Goal: Task Accomplishment & Management: Use online tool/utility

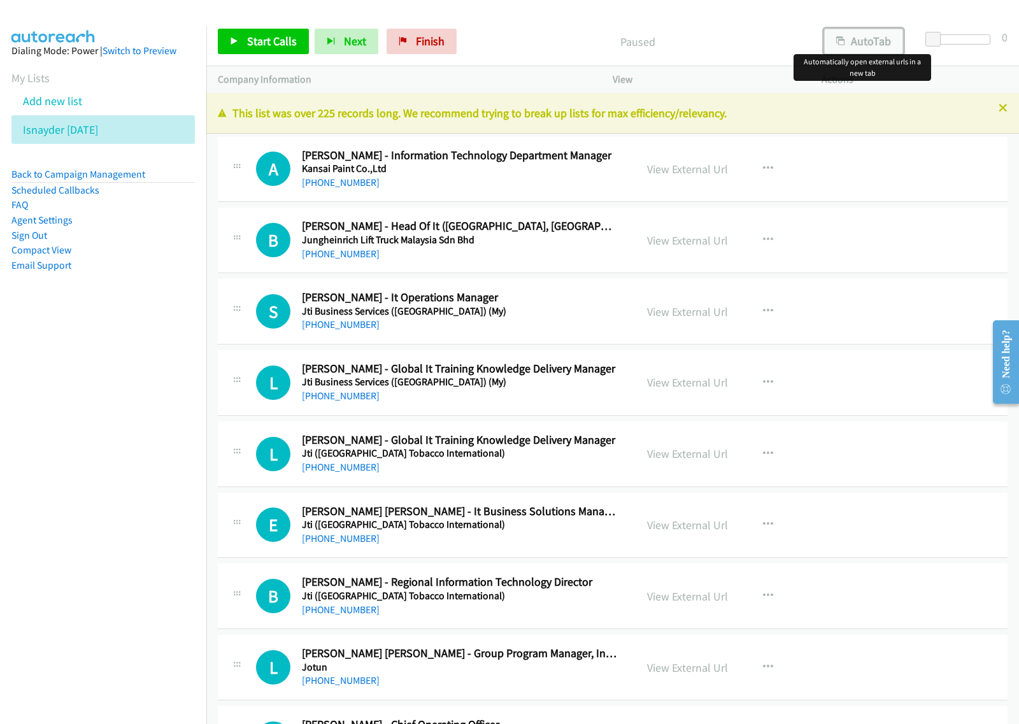
click at [879, 34] on button "AutoTab" at bounding box center [863, 41] width 79 height 25
click at [767, 166] on button "button" at bounding box center [768, 168] width 34 height 25
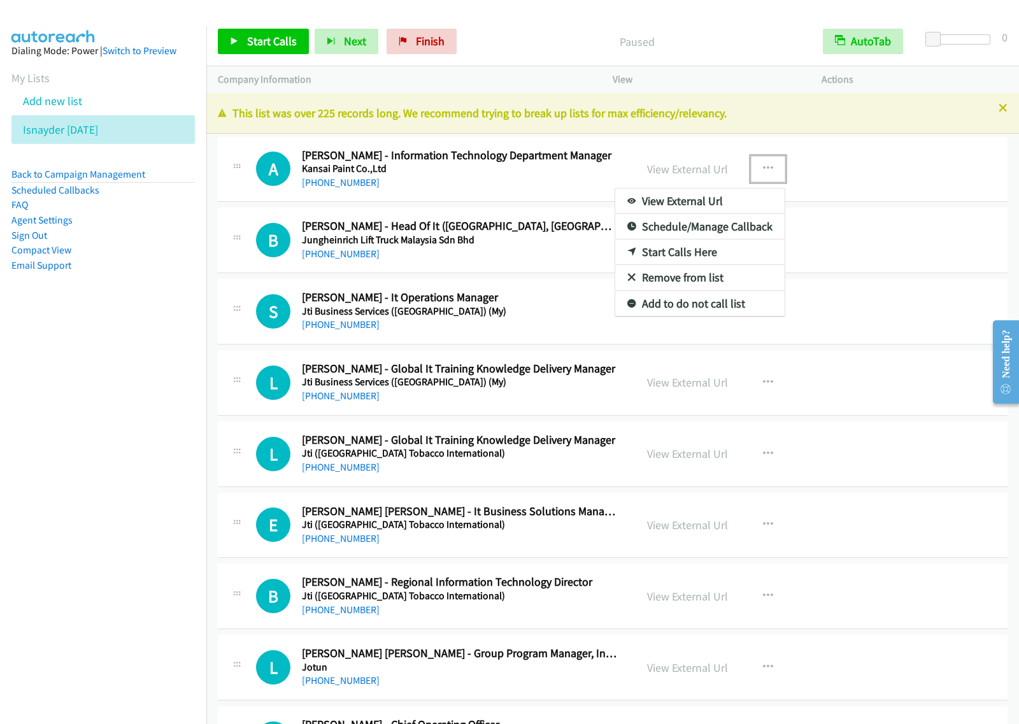
click at [727, 229] on link "Schedule/Manage Callback" at bounding box center [699, 226] width 169 height 25
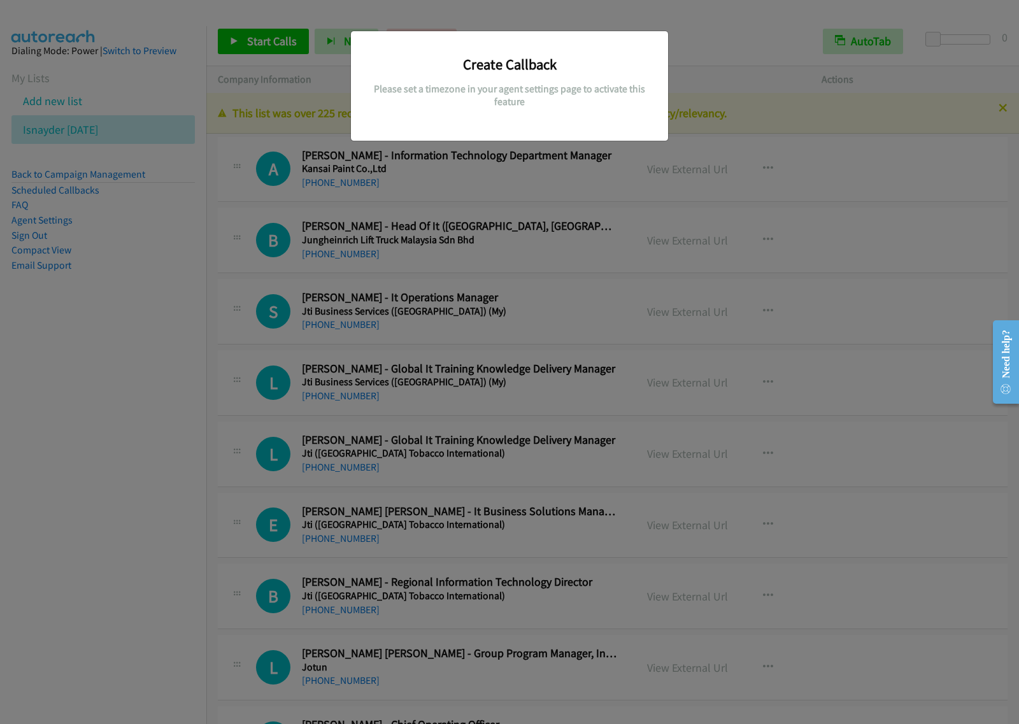
click at [600, 177] on div "Create Callback Please set a timezone in your agent settings page to activate t…" at bounding box center [509, 367] width 1019 height 712
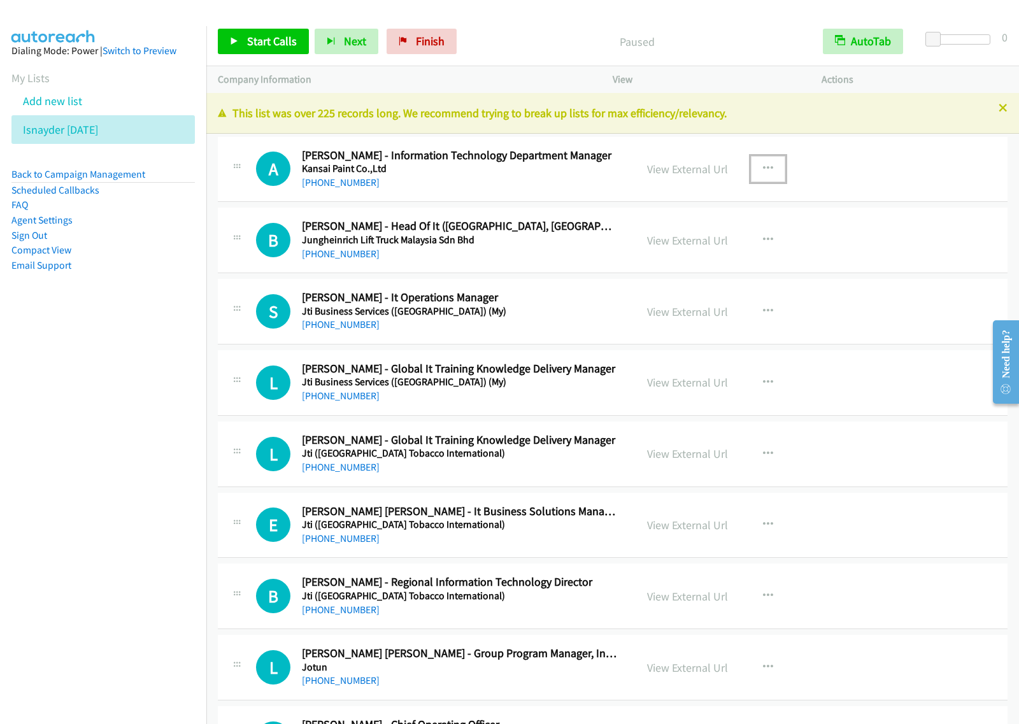
click at [763, 169] on icon "button" at bounding box center [768, 169] width 10 height 10
click at [701, 251] on link "Start Calls Here" at bounding box center [699, 251] width 169 height 25
click at [777, 164] on button "button" at bounding box center [768, 168] width 34 height 25
click at [705, 255] on link "Start Calls Here" at bounding box center [699, 251] width 169 height 25
click at [284, 43] on span "Start Calls" at bounding box center [272, 41] width 50 height 15
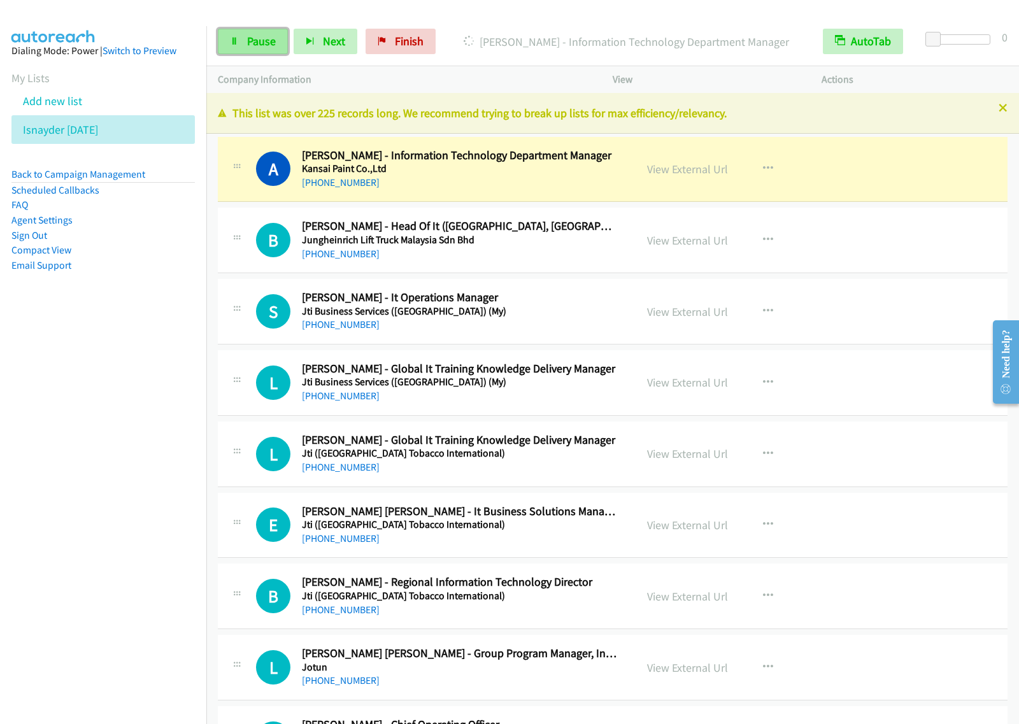
click at [250, 45] on span "Pause" at bounding box center [261, 41] width 29 height 15
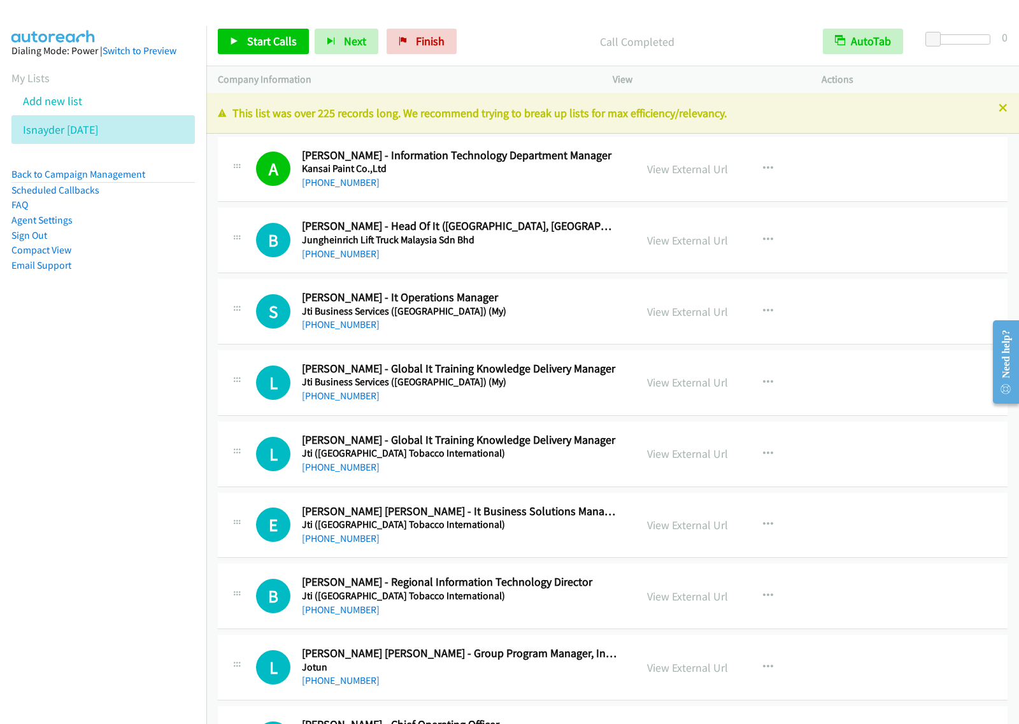
click at [144, 526] on nav "Dialing Mode: Power | Switch to Preview My Lists Add new list Isnayder Aug18 Ba…" at bounding box center [103, 388] width 207 height 724
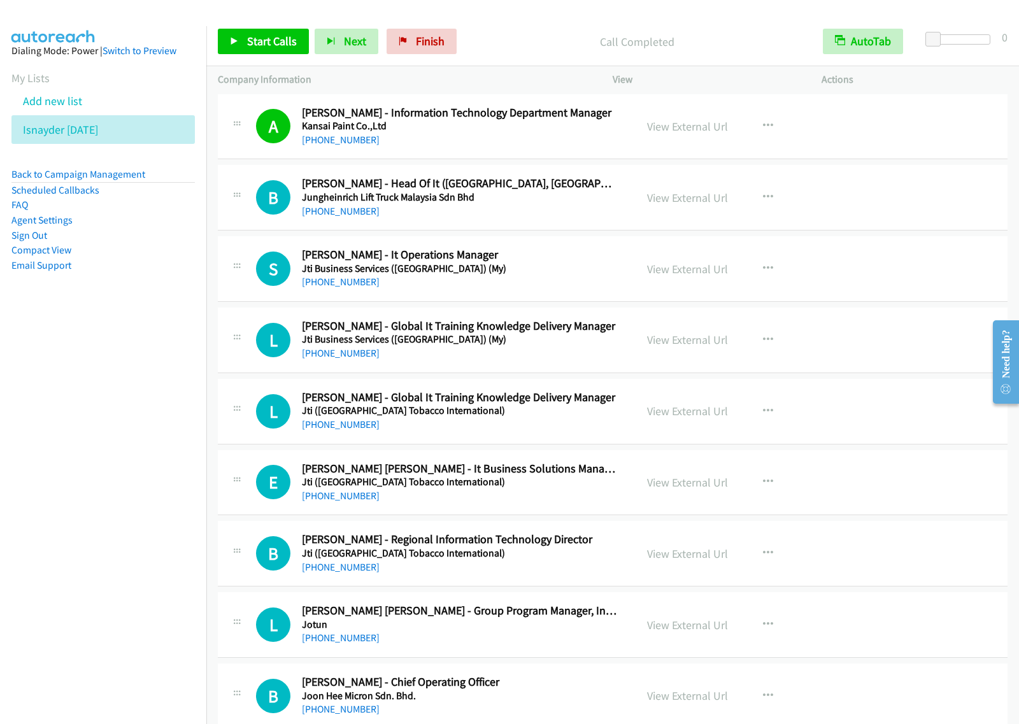
scroll to position [80, 0]
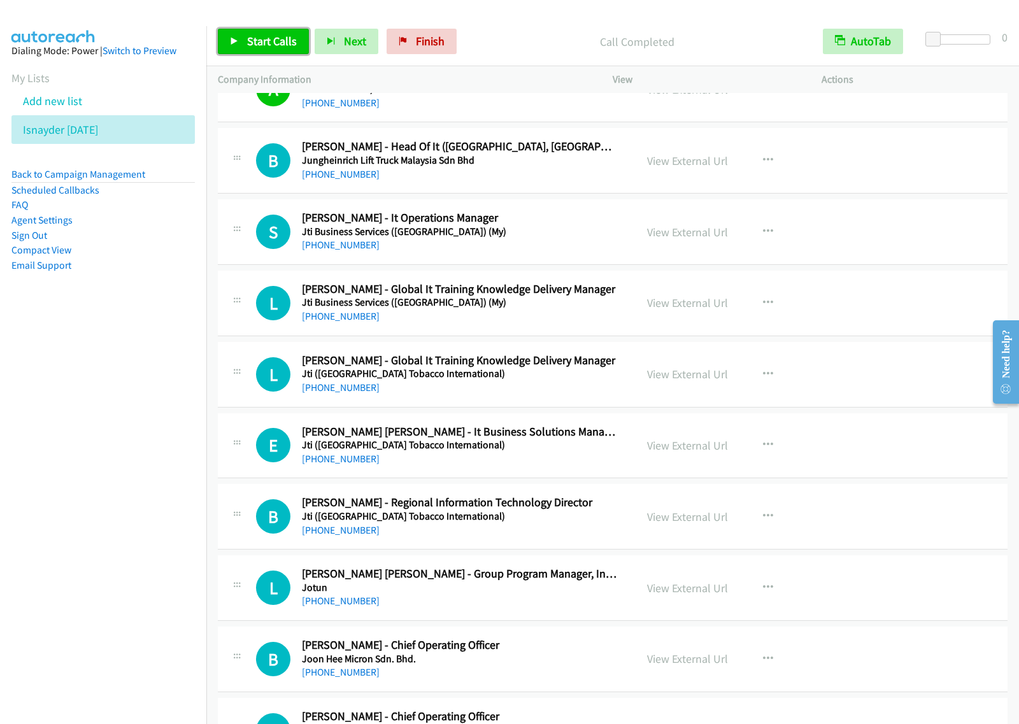
click at [266, 38] on span "Start Calls" at bounding box center [272, 41] width 50 height 15
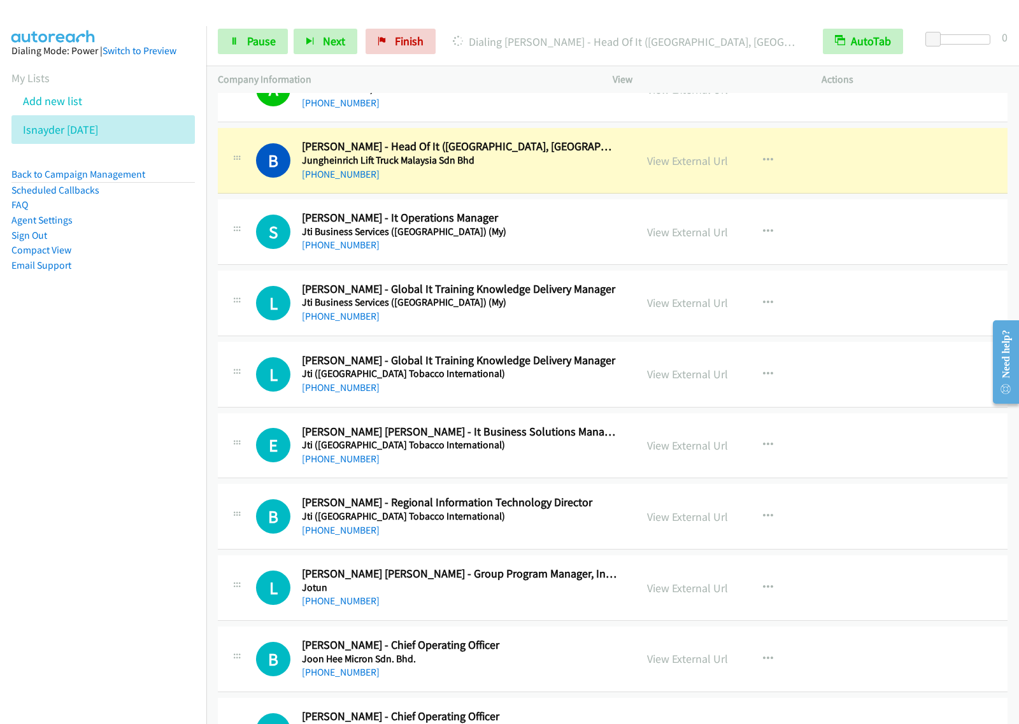
click at [129, 341] on nav "Dialing Mode: Power | Switch to Preview My Lists Add new list Isnayder Aug18 Ba…" at bounding box center [103, 388] width 207 height 724
click at [274, 36] on span "Pause" at bounding box center [261, 41] width 29 height 15
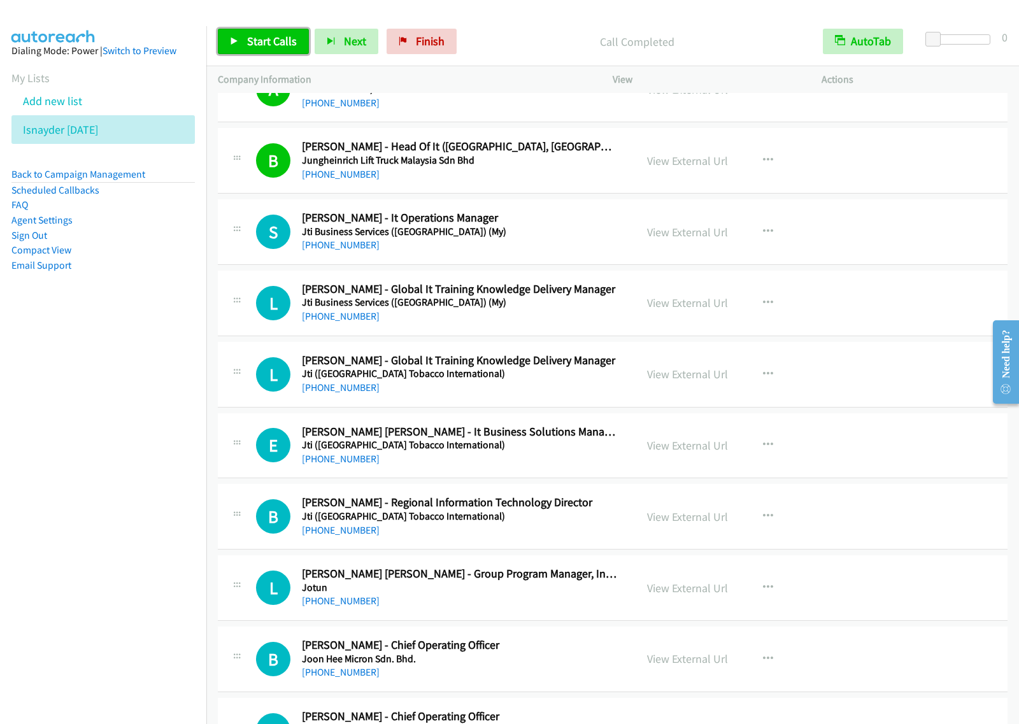
click at [259, 43] on span "Start Calls" at bounding box center [272, 41] width 50 height 15
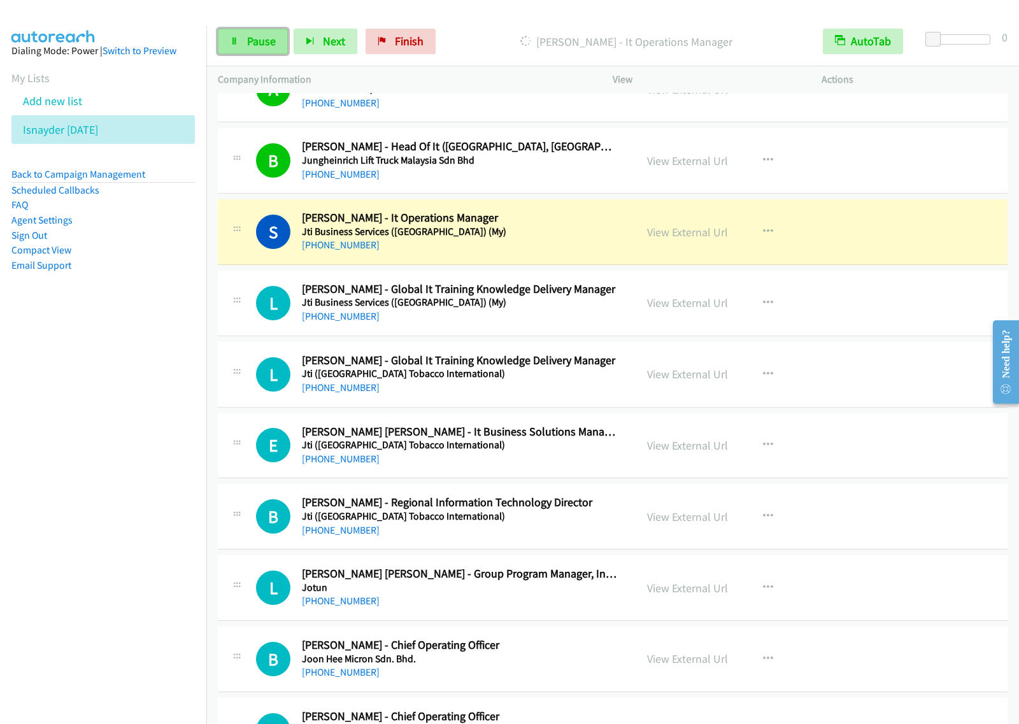
click at [259, 37] on span "Pause" at bounding box center [261, 41] width 29 height 15
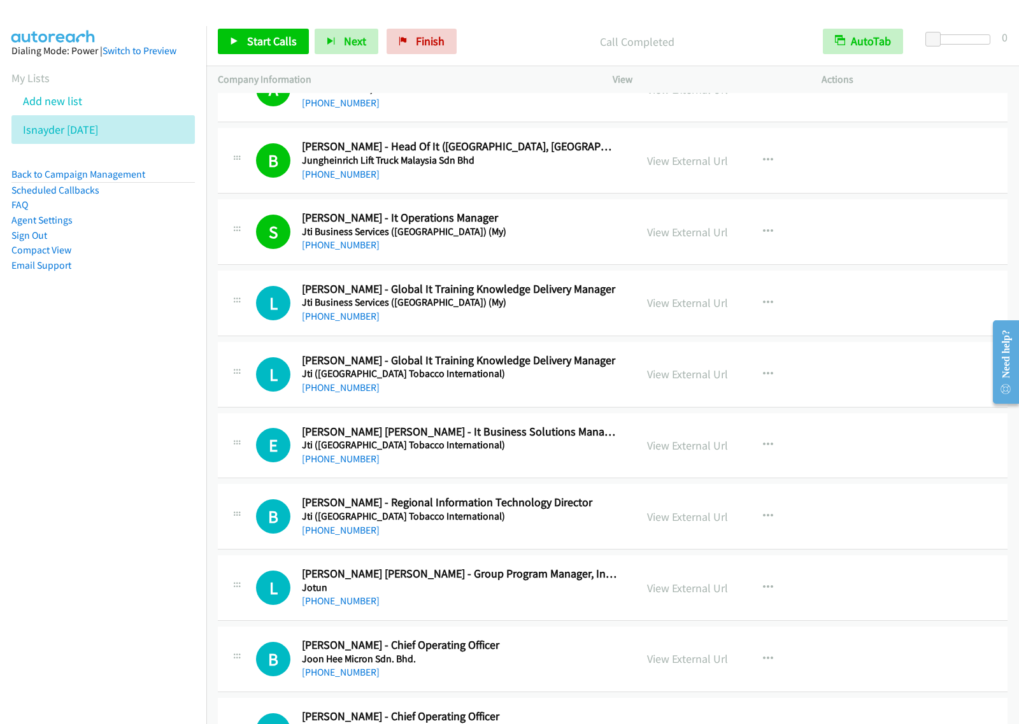
click at [109, 427] on nav "Dialing Mode: Power | Switch to Preview My Lists Add new list Isnayder Aug18 Ba…" at bounding box center [103, 388] width 207 height 724
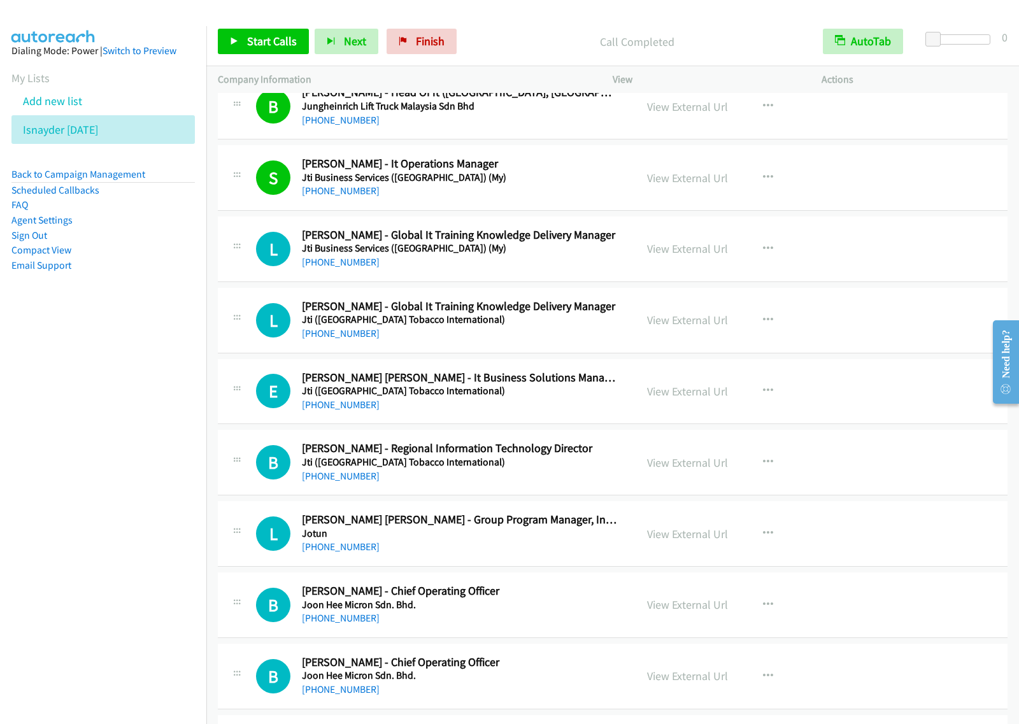
scroll to position [159, 0]
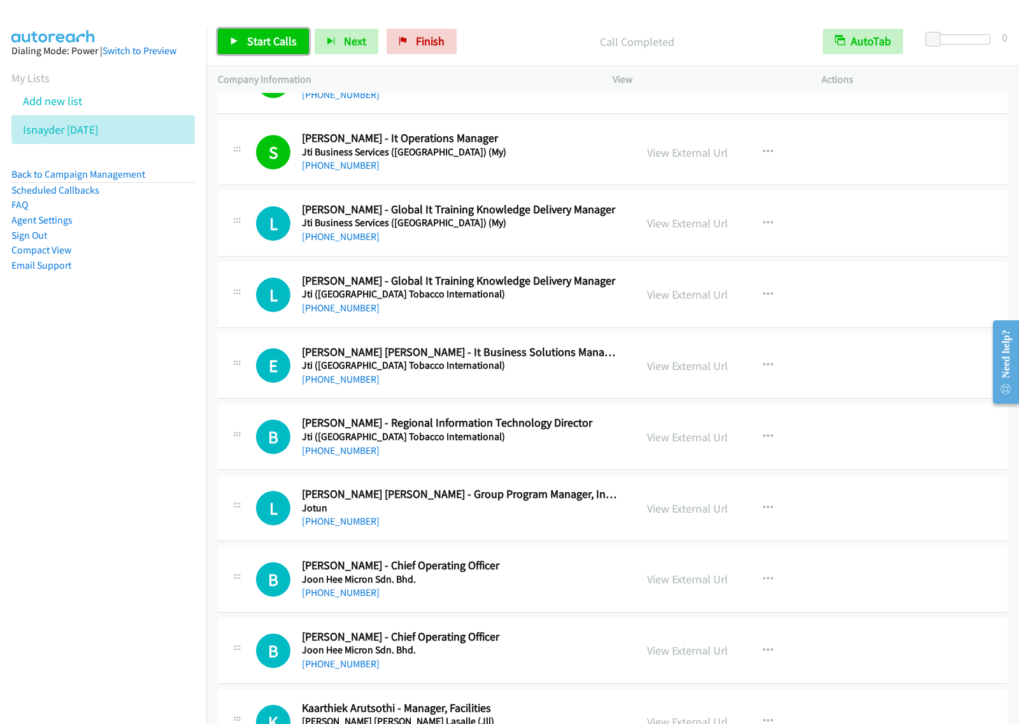
click at [267, 48] on span "Start Calls" at bounding box center [272, 41] width 50 height 15
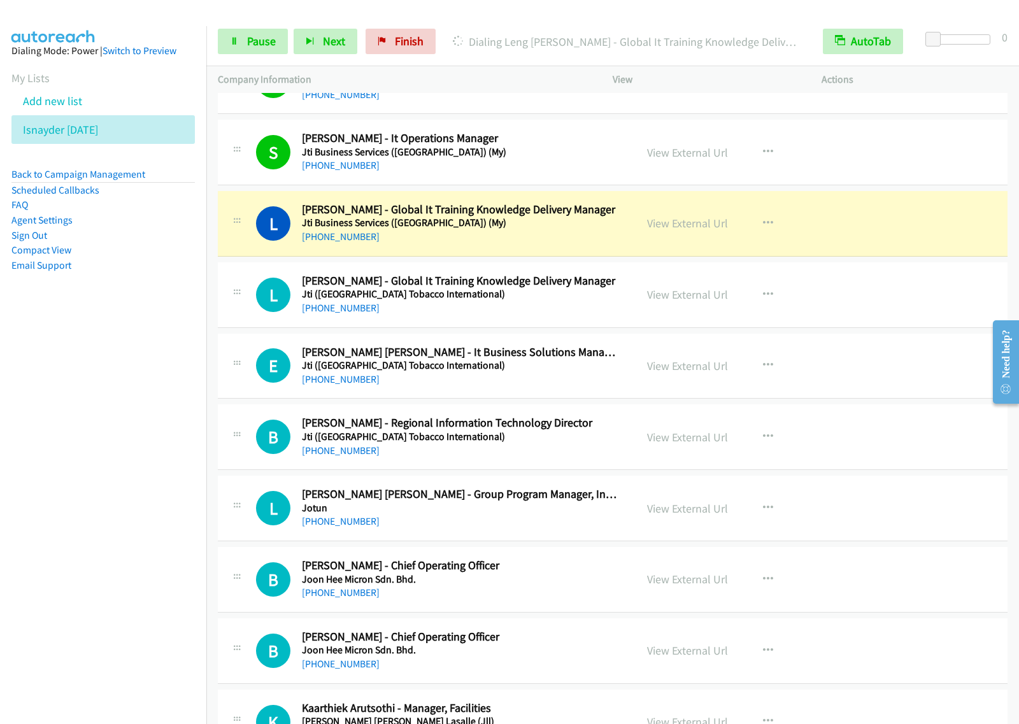
drag, startPoint x: 152, startPoint y: 377, endPoint x: 202, endPoint y: 335, distance: 66.0
click at [152, 376] on nav "Dialing Mode: Power | Switch to Preview My Lists Add new list Isnayder Aug18 Ba…" at bounding box center [103, 388] width 207 height 724
click at [266, 43] on span "Pause" at bounding box center [261, 41] width 29 height 15
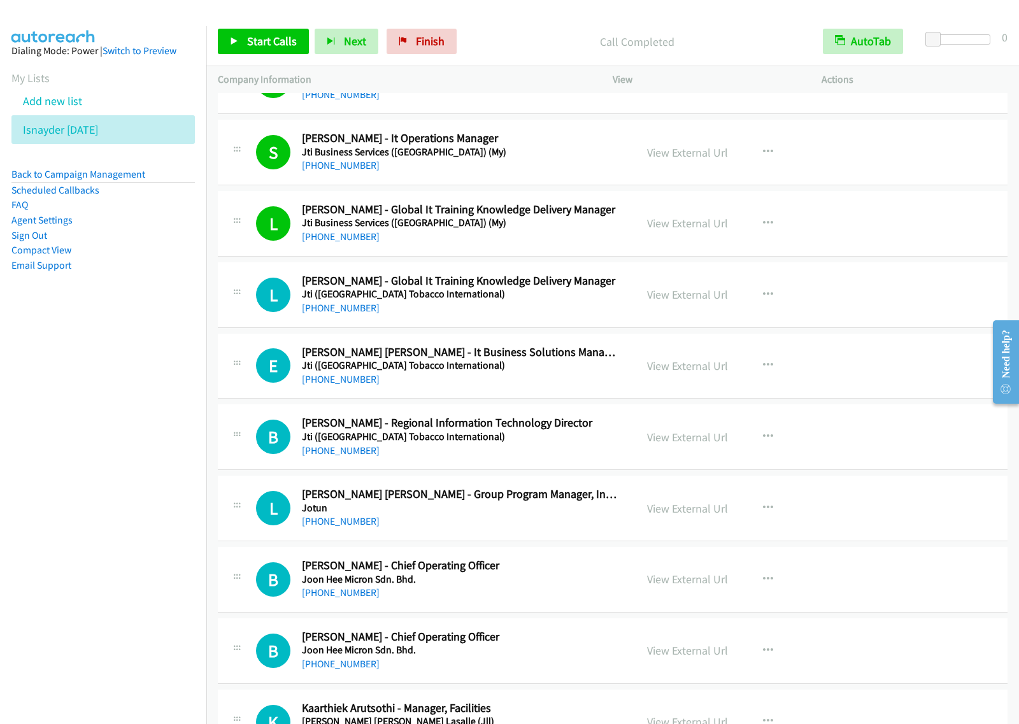
scroll to position [239, 0]
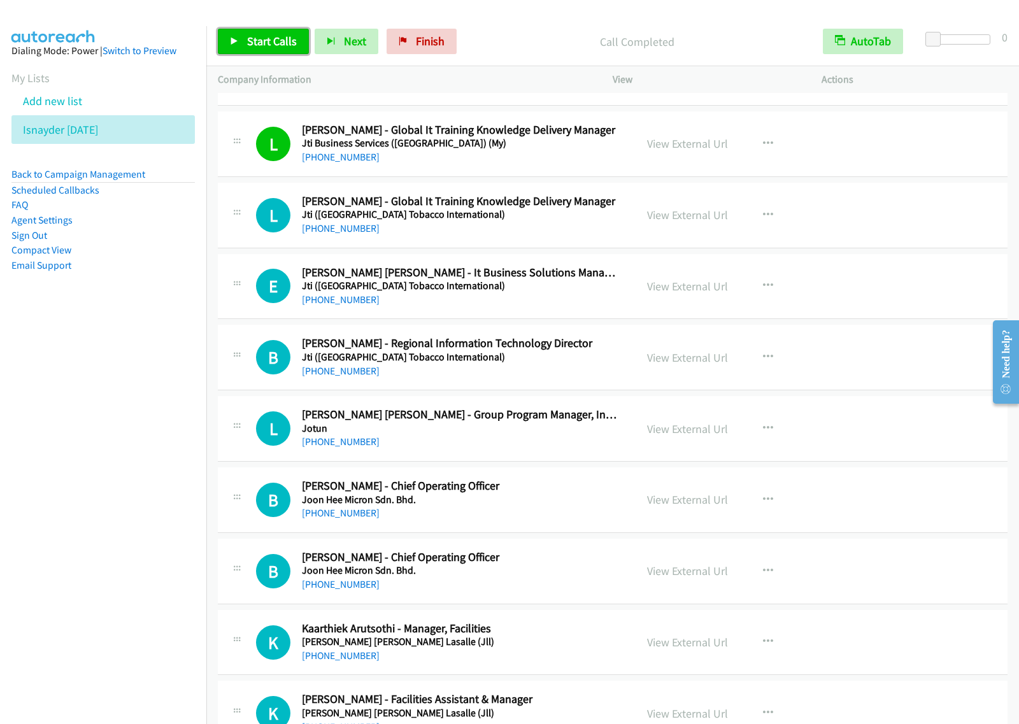
click at [257, 39] on span "Start Calls" at bounding box center [272, 41] width 50 height 15
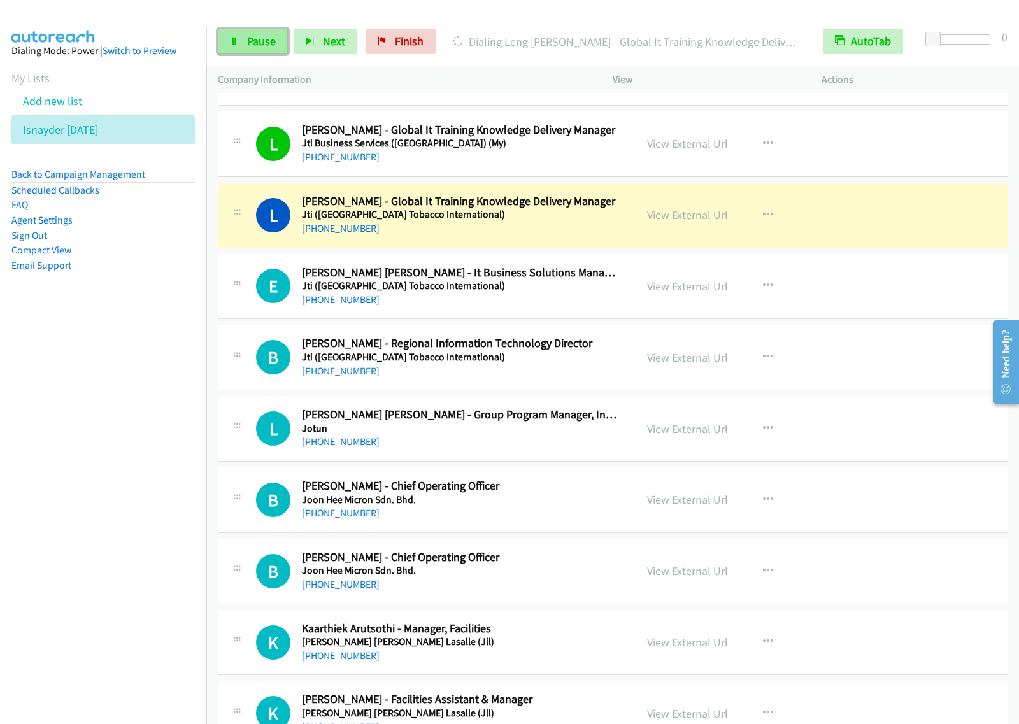
click at [247, 45] on span "Pause" at bounding box center [261, 41] width 29 height 15
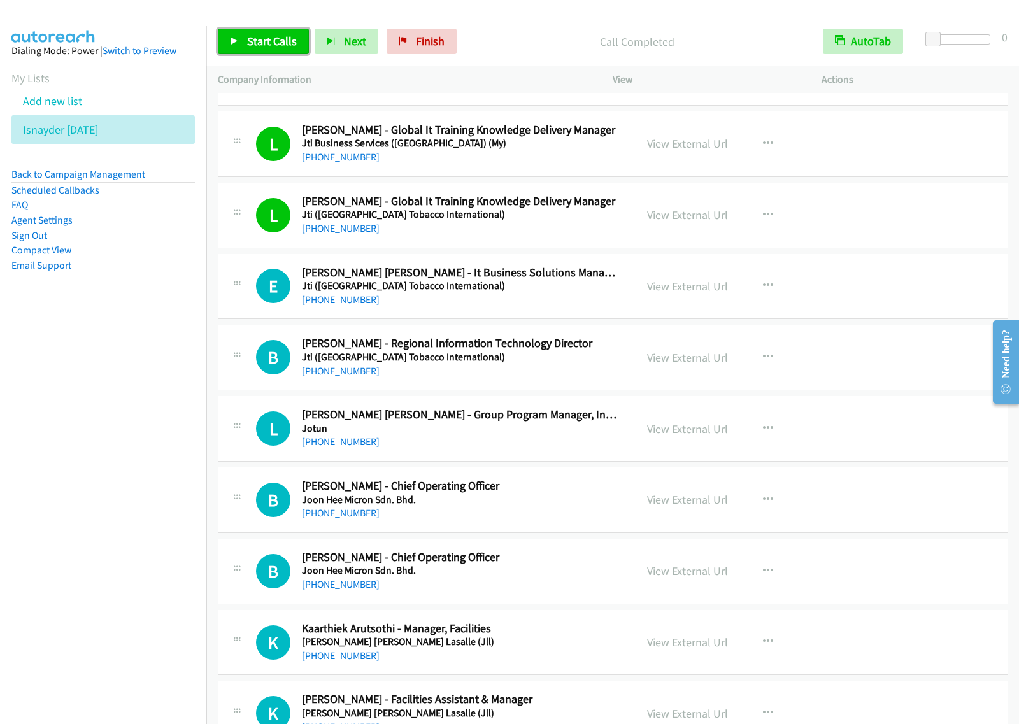
click at [260, 37] on span "Start Calls" at bounding box center [272, 41] width 50 height 15
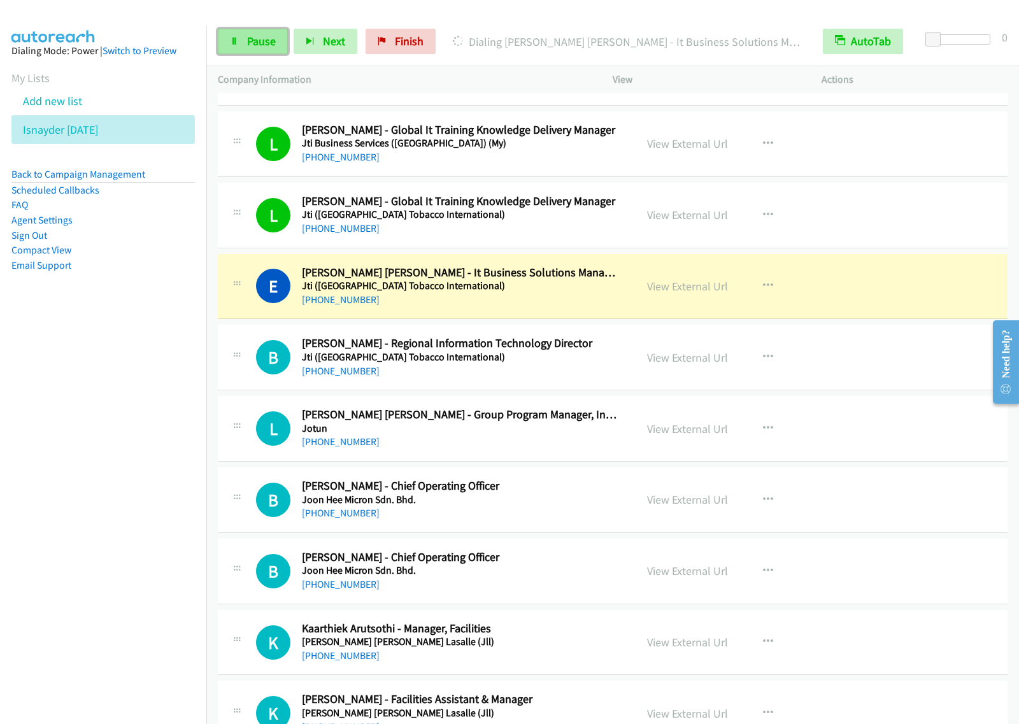
click at [249, 49] on link "Pause" at bounding box center [253, 41] width 70 height 25
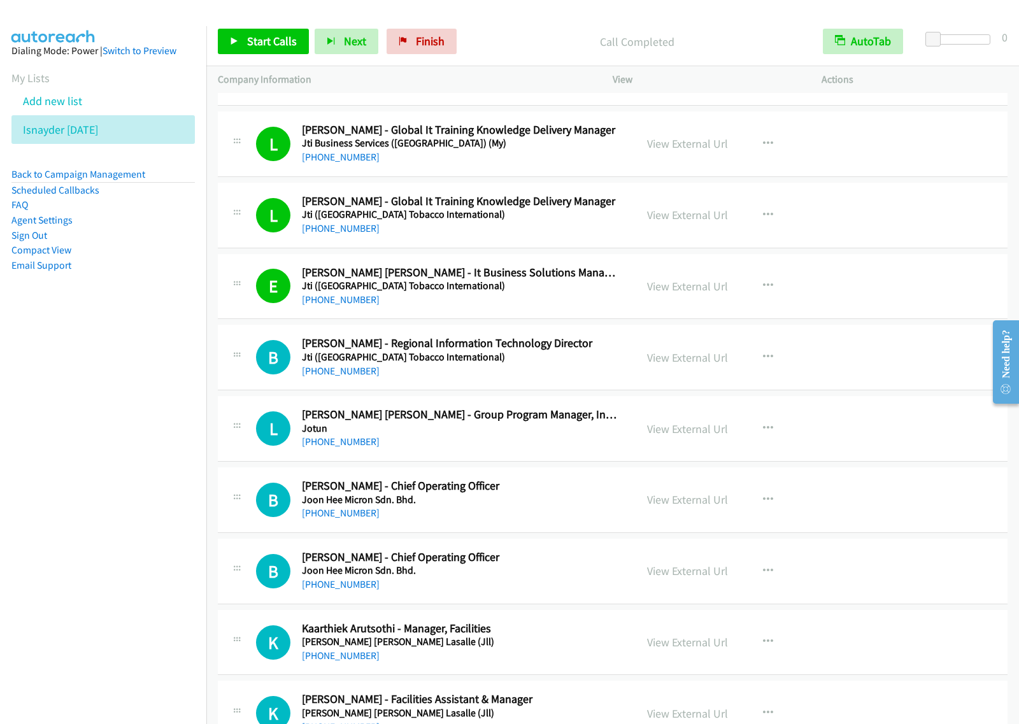
drag, startPoint x: 60, startPoint y: 420, endPoint x: 171, endPoint y: 401, distance: 111.8
click at [60, 420] on nav "Dialing Mode: Power | Switch to Preview My Lists Add new list Isnayder Aug18 Ba…" at bounding box center [103, 388] width 207 height 724
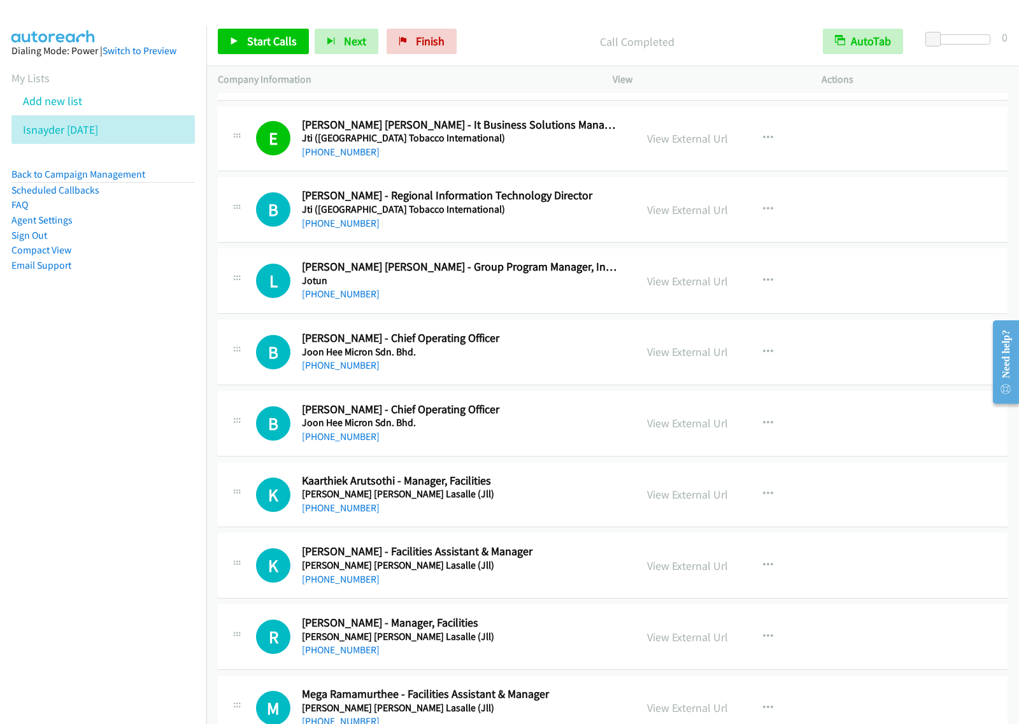
scroll to position [398, 0]
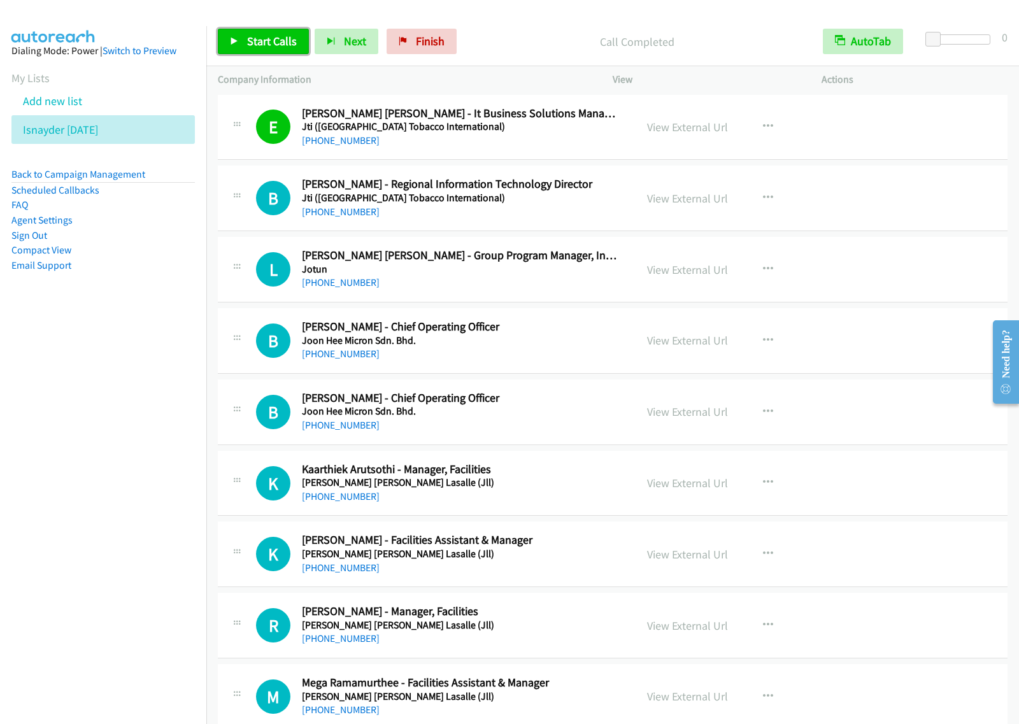
click at [264, 40] on span "Start Calls" at bounding box center [272, 41] width 50 height 15
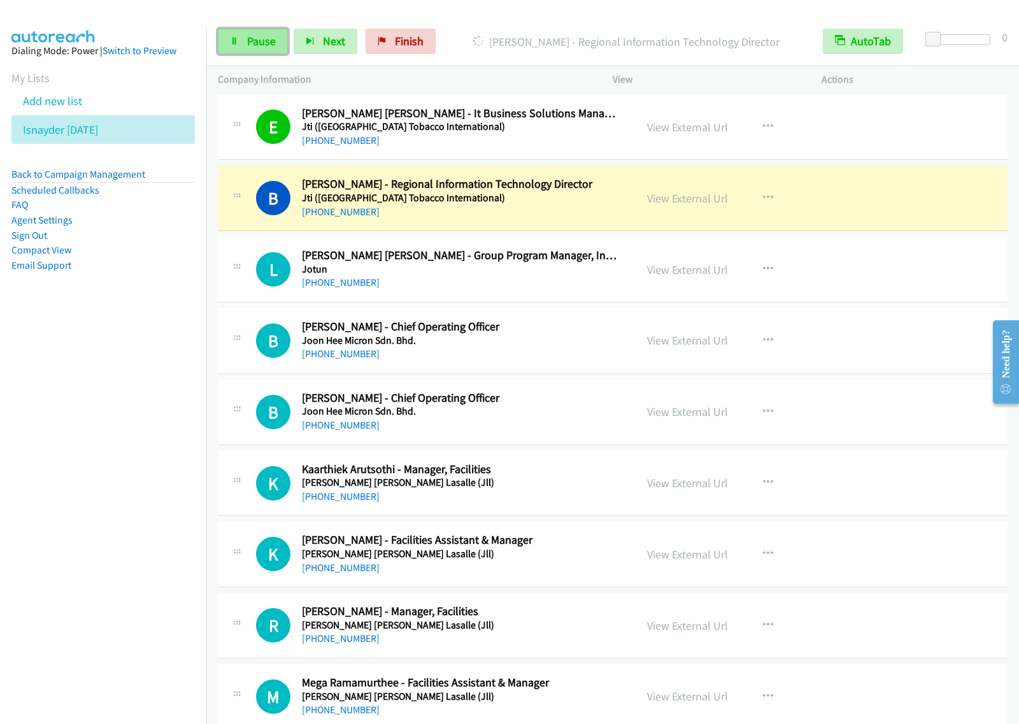
click at [255, 38] on span "Pause" at bounding box center [261, 41] width 29 height 15
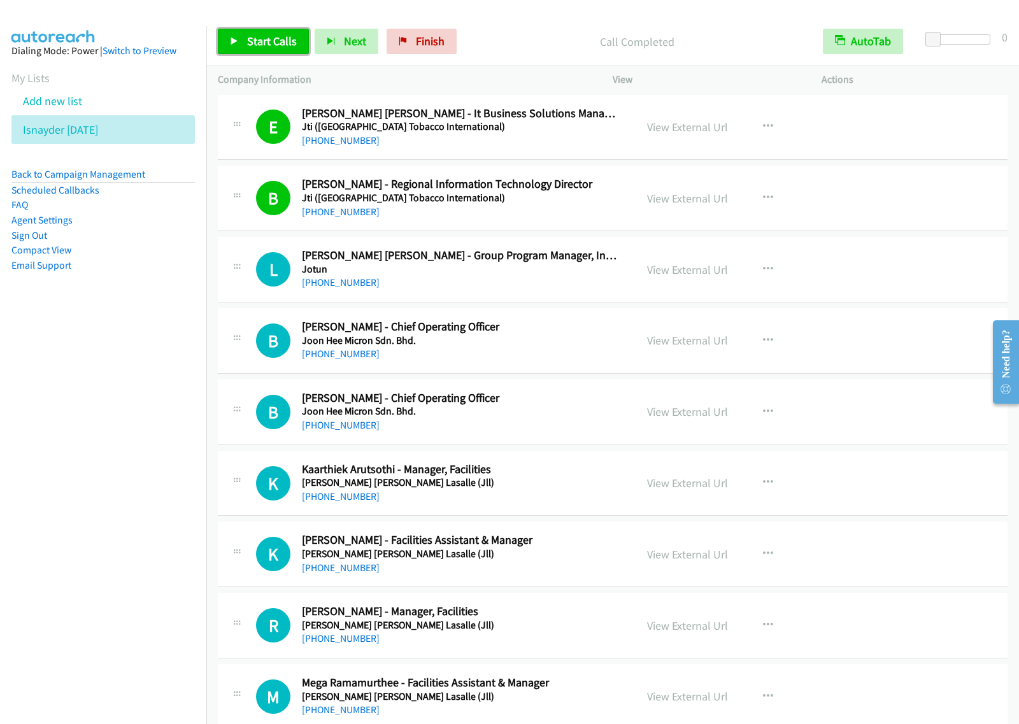
click at [242, 43] on link "Start Calls" at bounding box center [263, 41] width 91 height 25
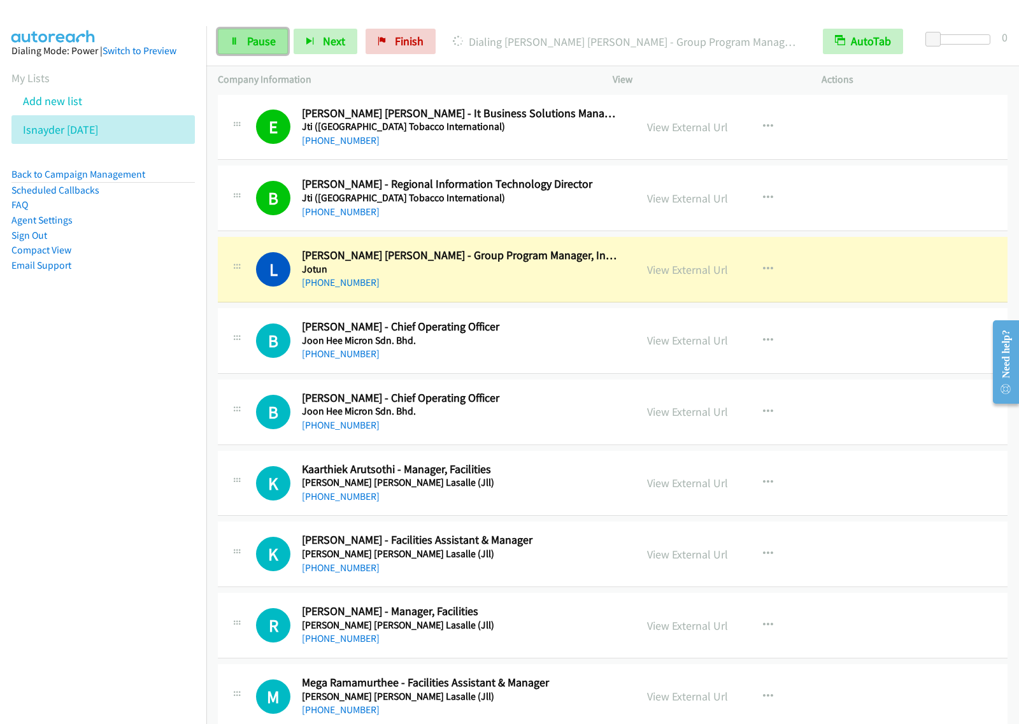
click at [267, 34] on span "Pause" at bounding box center [261, 41] width 29 height 15
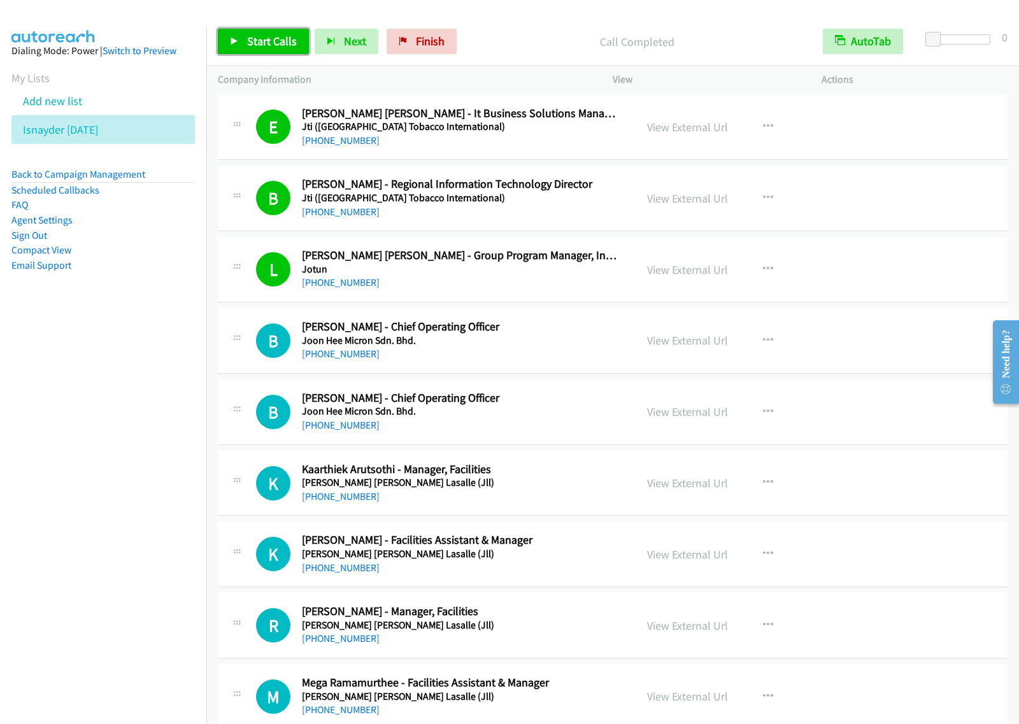
click at [265, 46] on span "Start Calls" at bounding box center [272, 41] width 50 height 15
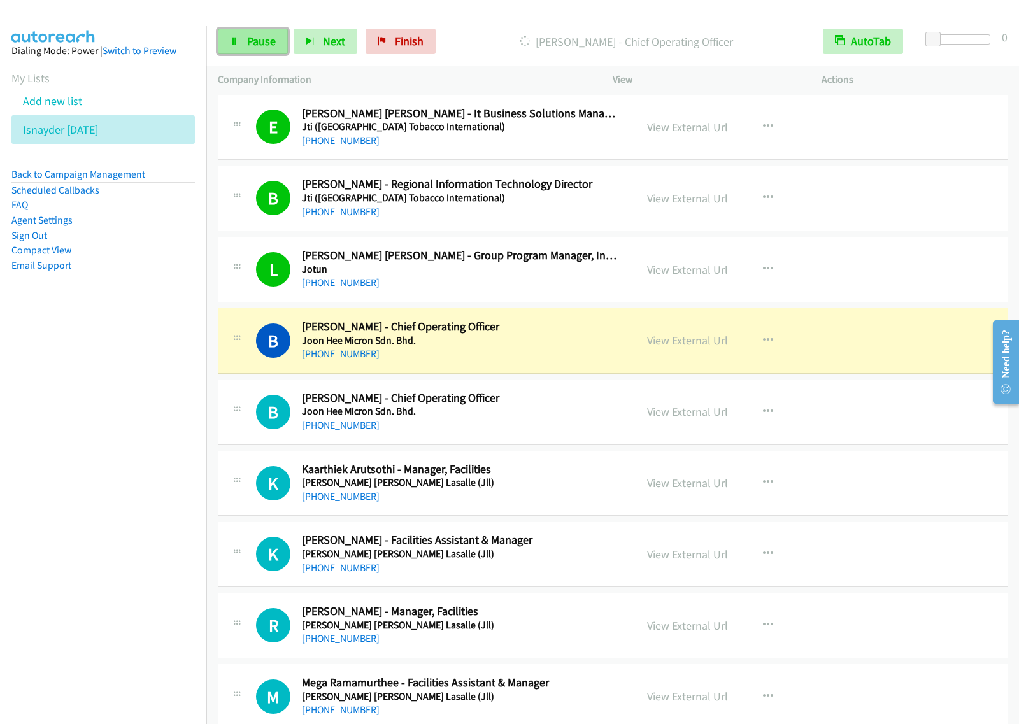
click at [263, 45] on span "Pause" at bounding box center [261, 41] width 29 height 15
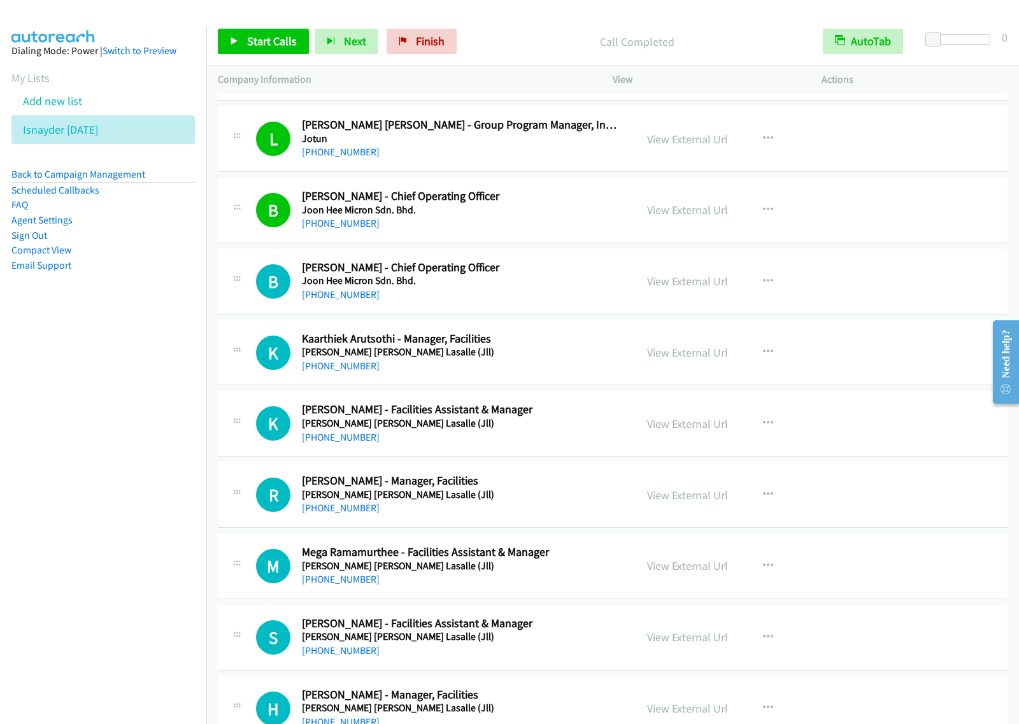
scroll to position [557, 0]
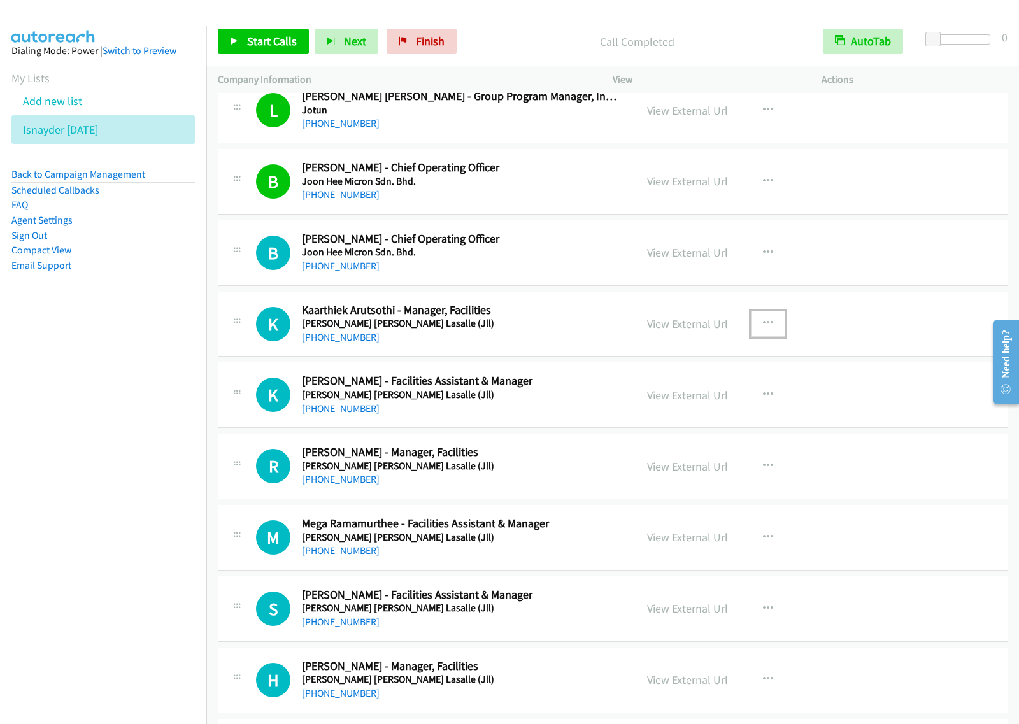
click at [770, 316] on button "button" at bounding box center [768, 323] width 34 height 25
click at [702, 407] on link "Start Calls Here" at bounding box center [699, 406] width 169 height 25
click at [770, 320] on button "button" at bounding box center [768, 323] width 34 height 25
click at [714, 420] on link "Start Calls Here" at bounding box center [699, 406] width 169 height 25
click at [764, 342] on div "View External Url View External Url Schedule/Manage Callback Start Calls Here R…" at bounding box center [745, 324] width 220 height 42
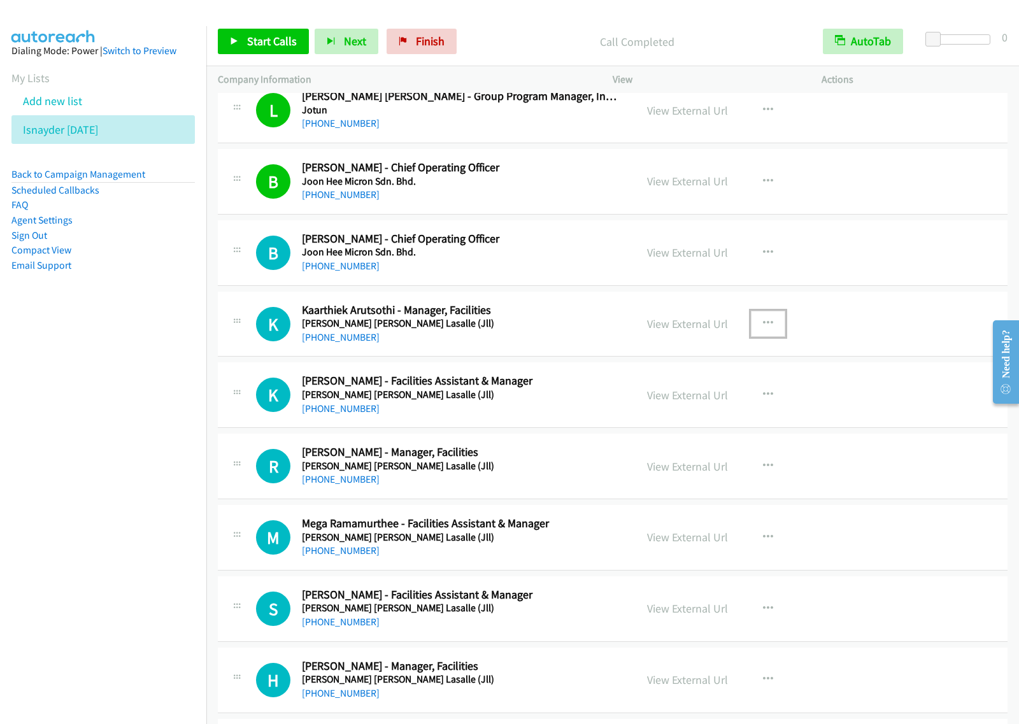
click at [766, 330] on button "button" at bounding box center [768, 323] width 34 height 25
click at [718, 403] on link "Start Calls Here" at bounding box center [699, 406] width 169 height 25
click at [253, 37] on span "Start Calls" at bounding box center [272, 41] width 50 height 15
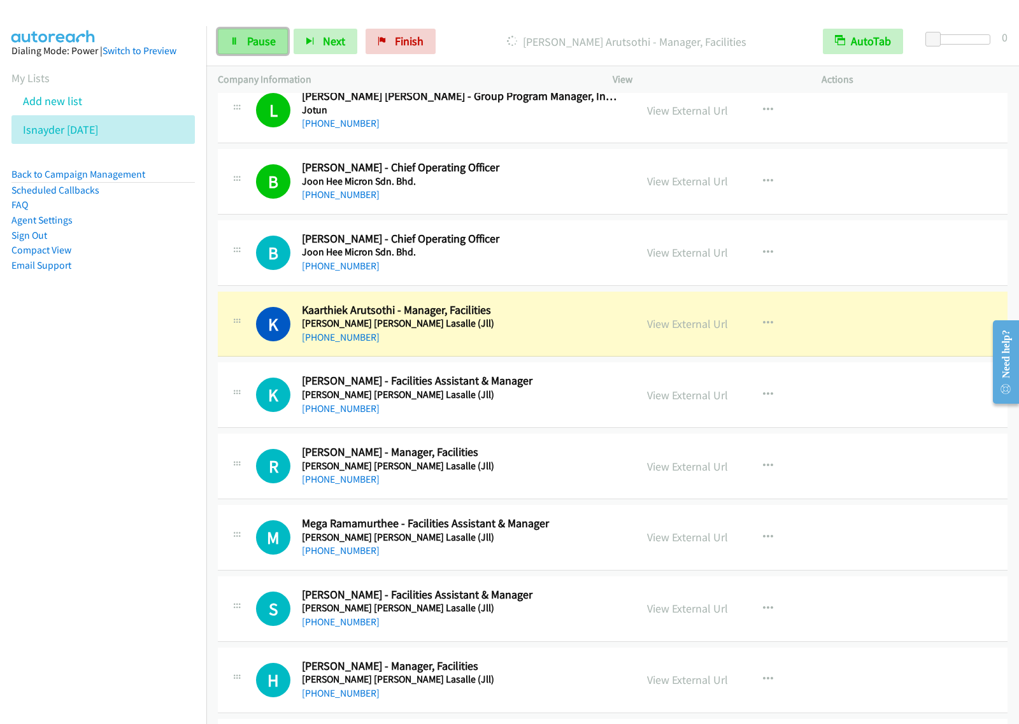
click at [250, 41] on span "Pause" at bounding box center [261, 41] width 29 height 15
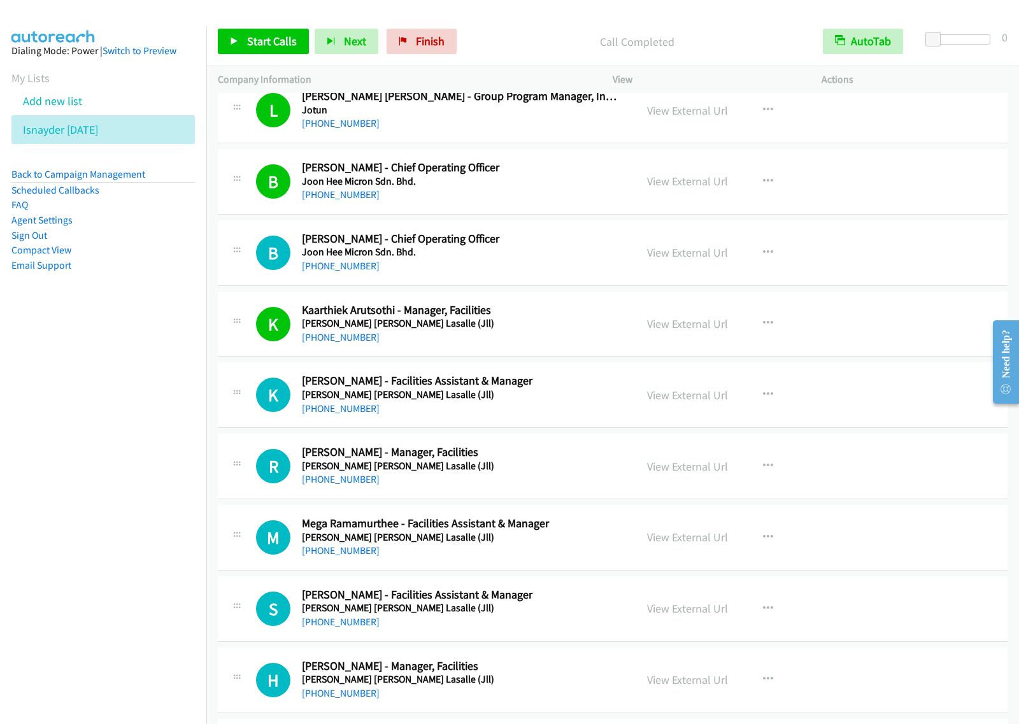
drag, startPoint x: 99, startPoint y: 453, endPoint x: 135, endPoint y: 446, distance: 36.3
click at [99, 453] on nav "Dialing Mode: Power | Switch to Preview My Lists Add new list Isnayder Aug18 Ba…" at bounding box center [103, 388] width 207 height 724
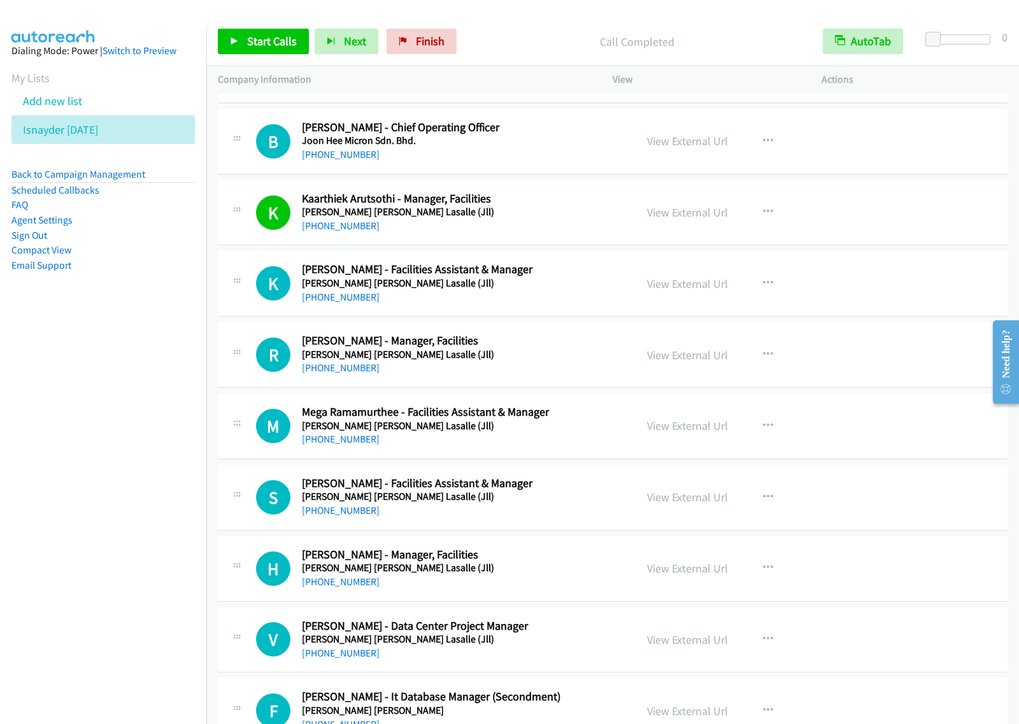
scroll to position [716, 0]
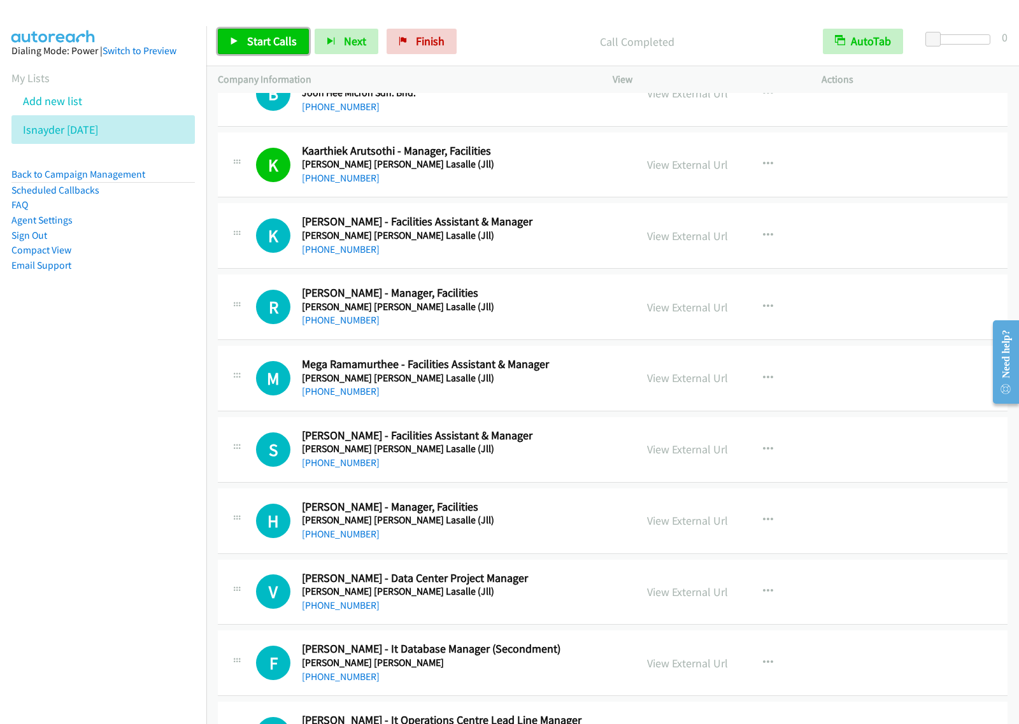
click at [265, 32] on link "Start Calls" at bounding box center [263, 41] width 91 height 25
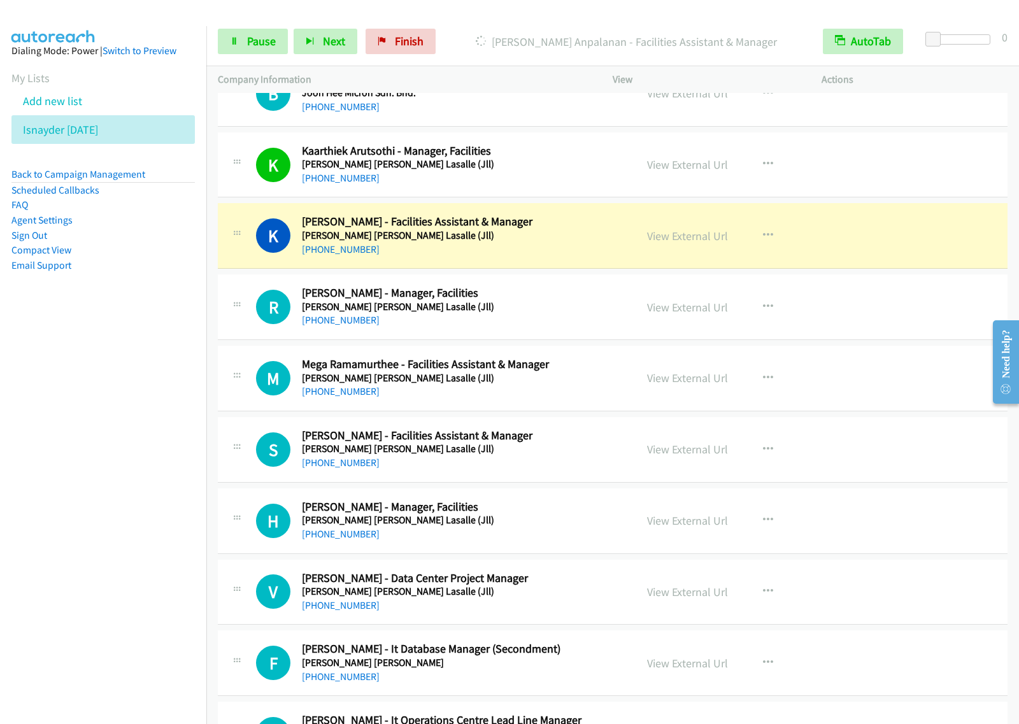
click at [62, 474] on nav "Dialing Mode: Power | Switch to Preview My Lists Add new list Isnayder Aug18 Ba…" at bounding box center [103, 388] width 207 height 724
click at [262, 39] on span "Pause" at bounding box center [261, 41] width 29 height 15
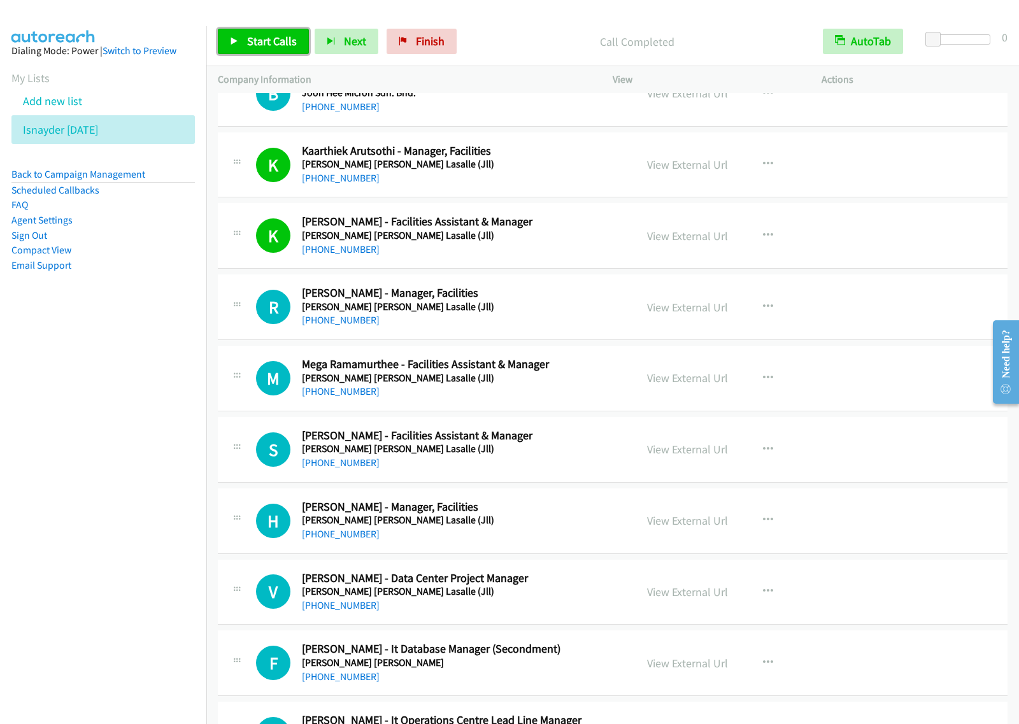
click at [239, 41] on link "Start Calls" at bounding box center [263, 41] width 91 height 25
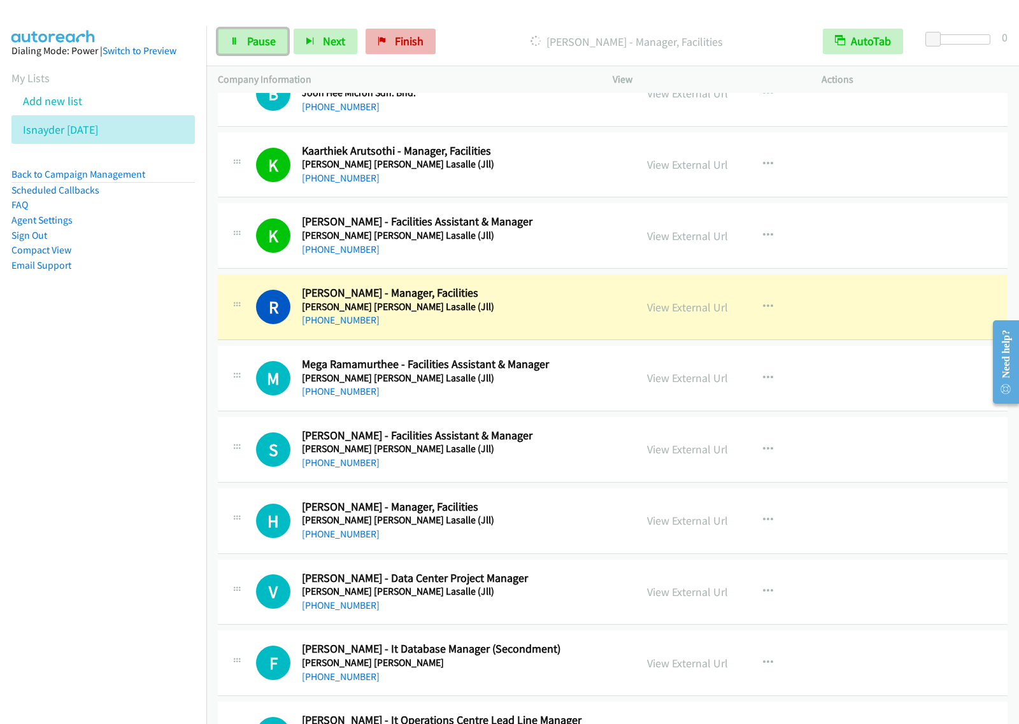
drag, startPoint x: 258, startPoint y: 46, endPoint x: 393, endPoint y: 40, distance: 135.1
click at [258, 46] on span "Pause" at bounding box center [261, 41] width 29 height 15
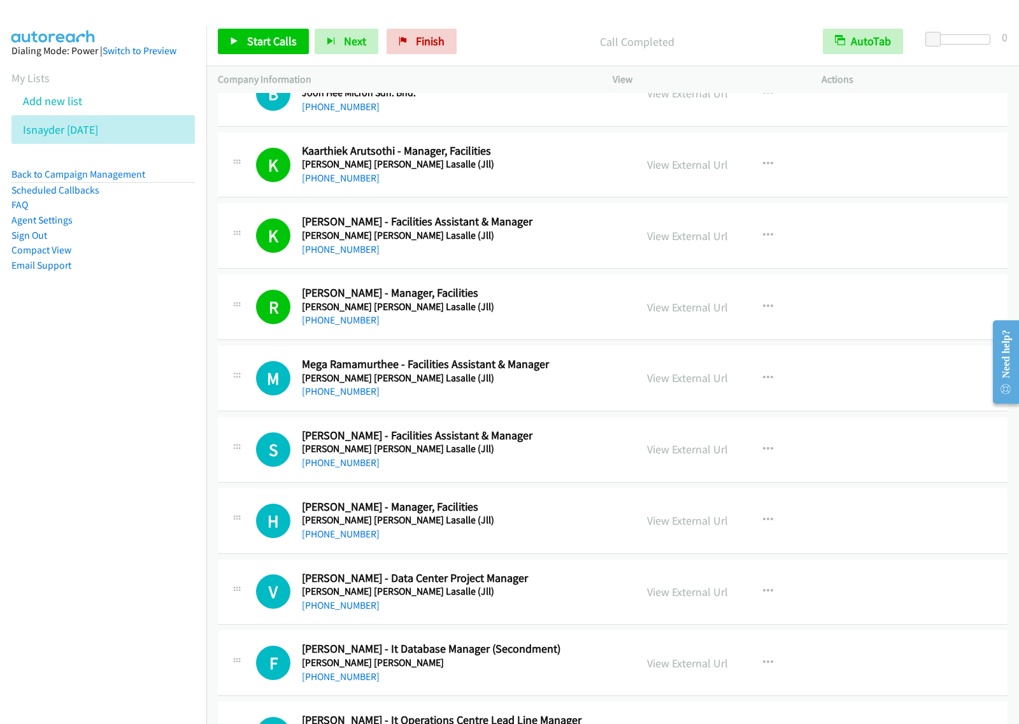
scroll to position [796, 0]
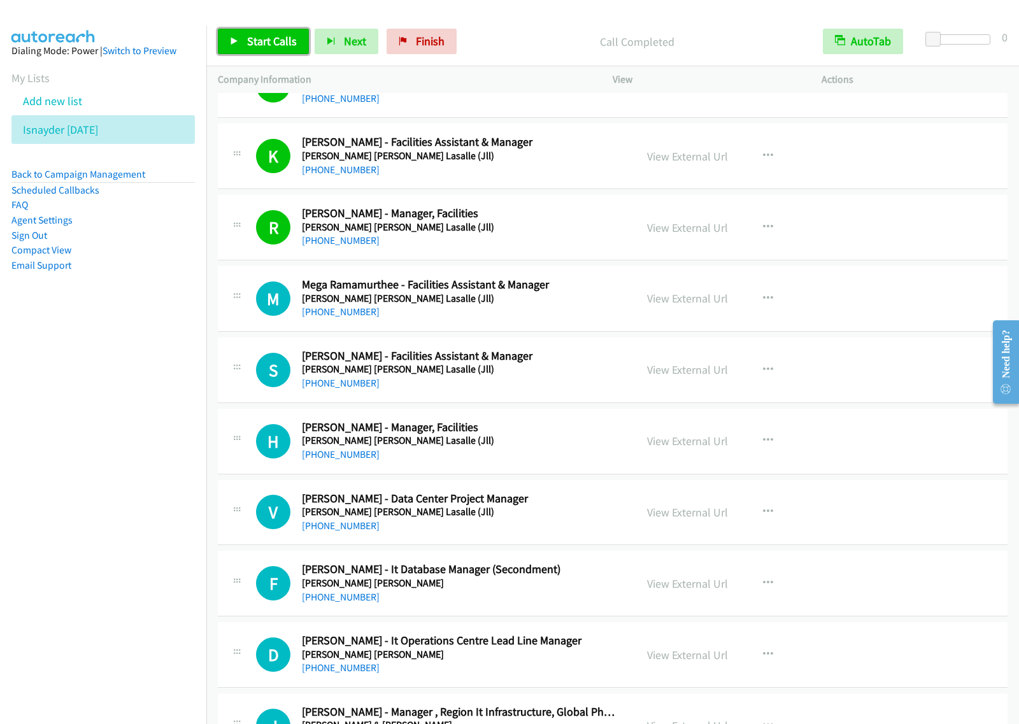
click at [248, 48] on span "Start Calls" at bounding box center [272, 41] width 50 height 15
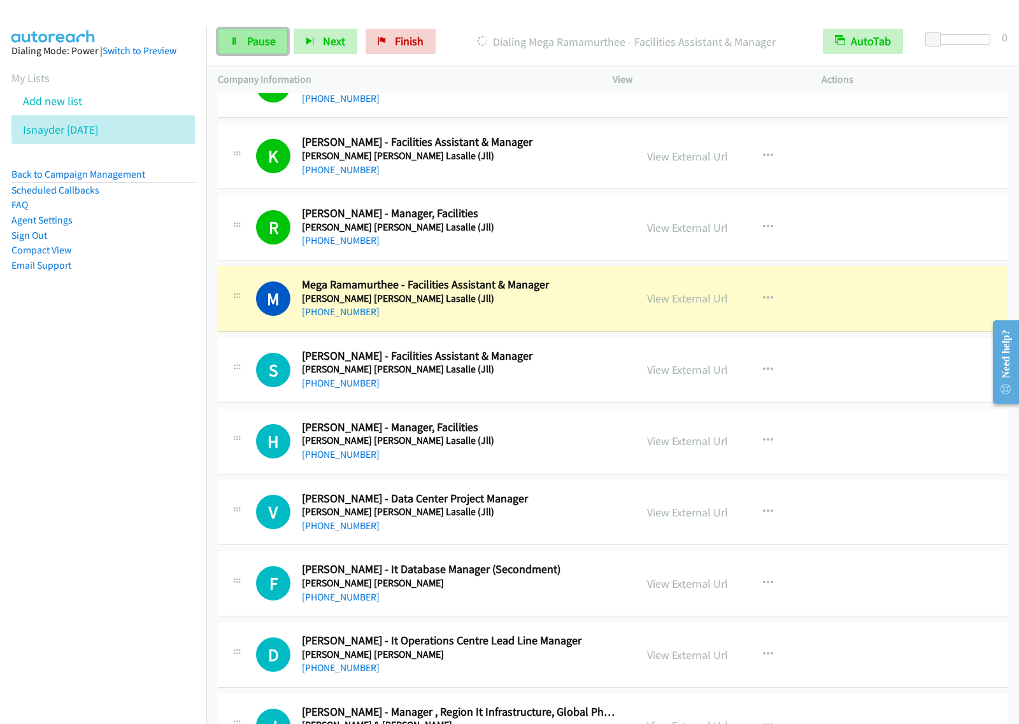
click at [242, 35] on link "Pause" at bounding box center [253, 41] width 70 height 25
drag, startPoint x: 565, startPoint y: 39, endPoint x: 571, endPoint y: 36, distance: 6.9
click at [565, 39] on p "Paused" at bounding box center [637, 41] width 326 height 17
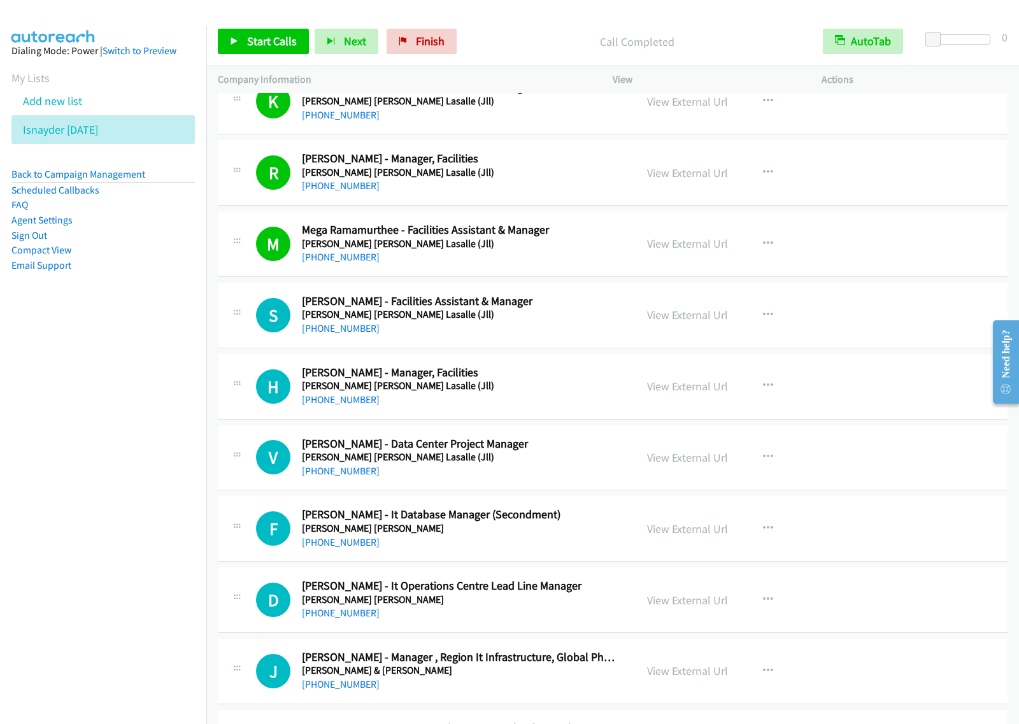
scroll to position [875, 0]
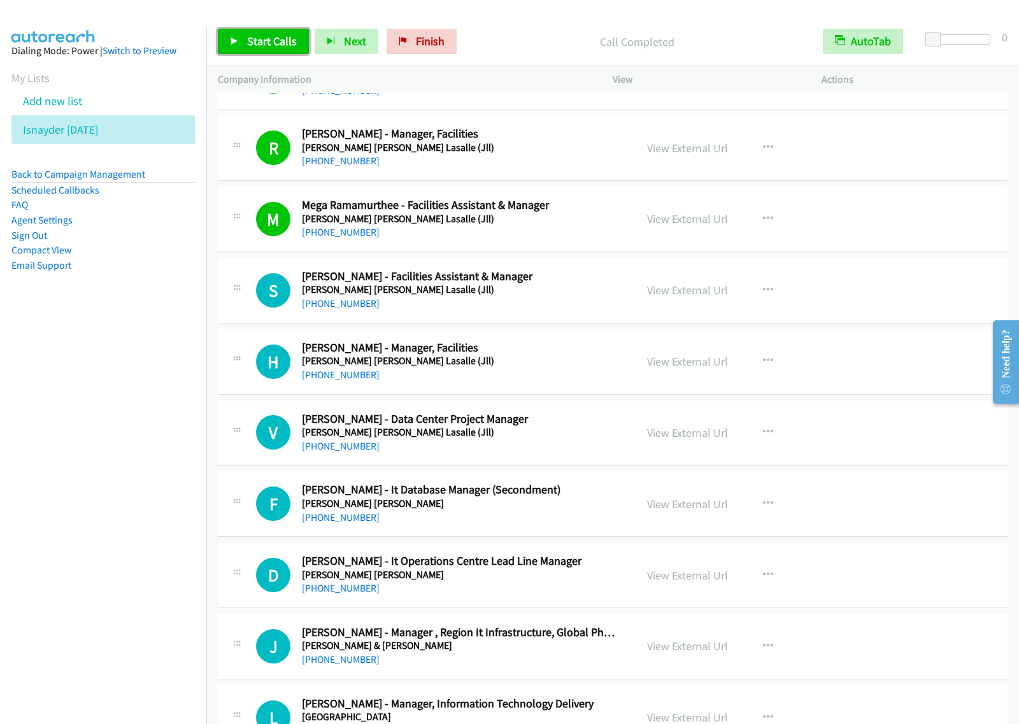
click at [278, 41] on span "Start Calls" at bounding box center [272, 41] width 50 height 15
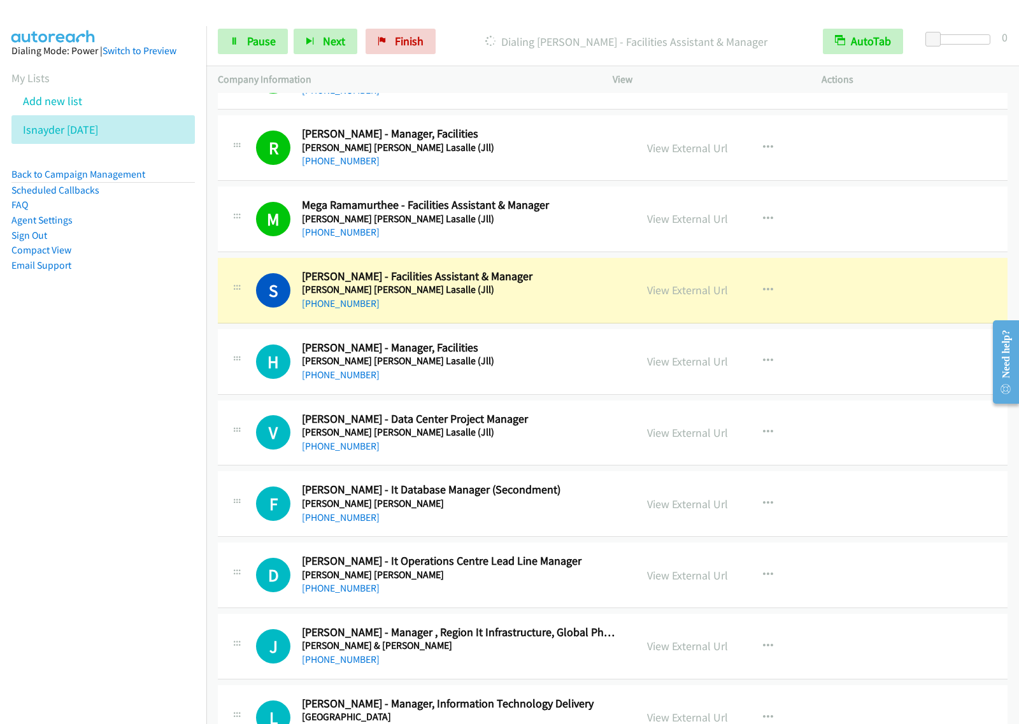
drag, startPoint x: 71, startPoint y: 387, endPoint x: 148, endPoint y: 232, distance: 172.5
click at [72, 386] on nav "Dialing Mode: Power | Switch to Preview My Lists Add new list Isnayder Aug18 Ba…" at bounding box center [103, 388] width 207 height 724
click at [257, 25] on div "Start Calls Pause Next Finish Dialing Suffian Suratman - Facilities Assistant &…" at bounding box center [612, 41] width 812 height 49
click at [258, 33] on link "Pause" at bounding box center [253, 41] width 70 height 25
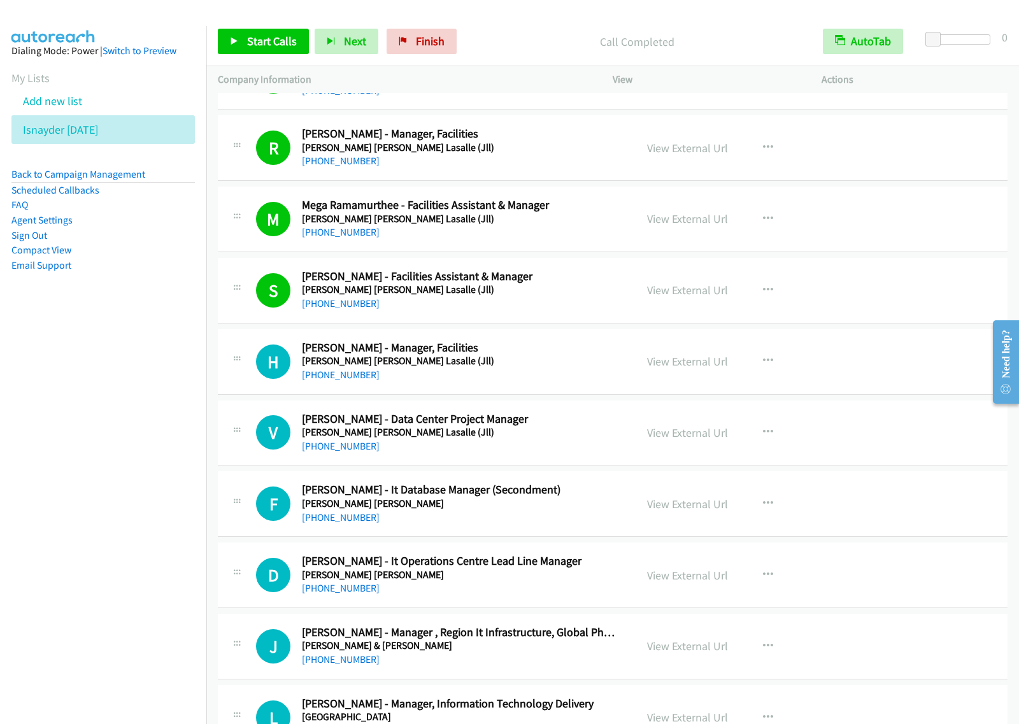
scroll to position [955, 0]
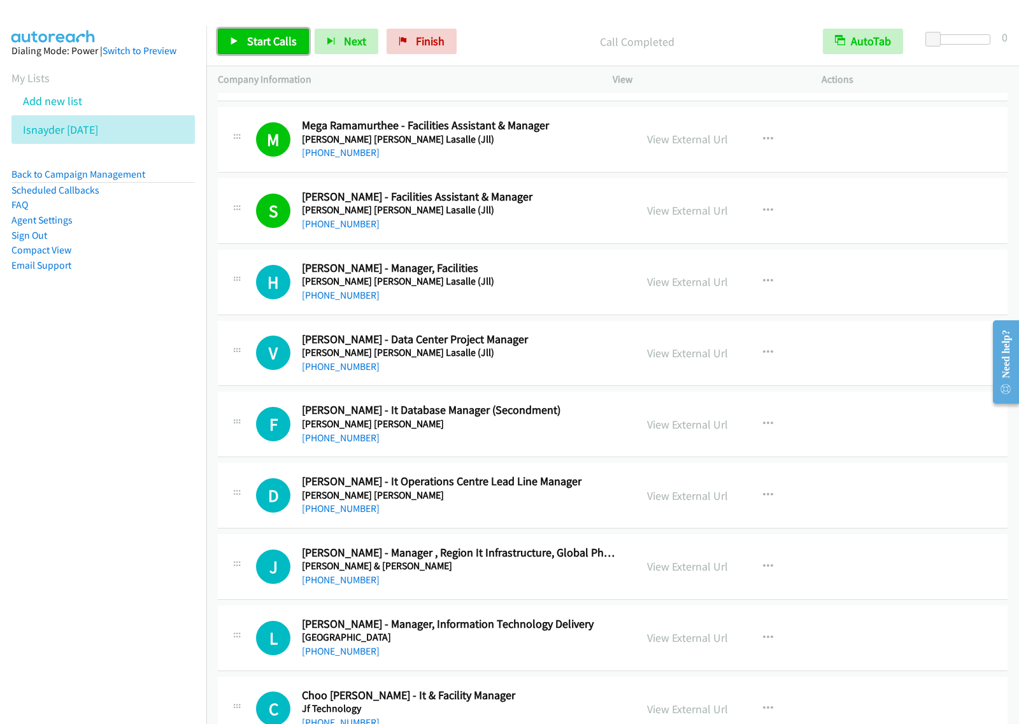
click at [278, 46] on span "Start Calls" at bounding box center [272, 41] width 50 height 15
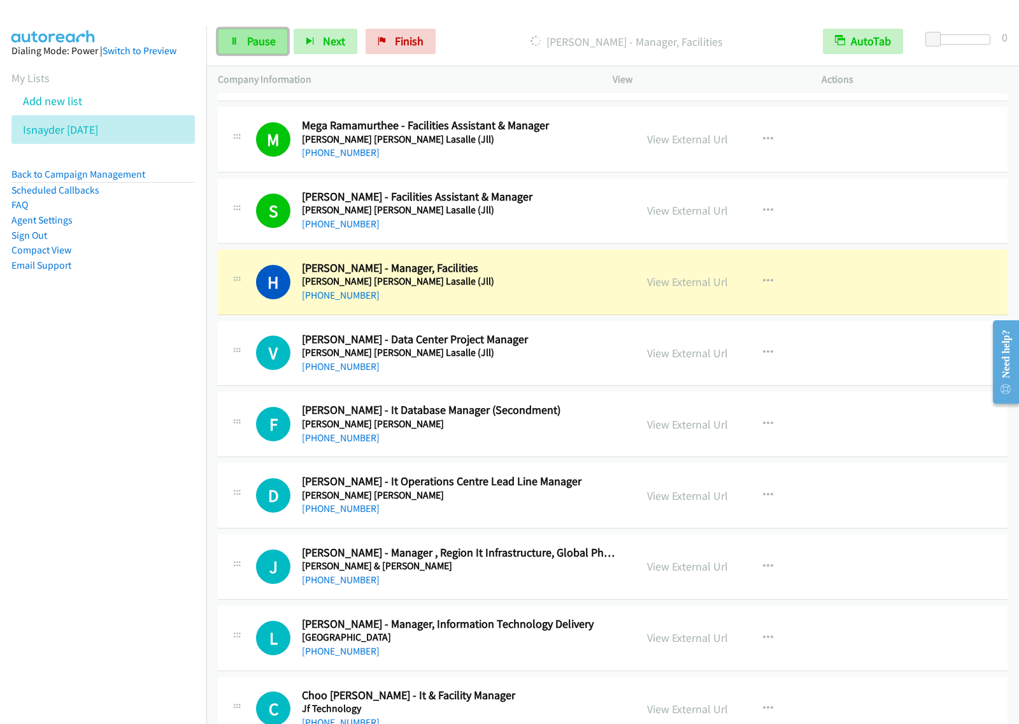
click at [253, 39] on span "Pause" at bounding box center [261, 41] width 29 height 15
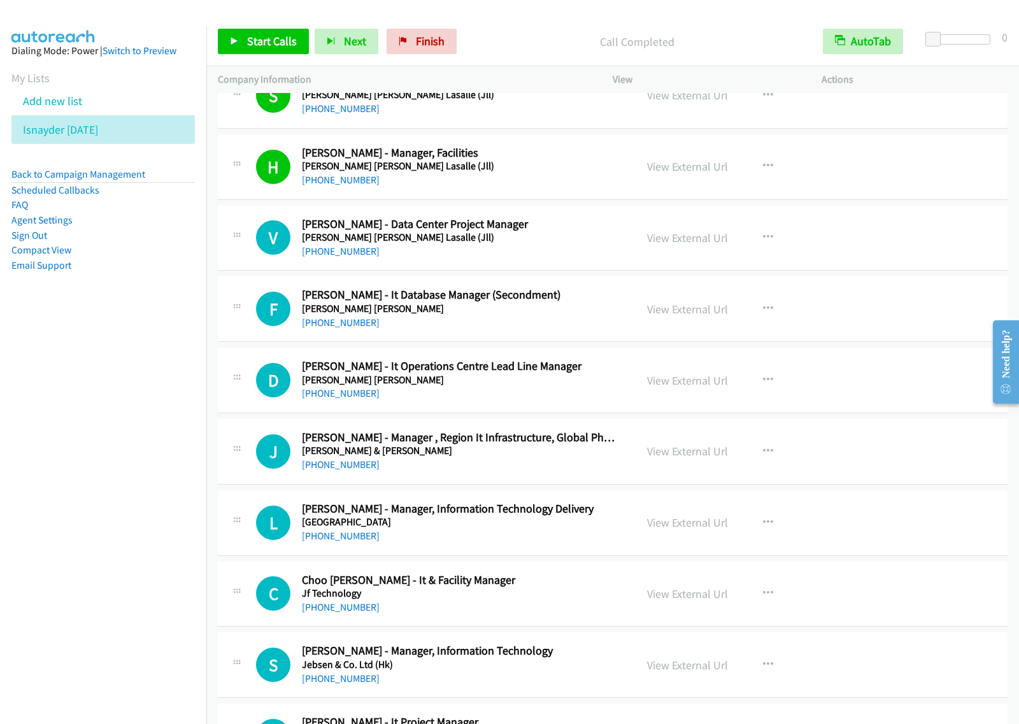
scroll to position [1034, 0]
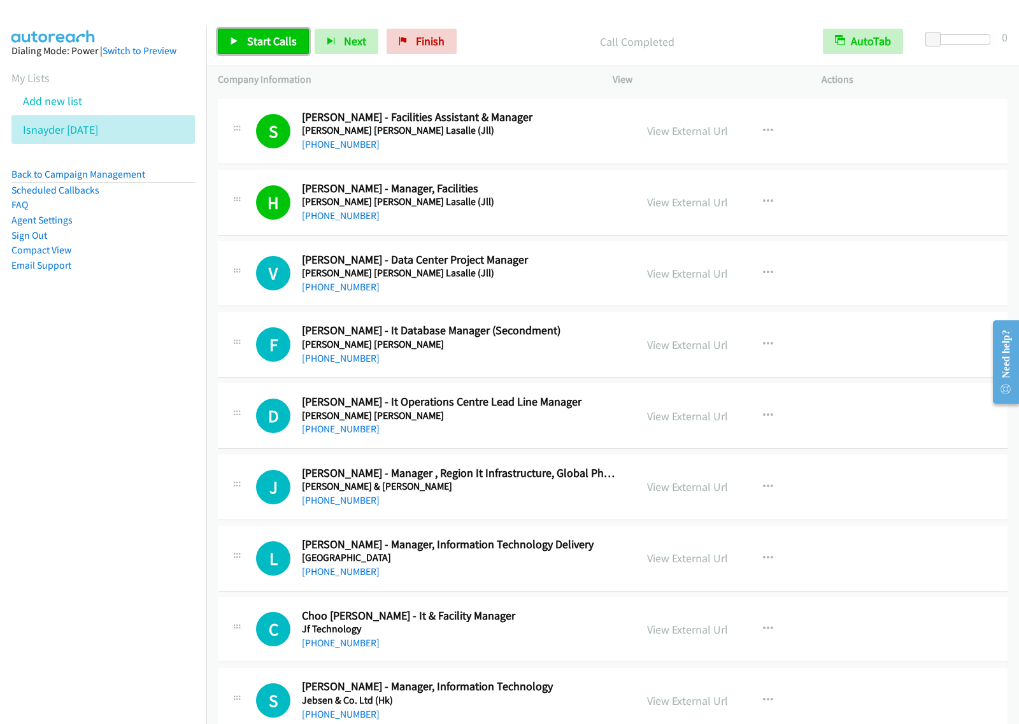
drag, startPoint x: 277, startPoint y: 43, endPoint x: 539, endPoint y: 265, distance: 343.3
click at [278, 43] on span "Start Calls" at bounding box center [272, 41] width 50 height 15
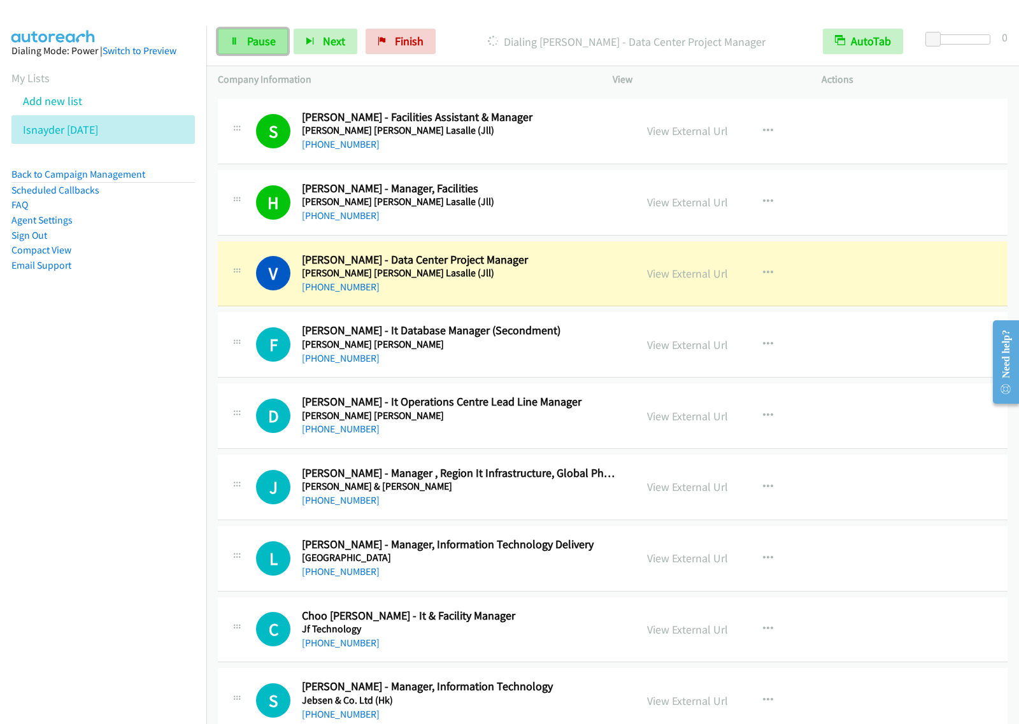
click at [262, 49] on link "Pause" at bounding box center [253, 41] width 70 height 25
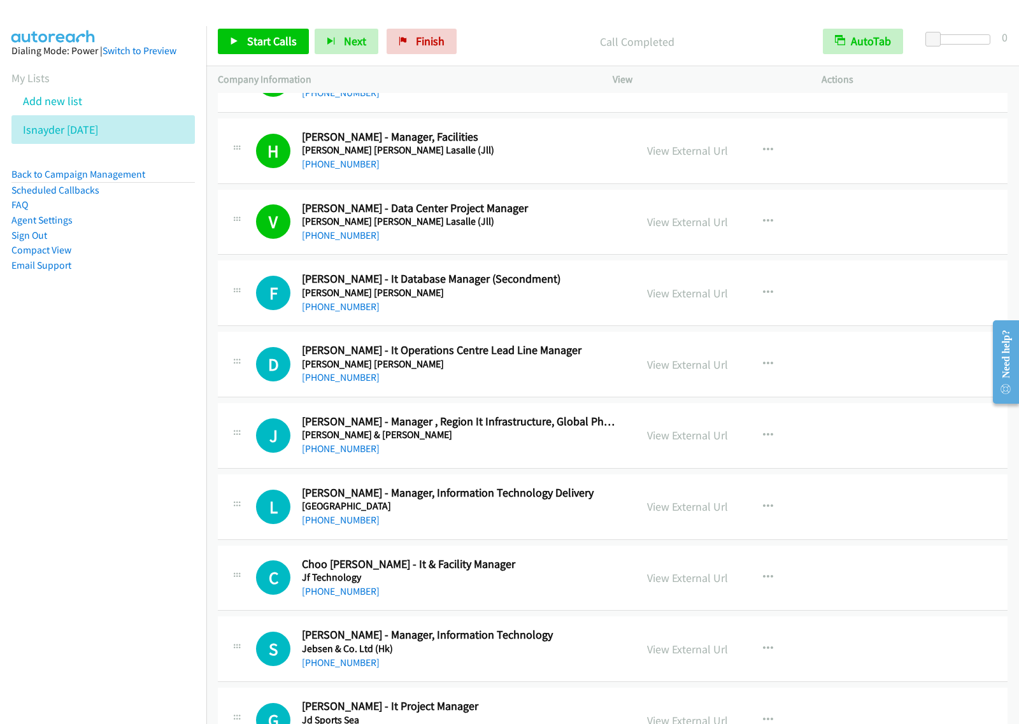
scroll to position [1114, 0]
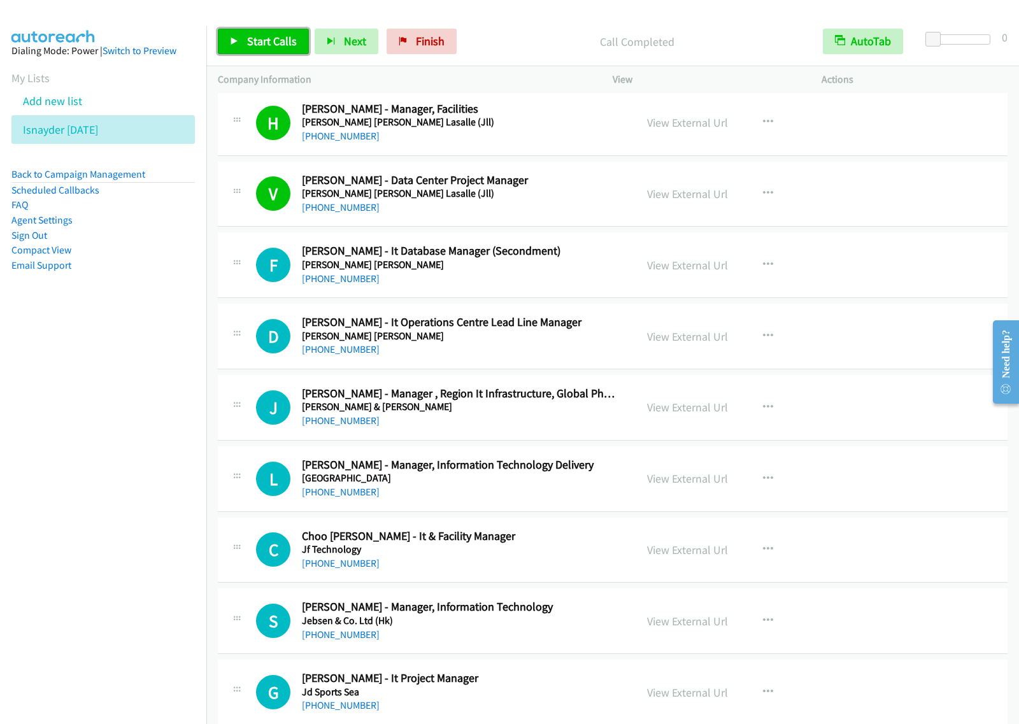
click at [267, 39] on span "Start Calls" at bounding box center [272, 41] width 50 height 15
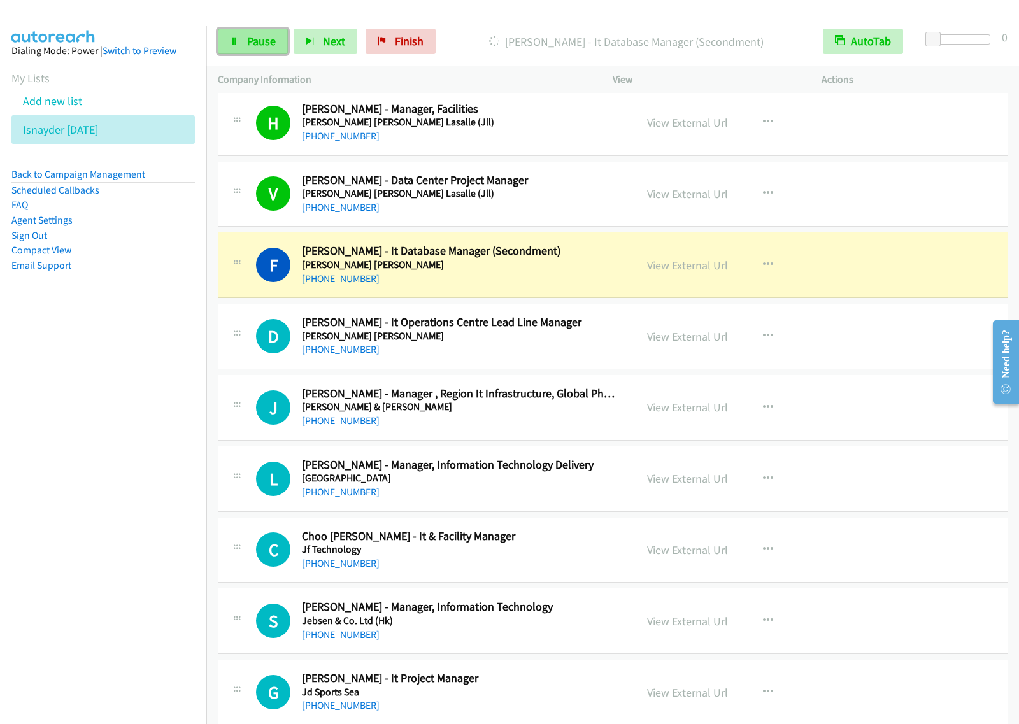
drag, startPoint x: 259, startPoint y: 51, endPoint x: 267, endPoint y: 50, distance: 8.4
click at [259, 51] on link "Pause" at bounding box center [253, 41] width 70 height 25
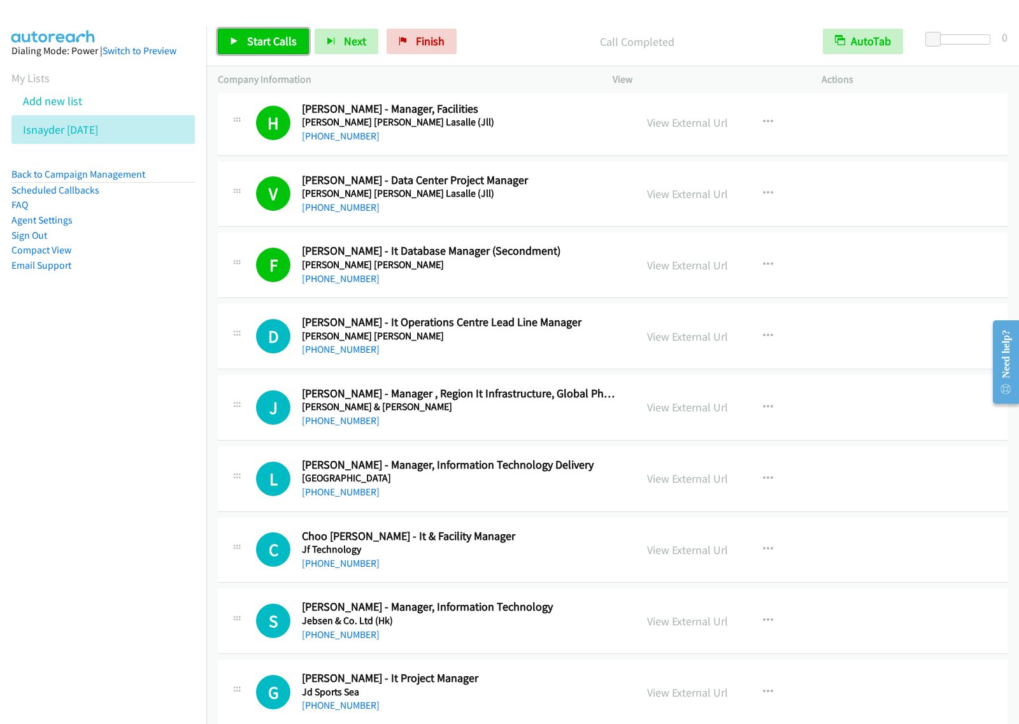
click at [250, 52] on link "Start Calls" at bounding box center [263, 41] width 91 height 25
click at [250, 39] on span "Pause" at bounding box center [261, 41] width 29 height 15
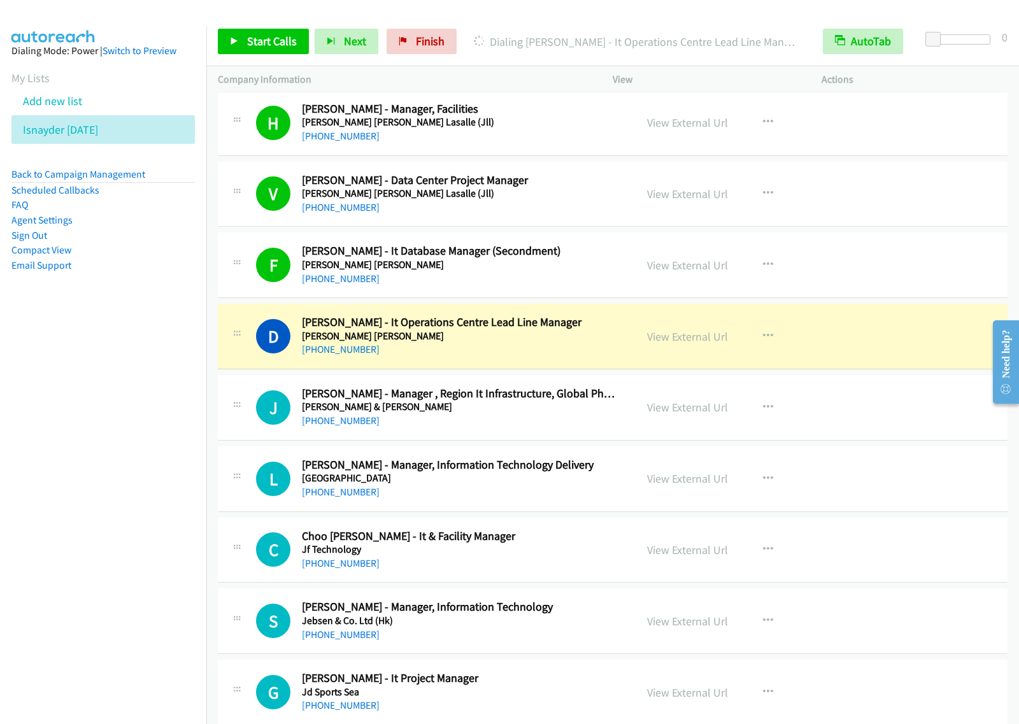
drag, startPoint x: 134, startPoint y: 357, endPoint x: 141, endPoint y: 345, distance: 13.1
click at [134, 357] on nav "Dialing Mode: Power | Switch to Preview My Lists Add new list Isnayder Aug18 Ba…" at bounding box center [103, 388] width 207 height 724
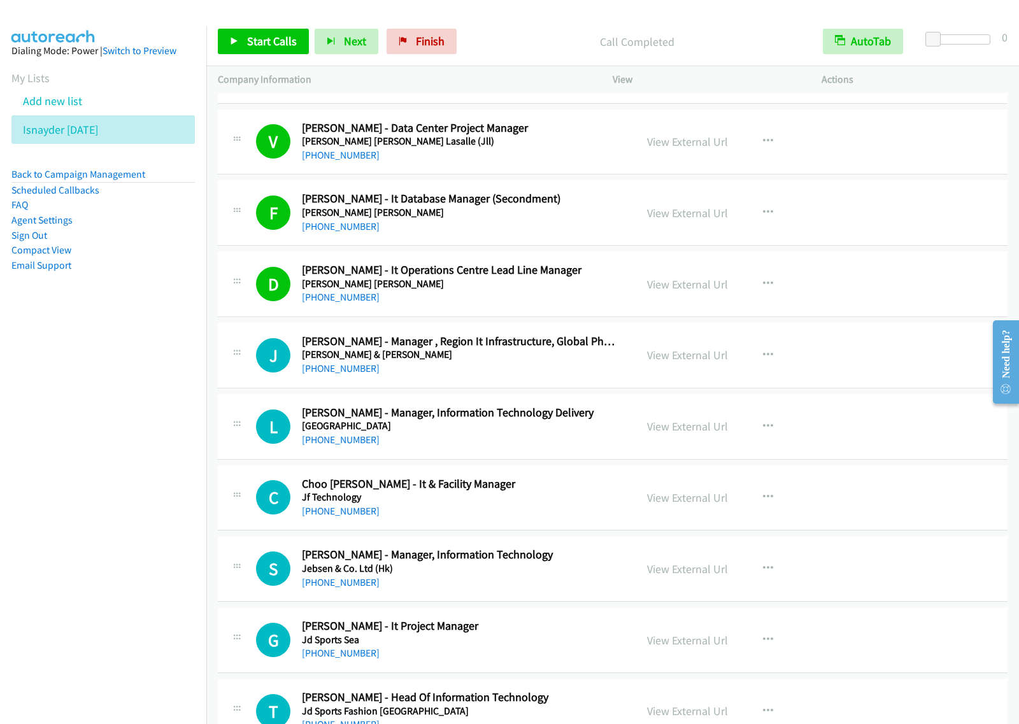
scroll to position [1273, 0]
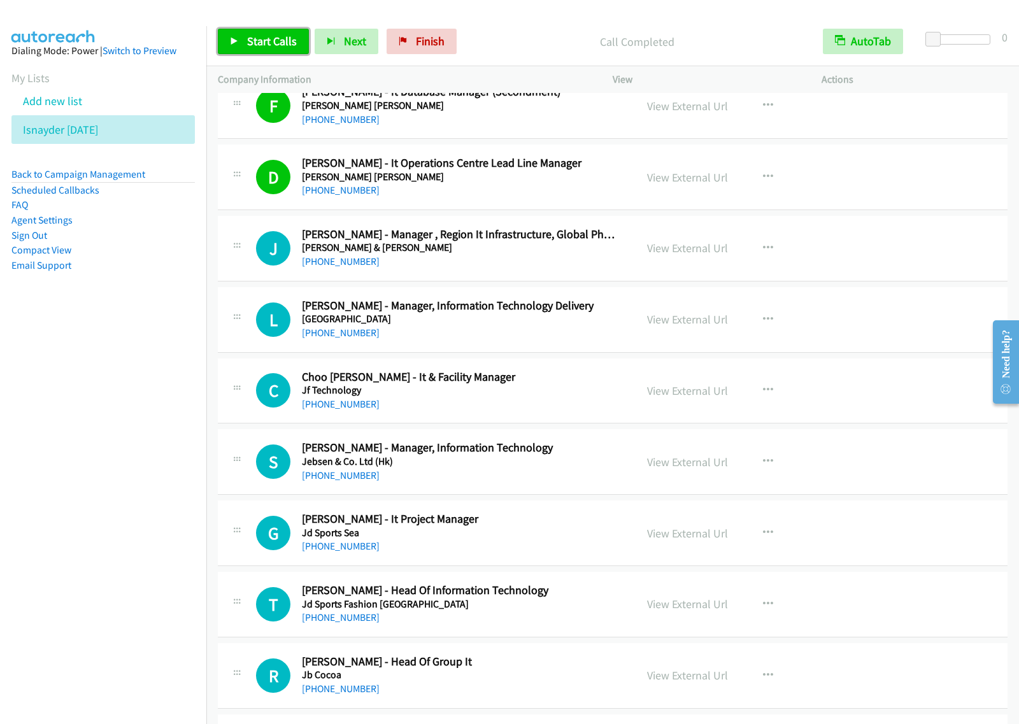
click at [262, 43] on span "Start Calls" at bounding box center [272, 41] width 50 height 15
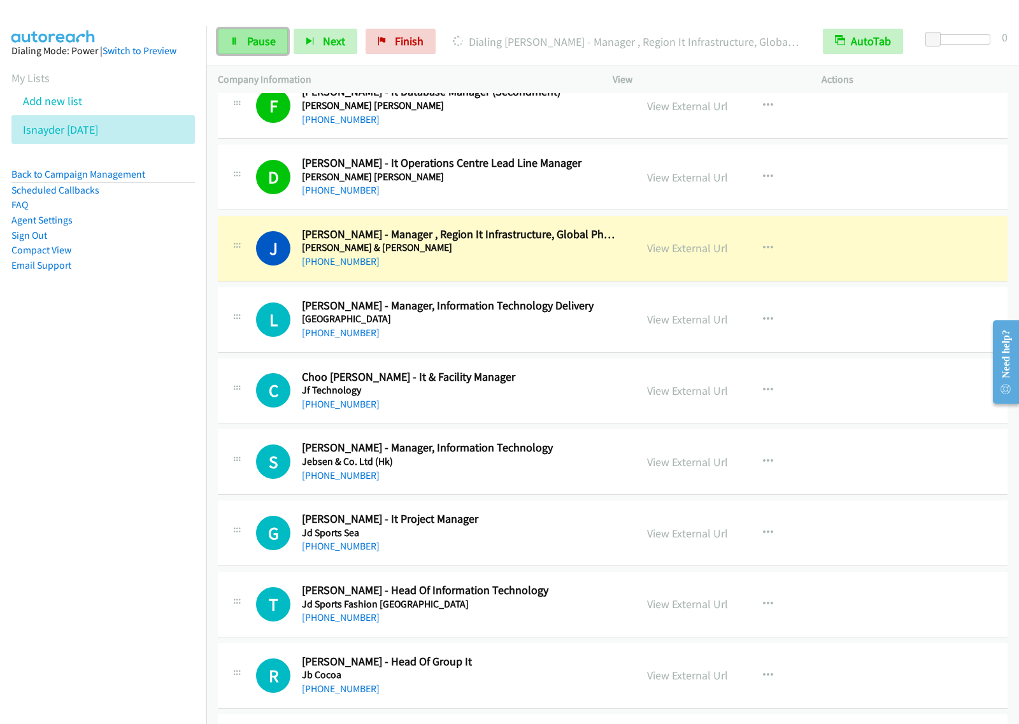
drag, startPoint x: 237, startPoint y: 40, endPoint x: 239, endPoint y: 48, distance: 8.4
click at [239, 40] on link "Pause" at bounding box center [253, 41] width 70 height 25
drag, startPoint x: 86, startPoint y: 485, endPoint x: 116, endPoint y: 452, distance: 44.6
click at [87, 484] on nav "Dialing Mode: Power | Switch to Preview My Lists Add new list Isnayder Aug18 Ba…" at bounding box center [103, 388] width 207 height 724
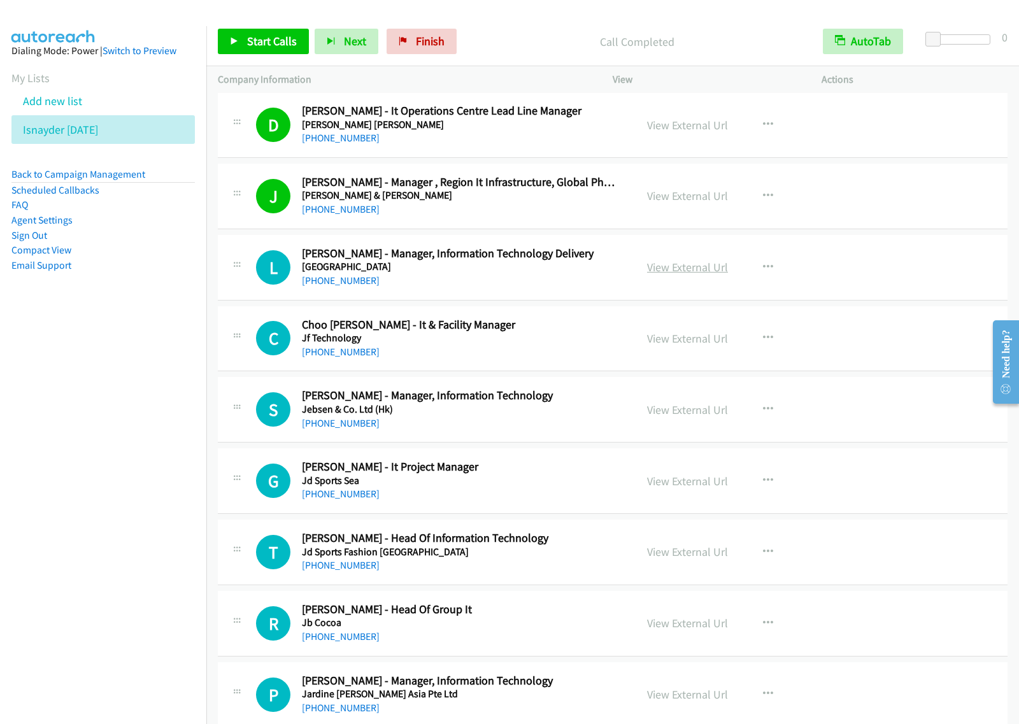
scroll to position [1353, 0]
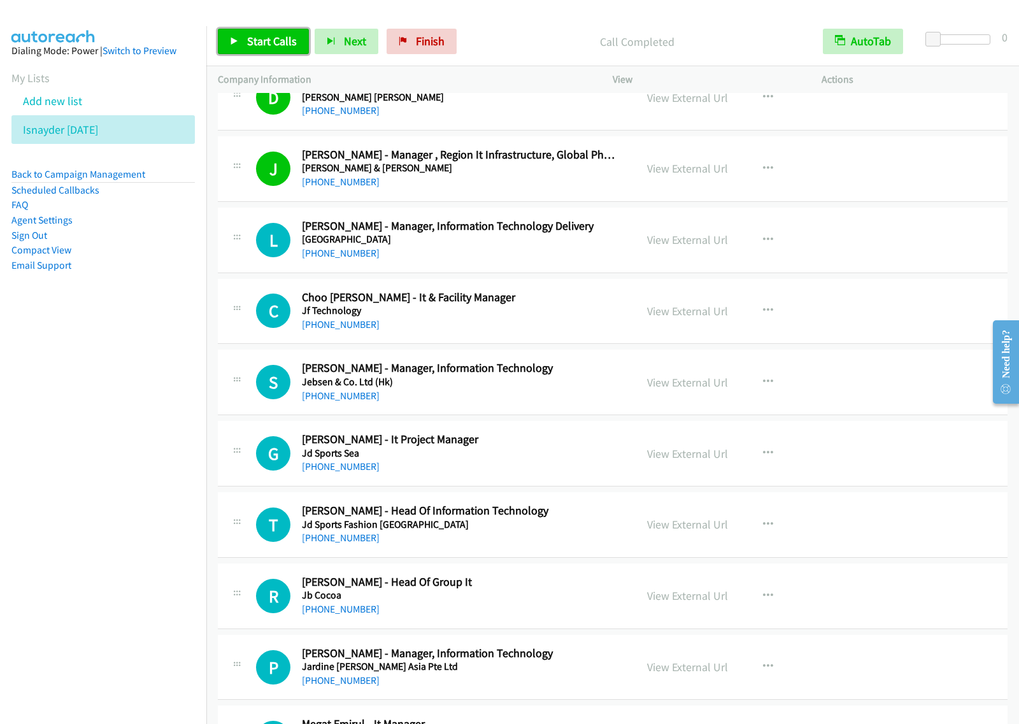
click at [260, 39] on span "Start Calls" at bounding box center [272, 41] width 50 height 15
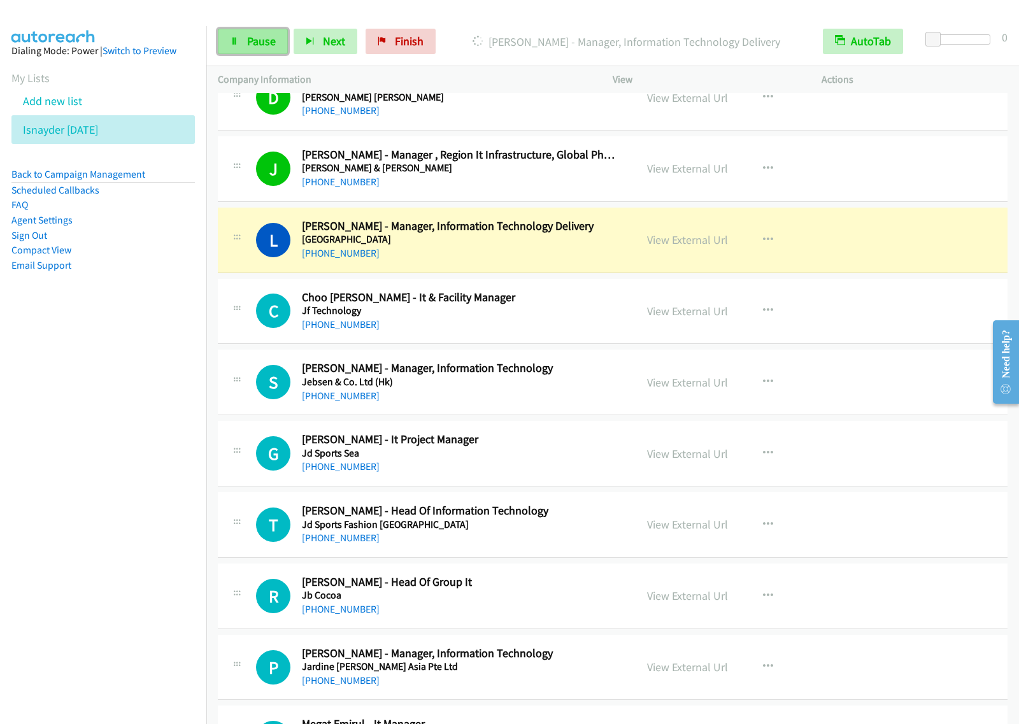
click at [255, 40] on span "Pause" at bounding box center [261, 41] width 29 height 15
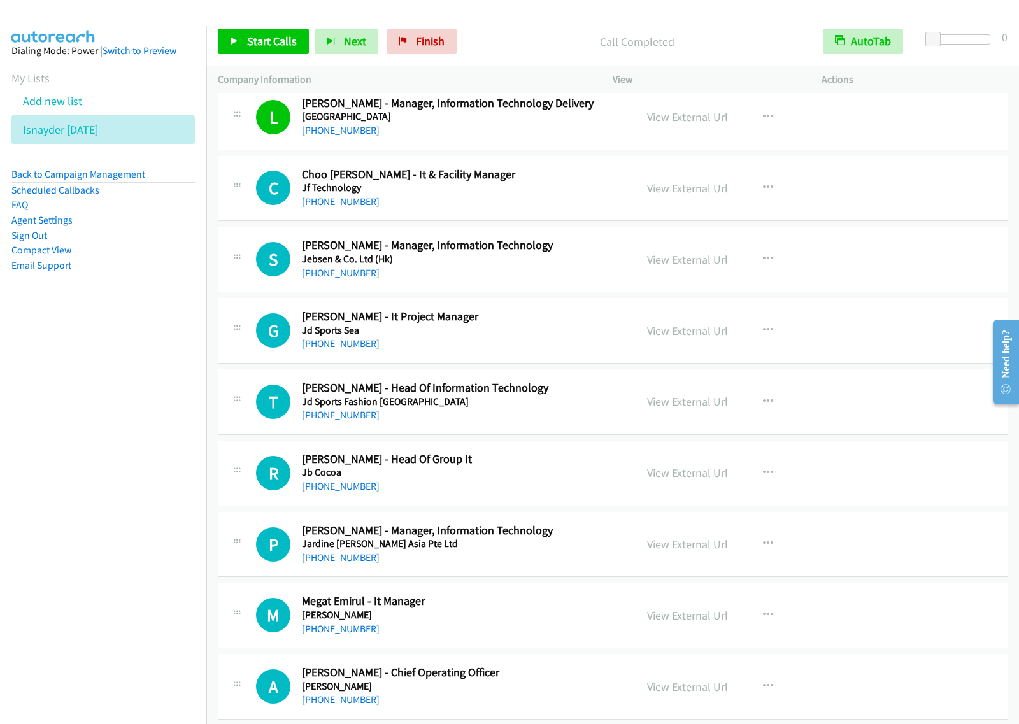
scroll to position [1512, 0]
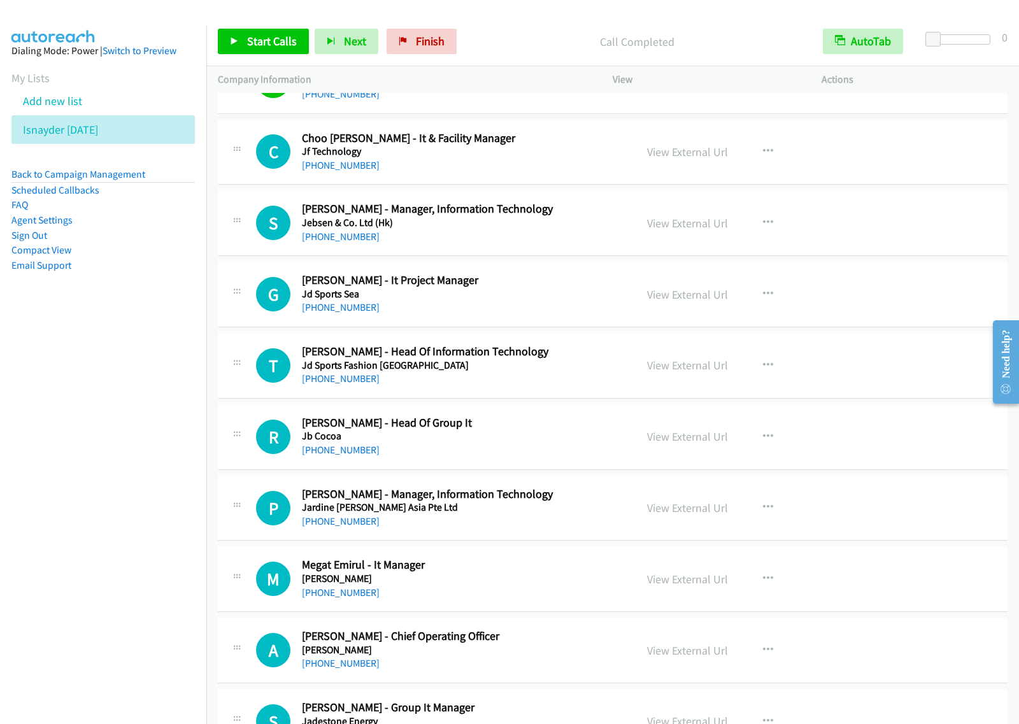
click at [285, 55] on div "Start Calls Pause Next Finish Call Completed AutoTab AutoTab 0" at bounding box center [612, 41] width 812 height 49
click at [285, 45] on span "Start Calls" at bounding box center [272, 41] width 50 height 15
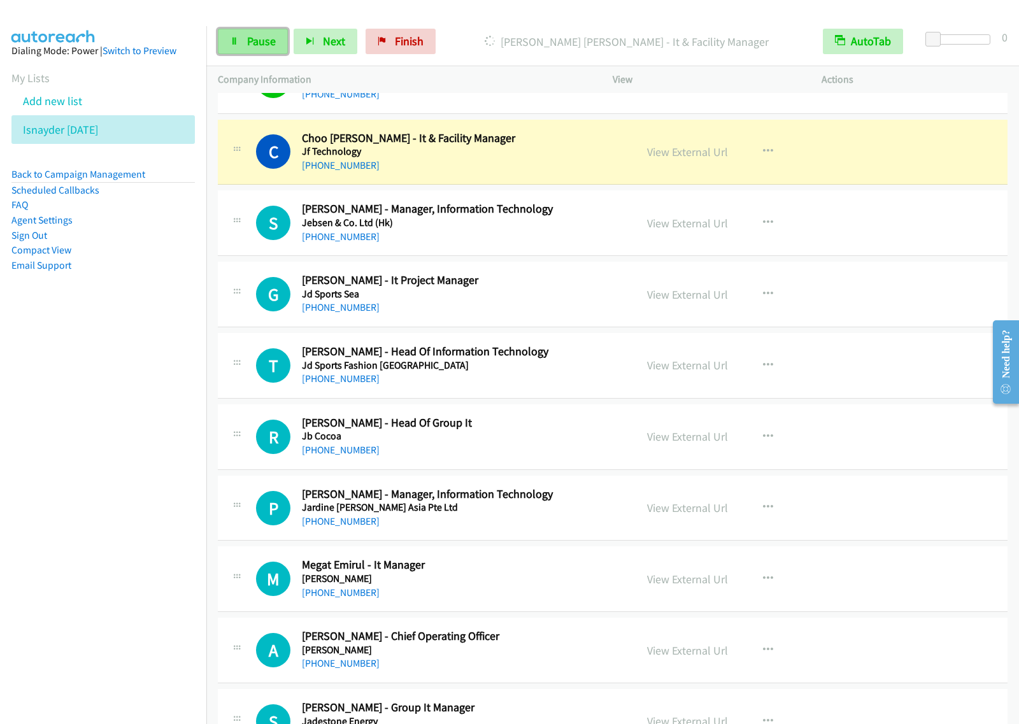
drag, startPoint x: 253, startPoint y: 34, endPoint x: 284, endPoint y: 30, distance: 30.8
click at [255, 34] on span "Pause" at bounding box center [261, 41] width 29 height 15
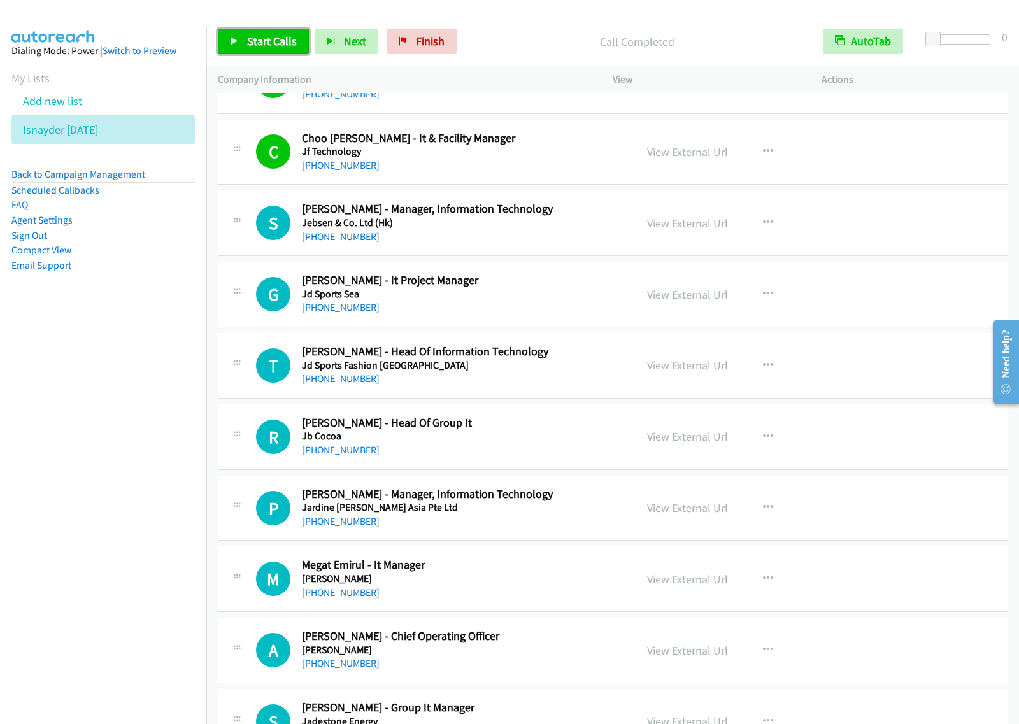
click at [277, 42] on span "Start Calls" at bounding box center [272, 41] width 50 height 15
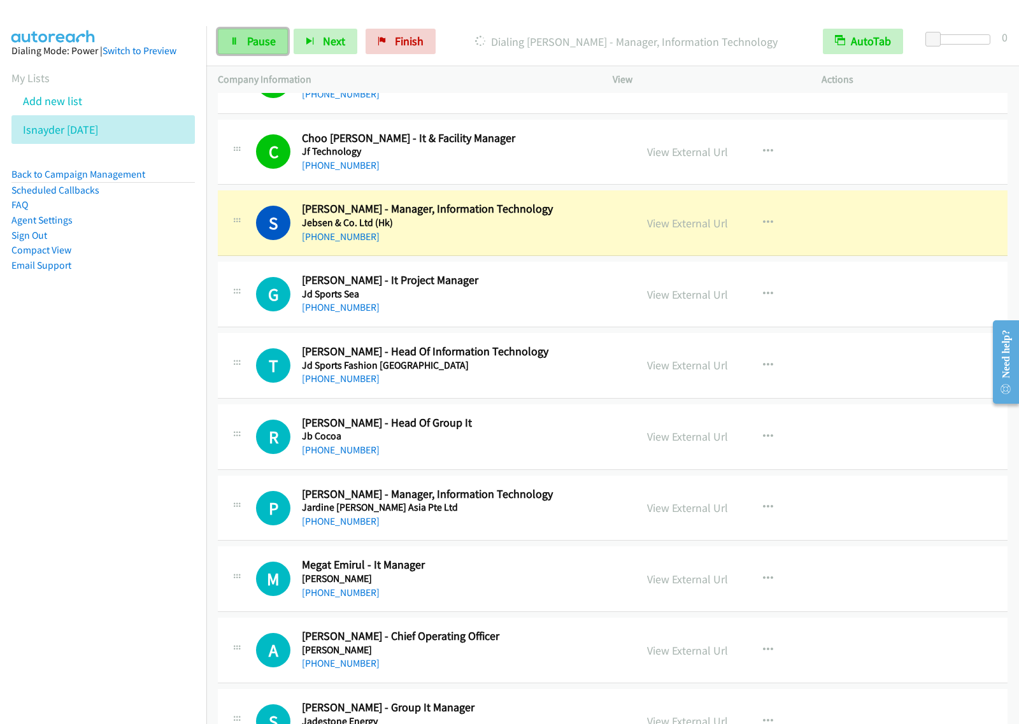
click at [262, 41] on span "Pause" at bounding box center [261, 41] width 29 height 15
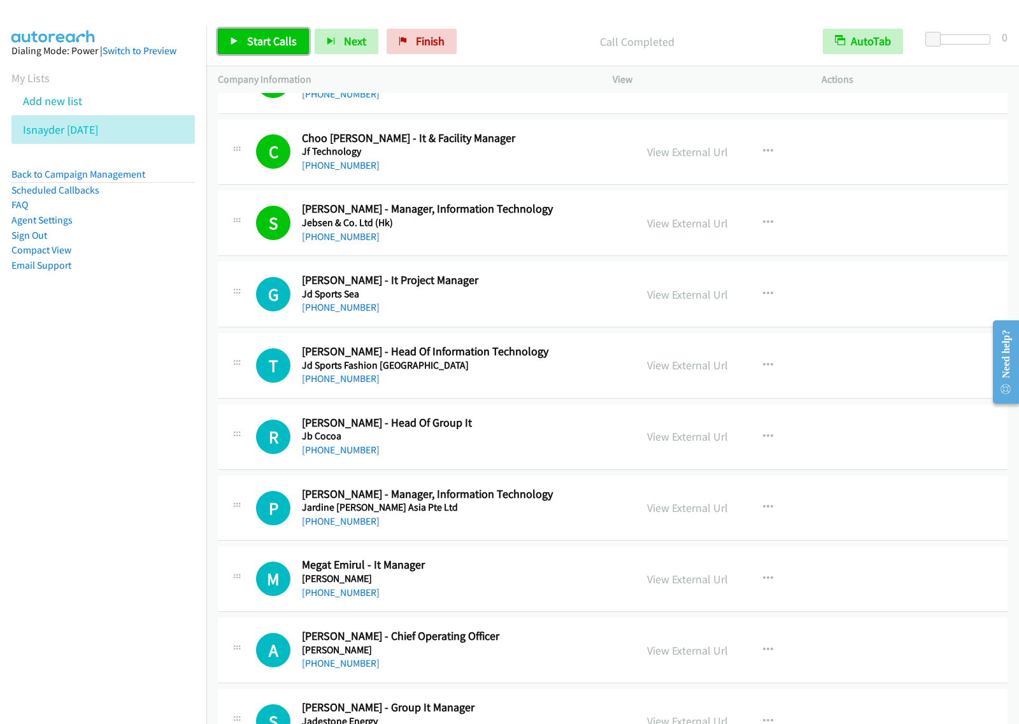
click at [290, 45] on span "Start Calls" at bounding box center [272, 41] width 50 height 15
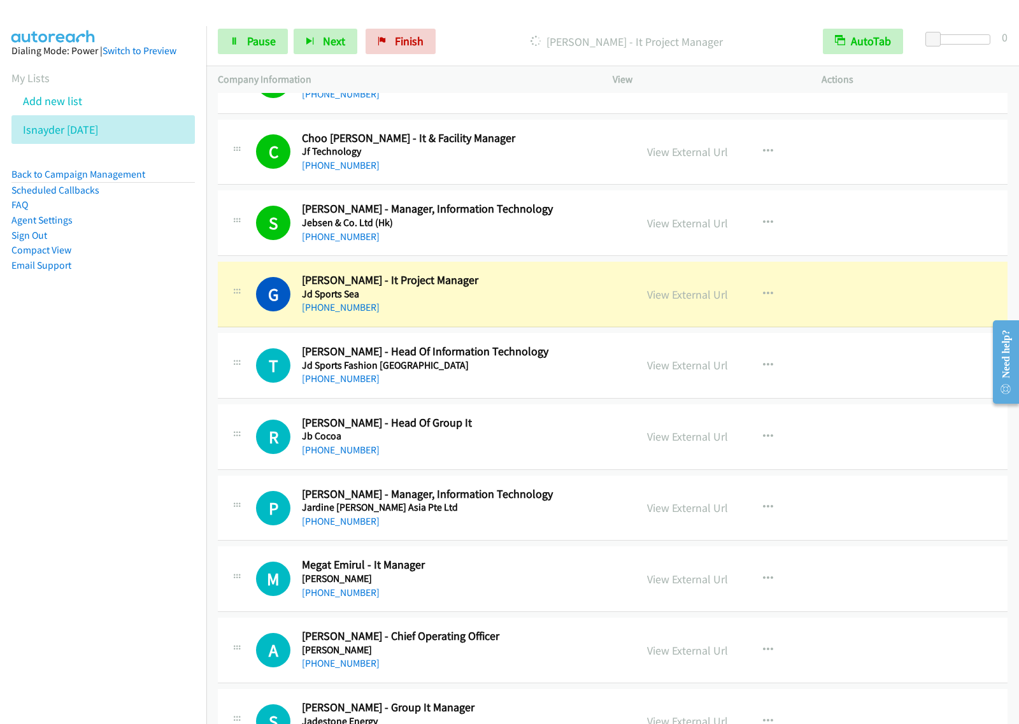
click at [132, 449] on nav "Dialing Mode: Power | Switch to Preview My Lists Add new list Isnayder Aug18 Ba…" at bounding box center [103, 388] width 207 height 724
click at [267, 41] on span "Pause" at bounding box center [261, 41] width 29 height 15
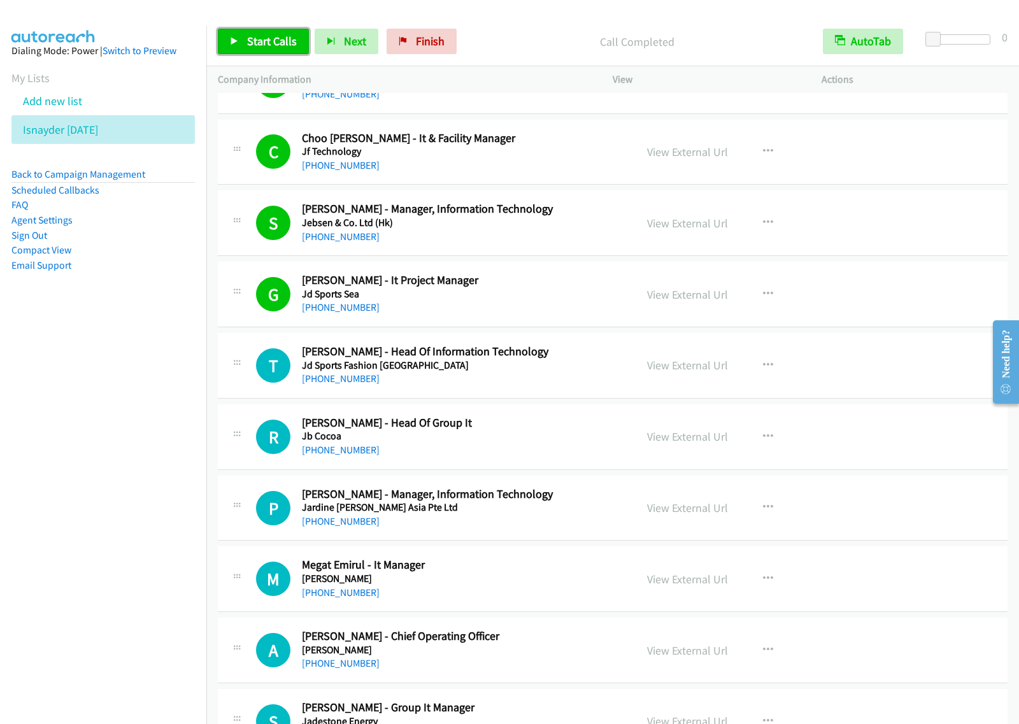
click at [242, 34] on link "Start Calls" at bounding box center [263, 41] width 91 height 25
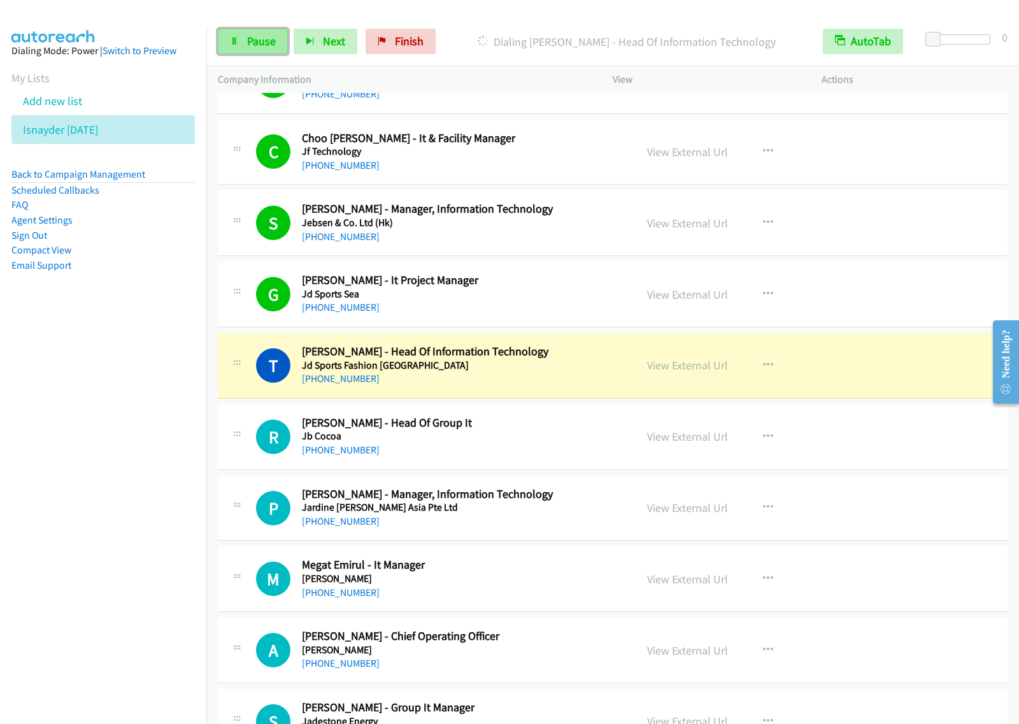
click at [252, 45] on span "Pause" at bounding box center [261, 41] width 29 height 15
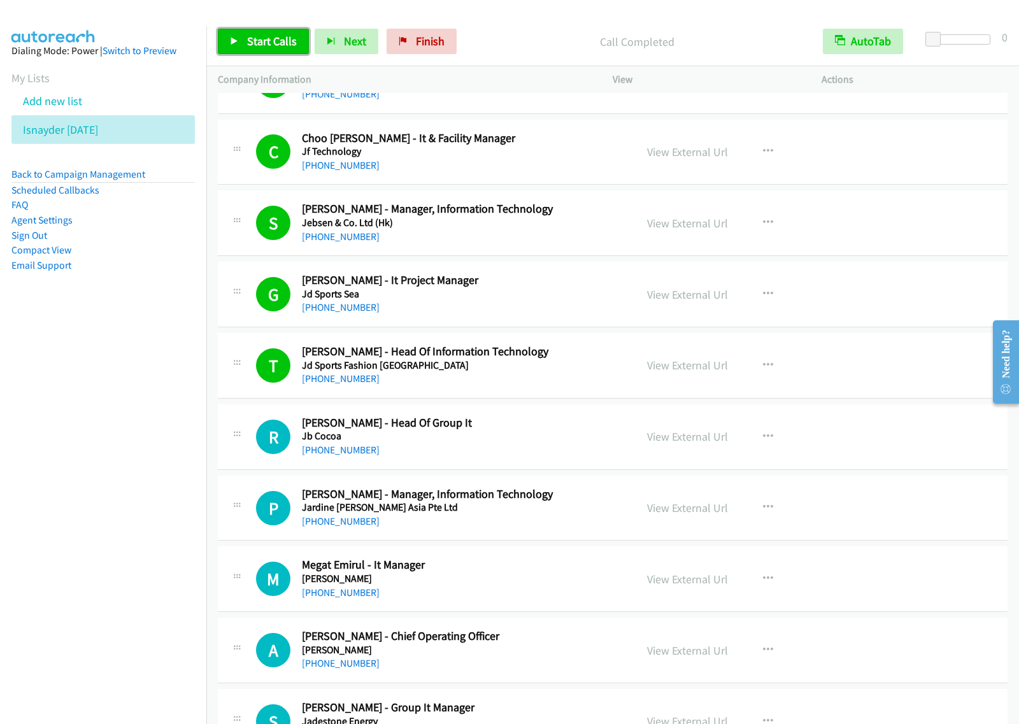
click at [294, 32] on link "Start Calls" at bounding box center [263, 41] width 91 height 25
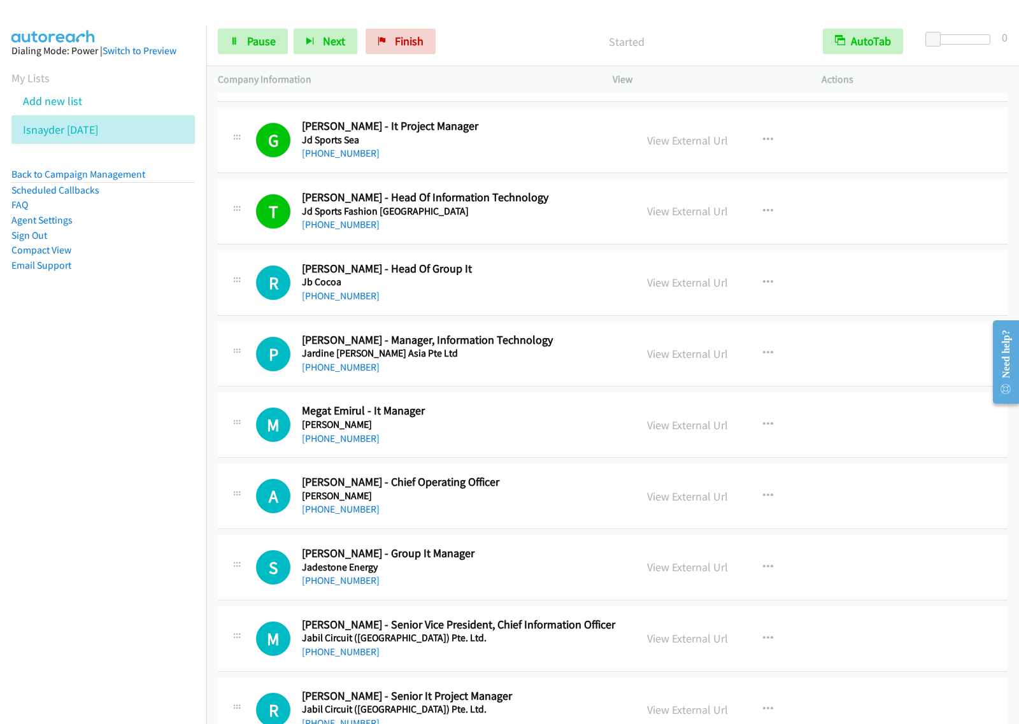
scroll to position [1671, 0]
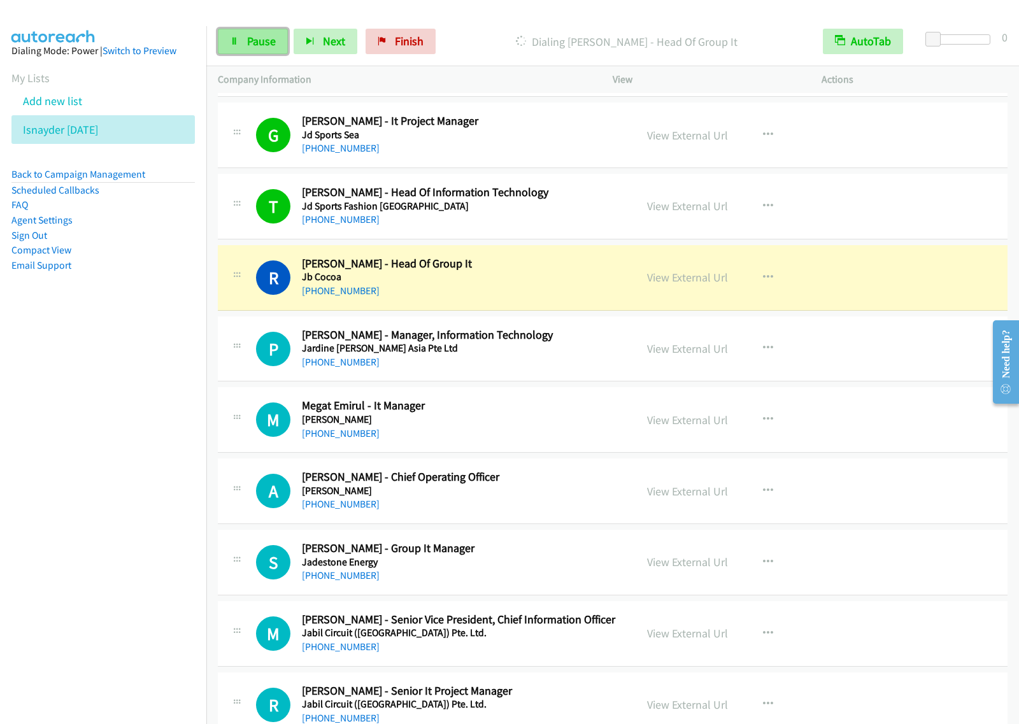
click at [255, 38] on span "Pause" at bounding box center [261, 41] width 29 height 15
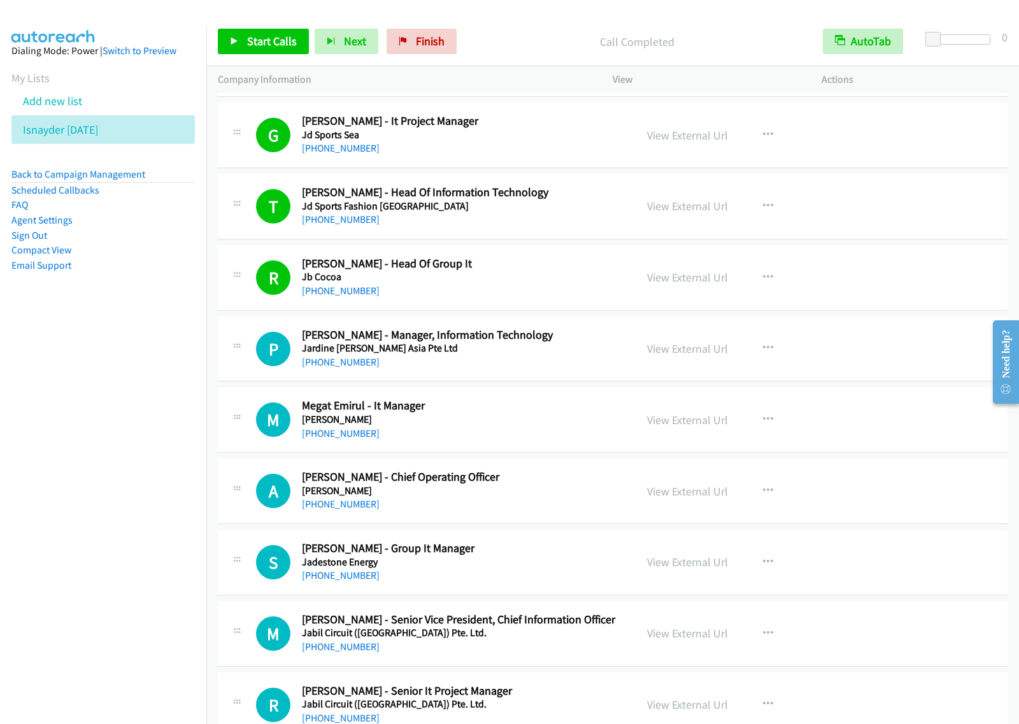
drag, startPoint x: 93, startPoint y: 463, endPoint x: 283, endPoint y: 307, distance: 246.1
click at [93, 463] on nav "Dialing Mode: Power | Switch to Preview My Lists Add new list Isnayder Aug18 Ba…" at bounding box center [103, 388] width 207 height 724
click at [274, 45] on span "Start Calls" at bounding box center [272, 41] width 50 height 15
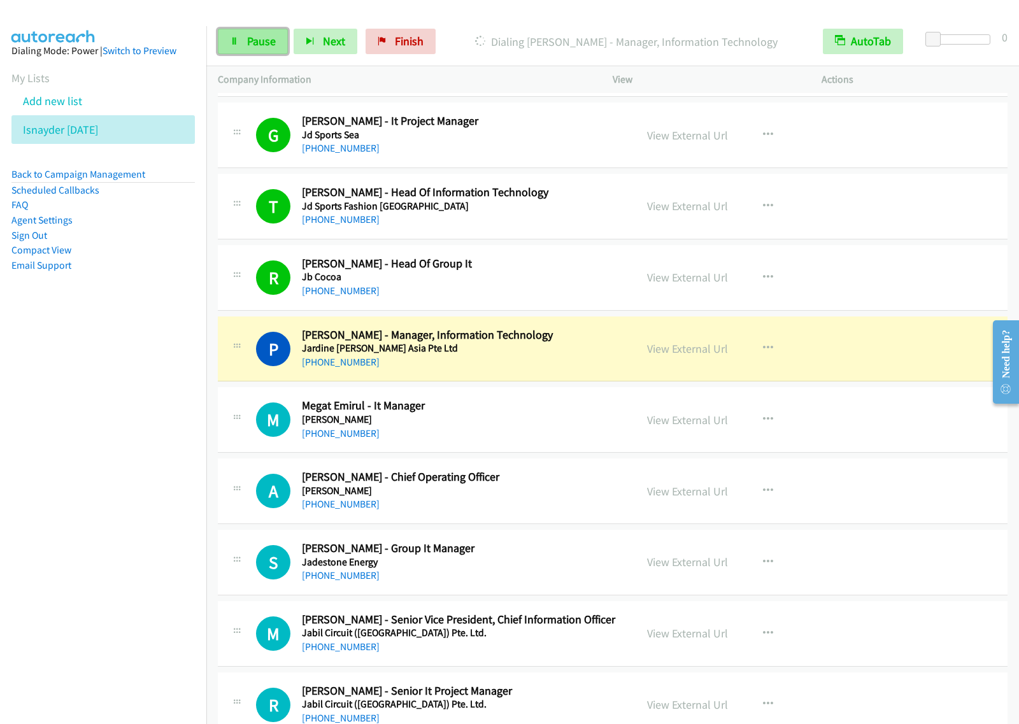
click at [261, 45] on span "Pause" at bounding box center [261, 41] width 29 height 15
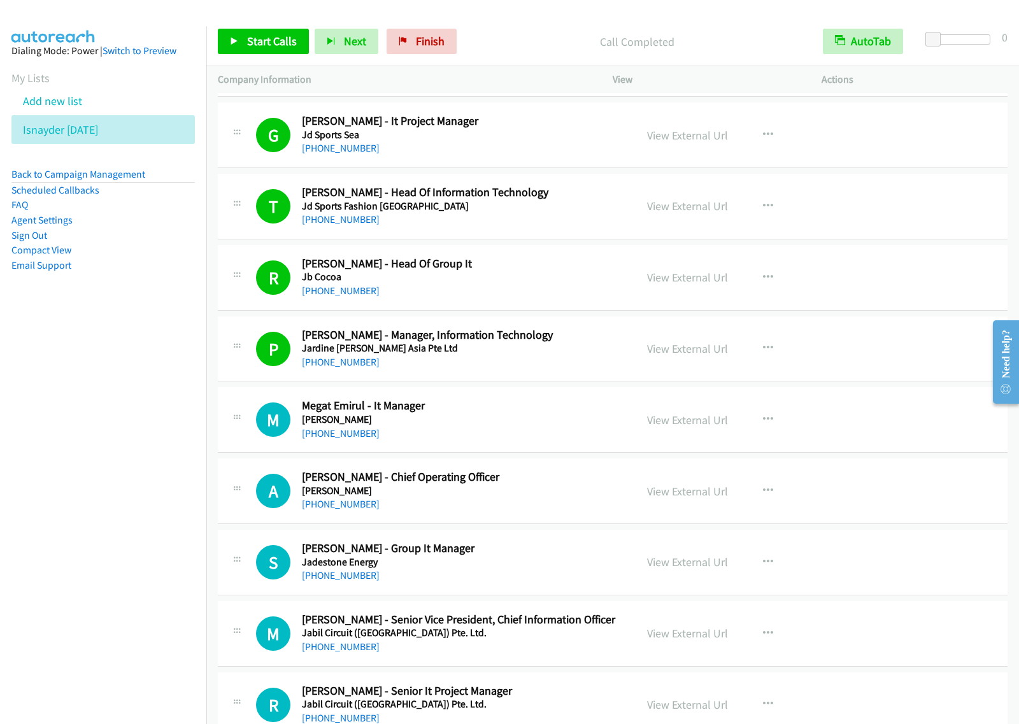
drag, startPoint x: 86, startPoint y: 502, endPoint x: 125, endPoint y: 485, distance: 42.8
click at [86, 502] on nav "Dialing Mode: Power | Switch to Preview My Lists Add new list Isnayder Aug18 Ba…" at bounding box center [103, 388] width 207 height 724
drag, startPoint x: 291, startPoint y: 46, endPoint x: 295, endPoint y: 55, distance: 10.3
click at [291, 46] on span "Start Calls" at bounding box center [272, 41] width 50 height 15
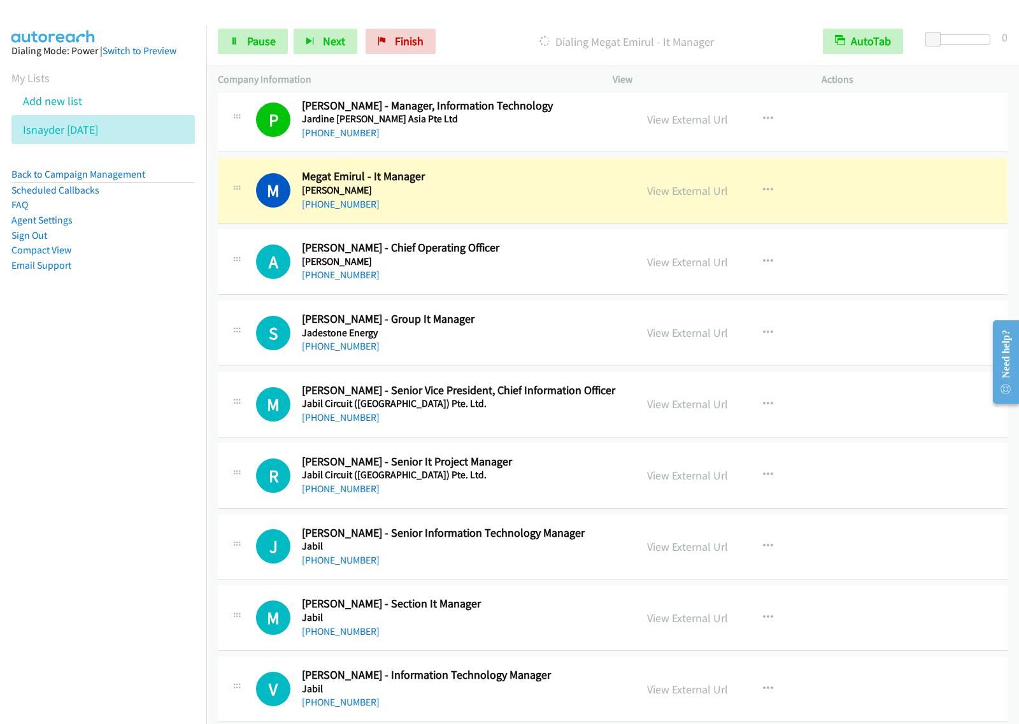
scroll to position [1910, 0]
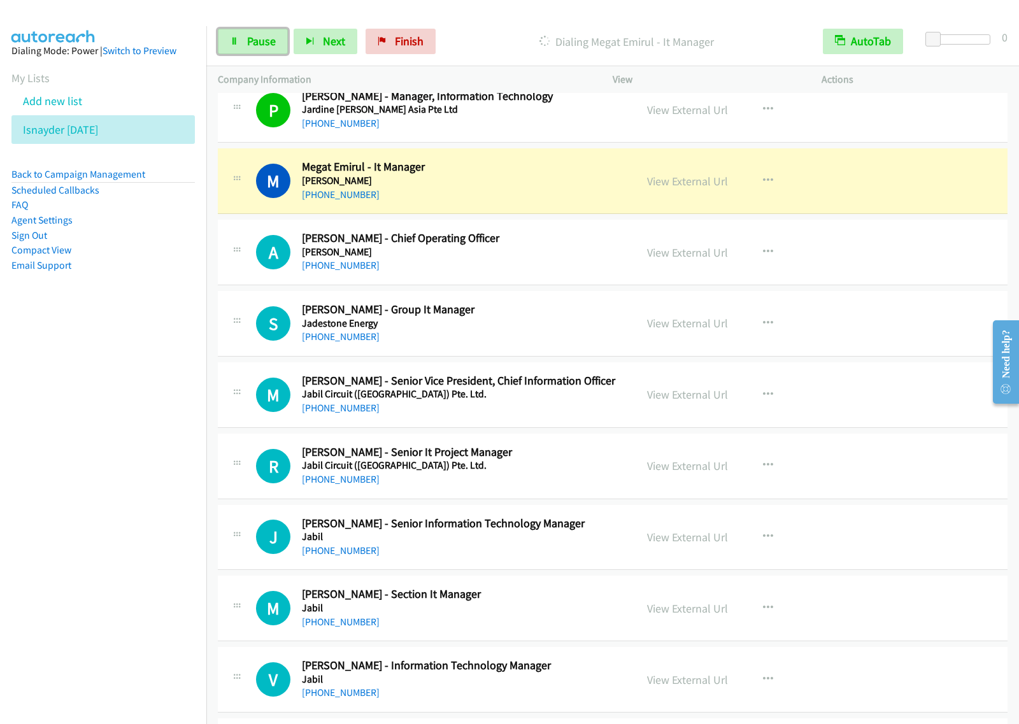
drag, startPoint x: 246, startPoint y: 36, endPoint x: 285, endPoint y: 1, distance: 52.3
click at [247, 36] on span "Pause" at bounding box center [261, 41] width 29 height 15
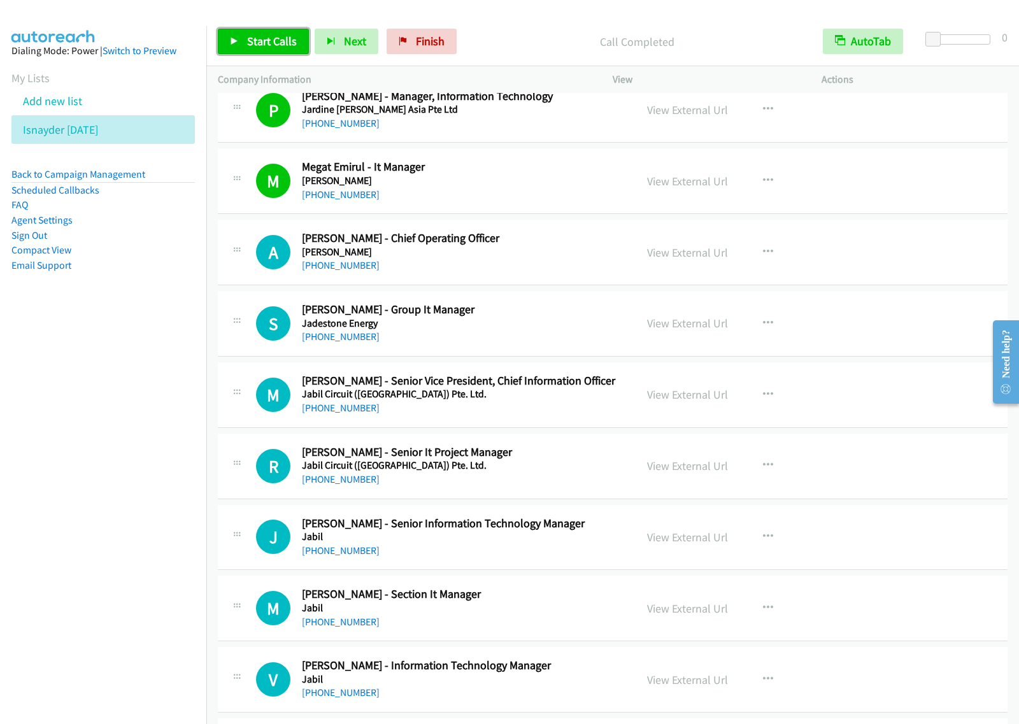
click at [272, 48] on span "Start Calls" at bounding box center [272, 41] width 50 height 15
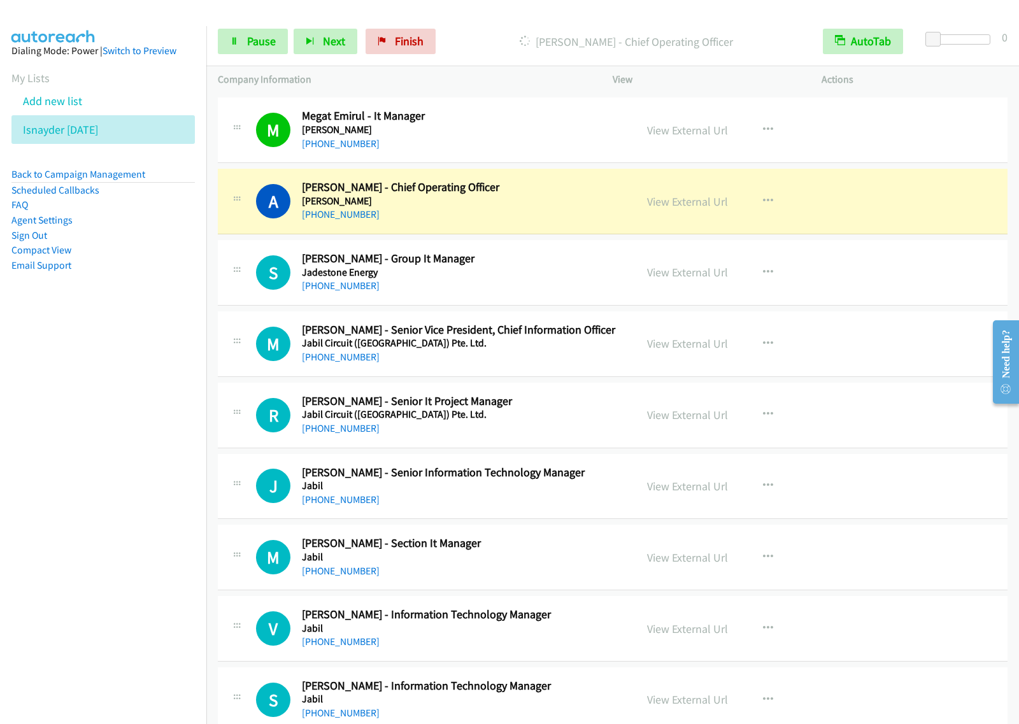
scroll to position [1989, 0]
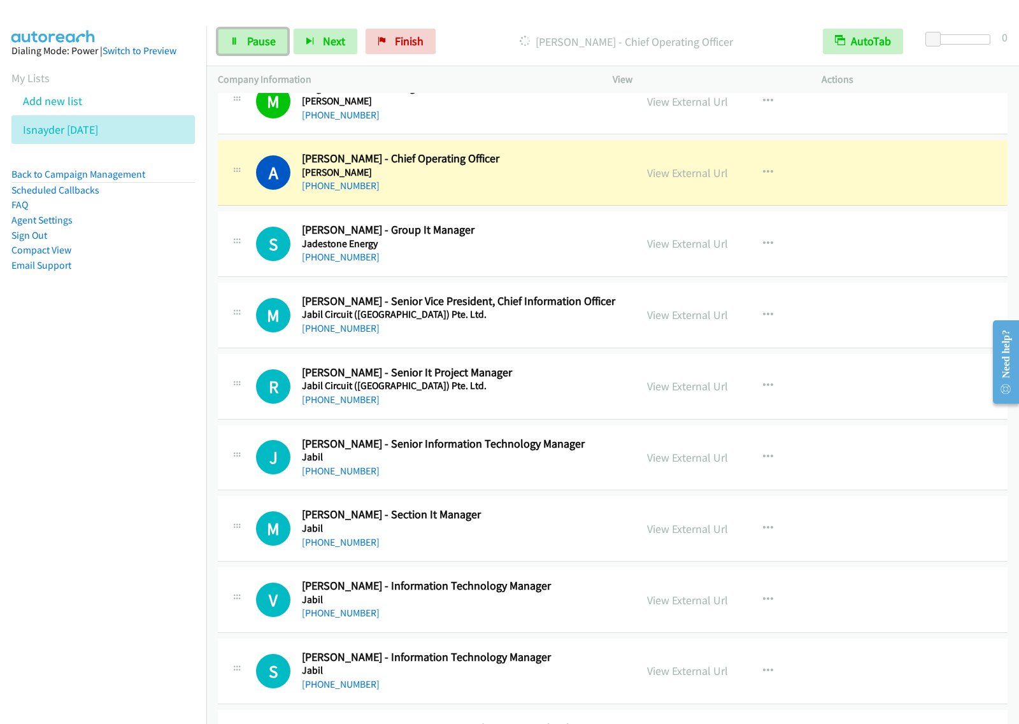
drag, startPoint x: 259, startPoint y: 46, endPoint x: 304, endPoint y: 27, distance: 48.7
click at [259, 46] on span "Pause" at bounding box center [261, 41] width 29 height 15
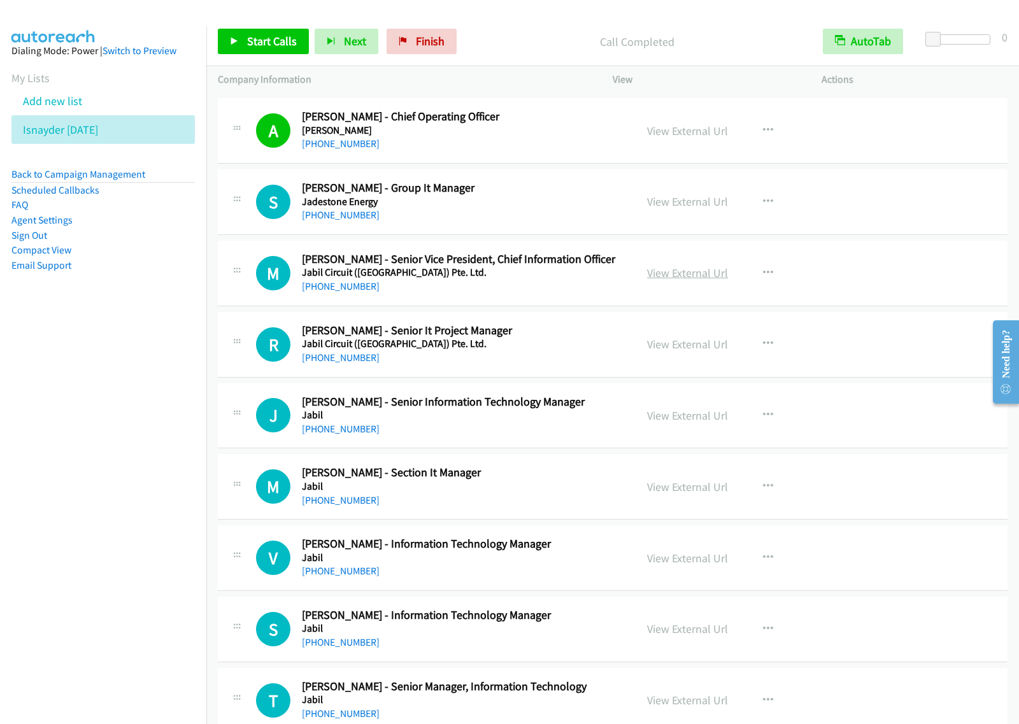
scroll to position [2069, 0]
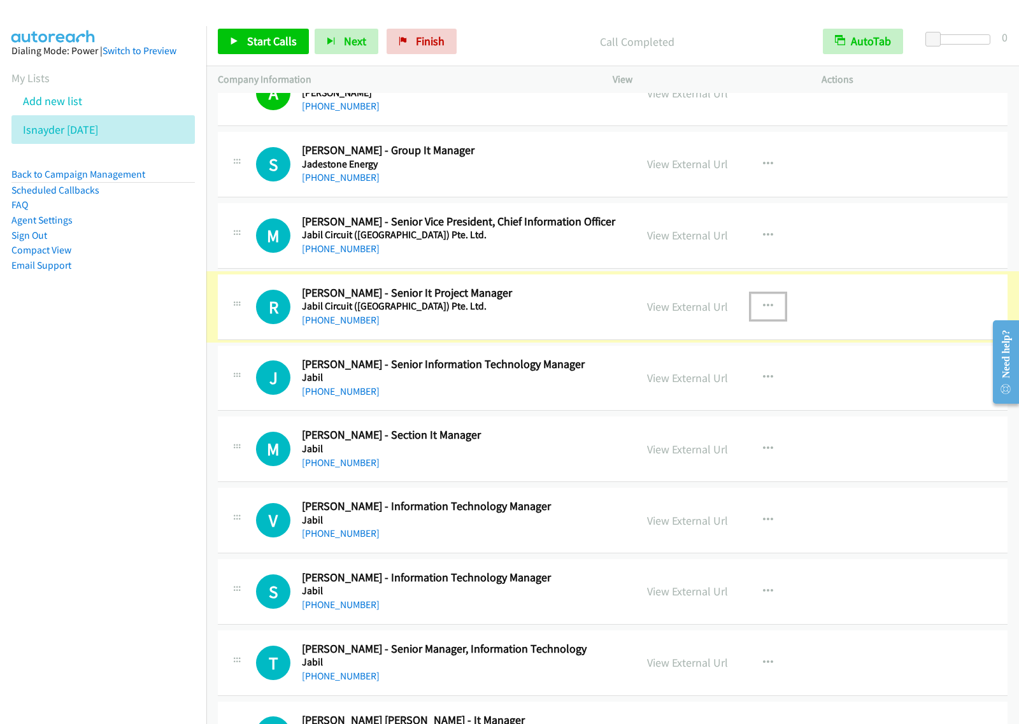
click at [763, 311] on icon "button" at bounding box center [768, 306] width 10 height 10
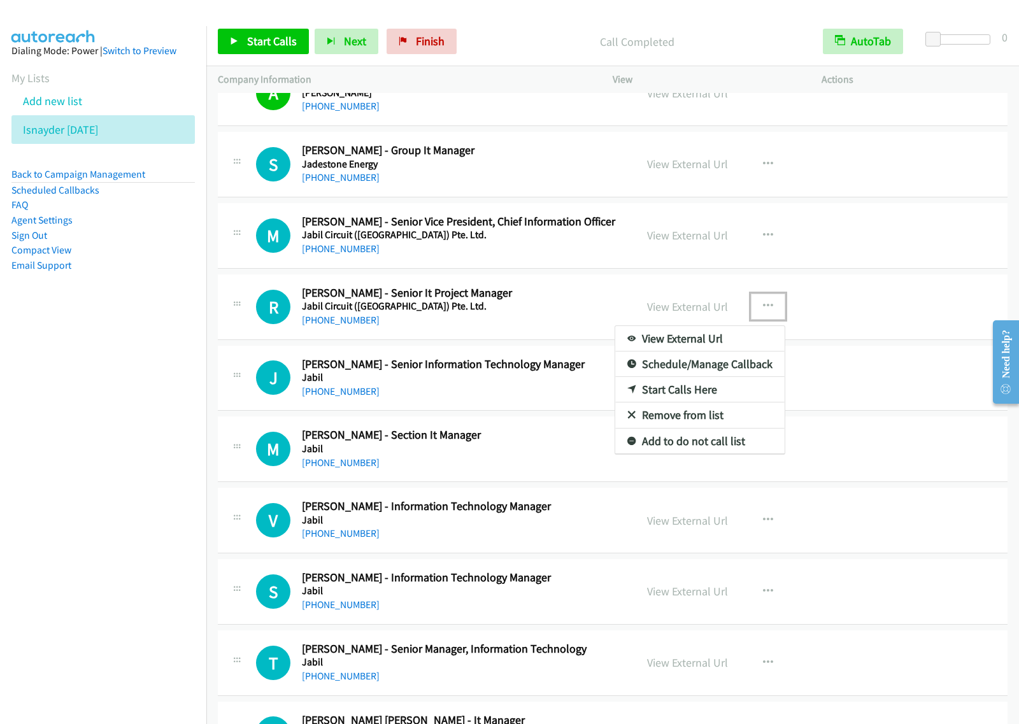
click at [689, 395] on link "Start Calls Here" at bounding box center [699, 389] width 169 height 25
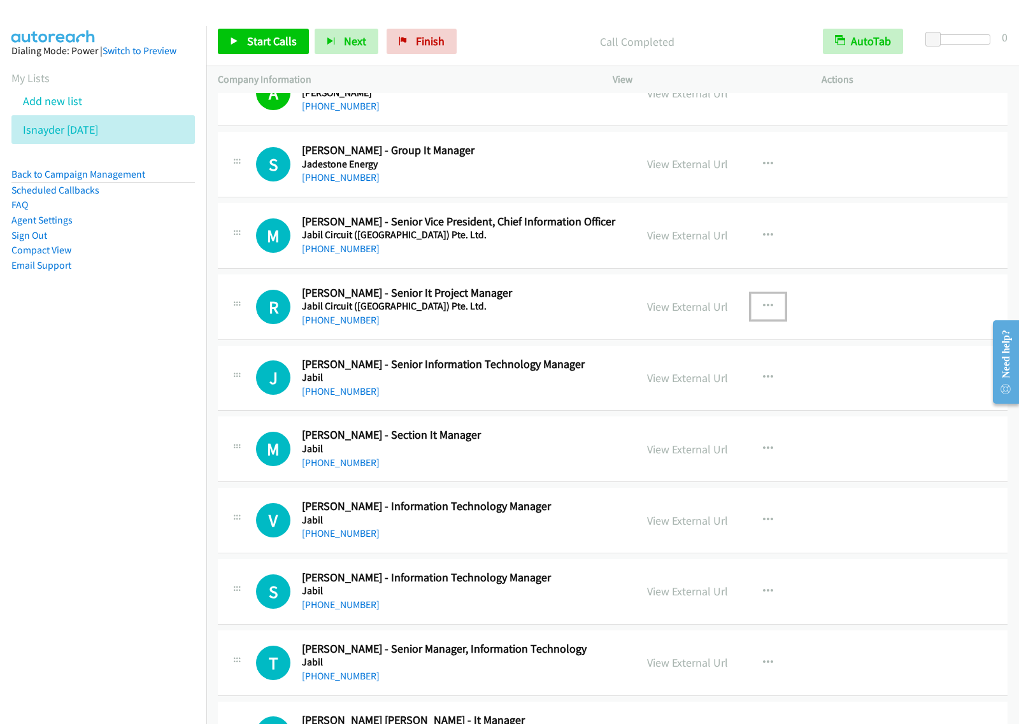
click at [754, 313] on button "button" at bounding box center [768, 305] width 34 height 25
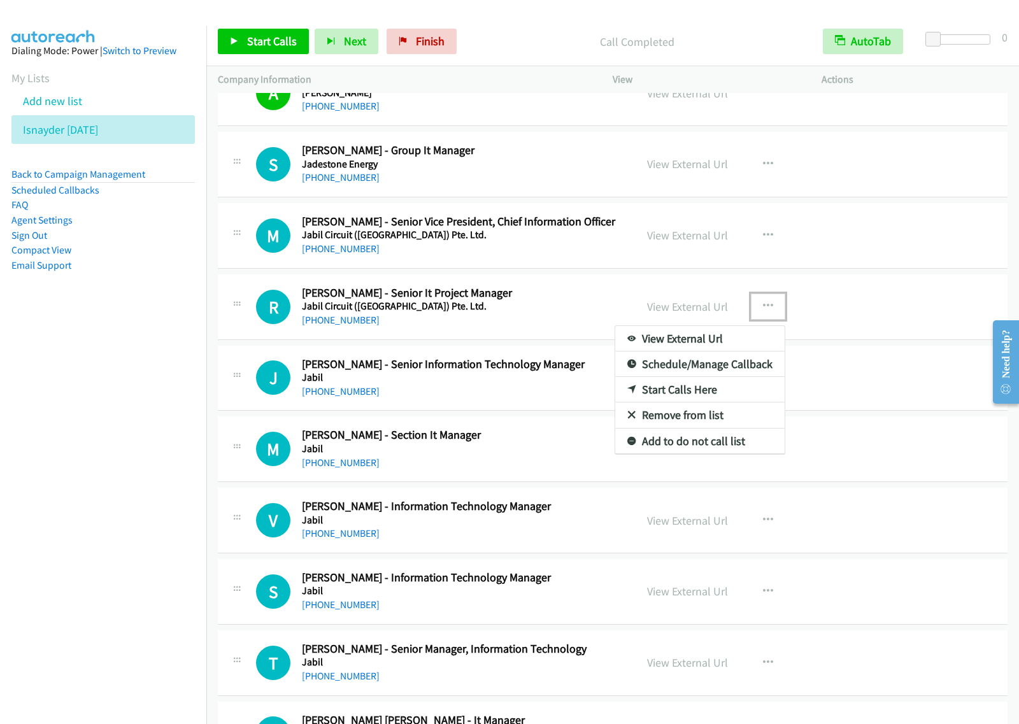
click at [717, 392] on link "Start Calls Here" at bounding box center [699, 389] width 169 height 25
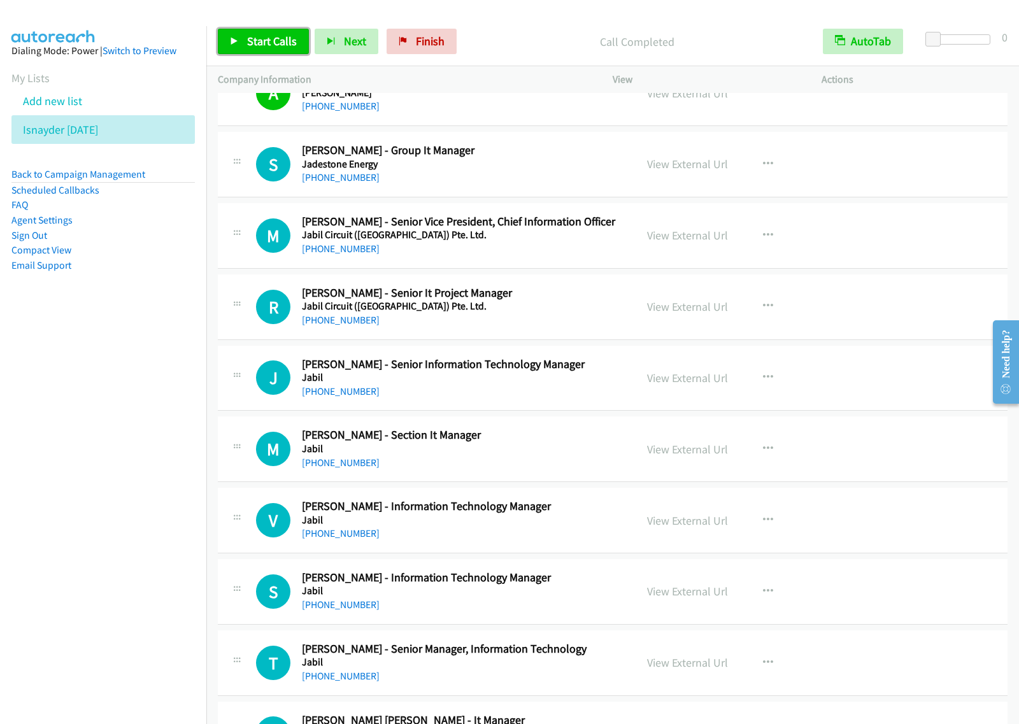
click at [281, 45] on span "Start Calls" at bounding box center [272, 41] width 50 height 15
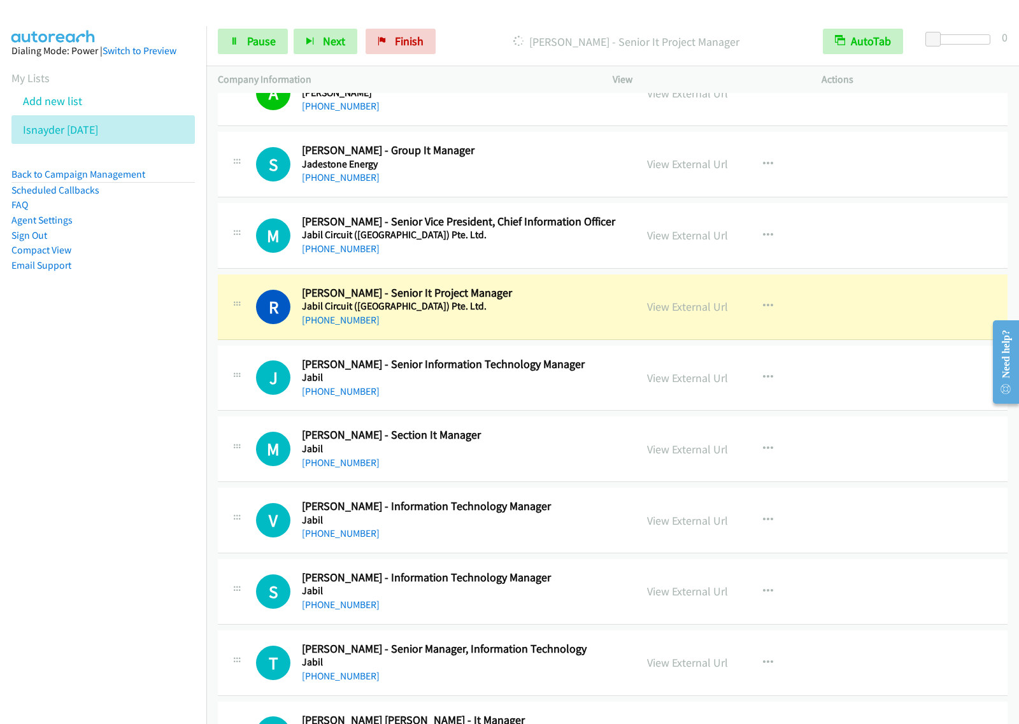
drag, startPoint x: 93, startPoint y: 457, endPoint x: 113, endPoint y: 449, distance: 21.2
click at [93, 457] on nav "Dialing Mode: Power | Switch to Preview My Lists Add new list Isnayder Aug18 Ba…" at bounding box center [103, 388] width 207 height 724
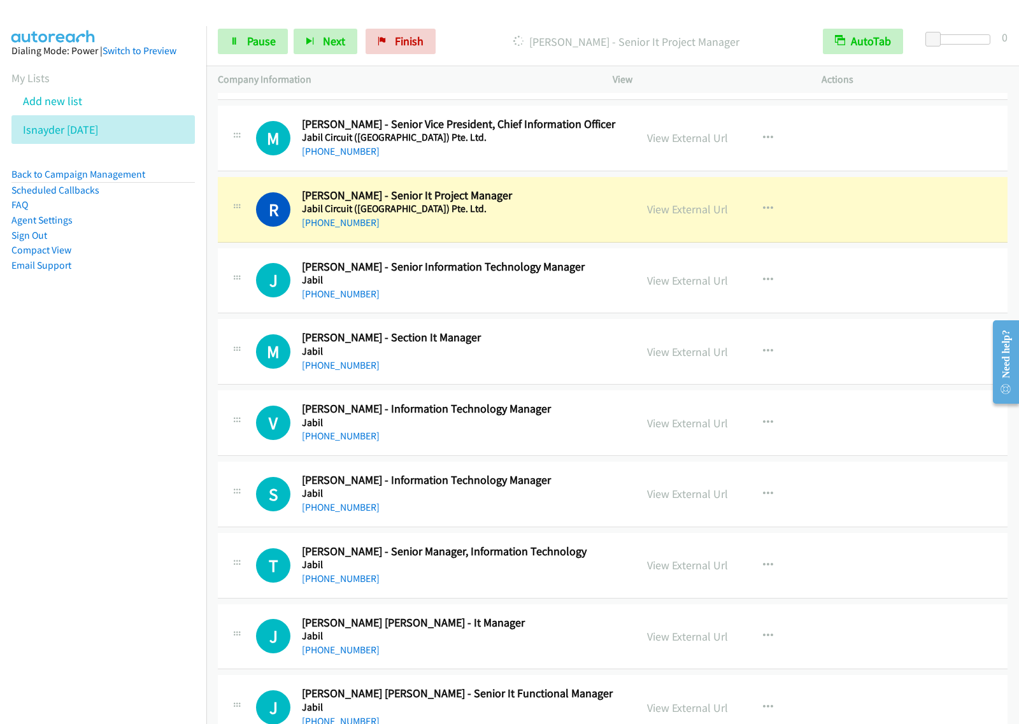
scroll to position [2149, 0]
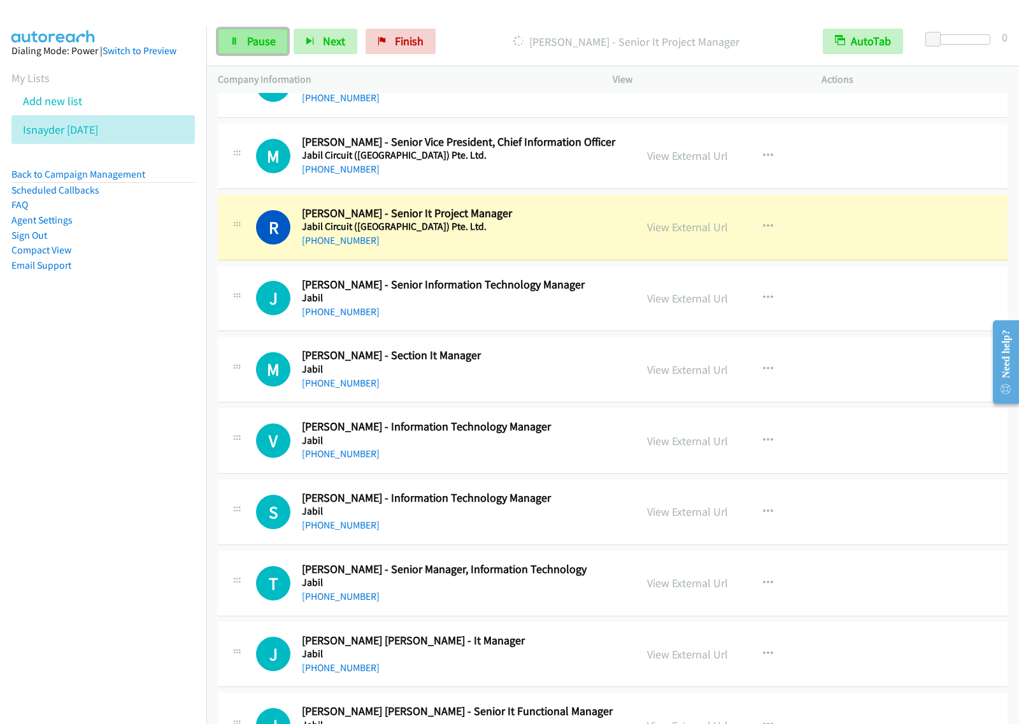
click at [258, 39] on span "Pause" at bounding box center [261, 41] width 29 height 15
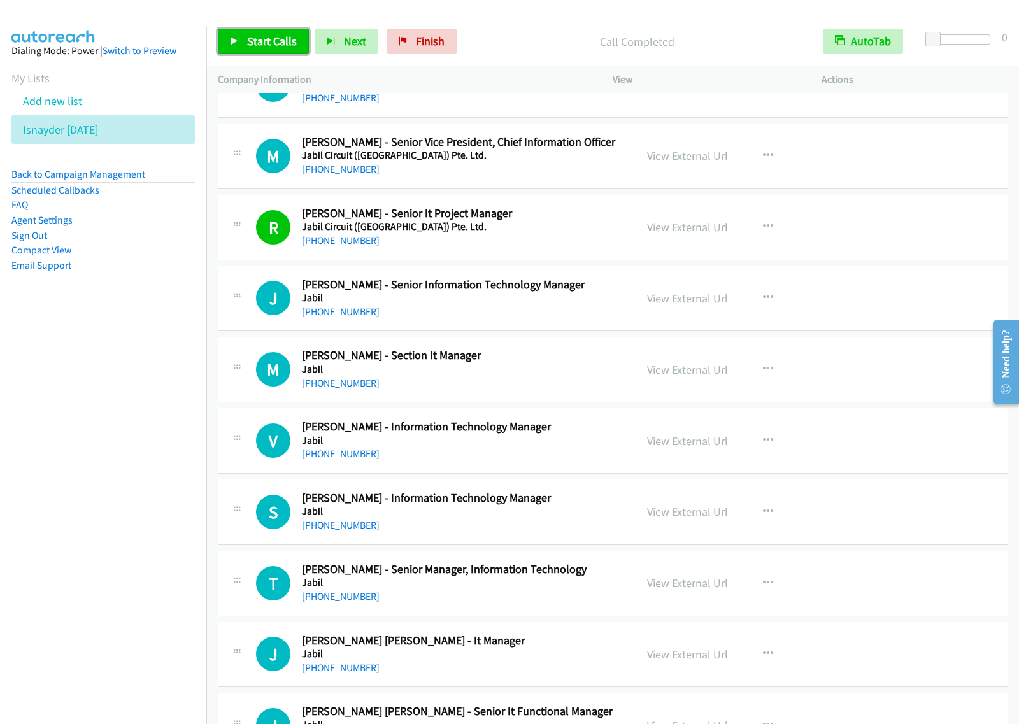
click at [259, 39] on span "Start Calls" at bounding box center [272, 41] width 50 height 15
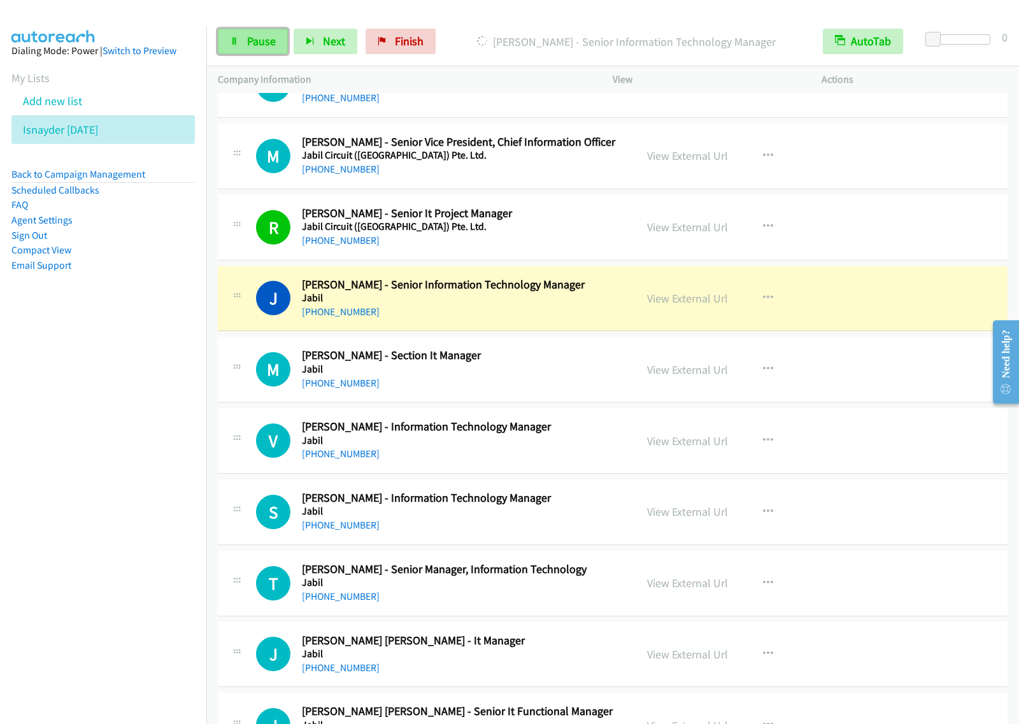
drag, startPoint x: 258, startPoint y: 45, endPoint x: 261, endPoint y: 37, distance: 8.1
click at [257, 45] on span "Pause" at bounding box center [261, 41] width 29 height 15
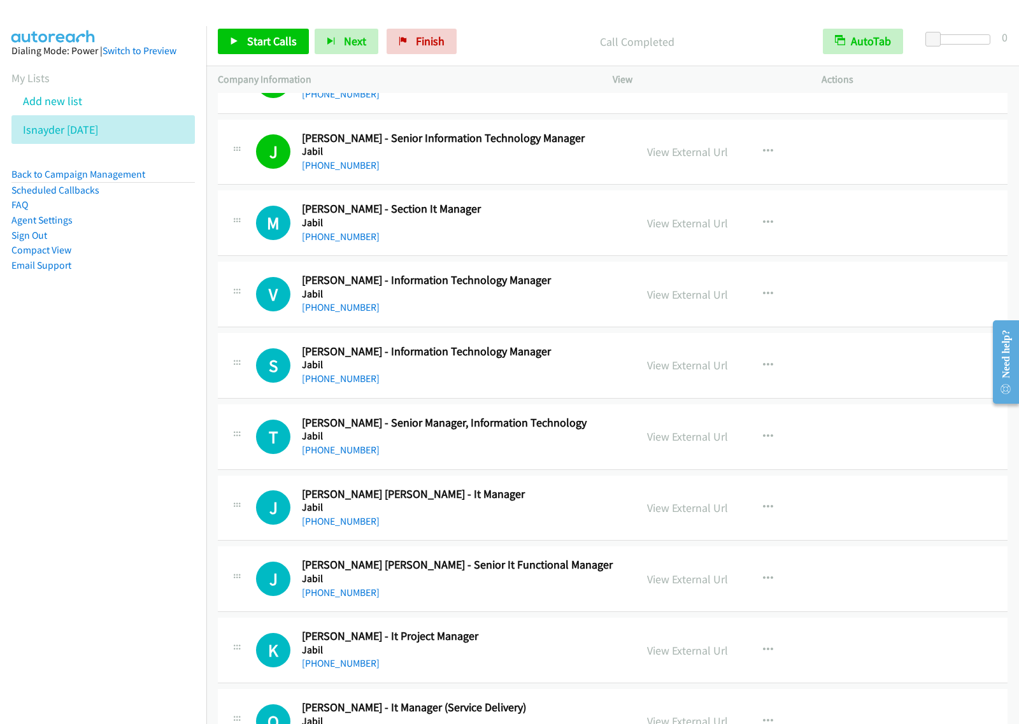
scroll to position [2308, 0]
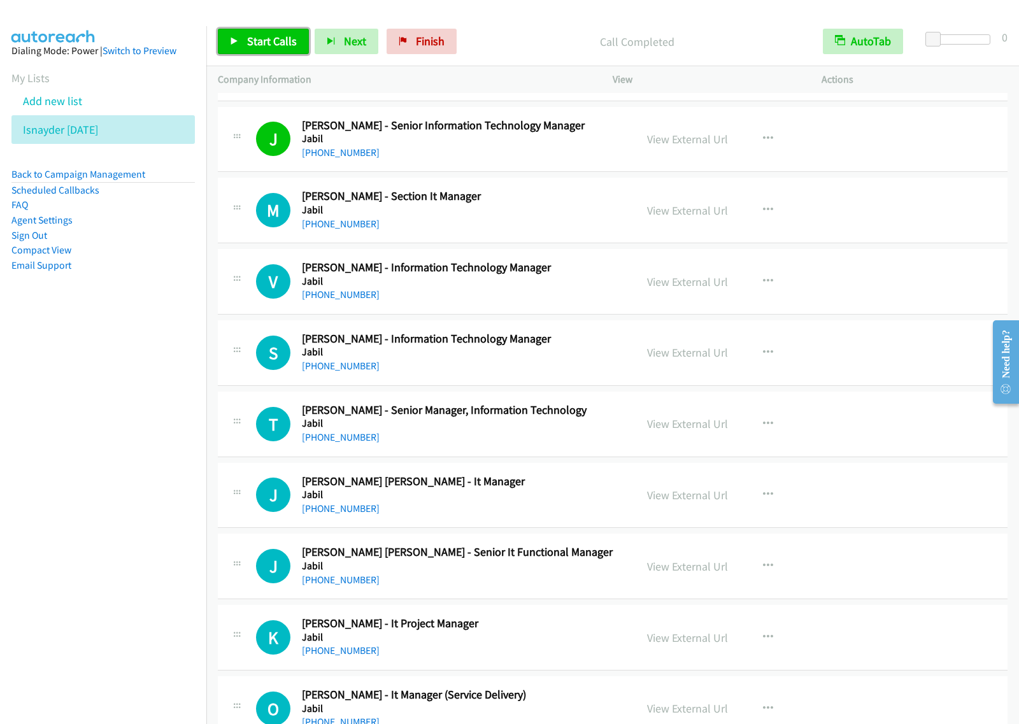
click at [276, 29] on link "Start Calls" at bounding box center [263, 41] width 91 height 25
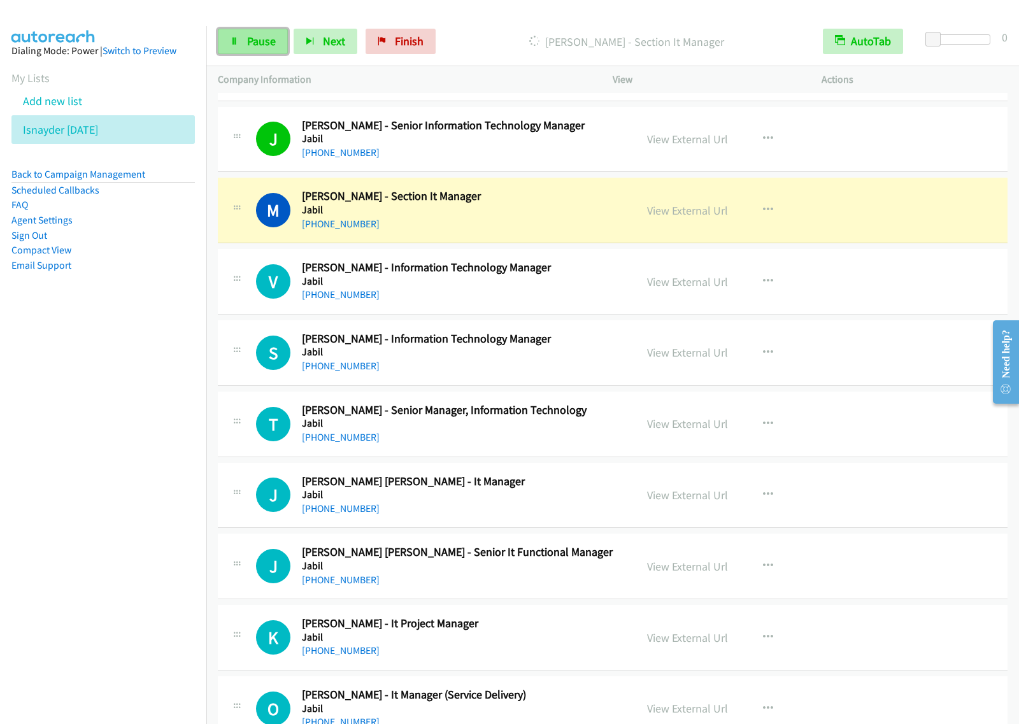
click at [279, 42] on link "Pause" at bounding box center [253, 41] width 70 height 25
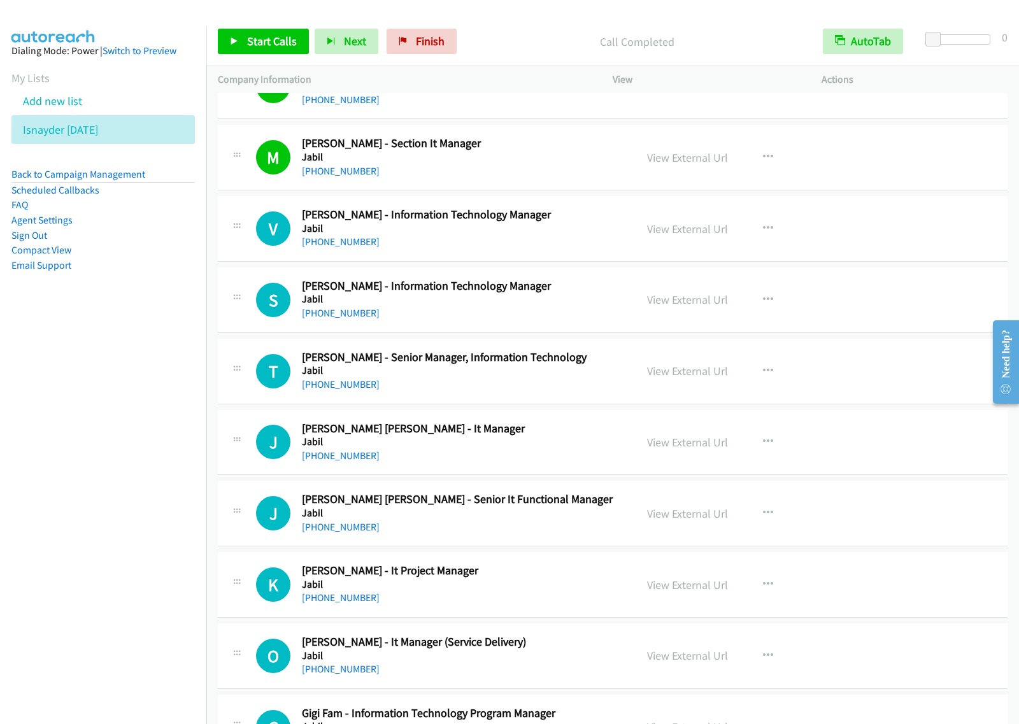
scroll to position [2387, 0]
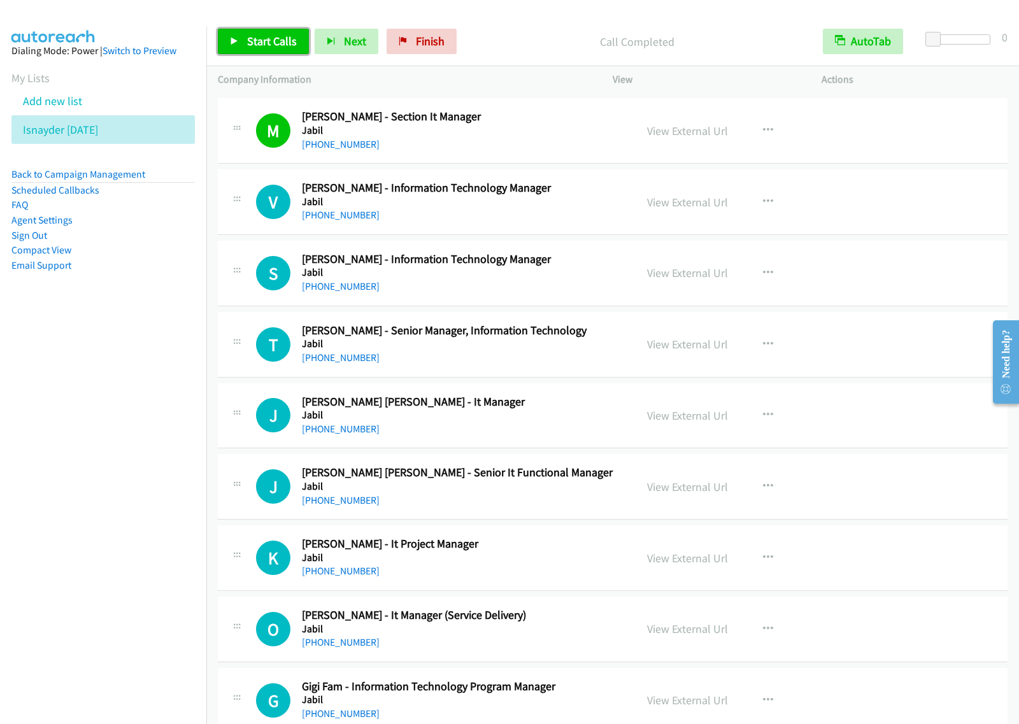
click at [275, 39] on span "Start Calls" at bounding box center [272, 41] width 50 height 15
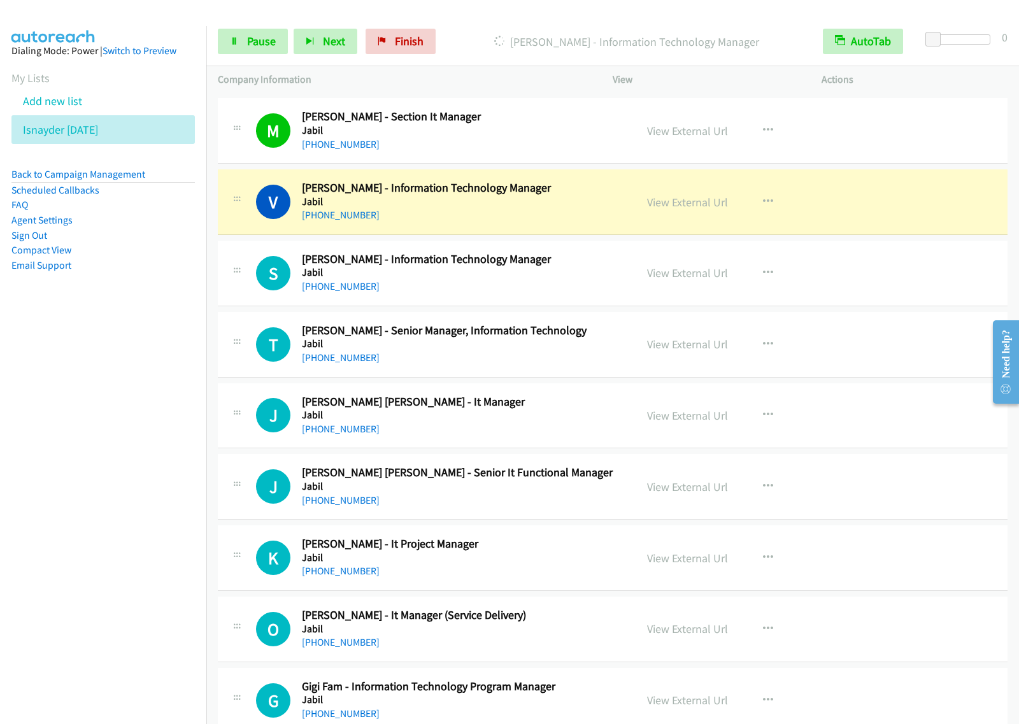
click at [261, 56] on div "Start Calls Pause Next Finish Dialing Vatsala Pariasamy - Information Technolog…" at bounding box center [612, 41] width 812 height 49
click at [265, 49] on link "Pause" at bounding box center [253, 41] width 70 height 25
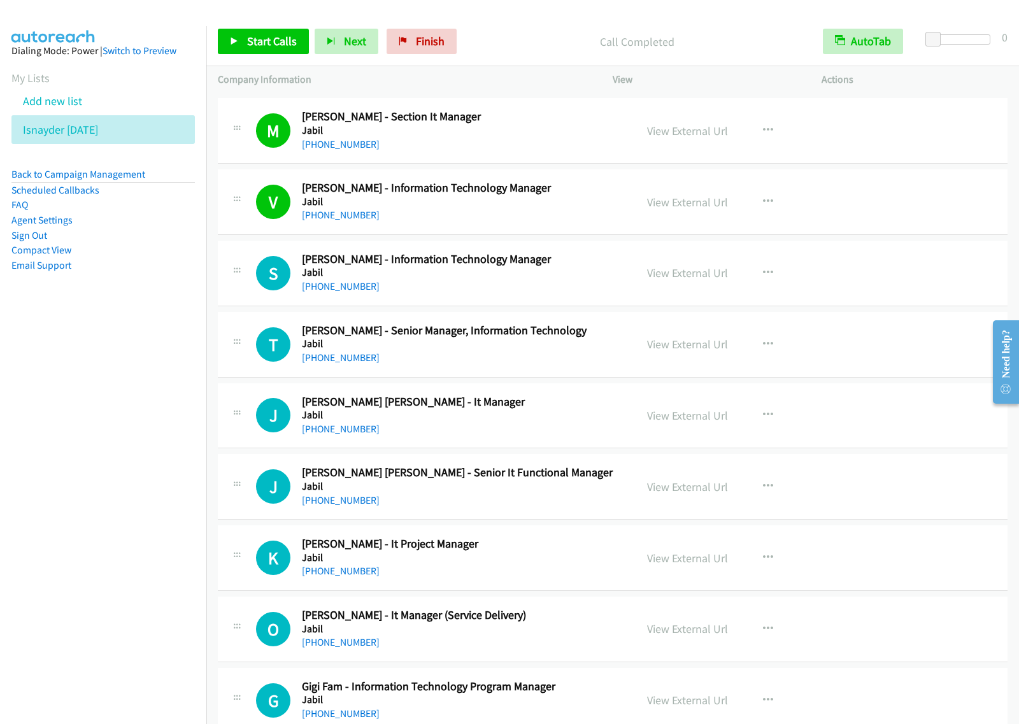
scroll to position [2467, 0]
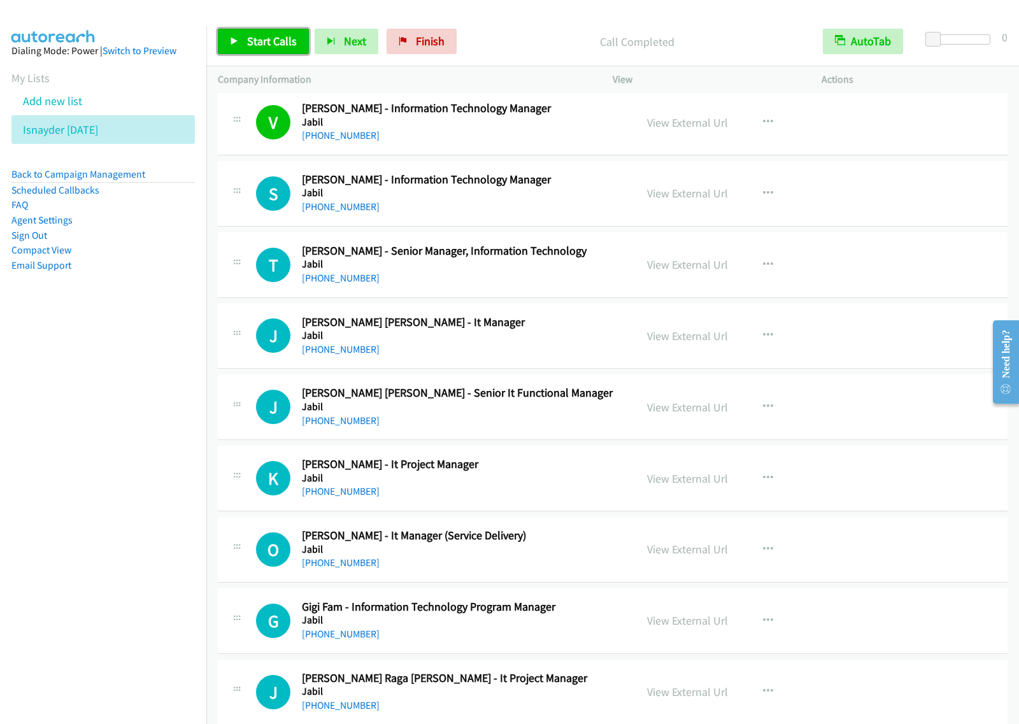
click at [283, 32] on link "Start Calls" at bounding box center [263, 41] width 91 height 25
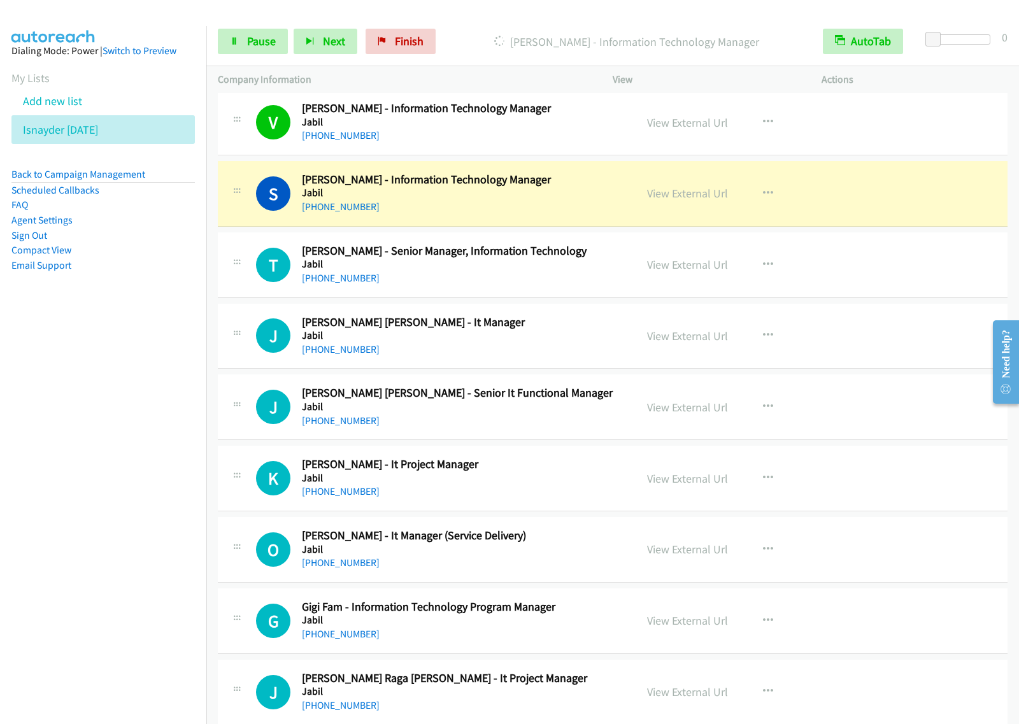
click at [75, 406] on nav "Dialing Mode: Power | Switch to Preview My Lists Add new list Isnayder Aug18 Ba…" at bounding box center [103, 388] width 207 height 724
click at [249, 36] on span "Pause" at bounding box center [261, 41] width 29 height 15
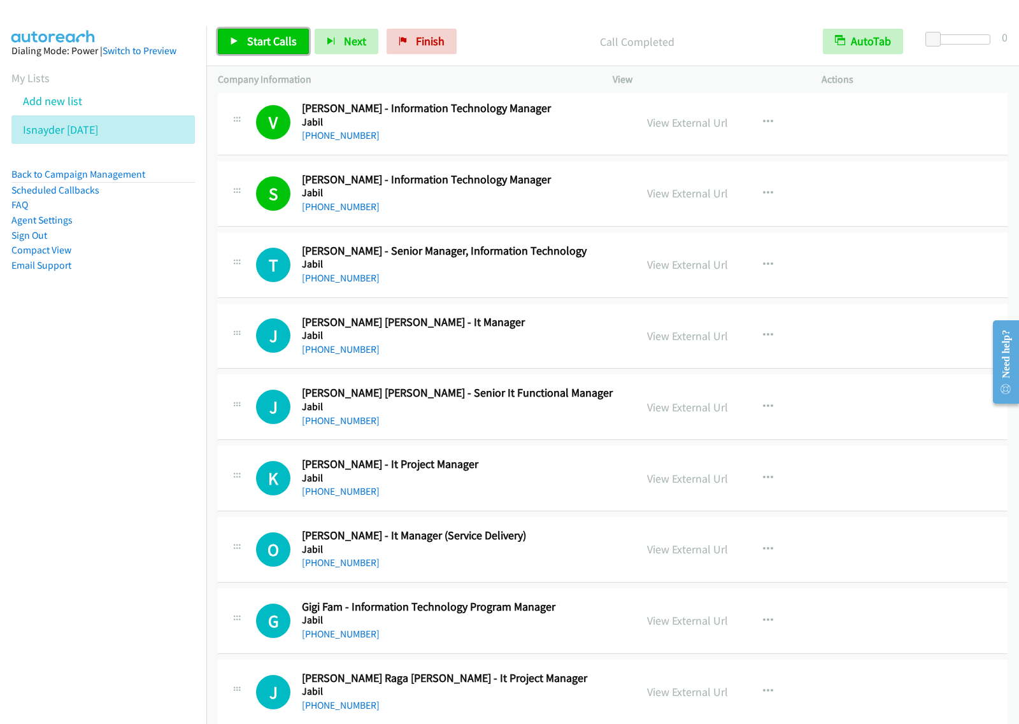
click at [281, 39] on span "Start Calls" at bounding box center [272, 41] width 50 height 15
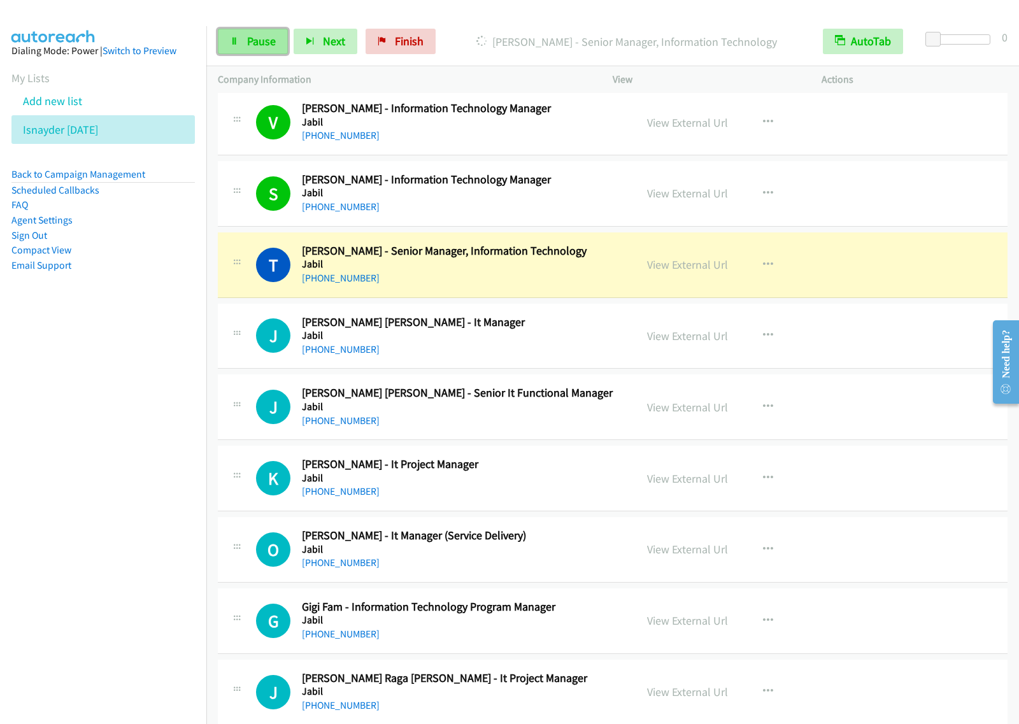
drag, startPoint x: 246, startPoint y: 45, endPoint x: 264, endPoint y: 37, distance: 19.4
click at [247, 45] on span "Pause" at bounding box center [261, 41] width 29 height 15
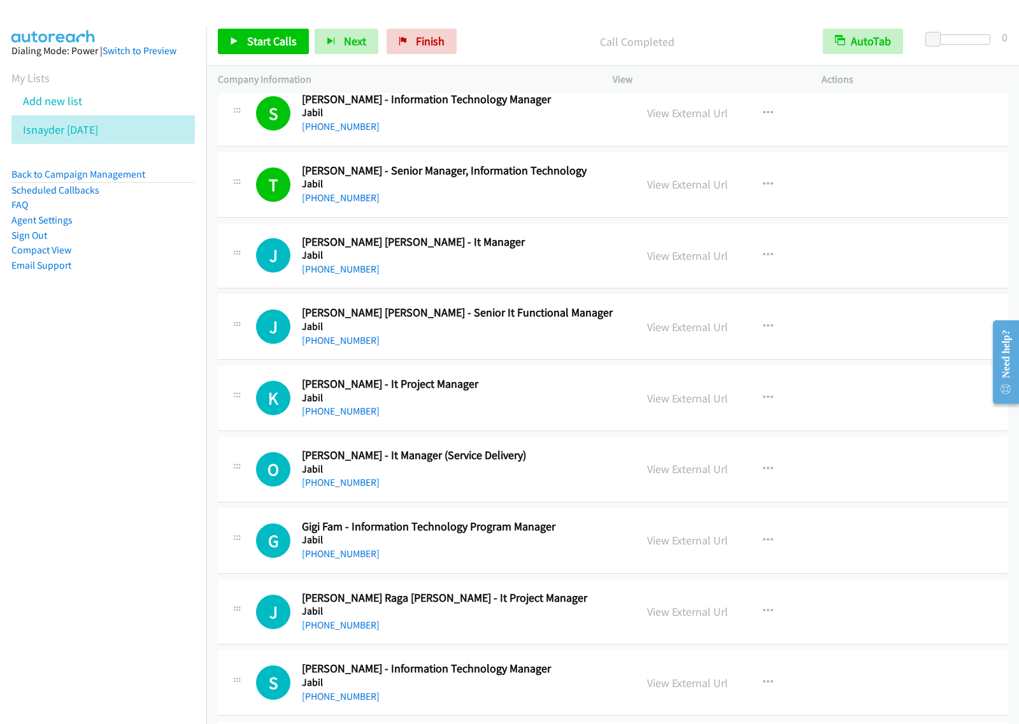
scroll to position [2626, 0]
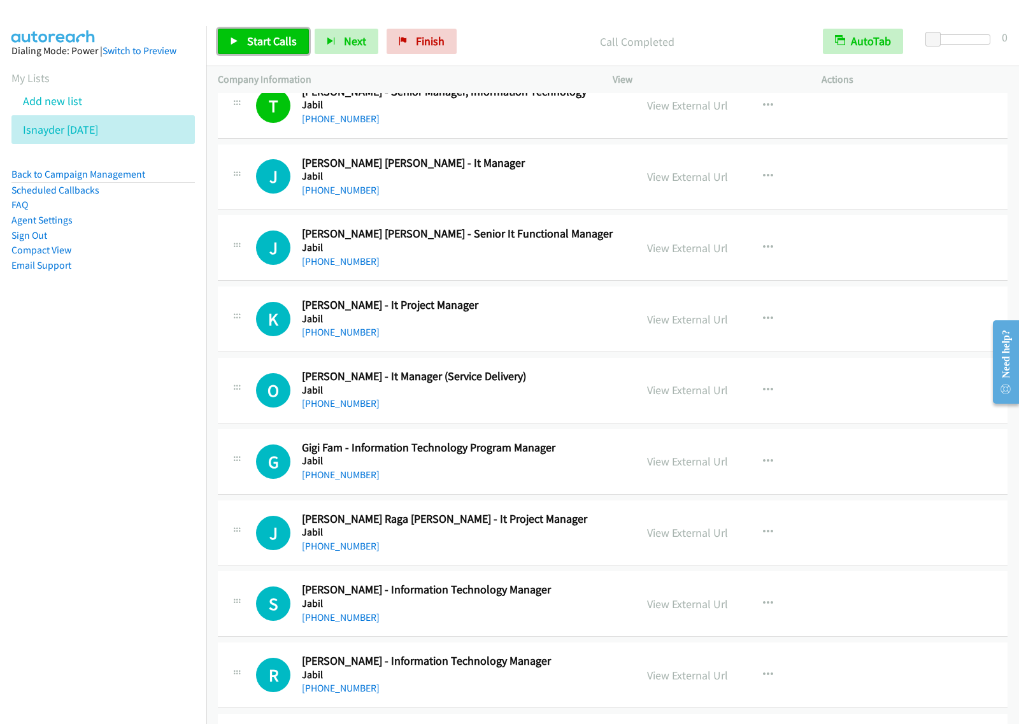
click at [274, 45] on span "Start Calls" at bounding box center [272, 41] width 50 height 15
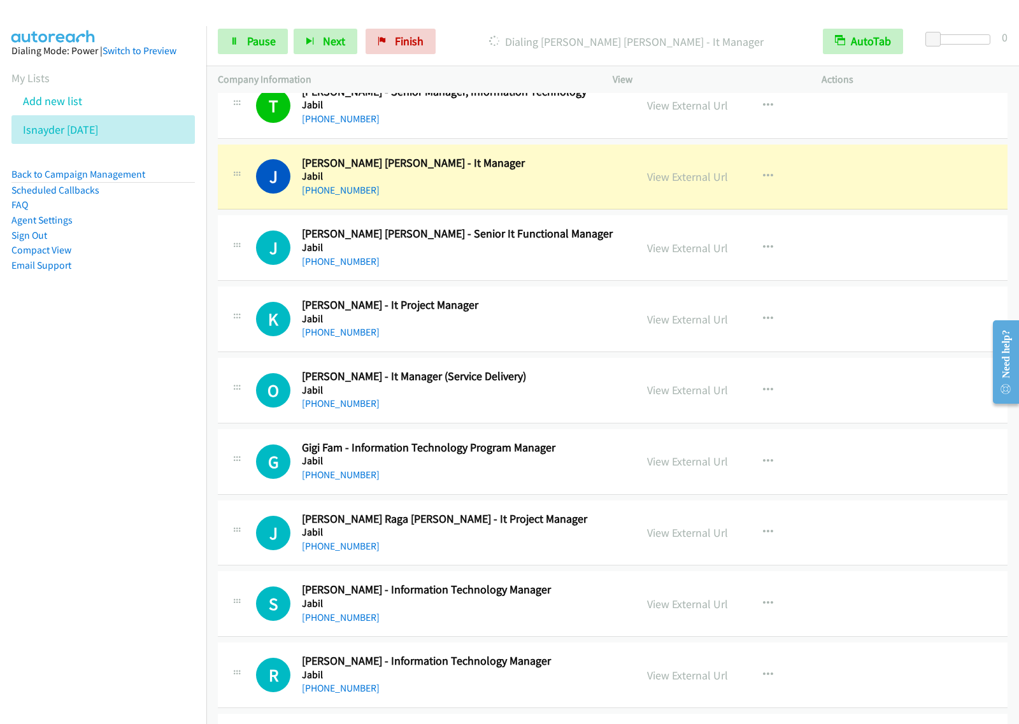
drag, startPoint x: 94, startPoint y: 392, endPoint x: 383, endPoint y: 150, distance: 376.5
click at [96, 390] on nav "Dialing Mode: Power | Switch to Preview My Lists Add new list Isnayder Aug18 Ba…" at bounding box center [103, 388] width 207 height 724
click at [241, 43] on link "Pause" at bounding box center [253, 41] width 70 height 25
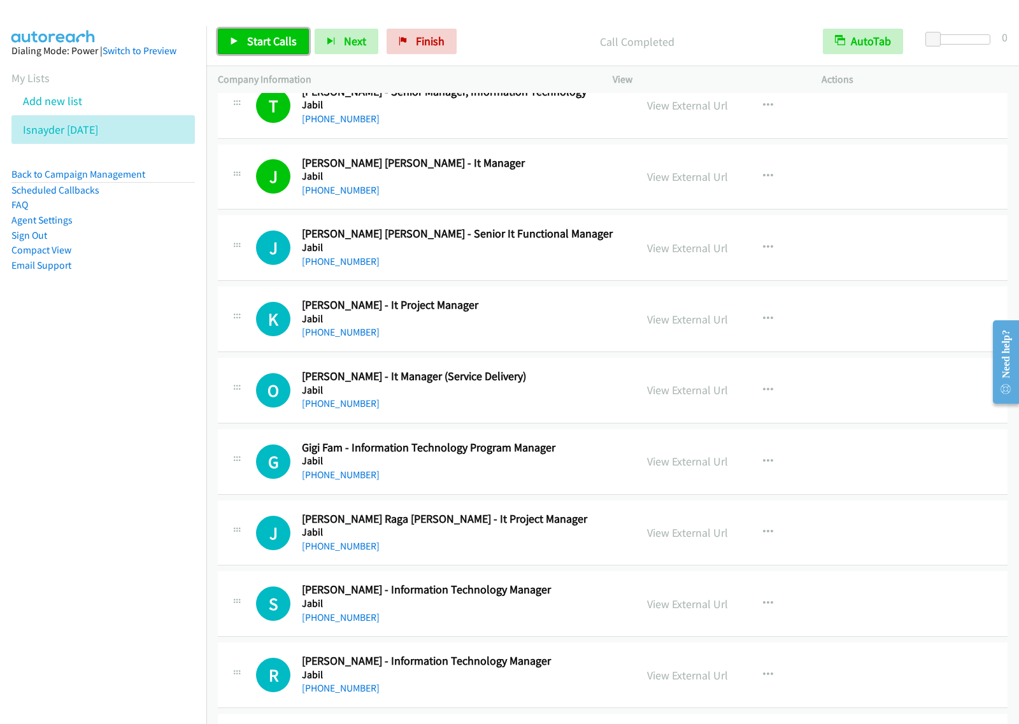
click at [274, 39] on span "Start Calls" at bounding box center [272, 41] width 50 height 15
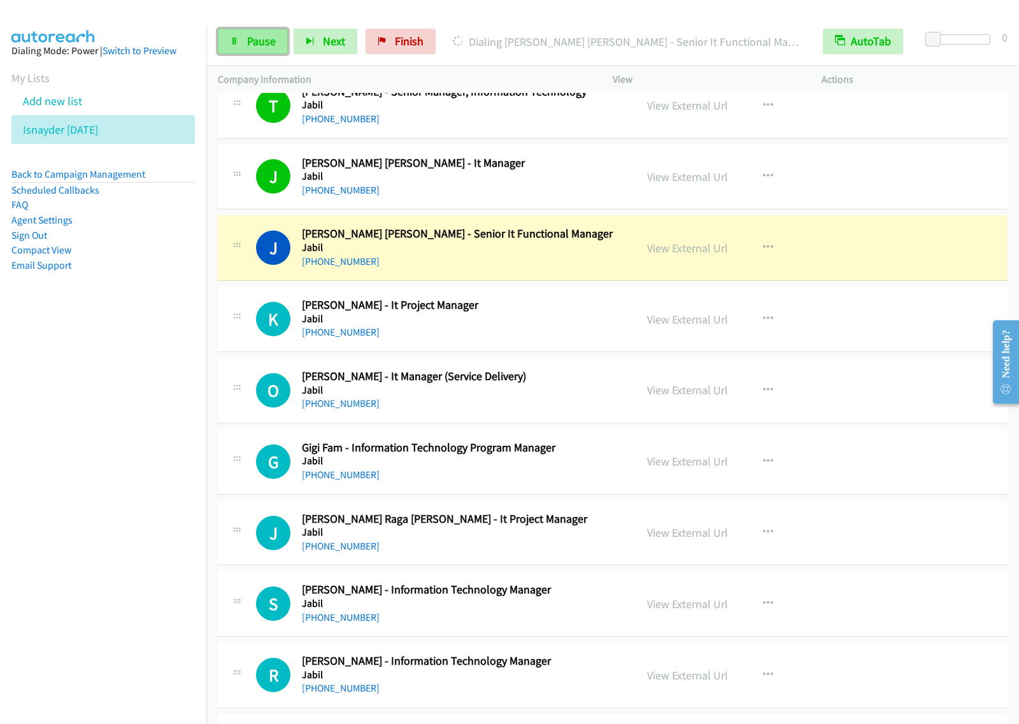
click at [253, 45] on span "Pause" at bounding box center [261, 41] width 29 height 15
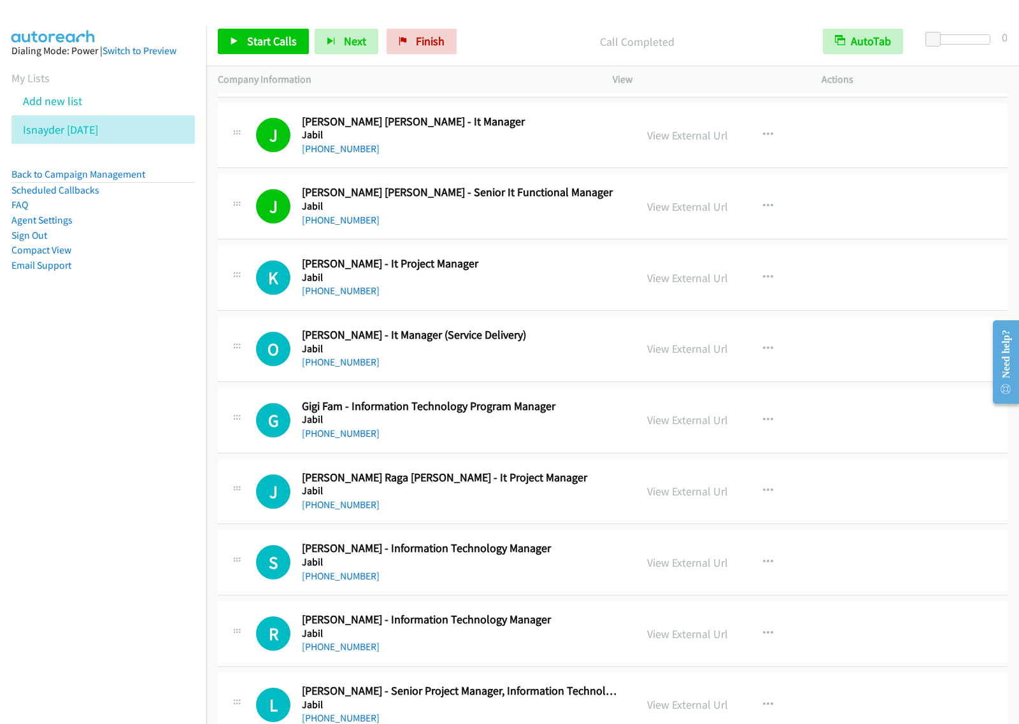
scroll to position [2706, 0]
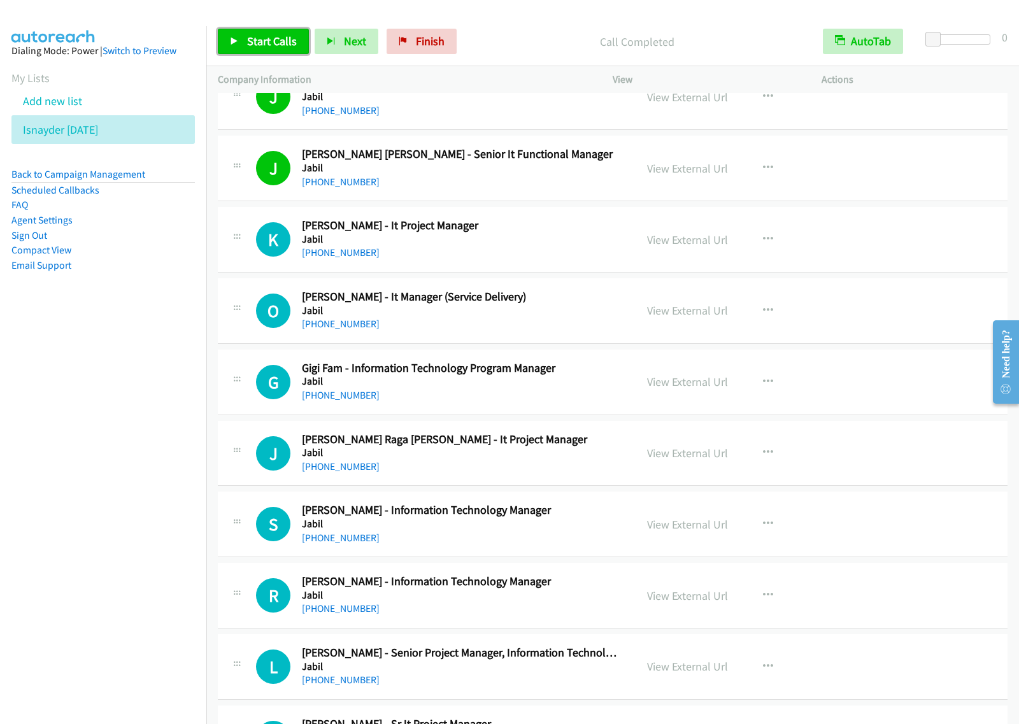
click at [296, 46] on link "Start Calls" at bounding box center [263, 41] width 91 height 25
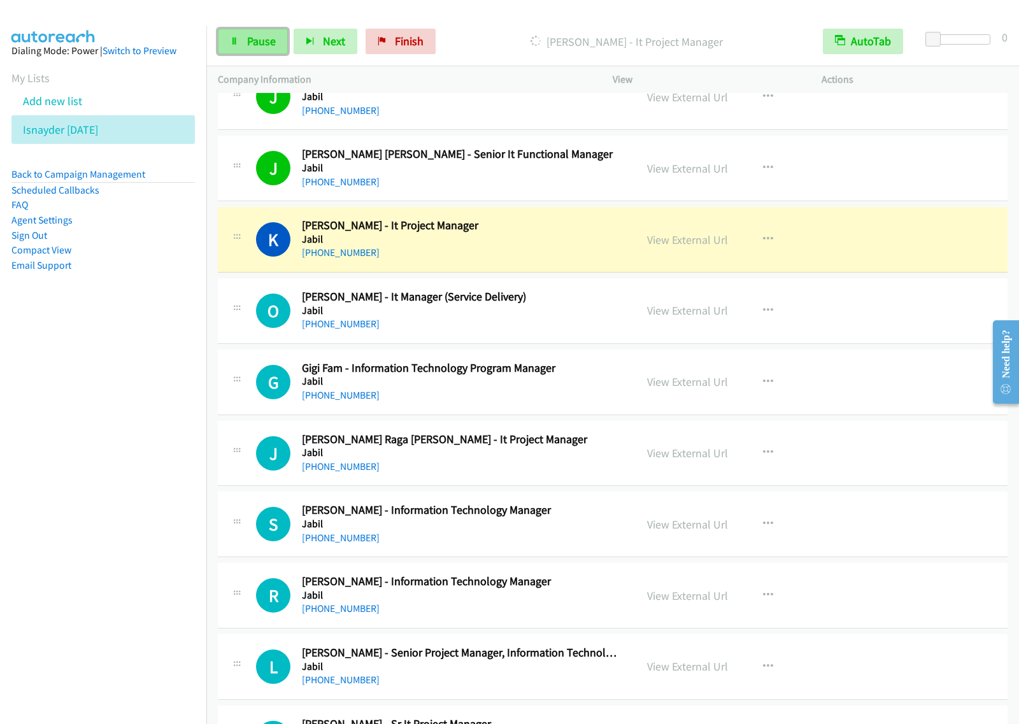
click at [262, 33] on link "Pause" at bounding box center [253, 41] width 70 height 25
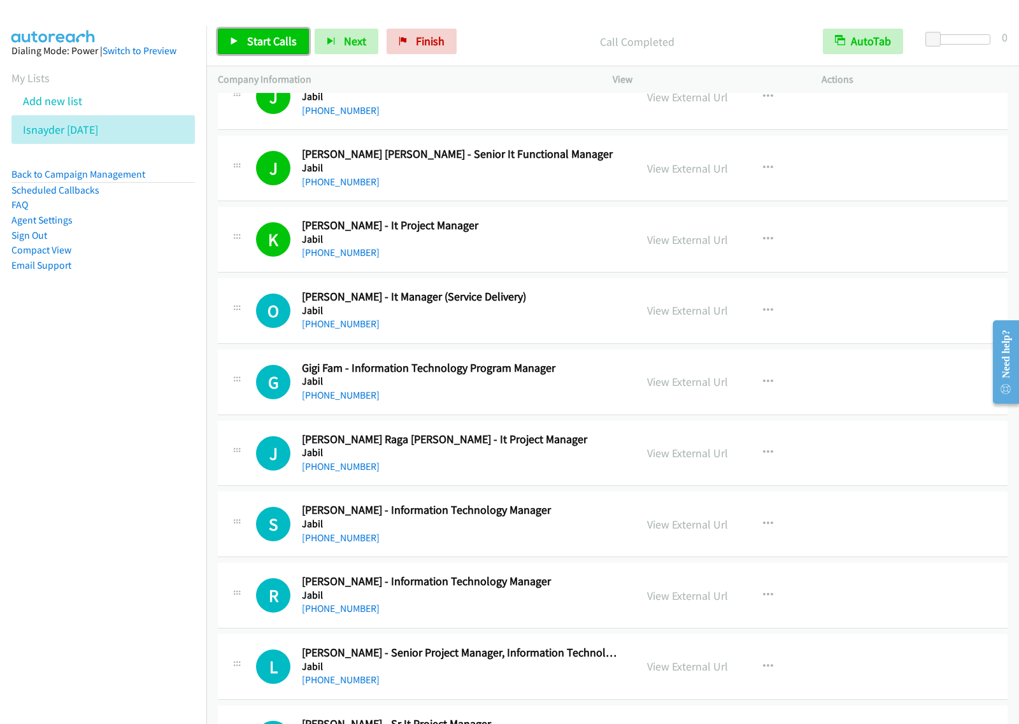
click at [278, 36] on span "Start Calls" at bounding box center [272, 41] width 50 height 15
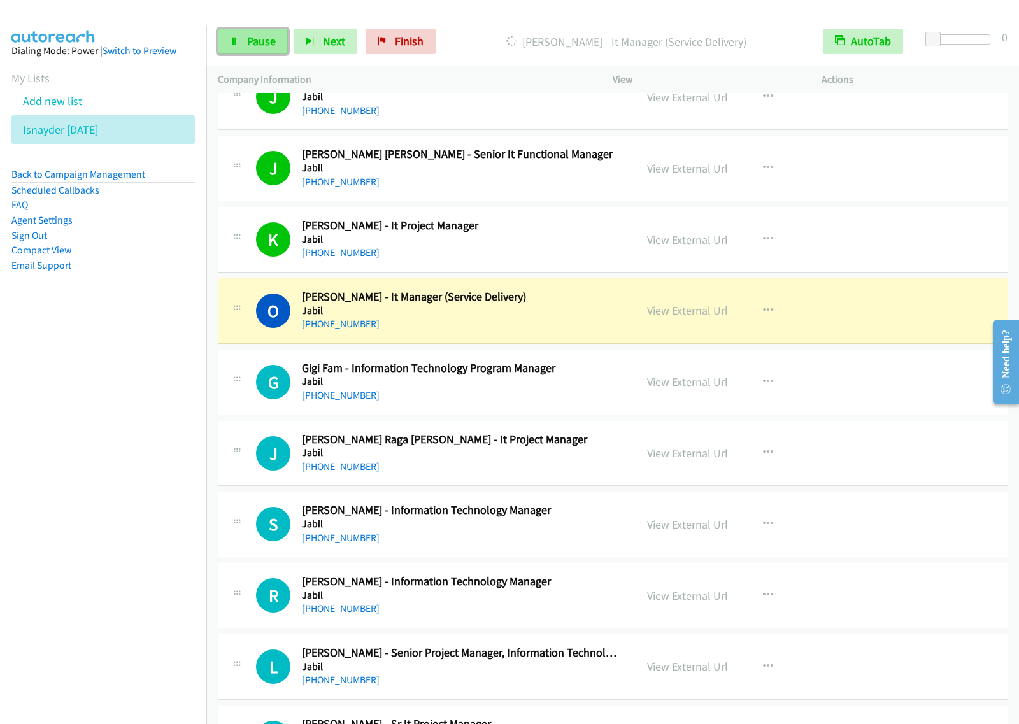
click at [261, 43] on span "Pause" at bounding box center [261, 41] width 29 height 15
click at [538, 32] on div "Paused" at bounding box center [636, 41] width 349 height 25
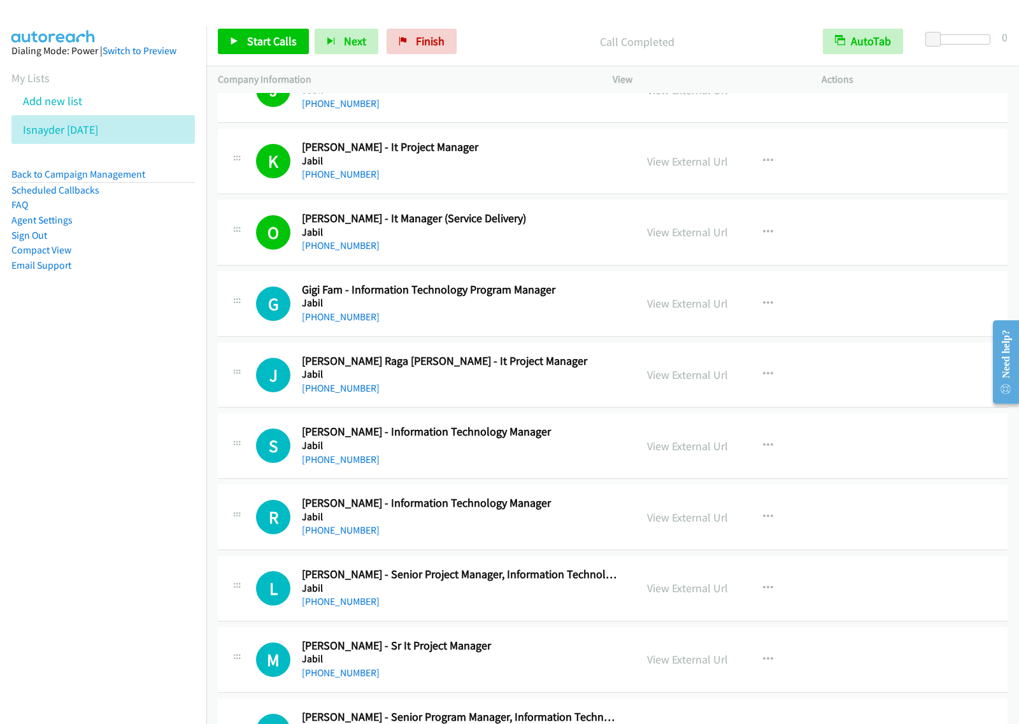
scroll to position [2785, 0]
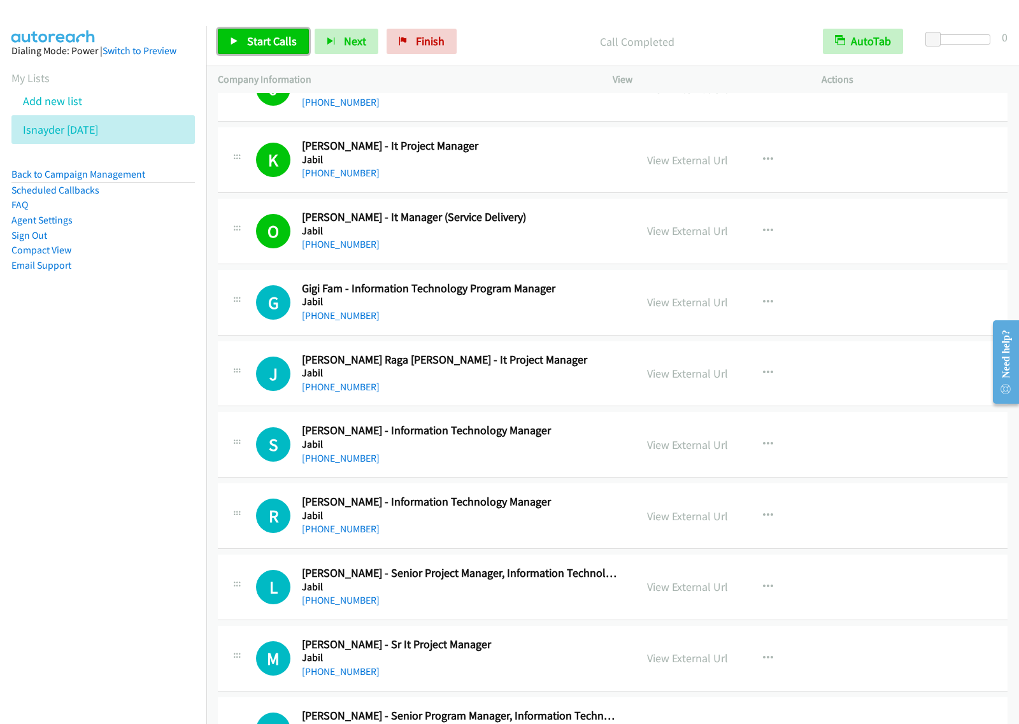
click at [271, 43] on span "Start Calls" at bounding box center [272, 41] width 50 height 15
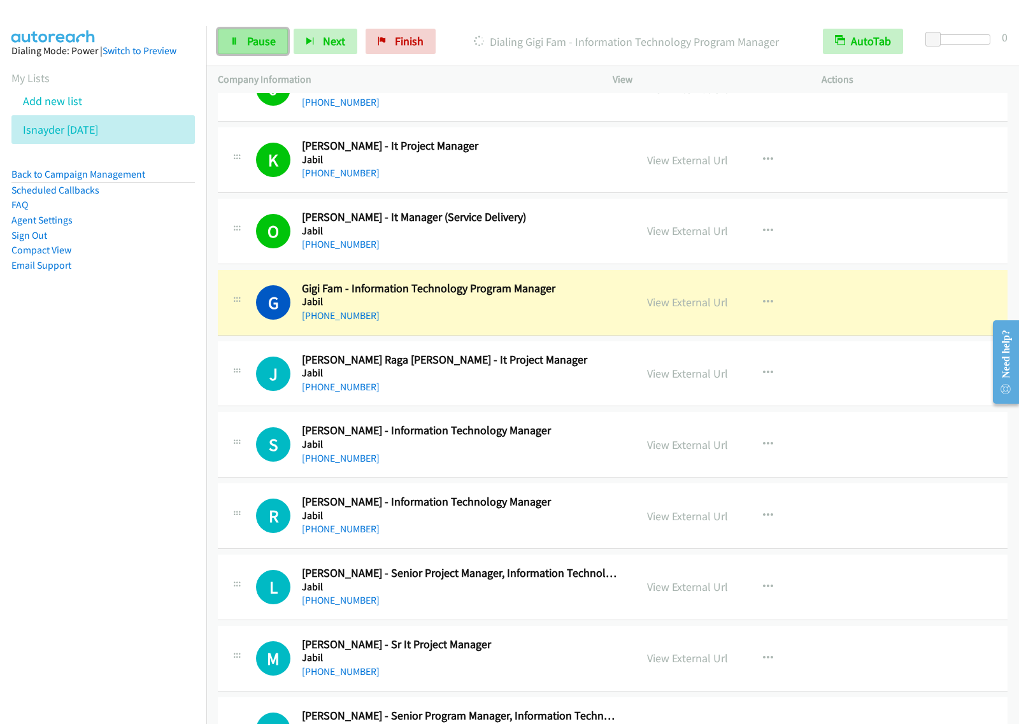
click at [263, 39] on span "Pause" at bounding box center [261, 41] width 29 height 15
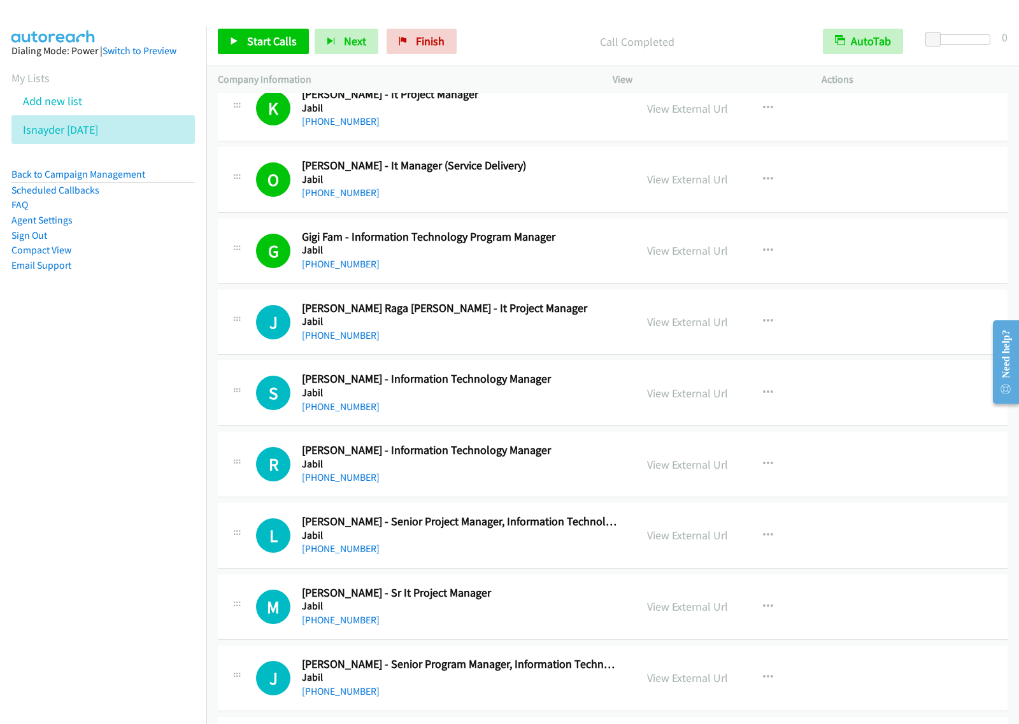
scroll to position [2865, 0]
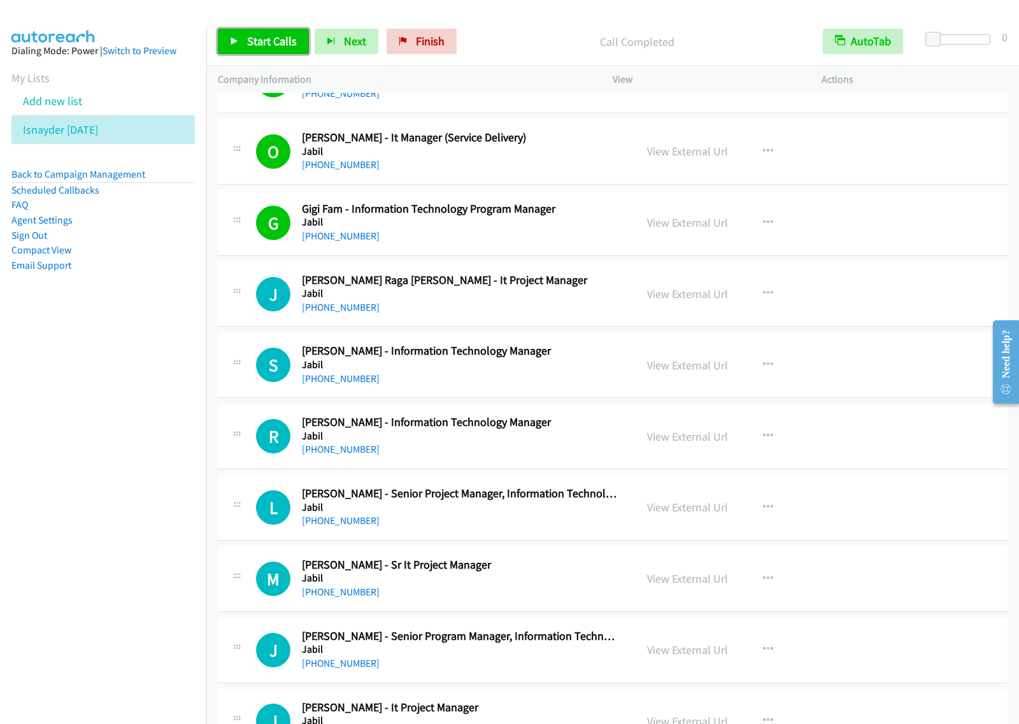
click at [253, 31] on link "Start Calls" at bounding box center [263, 41] width 91 height 25
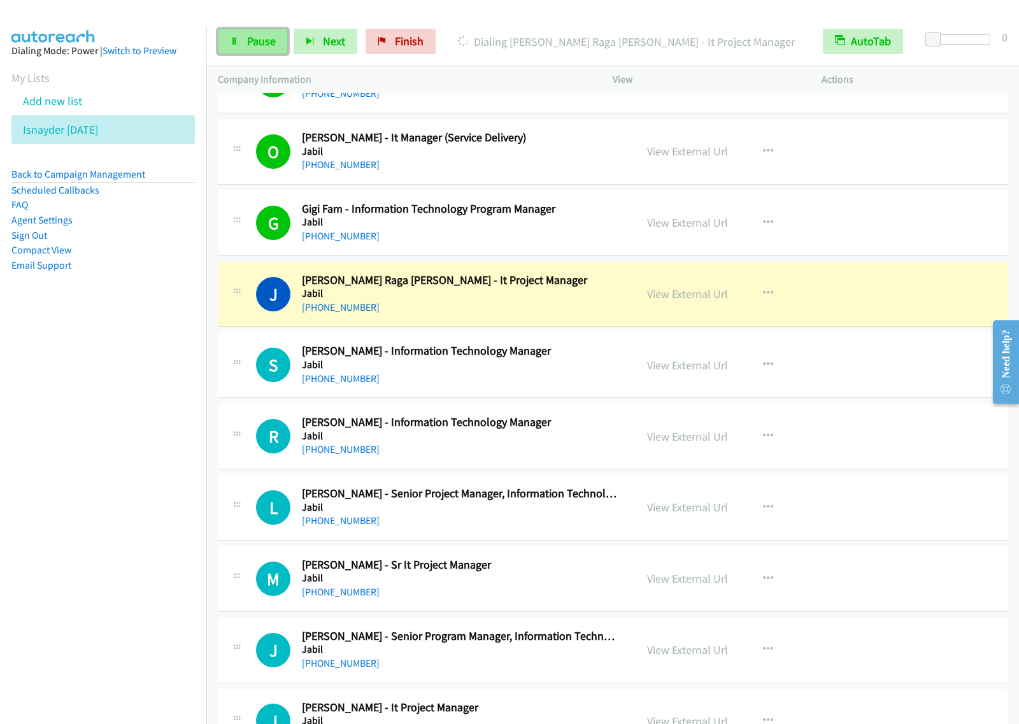
click at [268, 41] on span "Pause" at bounding box center [261, 41] width 29 height 15
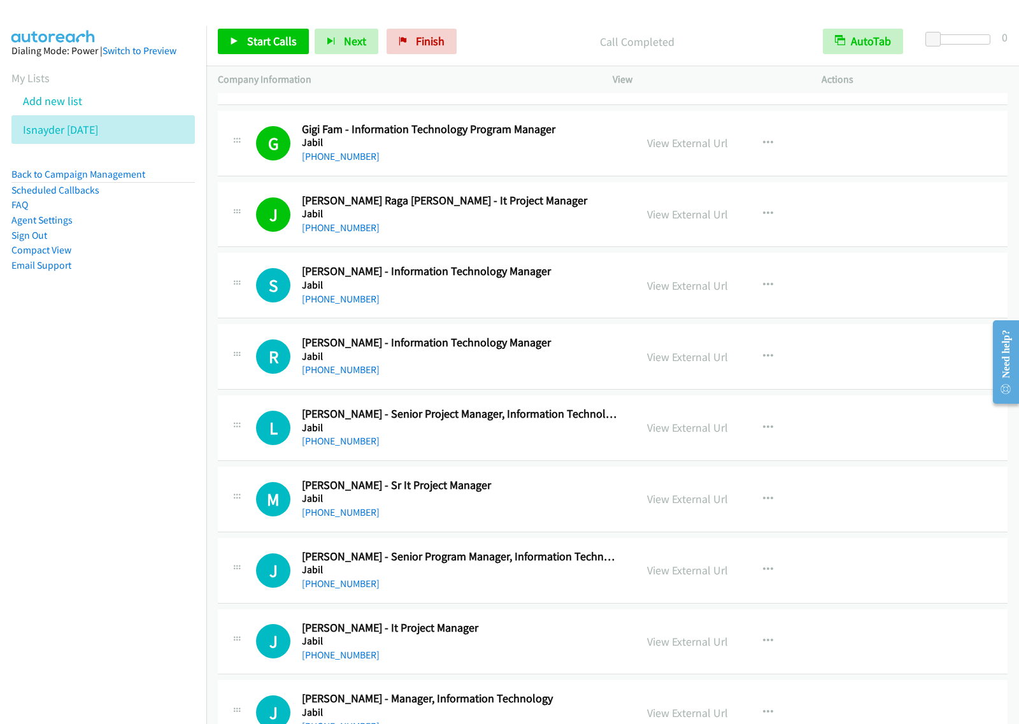
scroll to position [3024, 0]
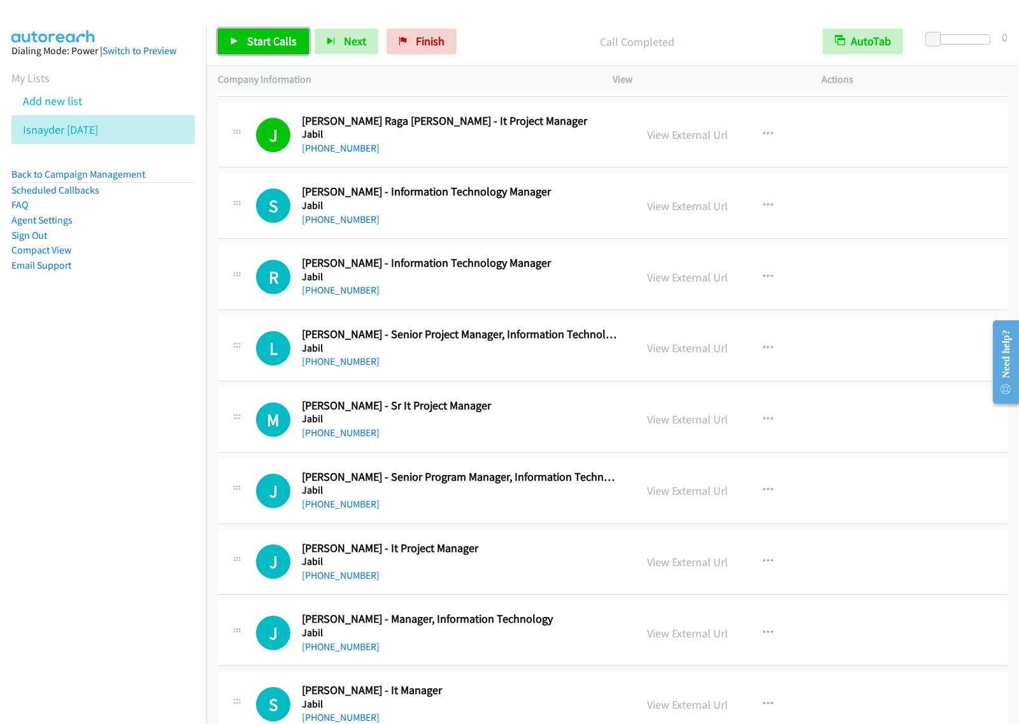
click at [284, 41] on span "Start Calls" at bounding box center [272, 41] width 50 height 15
click at [262, 45] on span "Pause" at bounding box center [261, 41] width 29 height 15
click at [282, 36] on span "Start Calls" at bounding box center [272, 41] width 50 height 15
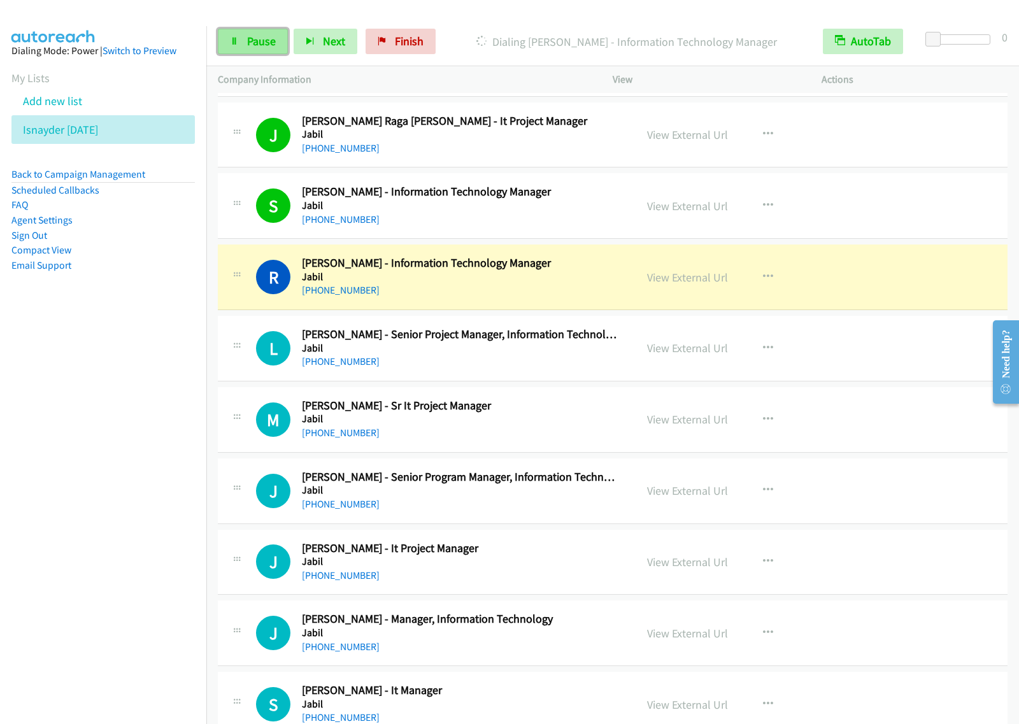
click at [250, 46] on span "Pause" at bounding box center [261, 41] width 29 height 15
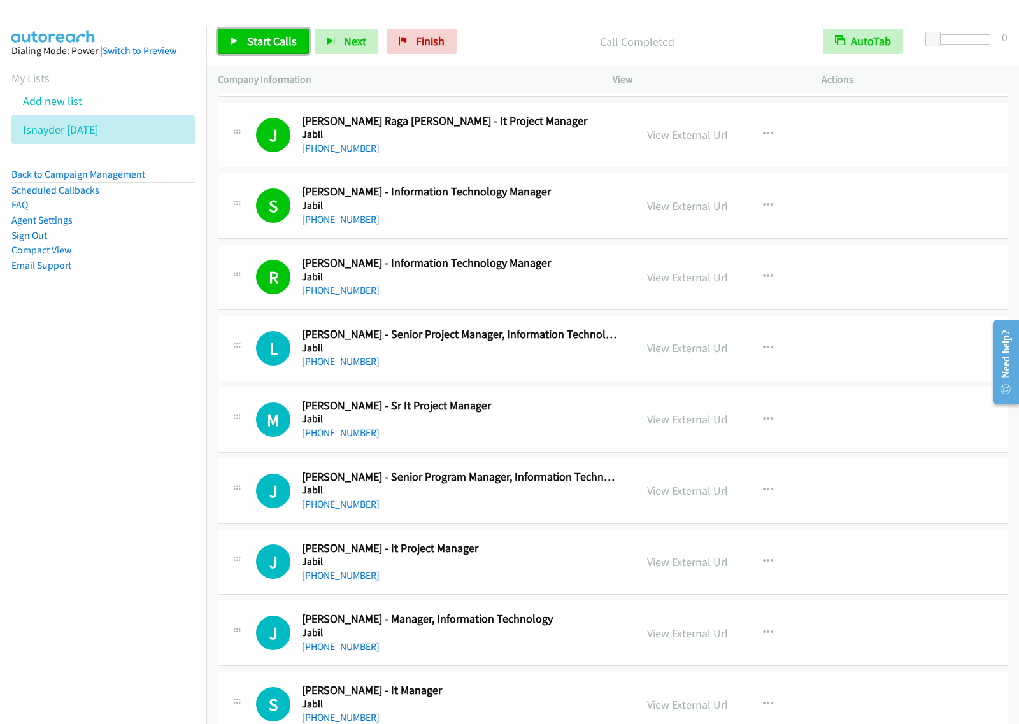
click at [277, 38] on span "Start Calls" at bounding box center [272, 41] width 50 height 15
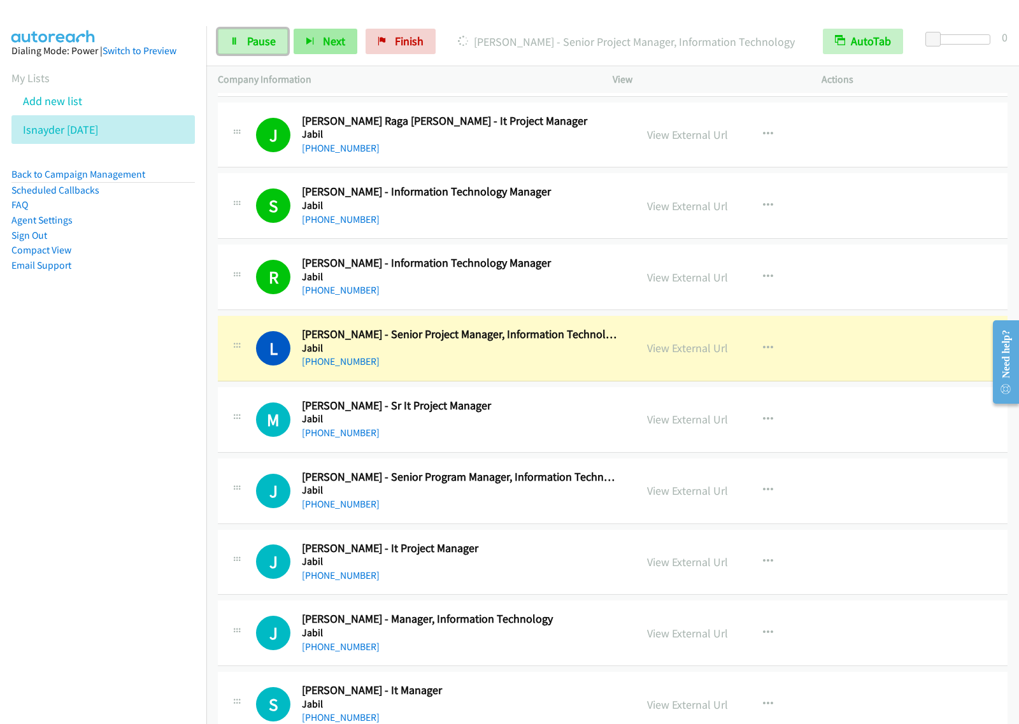
drag, startPoint x: 261, startPoint y: 46, endPoint x: 306, endPoint y: 49, distance: 45.3
click at [259, 46] on span "Pause" at bounding box center [261, 41] width 29 height 15
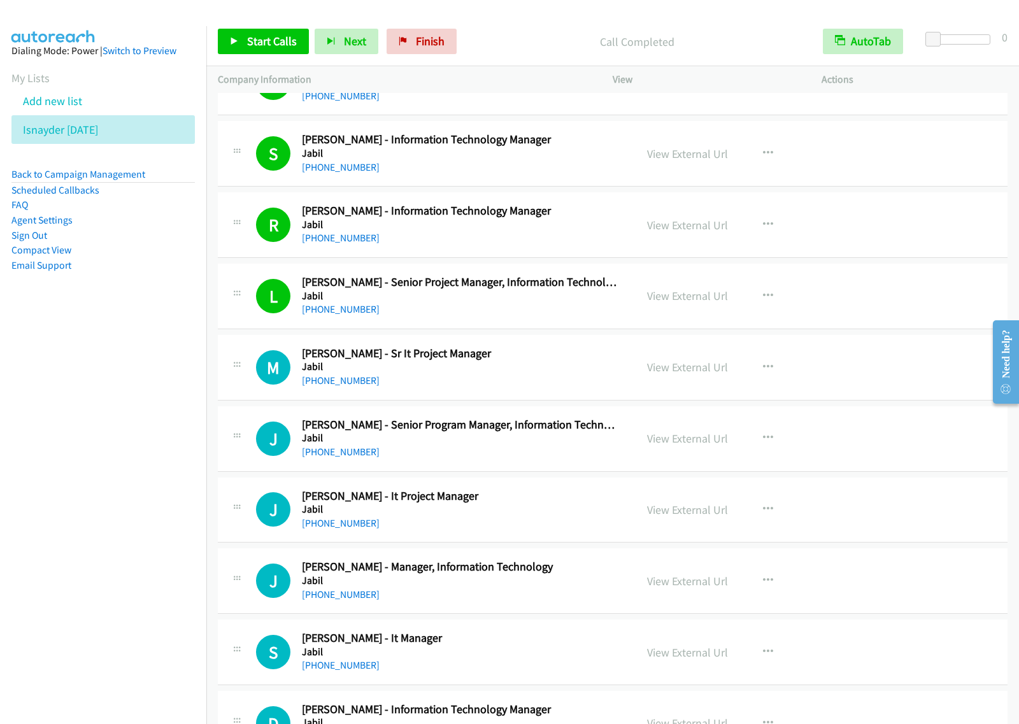
scroll to position [3183, 0]
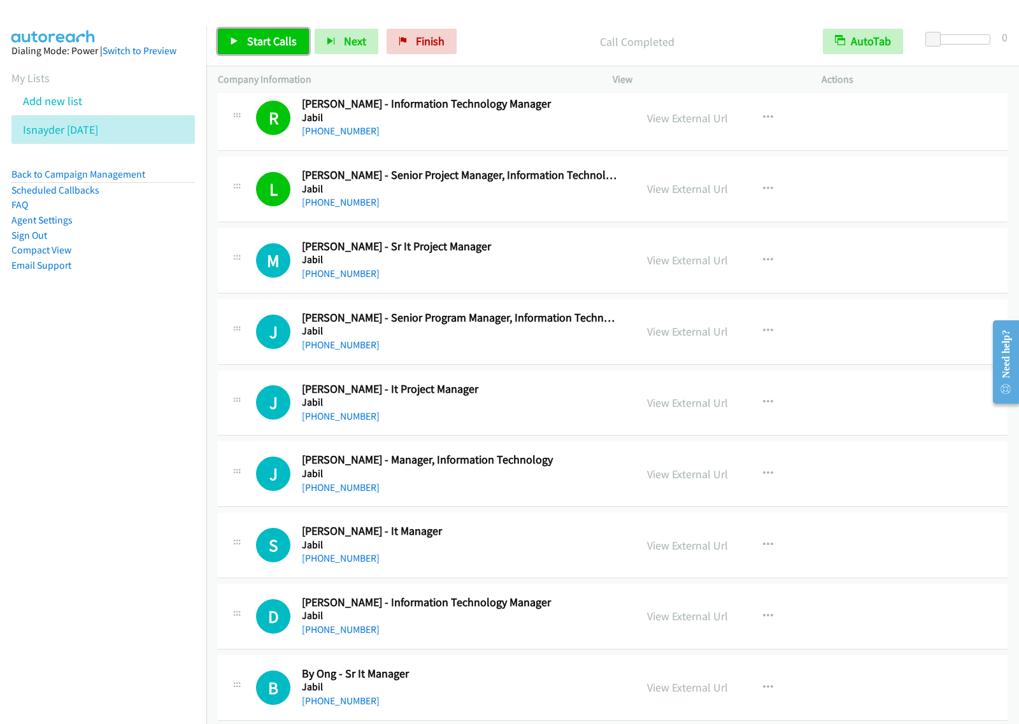
click at [243, 30] on link "Start Calls" at bounding box center [263, 41] width 91 height 25
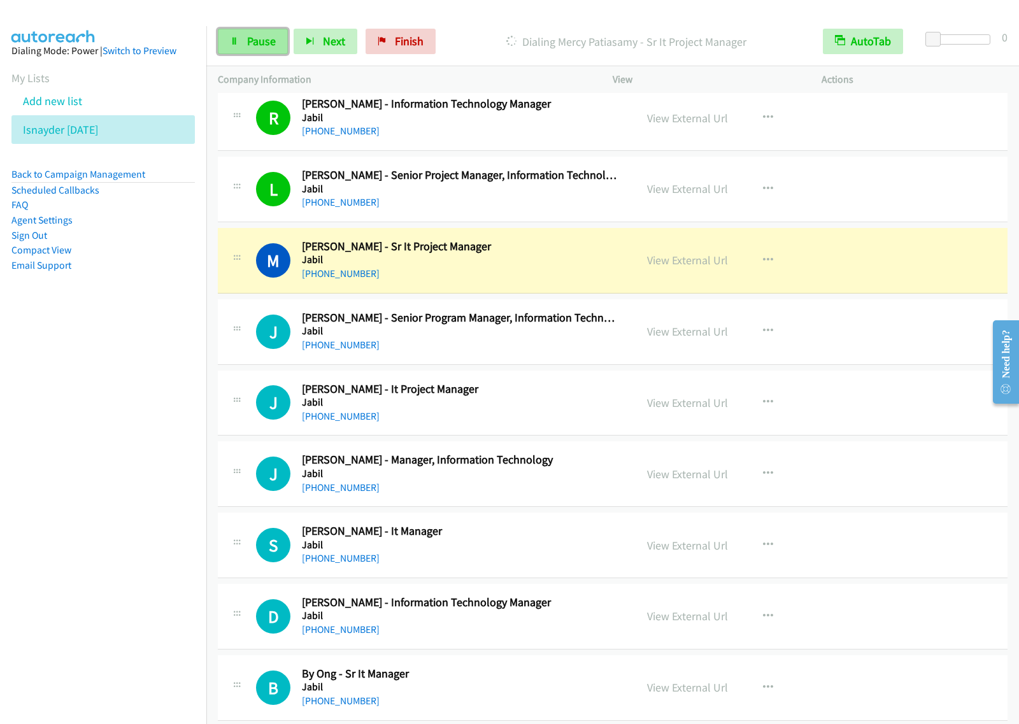
click at [236, 35] on link "Pause" at bounding box center [253, 41] width 70 height 25
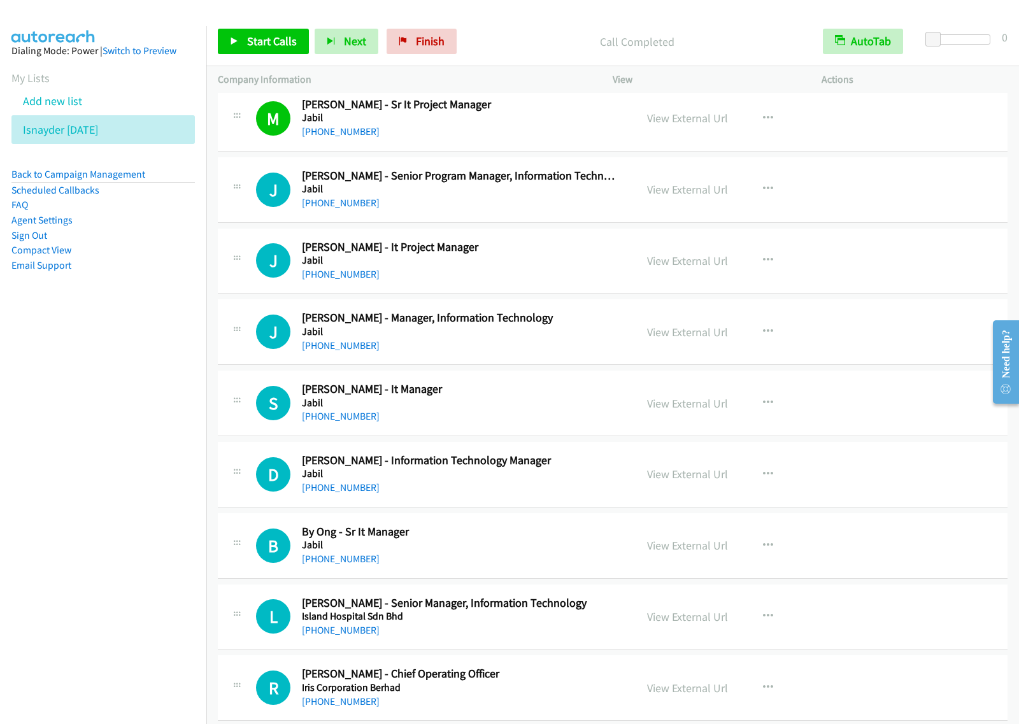
scroll to position [3342, 0]
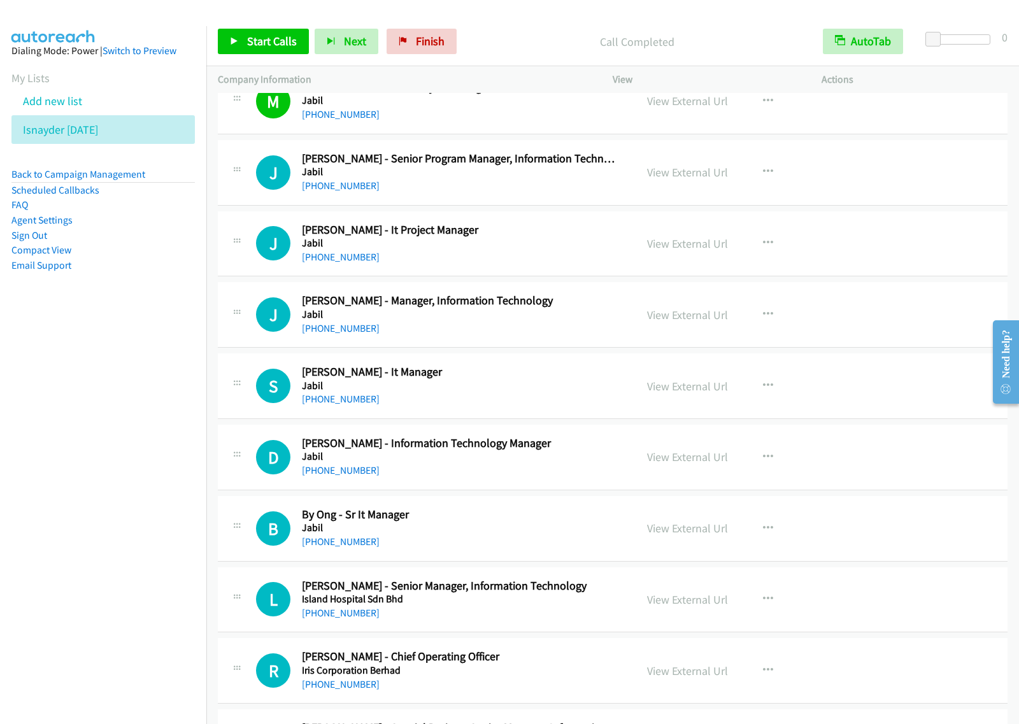
click at [275, 20] on div "Start Calls Pause Next Finish Call Completed AutoTab AutoTab 0" at bounding box center [612, 41] width 812 height 49
click at [252, 43] on span "Start Calls" at bounding box center [272, 41] width 50 height 15
click at [258, 35] on span "Pause" at bounding box center [261, 41] width 29 height 15
click at [68, 99] on link "Add new list" at bounding box center [52, 101] width 59 height 15
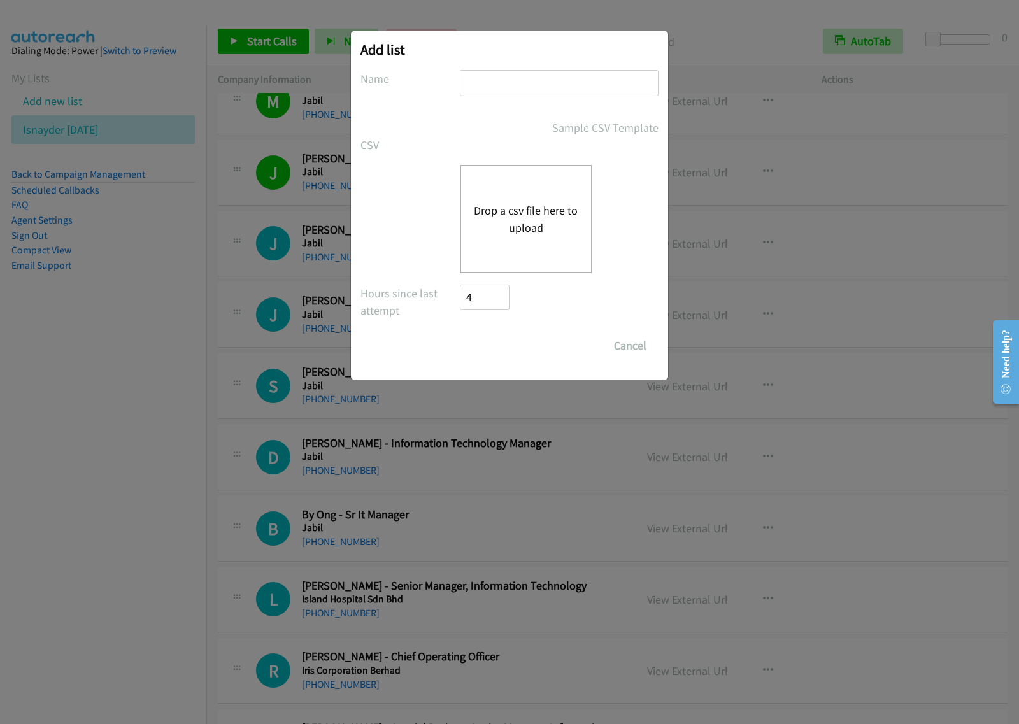
click at [546, 87] on input "text" at bounding box center [559, 83] width 199 height 26
type input "zoom asean aug18"
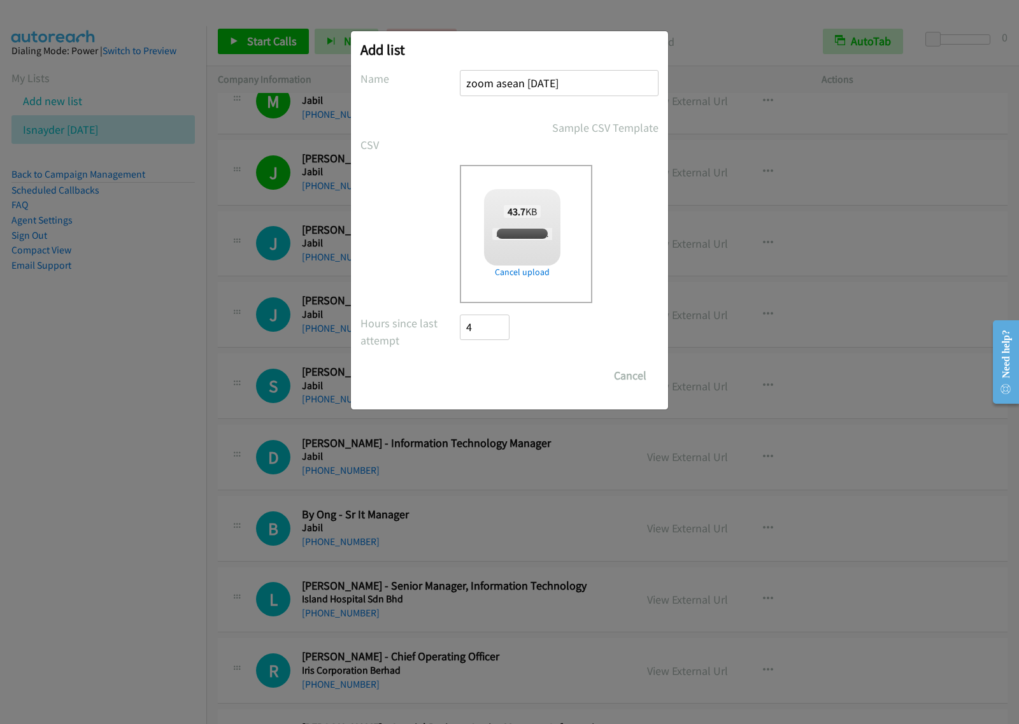
checkbox input "true"
click at [491, 371] on input "Save List" at bounding box center [493, 375] width 67 height 25
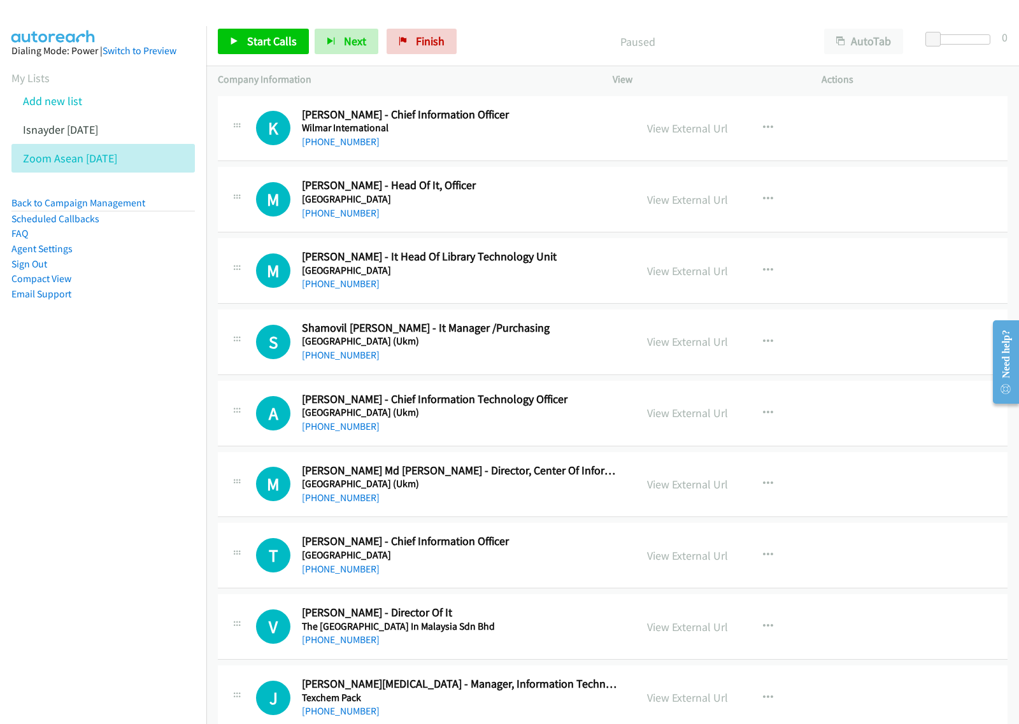
click at [164, 395] on nav "Dialing Mode: Power | Switch to Preview My Lists Add new list Isnayder Aug18 Zo…" at bounding box center [103, 388] width 207 height 724
click at [877, 48] on button "AutoTab" at bounding box center [863, 41] width 79 height 25
click at [763, 123] on icon "button" at bounding box center [768, 128] width 10 height 10
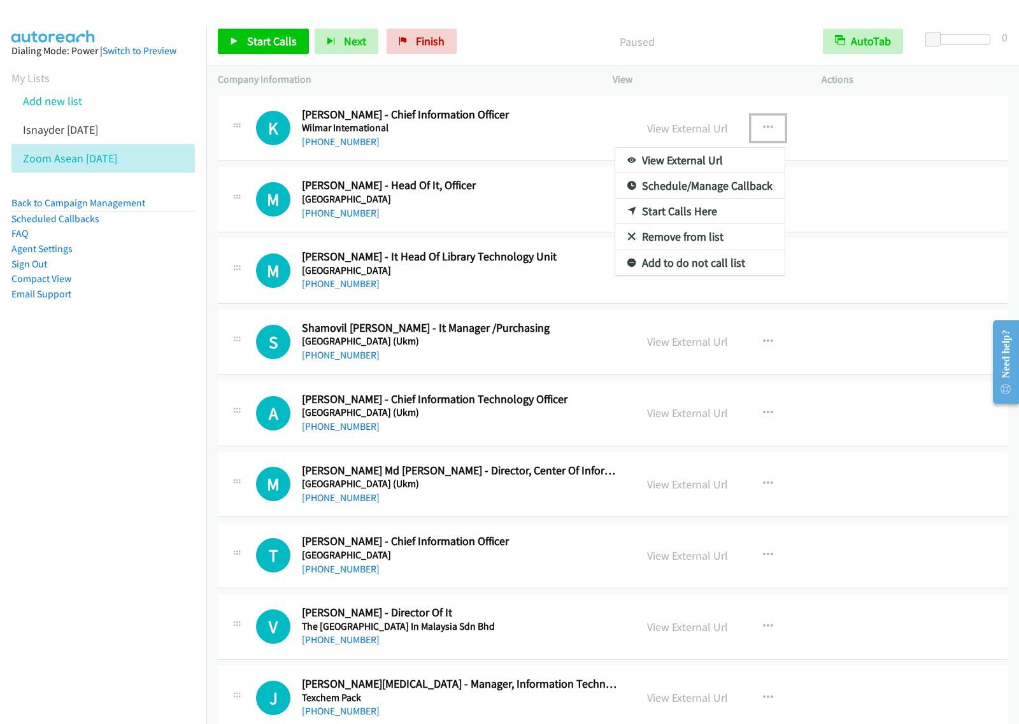
click at [723, 161] on link "View External Url" at bounding box center [699, 160] width 169 height 25
click at [763, 127] on icon "button" at bounding box center [768, 128] width 10 height 10
click at [710, 211] on link "Start Calls Here" at bounding box center [699, 211] width 169 height 25
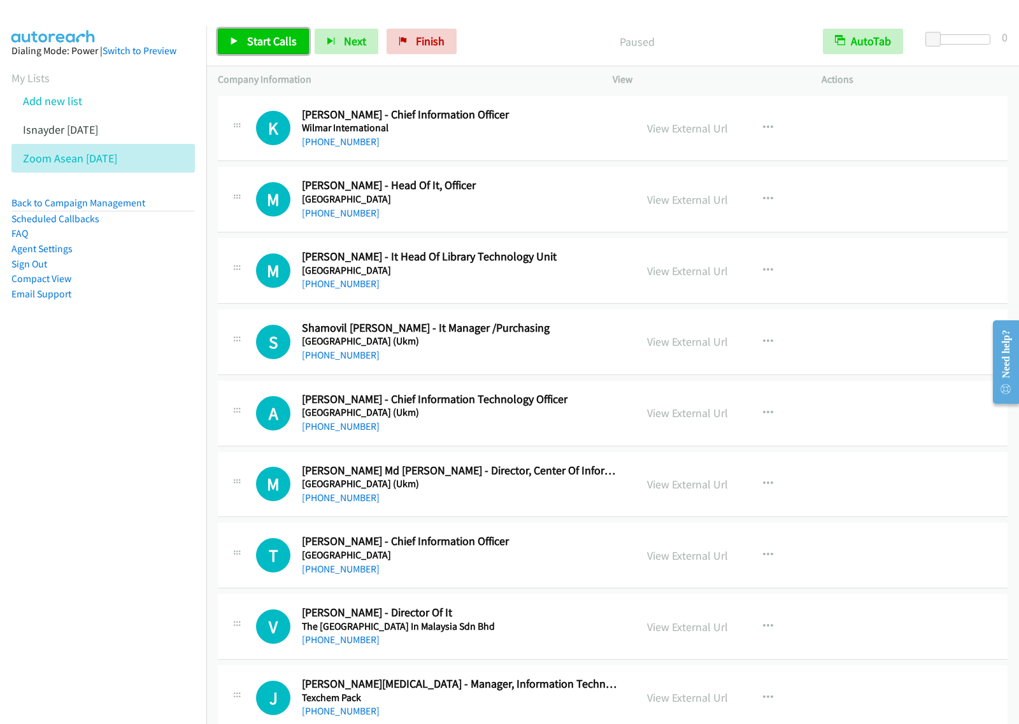
click at [281, 43] on span "Start Calls" at bounding box center [272, 41] width 50 height 15
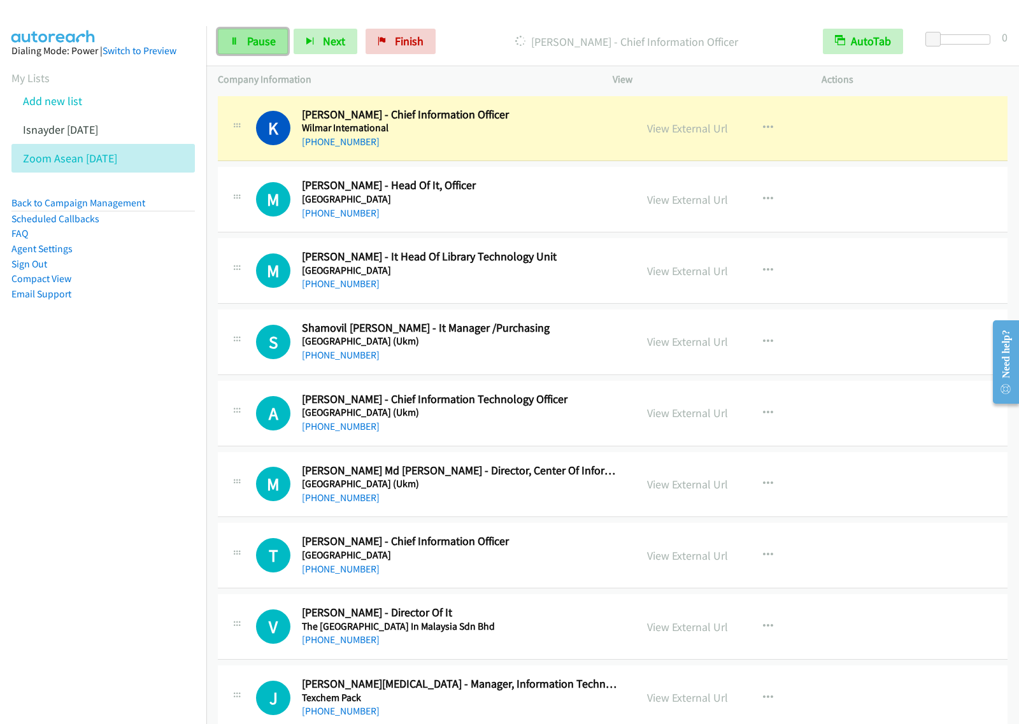
click at [247, 40] on span "Pause" at bounding box center [261, 41] width 29 height 15
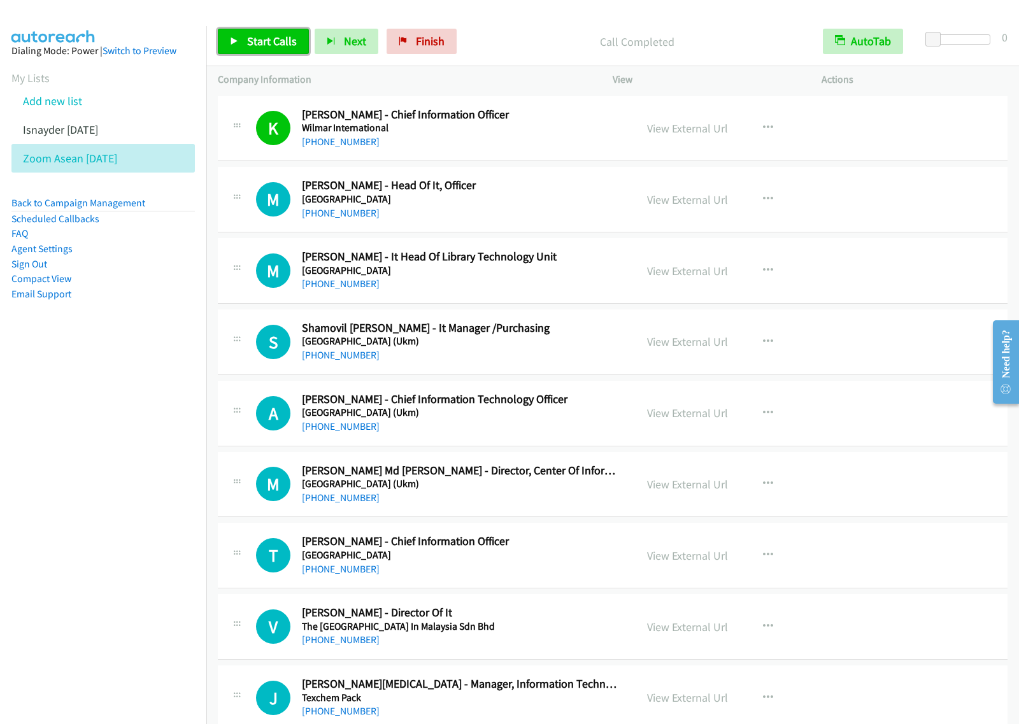
click at [275, 31] on link "Start Calls" at bounding box center [263, 41] width 91 height 25
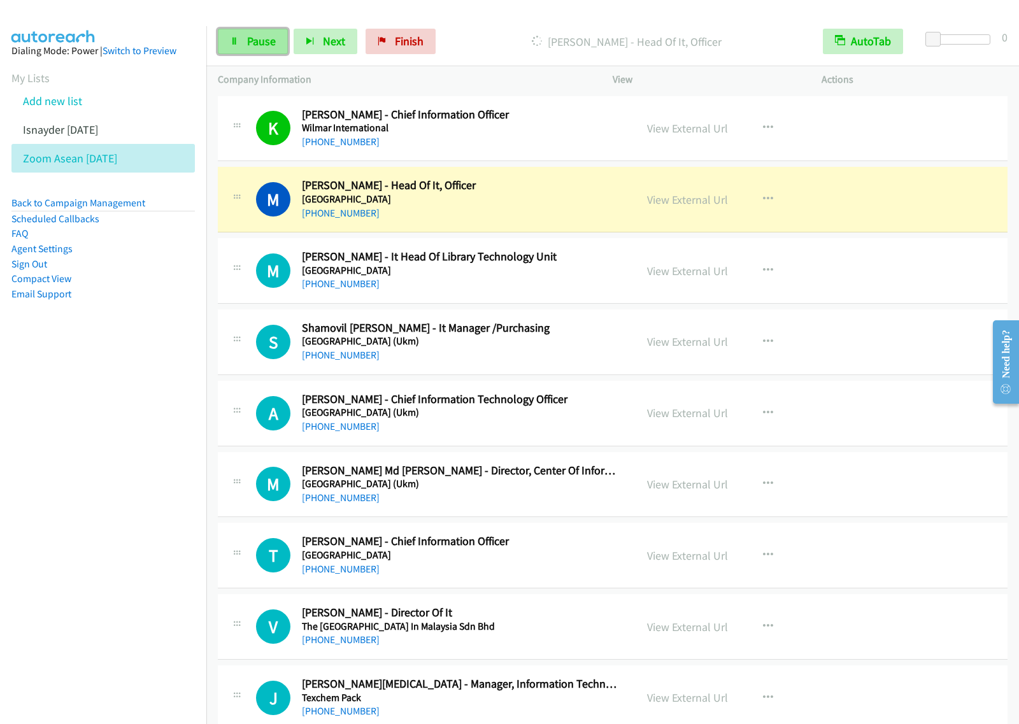
click at [269, 41] on span "Pause" at bounding box center [261, 41] width 29 height 15
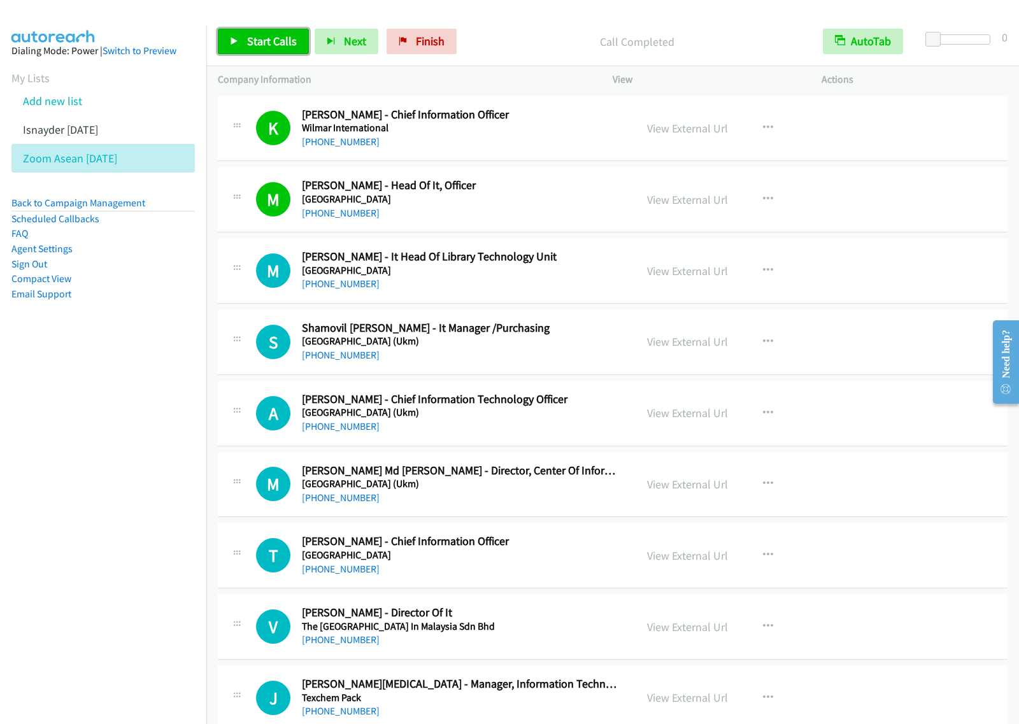
click at [263, 40] on span "Start Calls" at bounding box center [272, 41] width 50 height 15
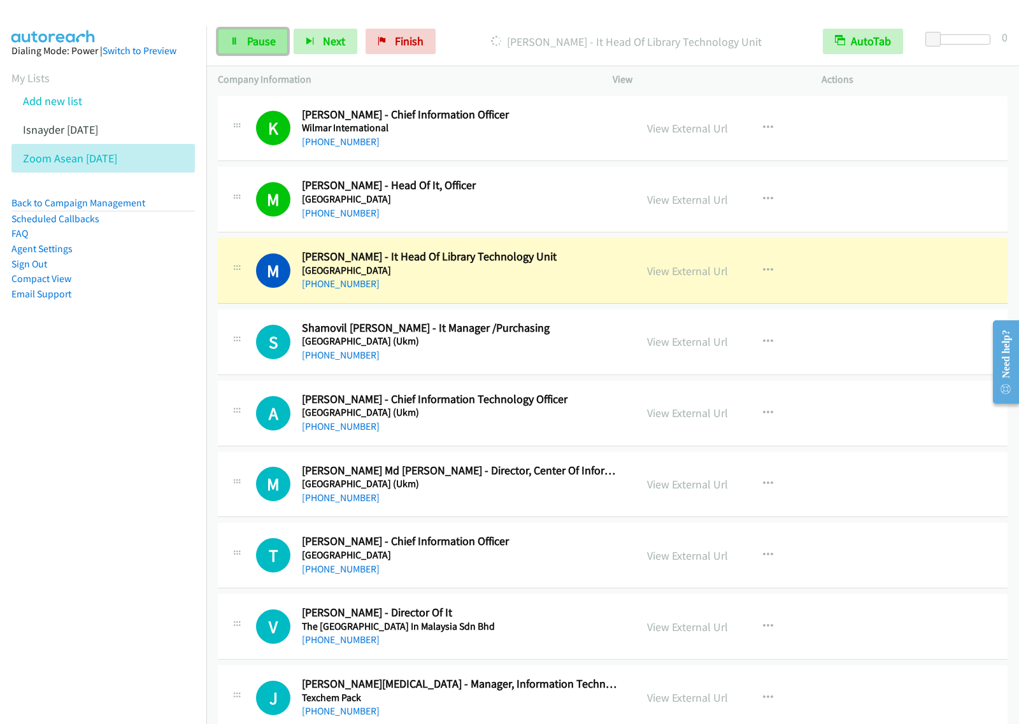
click at [258, 36] on span "Pause" at bounding box center [261, 41] width 29 height 15
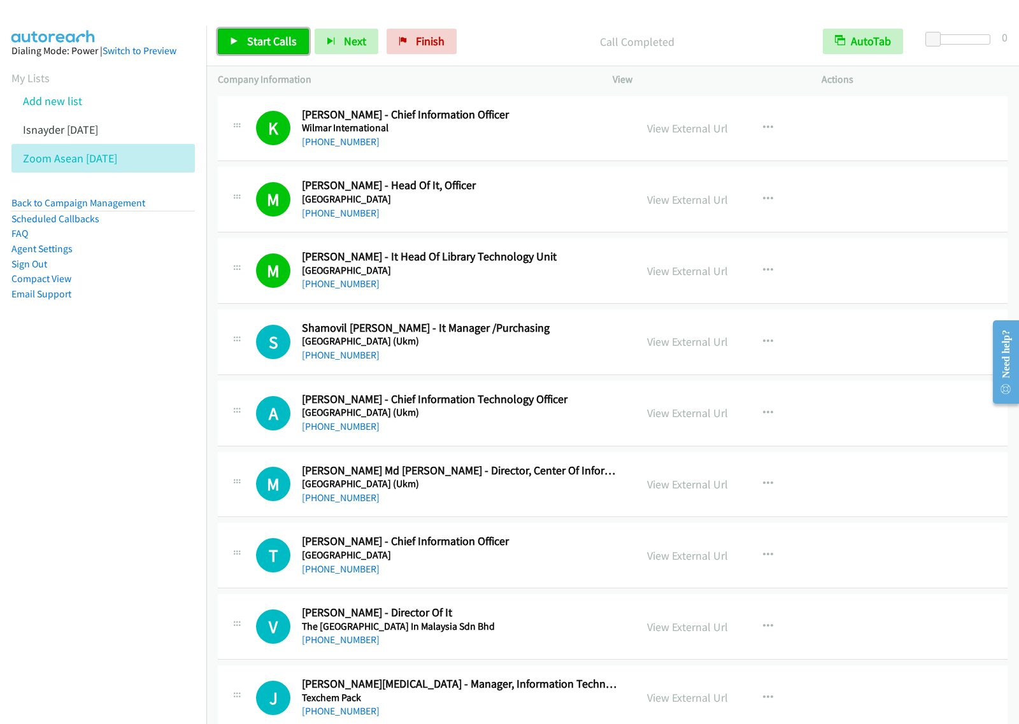
click at [277, 43] on span "Start Calls" at bounding box center [272, 41] width 50 height 15
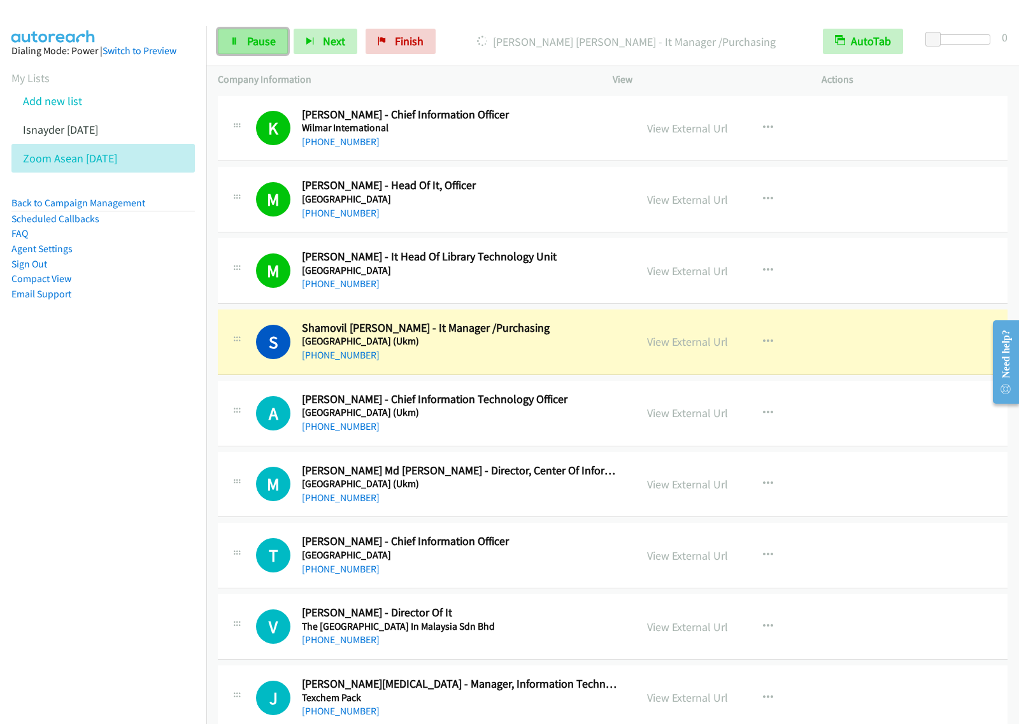
click at [251, 39] on span "Pause" at bounding box center [261, 41] width 29 height 15
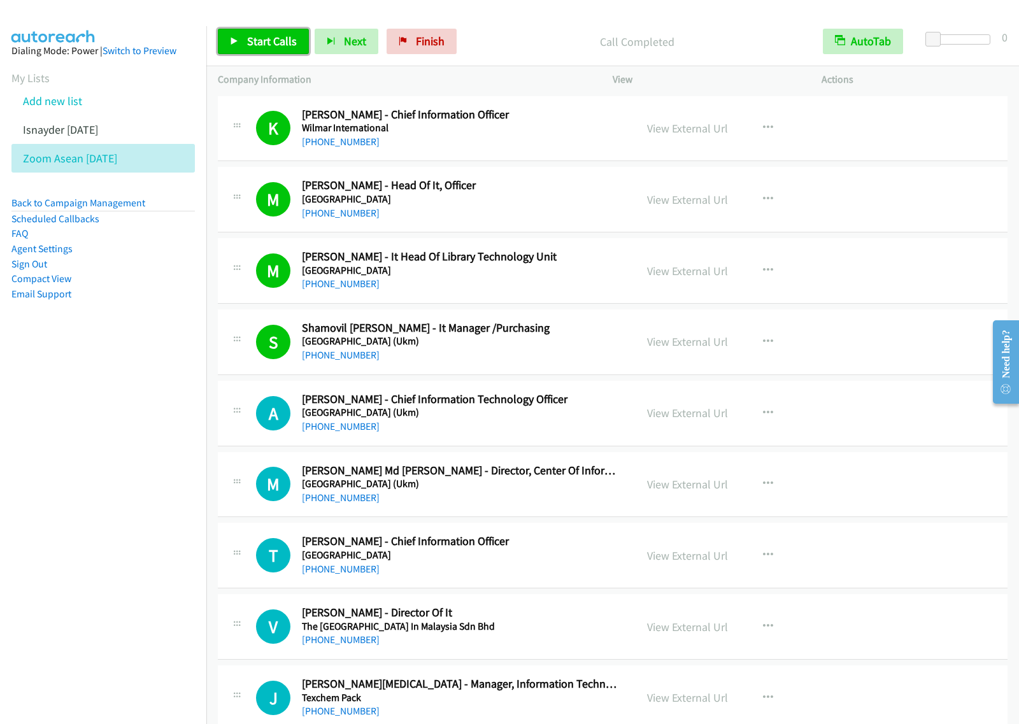
click at [262, 36] on span "Start Calls" at bounding box center [272, 41] width 50 height 15
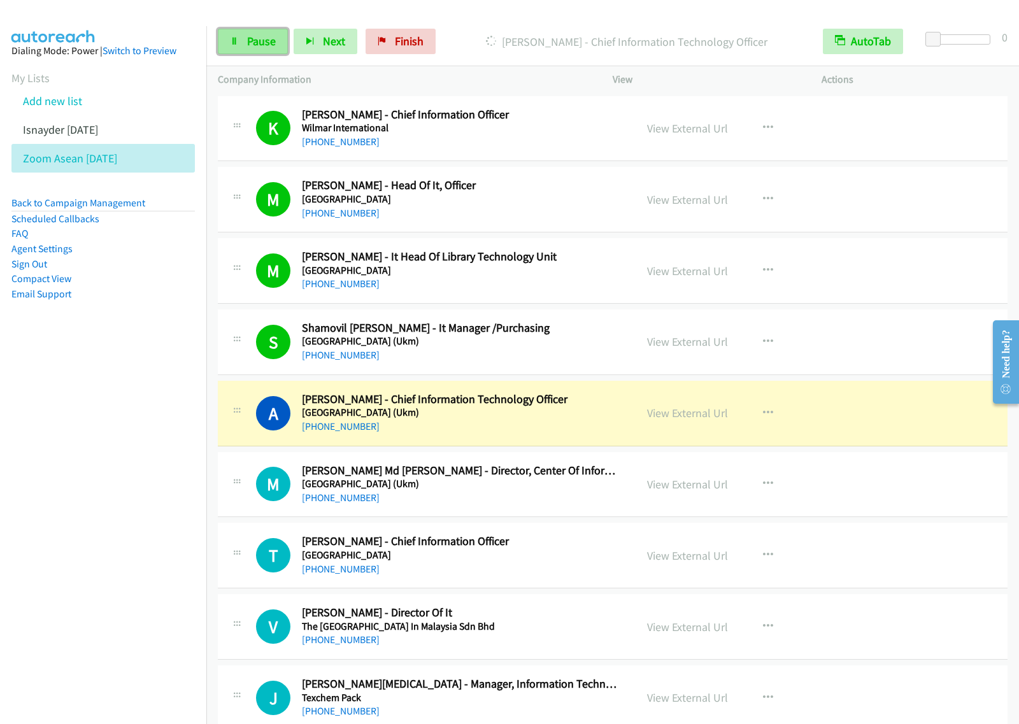
click at [275, 49] on link "Pause" at bounding box center [253, 41] width 70 height 25
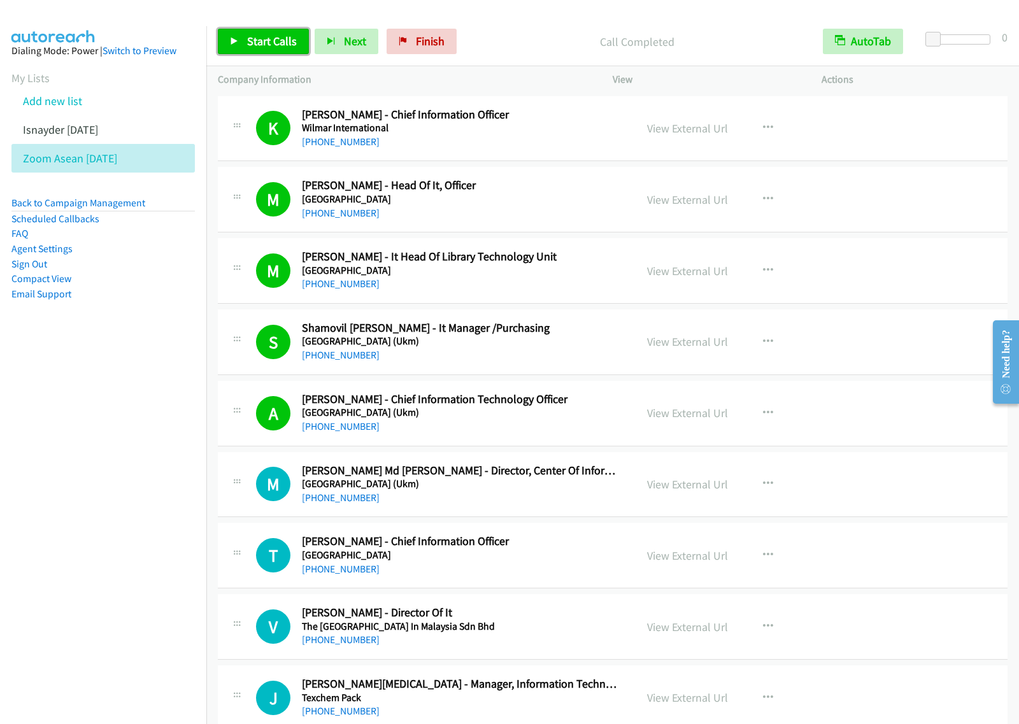
click at [264, 39] on span "Start Calls" at bounding box center [272, 41] width 50 height 15
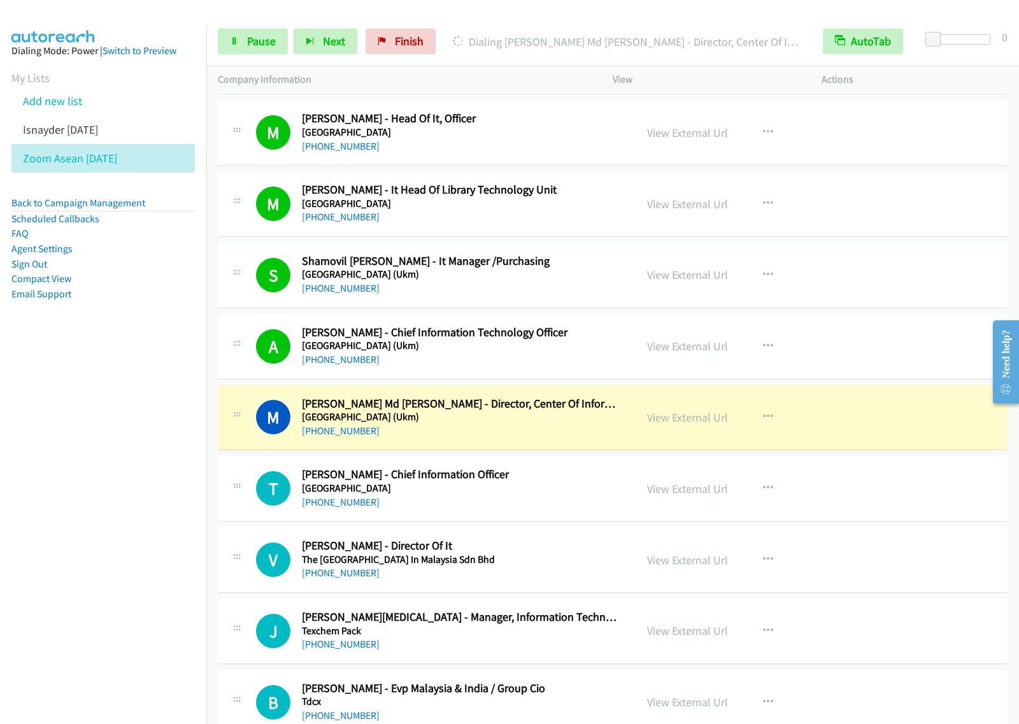
scroll to position [159, 0]
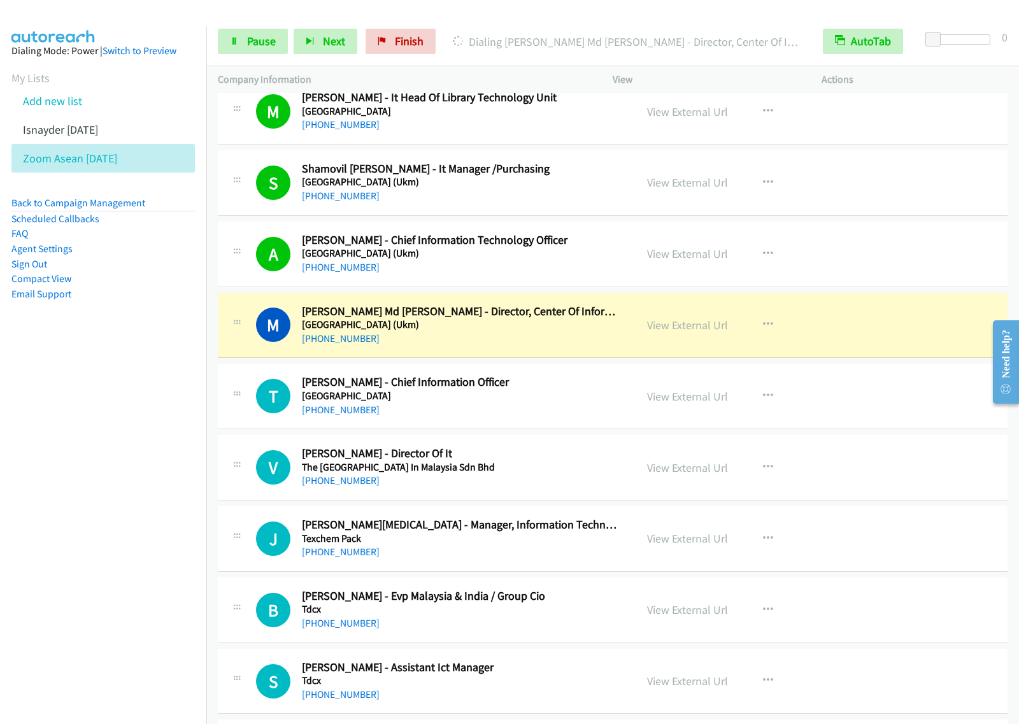
click at [55, 417] on nav "Dialing Mode: Power | Switch to Preview My Lists Add new list Isnayder Aug18 Zo…" at bounding box center [103, 388] width 207 height 724
click at [258, 38] on span "Pause" at bounding box center [261, 41] width 29 height 15
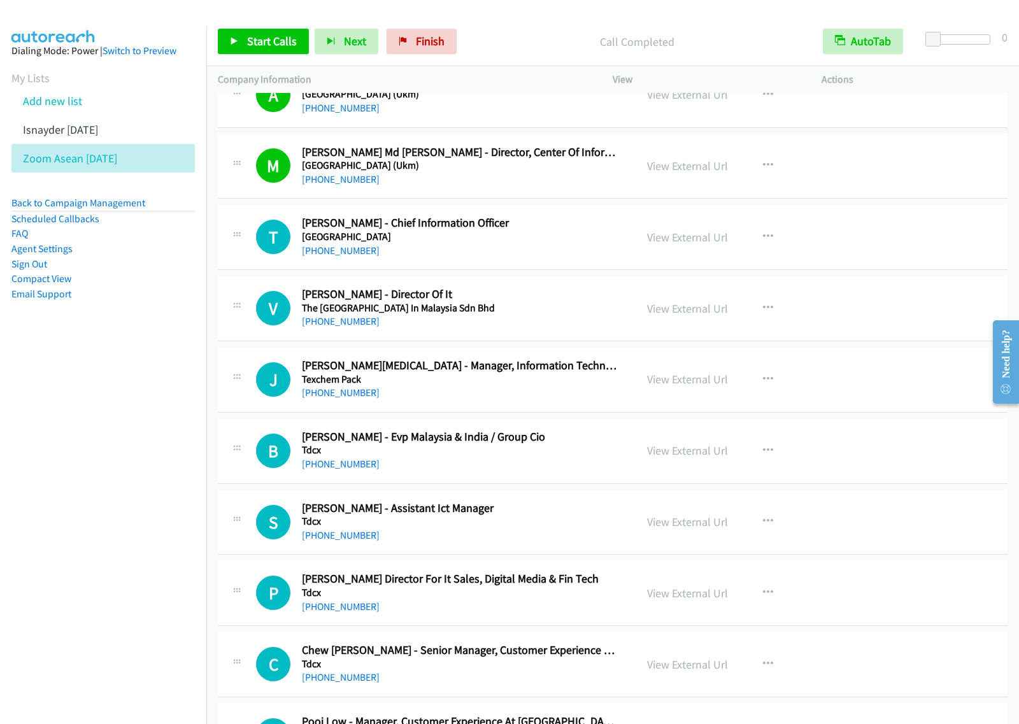
scroll to position [398, 0]
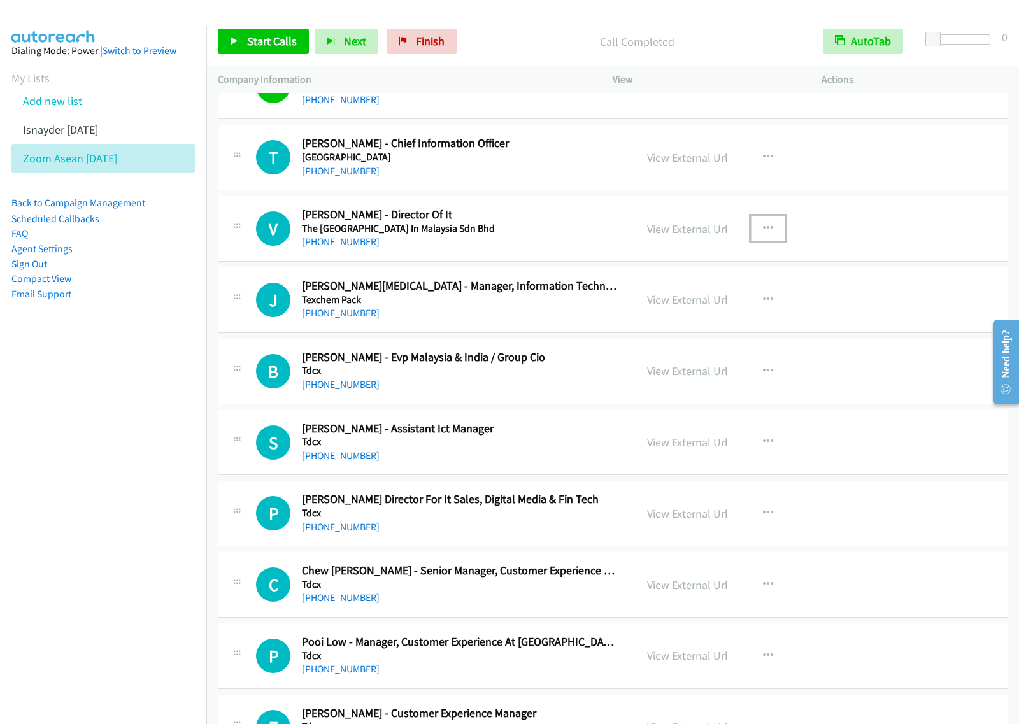
click at [772, 234] on button "button" at bounding box center [768, 228] width 34 height 25
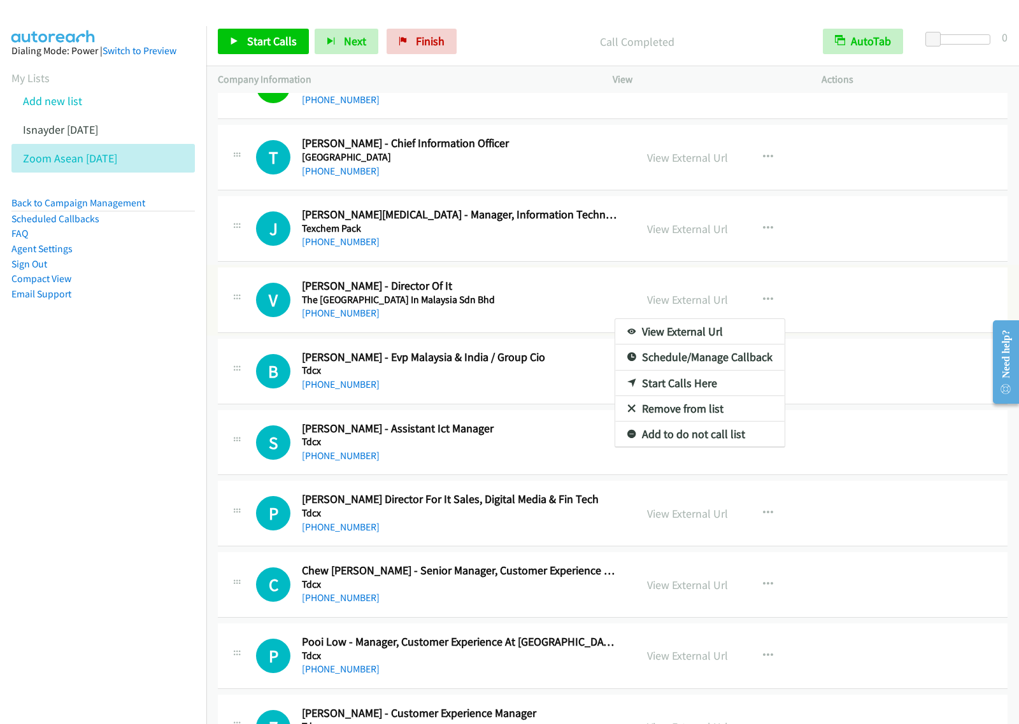
click at [583, 243] on div at bounding box center [509, 362] width 1019 height 724
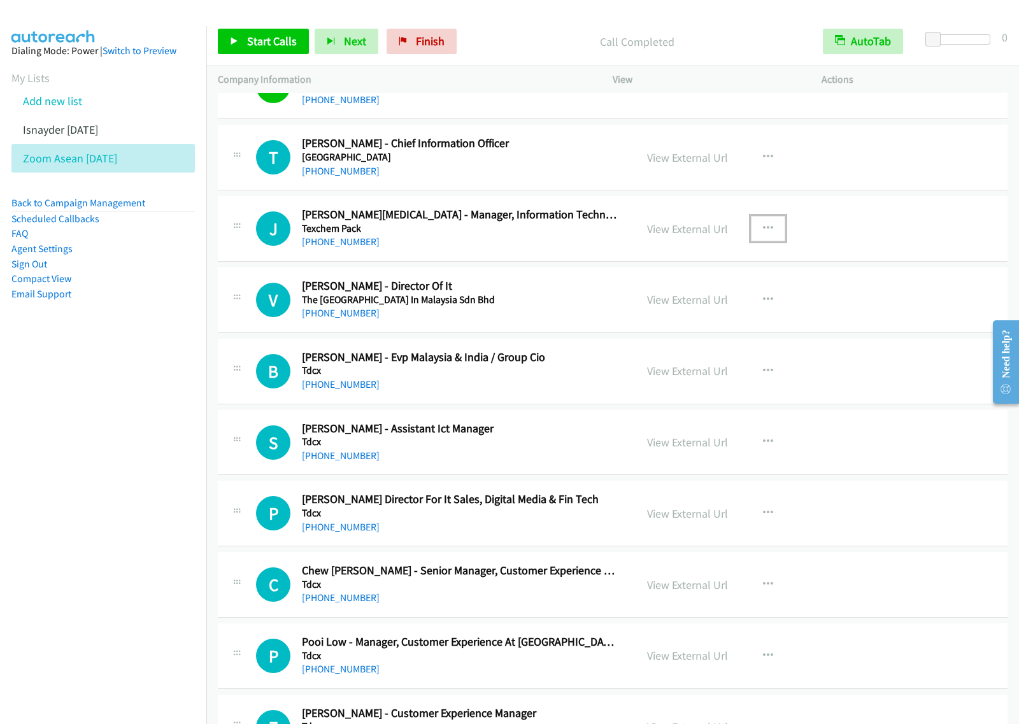
click at [763, 227] on icon "button" at bounding box center [768, 228] width 10 height 10
click at [711, 312] on link "Start Calls Here" at bounding box center [699, 311] width 169 height 25
click at [281, 36] on span "Start Calls" at bounding box center [272, 41] width 50 height 15
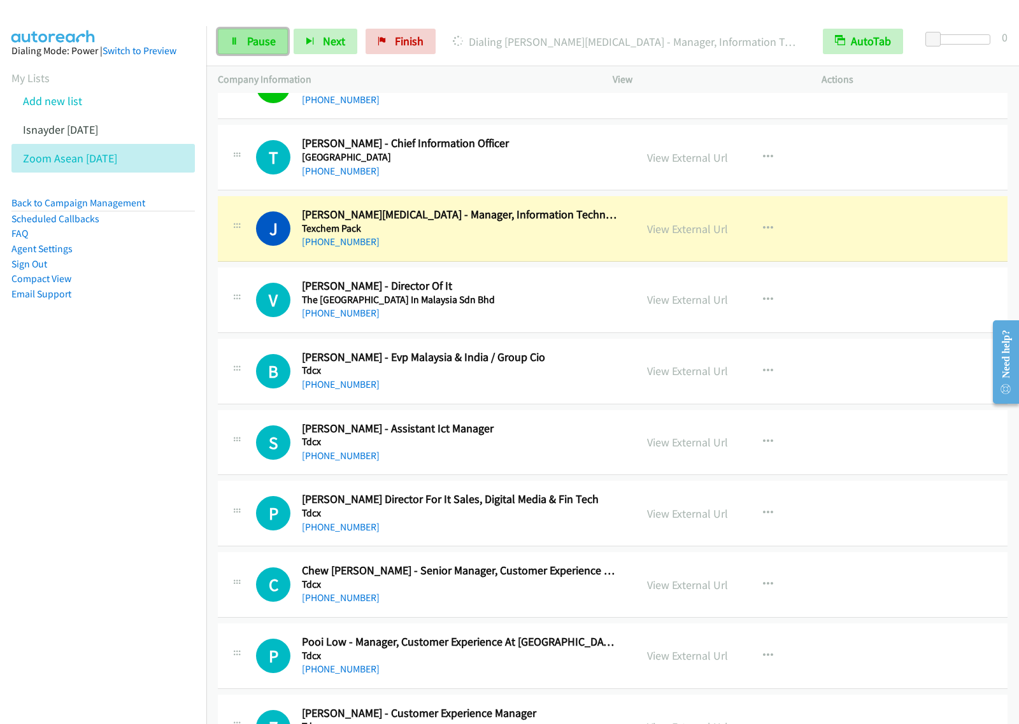
click at [268, 45] on span "Pause" at bounding box center [261, 41] width 29 height 15
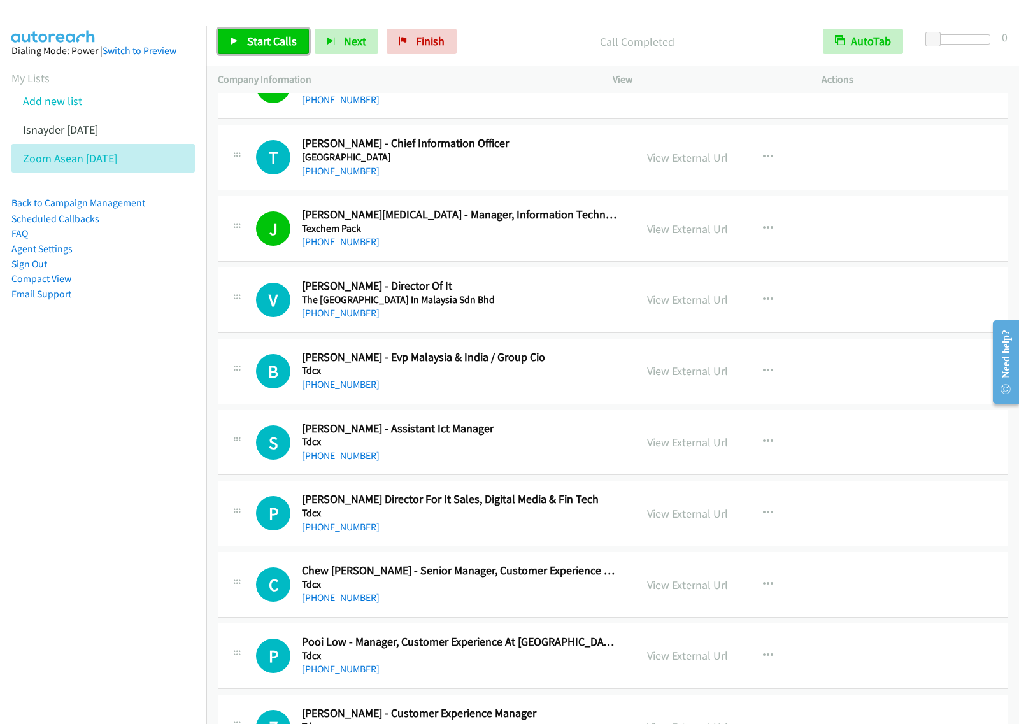
click at [252, 38] on span "Start Calls" at bounding box center [272, 41] width 50 height 15
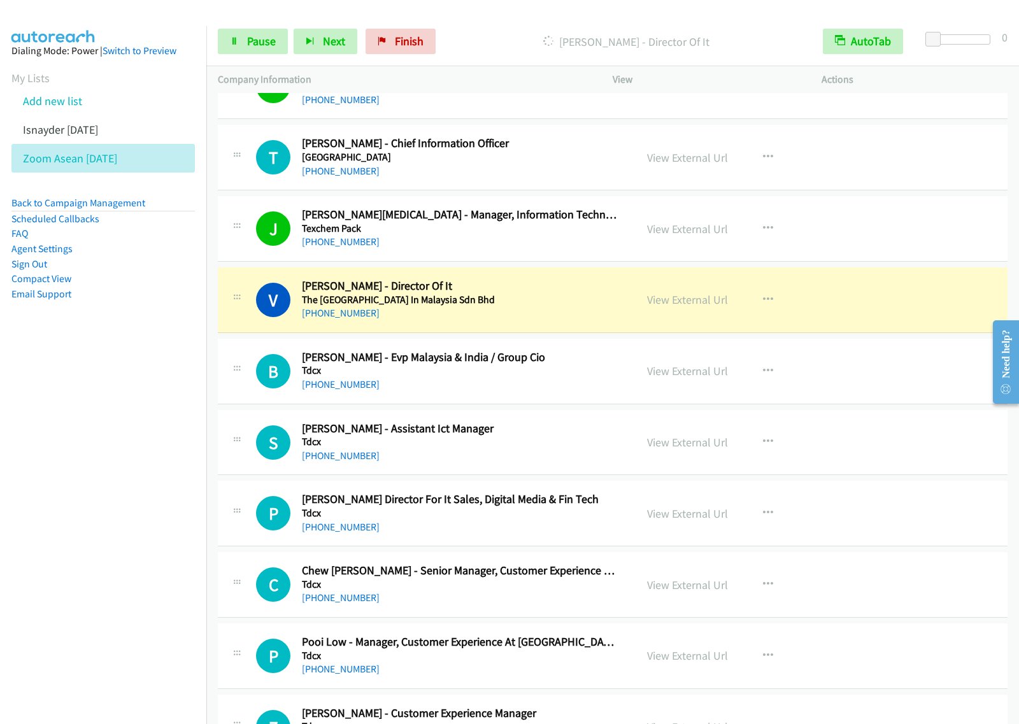
drag, startPoint x: 493, startPoint y: 21, endPoint x: 501, endPoint y: 19, distance: 7.9
click at [493, 21] on div "Start Calls Pause Next Finish Dialing Vivi Lim - Director Of It AutoTab AutoTab…" at bounding box center [612, 41] width 812 height 49
drag, startPoint x: 256, startPoint y: 48, endPoint x: 352, endPoint y: 5, distance: 105.4
click at [256, 48] on span "Pause" at bounding box center [261, 41] width 29 height 15
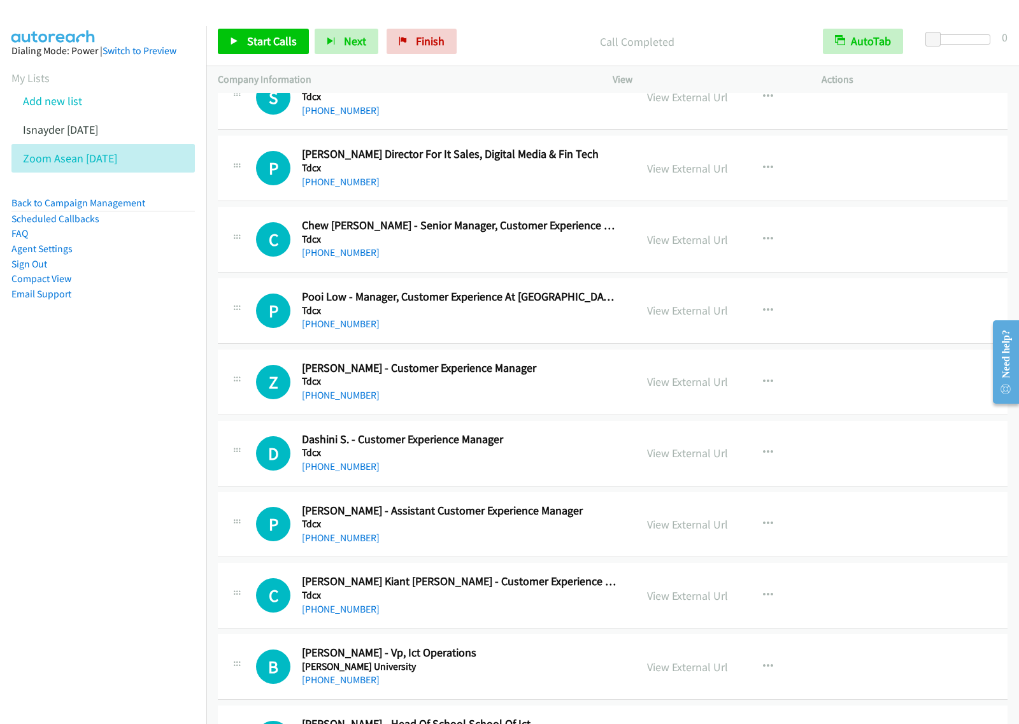
scroll to position [716, 0]
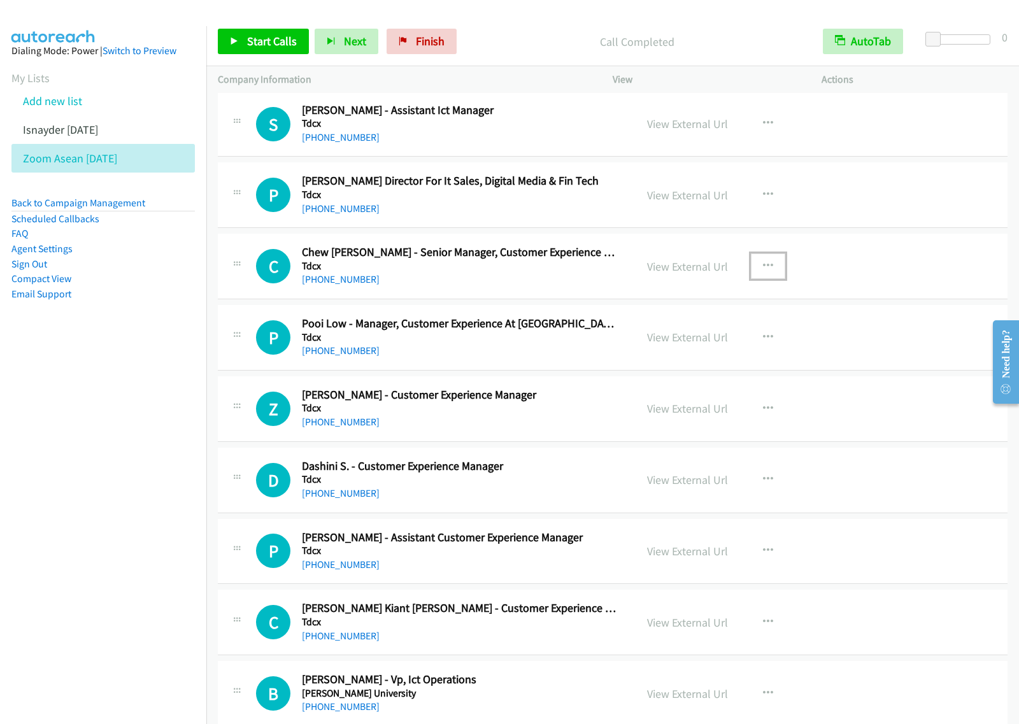
click at [763, 269] on icon "button" at bounding box center [768, 266] width 10 height 10
click at [712, 350] on link "Start Calls Here" at bounding box center [699, 349] width 169 height 25
click at [763, 264] on icon "button" at bounding box center [768, 266] width 10 height 10
click at [712, 347] on link "Start Calls Here" at bounding box center [699, 349] width 169 height 25
click at [293, 42] on span "Start Calls" at bounding box center [272, 41] width 50 height 15
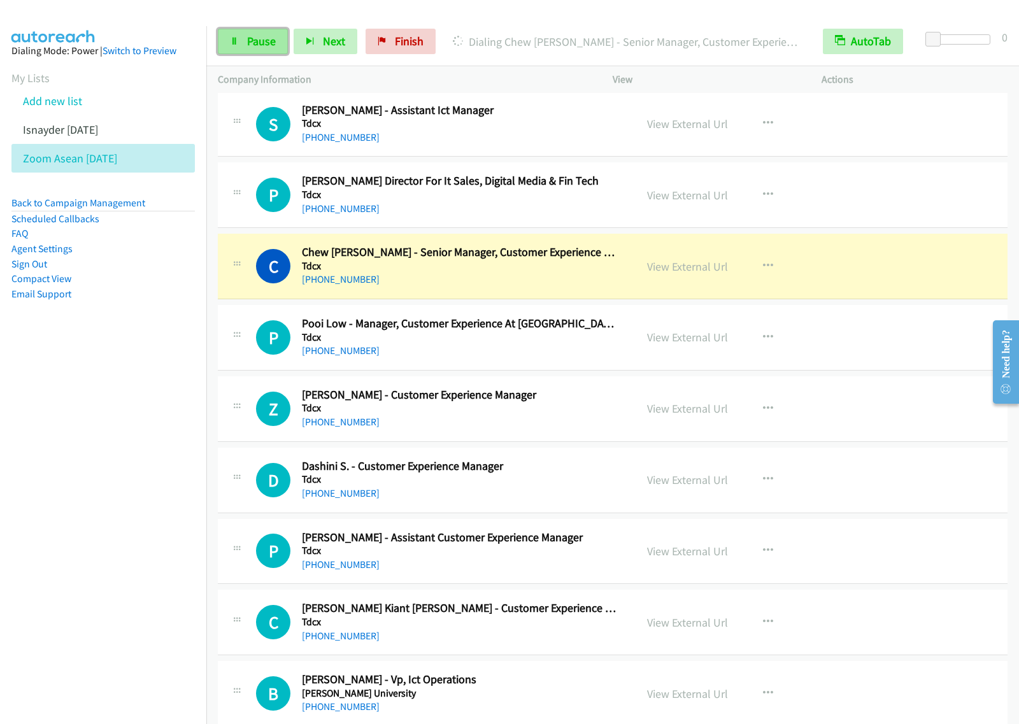
click at [250, 38] on span "Pause" at bounding box center [261, 41] width 29 height 15
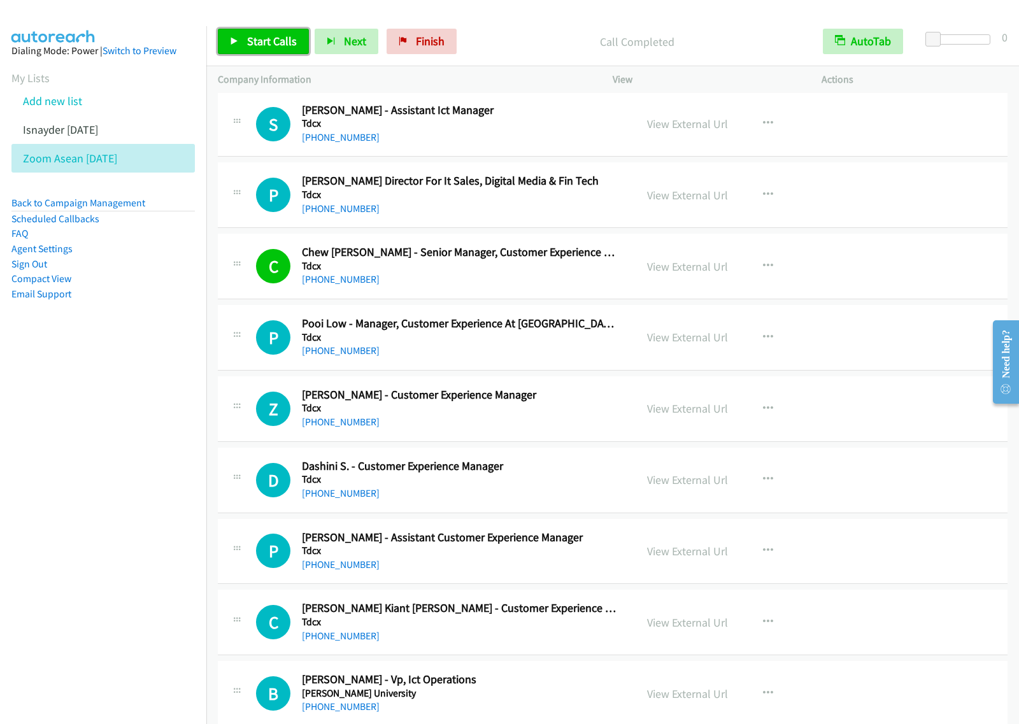
click at [278, 35] on span "Start Calls" at bounding box center [272, 41] width 50 height 15
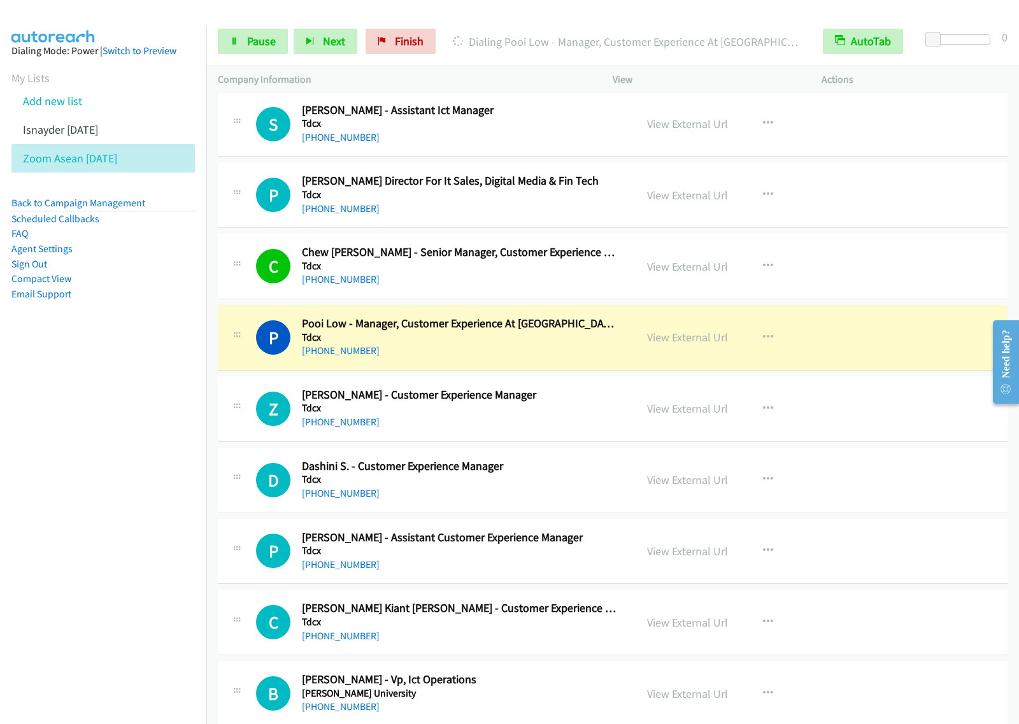
scroll to position [796, 0]
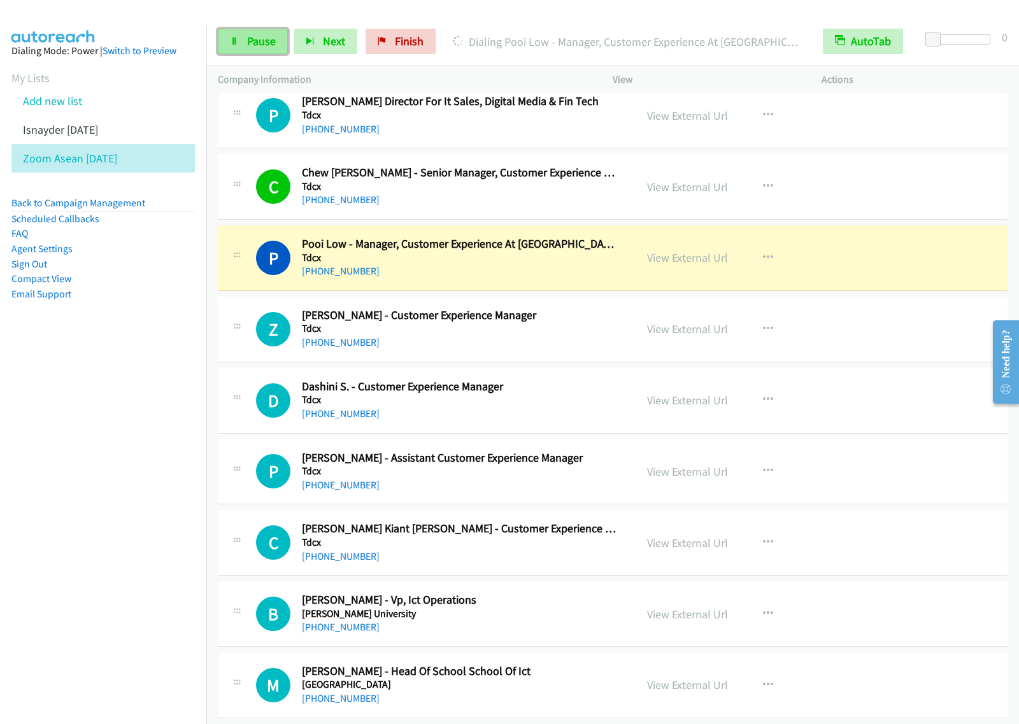
click at [247, 48] on span "Pause" at bounding box center [261, 41] width 29 height 15
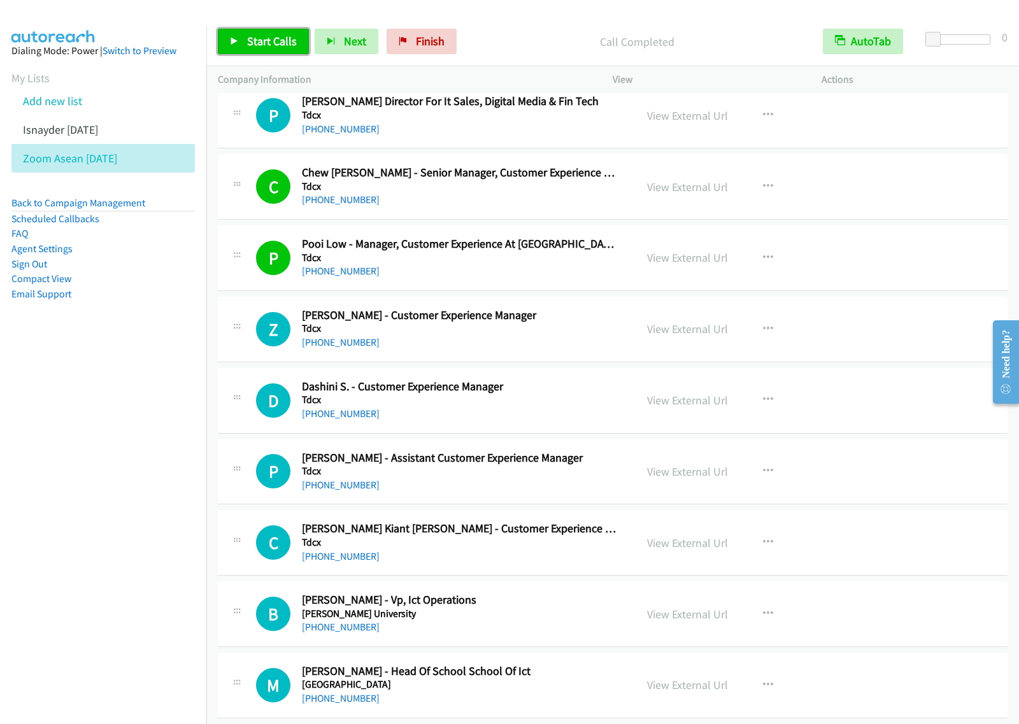
click at [288, 38] on span "Start Calls" at bounding box center [272, 41] width 50 height 15
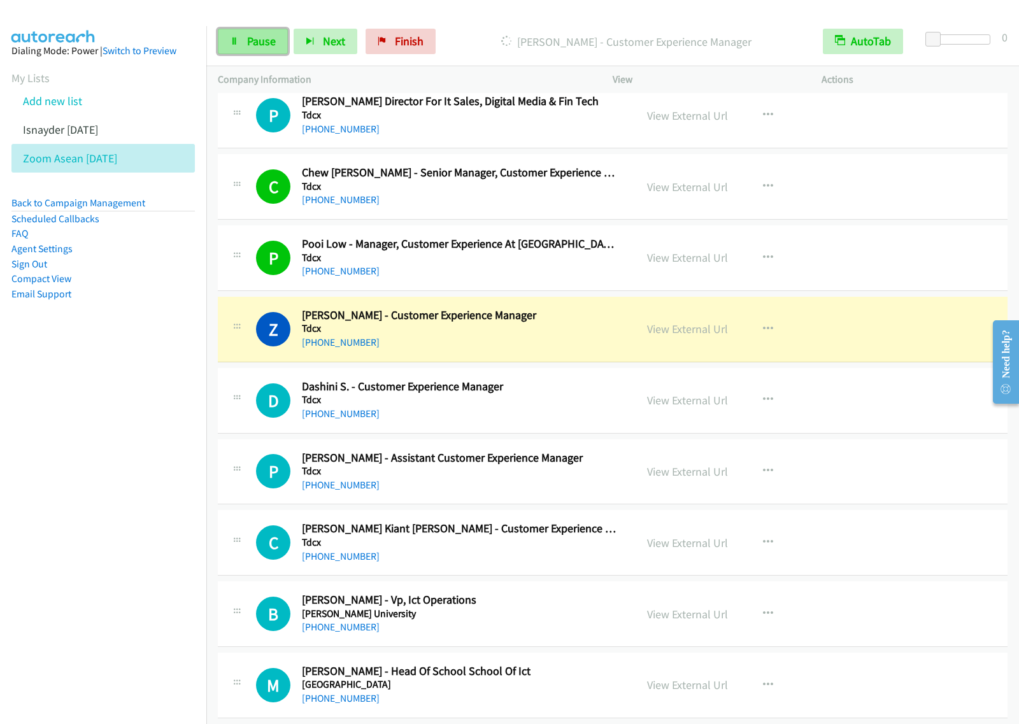
click at [261, 39] on span "Pause" at bounding box center [261, 41] width 29 height 15
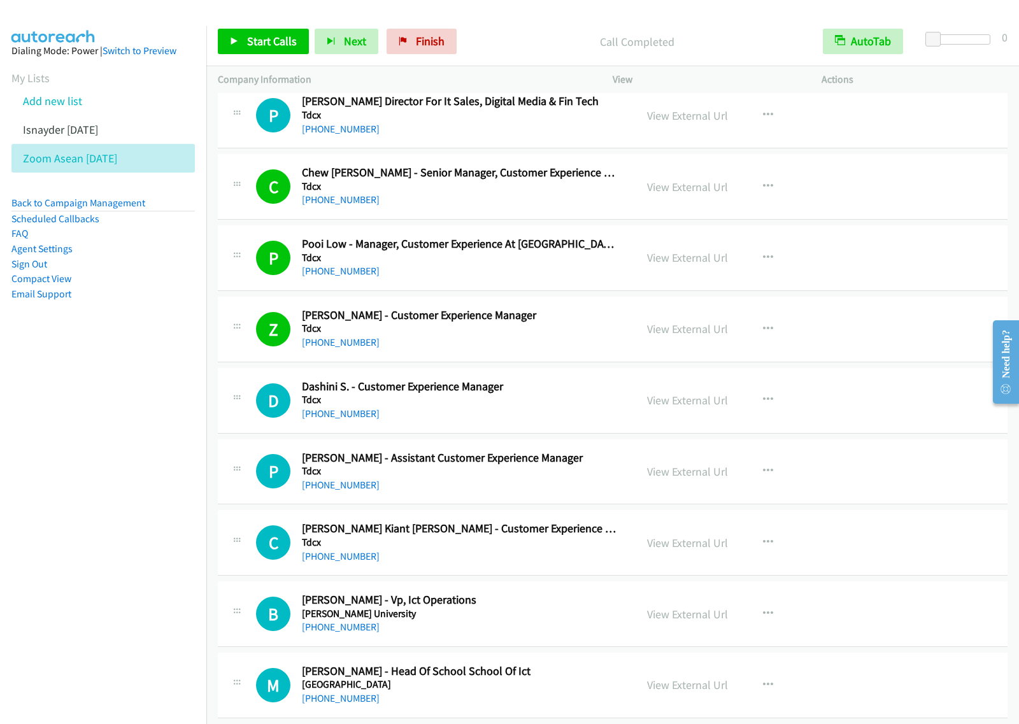
click at [97, 437] on nav "Dialing Mode: Power | Switch to Preview My Lists Add new list Isnayder Aug18 Zo…" at bounding box center [103, 388] width 207 height 724
click at [269, 35] on span "Start Calls" at bounding box center [272, 41] width 50 height 15
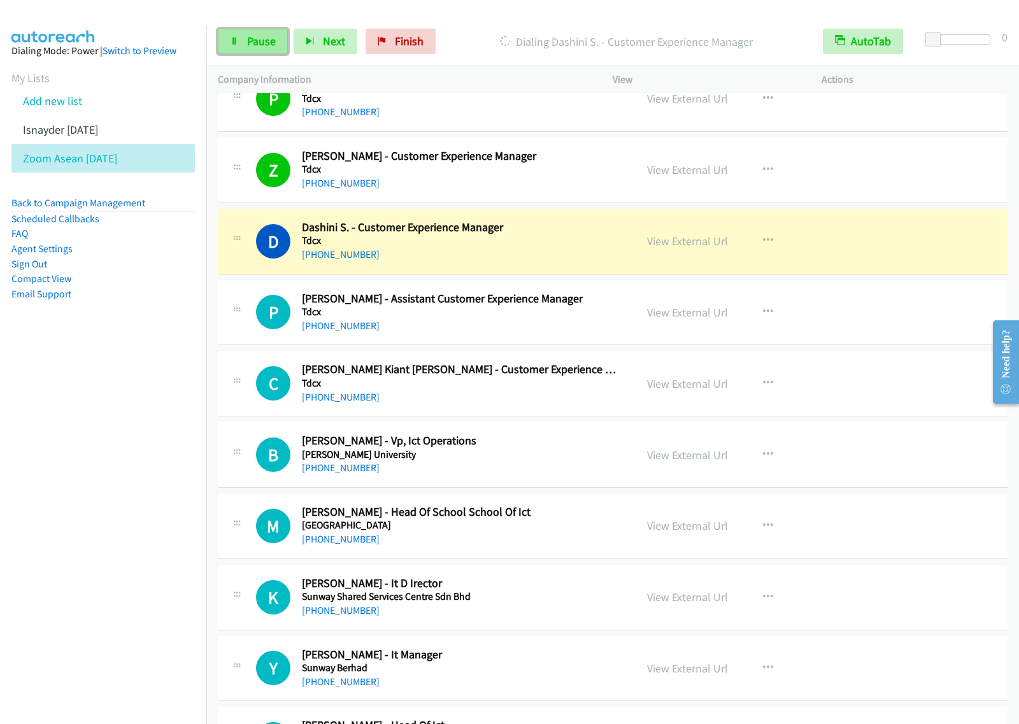
drag, startPoint x: 271, startPoint y: 45, endPoint x: 282, endPoint y: 43, distance: 11.0
click at [271, 45] on span "Pause" at bounding box center [261, 41] width 29 height 15
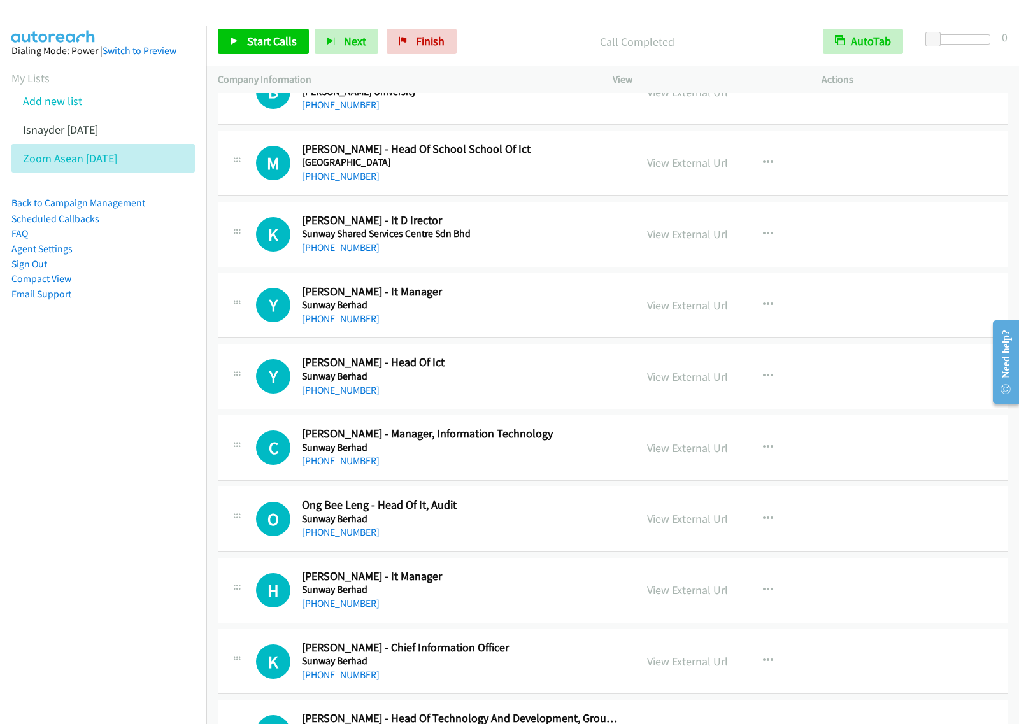
scroll to position [1353, 0]
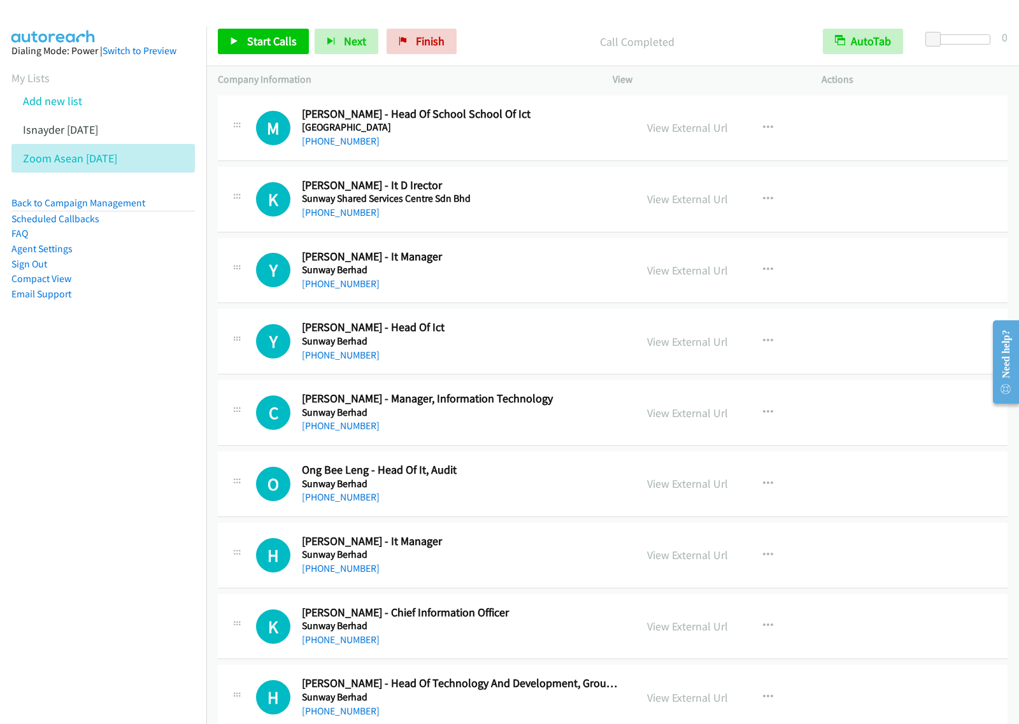
click at [548, 208] on div "+60 12-762 4778" at bounding box center [460, 212] width 316 height 15
click at [763, 199] on icon "button" at bounding box center [768, 199] width 10 height 10
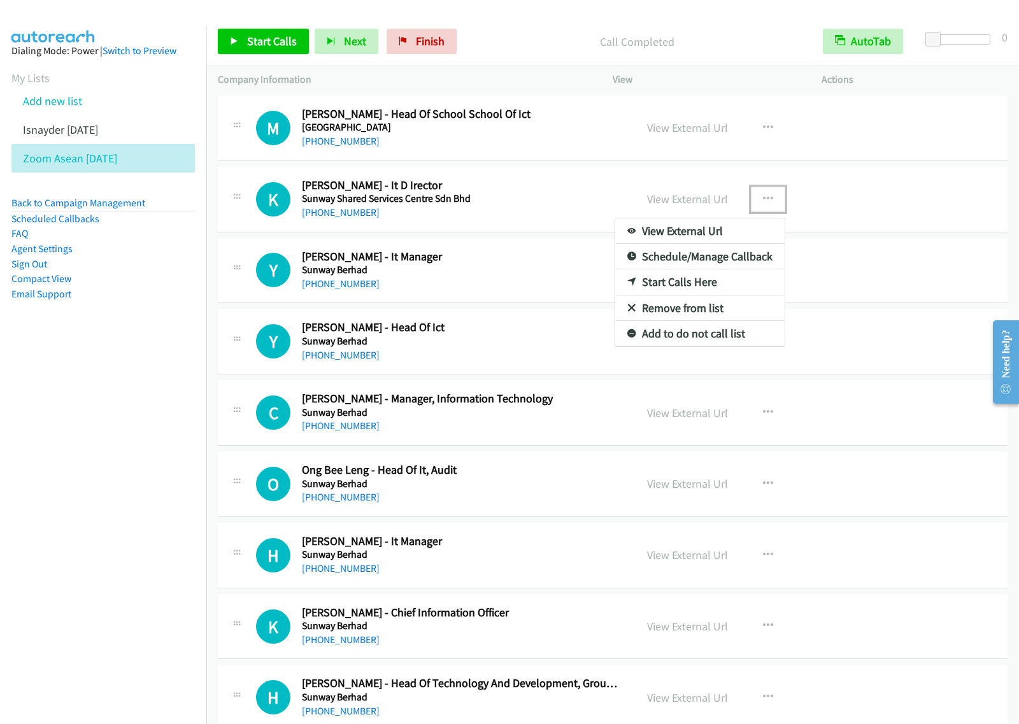
click at [695, 281] on link "Start Calls Here" at bounding box center [699, 281] width 169 height 25
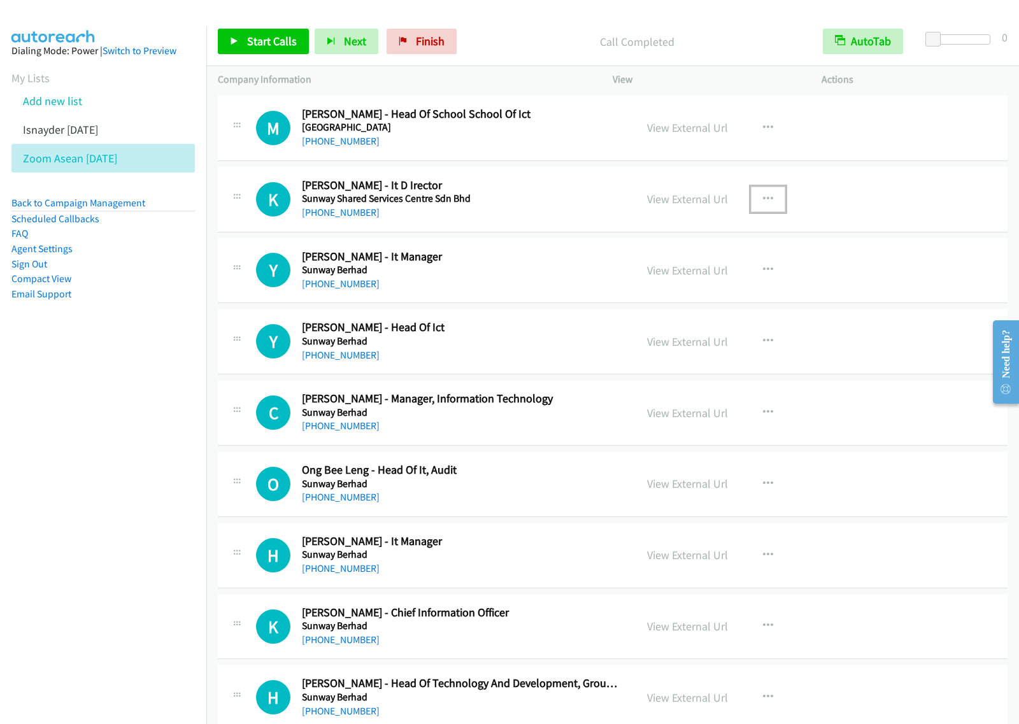
click at [767, 199] on button "button" at bounding box center [768, 199] width 34 height 25
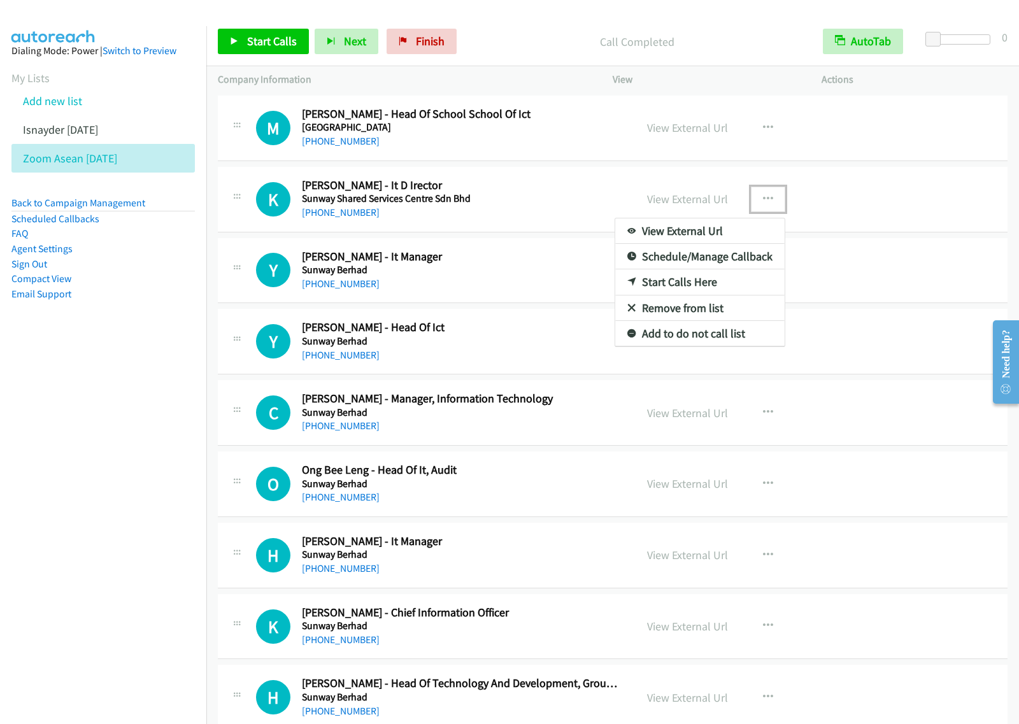
click at [707, 285] on link "Start Calls Here" at bounding box center [699, 281] width 169 height 25
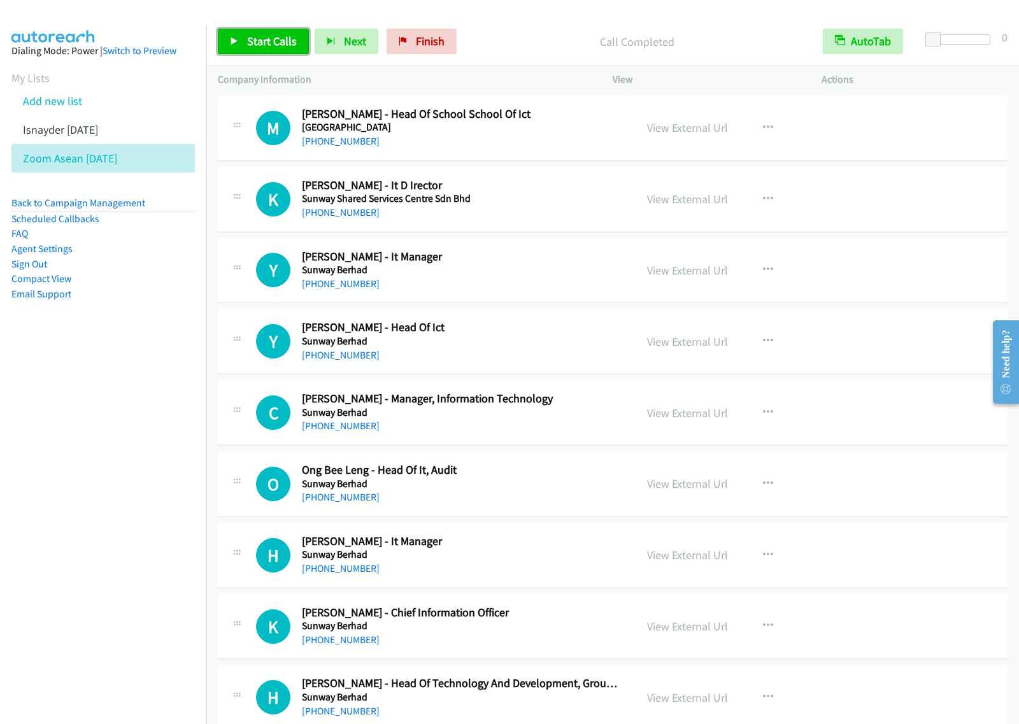
click at [277, 39] on span "Start Calls" at bounding box center [272, 41] width 50 height 15
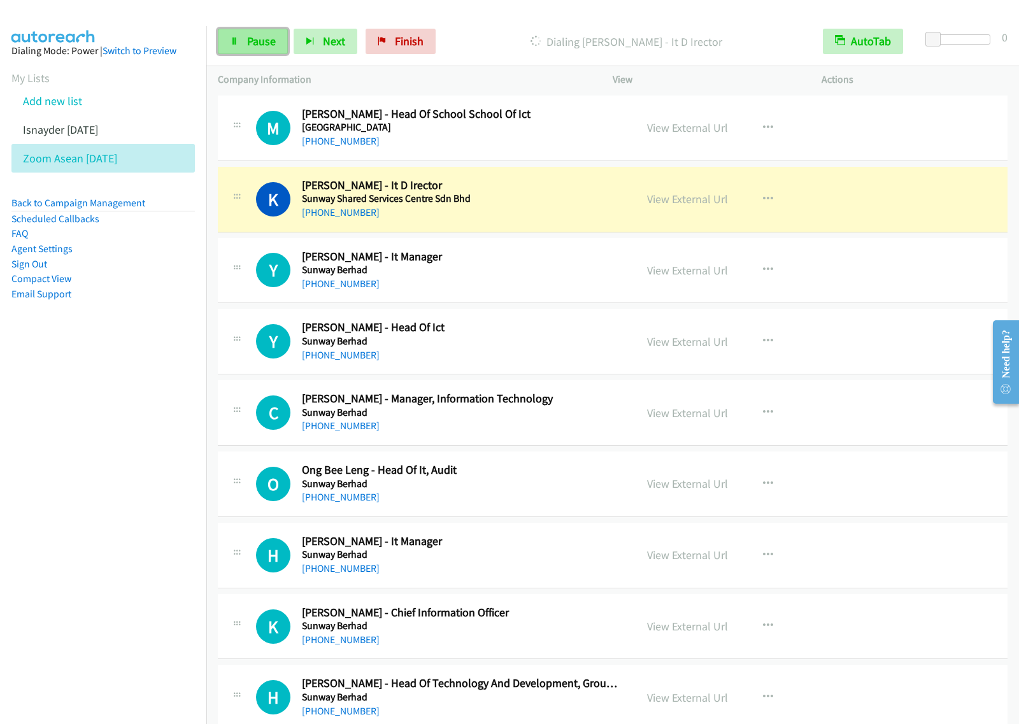
click at [253, 32] on link "Pause" at bounding box center [253, 41] width 70 height 25
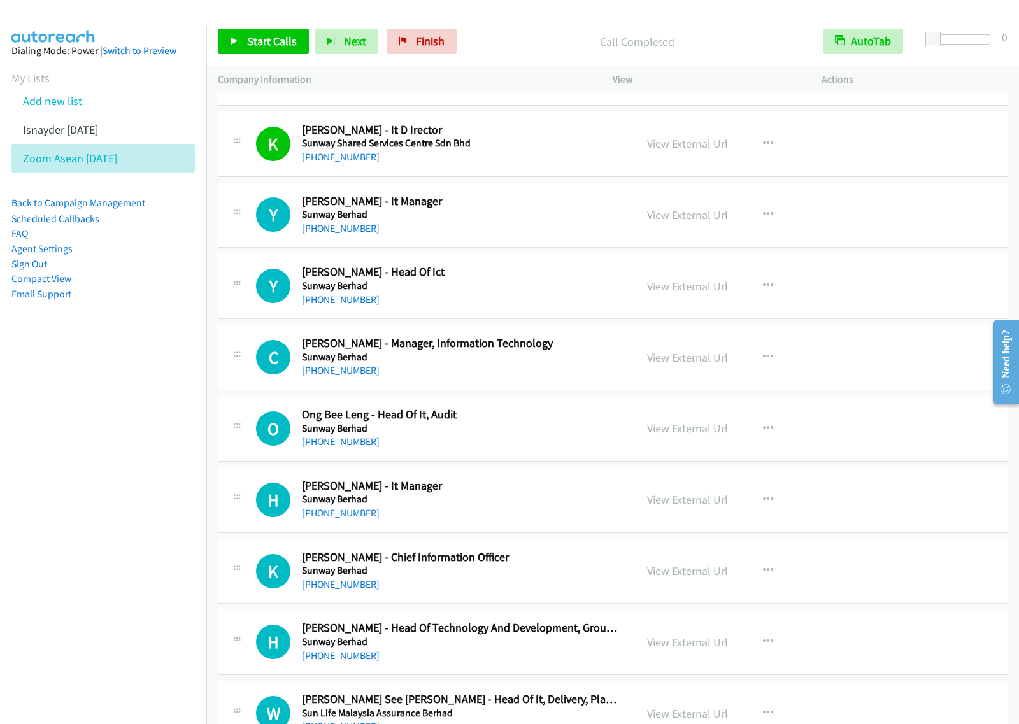
scroll to position [1432, 0]
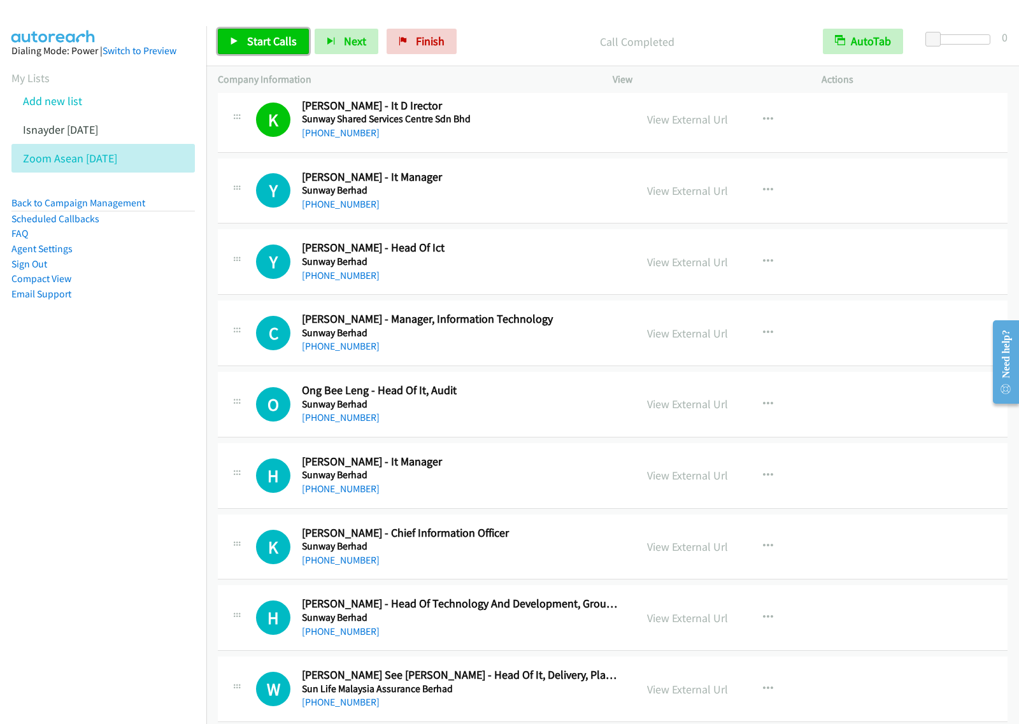
click at [249, 39] on span "Start Calls" at bounding box center [272, 41] width 50 height 15
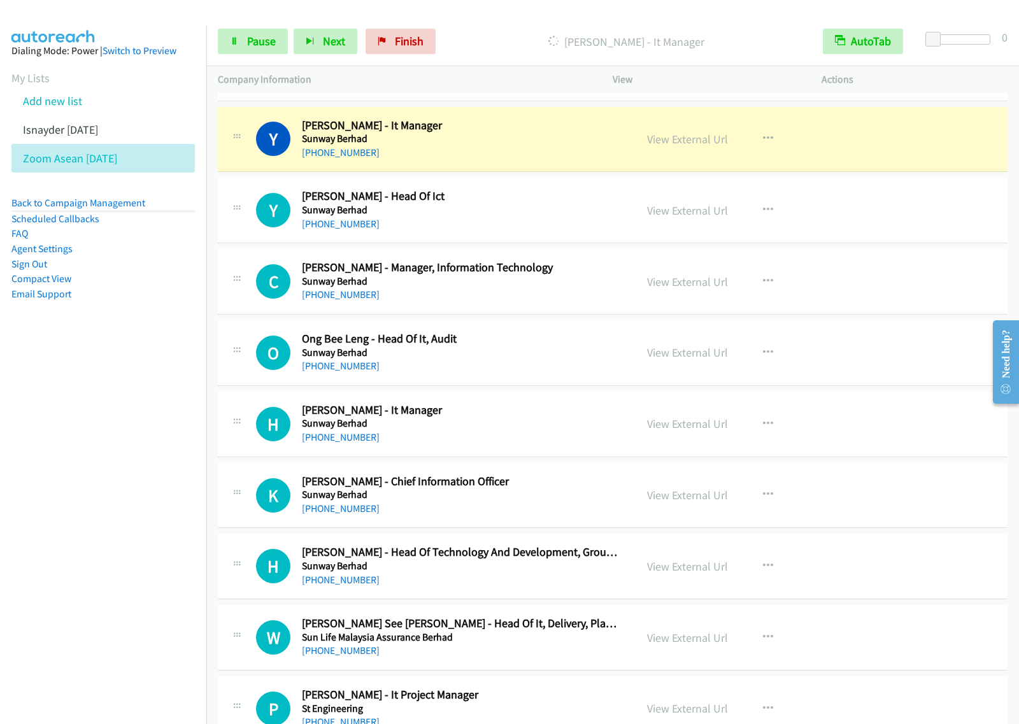
scroll to position [1512, 0]
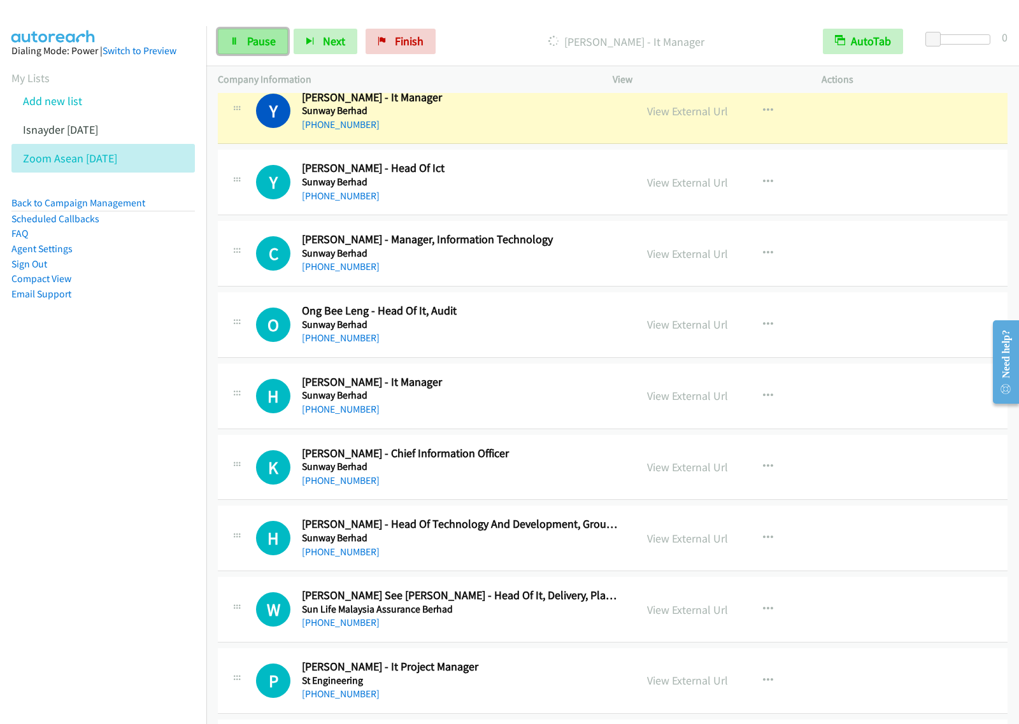
click at [236, 43] on icon at bounding box center [234, 42] width 9 height 9
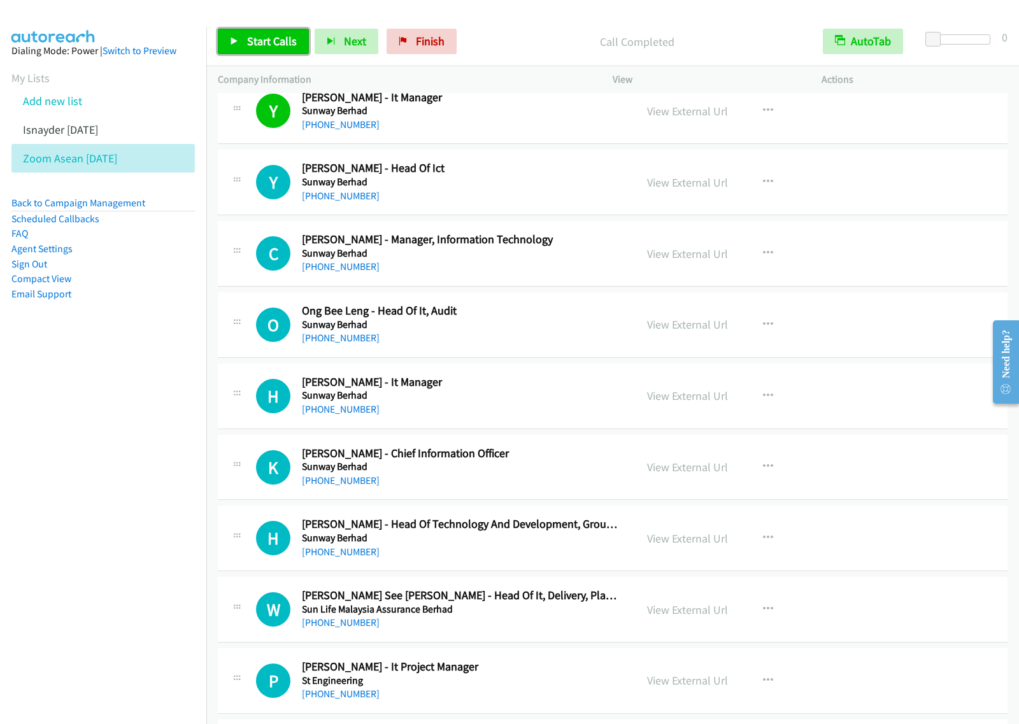
click at [269, 39] on span "Start Calls" at bounding box center [272, 41] width 50 height 15
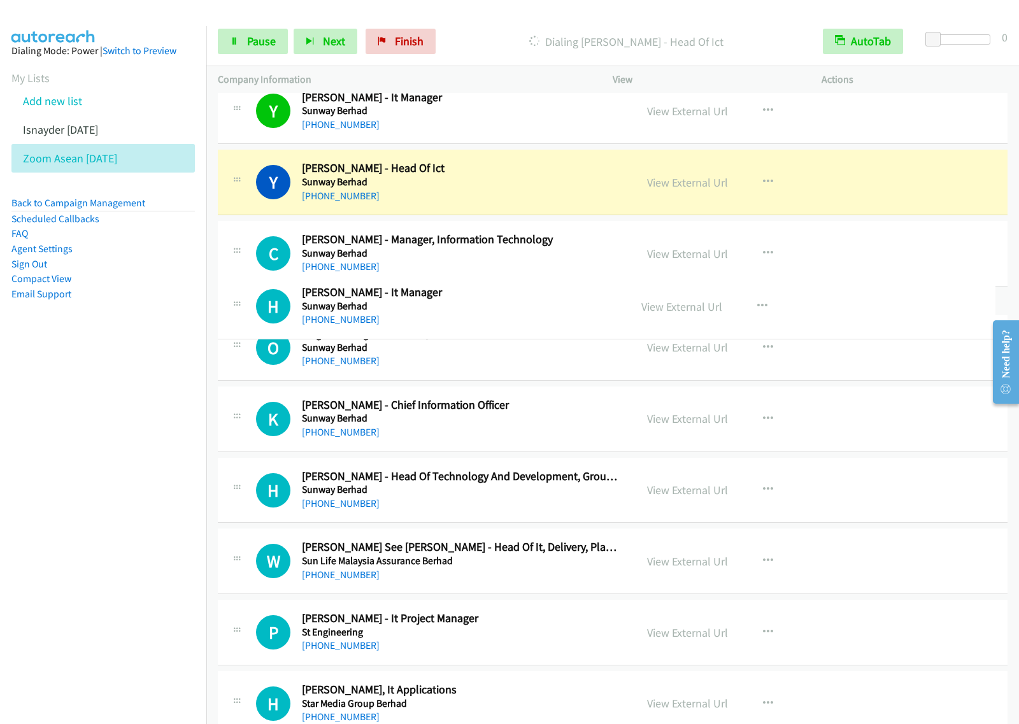
drag, startPoint x: 495, startPoint y: 403, endPoint x: 514, endPoint y: 311, distance: 94.1
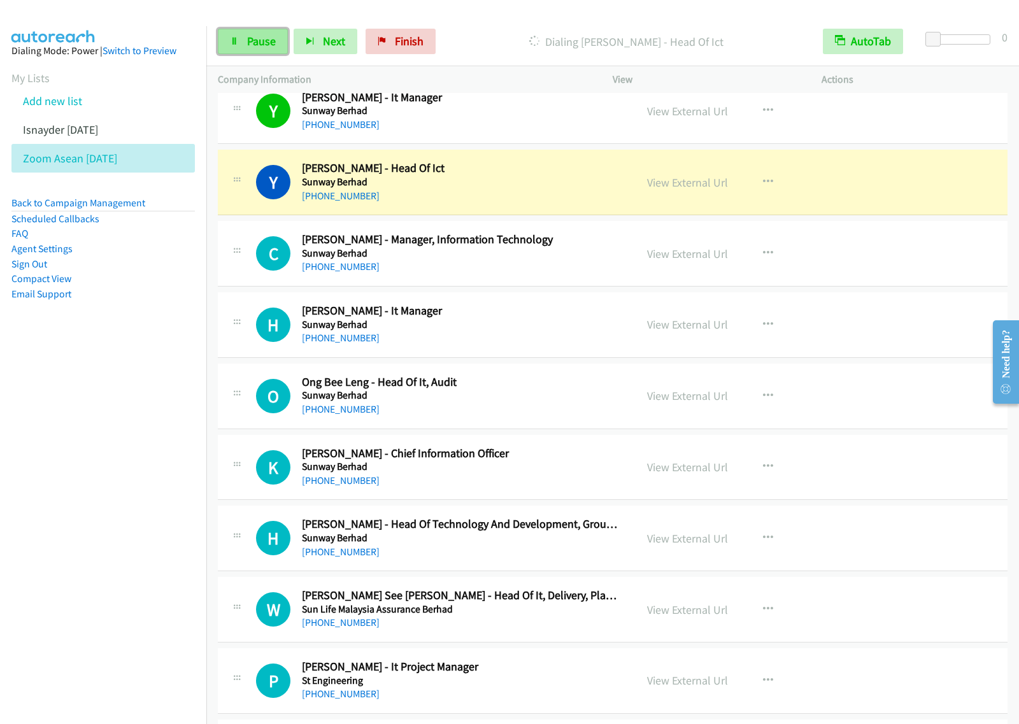
click at [250, 39] on span "Pause" at bounding box center [261, 41] width 29 height 15
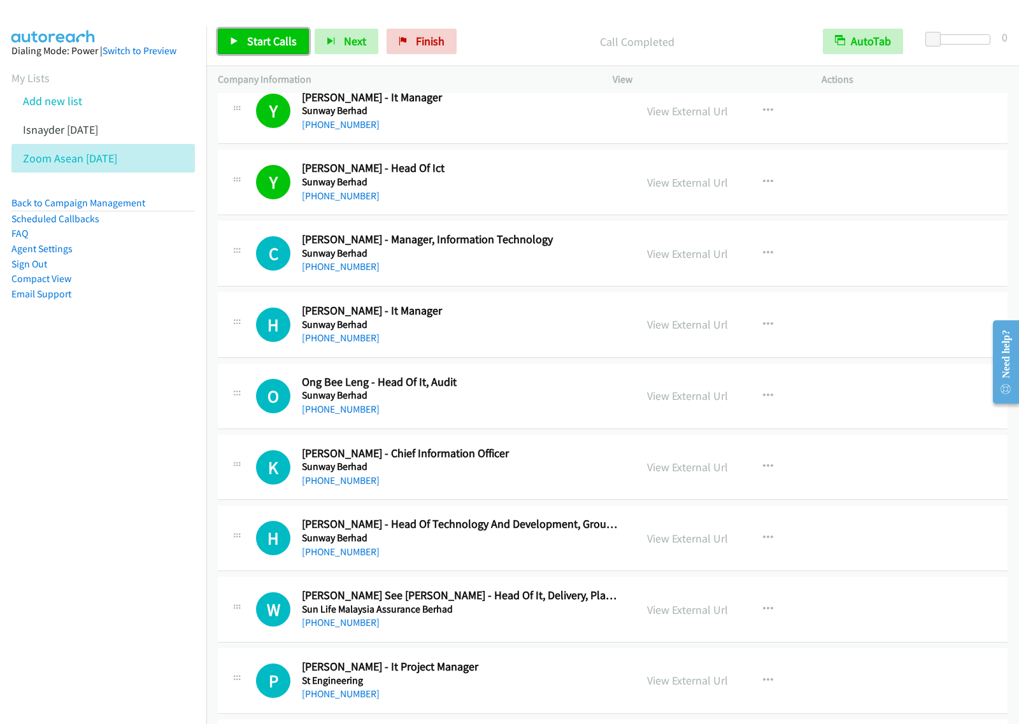
click at [261, 29] on link "Start Calls" at bounding box center [263, 41] width 91 height 25
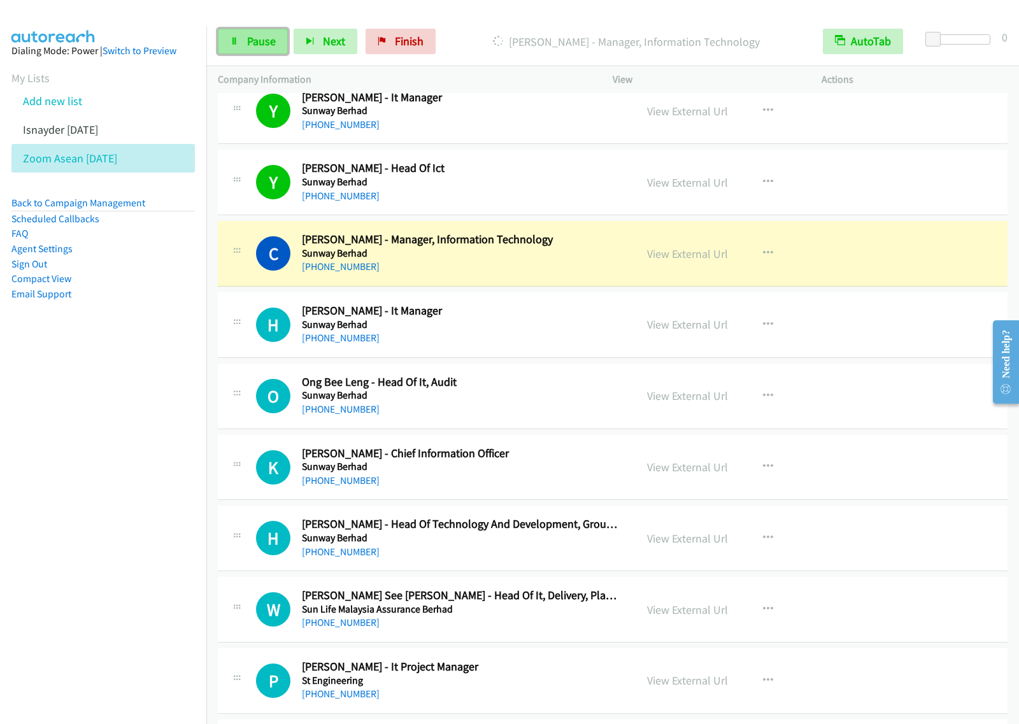
click at [247, 34] on span "Pause" at bounding box center [261, 41] width 29 height 15
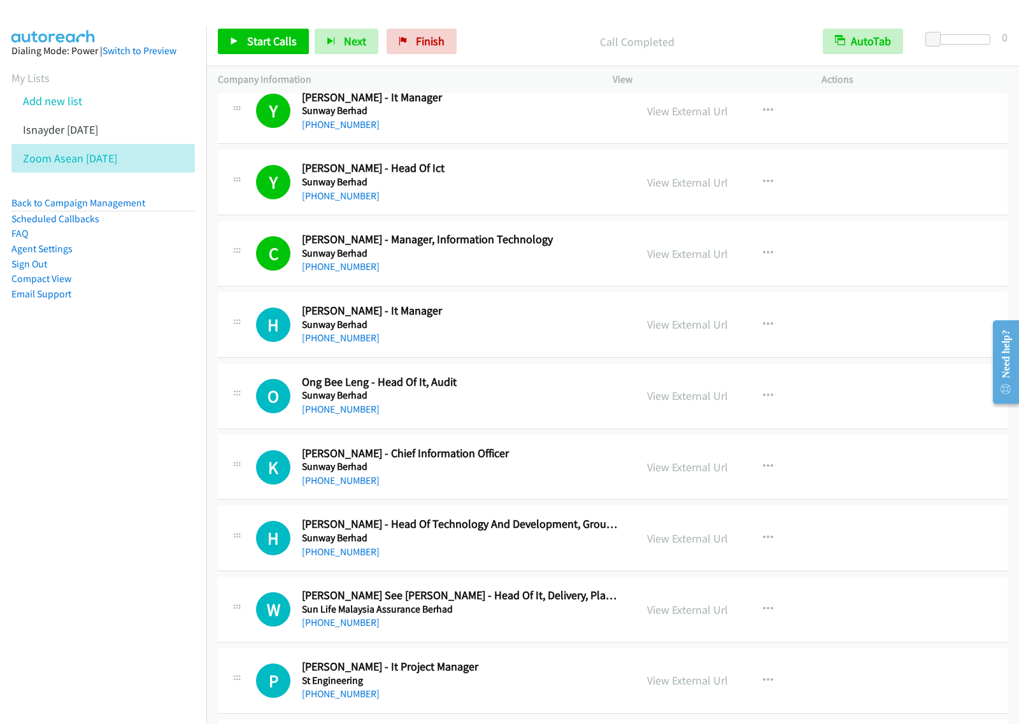
drag, startPoint x: 132, startPoint y: 562, endPoint x: 141, endPoint y: 545, distance: 19.4
click at [134, 559] on nav "Dialing Mode: Power | Switch to Preview My Lists Add new list Isnayder Aug18 Zo…" at bounding box center [103, 388] width 207 height 724
click at [285, 41] on span "Start Calls" at bounding box center [272, 41] width 50 height 15
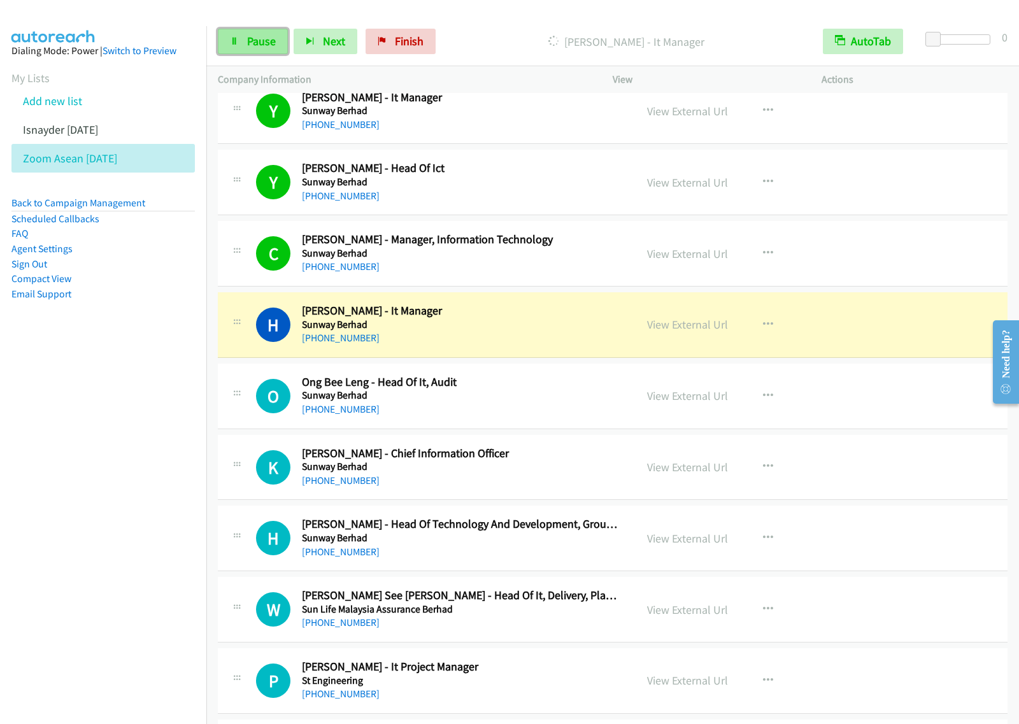
click at [255, 39] on span "Pause" at bounding box center [261, 41] width 29 height 15
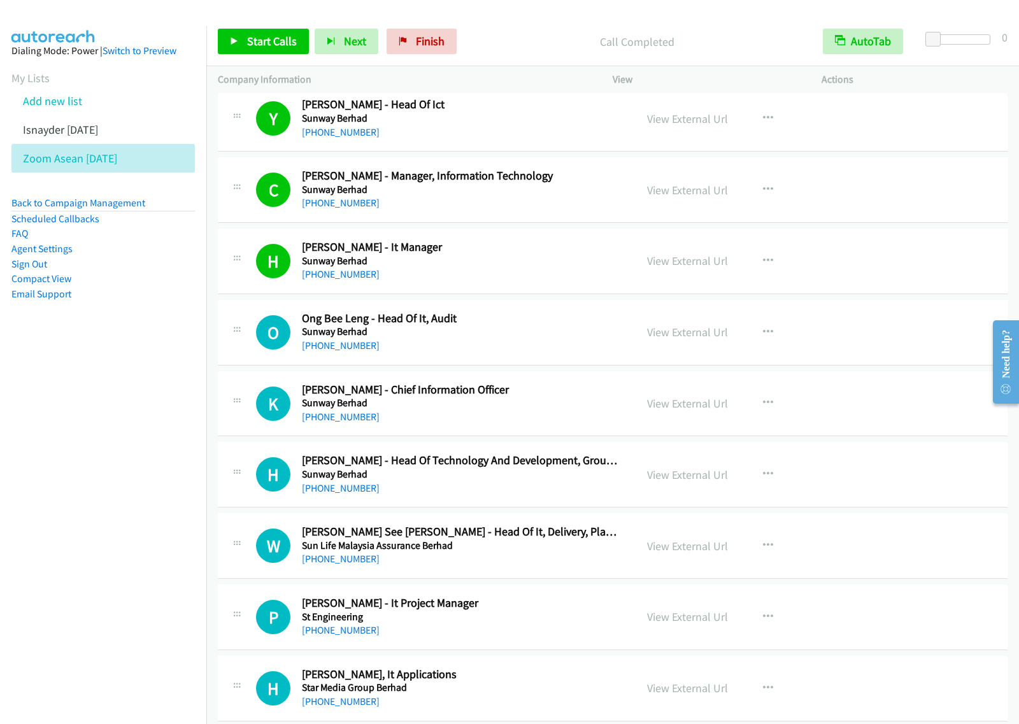
scroll to position [1671, 0]
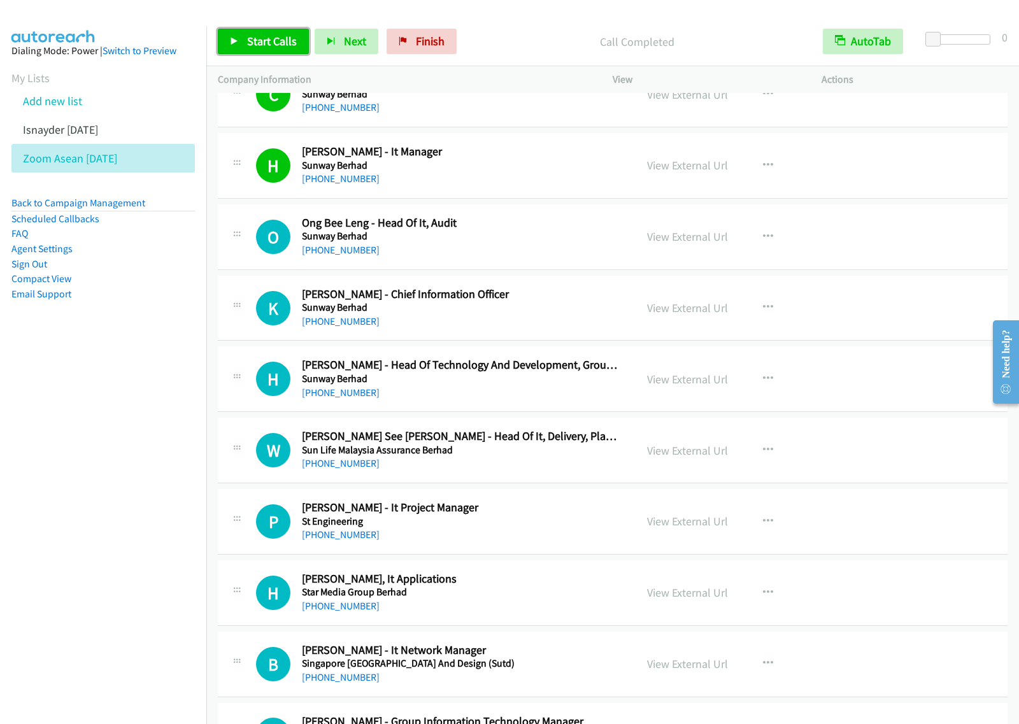
click at [258, 43] on span "Start Calls" at bounding box center [272, 41] width 50 height 15
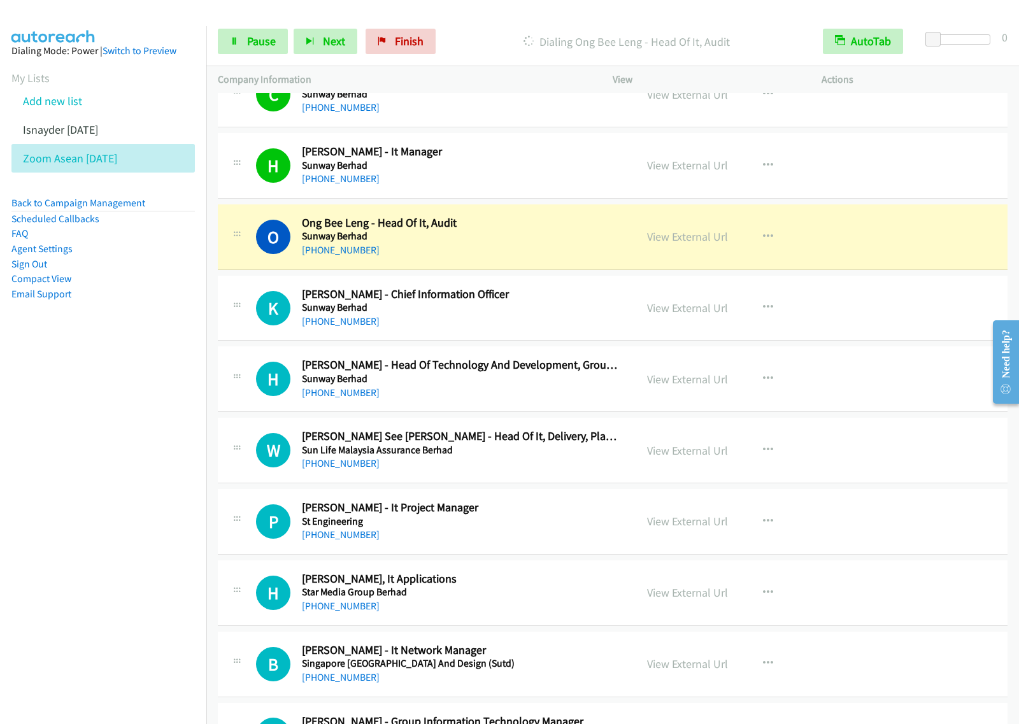
scroll to position [1751, 0]
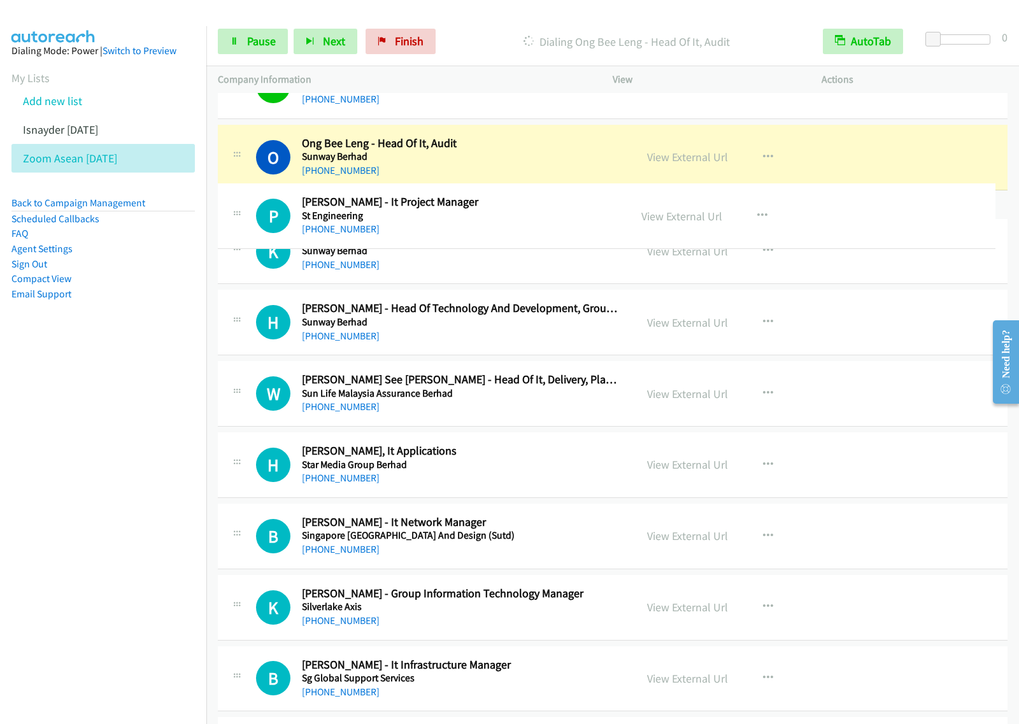
drag, startPoint x: 477, startPoint y: 434, endPoint x: 497, endPoint y: 212, distance: 223.1
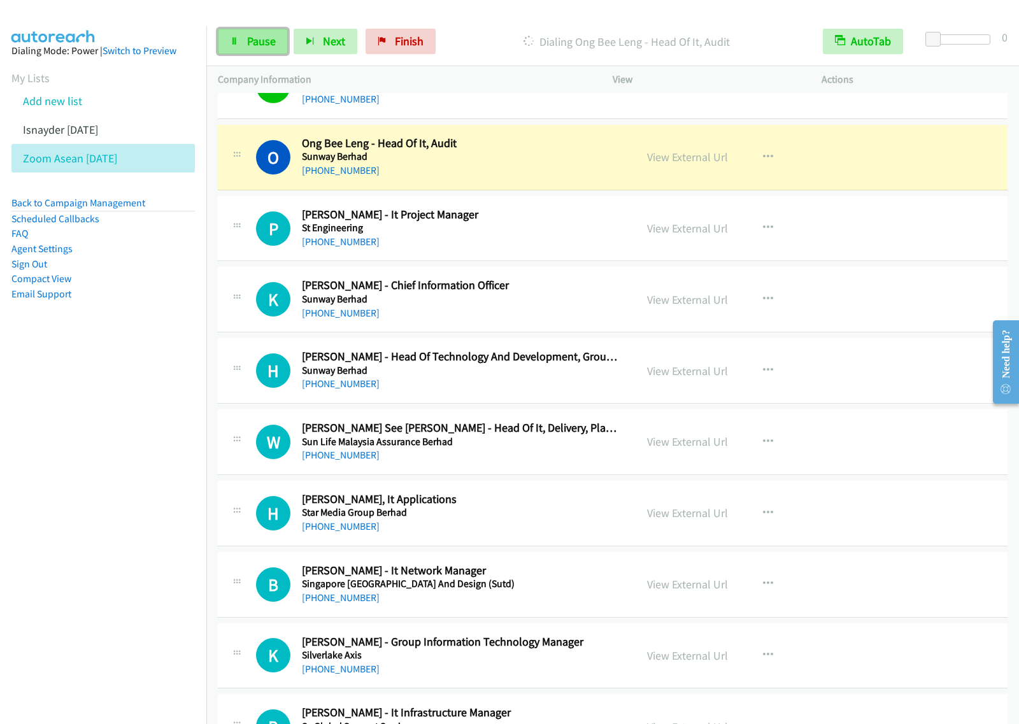
click at [253, 38] on span "Pause" at bounding box center [261, 41] width 29 height 15
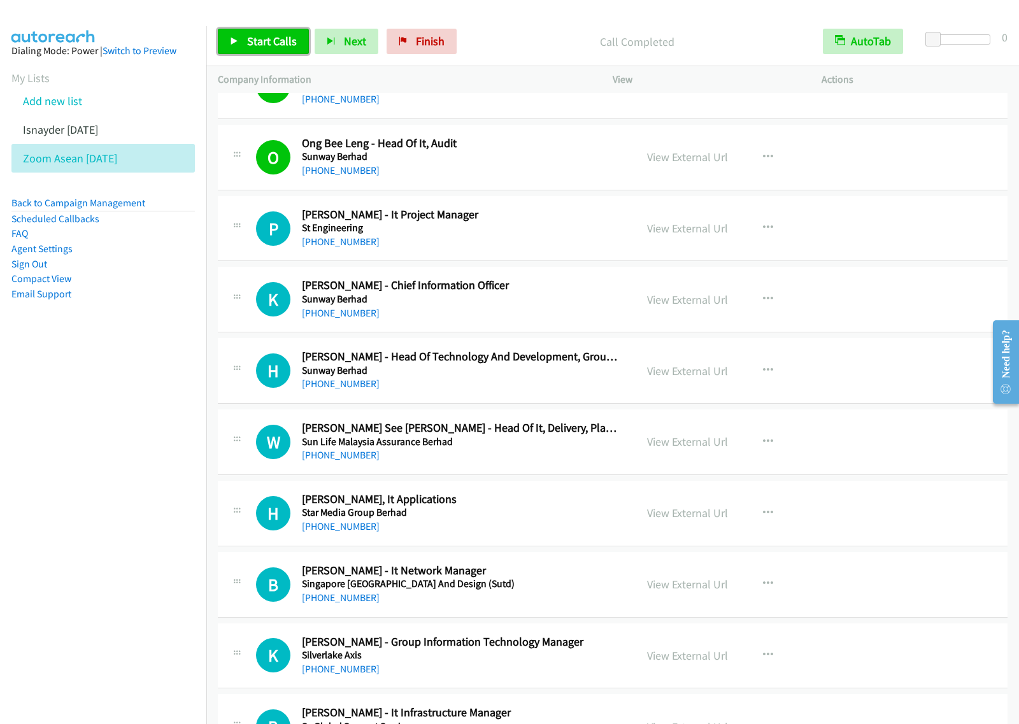
click at [269, 43] on span "Start Calls" at bounding box center [272, 41] width 50 height 15
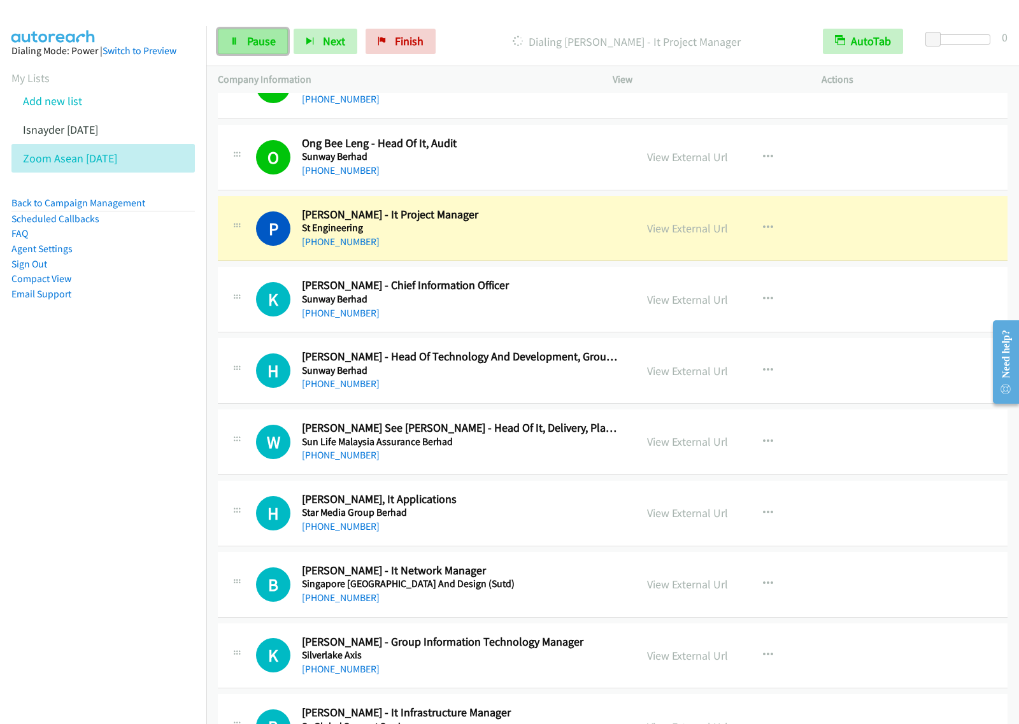
drag, startPoint x: 247, startPoint y: 52, endPoint x: 267, endPoint y: 31, distance: 29.7
click at [247, 52] on link "Pause" at bounding box center [253, 41] width 70 height 25
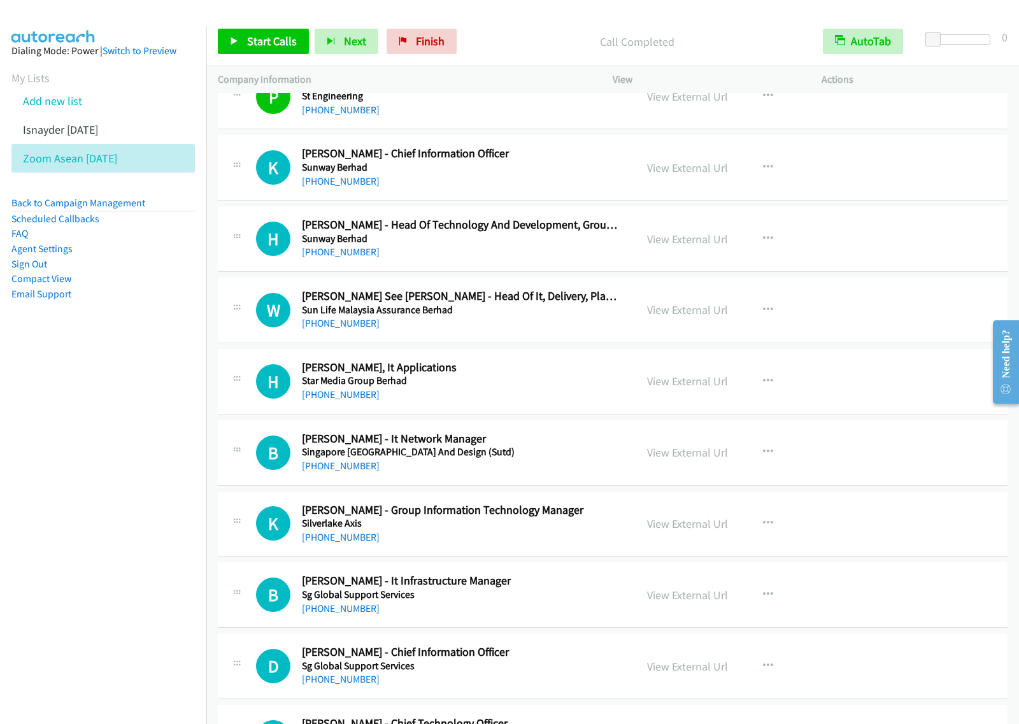
scroll to position [1910, 0]
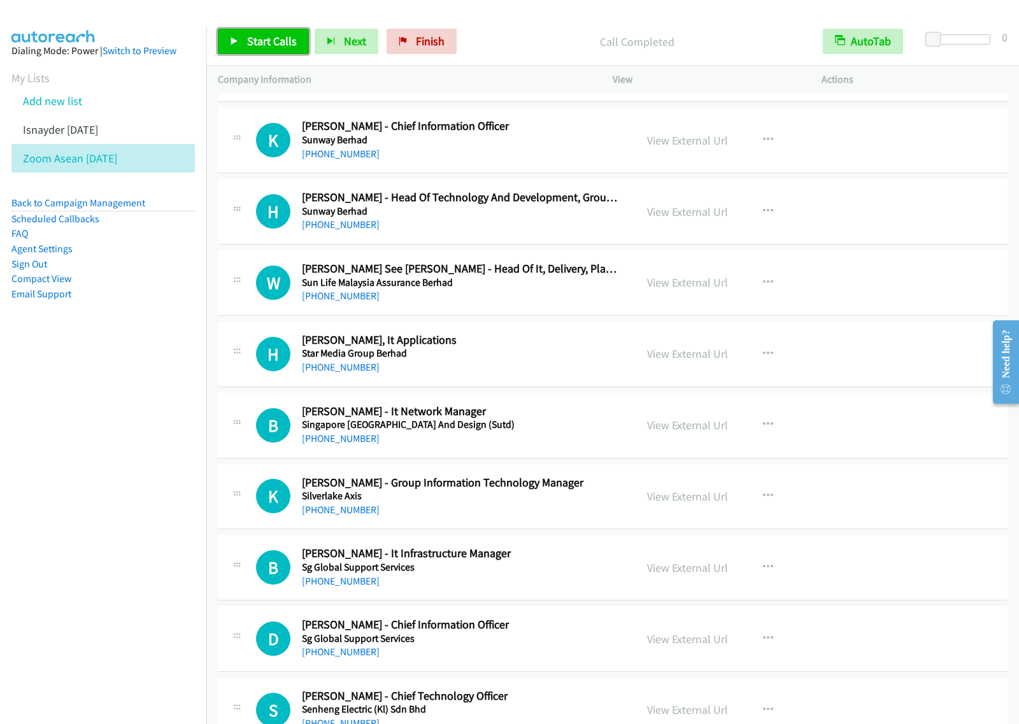
click at [265, 39] on span "Start Calls" at bounding box center [272, 41] width 50 height 15
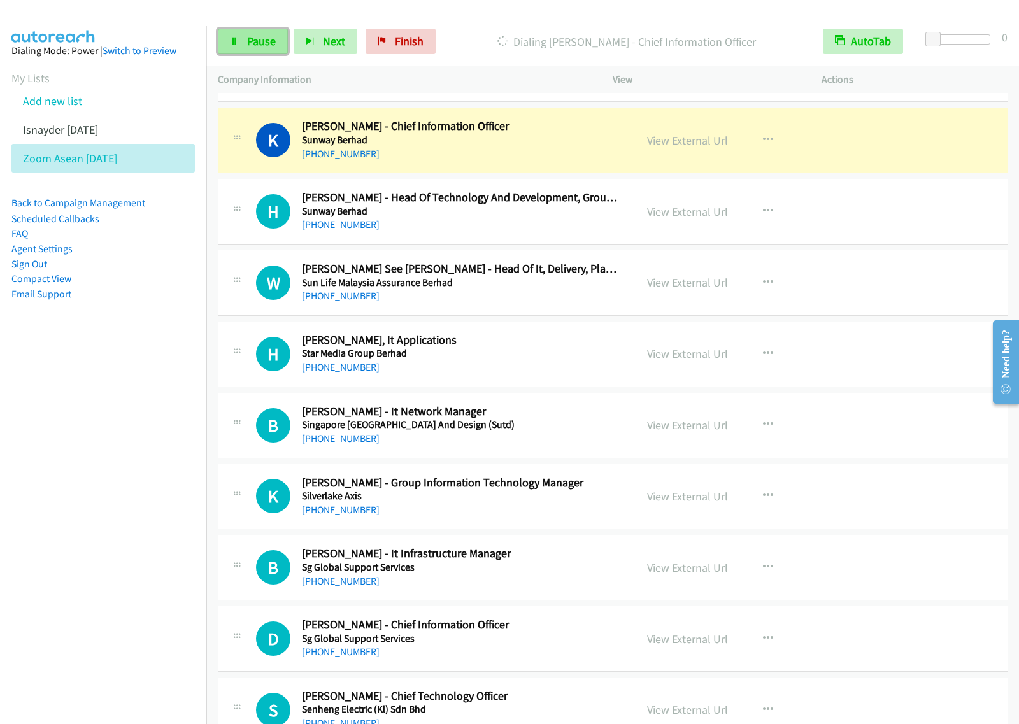
click at [252, 39] on span "Pause" at bounding box center [261, 41] width 29 height 15
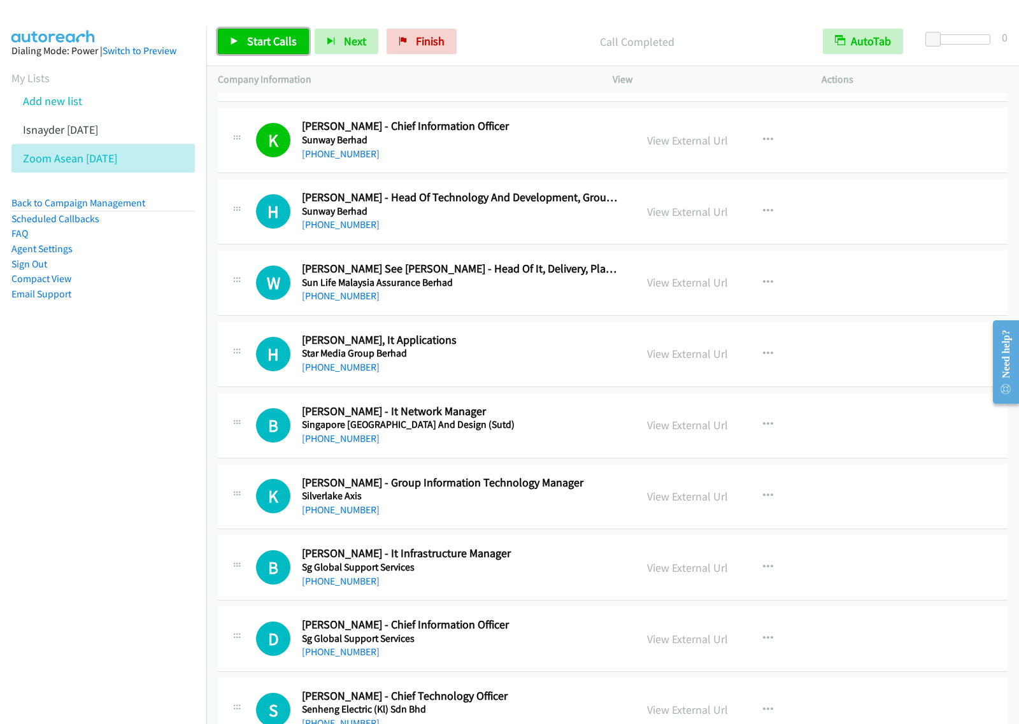
click at [261, 46] on span "Start Calls" at bounding box center [272, 41] width 50 height 15
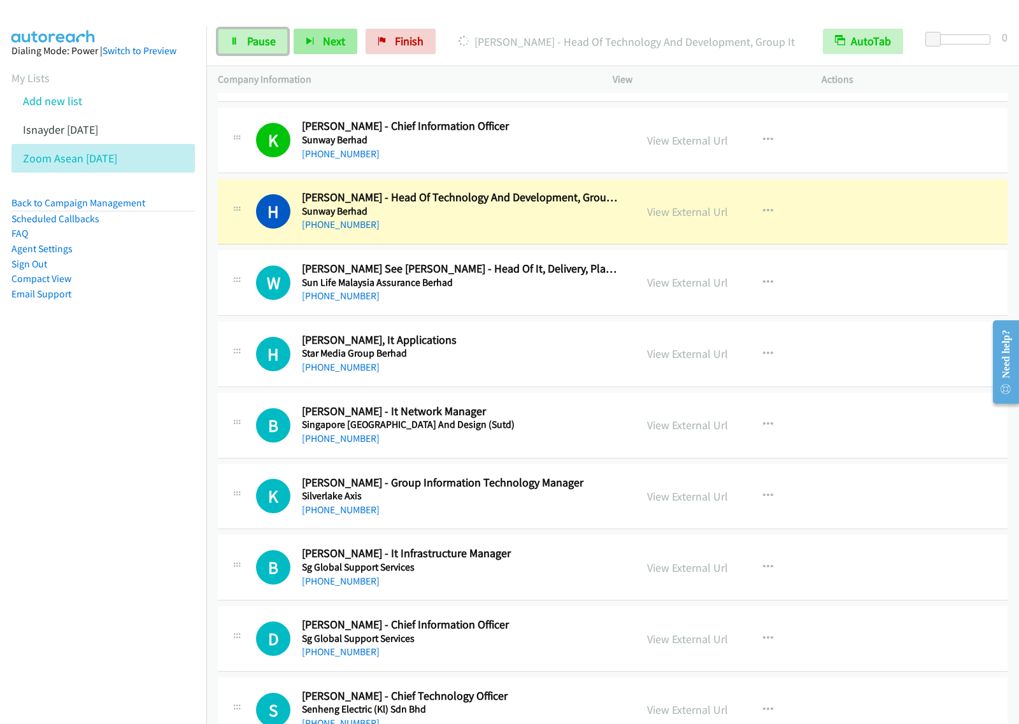
drag, startPoint x: 261, startPoint y: 54, endPoint x: 297, endPoint y: 39, distance: 39.4
click at [261, 54] on link "Pause" at bounding box center [253, 41] width 70 height 25
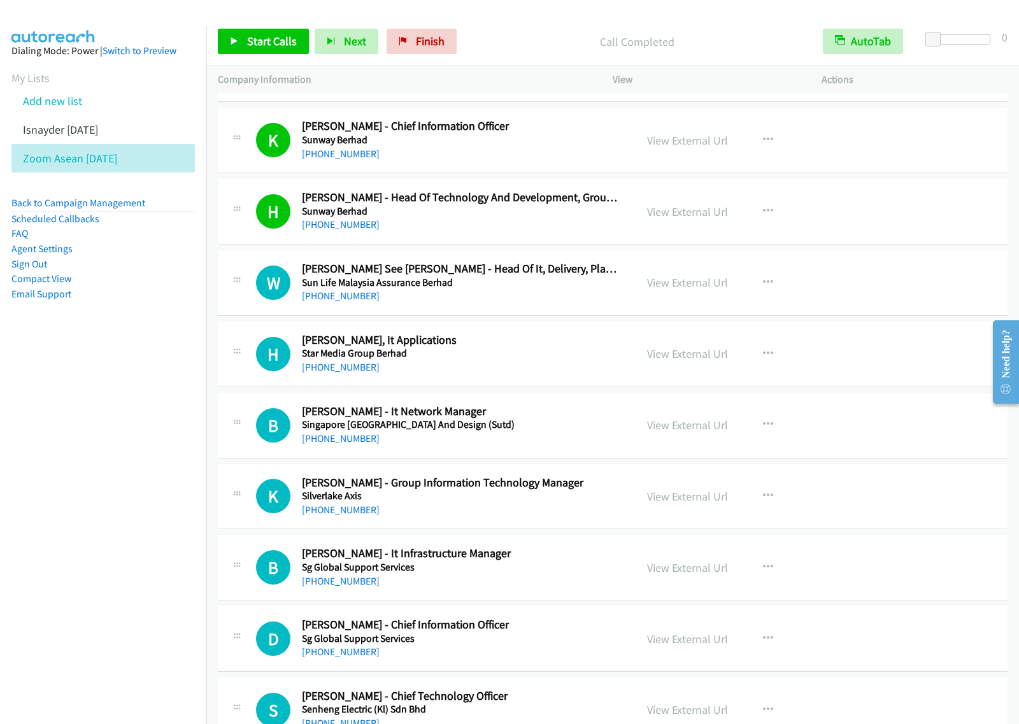
scroll to position [1989, 0]
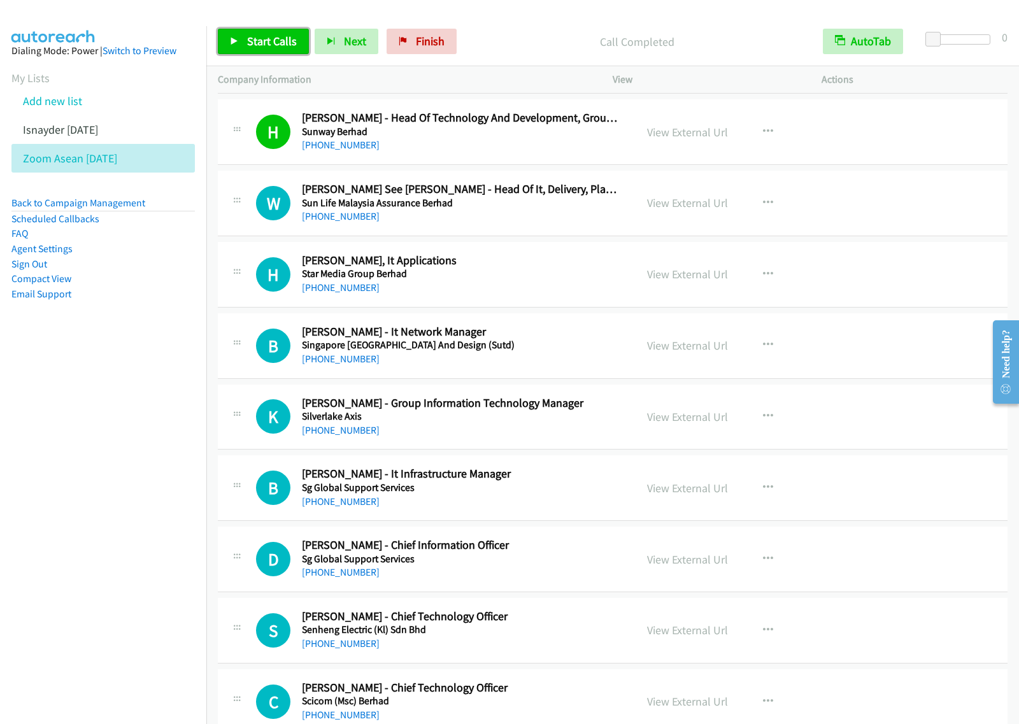
click at [262, 41] on span "Start Calls" at bounding box center [272, 41] width 50 height 15
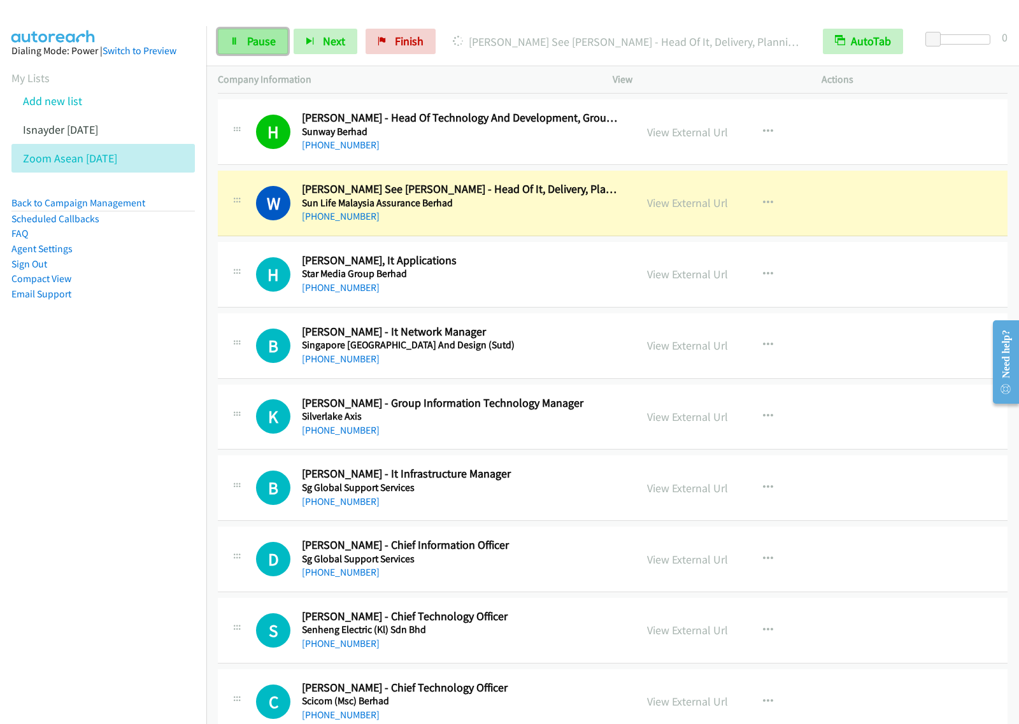
click at [253, 43] on span "Pause" at bounding box center [261, 41] width 29 height 15
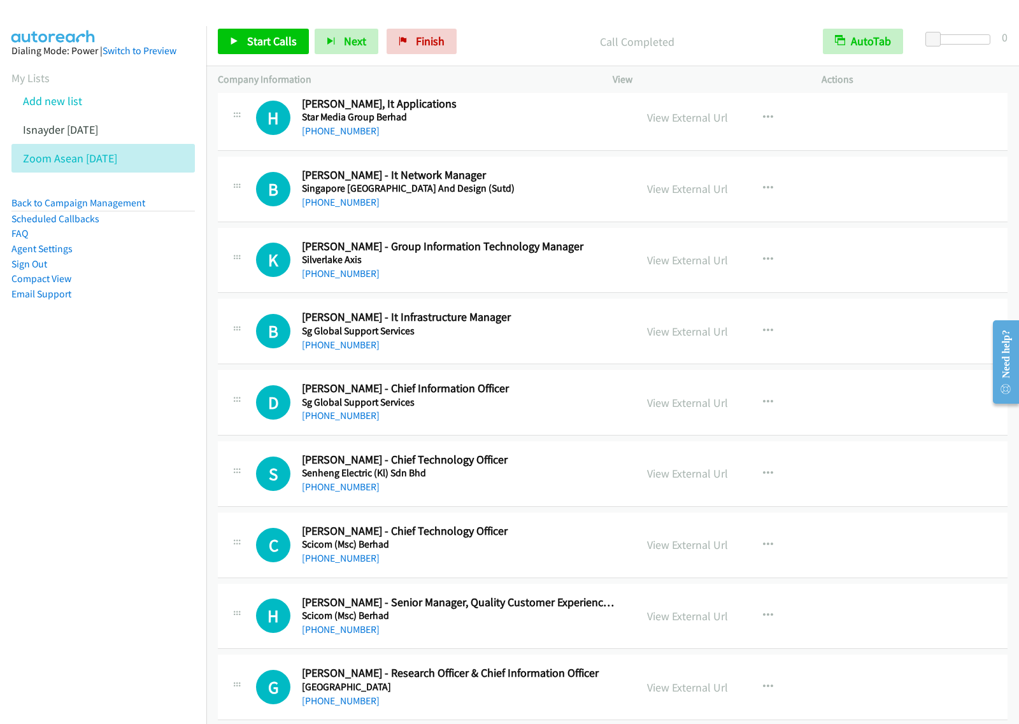
scroll to position [2149, 0]
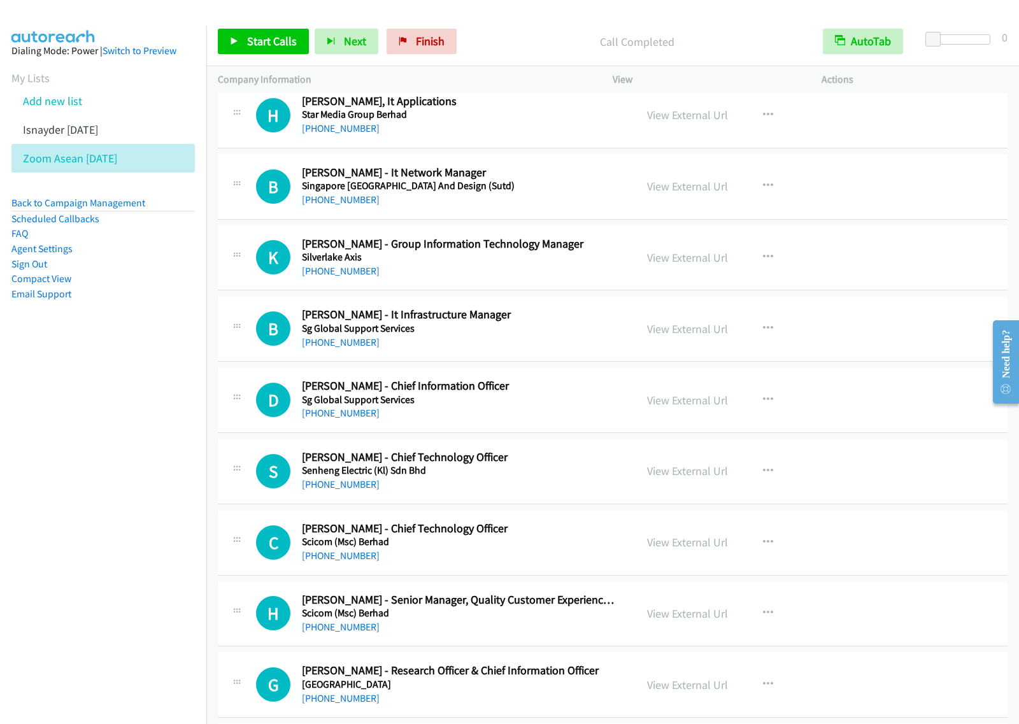
click at [587, 188] on h5 "Singapore University Of Technology And Design (Sutd)" at bounding box center [460, 186] width 316 height 13
click at [763, 185] on icon "button" at bounding box center [768, 186] width 10 height 10
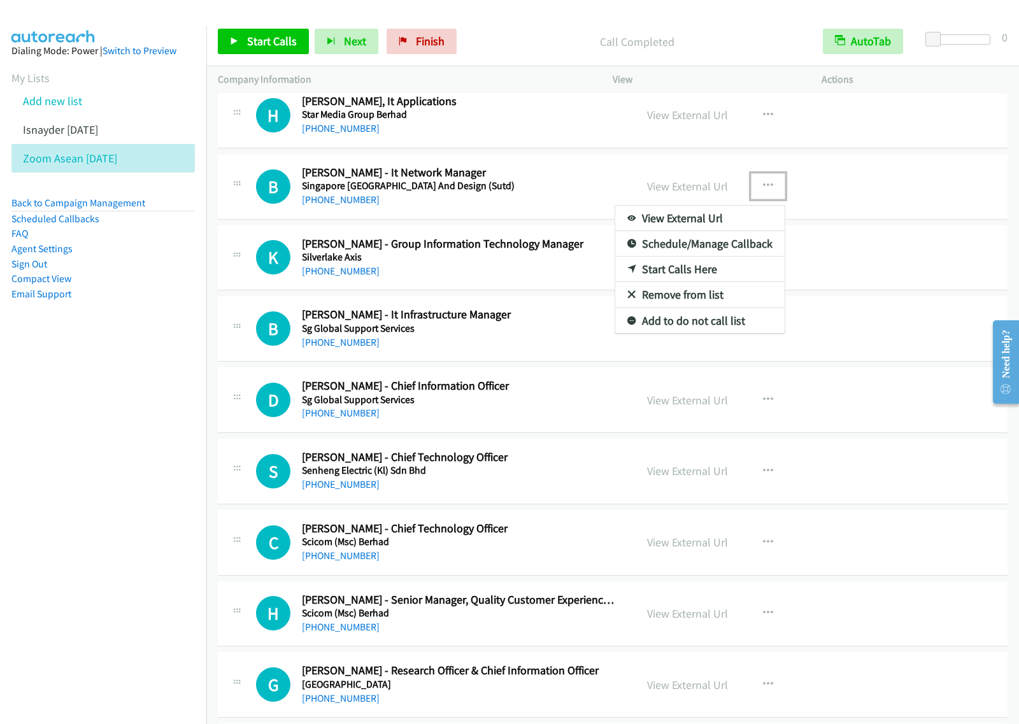
click at [720, 272] on link "Start Calls Here" at bounding box center [699, 269] width 169 height 25
click at [762, 195] on button "button" at bounding box center [768, 185] width 34 height 25
click at [726, 272] on link "Start Calls Here" at bounding box center [699, 269] width 169 height 25
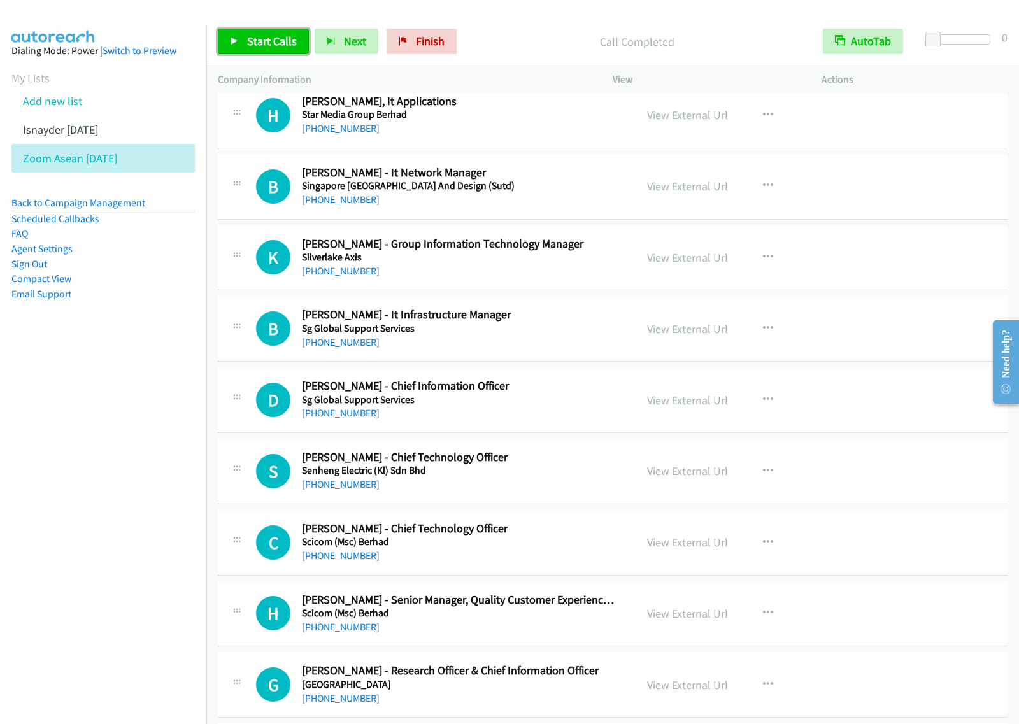
click at [287, 43] on span "Start Calls" at bounding box center [272, 41] width 50 height 15
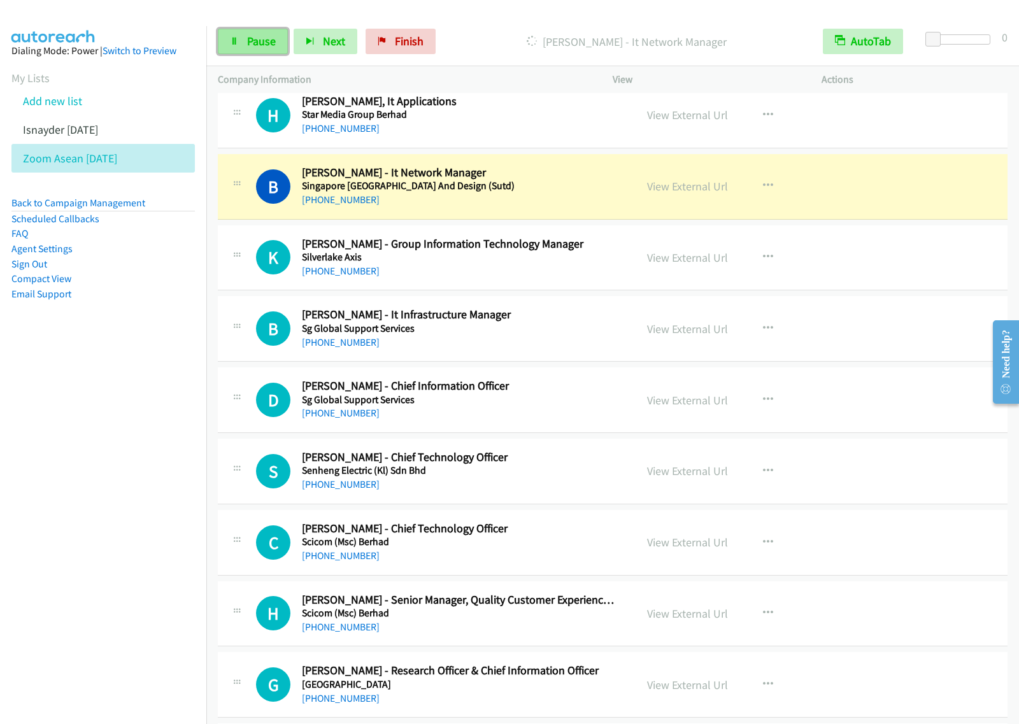
click at [253, 38] on span "Pause" at bounding box center [261, 41] width 29 height 15
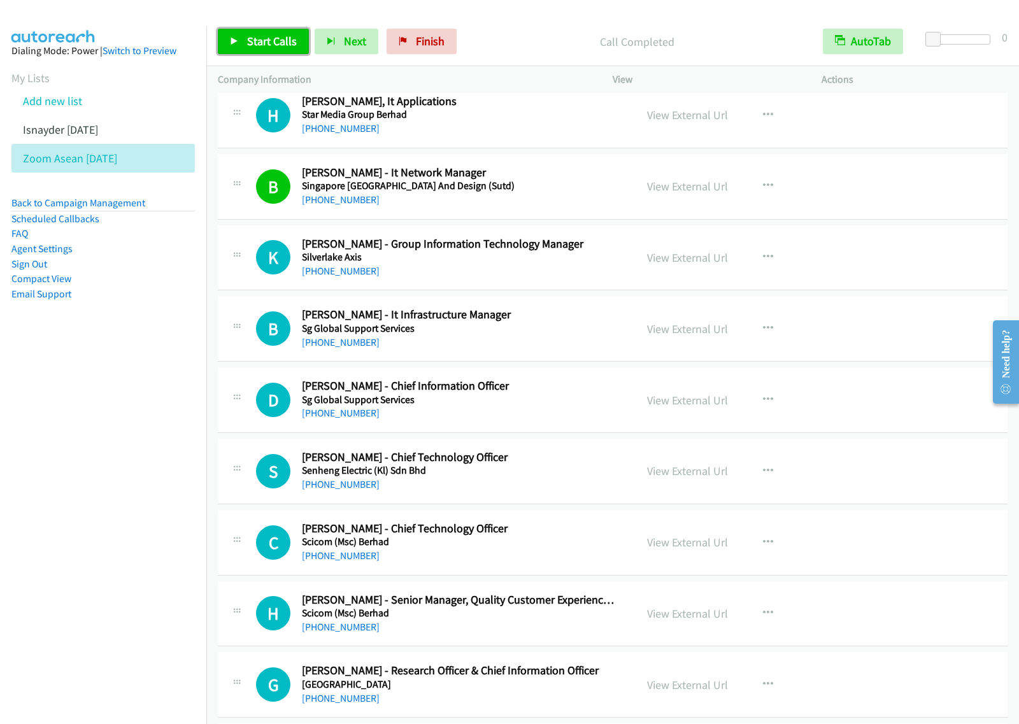
click at [283, 49] on link "Start Calls" at bounding box center [263, 41] width 91 height 25
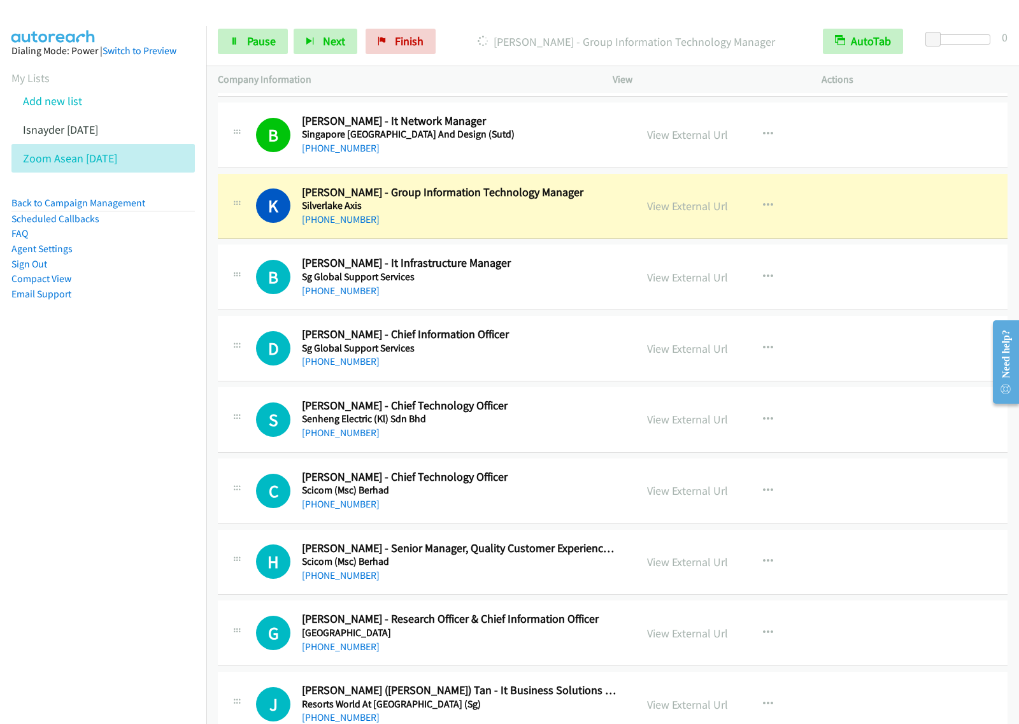
scroll to position [2228, 0]
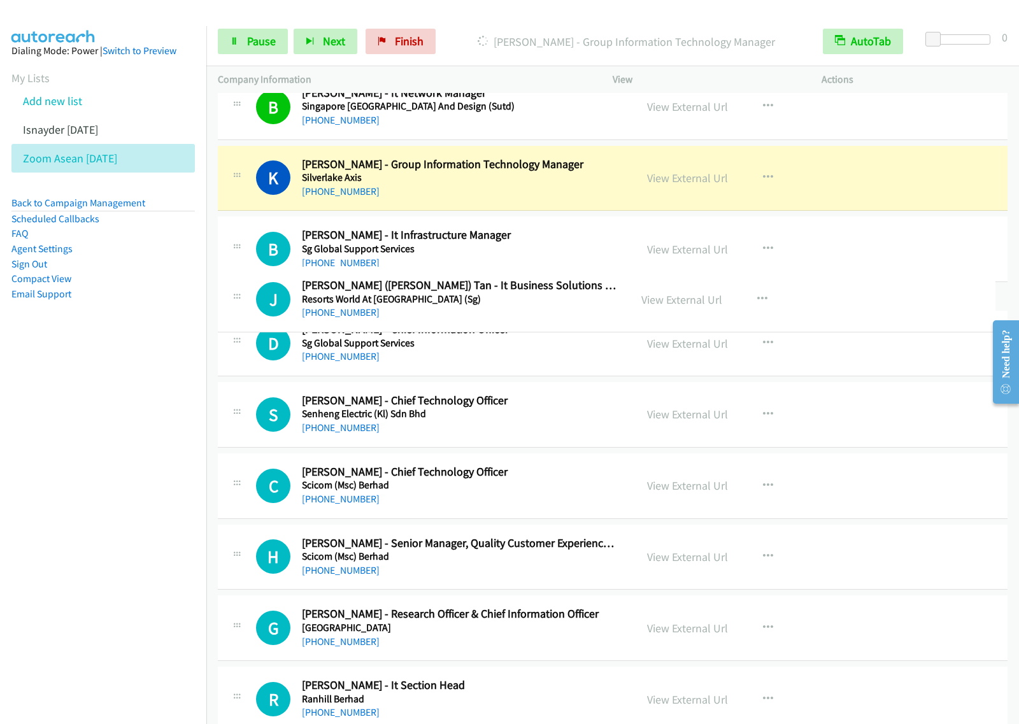
drag, startPoint x: 507, startPoint y: 681, endPoint x: 573, endPoint y: 300, distance: 386.9
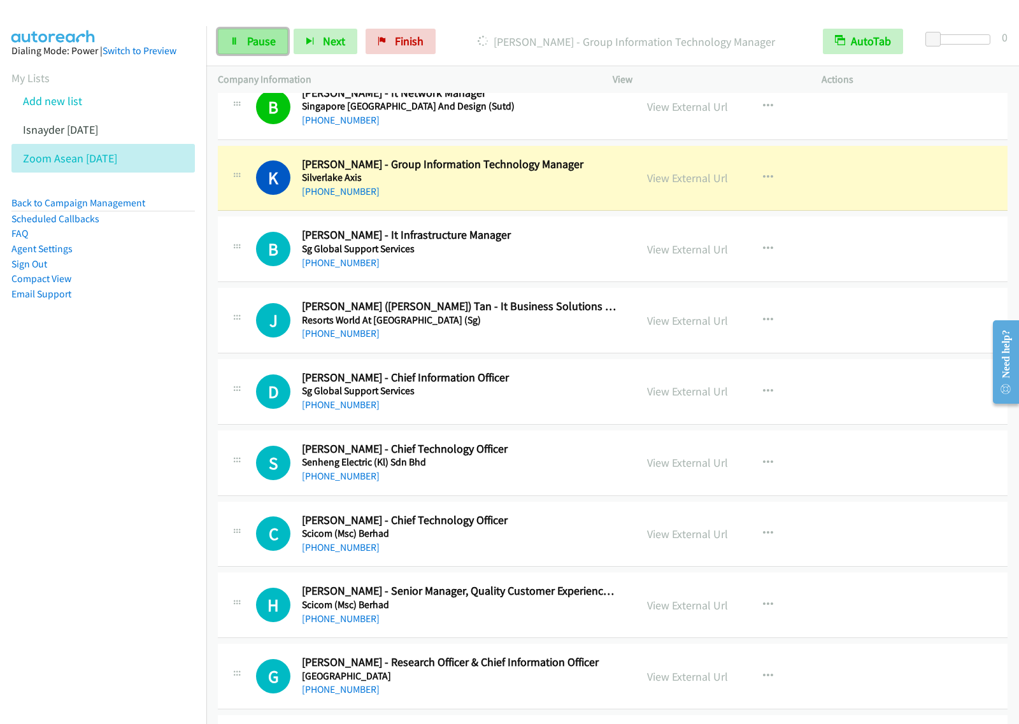
click at [249, 42] on span "Pause" at bounding box center [261, 41] width 29 height 15
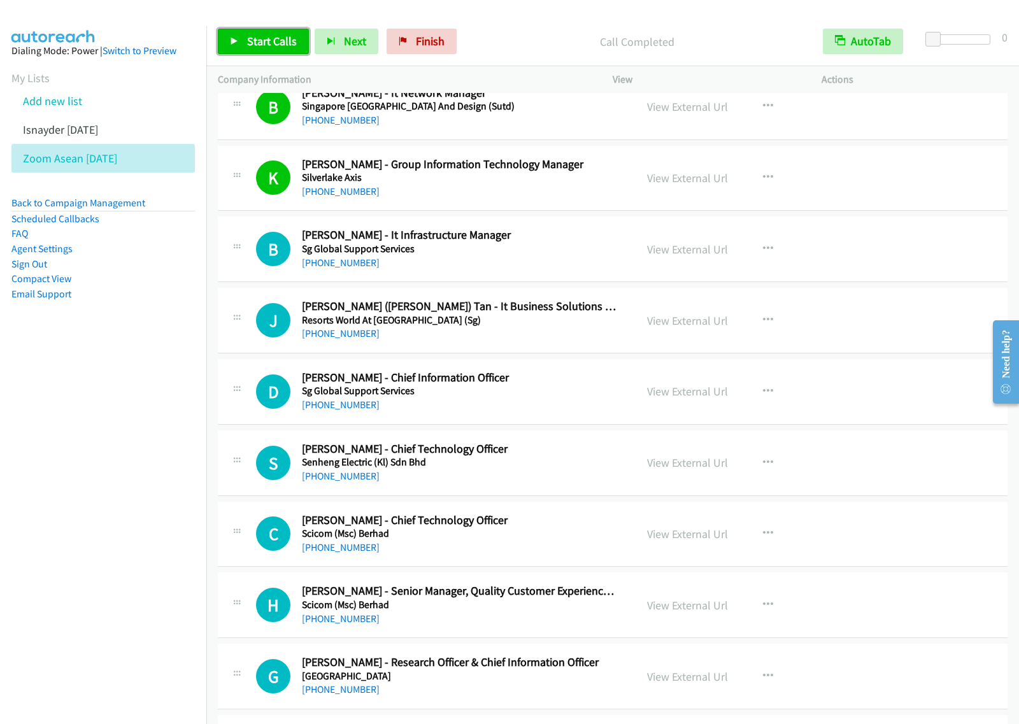
drag, startPoint x: 264, startPoint y: 39, endPoint x: 427, endPoint y: 94, distance: 171.1
click at [263, 39] on span "Start Calls" at bounding box center [272, 41] width 50 height 15
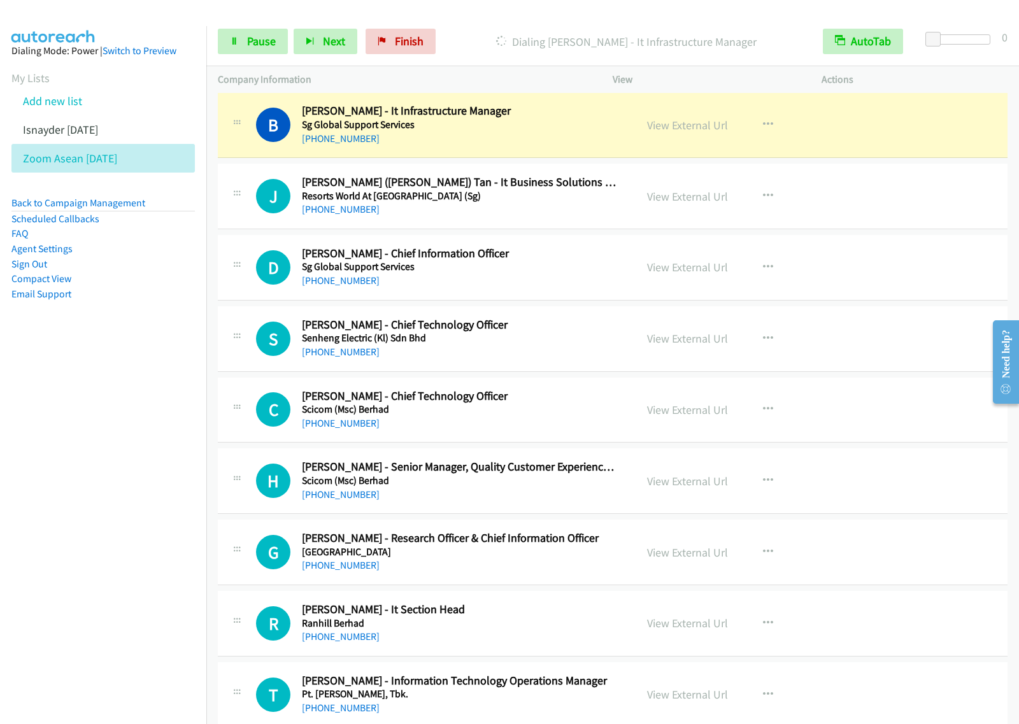
scroll to position [2387, 0]
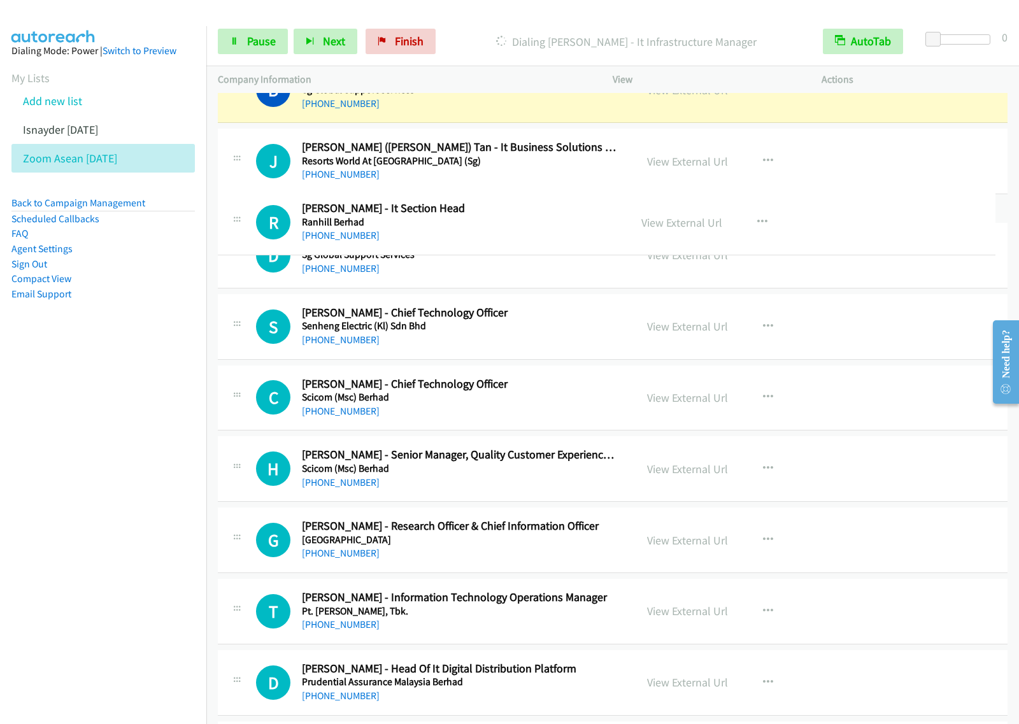
drag, startPoint x: 488, startPoint y: 586, endPoint x: 603, endPoint y: 215, distance: 387.8
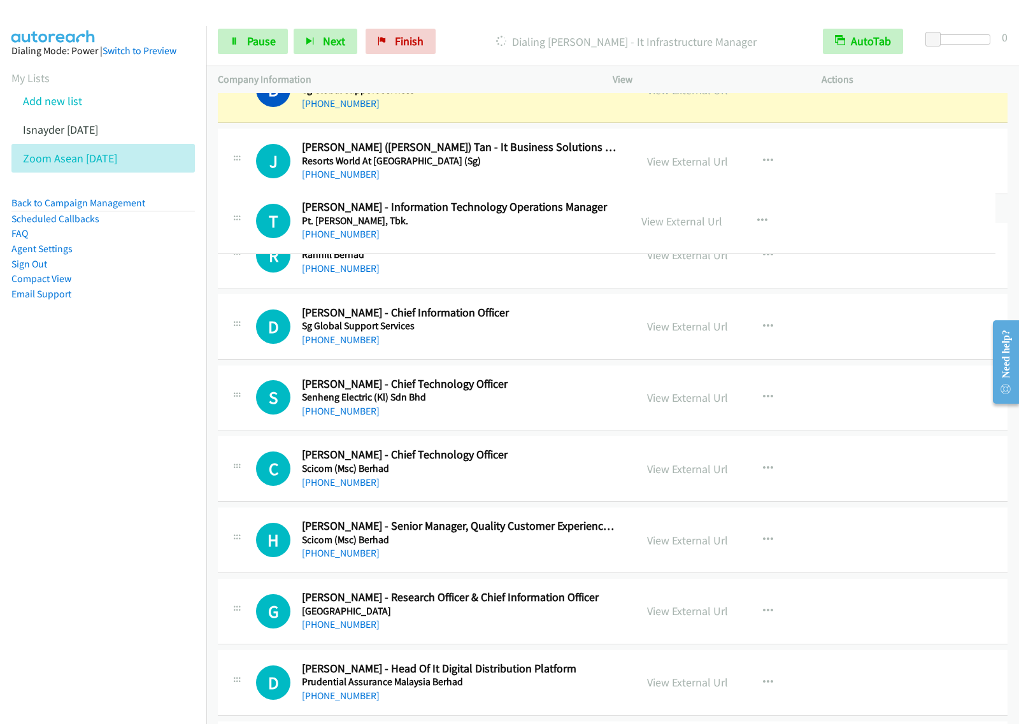
drag, startPoint x: 564, startPoint y: 653, endPoint x: 638, endPoint y: 194, distance: 464.9
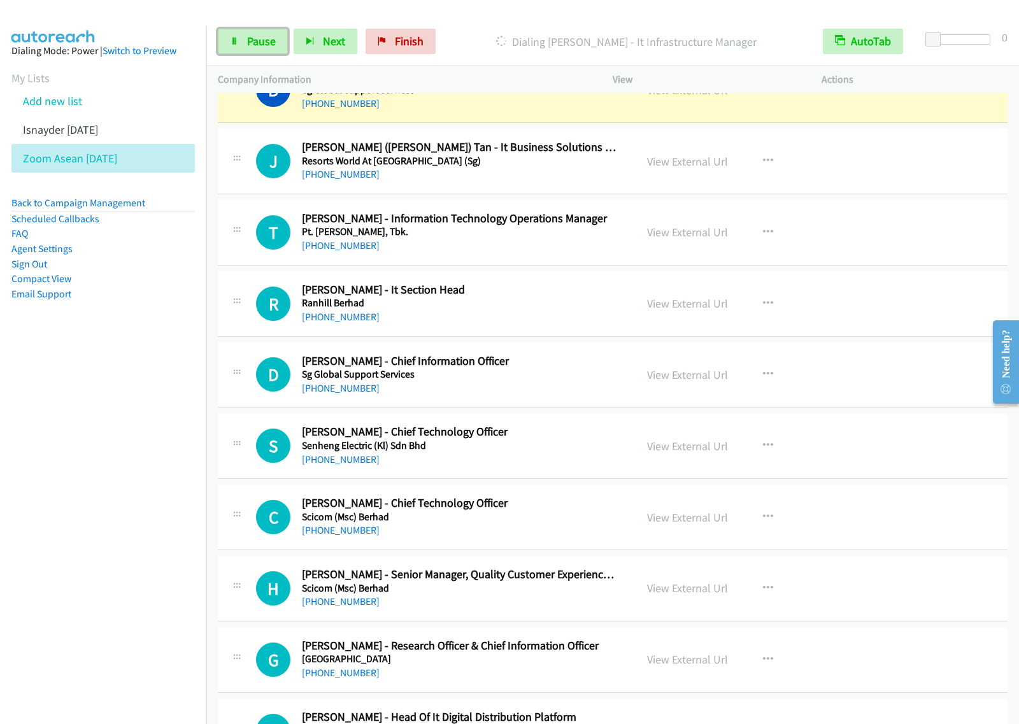
drag, startPoint x: 259, startPoint y: 36, endPoint x: 348, endPoint y: 4, distance: 94.3
click at [260, 36] on span "Pause" at bounding box center [261, 41] width 29 height 15
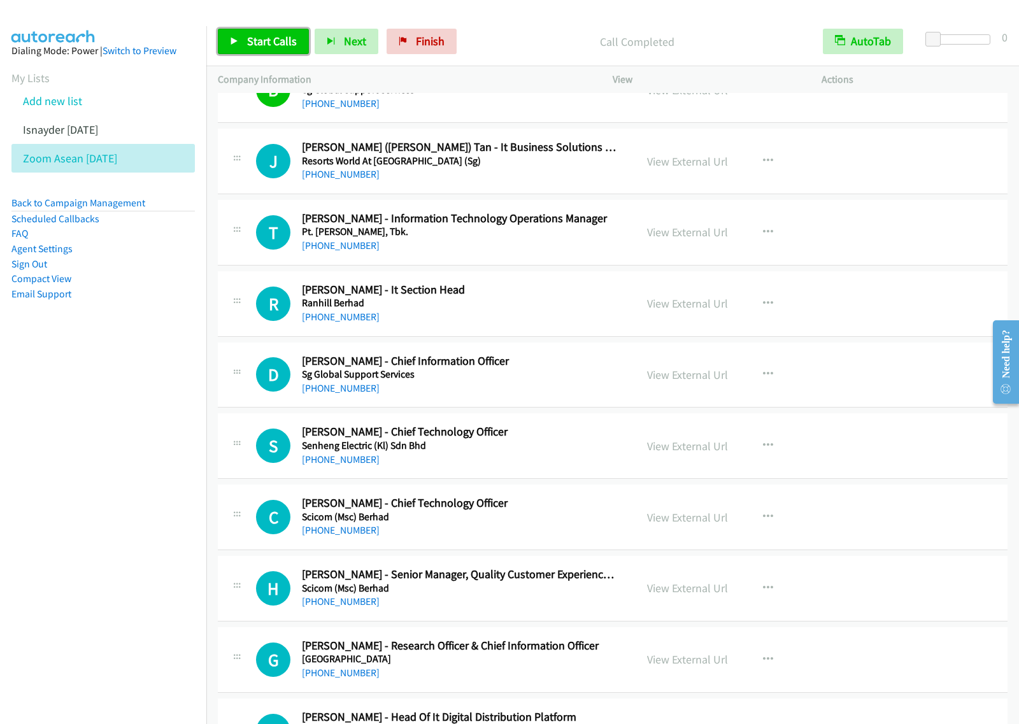
click at [265, 45] on span "Start Calls" at bounding box center [272, 41] width 50 height 15
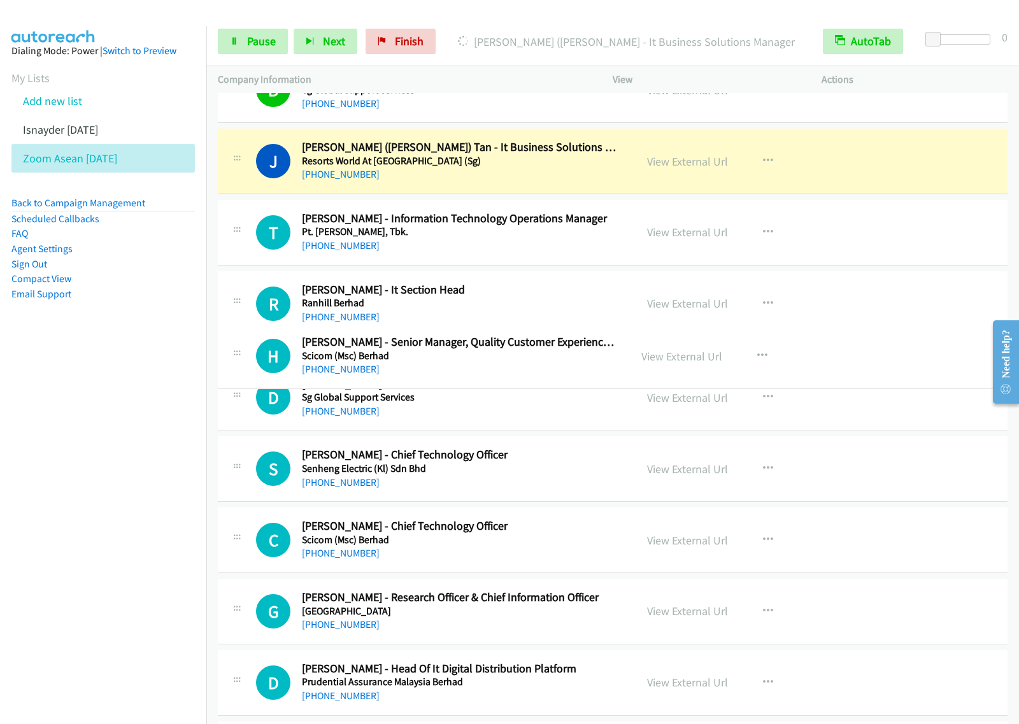
drag, startPoint x: 527, startPoint y: 590, endPoint x: 541, endPoint y: 345, distance: 245.5
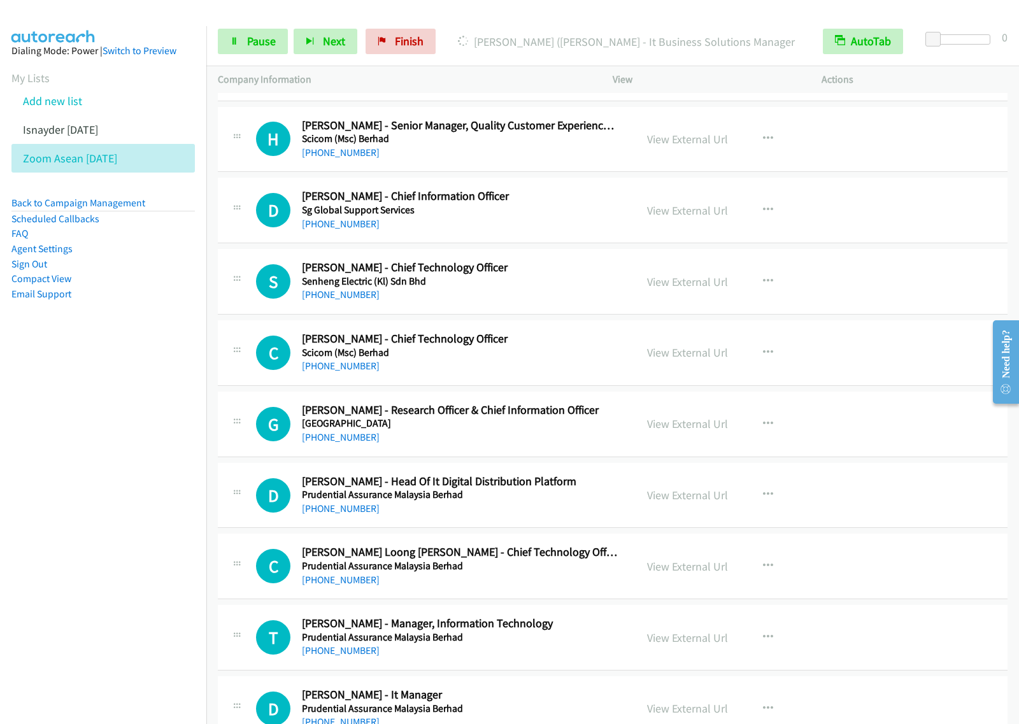
scroll to position [2626, 0]
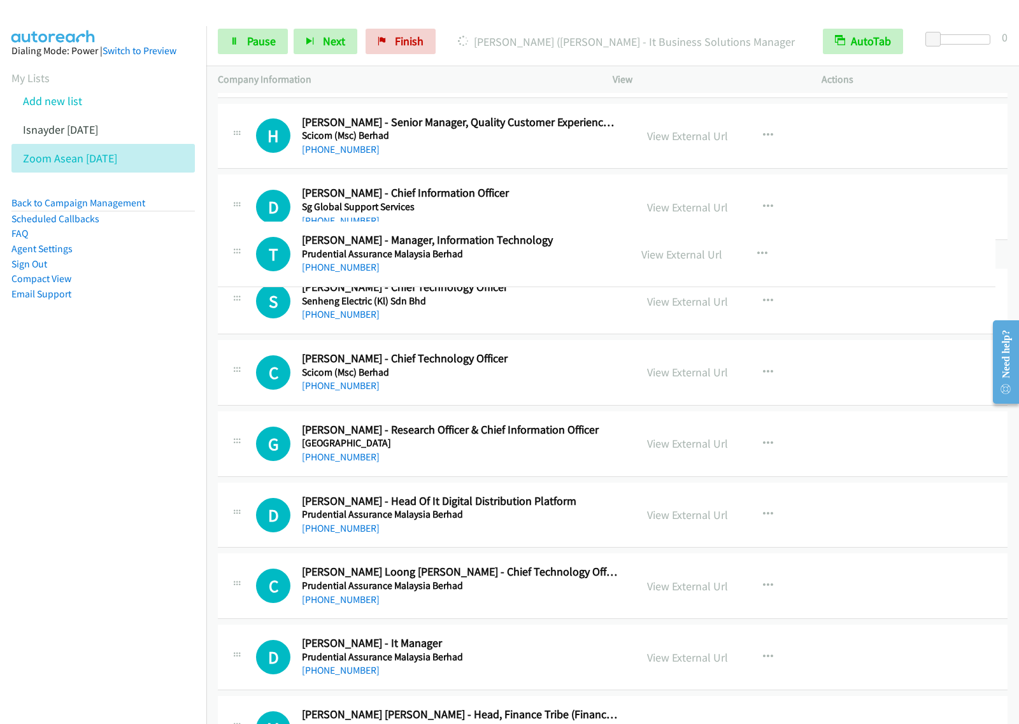
drag, startPoint x: 542, startPoint y: 599, endPoint x: 545, endPoint y: 242, distance: 357.2
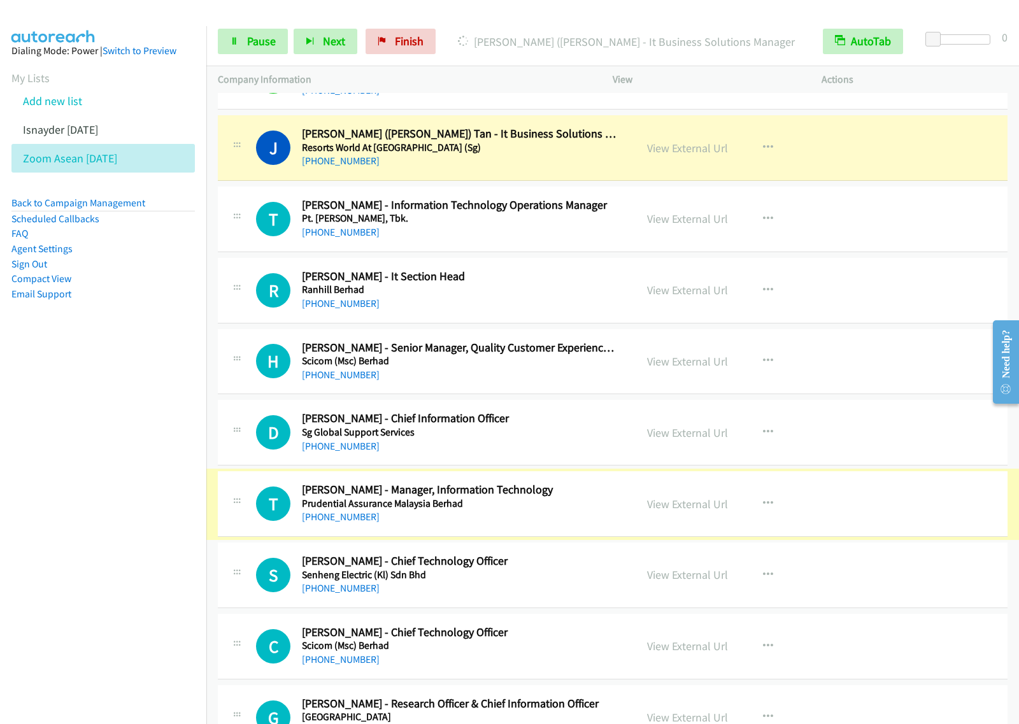
scroll to position [2387, 0]
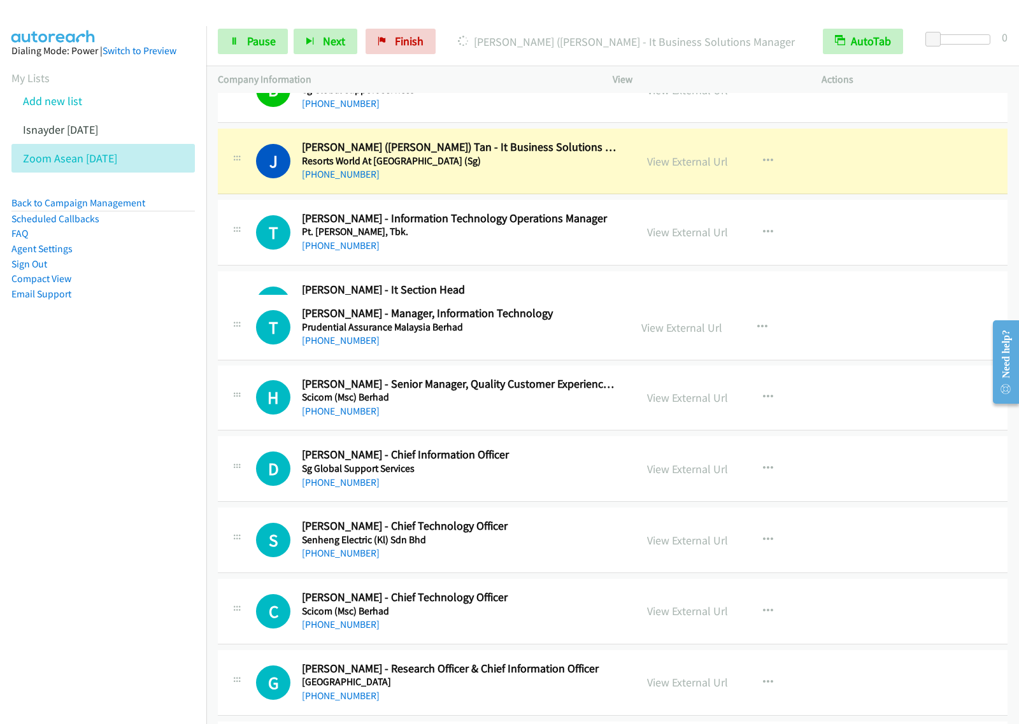
drag, startPoint x: 518, startPoint y: 519, endPoint x: 556, endPoint y: 325, distance: 197.9
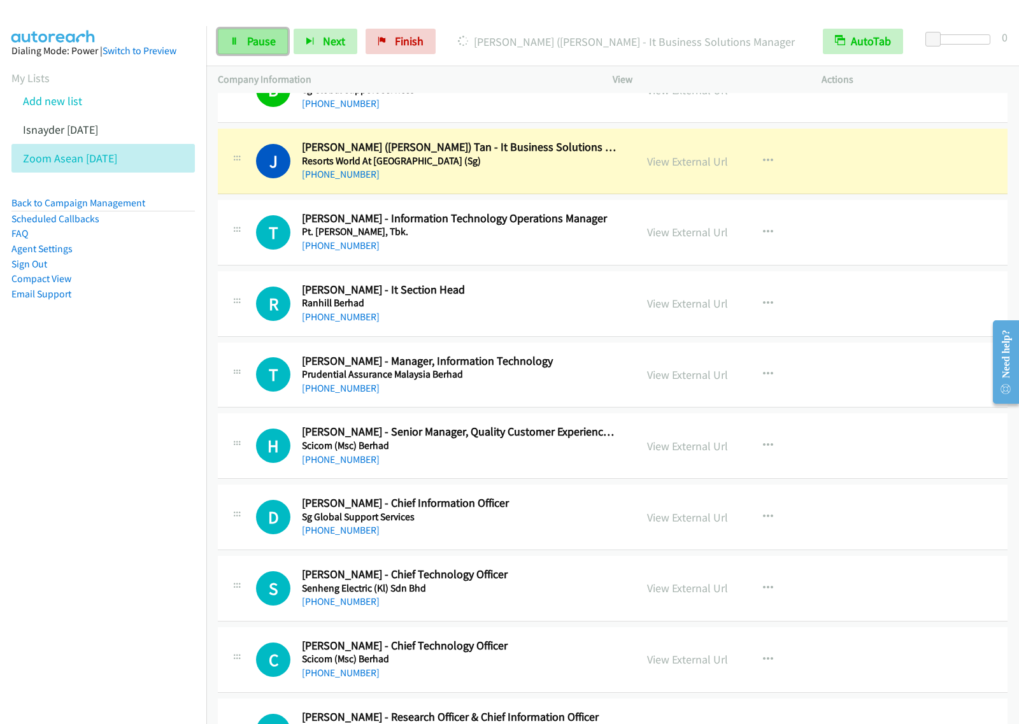
click at [255, 43] on span "Pause" at bounding box center [261, 41] width 29 height 15
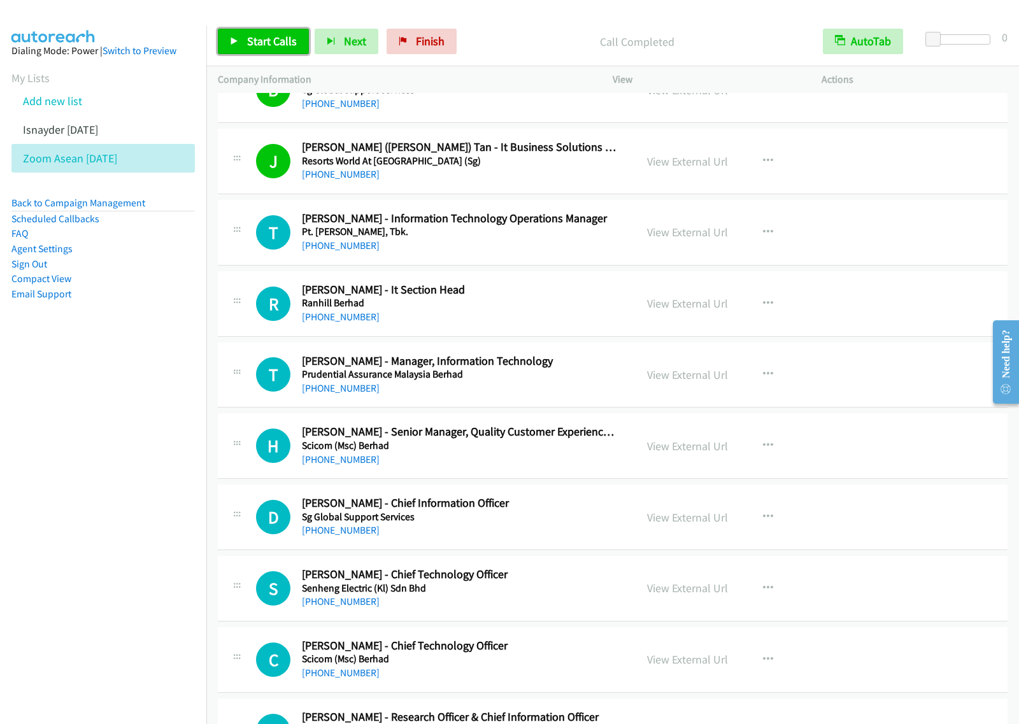
click at [293, 46] on span "Start Calls" at bounding box center [272, 41] width 50 height 15
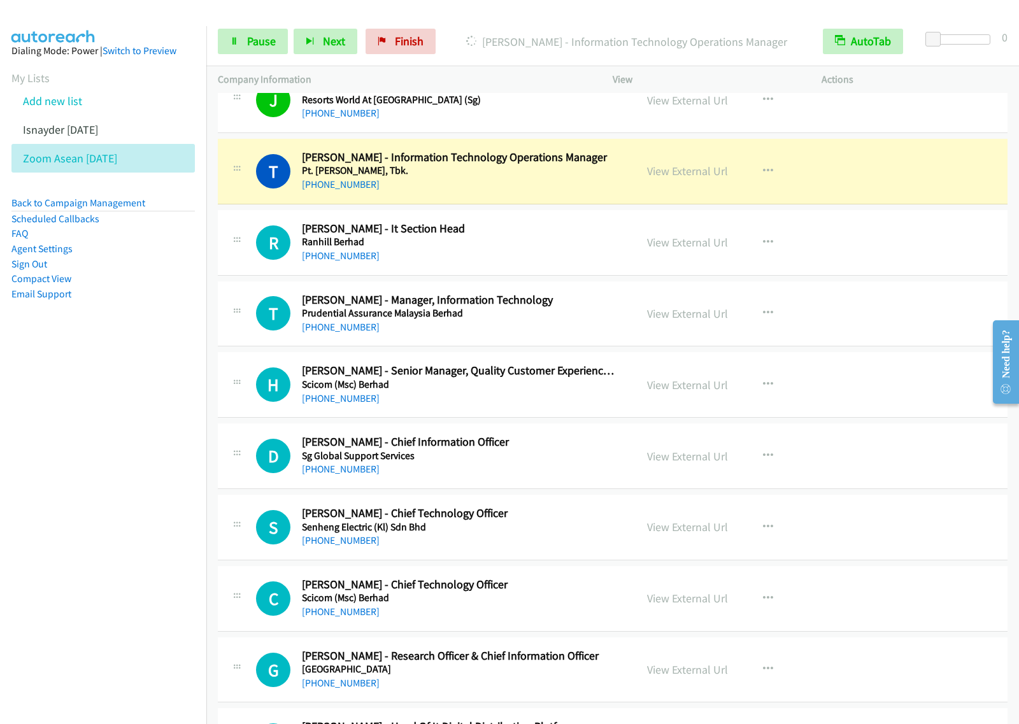
scroll to position [2467, 0]
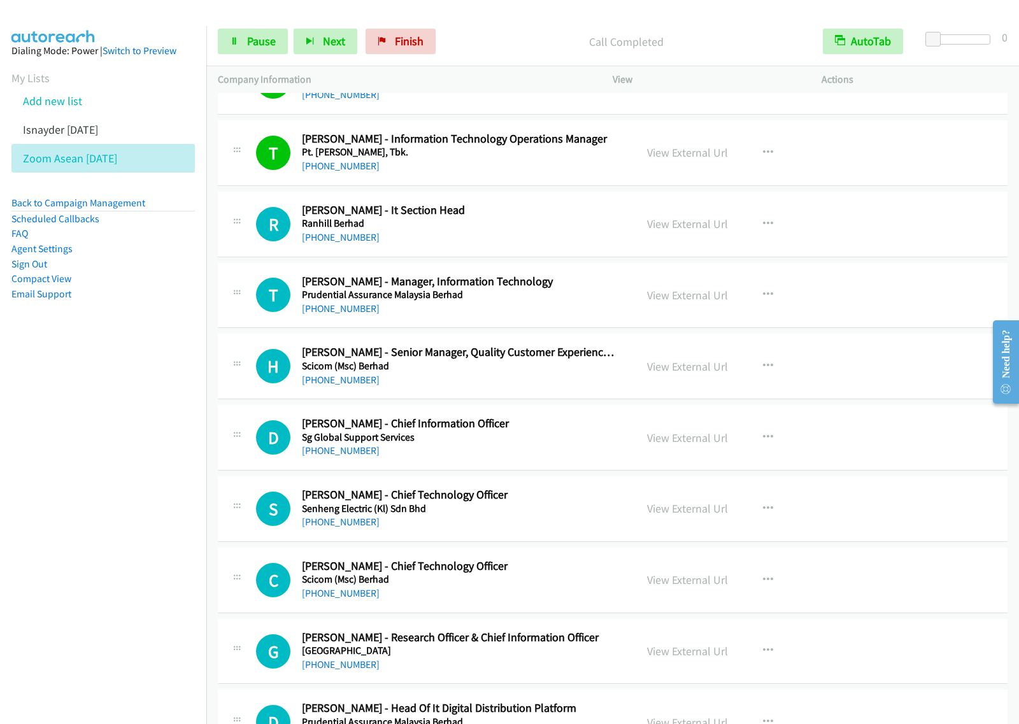
click at [538, 35] on p "Call Completed" at bounding box center [626, 41] width 347 height 17
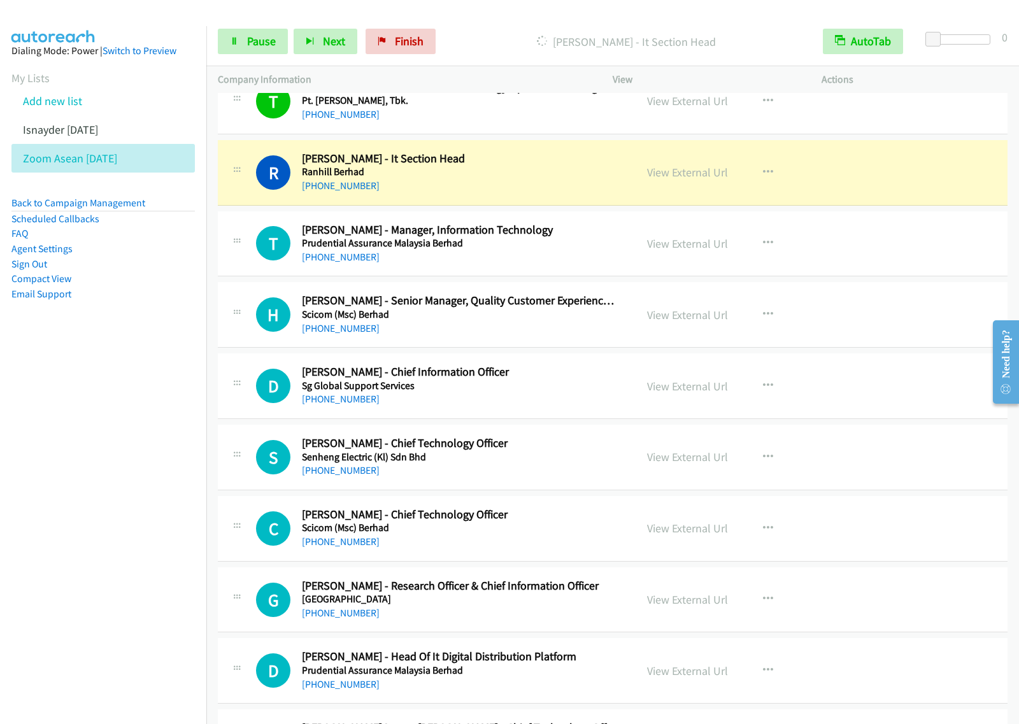
scroll to position [2546, 0]
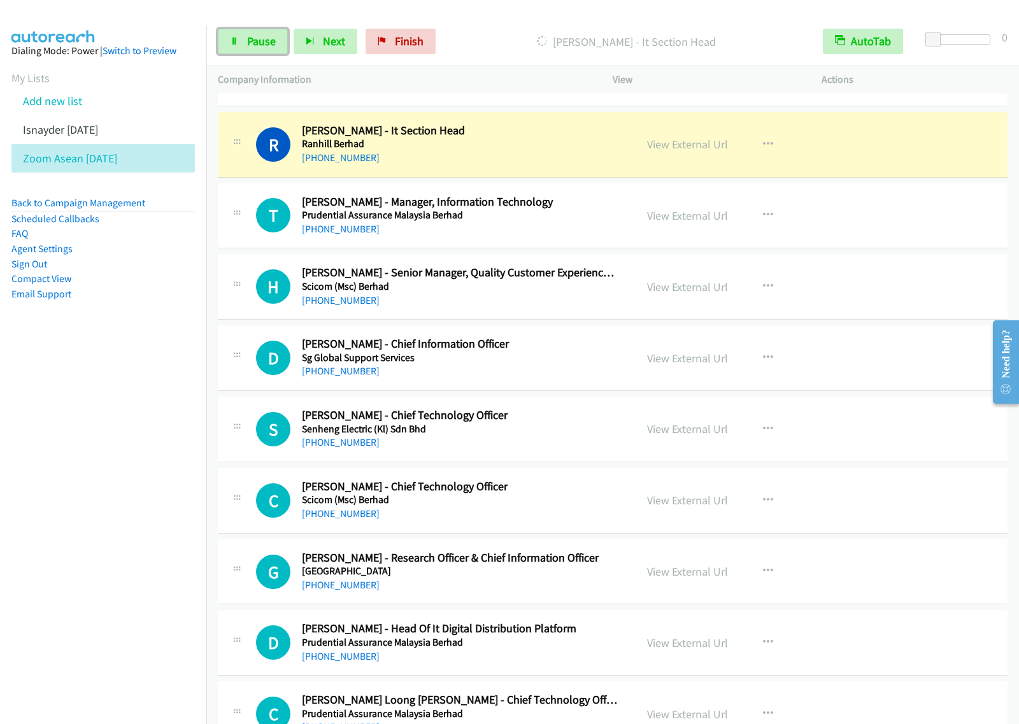
drag, startPoint x: 256, startPoint y: 46, endPoint x: 438, endPoint y: 6, distance: 186.4
click at [256, 48] on span "Pause" at bounding box center [261, 41] width 29 height 15
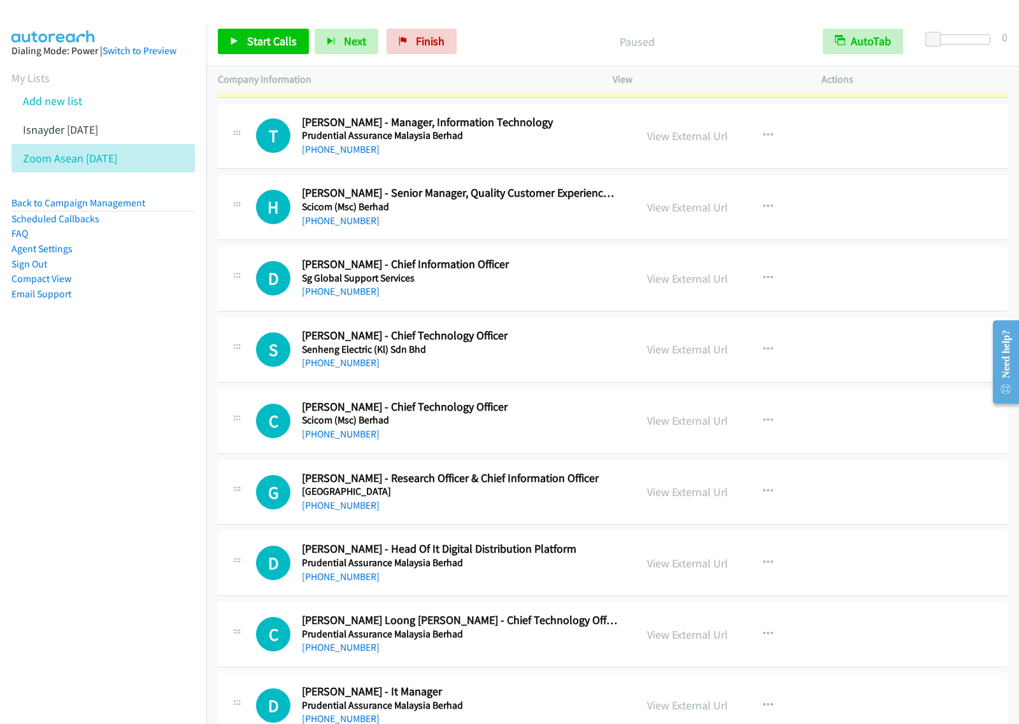
scroll to position [2706, 0]
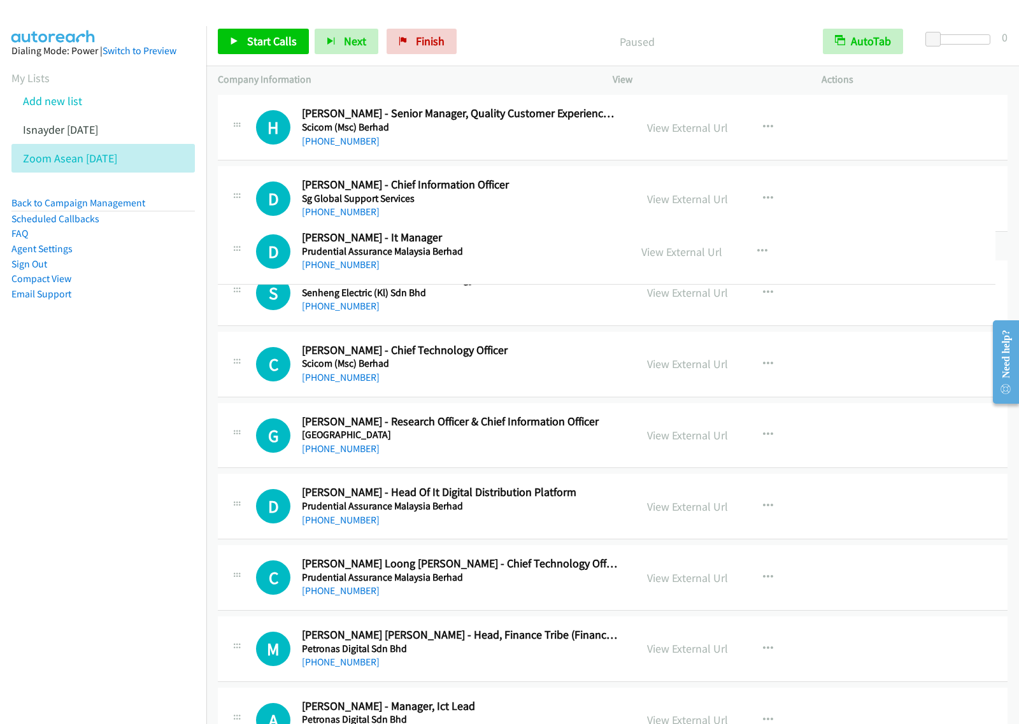
drag, startPoint x: 497, startPoint y: 616, endPoint x: 576, endPoint y: 198, distance: 425.0
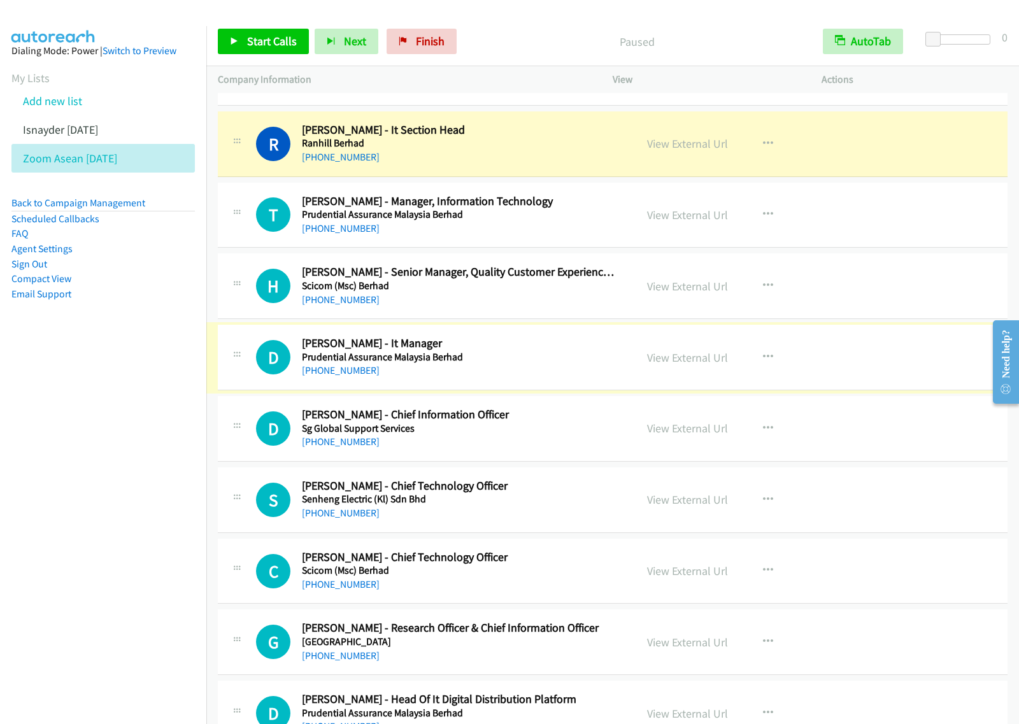
scroll to position [2546, 0]
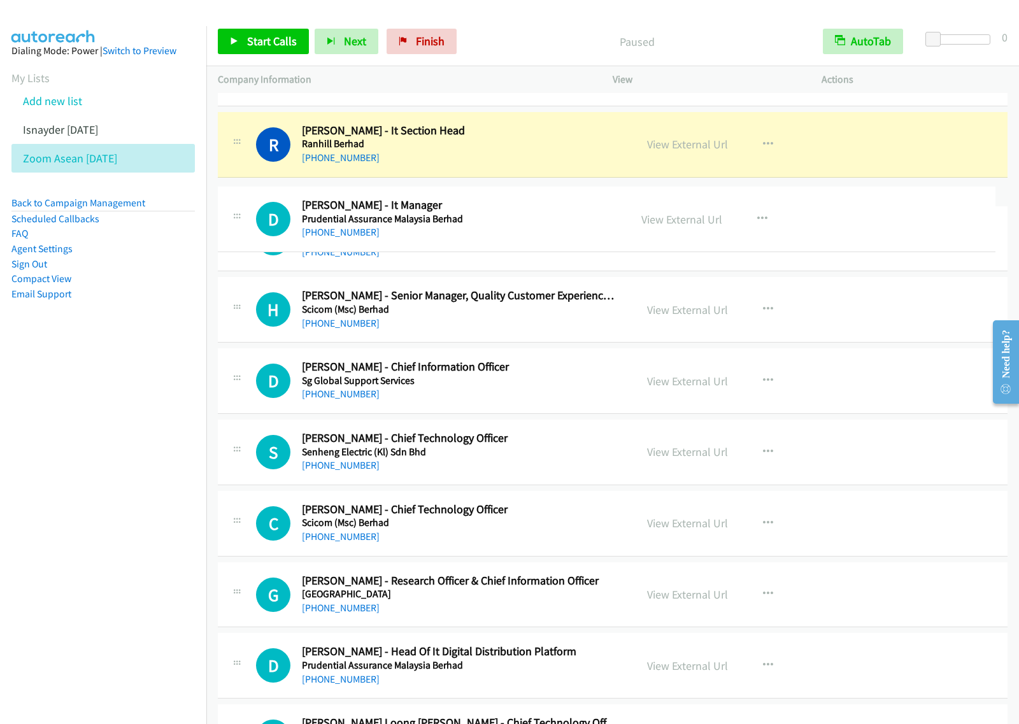
drag, startPoint x: 544, startPoint y: 312, endPoint x: 546, endPoint y: 218, distance: 93.6
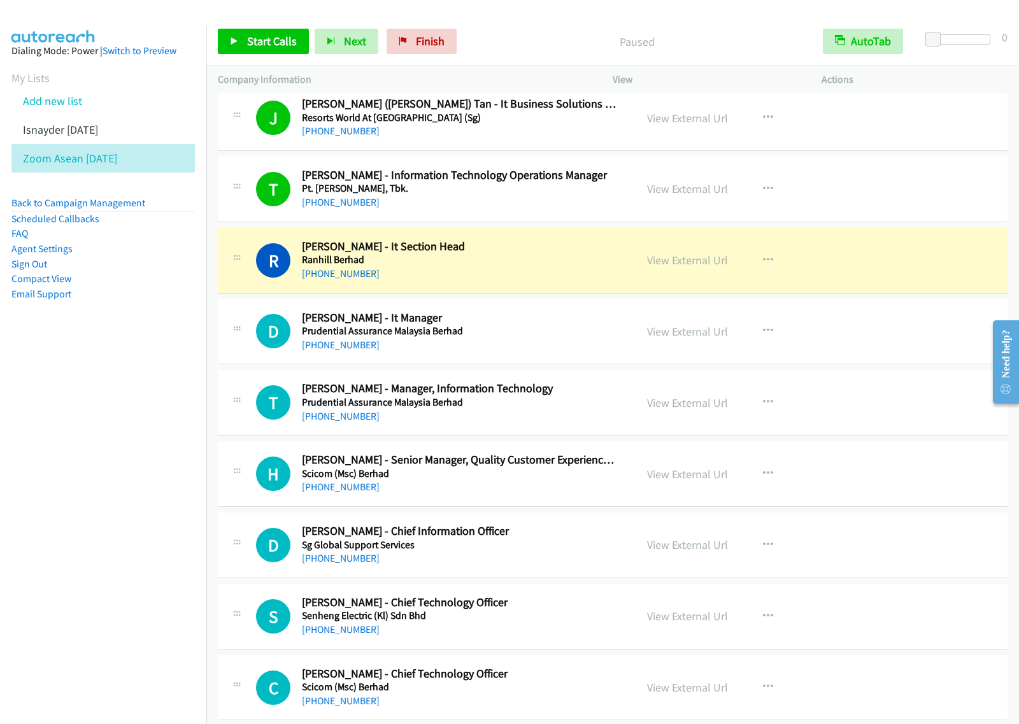
scroll to position [2387, 0]
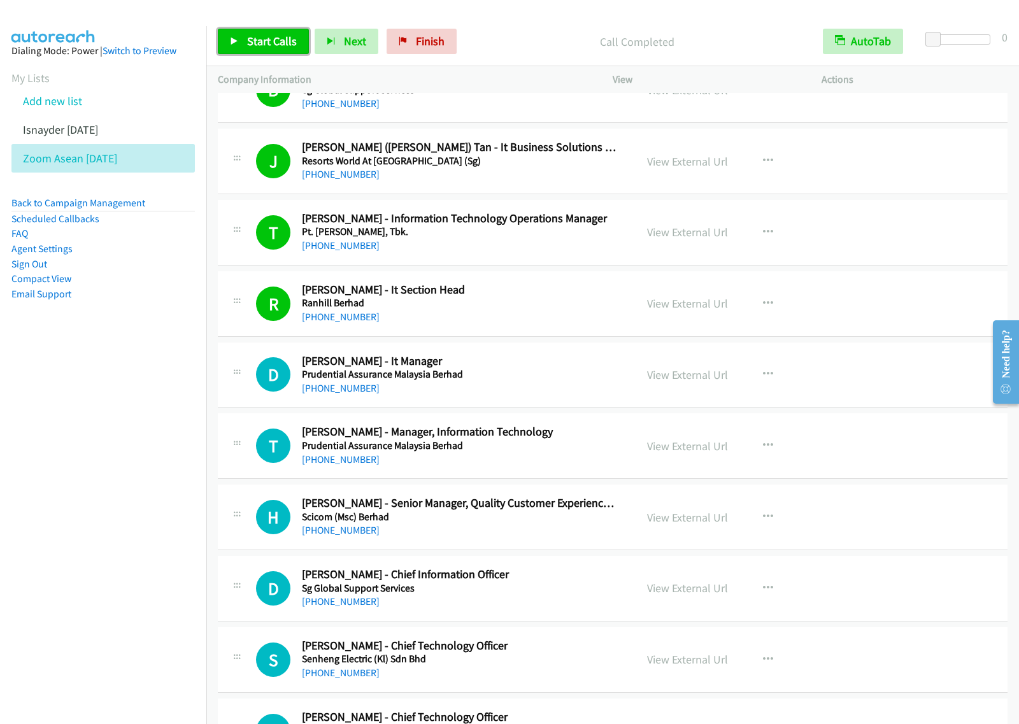
click at [261, 40] on span "Start Calls" at bounding box center [272, 41] width 50 height 15
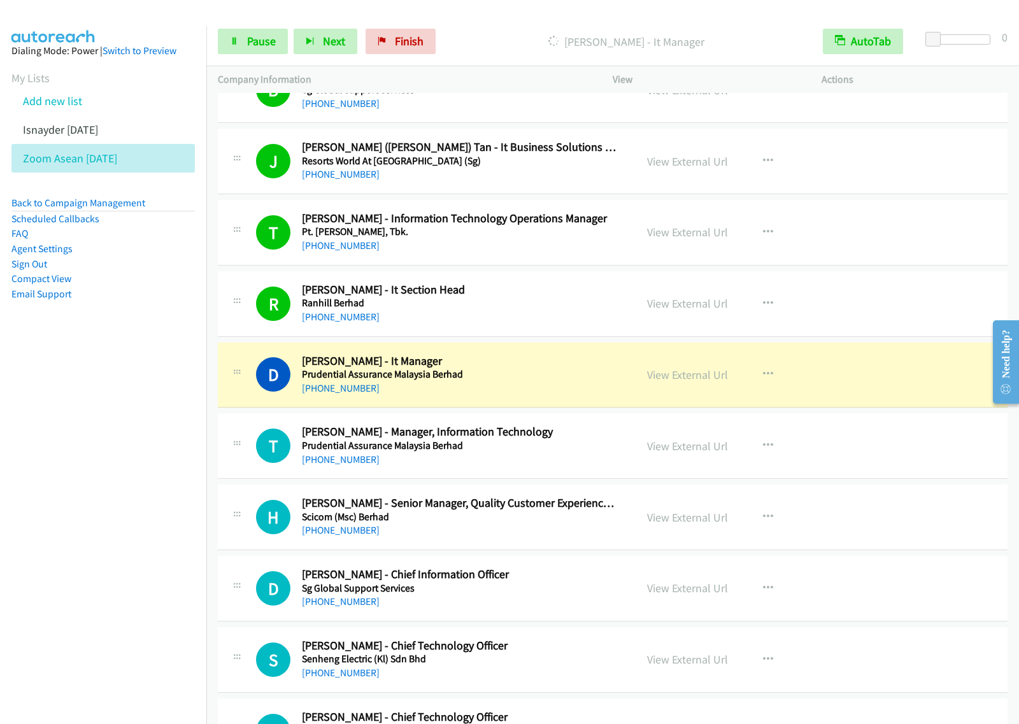
scroll to position [2467, 0]
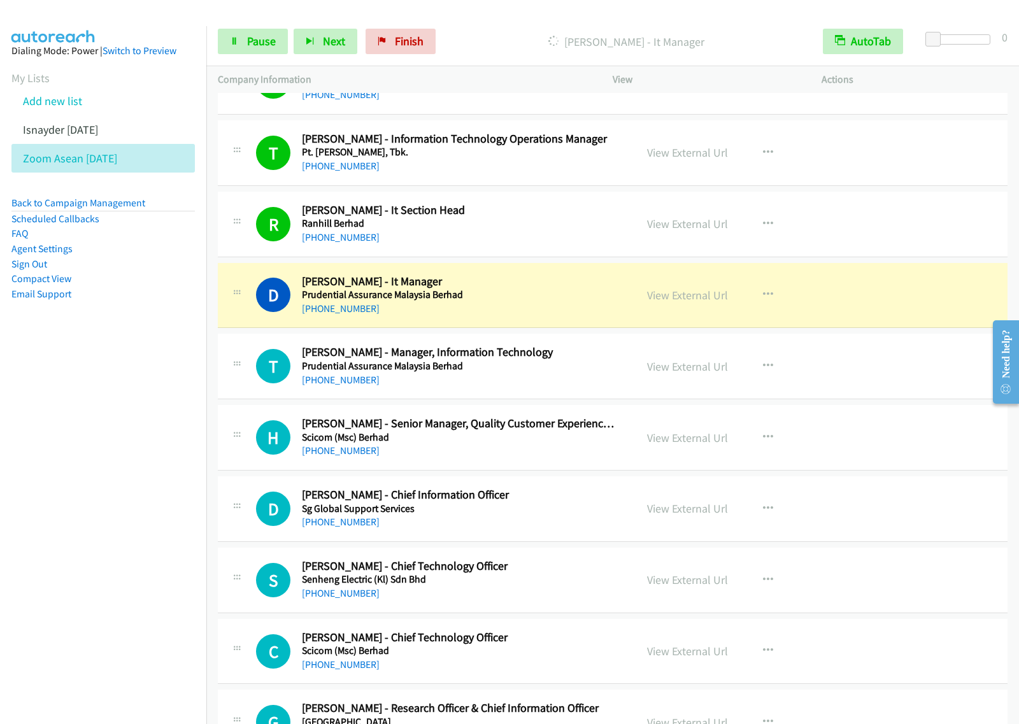
click at [90, 488] on nav "Dialing Mode: Power | Switch to Preview My Lists Add new list Isnayder Aug18 Zo…" at bounding box center [103, 388] width 207 height 724
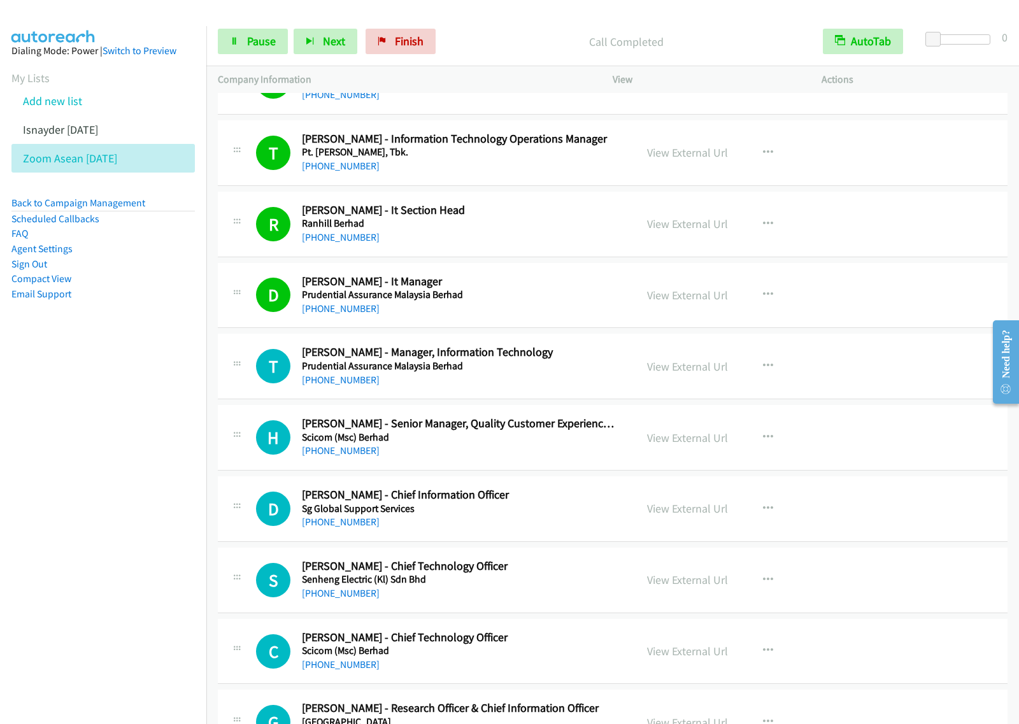
click at [159, 417] on nav "Dialing Mode: Power | Switch to Preview My Lists Add new list Isnayder Aug18 Zo…" at bounding box center [103, 388] width 207 height 724
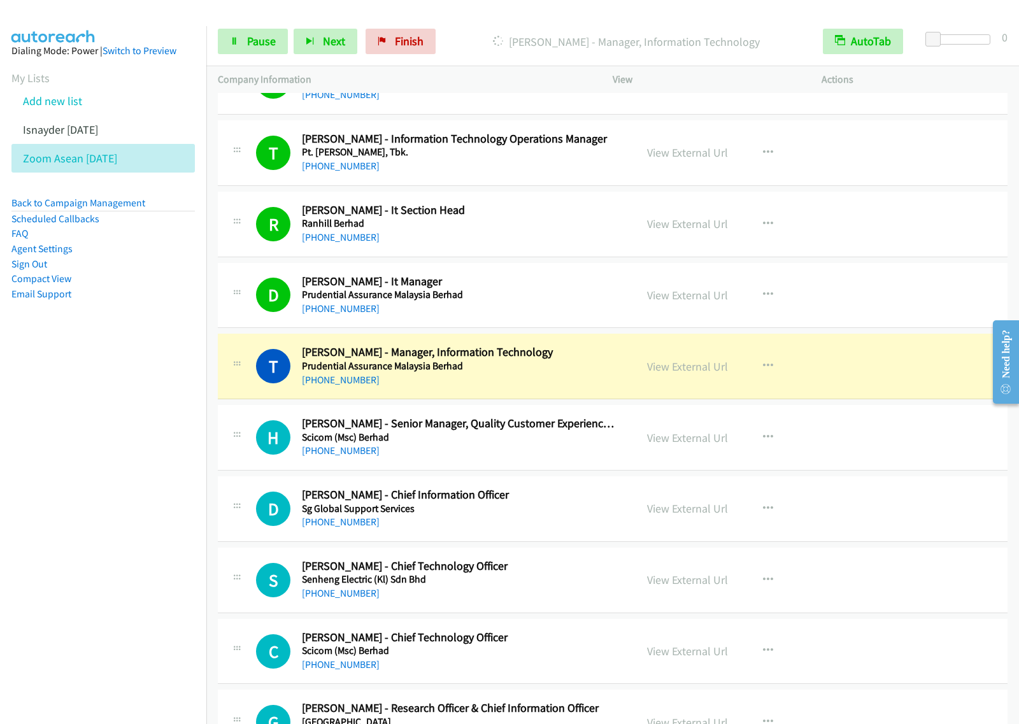
click at [144, 418] on nav "Dialing Mode: Power | Switch to Preview My Lists Add new list Isnayder Aug18 Zo…" at bounding box center [103, 388] width 207 height 724
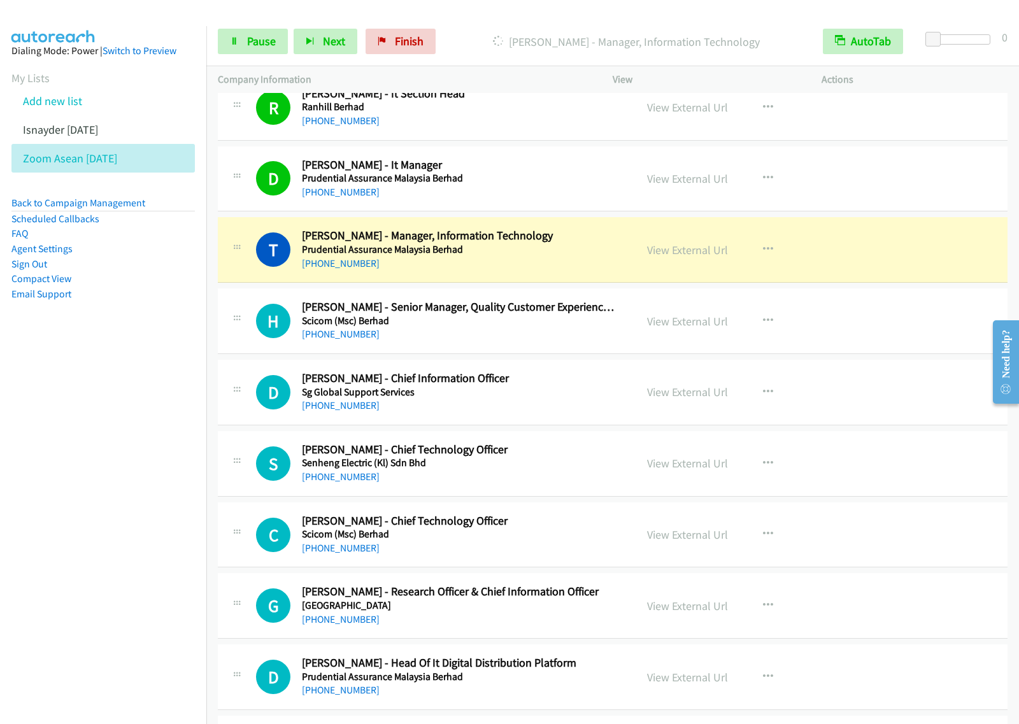
scroll to position [2626, 0]
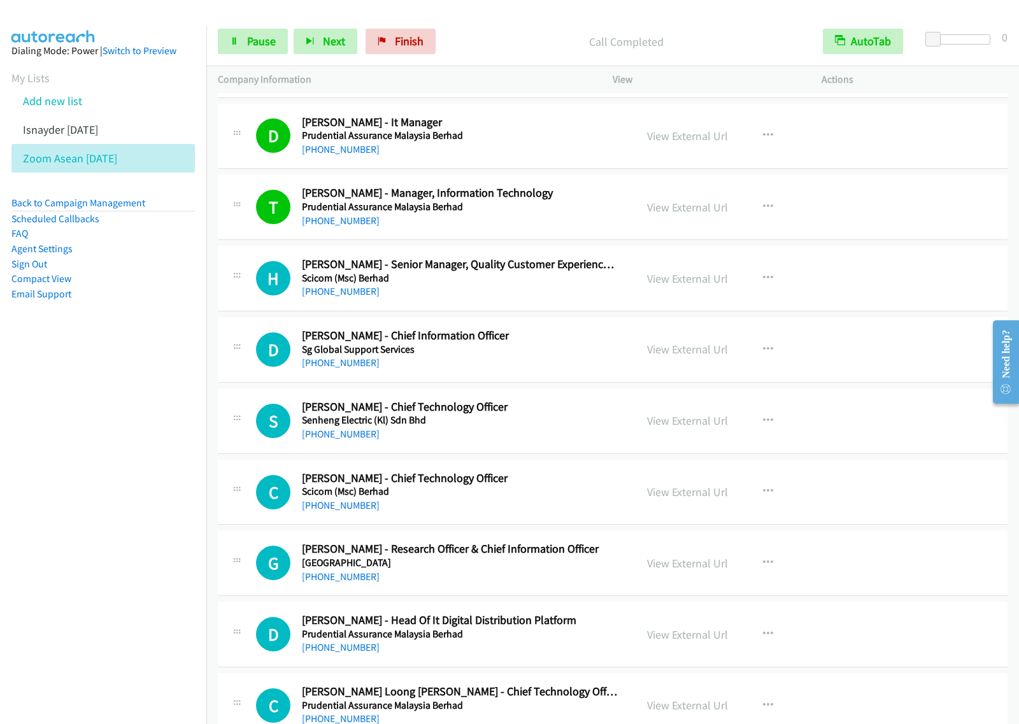
click at [532, 39] on p "Call Completed" at bounding box center [626, 41] width 347 height 17
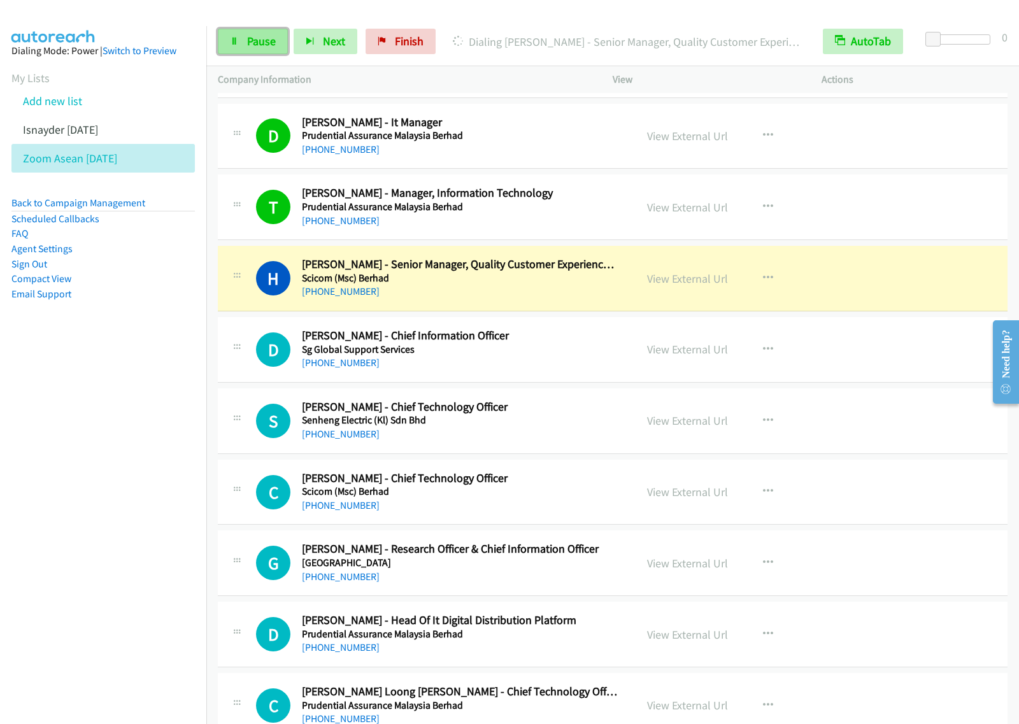
click at [260, 43] on span "Pause" at bounding box center [261, 41] width 29 height 15
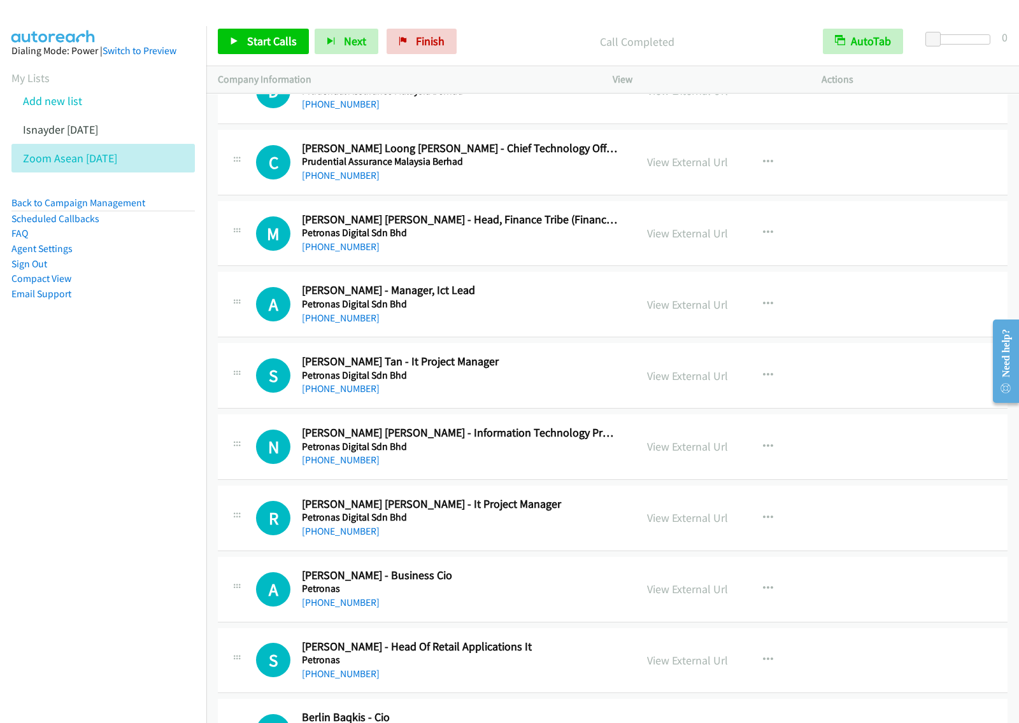
scroll to position [3183, 0]
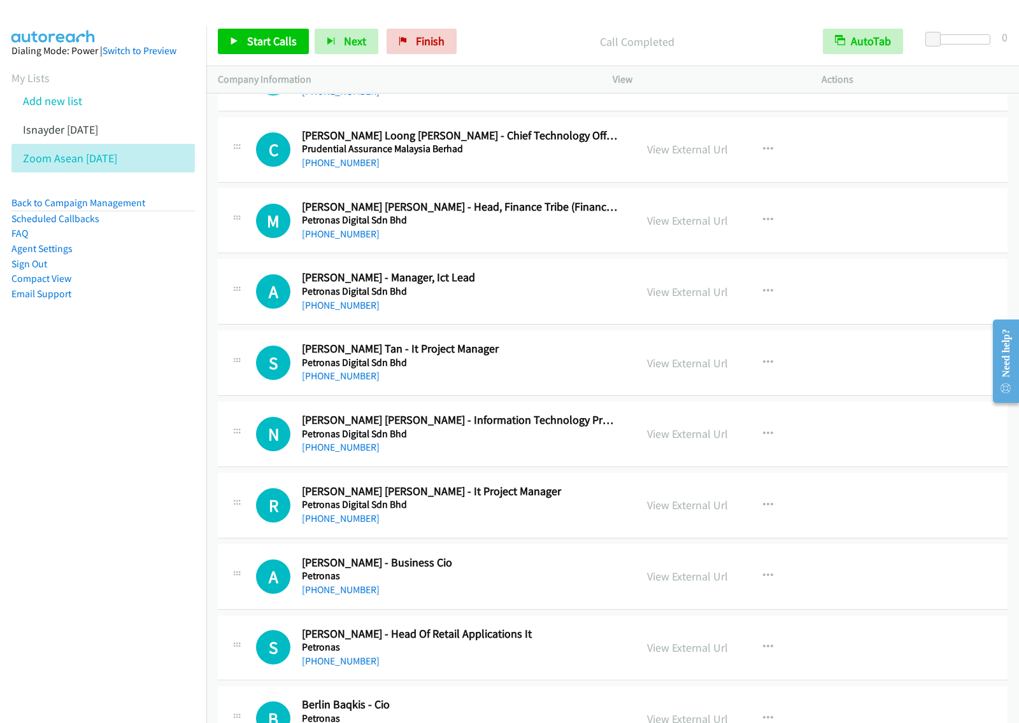
click at [619, 371] on div "S Callback Scheduled Shambhi Tan Shamsuri Tan - It Project Manager Petronas Dig…" at bounding box center [427, 363] width 418 height 42
click at [755, 369] on button "button" at bounding box center [768, 362] width 34 height 25
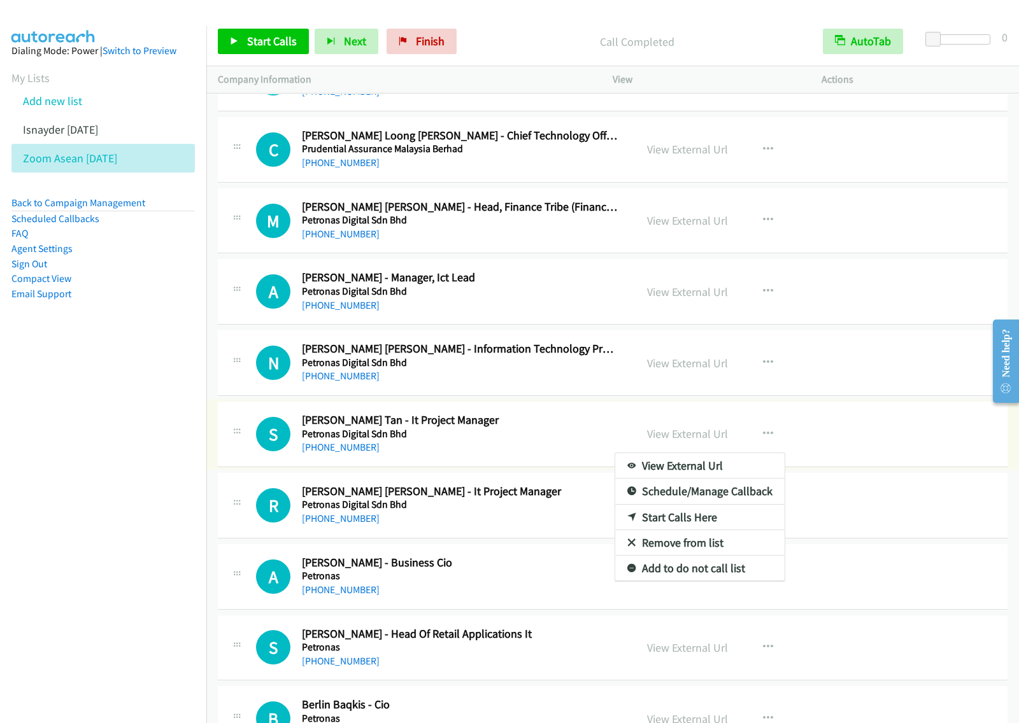
click at [755, 368] on div at bounding box center [509, 361] width 1019 height 723
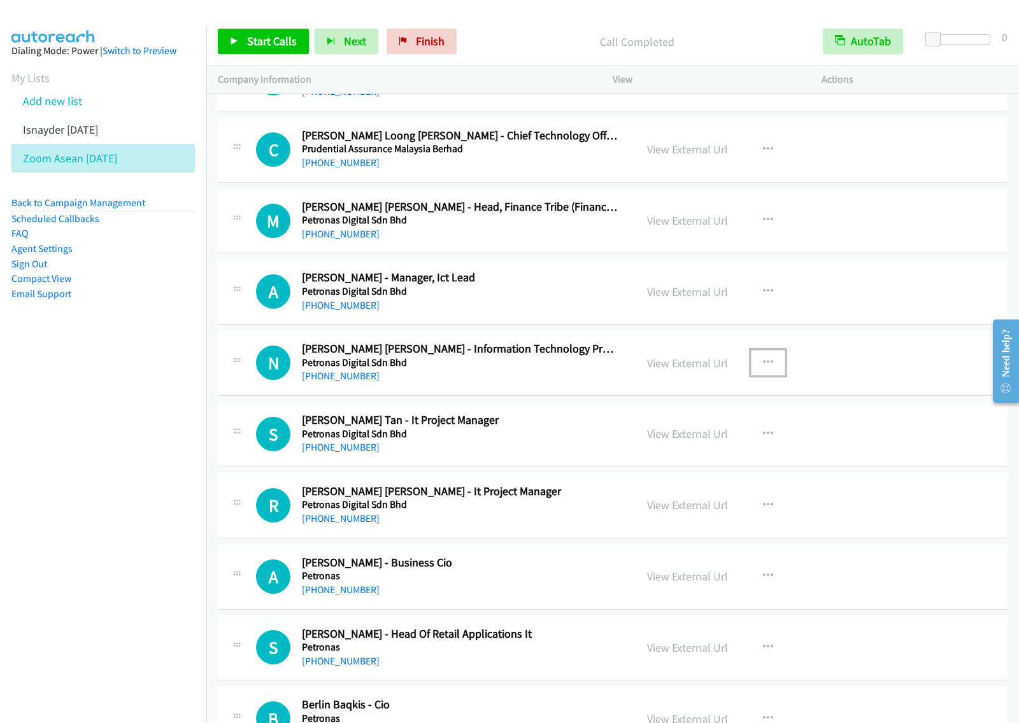
click at [766, 367] on icon "button" at bounding box center [768, 363] width 10 height 10
click at [718, 453] on link "Start Calls Here" at bounding box center [699, 446] width 169 height 25
click at [271, 43] on span "Start Calls" at bounding box center [272, 41] width 50 height 15
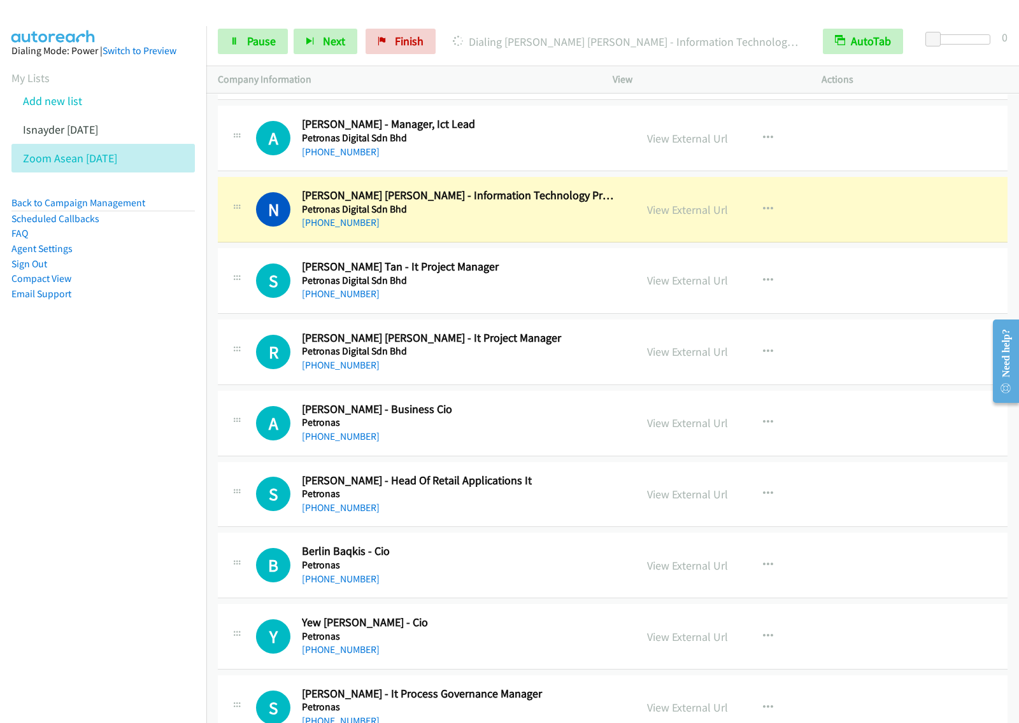
scroll to position [3342, 0]
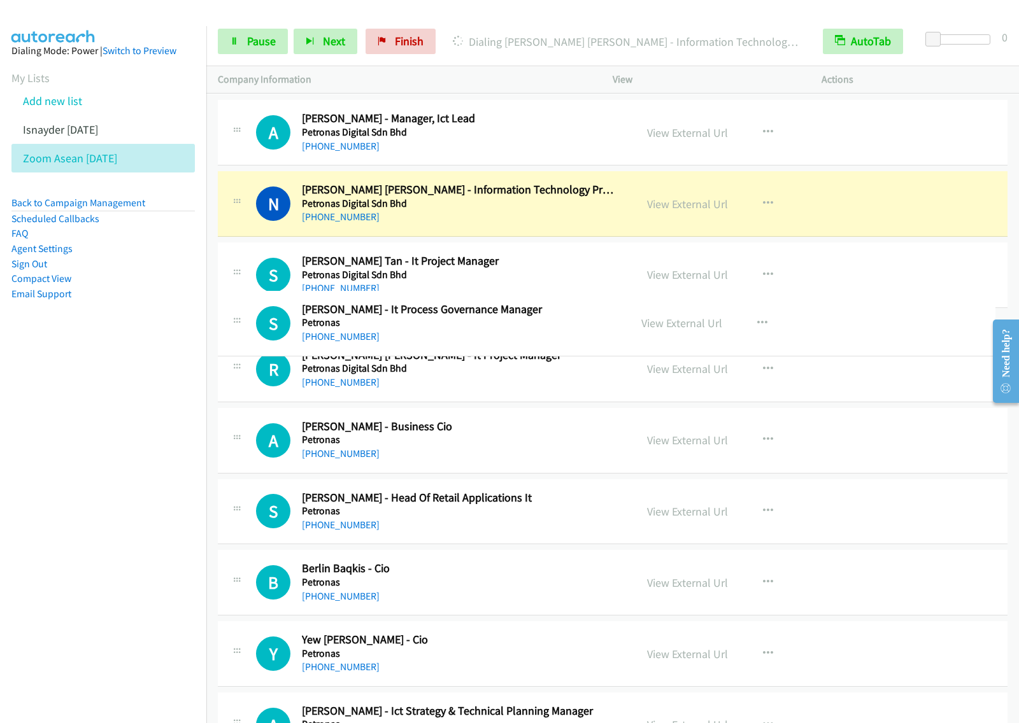
drag, startPoint x: 502, startPoint y: 698, endPoint x: 532, endPoint y: 313, distance: 386.4
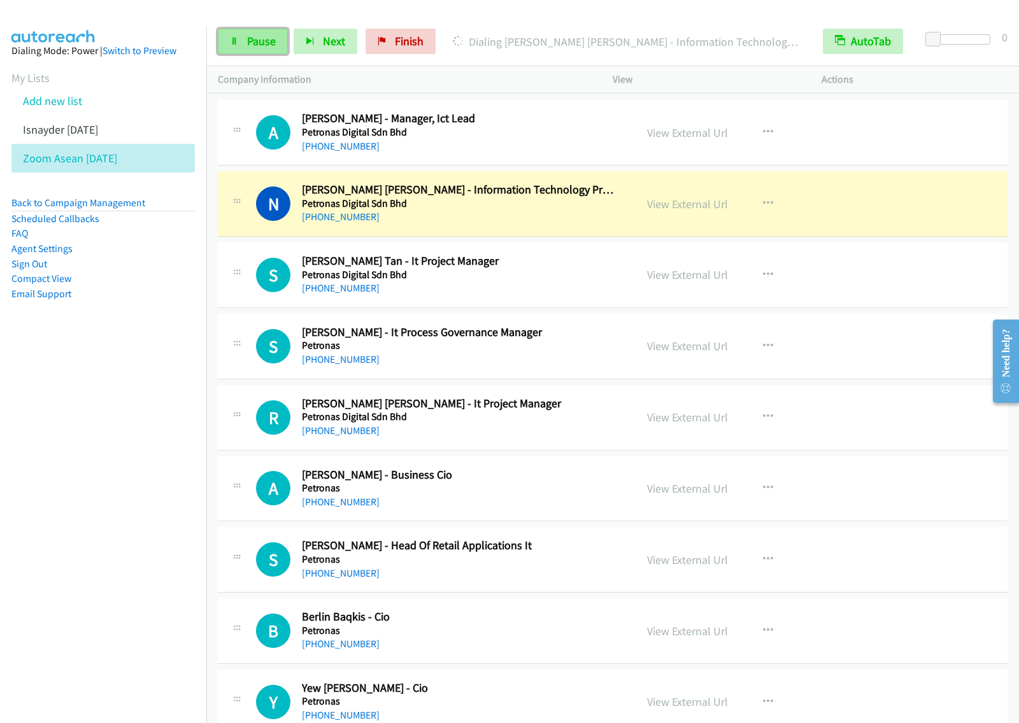
click at [256, 32] on link "Pause" at bounding box center [253, 41] width 70 height 25
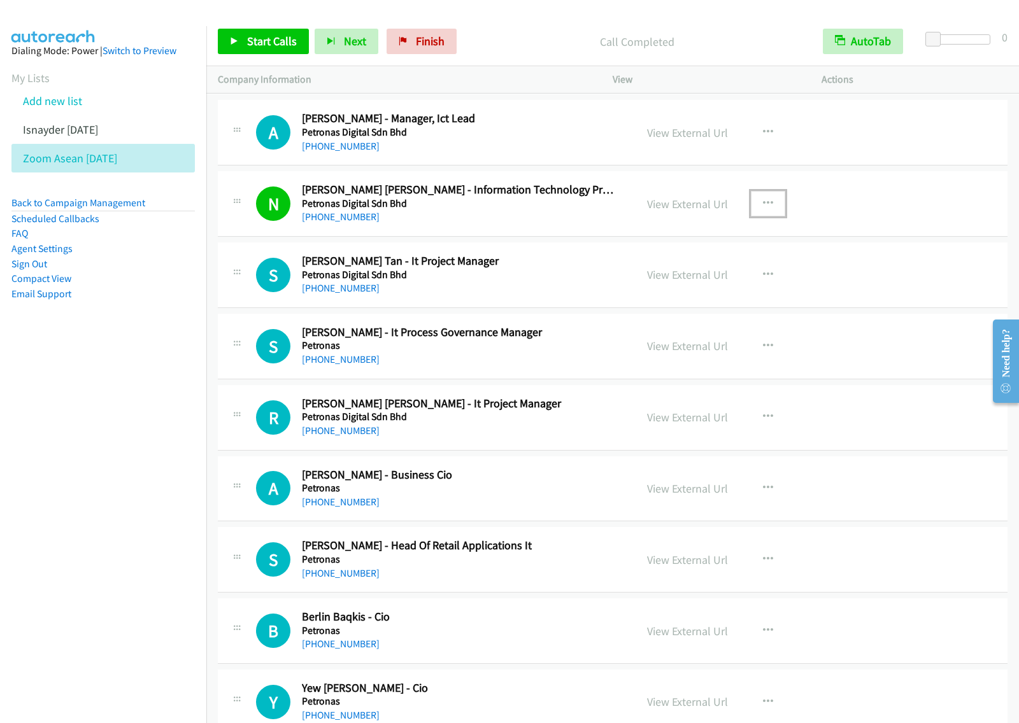
click at [759, 216] on button "button" at bounding box center [768, 203] width 34 height 25
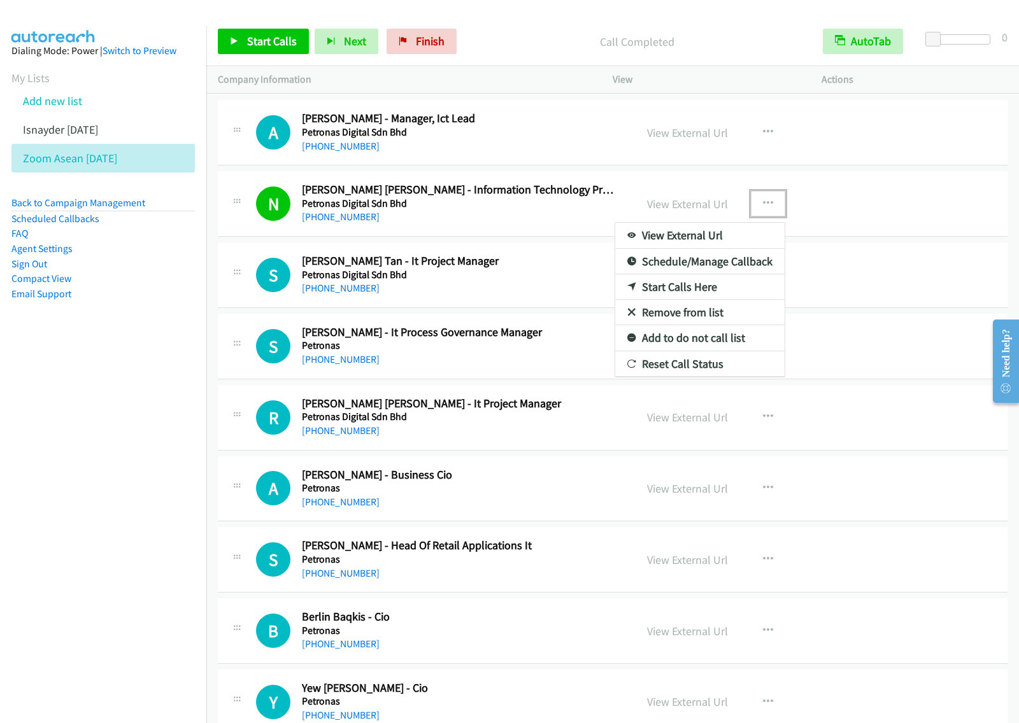
click at [726, 237] on link "View External Url" at bounding box center [699, 235] width 169 height 25
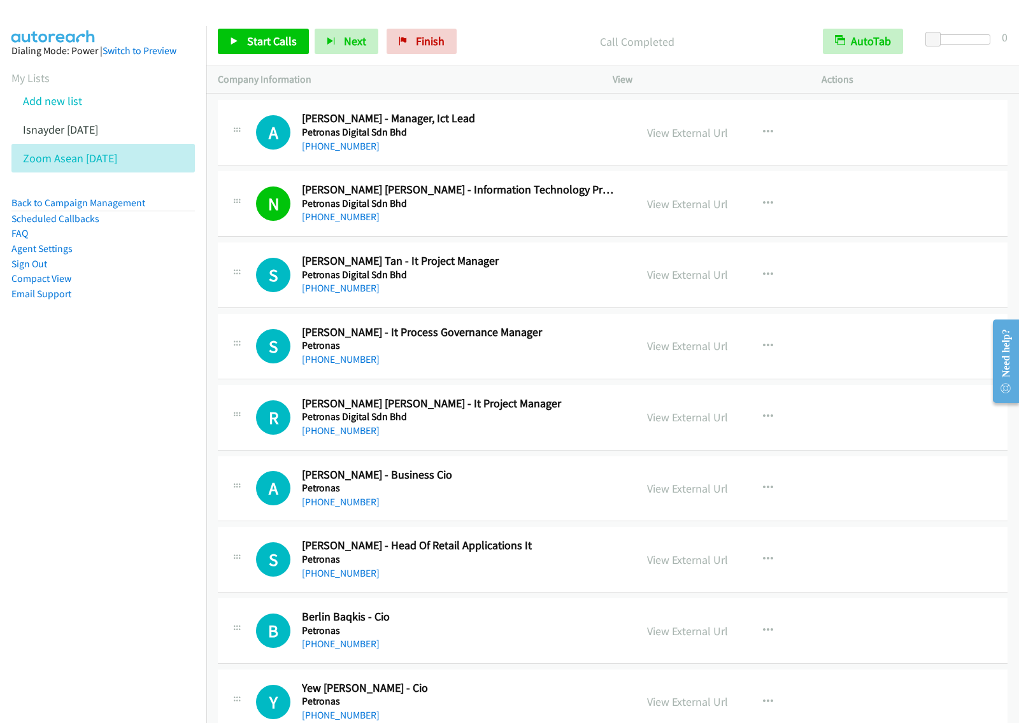
click at [85, 476] on nav "Dialing Mode: Power | Switch to Preview My Lists Add new list Isnayder Aug18 Zo…" at bounding box center [103, 387] width 207 height 723
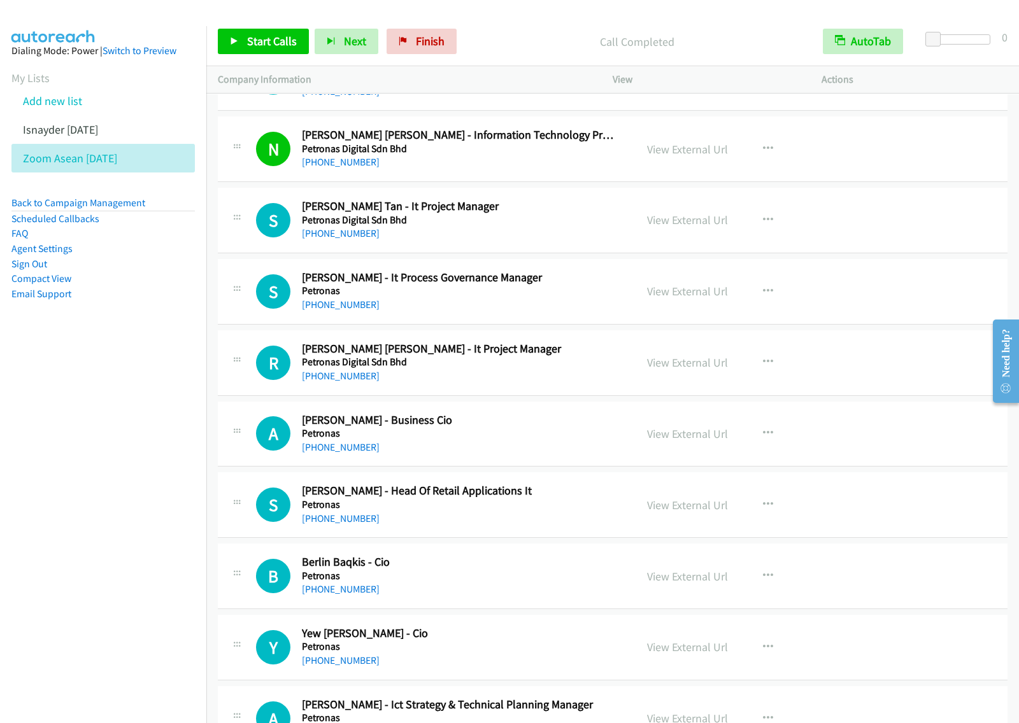
scroll to position [3422, 0]
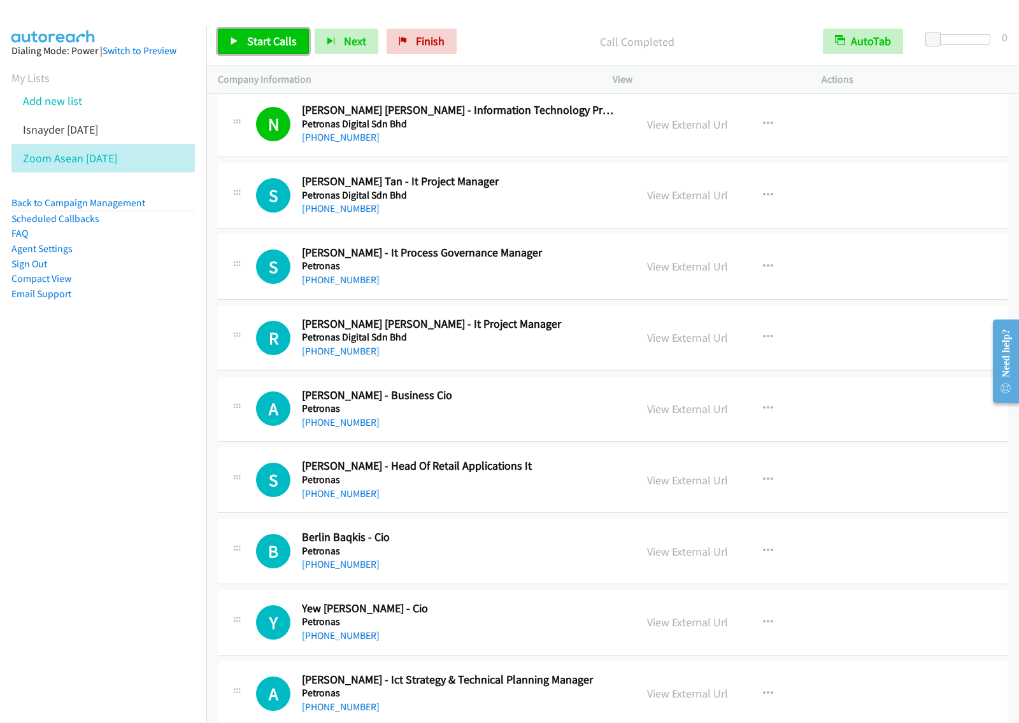
click at [278, 32] on link "Start Calls" at bounding box center [263, 41] width 91 height 25
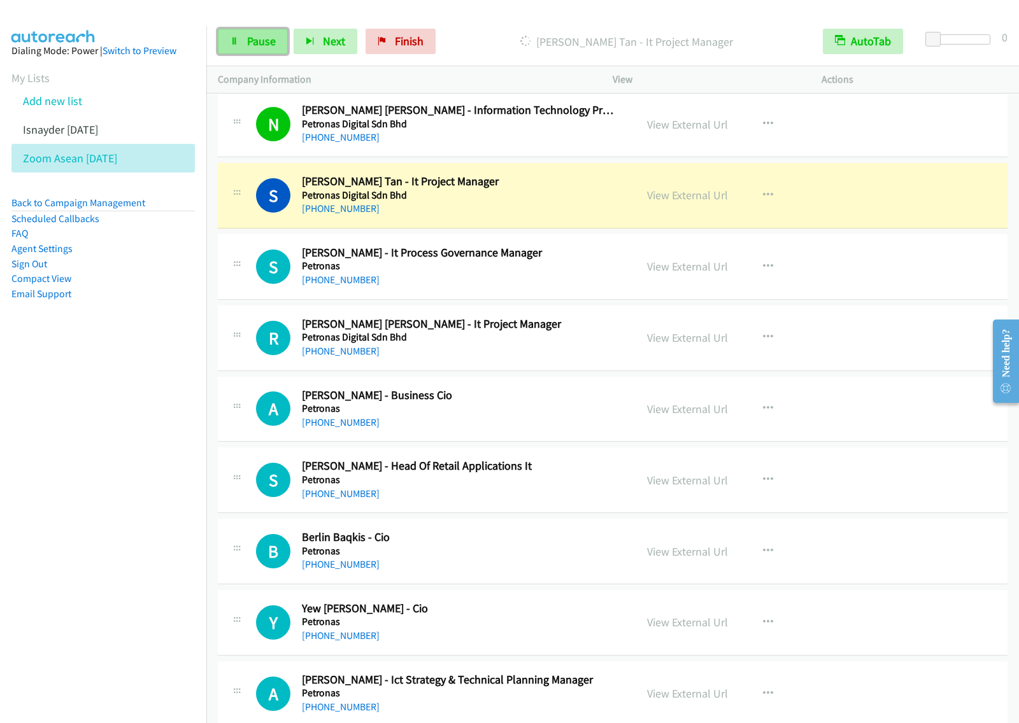
click at [274, 48] on span "Pause" at bounding box center [261, 41] width 29 height 15
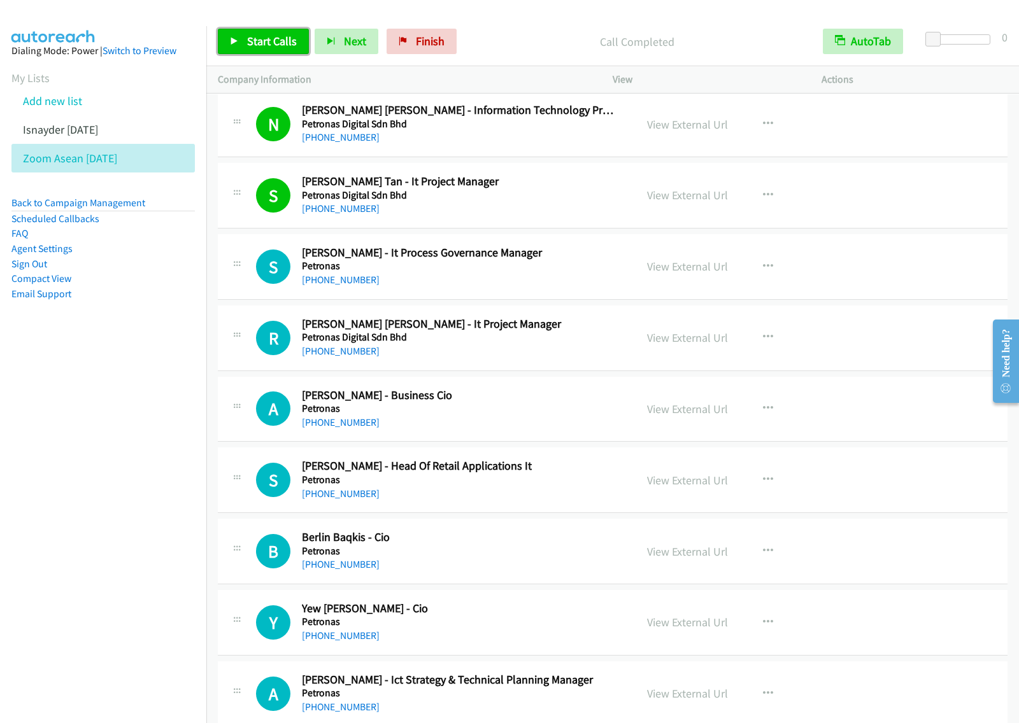
click at [261, 42] on span "Start Calls" at bounding box center [272, 41] width 50 height 15
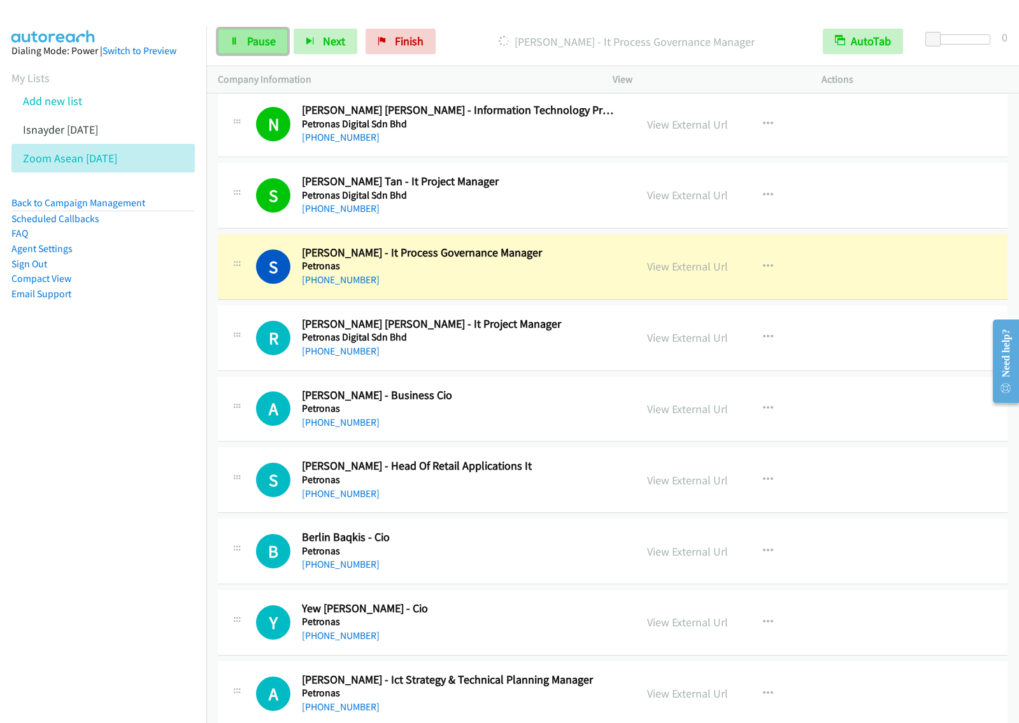
click at [262, 43] on span "Pause" at bounding box center [261, 41] width 29 height 15
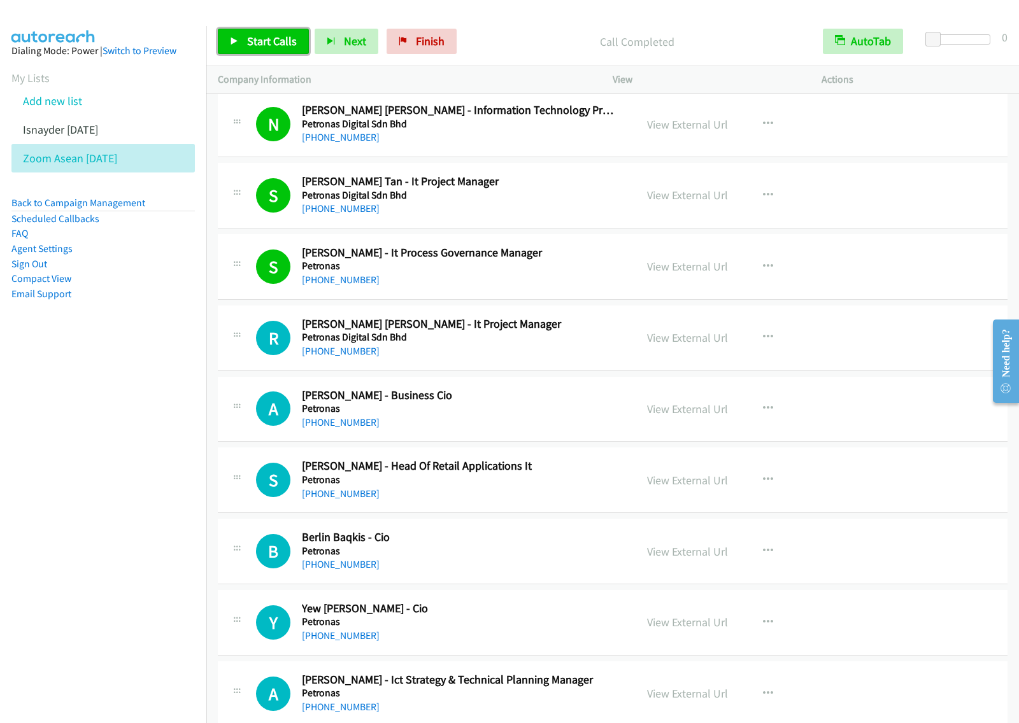
click at [262, 36] on span "Start Calls" at bounding box center [272, 41] width 50 height 15
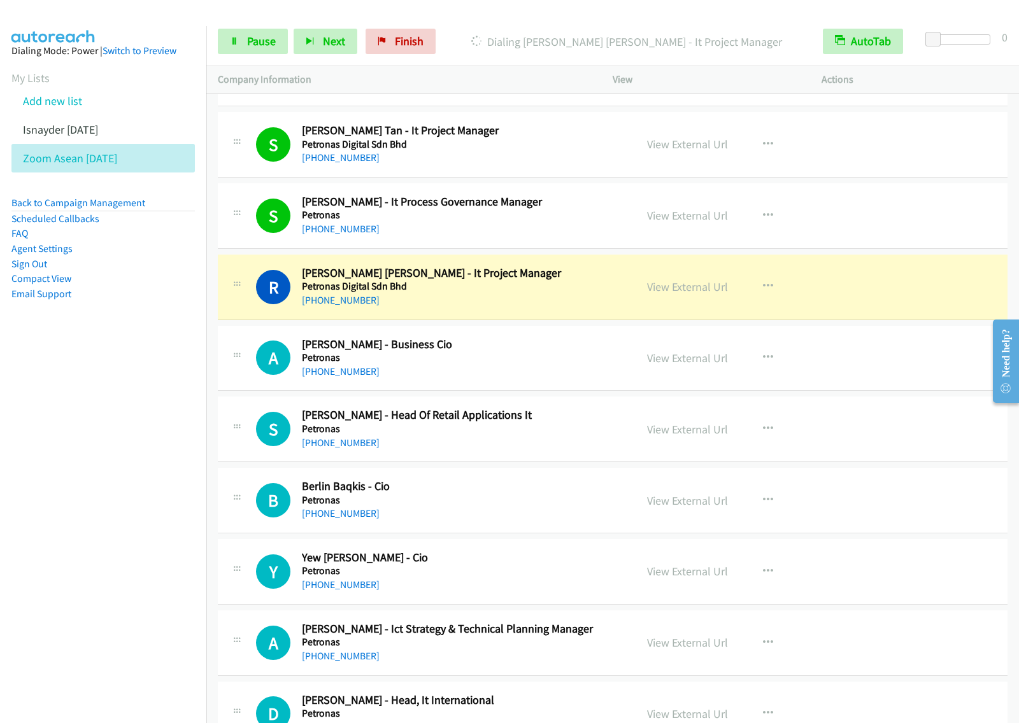
scroll to position [3501, 0]
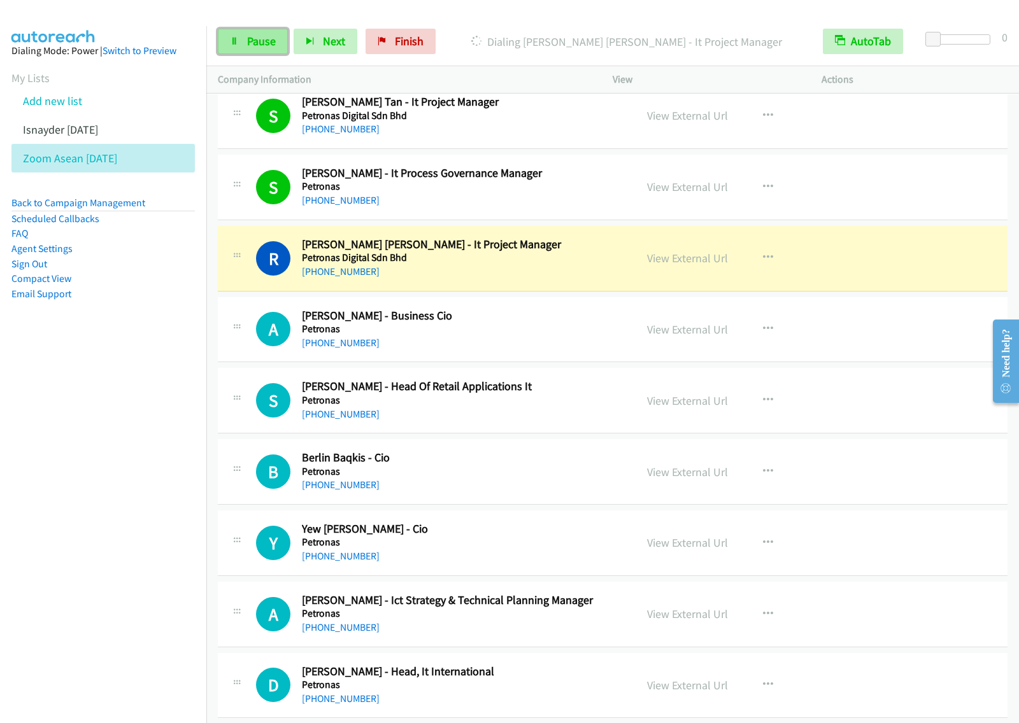
click at [251, 46] on span "Pause" at bounding box center [261, 41] width 29 height 15
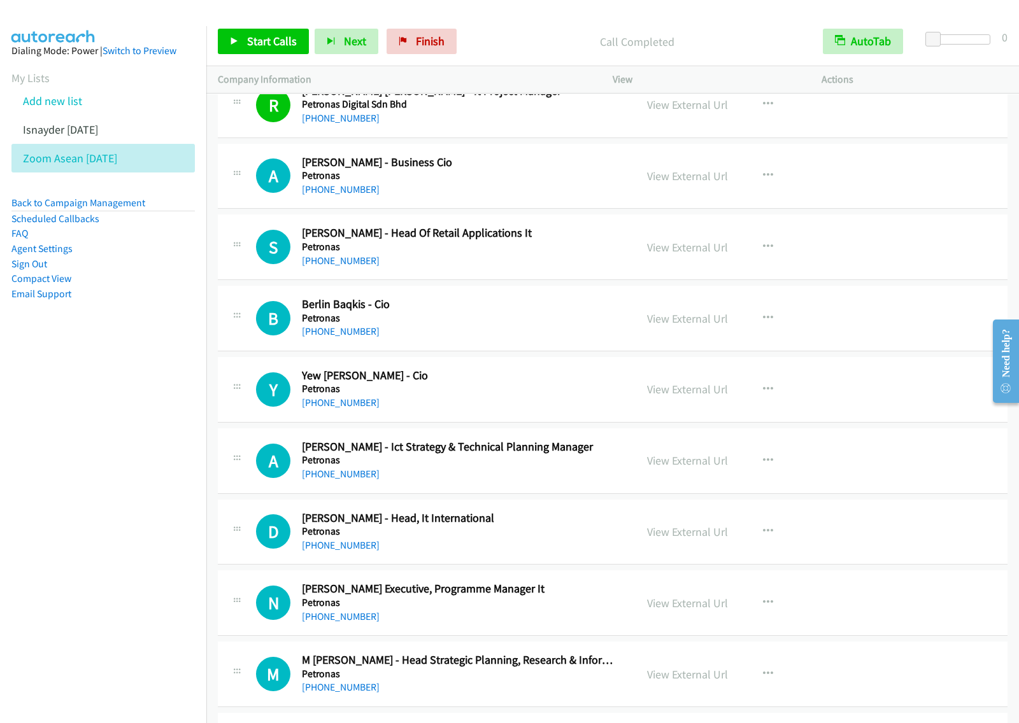
scroll to position [3661, 0]
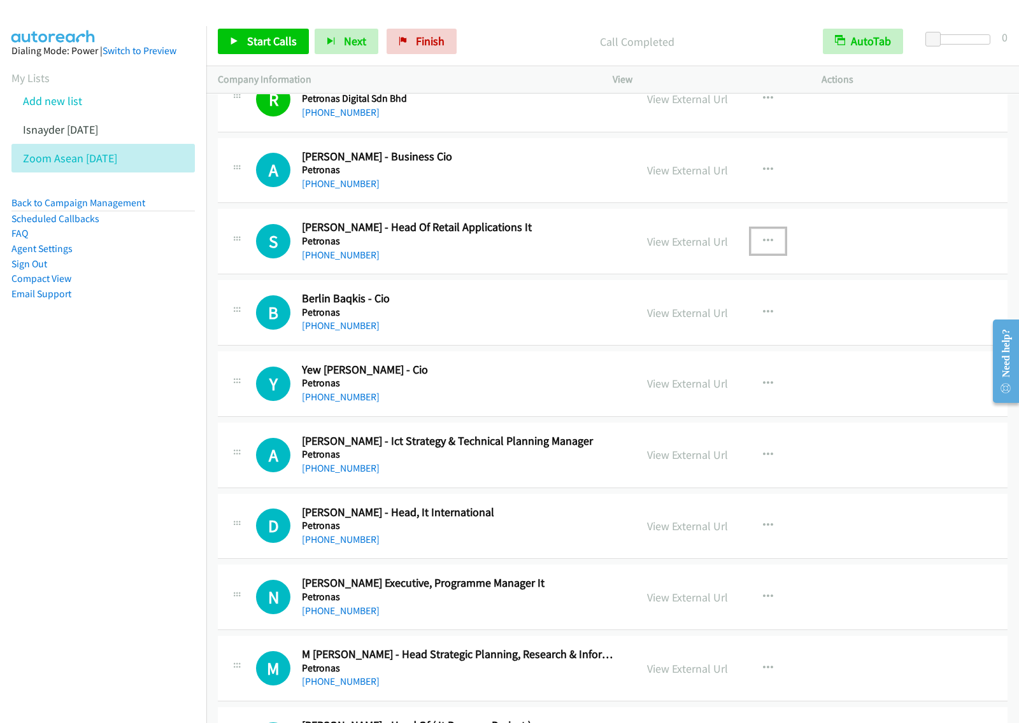
click at [761, 240] on button "button" at bounding box center [768, 241] width 34 height 25
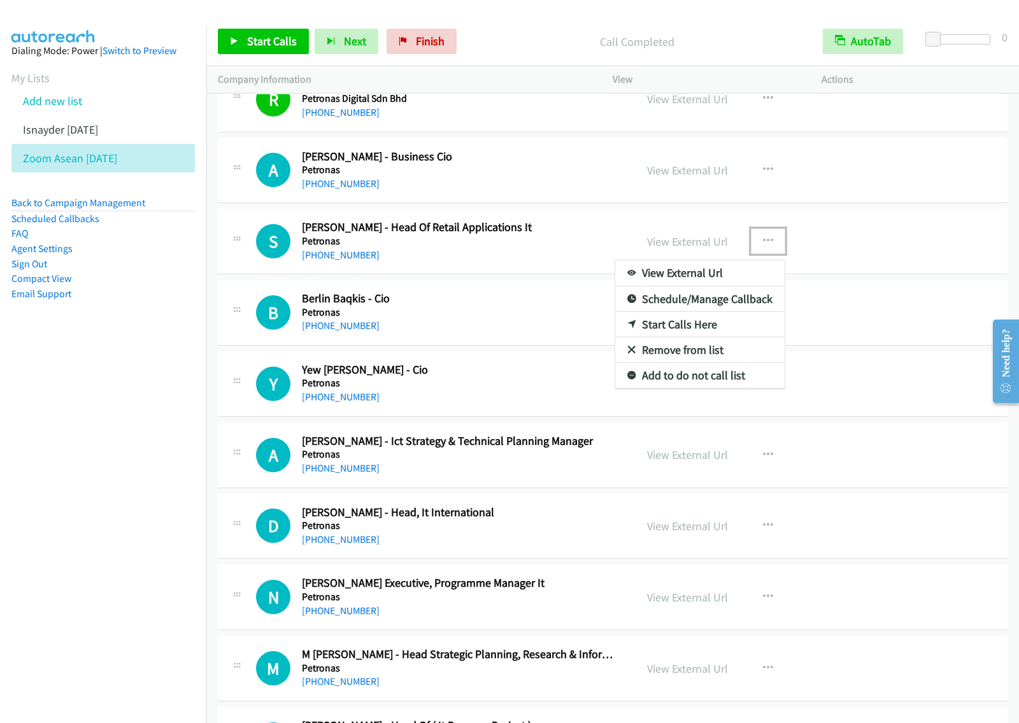
click at [691, 325] on link "Start Calls Here" at bounding box center [699, 324] width 169 height 25
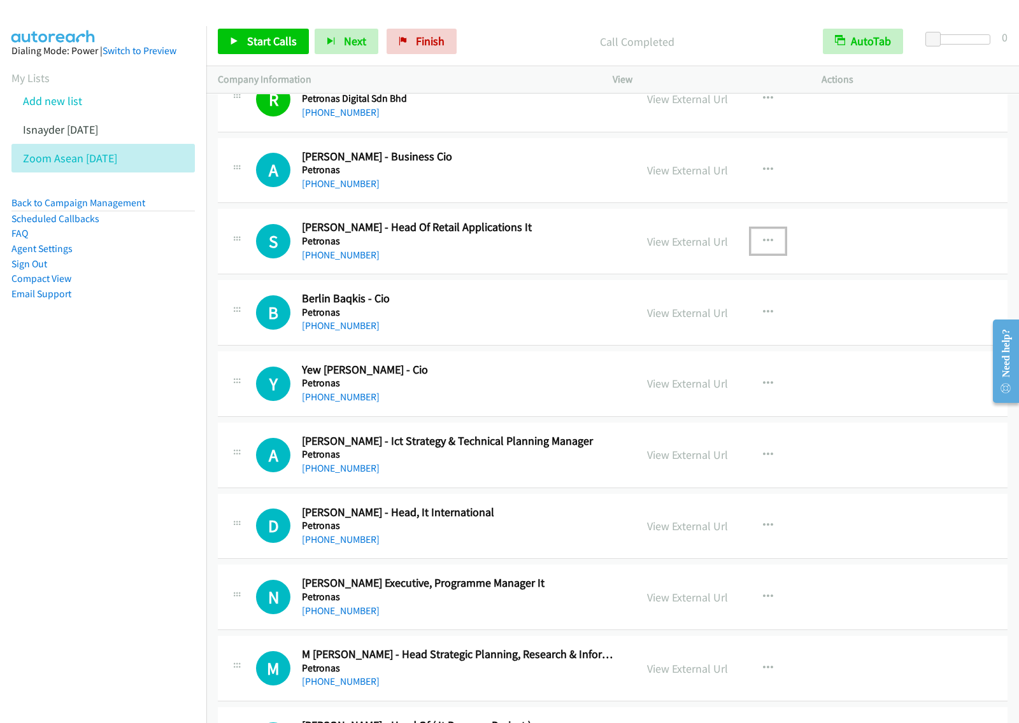
click at [769, 248] on button "button" at bounding box center [768, 241] width 34 height 25
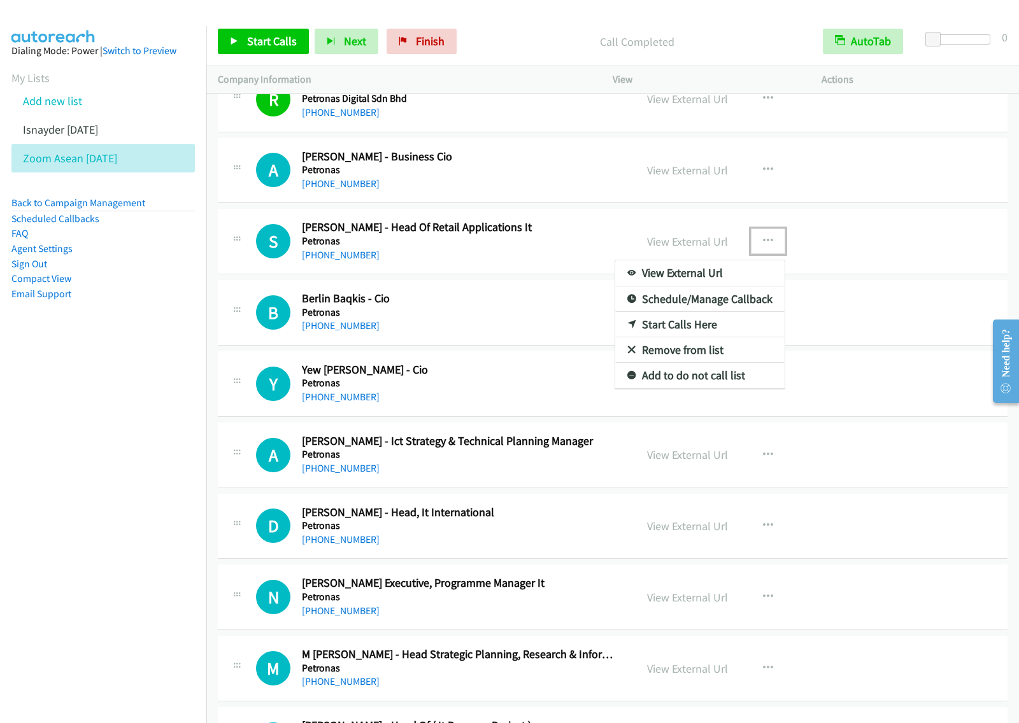
click at [707, 328] on link "Start Calls Here" at bounding box center [699, 324] width 169 height 25
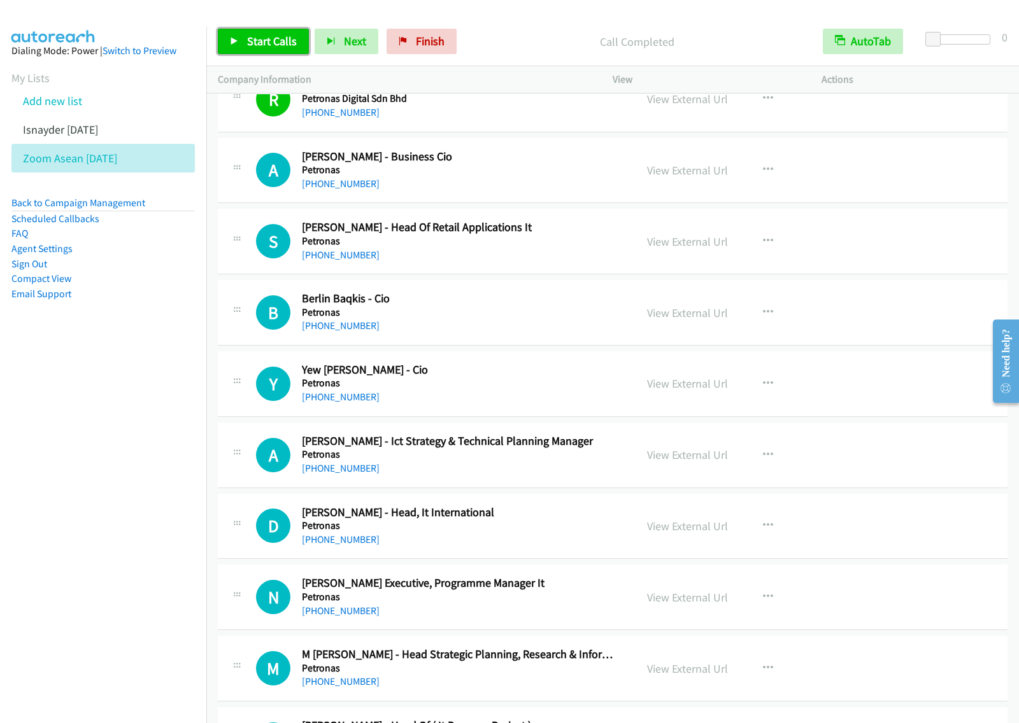
click at [250, 43] on span "Start Calls" at bounding box center [272, 41] width 50 height 15
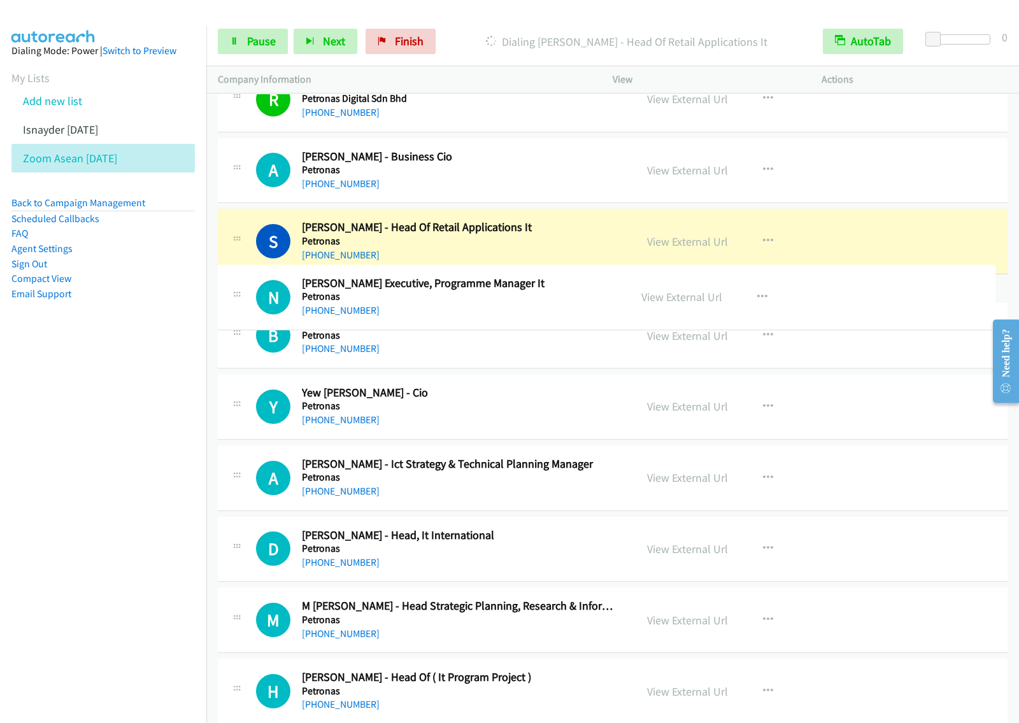
drag, startPoint x: 463, startPoint y: 600, endPoint x: 506, endPoint y: 293, distance: 309.8
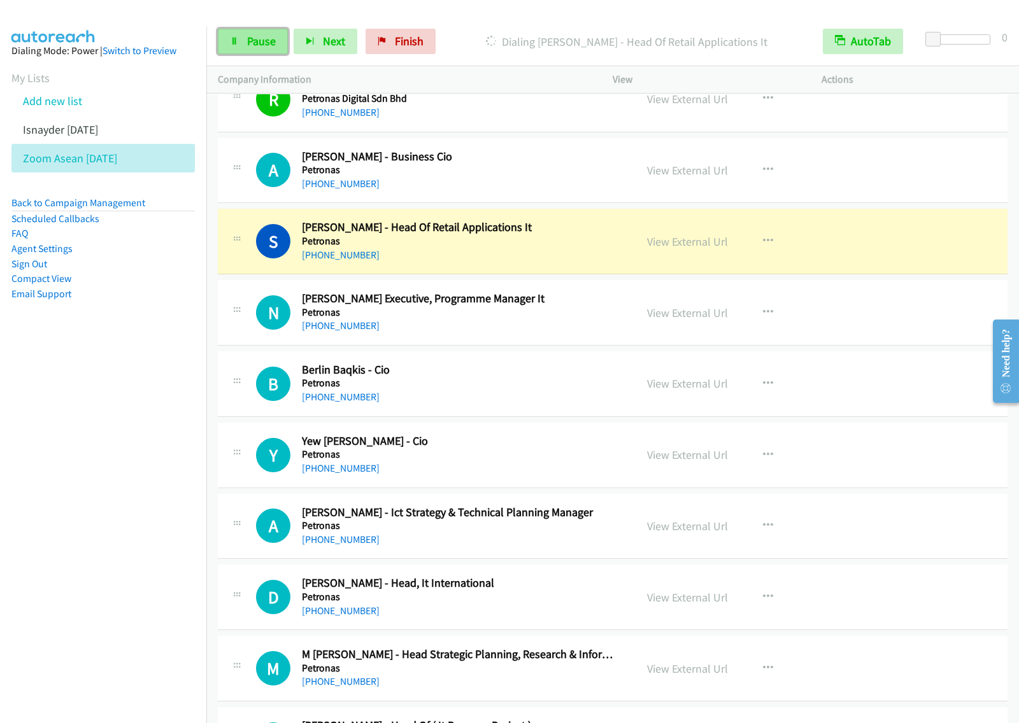
click at [269, 45] on span "Pause" at bounding box center [261, 41] width 29 height 15
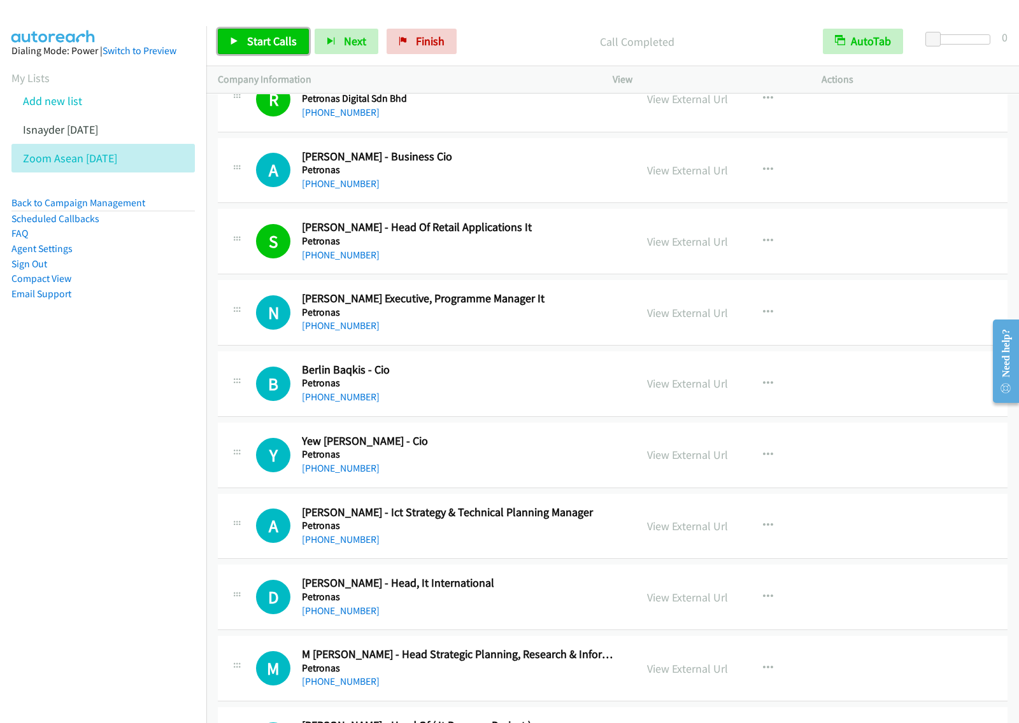
click at [269, 45] on span "Start Calls" at bounding box center [272, 41] width 50 height 15
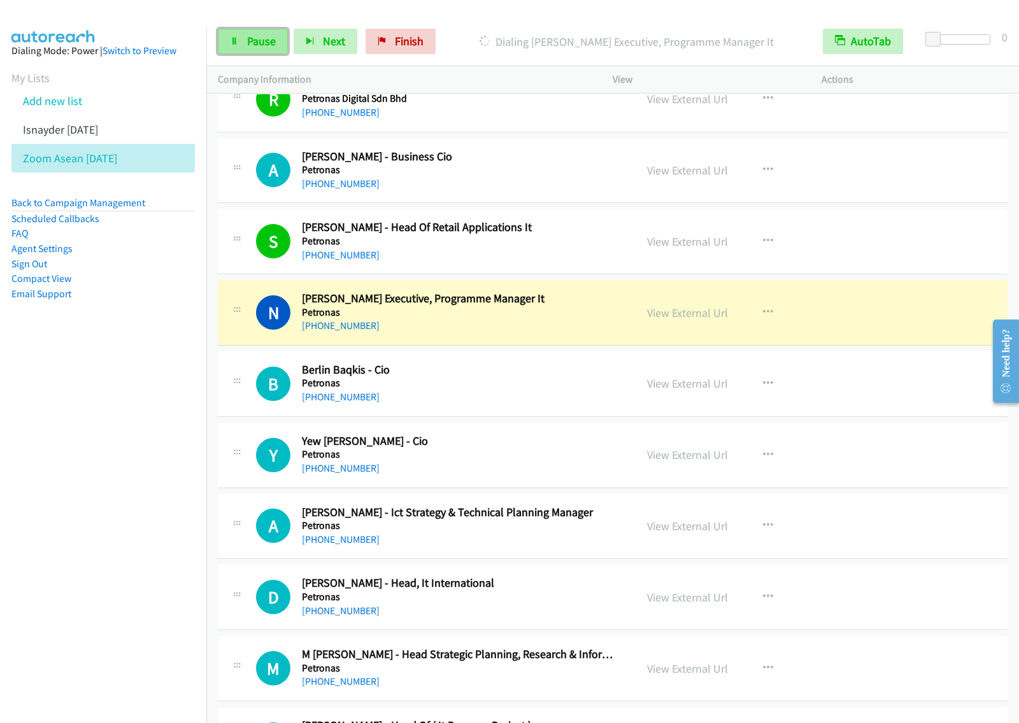
click at [237, 39] on icon at bounding box center [234, 42] width 9 height 9
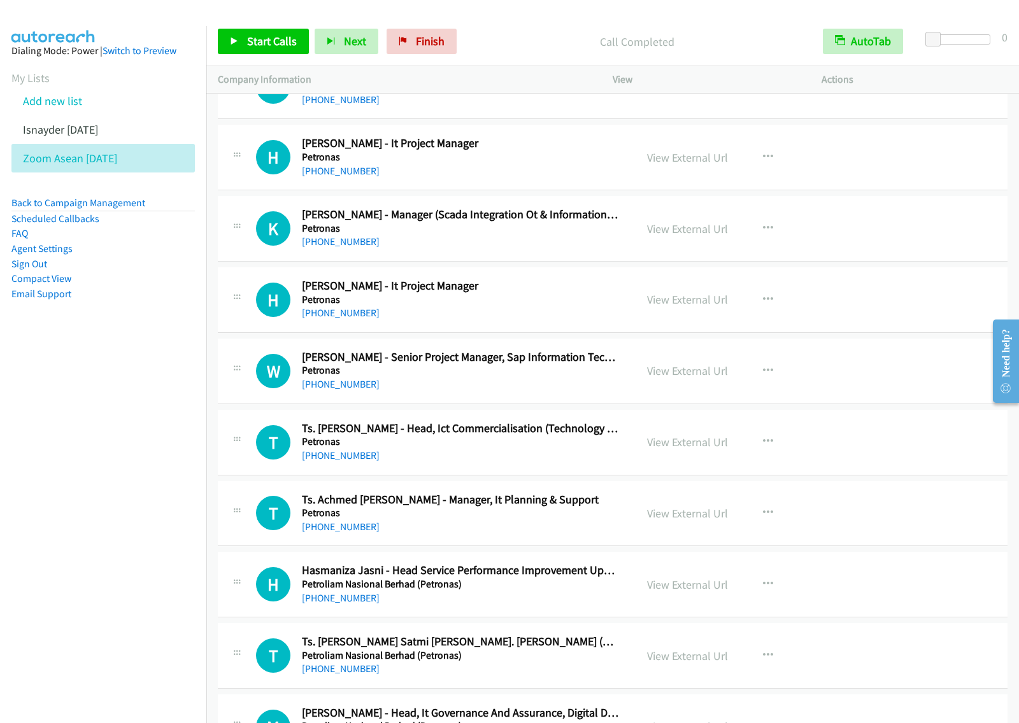
scroll to position [4377, 0]
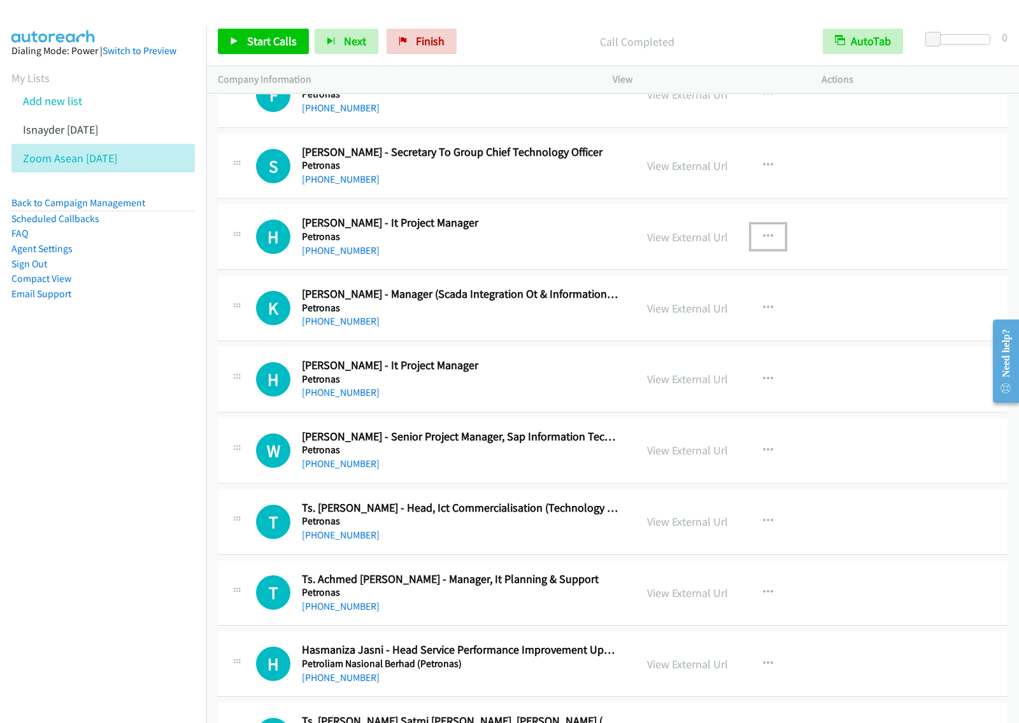
click at [763, 242] on icon "button" at bounding box center [768, 237] width 10 height 10
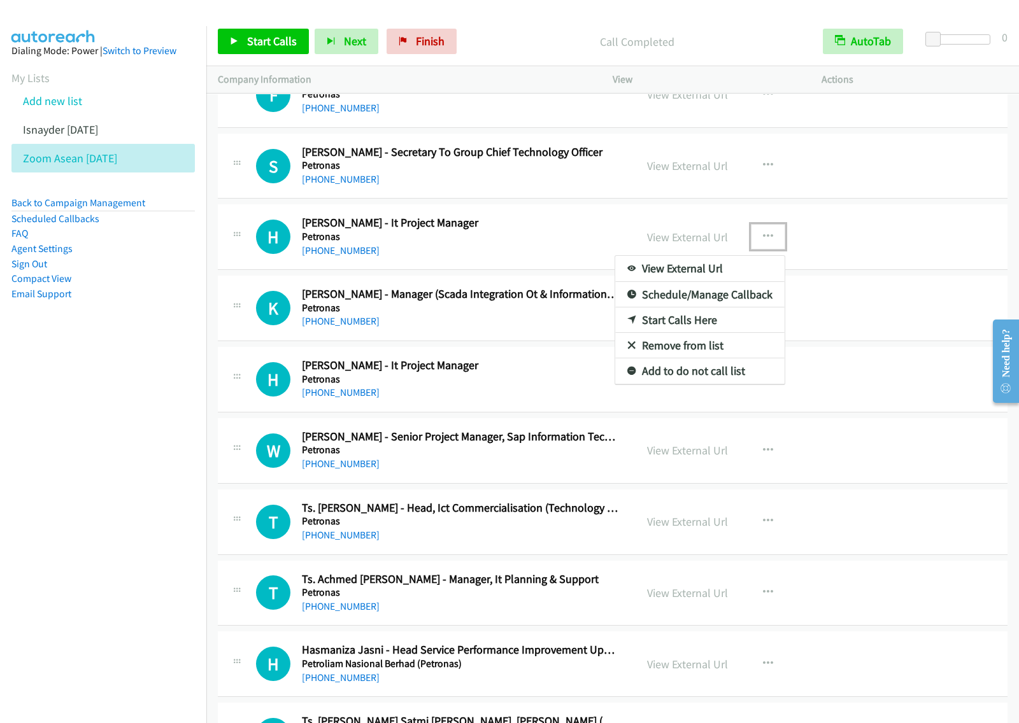
click at [693, 329] on link "Start Calls Here" at bounding box center [699, 319] width 169 height 25
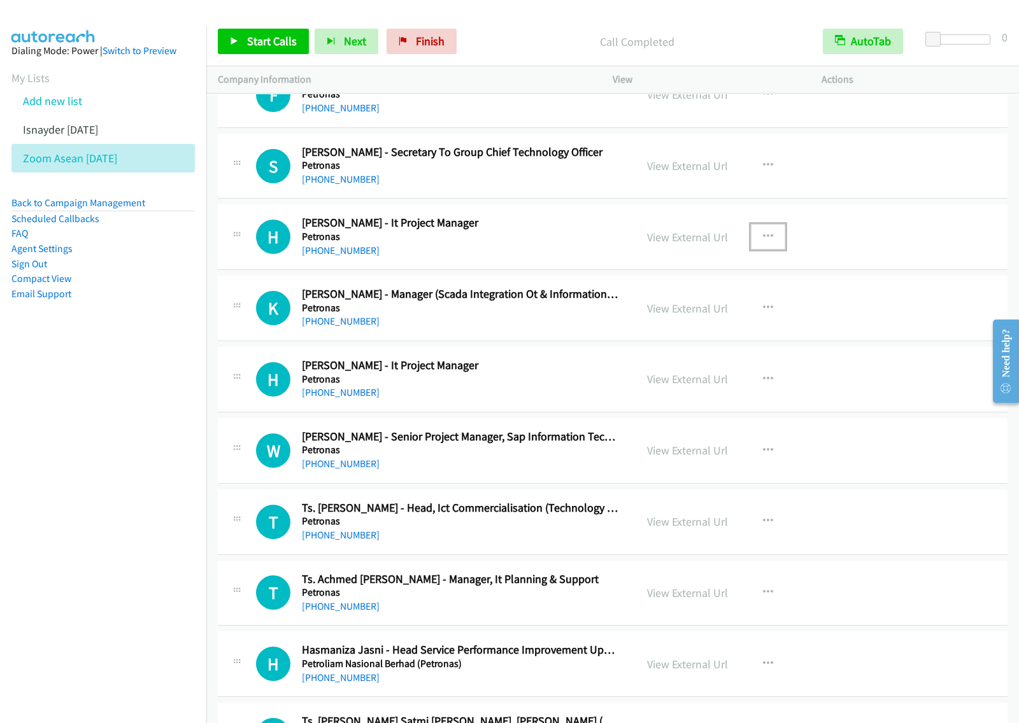
drag, startPoint x: 759, startPoint y: 243, endPoint x: 762, endPoint y: 272, distance: 30.1
click at [763, 242] on icon "button" at bounding box center [768, 237] width 10 height 10
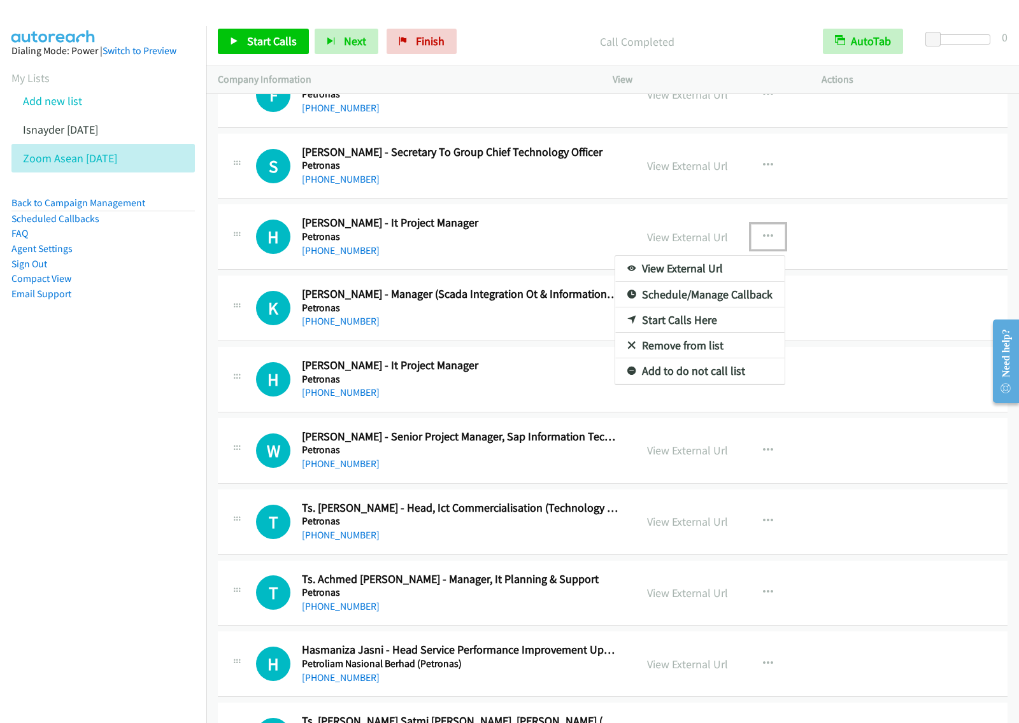
click at [710, 327] on link "Start Calls Here" at bounding box center [699, 319] width 169 height 25
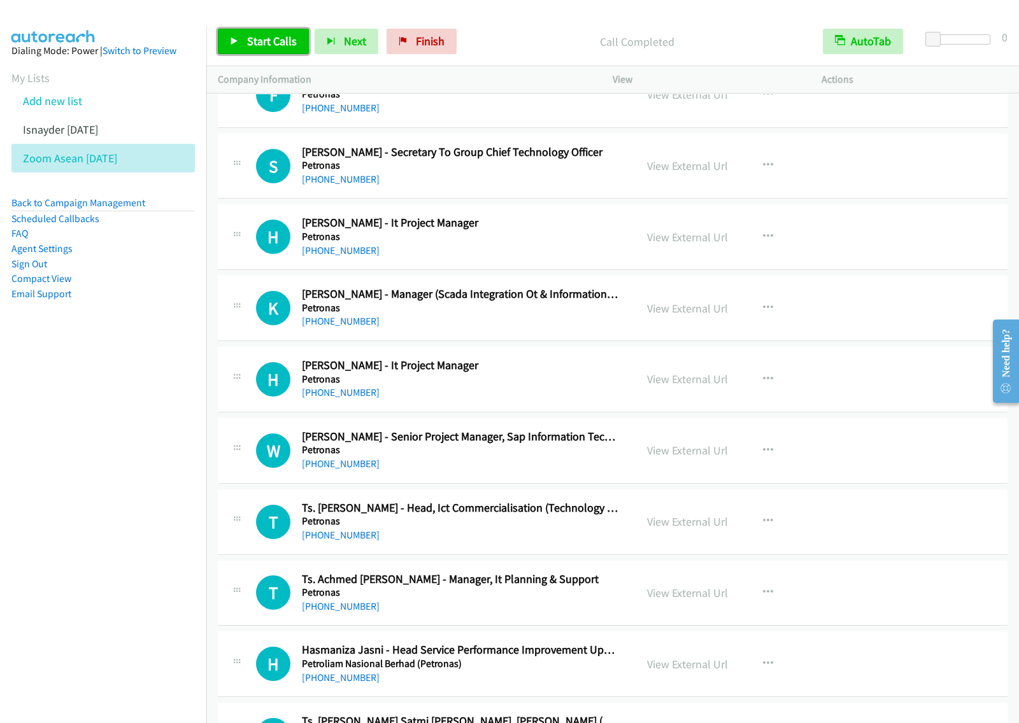
click at [278, 40] on span "Start Calls" at bounding box center [272, 41] width 50 height 15
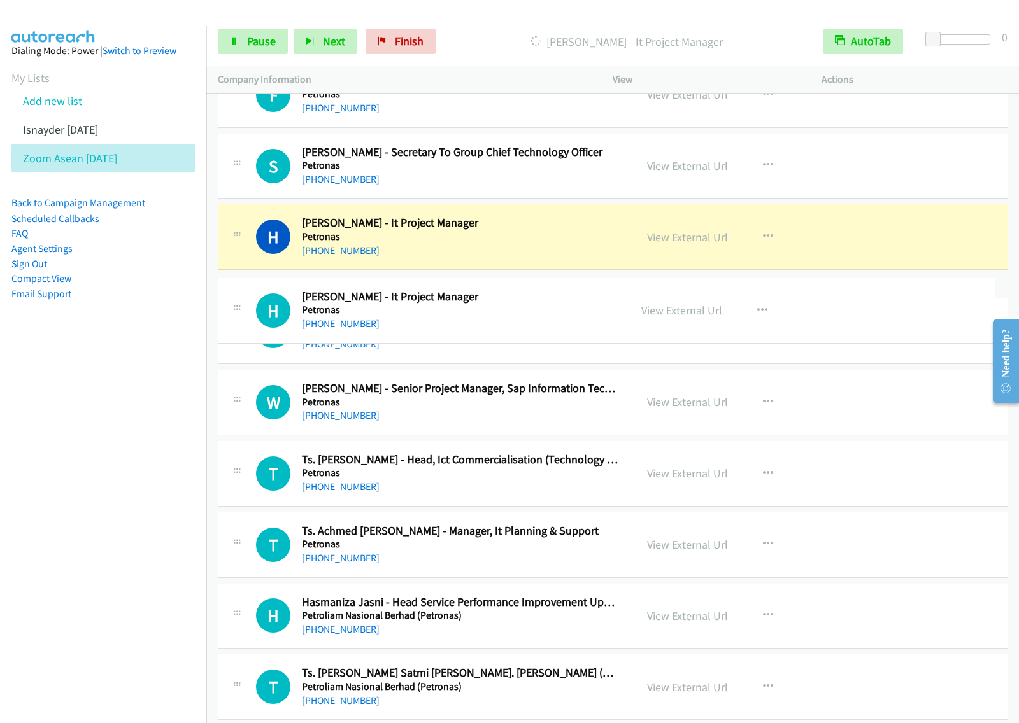
drag, startPoint x: 505, startPoint y: 376, endPoint x: 527, endPoint y: 299, distance: 79.6
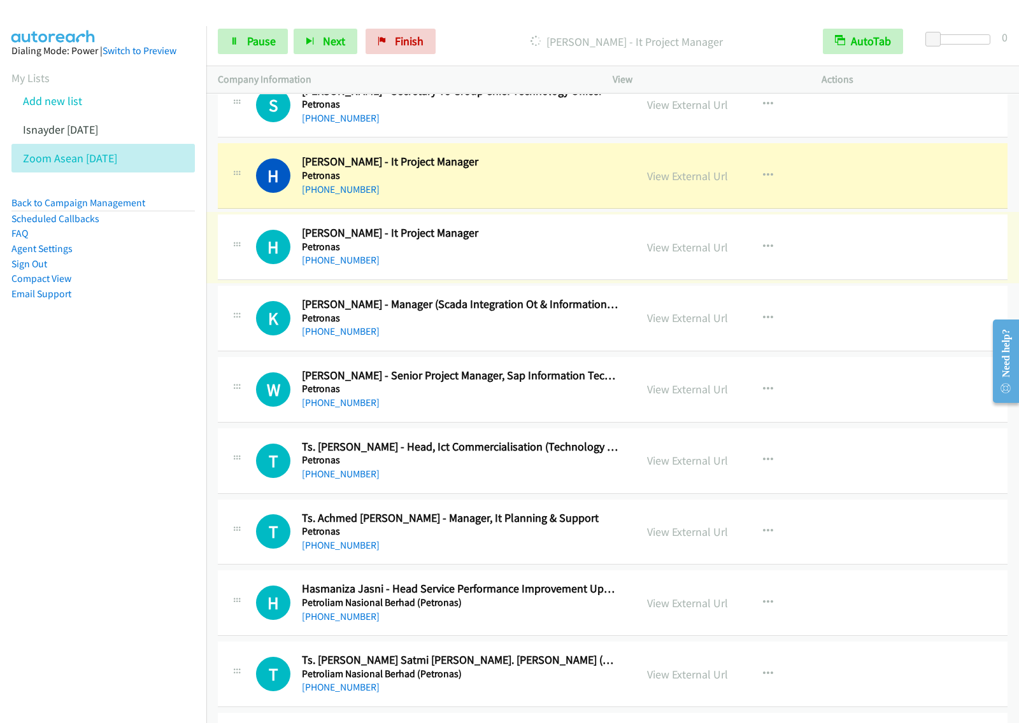
scroll to position [4456, 0]
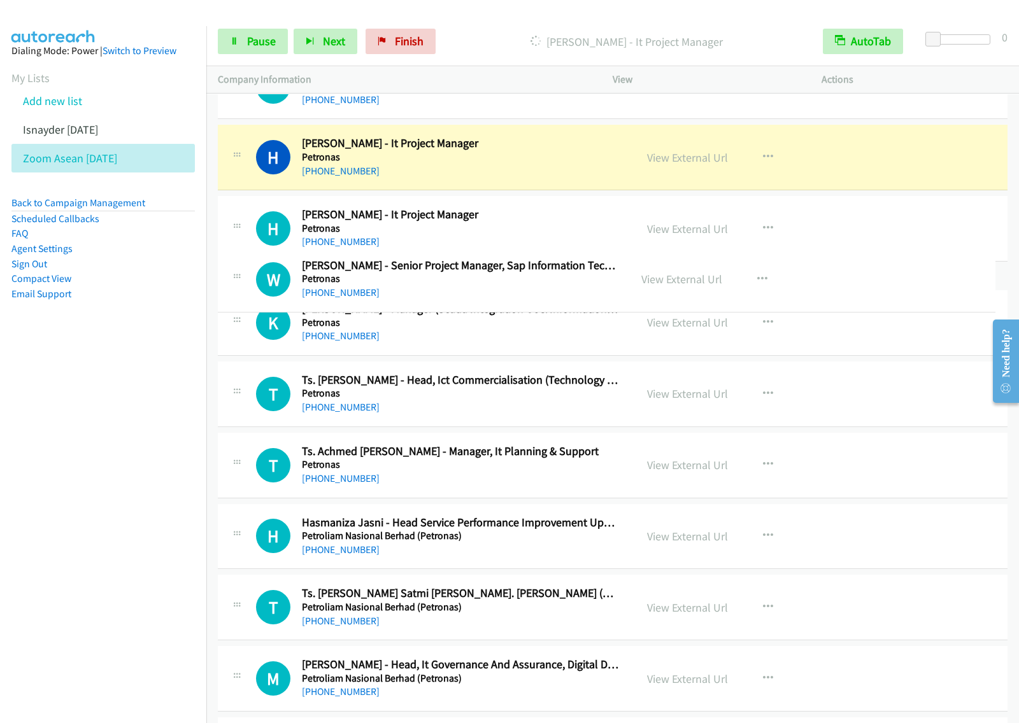
drag, startPoint x: 547, startPoint y: 374, endPoint x: 555, endPoint y: 274, distance: 99.6
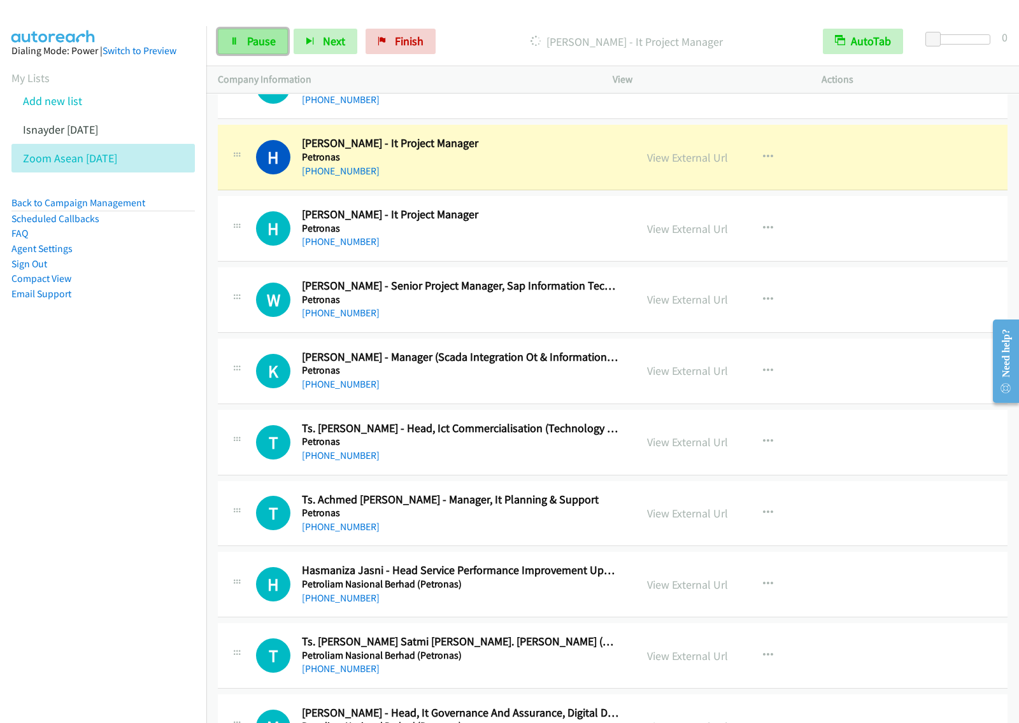
click at [274, 38] on span "Pause" at bounding box center [261, 41] width 29 height 15
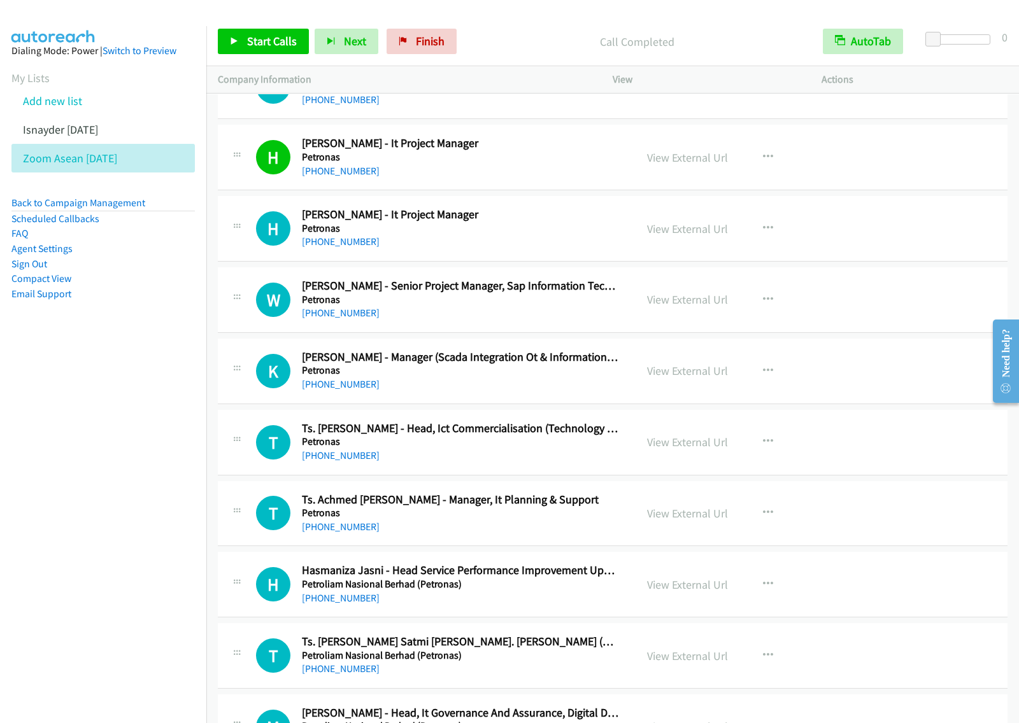
click at [260, 21] on div "Start Calls Pause Next Finish Call Completed AutoTab AutoTab 0" at bounding box center [612, 41] width 812 height 49
click at [261, 38] on span "Start Calls" at bounding box center [272, 41] width 50 height 15
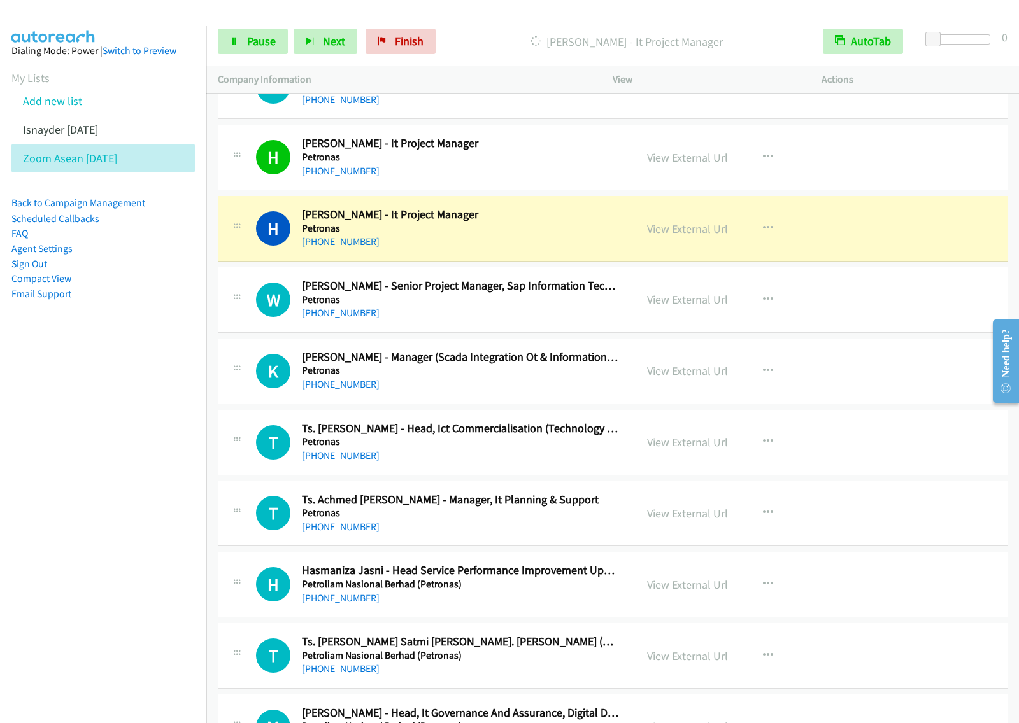
scroll to position [4536, 0]
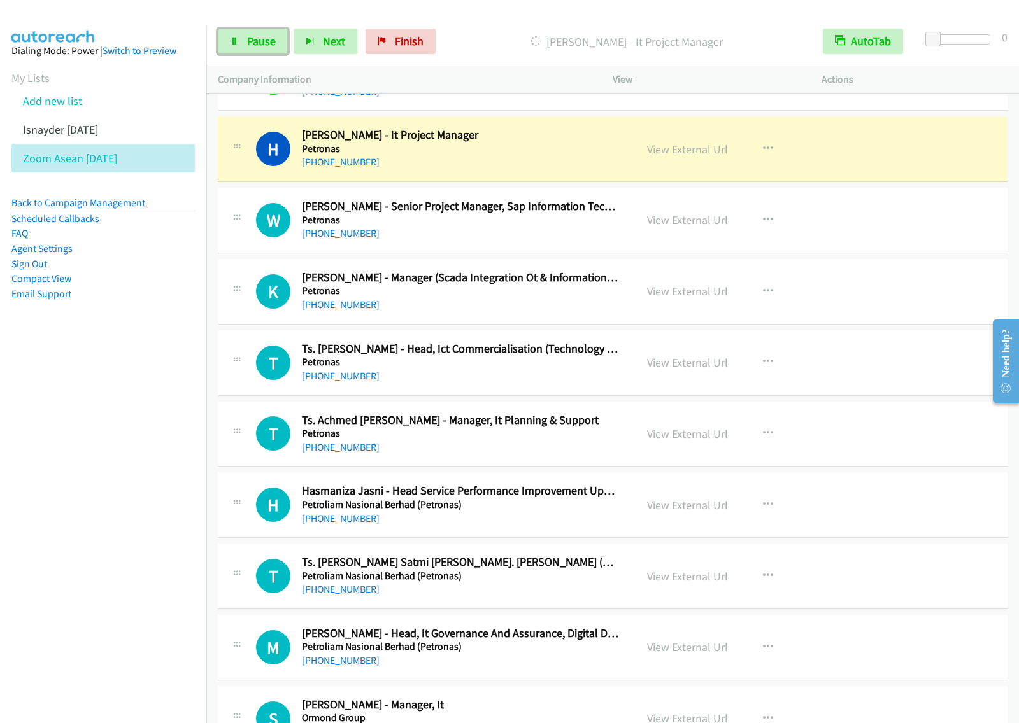
drag, startPoint x: 267, startPoint y: 40, endPoint x: 327, endPoint y: 17, distance: 63.5
click at [267, 40] on span "Pause" at bounding box center [261, 41] width 29 height 15
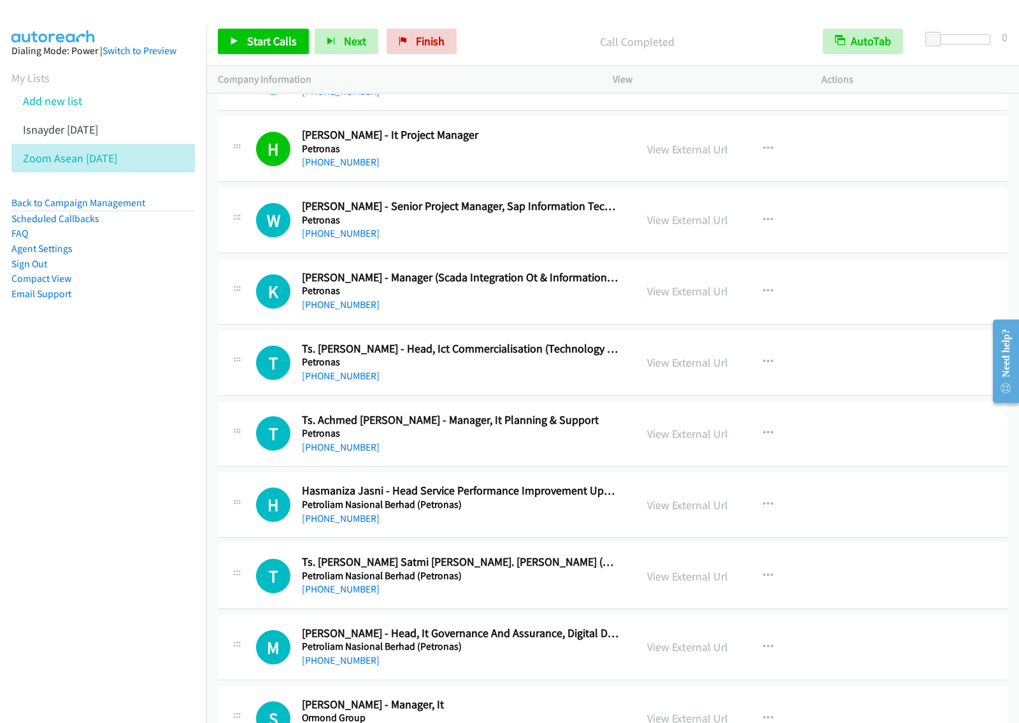
click at [123, 400] on nav "Dialing Mode: Power | Switch to Preview My Lists Add new list Isnayder Aug18 Zo…" at bounding box center [103, 387] width 207 height 723
click at [278, 45] on span "Start Calls" at bounding box center [272, 41] width 50 height 15
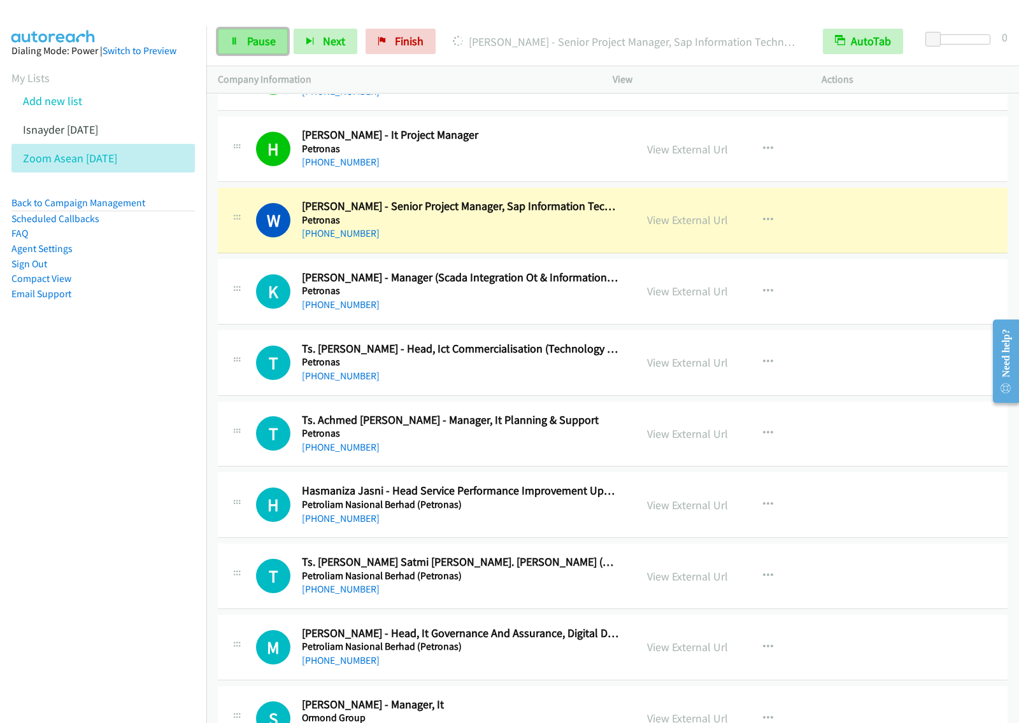
click at [267, 49] on link "Pause" at bounding box center [253, 41] width 70 height 25
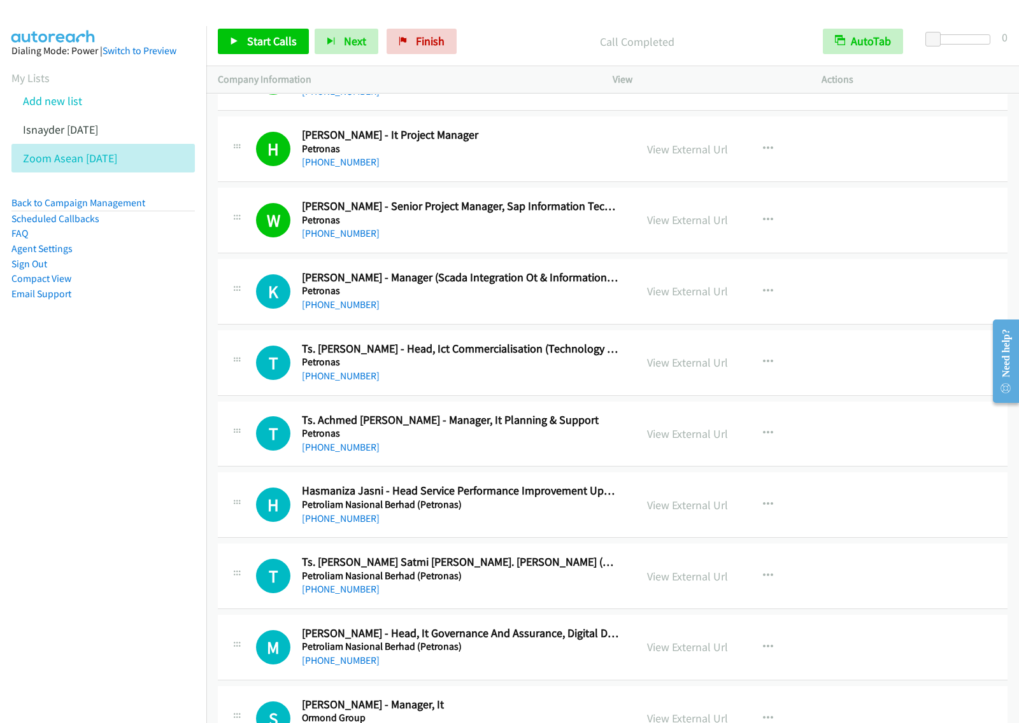
click at [132, 537] on nav "Dialing Mode: Power | Switch to Preview My Lists Add new list Isnayder Aug18 Zo…" at bounding box center [103, 387] width 207 height 723
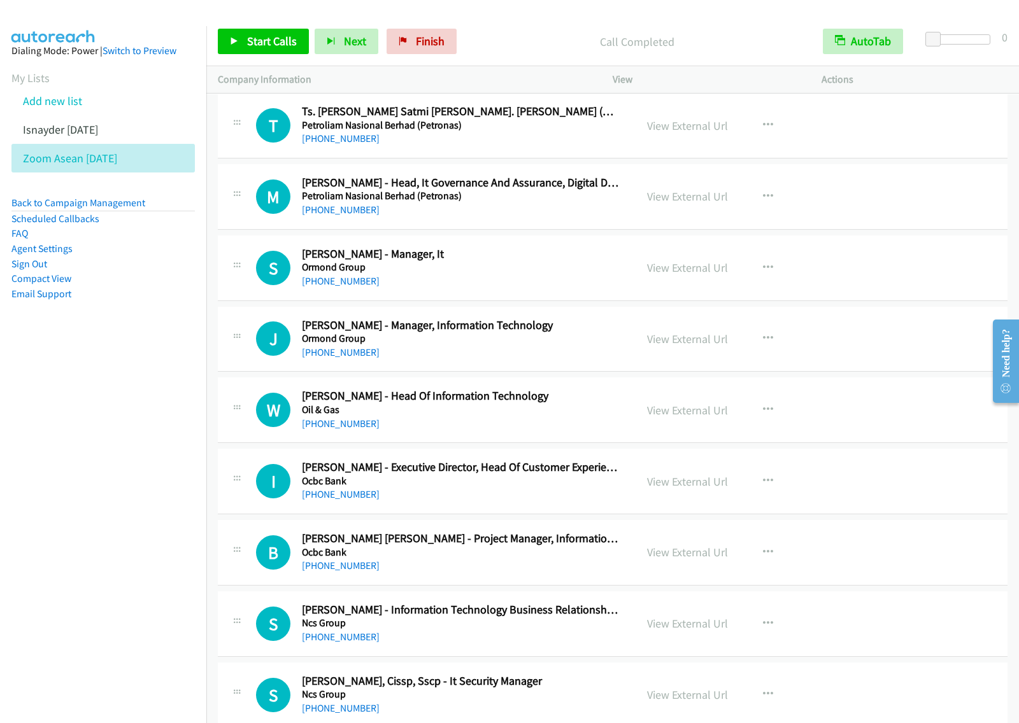
scroll to position [5013, 0]
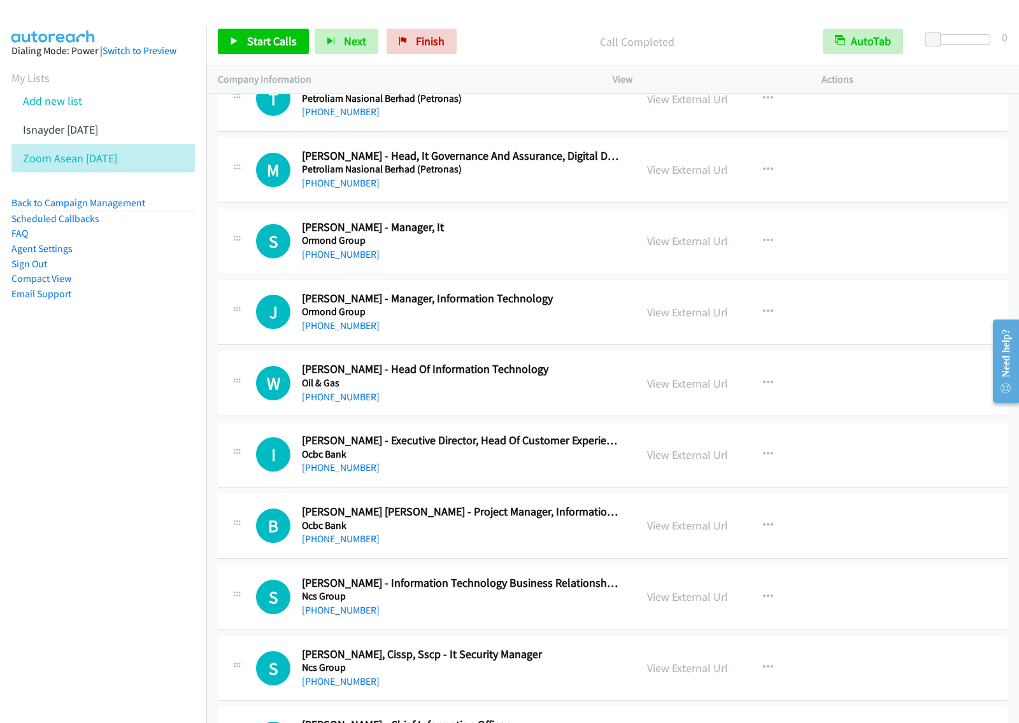
click at [527, 247] on h5 "Ormond Group" at bounding box center [460, 240] width 316 height 13
click at [774, 246] on button "button" at bounding box center [768, 241] width 34 height 25
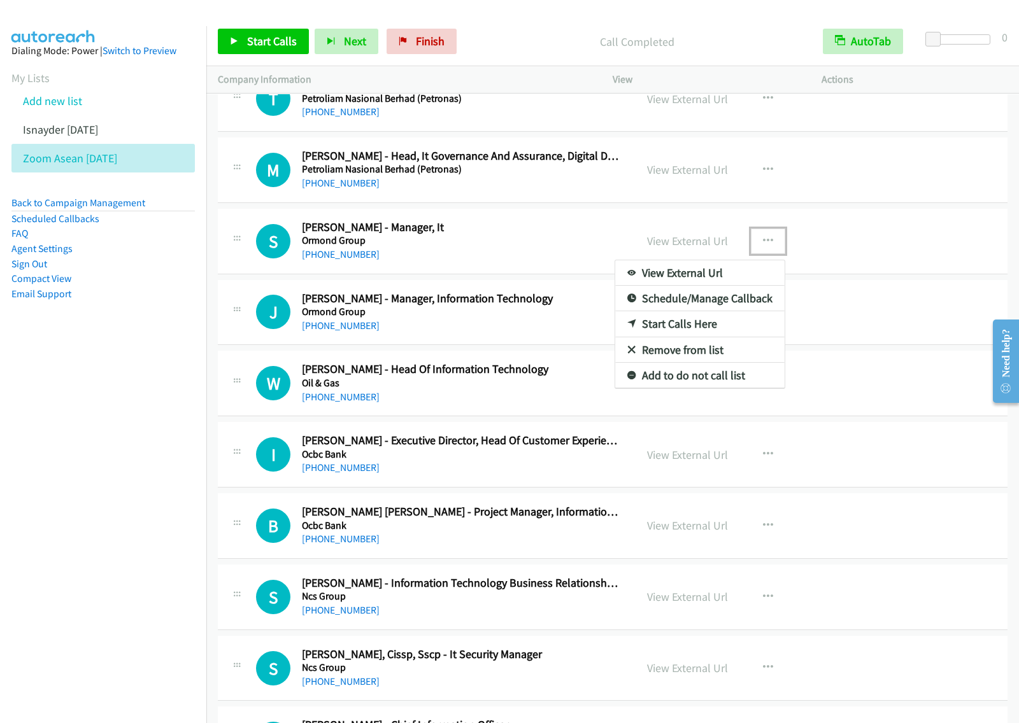
click at [688, 333] on link "Start Calls Here" at bounding box center [699, 323] width 169 height 25
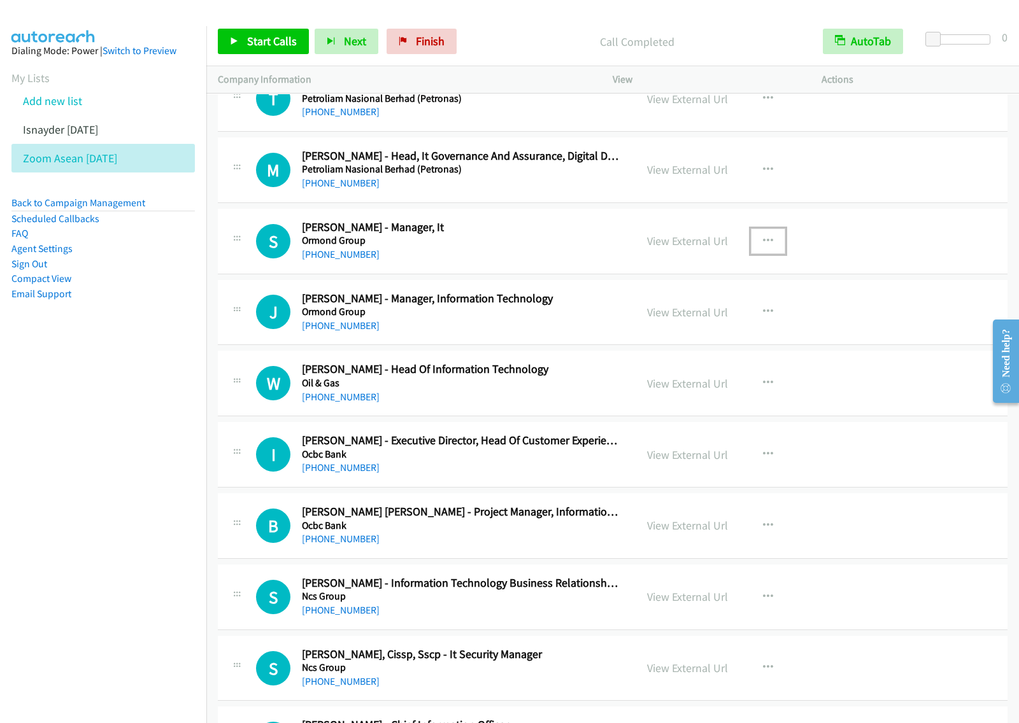
click at [764, 246] on icon "button" at bounding box center [768, 241] width 10 height 10
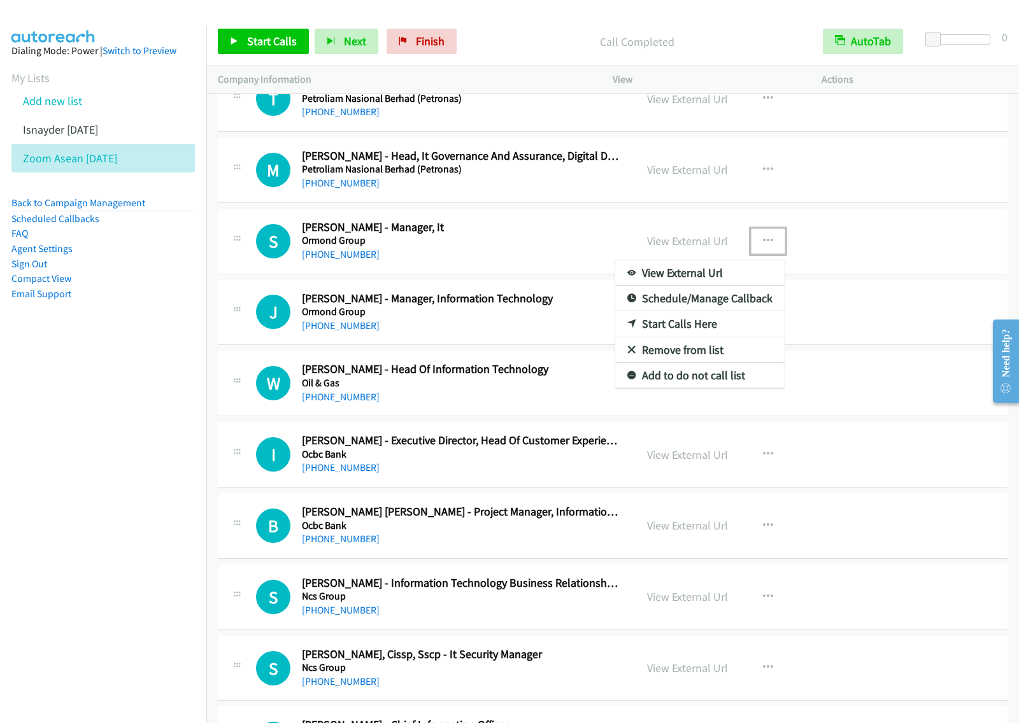
click at [708, 337] on link "Start Calls Here" at bounding box center [699, 323] width 169 height 25
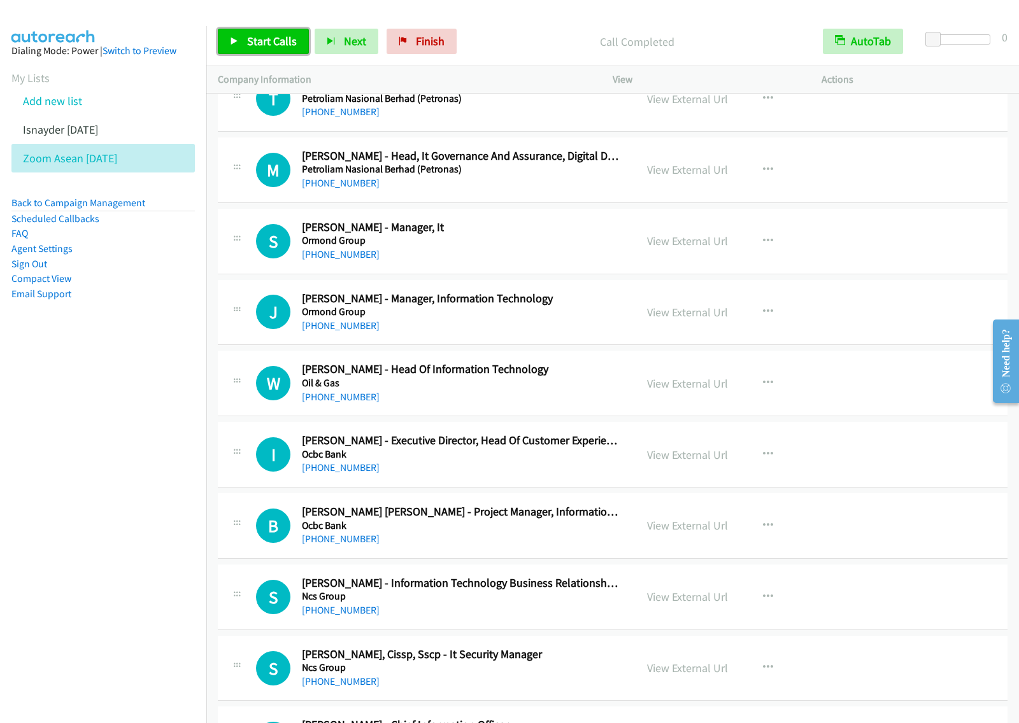
click at [281, 38] on span "Start Calls" at bounding box center [272, 41] width 50 height 15
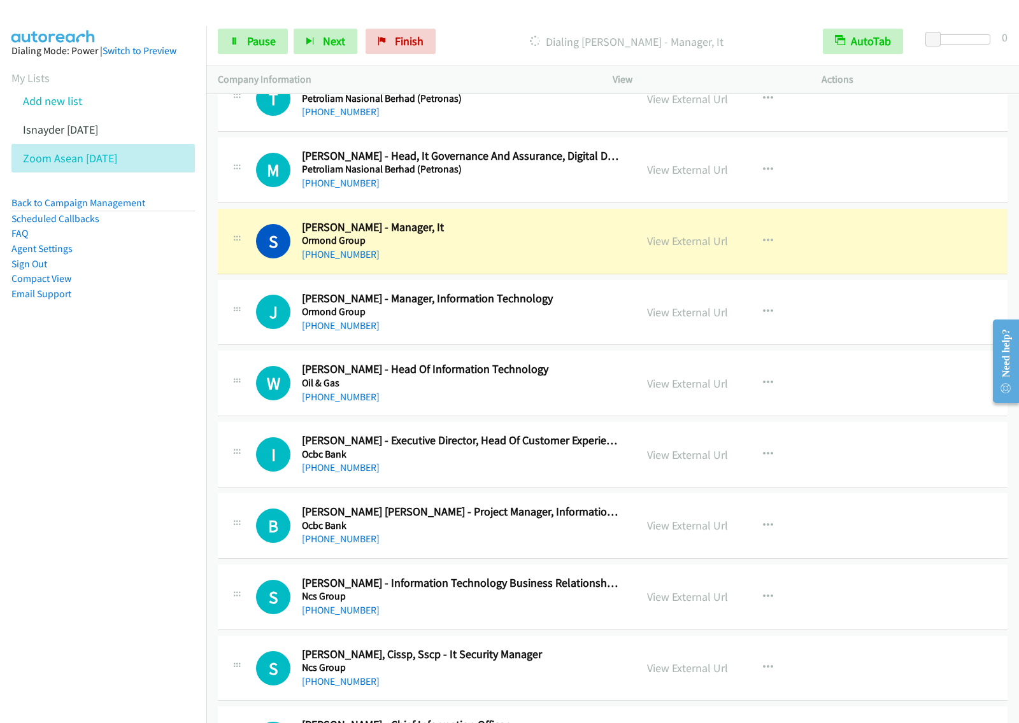
click at [113, 553] on nav "Dialing Mode: Power | Switch to Preview My Lists Add new list Isnayder Aug18 Zo…" at bounding box center [103, 387] width 207 height 723
click at [258, 40] on span "Pause" at bounding box center [261, 41] width 29 height 15
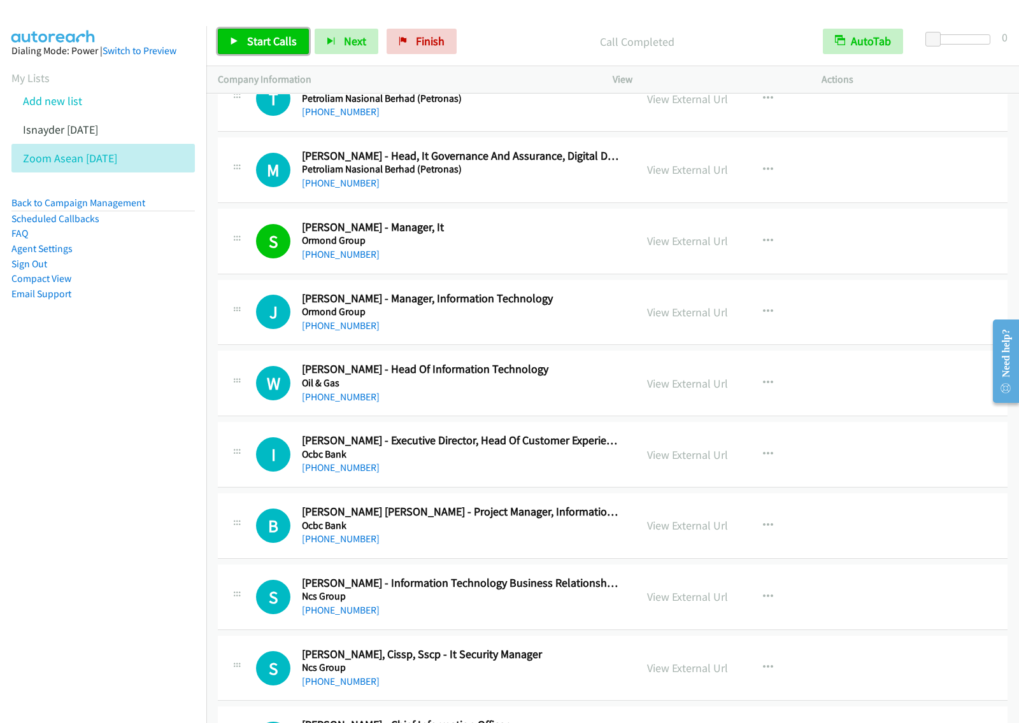
click at [251, 37] on span "Start Calls" at bounding box center [272, 41] width 50 height 15
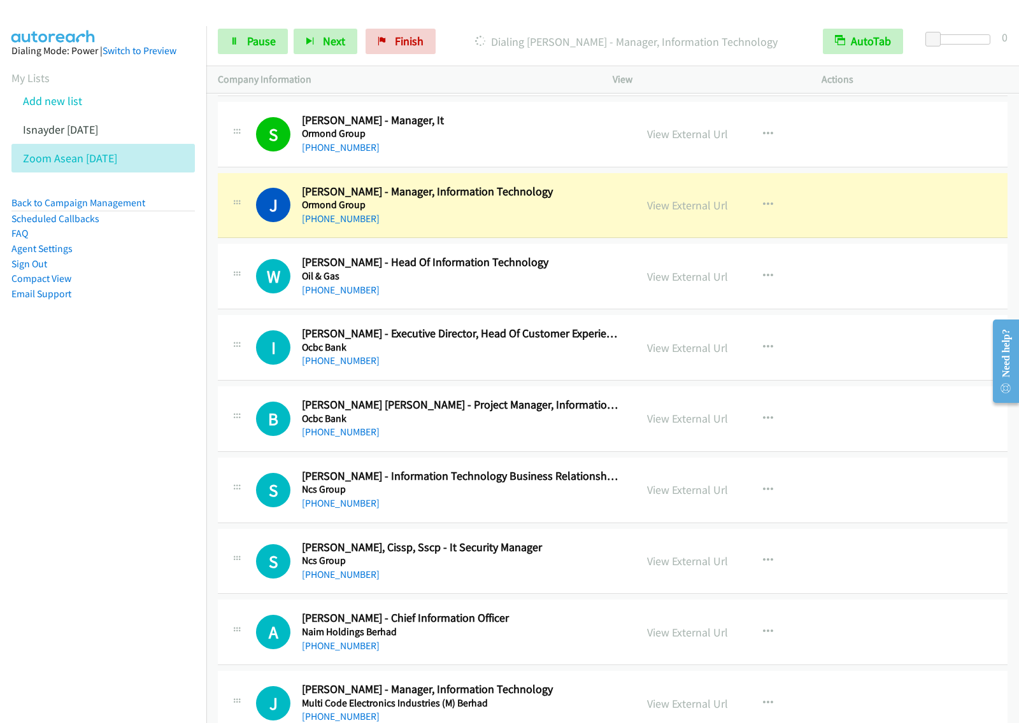
scroll to position [5093, 0]
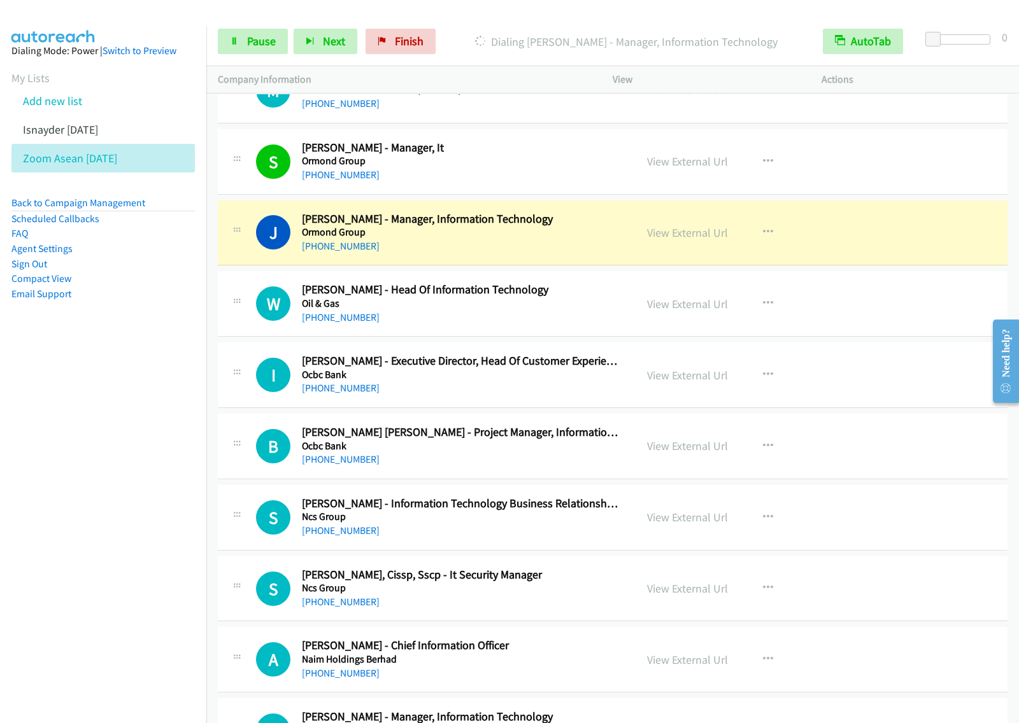
click at [102, 459] on nav "Dialing Mode: Power | Switch to Preview My Lists Add new list Isnayder Aug18 Zo…" at bounding box center [103, 387] width 207 height 723
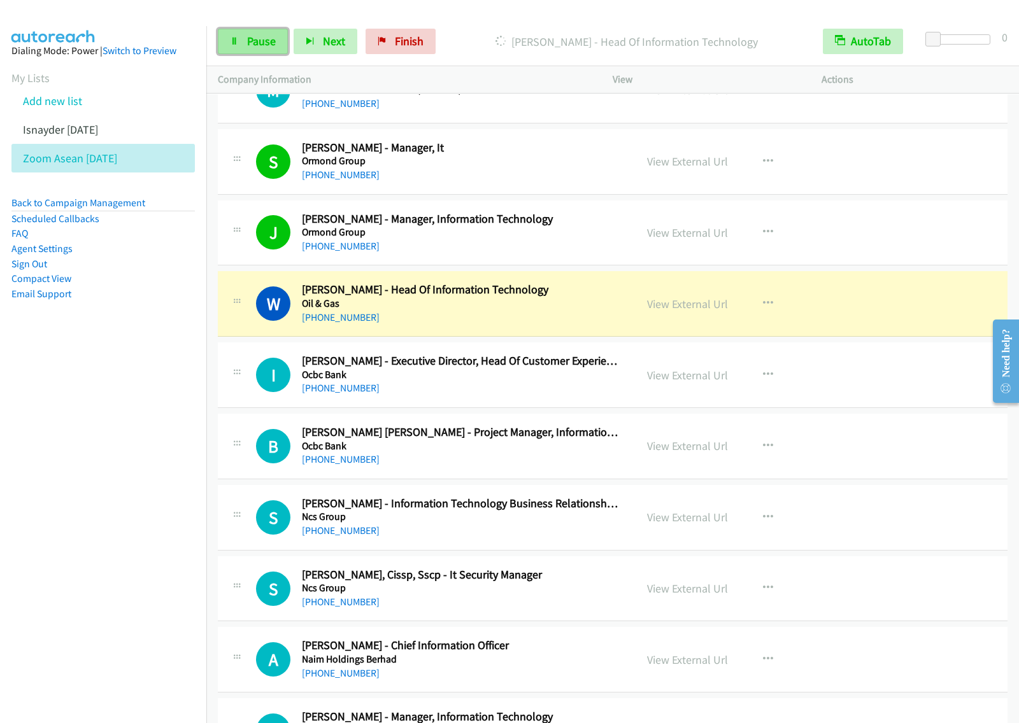
click at [253, 43] on span "Pause" at bounding box center [261, 41] width 29 height 15
click at [763, 237] on icon "button" at bounding box center [768, 232] width 10 height 10
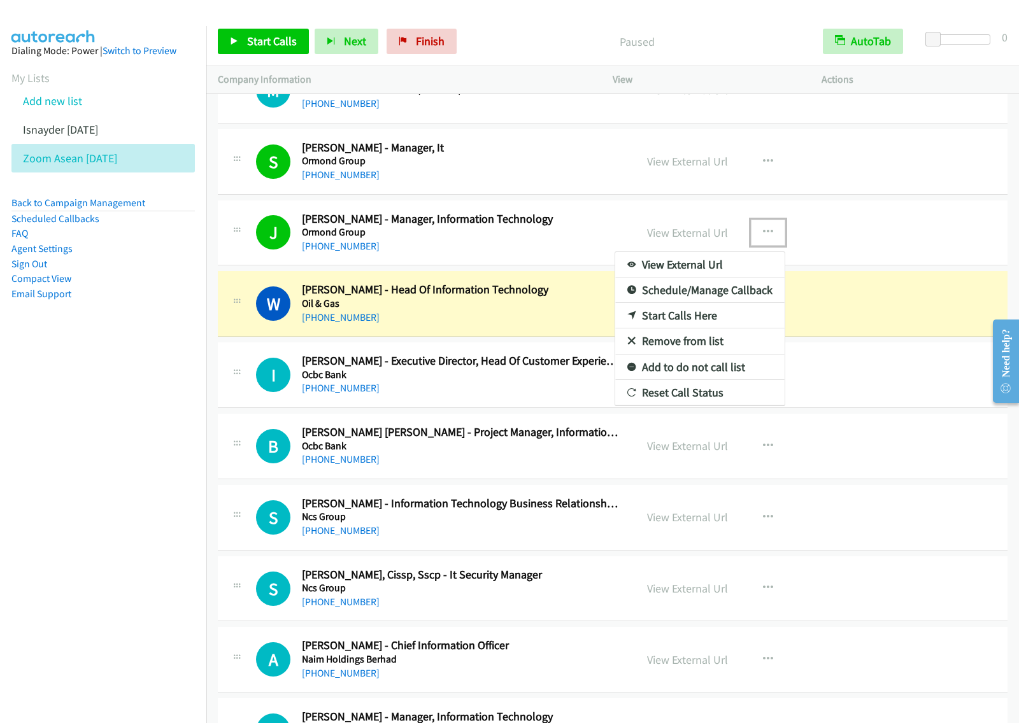
click at [713, 272] on link "View External Url" at bounding box center [699, 264] width 169 height 25
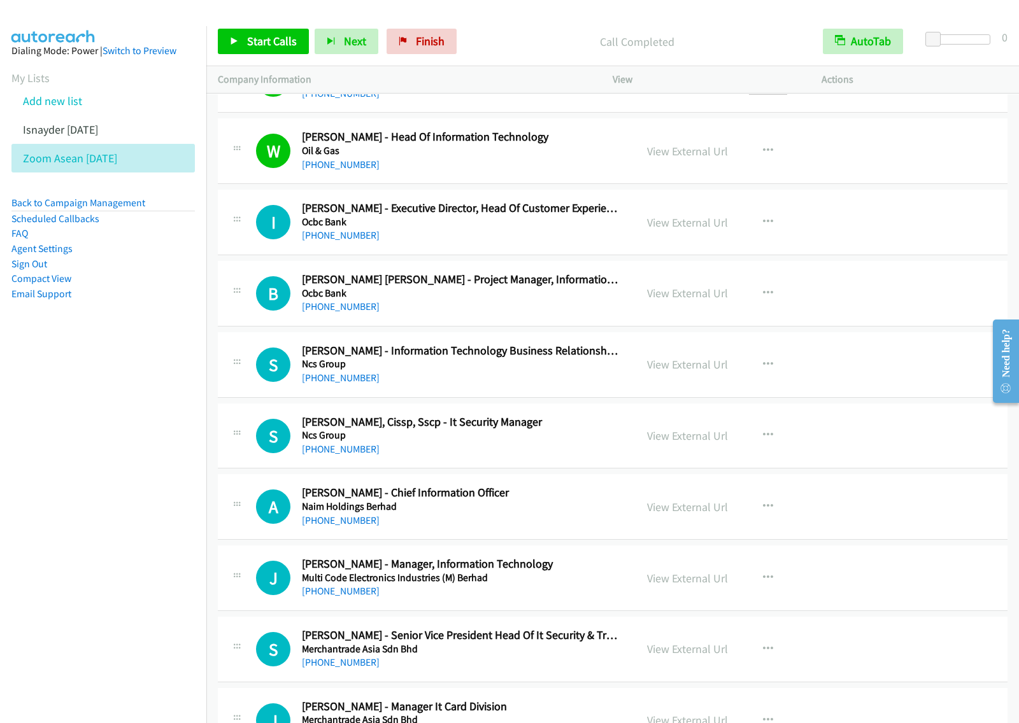
scroll to position [5252, 0]
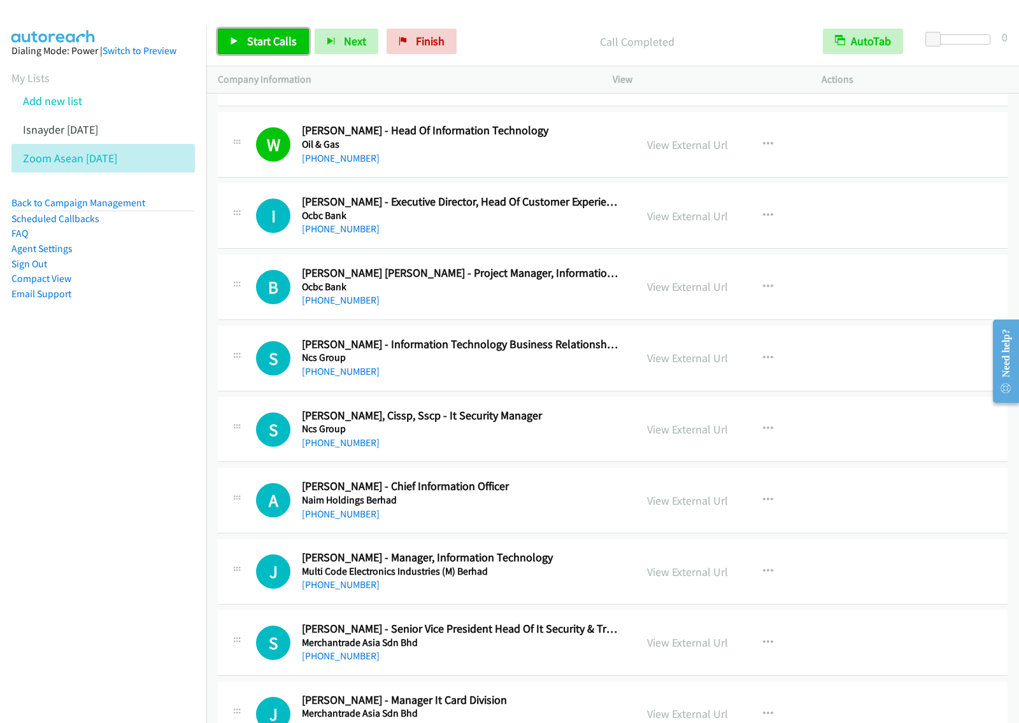
click at [268, 39] on span "Start Calls" at bounding box center [272, 41] width 50 height 15
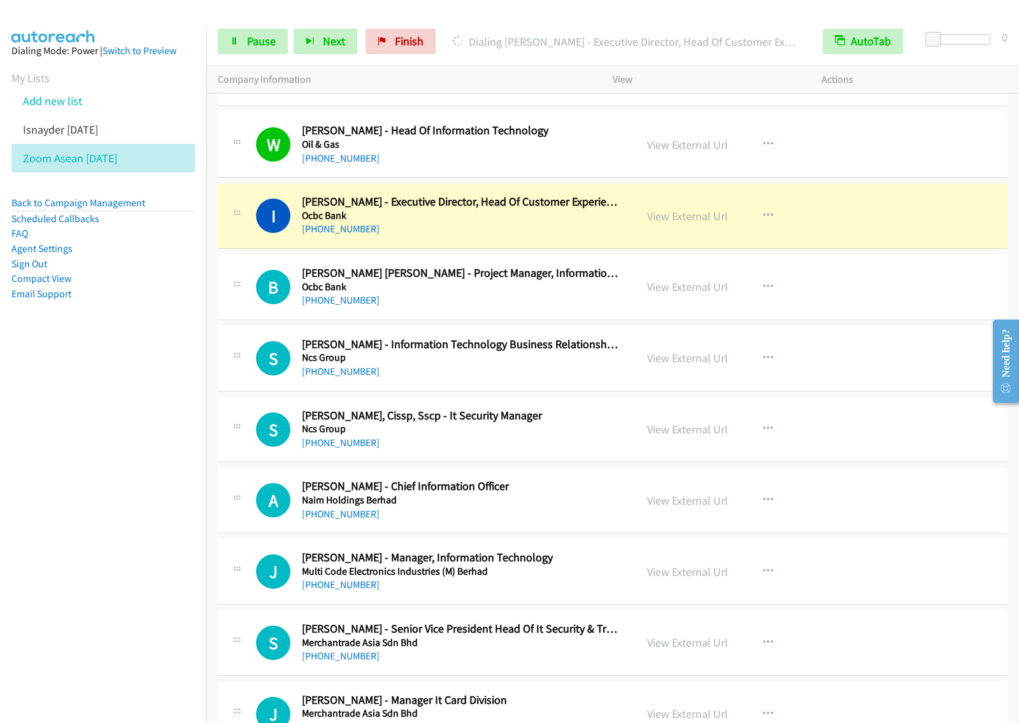
drag, startPoint x: 138, startPoint y: 352, endPoint x: 258, endPoint y: 248, distance: 159.4
click at [138, 351] on aside "Dialing Mode: Power | Switch to Preview My Lists Add new list Isnayder Aug18 Zo…" at bounding box center [103, 192] width 206 height 333
click at [243, 36] on link "Pause" at bounding box center [253, 41] width 70 height 25
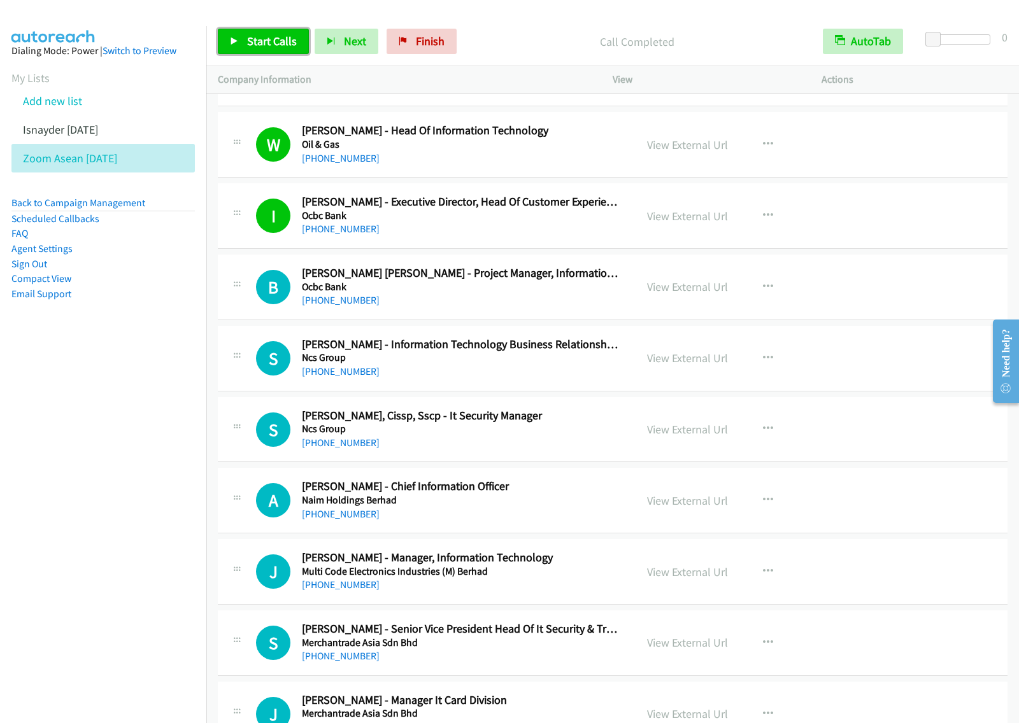
click at [296, 39] on link "Start Calls" at bounding box center [263, 41] width 91 height 25
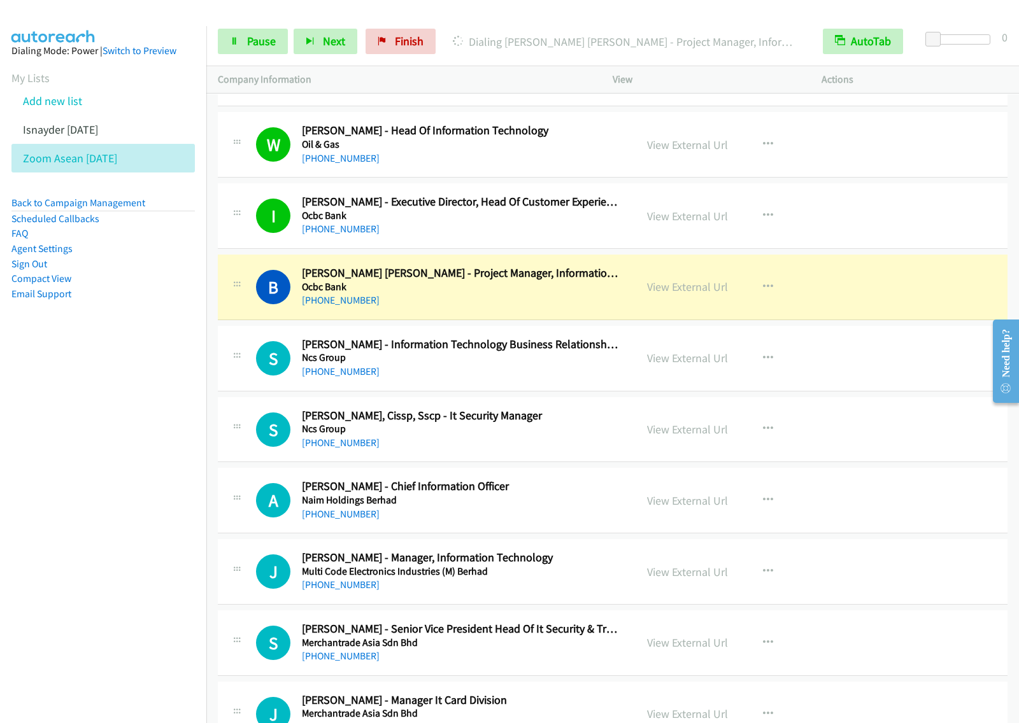
scroll to position [5332, 0]
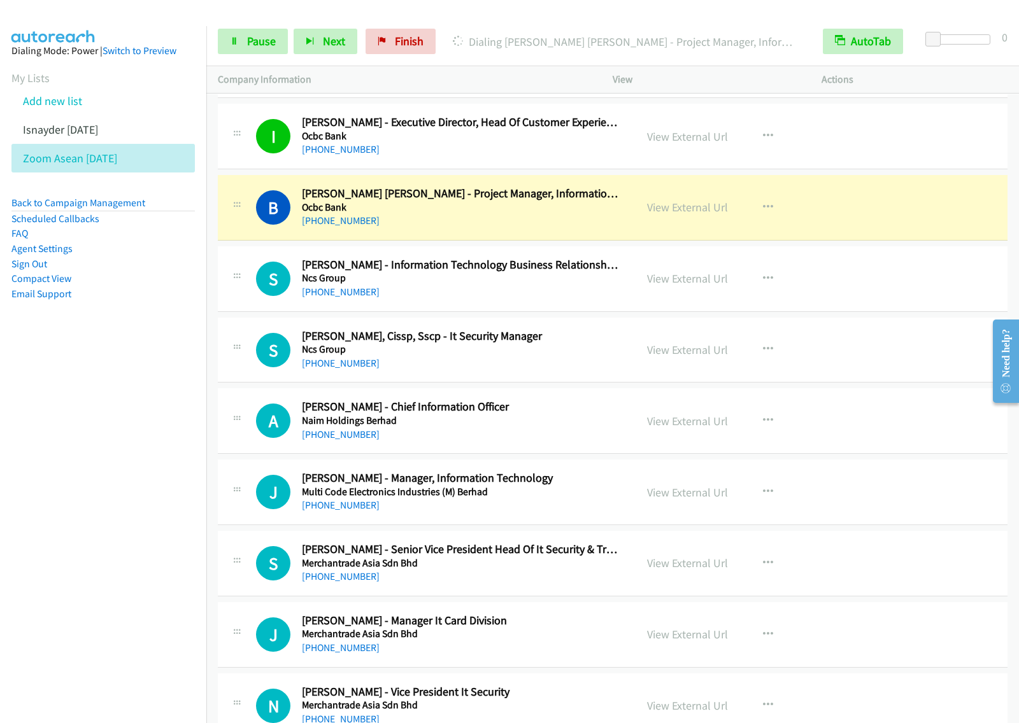
click at [181, 450] on nav "Dialing Mode: Power | Switch to Preview My Lists Add new list Isnayder Aug18 Zo…" at bounding box center [103, 387] width 207 height 723
click at [263, 43] on span "Pause" at bounding box center [261, 41] width 29 height 15
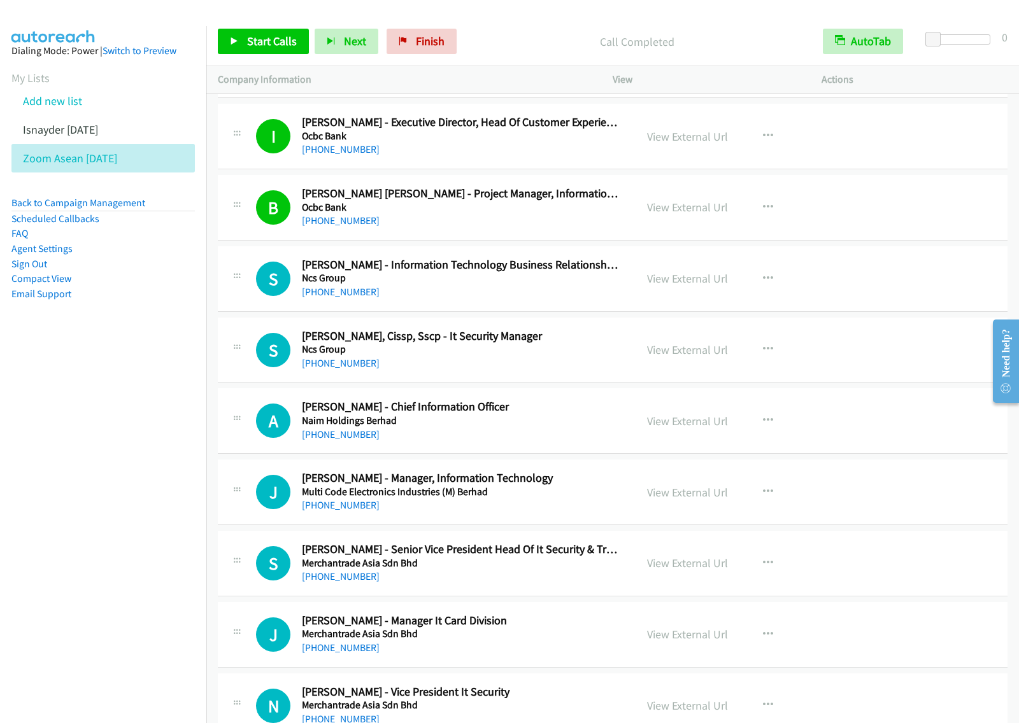
click at [157, 390] on nav "Dialing Mode: Power | Switch to Preview My Lists Add new list Isnayder Aug18 Zo…" at bounding box center [103, 387] width 207 height 723
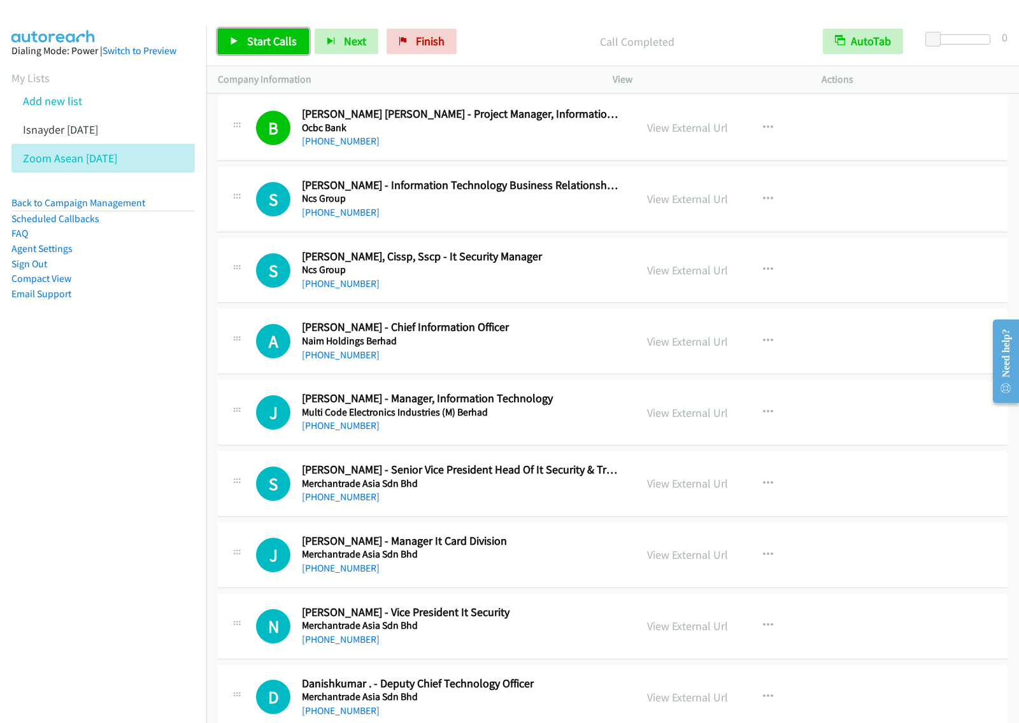
click at [284, 42] on span "Start Calls" at bounding box center [272, 41] width 50 height 15
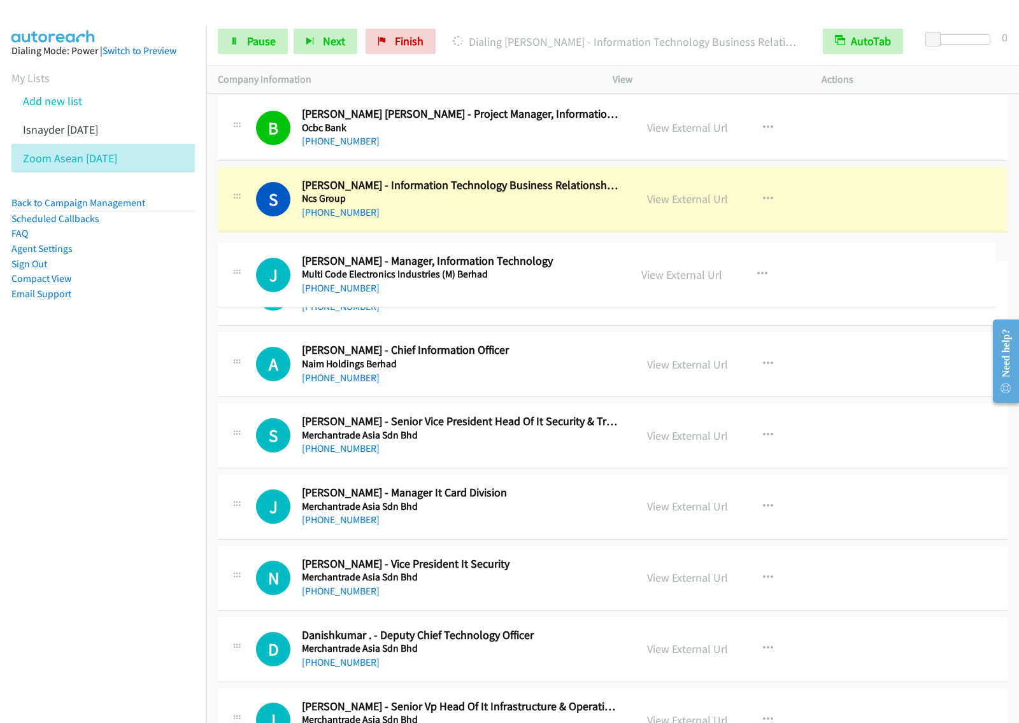
drag, startPoint x: 561, startPoint y: 416, endPoint x: 587, endPoint y: 269, distance: 149.4
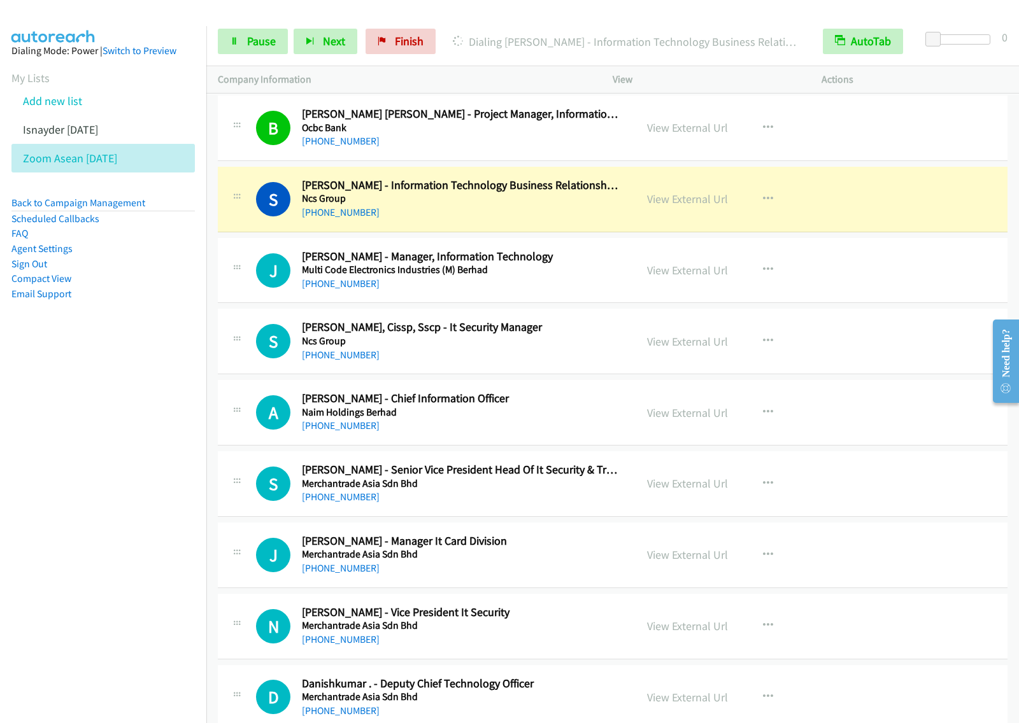
click at [68, 392] on nav "Dialing Mode: Power | Switch to Preview My Lists Add new list Isnayder Aug18 Zo…" at bounding box center [103, 387] width 207 height 723
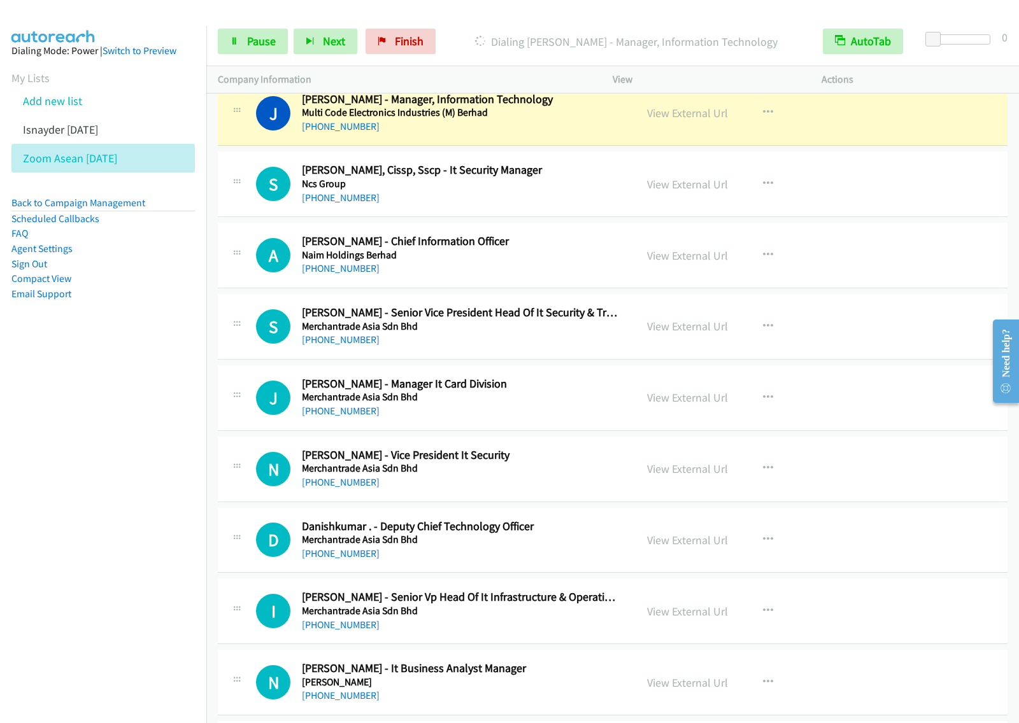
scroll to position [5570, 0]
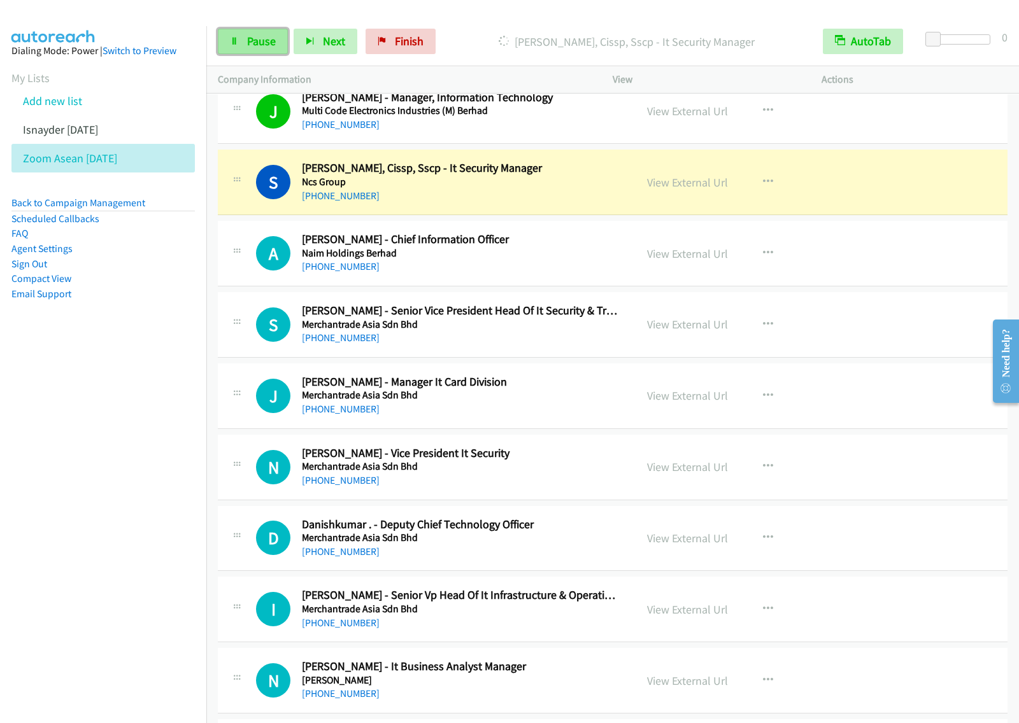
click at [255, 46] on span "Pause" at bounding box center [261, 41] width 29 height 15
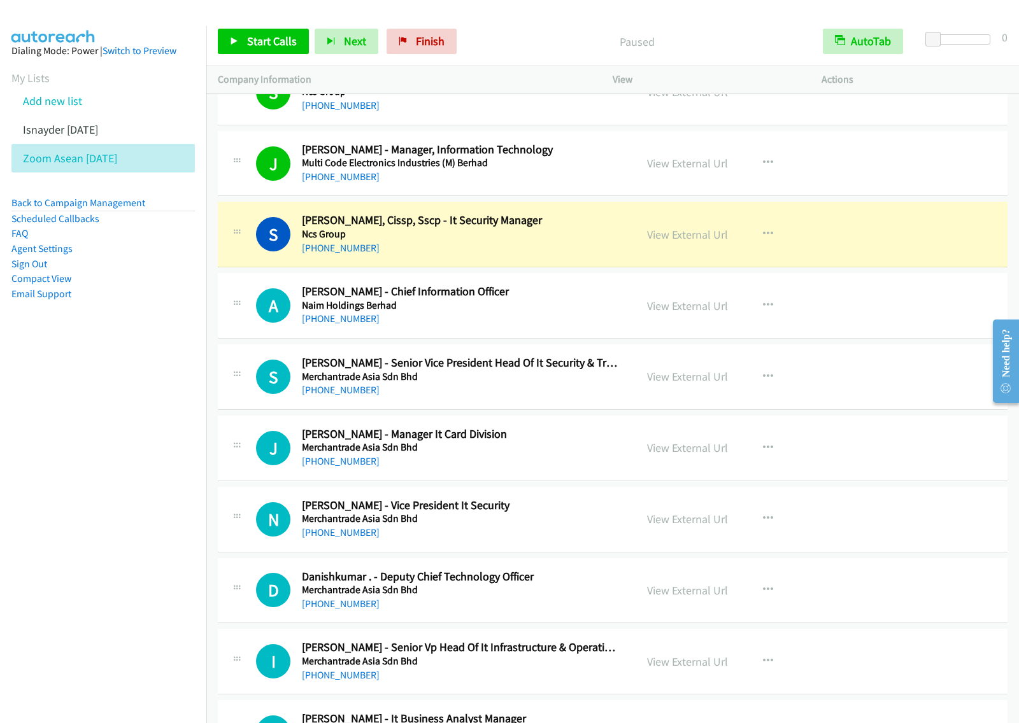
scroll to position [5491, 0]
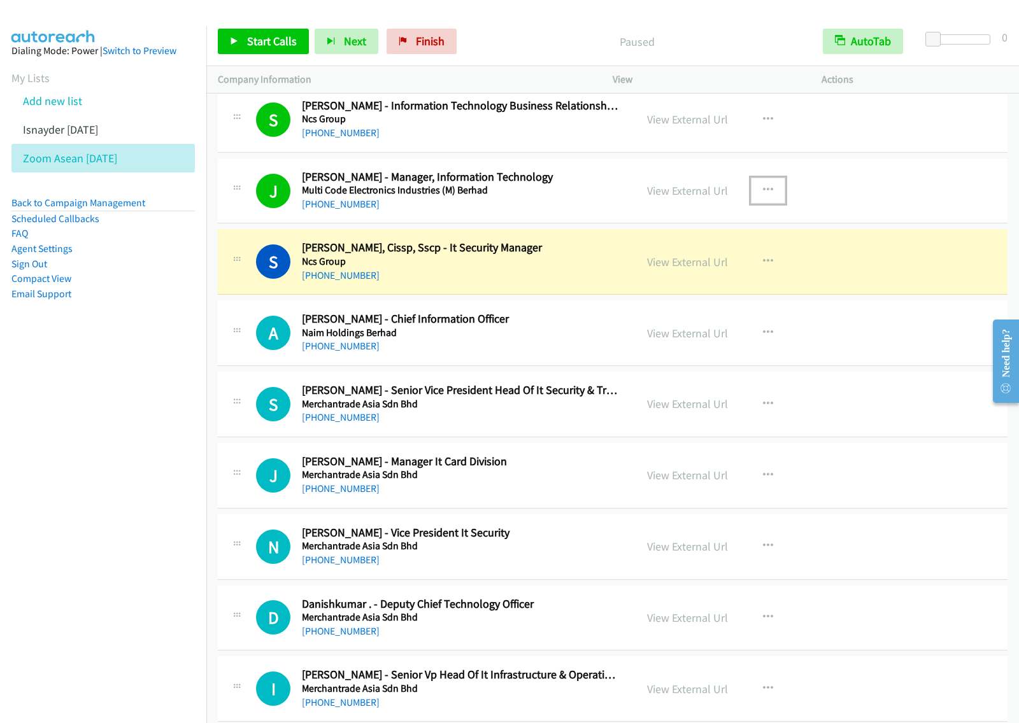
click at [764, 195] on icon "button" at bounding box center [768, 190] width 10 height 10
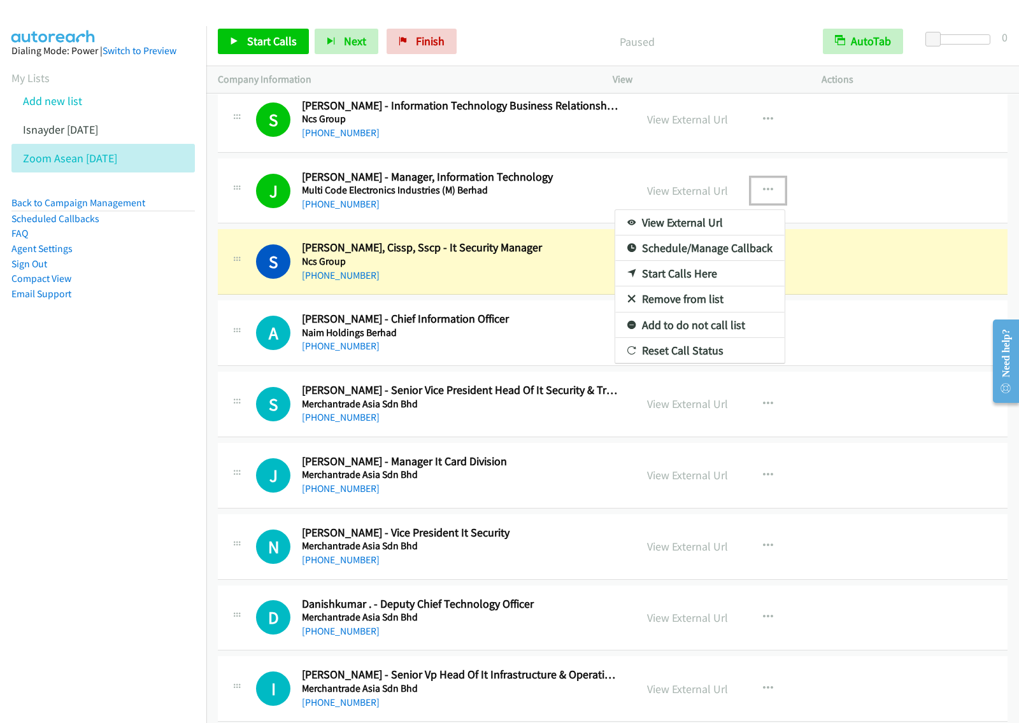
click at [707, 227] on link "View External Url" at bounding box center [699, 222] width 169 height 25
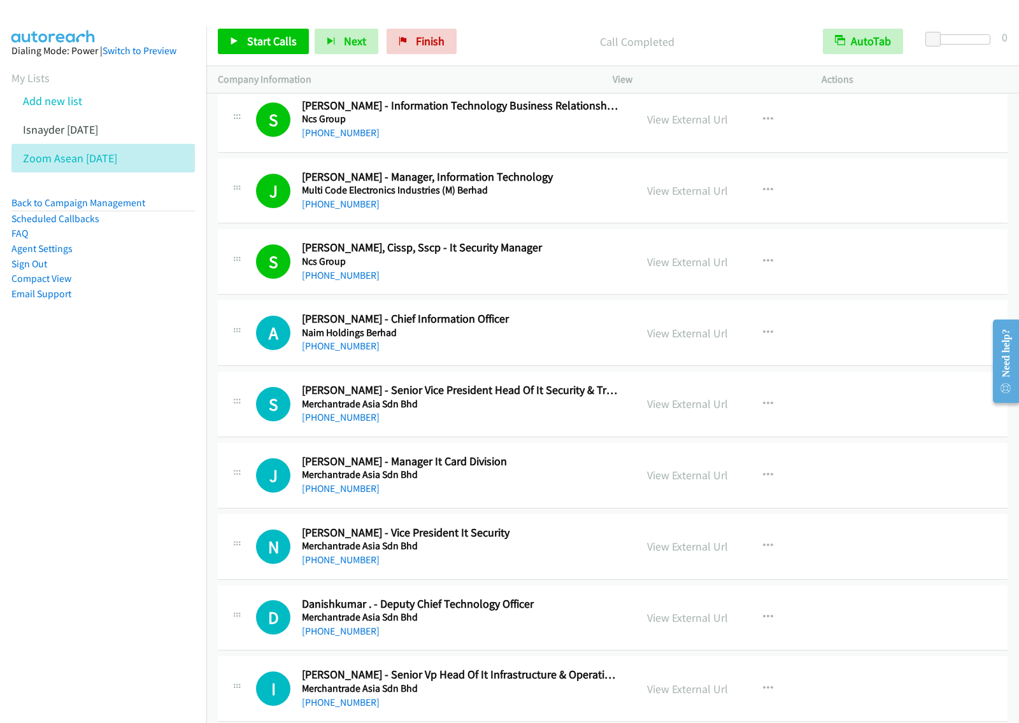
drag, startPoint x: 134, startPoint y: 325, endPoint x: 139, endPoint y: 320, distance: 7.2
click at [132, 325] on aside "Dialing Mode: Power | Switch to Preview My Lists Add new list Isnayder Aug18 Zo…" at bounding box center [103, 192] width 206 height 333
click at [262, 36] on span "Start Calls" at bounding box center [272, 41] width 50 height 15
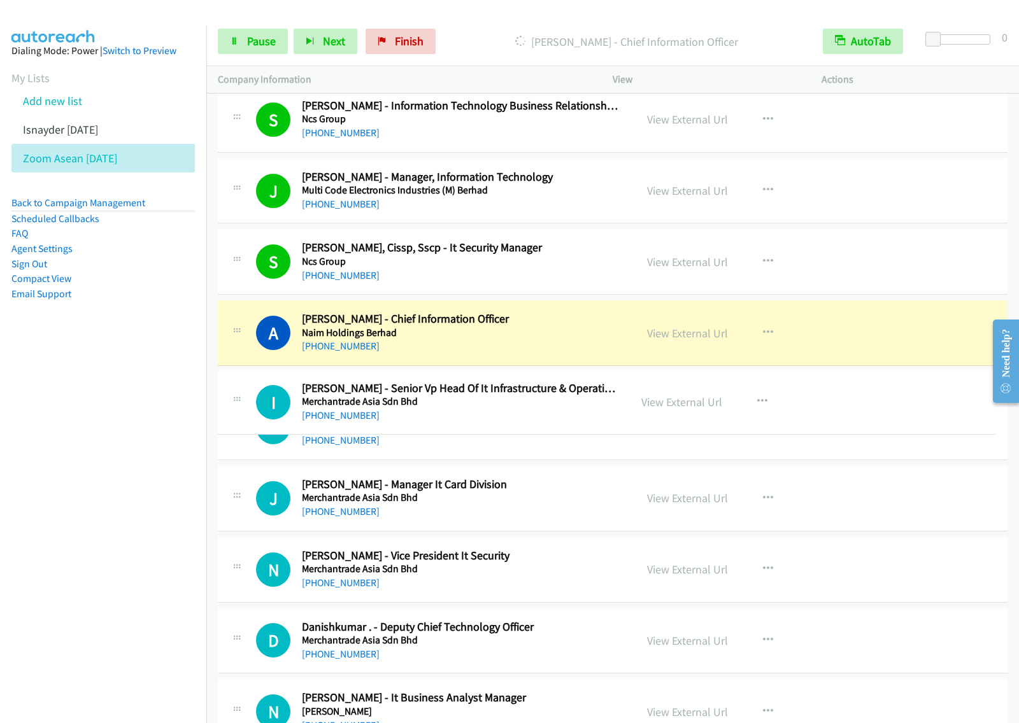
drag, startPoint x: 481, startPoint y: 692, endPoint x: 529, endPoint y: 395, distance: 300.5
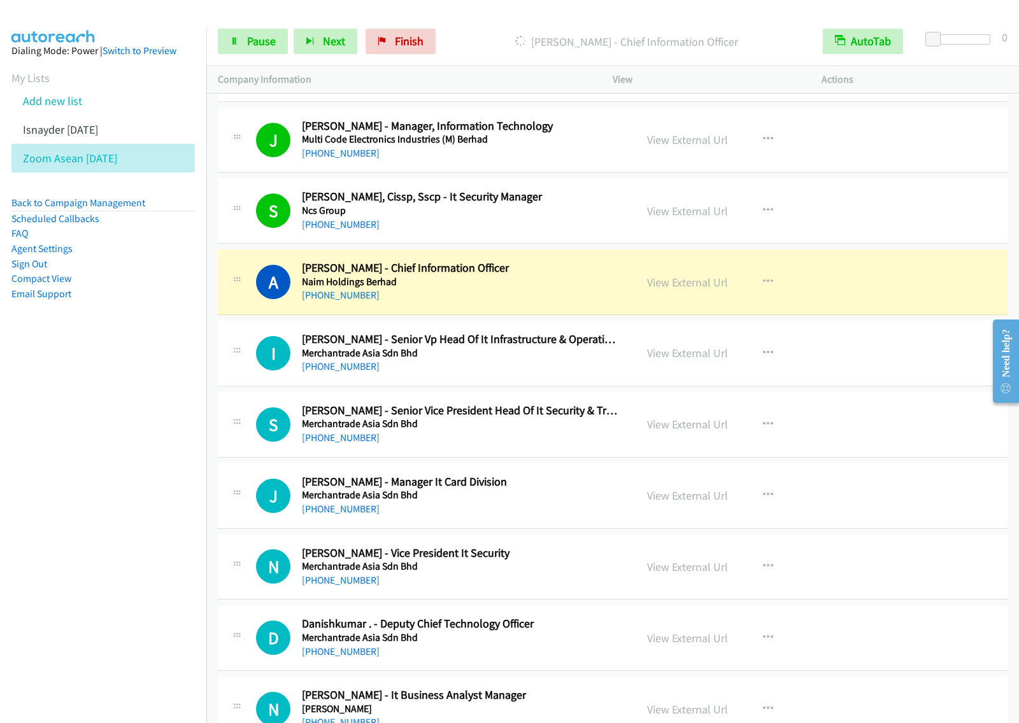
scroll to position [5570, 0]
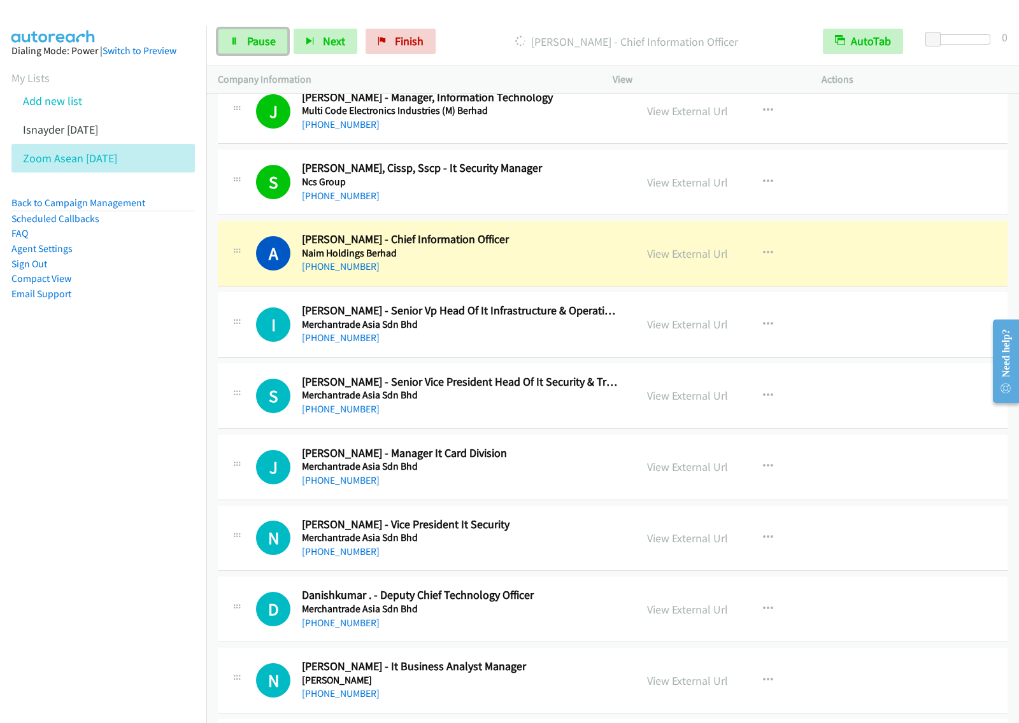
drag, startPoint x: 267, startPoint y: 43, endPoint x: 389, endPoint y: 1, distance: 128.6
click at [267, 43] on span "Pause" at bounding box center [261, 41] width 29 height 15
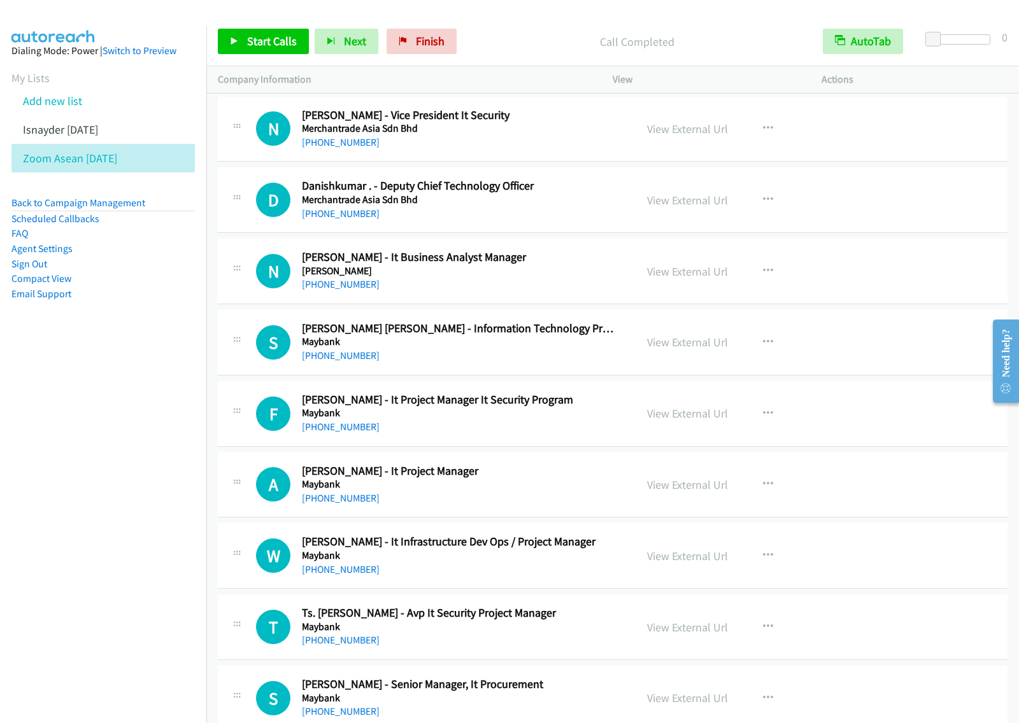
scroll to position [6048, 0]
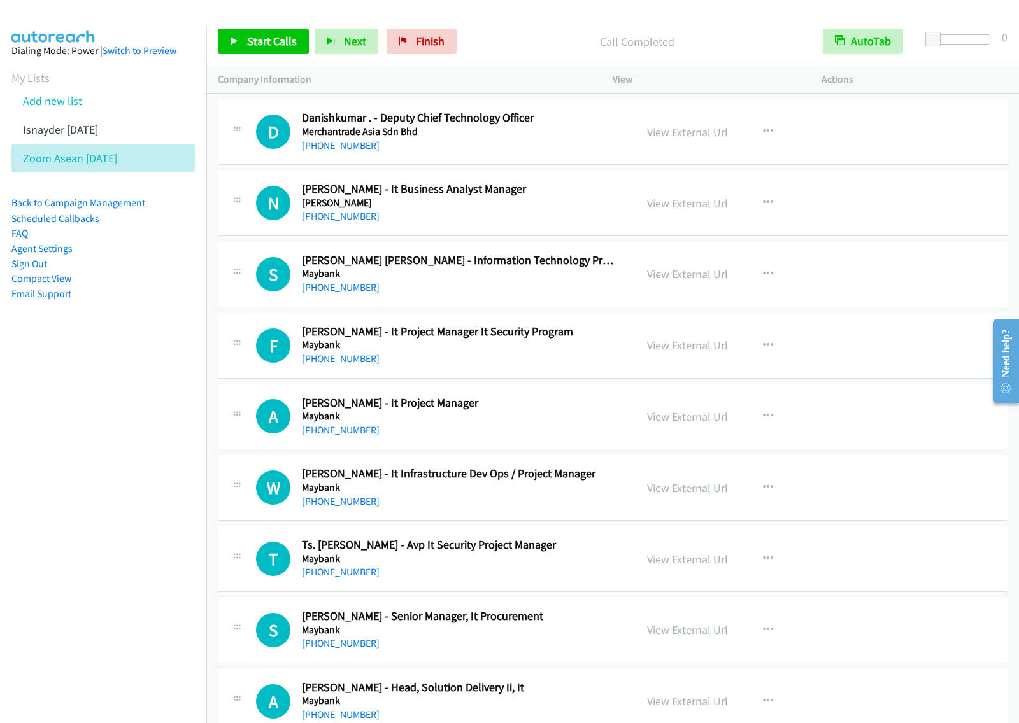
click at [570, 218] on div "+60 12-676 2637" at bounding box center [460, 216] width 316 height 15
click at [763, 279] on icon "button" at bounding box center [768, 274] width 10 height 10
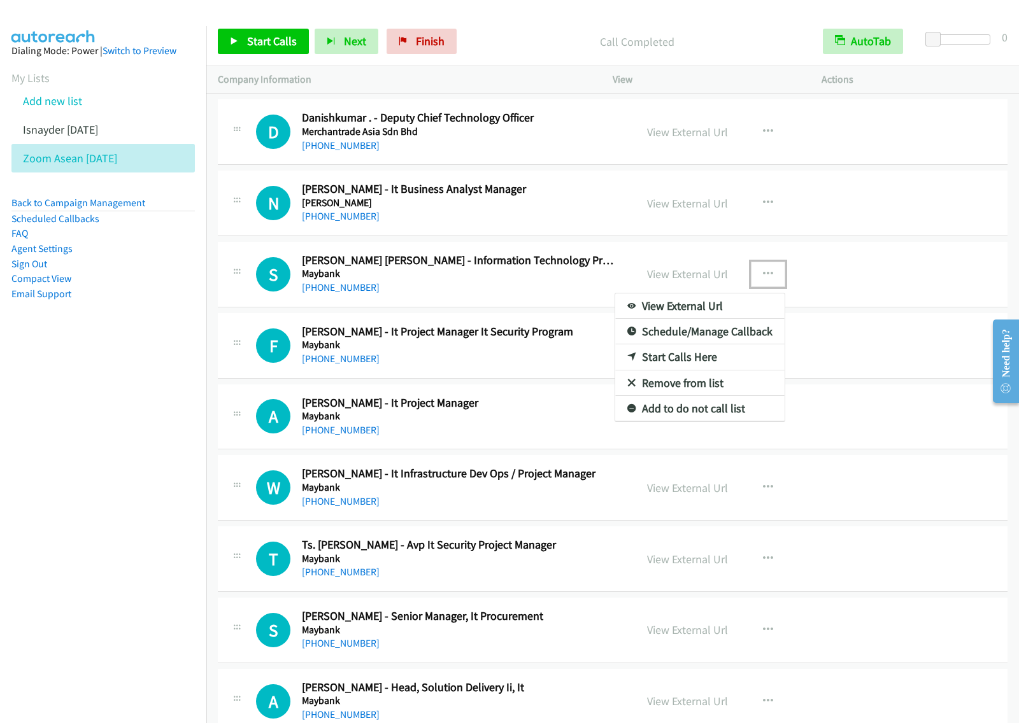
click at [686, 369] on link "Start Calls Here" at bounding box center [699, 356] width 169 height 25
click at [763, 279] on icon "button" at bounding box center [768, 274] width 10 height 10
click at [717, 370] on link "Start Calls Here" at bounding box center [699, 356] width 169 height 25
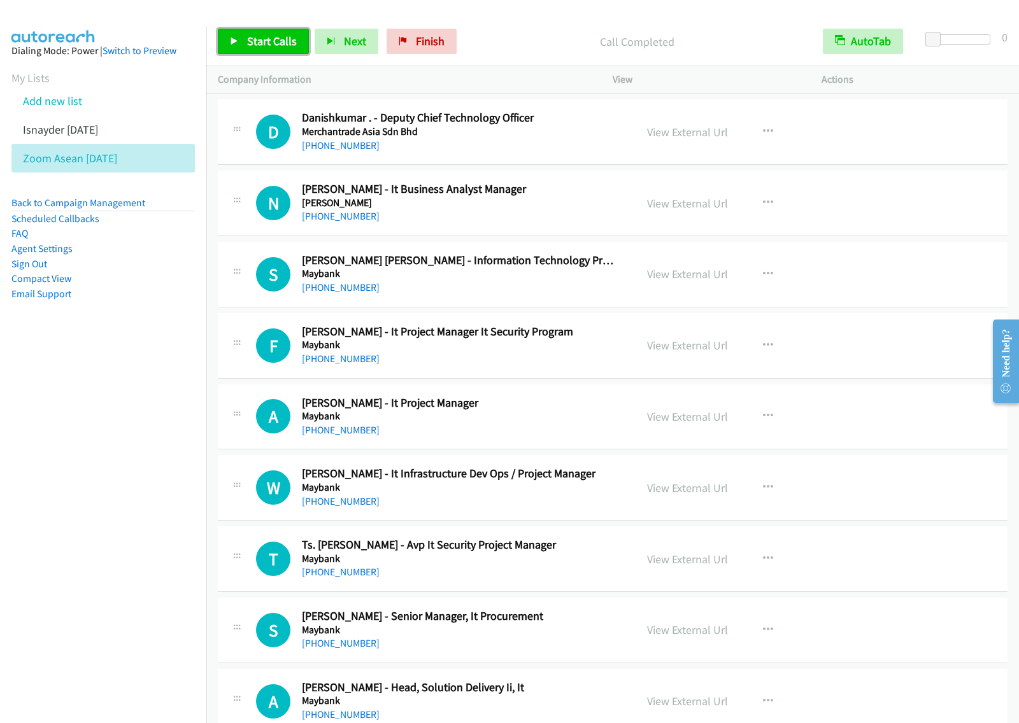
click at [277, 36] on span "Start Calls" at bounding box center [272, 41] width 50 height 15
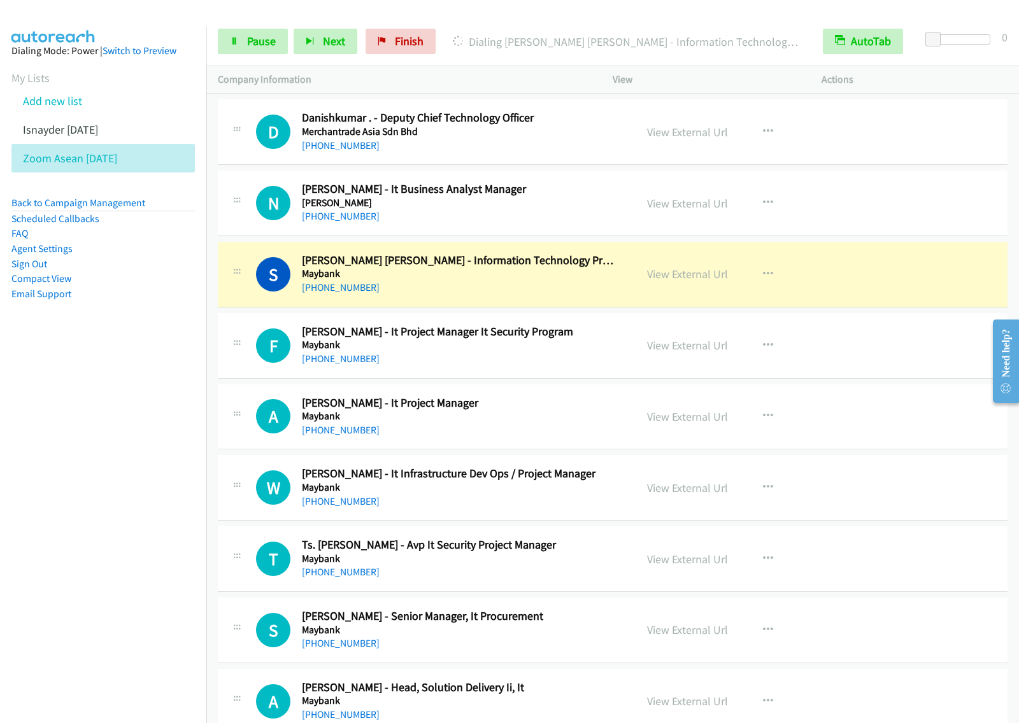
click at [80, 367] on nav "Dialing Mode: Power | Switch to Preview My Lists Add new list Isnayder Aug18 Zo…" at bounding box center [103, 387] width 207 height 723
click at [236, 33] on link "Pause" at bounding box center [253, 41] width 70 height 25
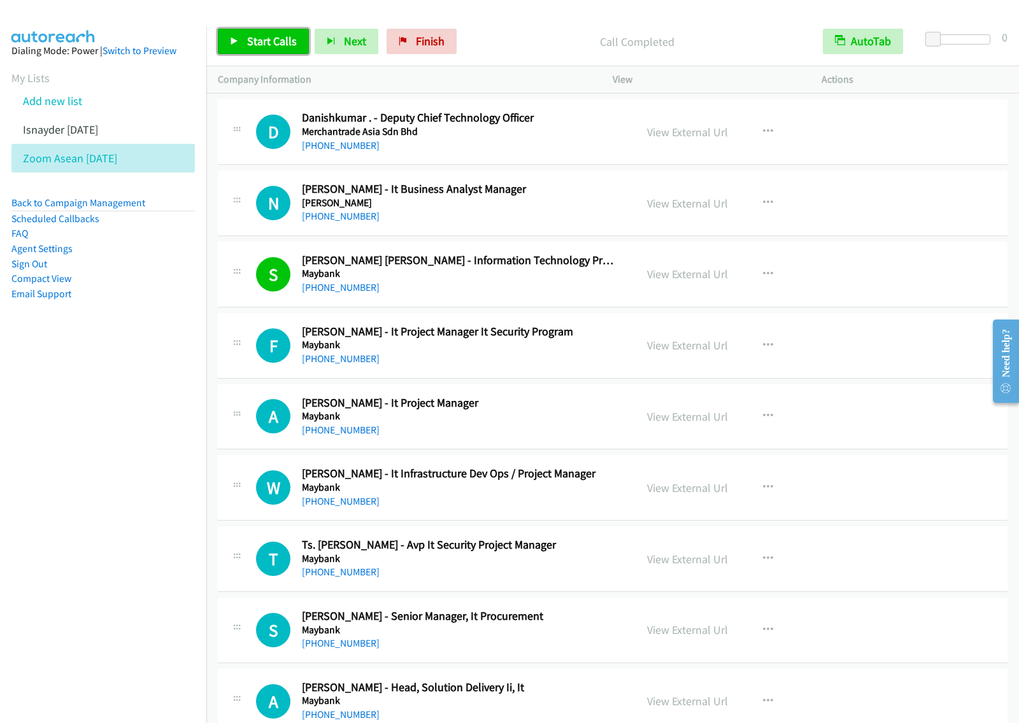
click at [225, 48] on link "Start Calls" at bounding box center [263, 41] width 91 height 25
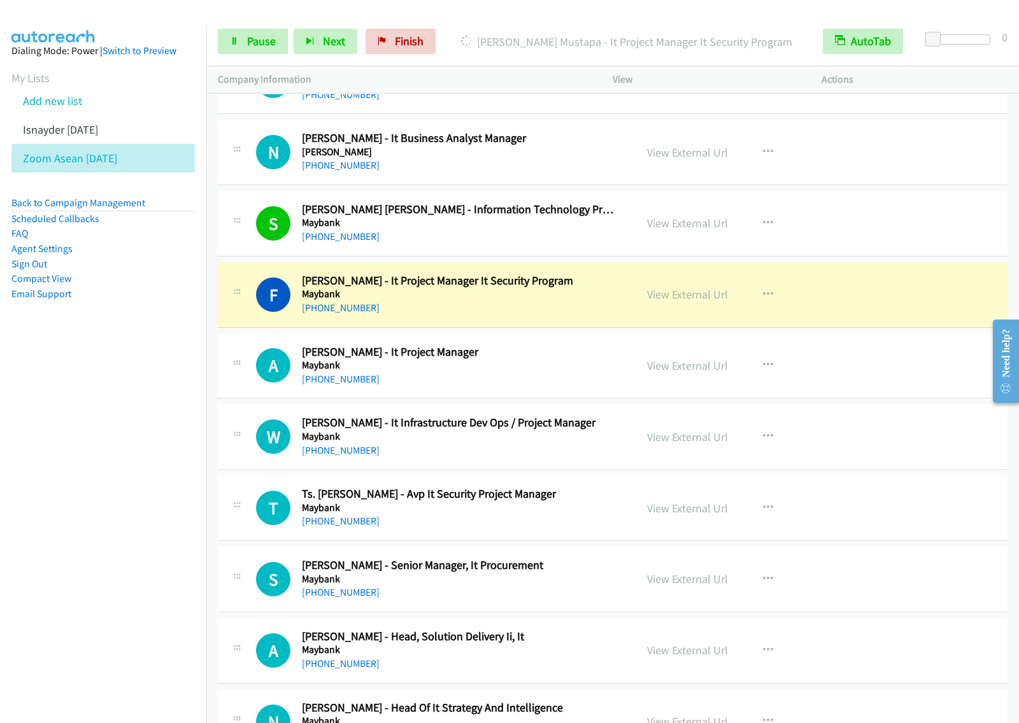
scroll to position [6127, 0]
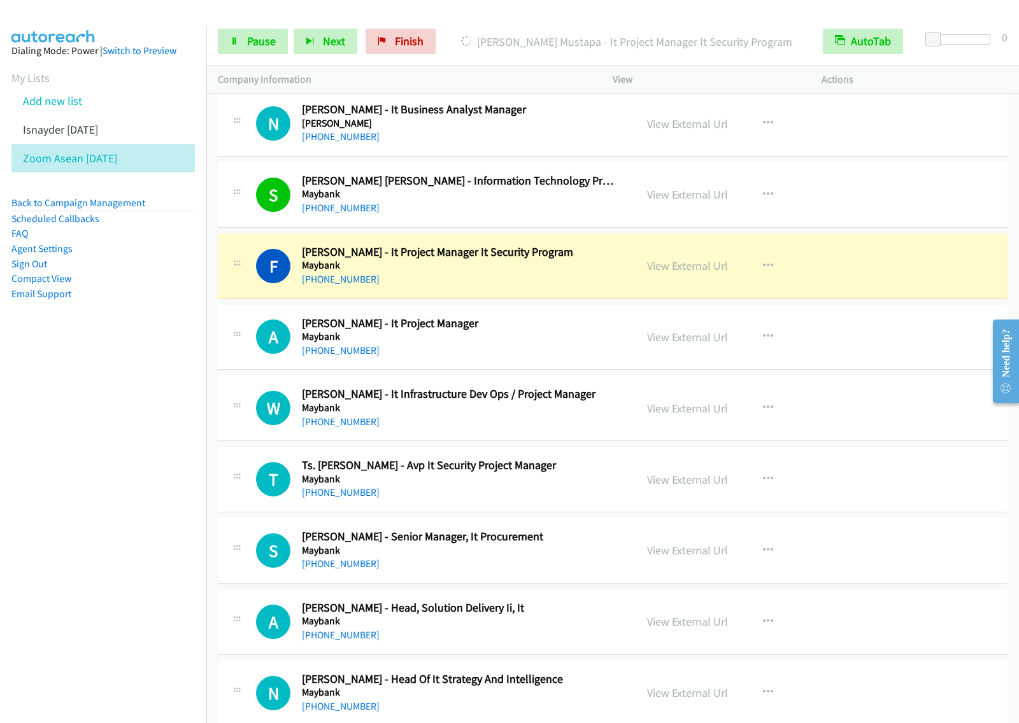
drag, startPoint x: 84, startPoint y: 443, endPoint x: 90, endPoint y: 439, distance: 6.9
click at [84, 443] on nav "Dialing Mode: Power | Switch to Preview My Lists Add new list Isnayder Aug18 Zo…" at bounding box center [103, 387] width 207 height 723
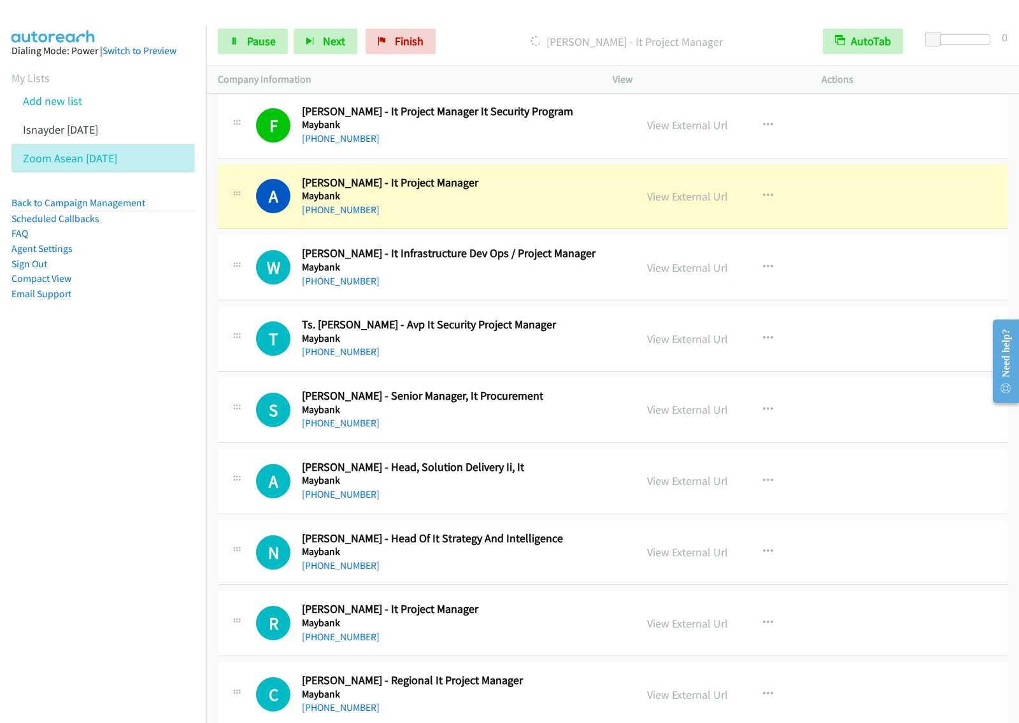
scroll to position [6287, 0]
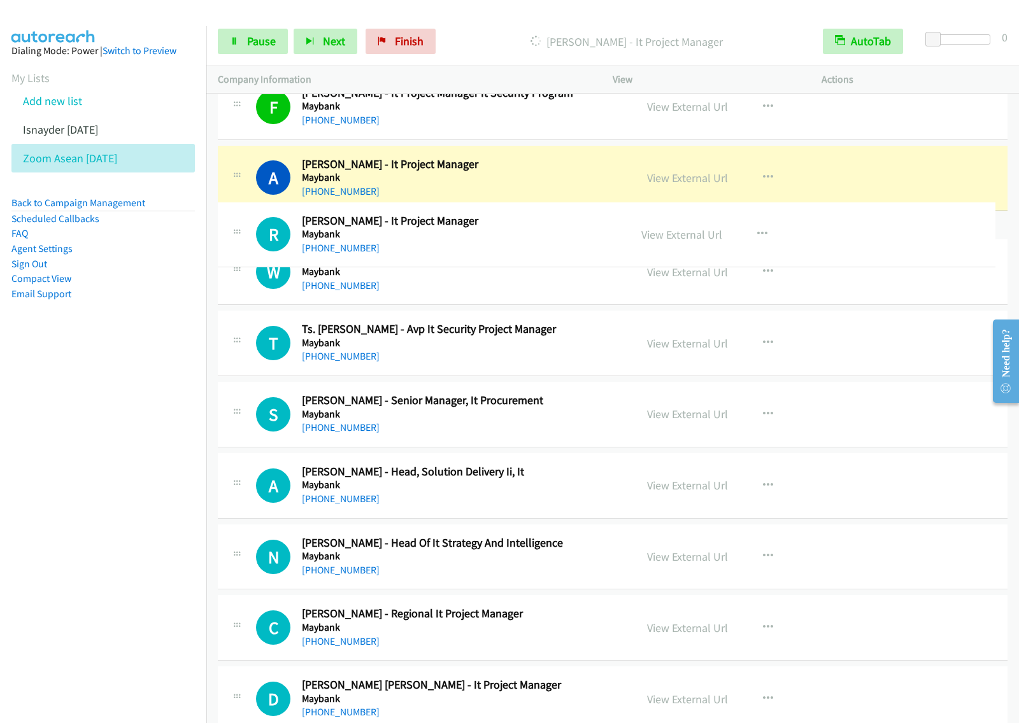
drag, startPoint x: 479, startPoint y: 609, endPoint x: 539, endPoint y: 228, distance: 386.0
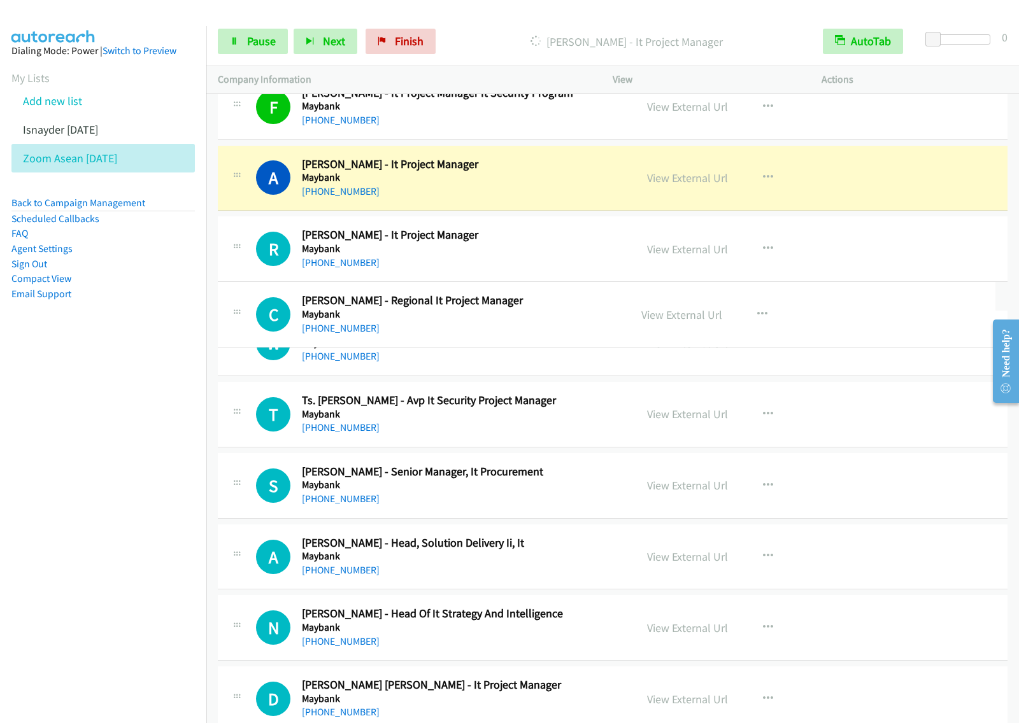
drag, startPoint x: 567, startPoint y: 672, endPoint x: 586, endPoint y: 299, distance: 372.9
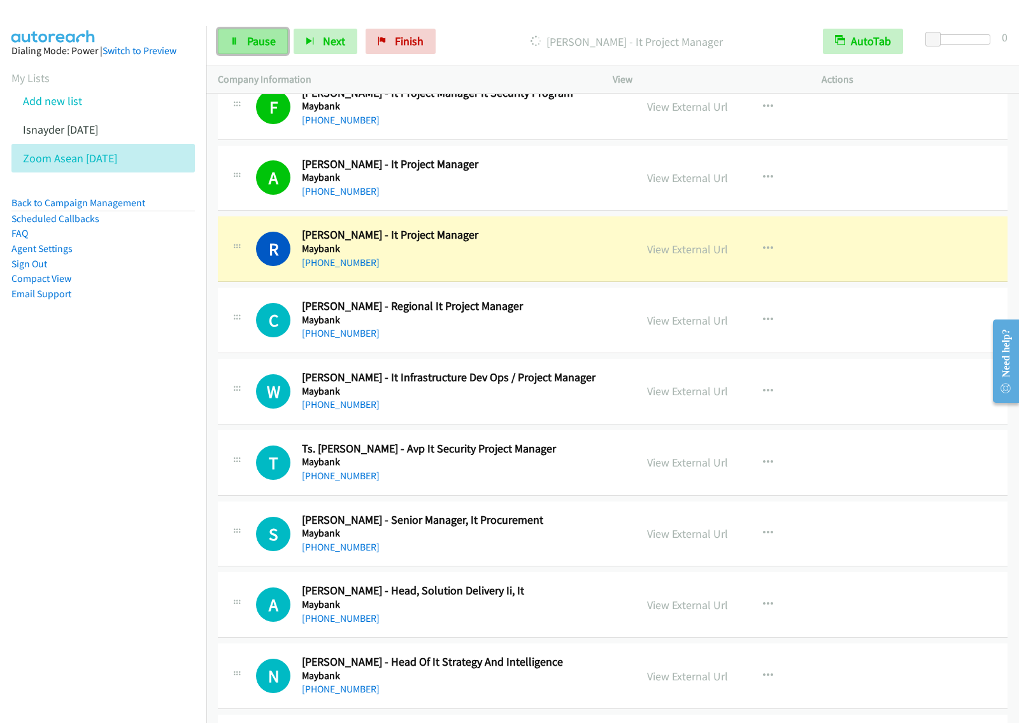
click at [265, 45] on span "Pause" at bounding box center [261, 41] width 29 height 15
click at [284, 38] on span "Start Calls" at bounding box center [272, 41] width 50 height 15
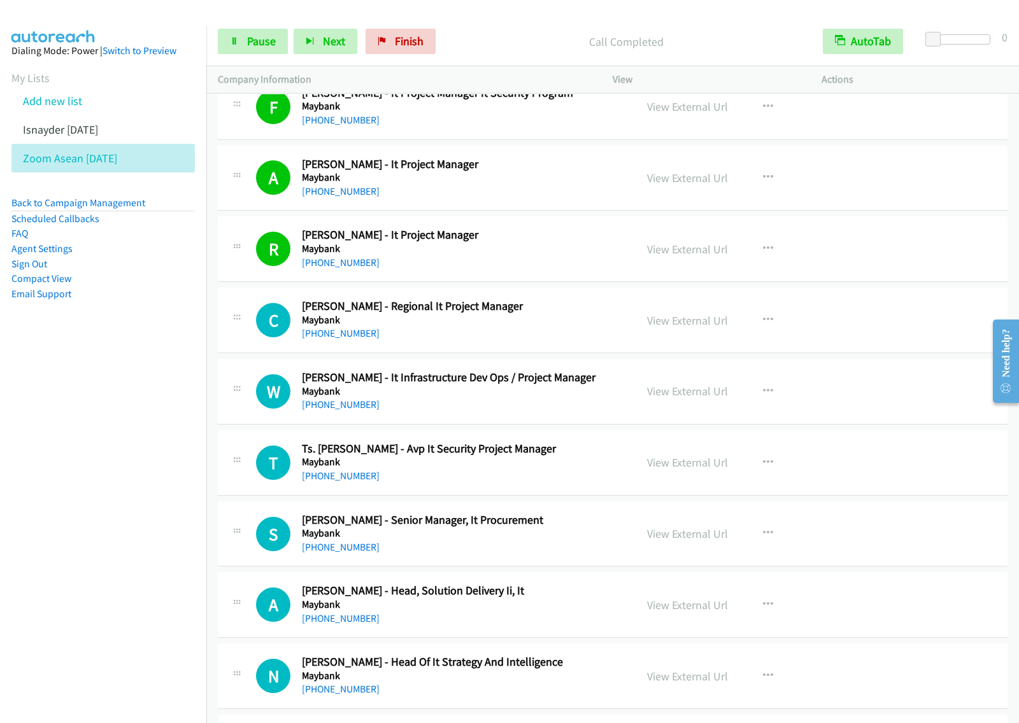
click at [125, 446] on nav "Dialing Mode: Power | Switch to Preview My Lists Add new list Isnayder Aug18 Zo…" at bounding box center [103, 387] width 207 height 723
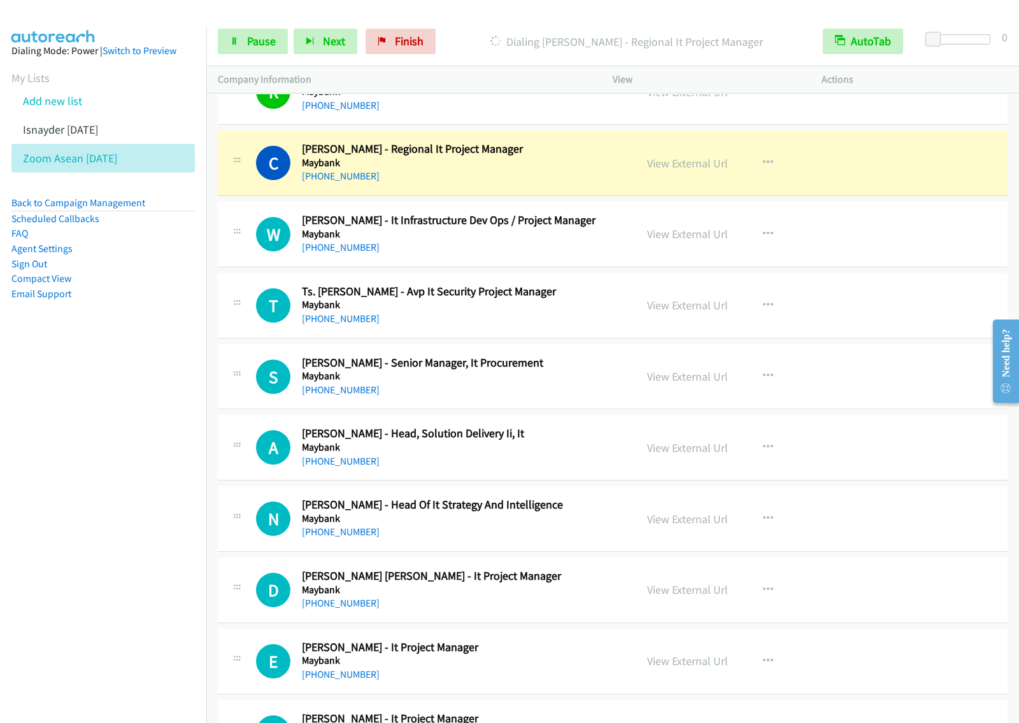
scroll to position [6446, 0]
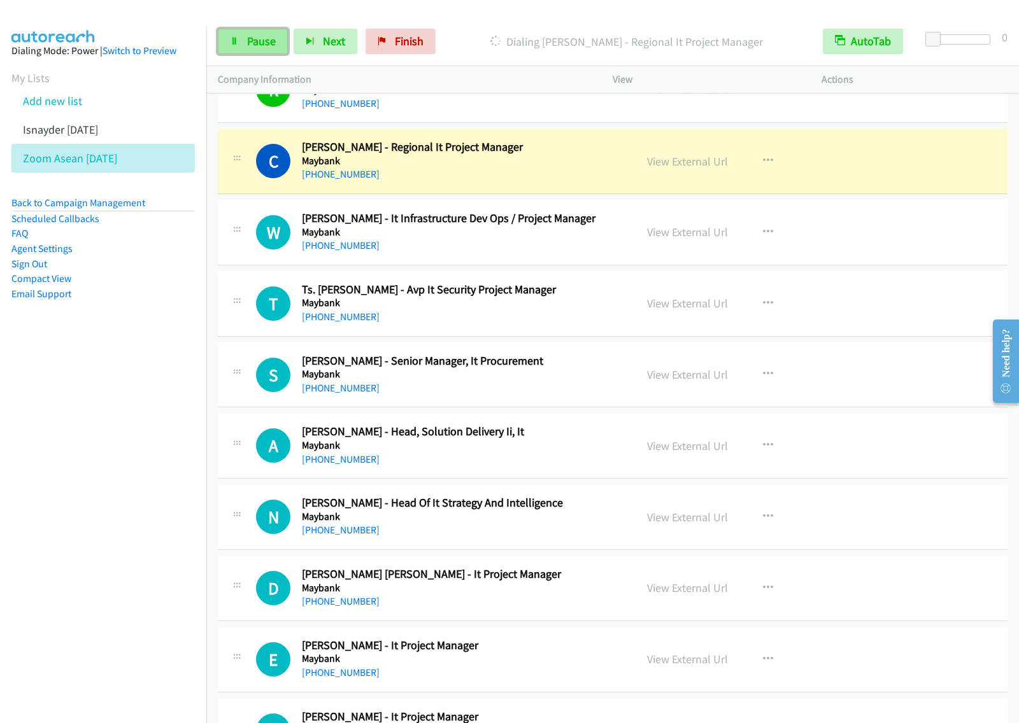
click at [255, 52] on link "Pause" at bounding box center [253, 41] width 70 height 25
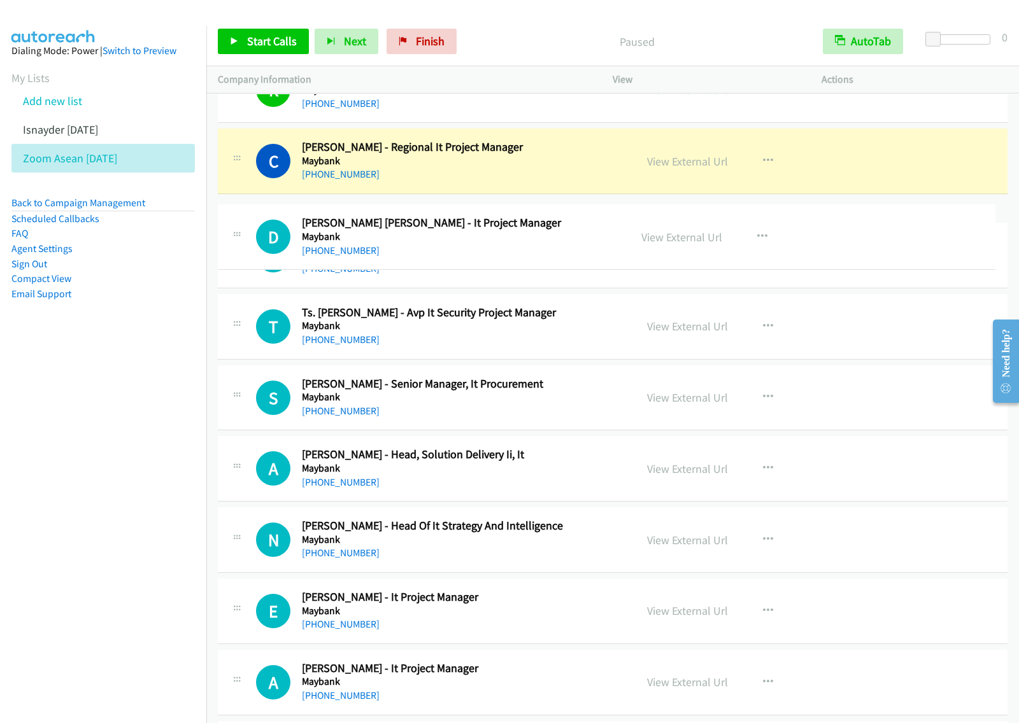
drag, startPoint x: 516, startPoint y: 602, endPoint x: 538, endPoint y: 239, distance: 362.9
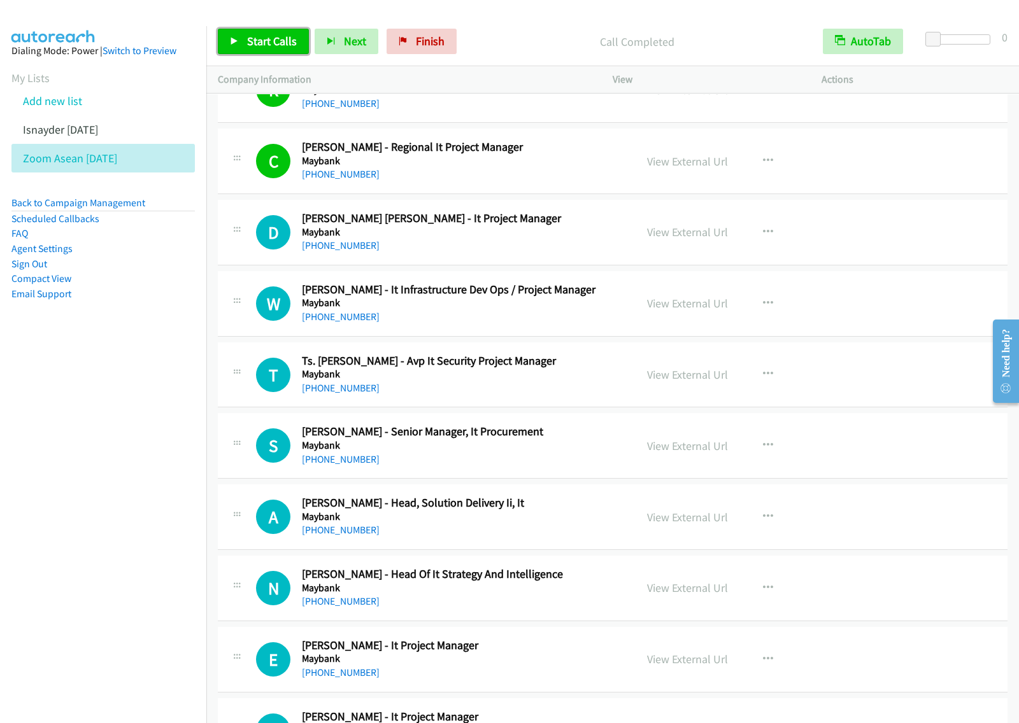
click at [281, 48] on span "Start Calls" at bounding box center [272, 41] width 50 height 15
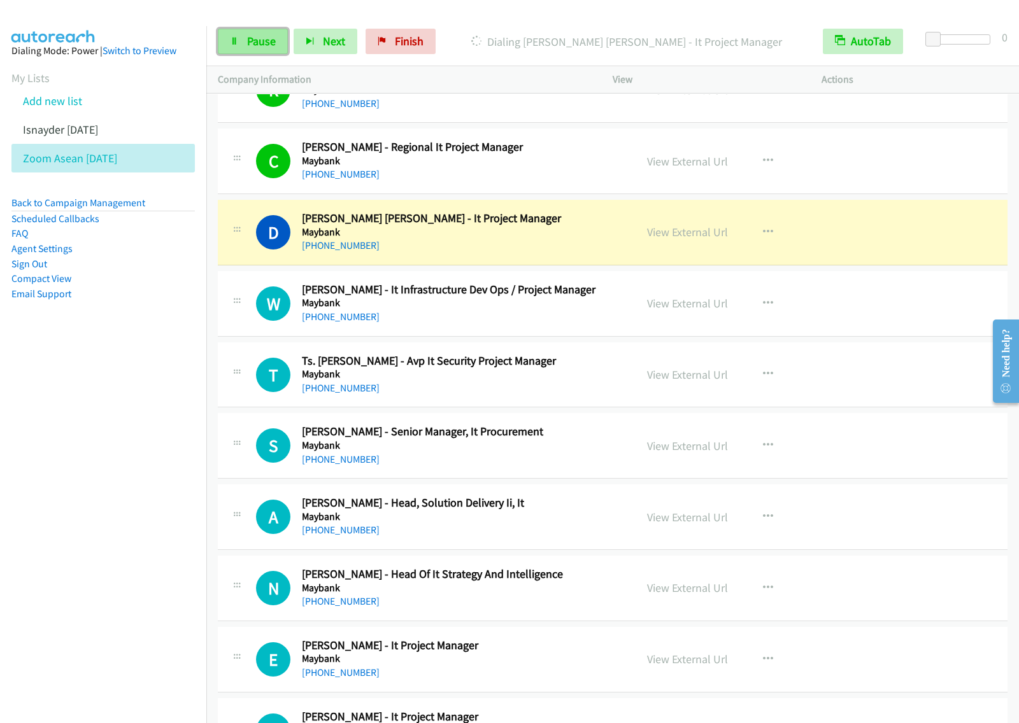
click at [265, 52] on link "Pause" at bounding box center [253, 41] width 70 height 25
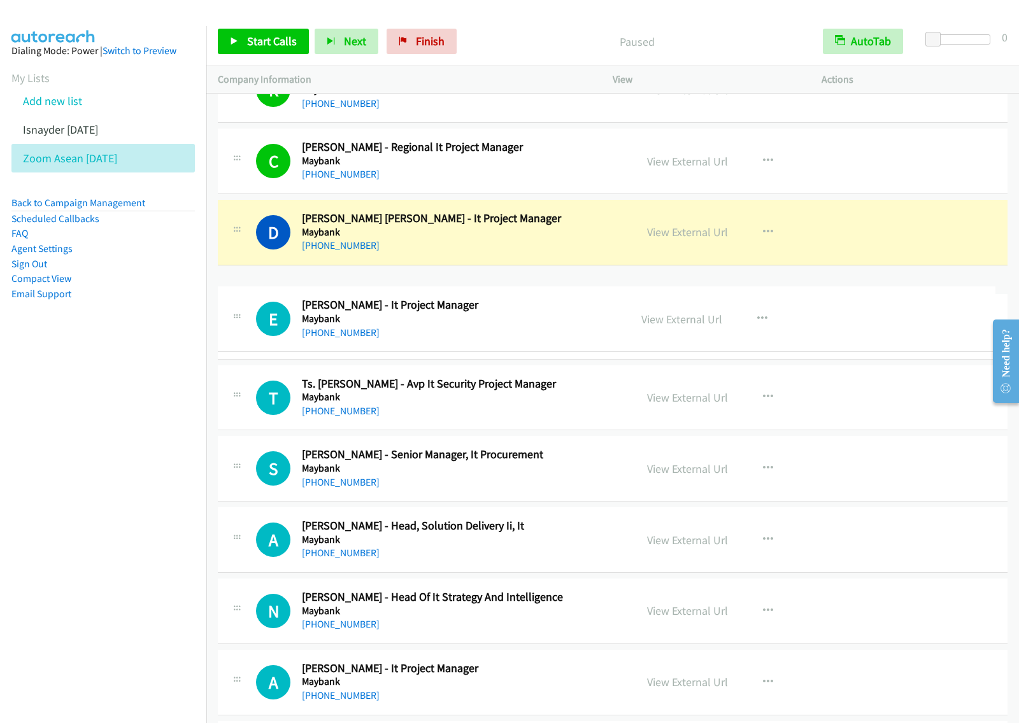
drag, startPoint x: 432, startPoint y: 658, endPoint x: 473, endPoint y: 306, distance: 353.8
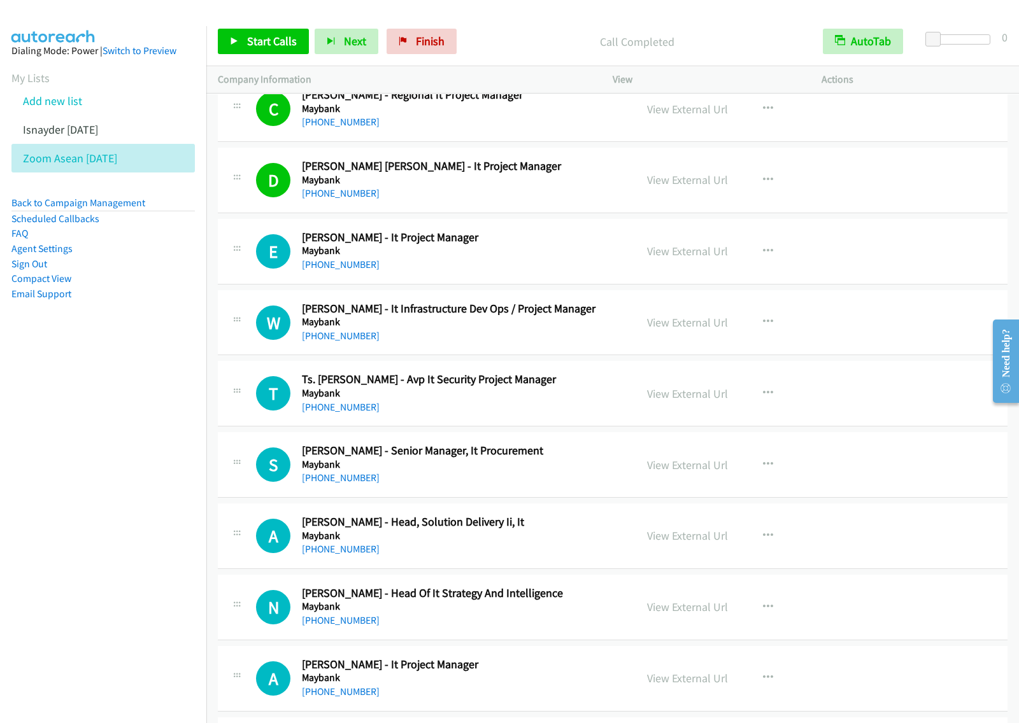
scroll to position [6525, 0]
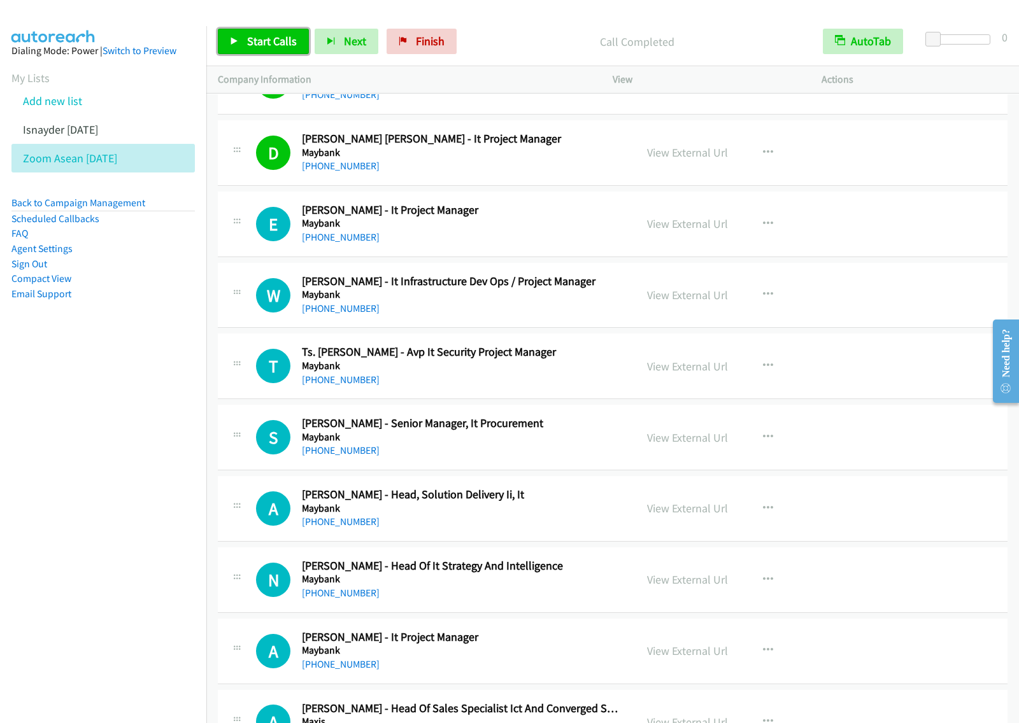
click at [269, 41] on span "Start Calls" at bounding box center [272, 41] width 50 height 15
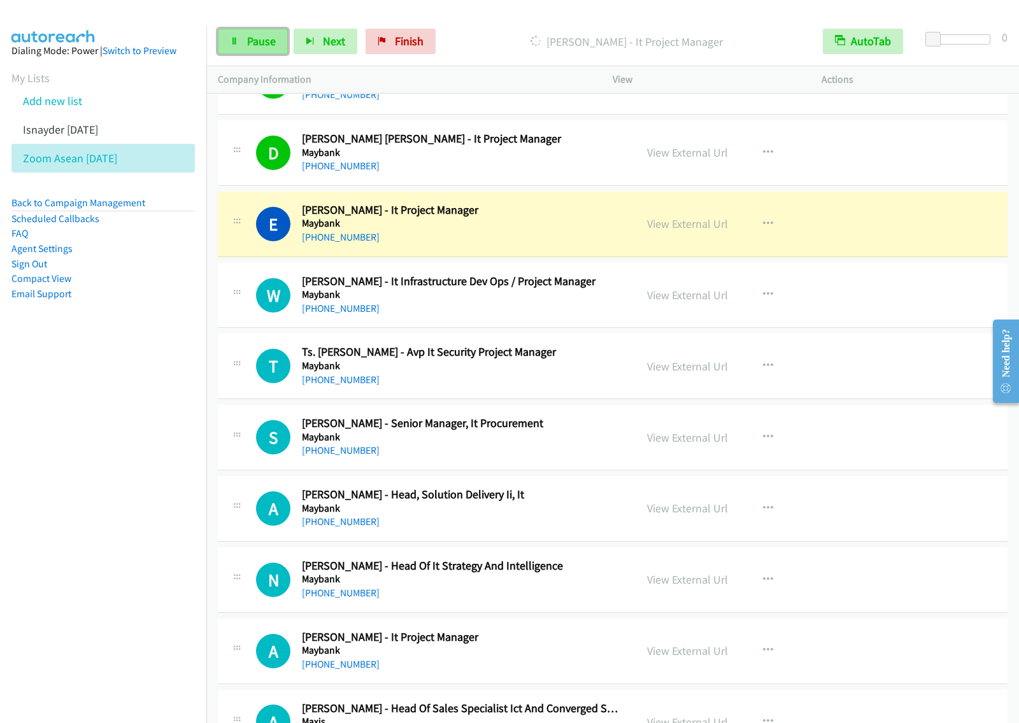
click at [251, 39] on span "Pause" at bounding box center [261, 41] width 29 height 15
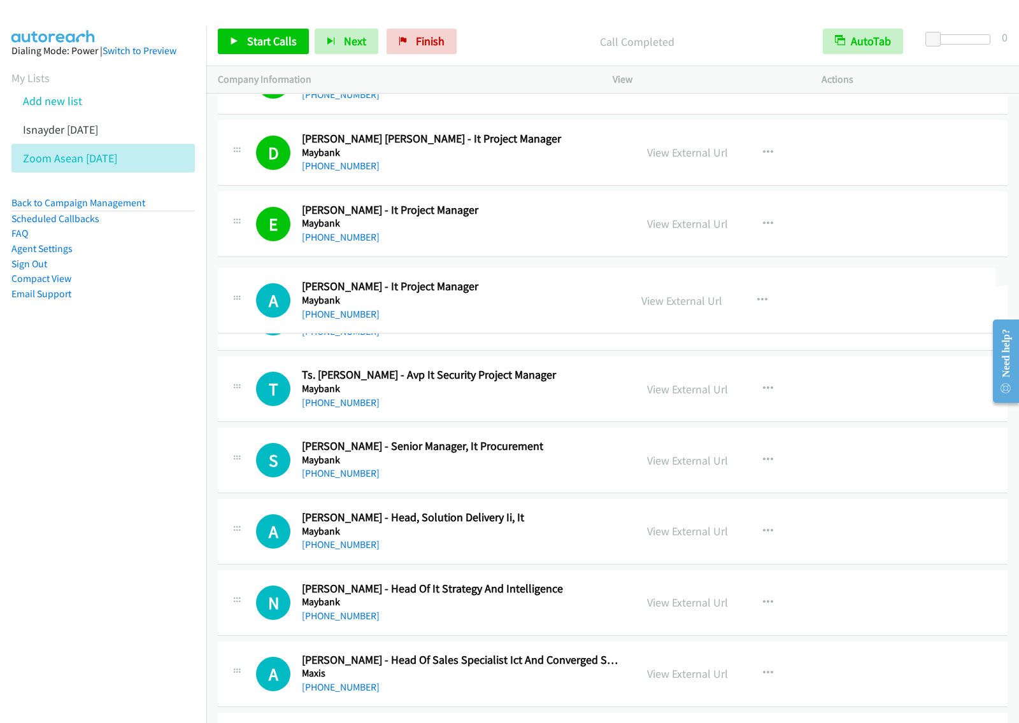
drag, startPoint x: 474, startPoint y: 653, endPoint x: 526, endPoint y: 288, distance: 367.9
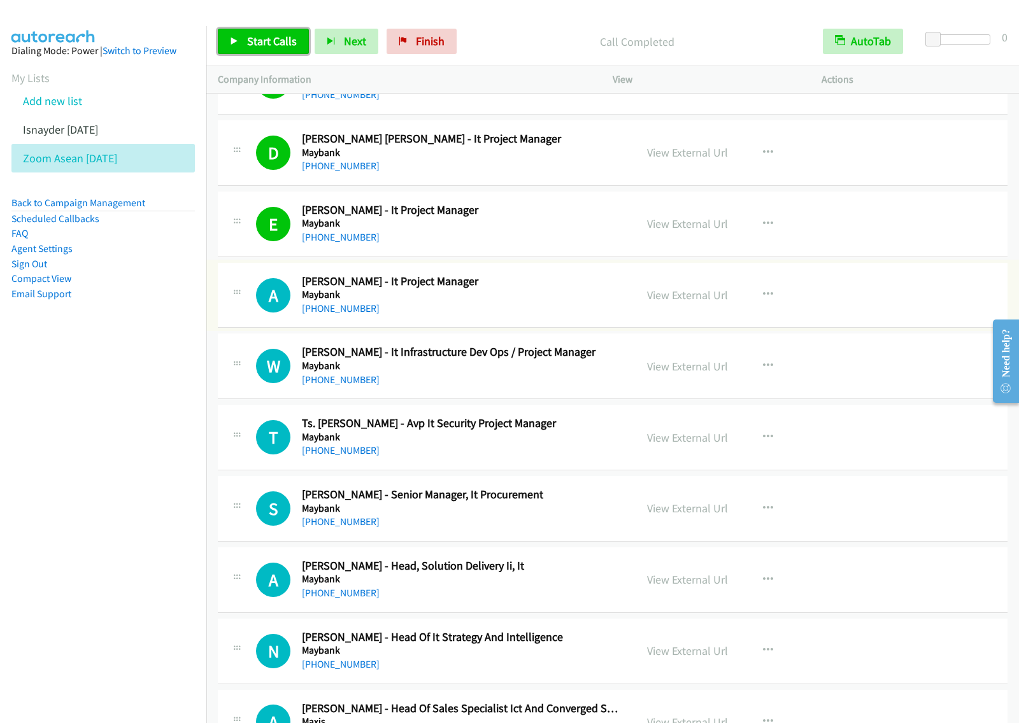
click at [265, 45] on span "Start Calls" at bounding box center [272, 41] width 50 height 15
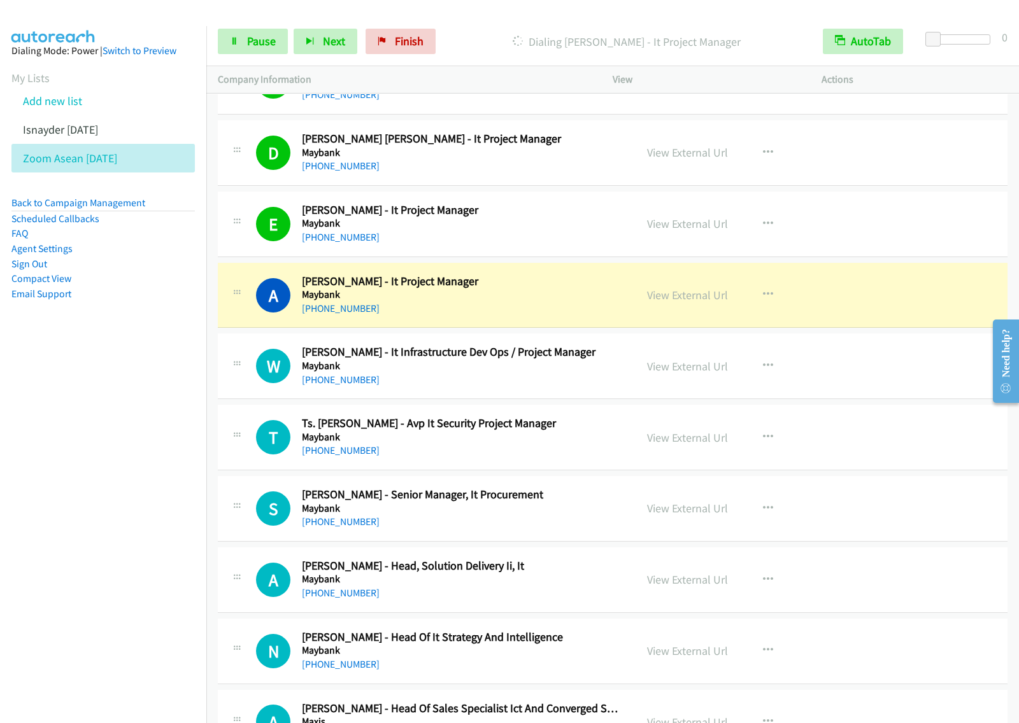
scroll to position [6605, 0]
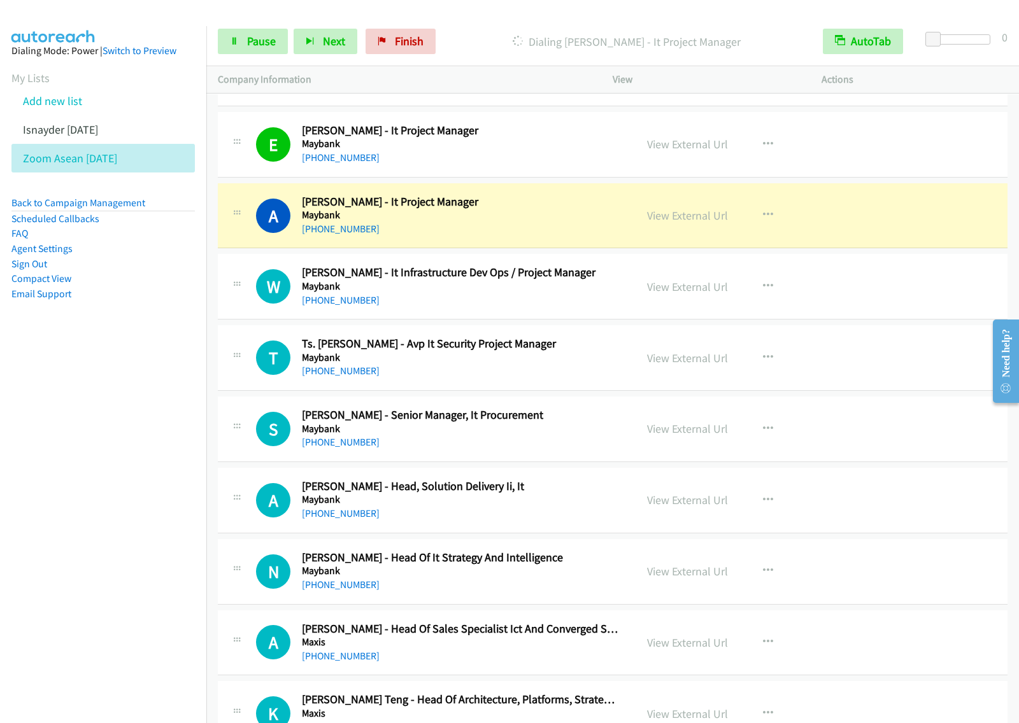
click at [124, 446] on nav "Dialing Mode: Power | Switch to Preview My Lists Add new list Isnayder Aug18 Zo…" at bounding box center [103, 387] width 207 height 723
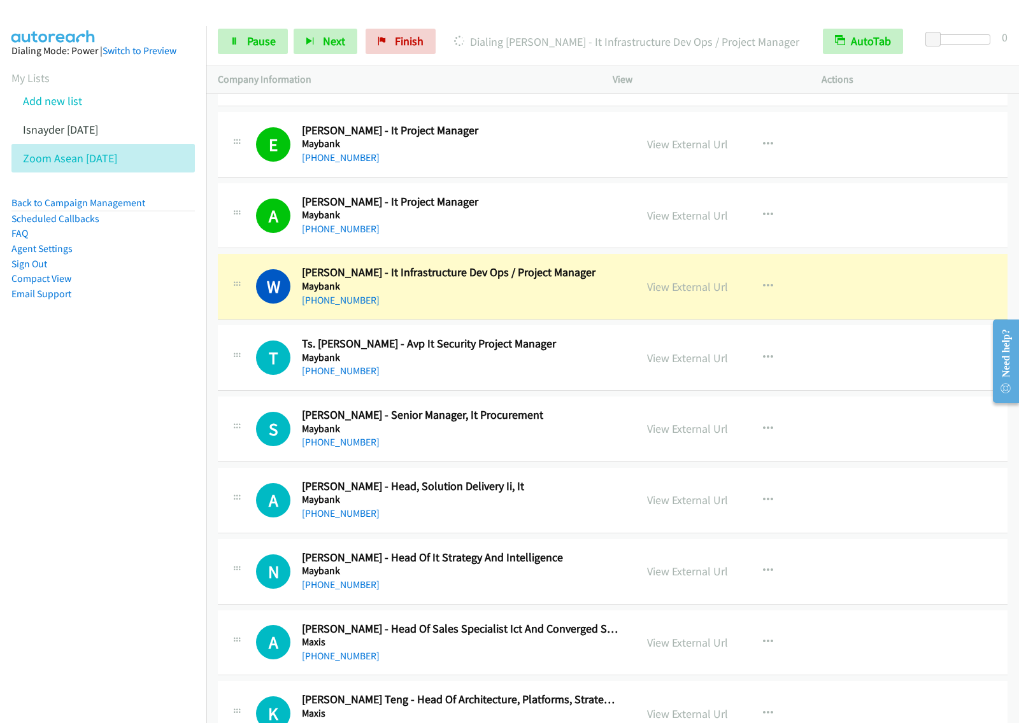
drag, startPoint x: 80, startPoint y: 435, endPoint x: 169, endPoint y: 395, distance: 97.2
click at [80, 435] on nav "Dialing Mode: Power | Switch to Preview My Lists Add new list Isnayder Aug18 Zo…" at bounding box center [103, 387] width 207 height 723
click at [264, 57] on div "Start Calls Pause Next Finish Dialing Wan Zainal Arifin Wan Azmin - It Infrastr…" at bounding box center [612, 41] width 812 height 49
click at [264, 48] on span "Pause" at bounding box center [261, 41] width 29 height 15
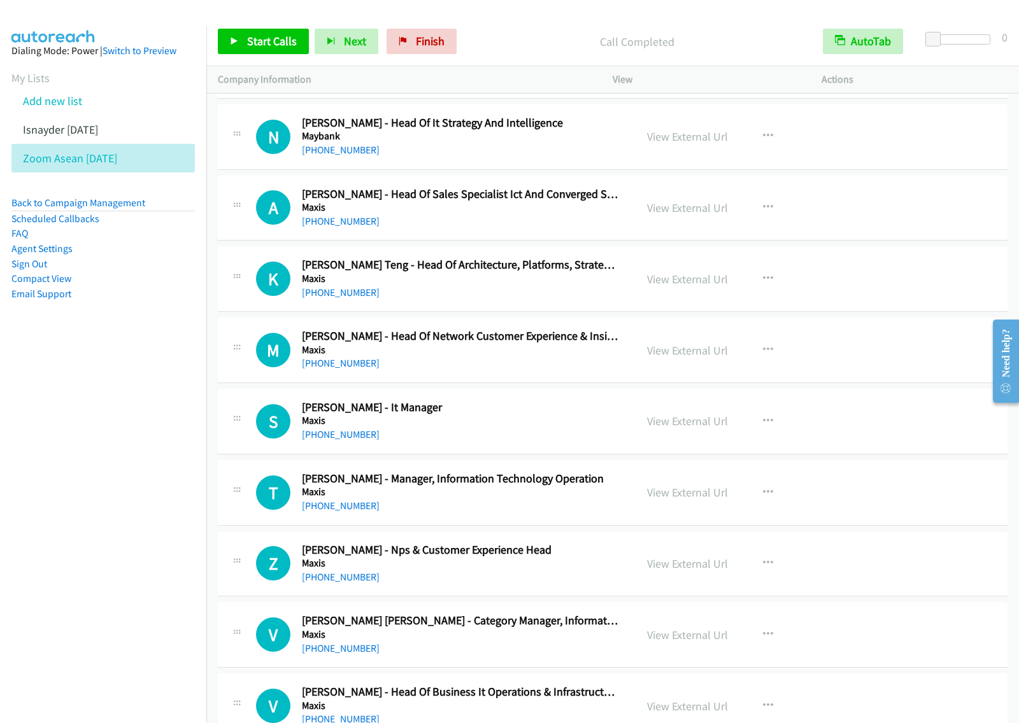
scroll to position [7082, 0]
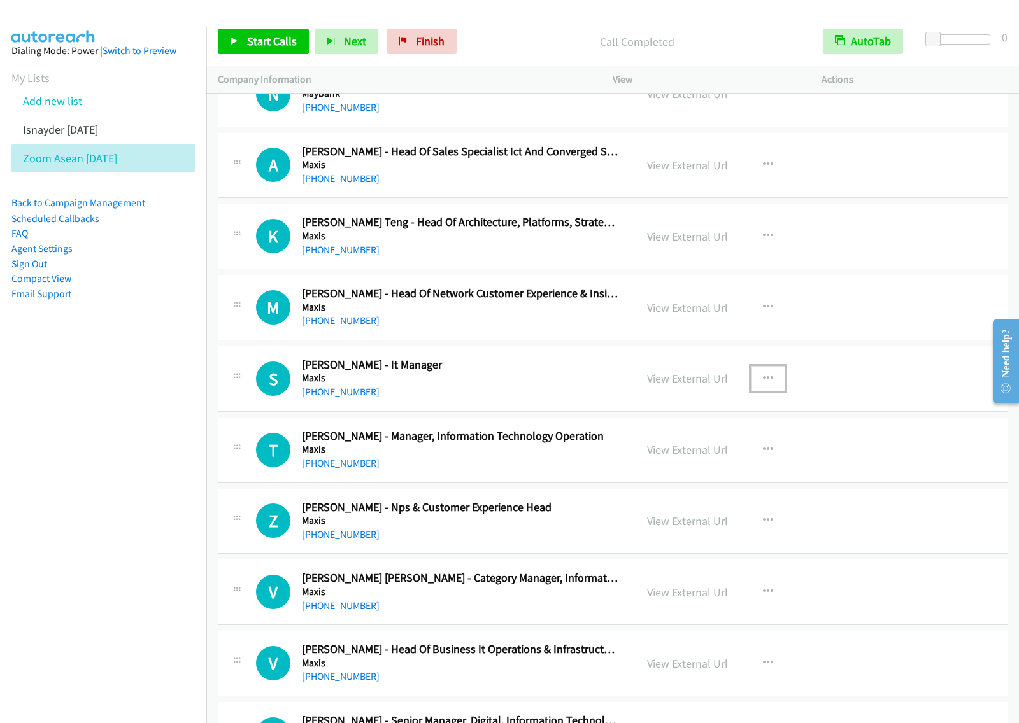
click at [763, 384] on icon "button" at bounding box center [768, 379] width 10 height 10
click at [703, 474] on link "Start Calls Here" at bounding box center [699, 461] width 169 height 25
click at [752, 390] on button "button" at bounding box center [768, 378] width 34 height 25
click at [712, 472] on link "Start Calls Here" at bounding box center [699, 461] width 169 height 25
click at [271, 30] on link "Start Calls" at bounding box center [263, 41] width 91 height 25
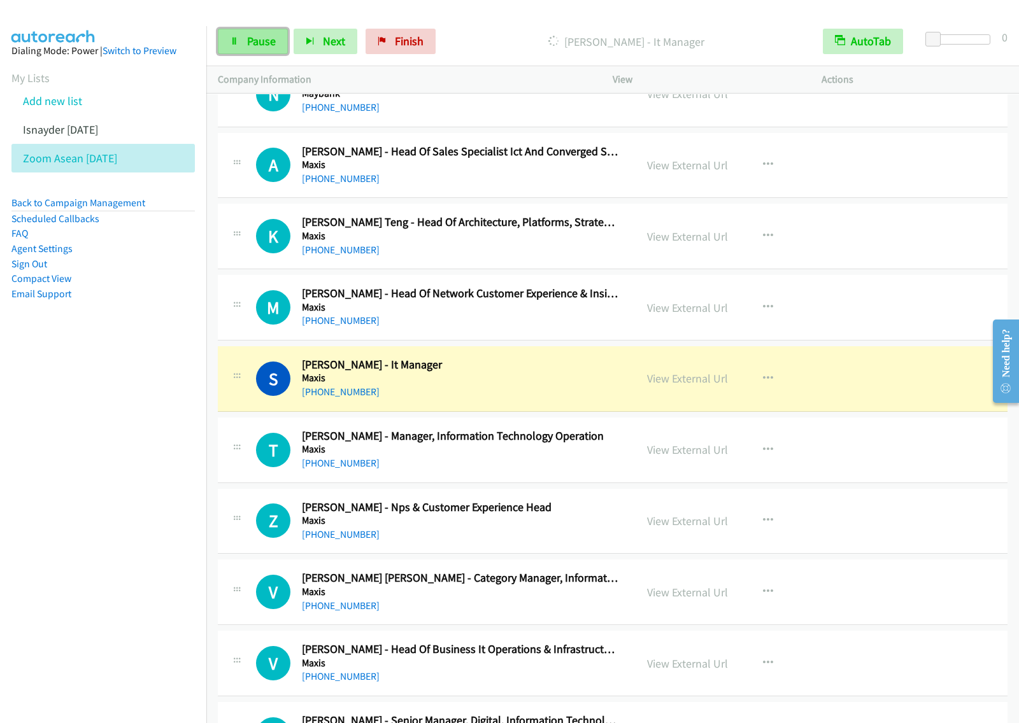
click at [262, 50] on link "Pause" at bounding box center [253, 41] width 70 height 25
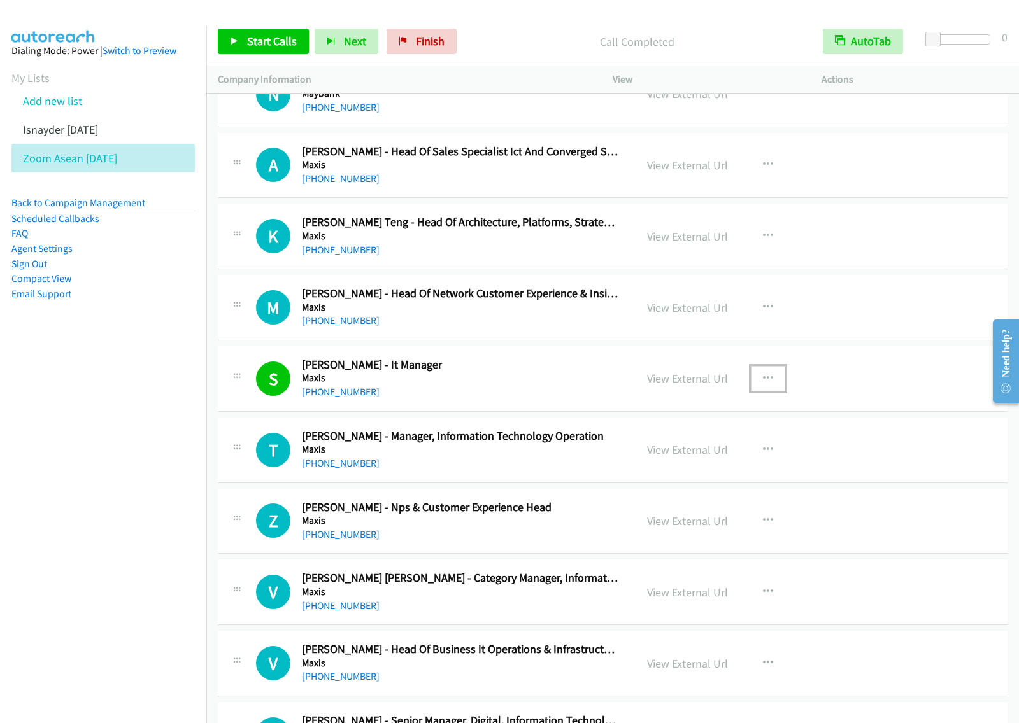
click at [765, 392] on button "button" at bounding box center [768, 378] width 34 height 25
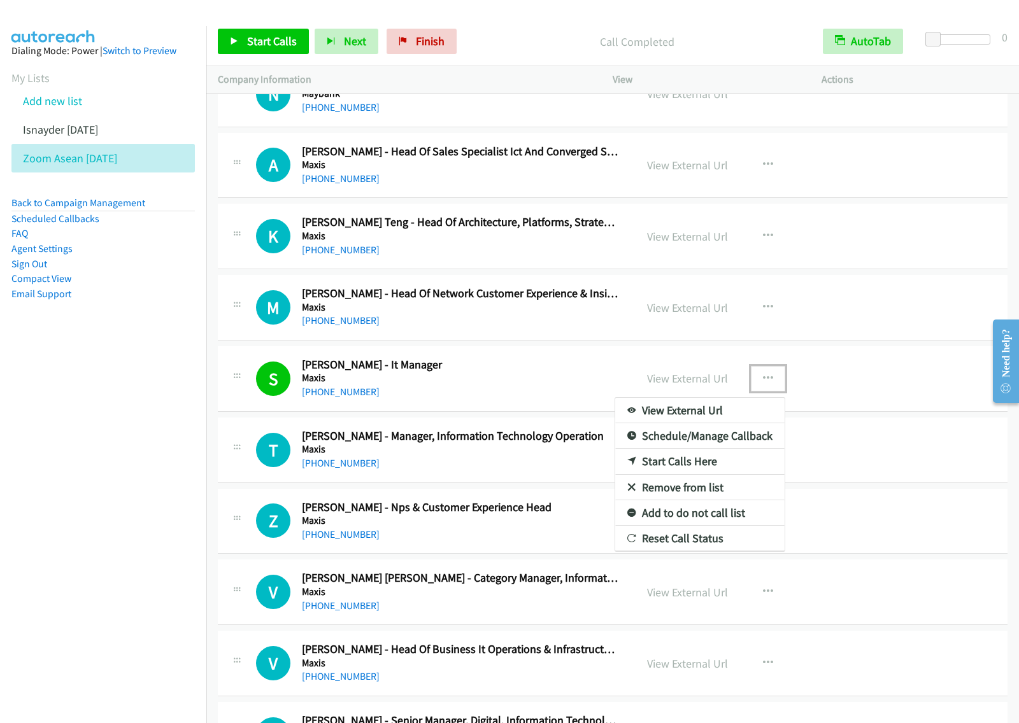
click at [696, 423] on link "View External Url" at bounding box center [699, 410] width 169 height 25
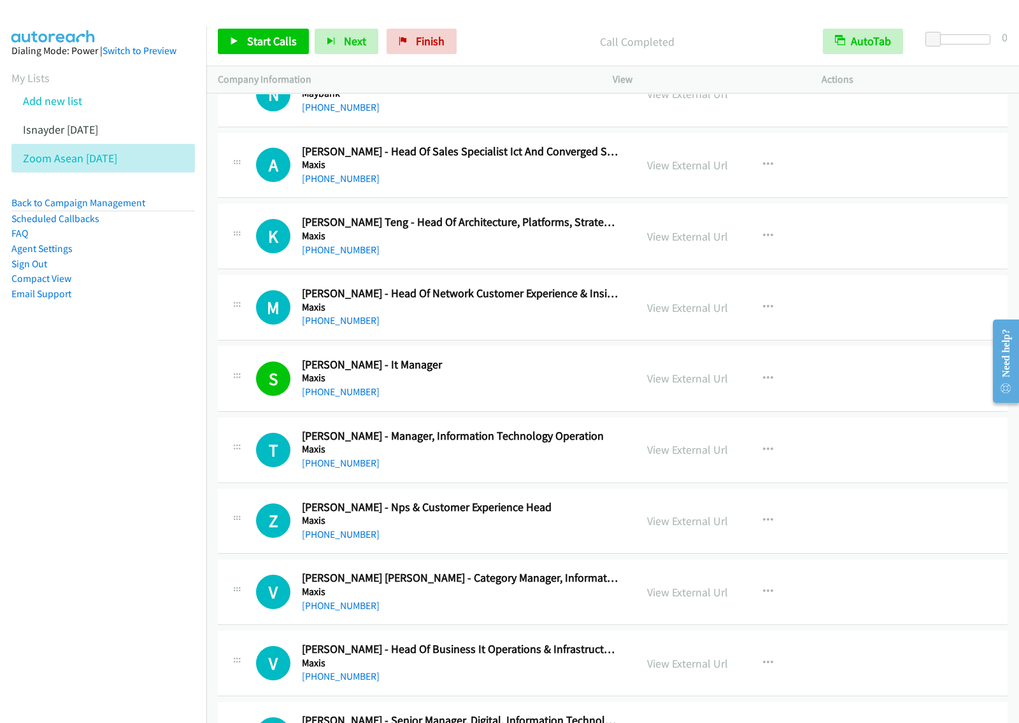
click at [131, 428] on nav "Dialing Mode: Power | Switch to Preview My Lists Add new list Isnayder Aug18 Zo…" at bounding box center [103, 387] width 207 height 723
click at [763, 313] on icon "button" at bounding box center [768, 307] width 10 height 10
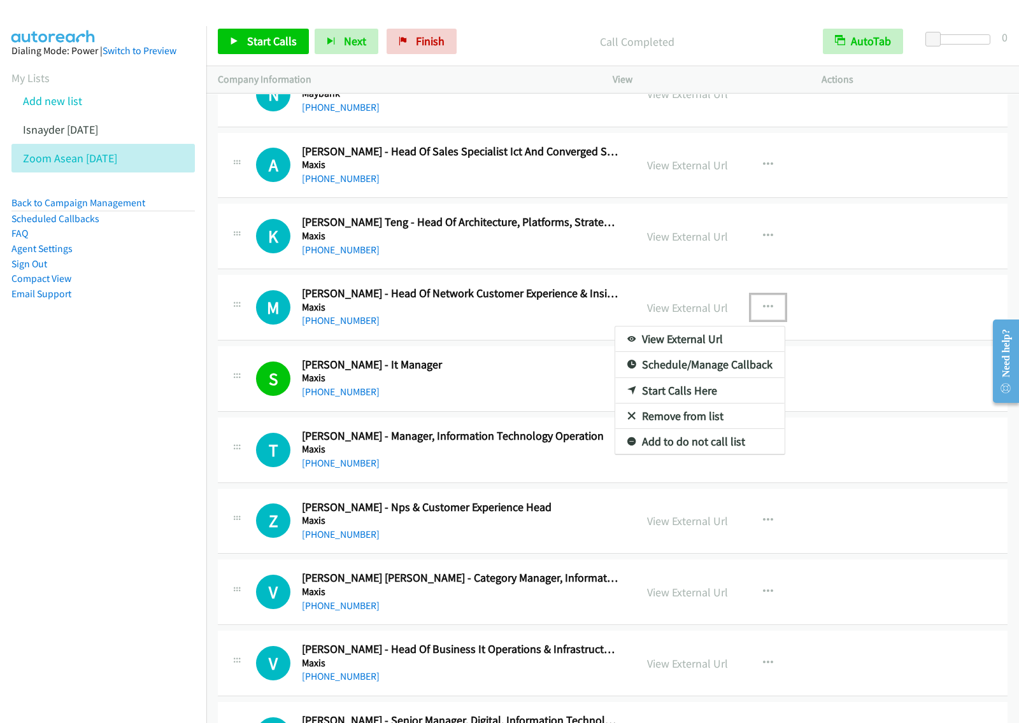
click at [718, 349] on link "View External Url" at bounding box center [699, 339] width 169 height 25
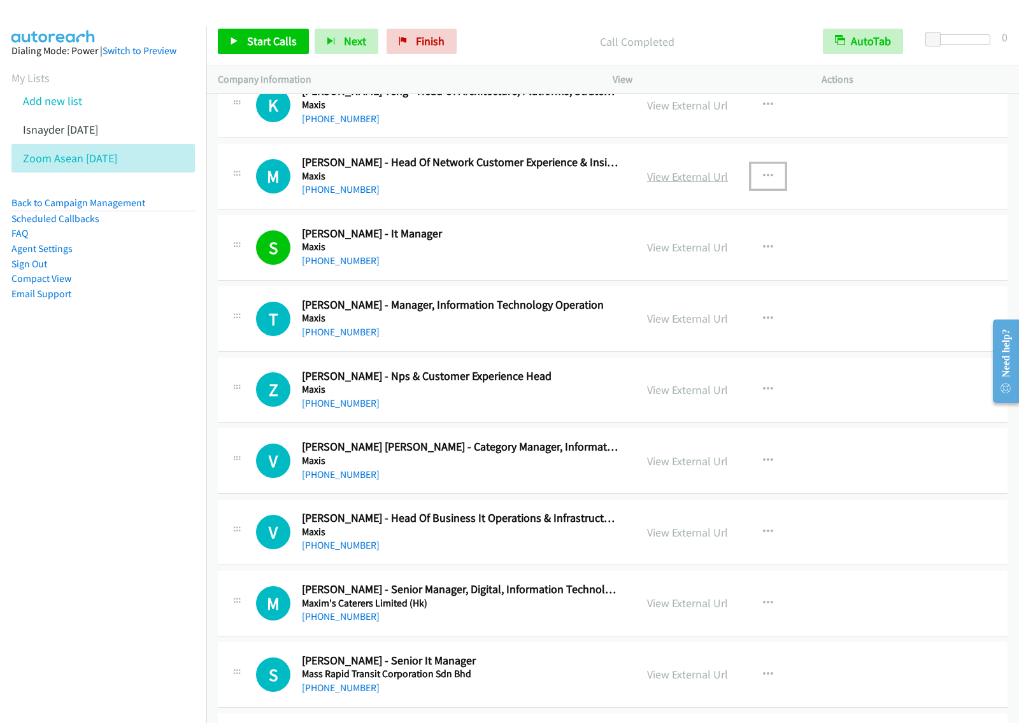
scroll to position [7241, 0]
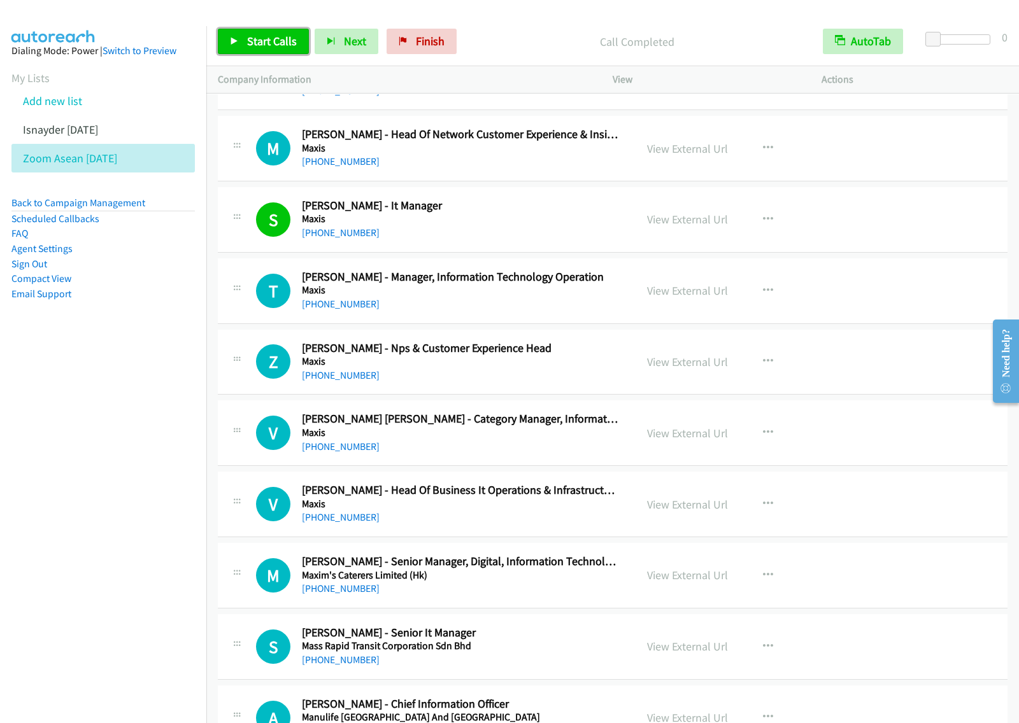
click at [268, 46] on span "Start Calls" at bounding box center [272, 41] width 50 height 15
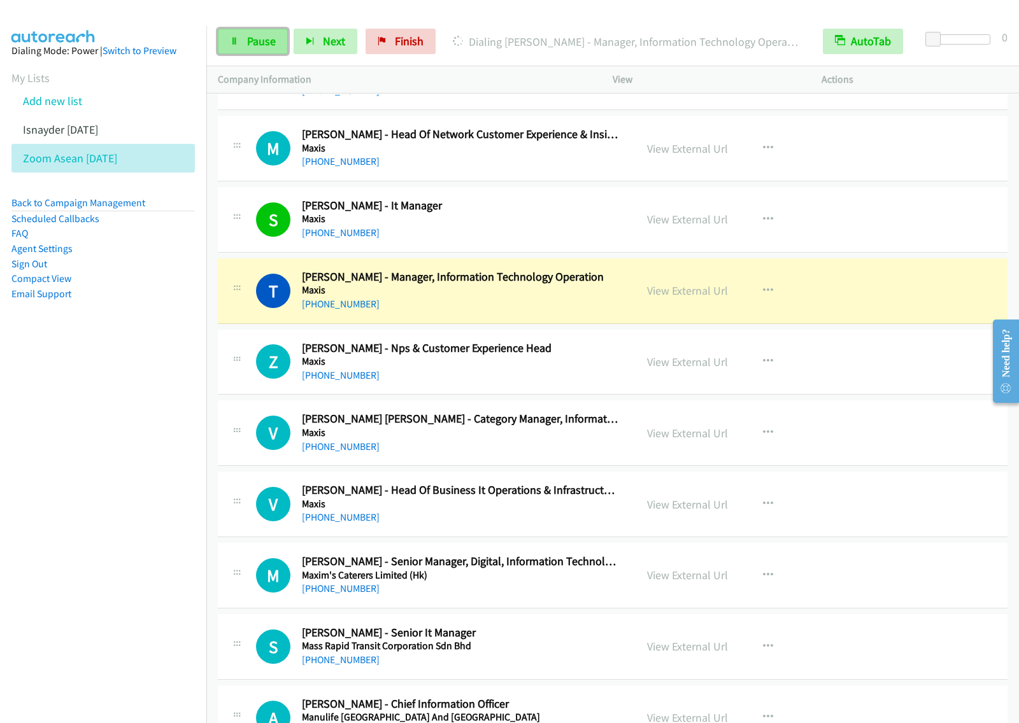
click at [253, 40] on span "Pause" at bounding box center [261, 41] width 29 height 15
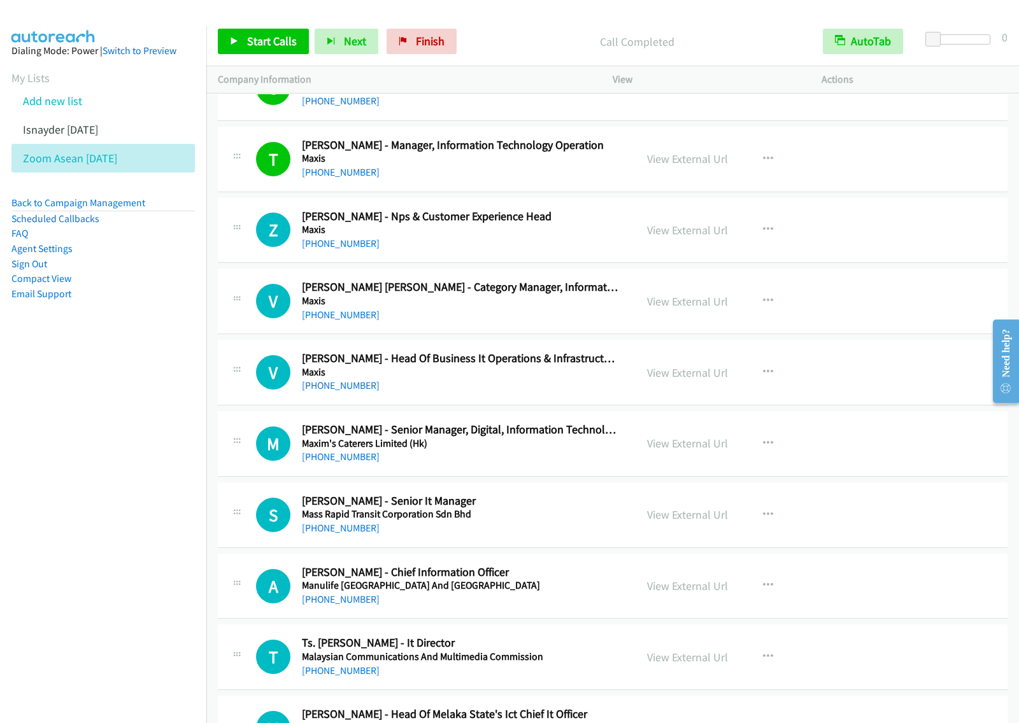
scroll to position [7401, 0]
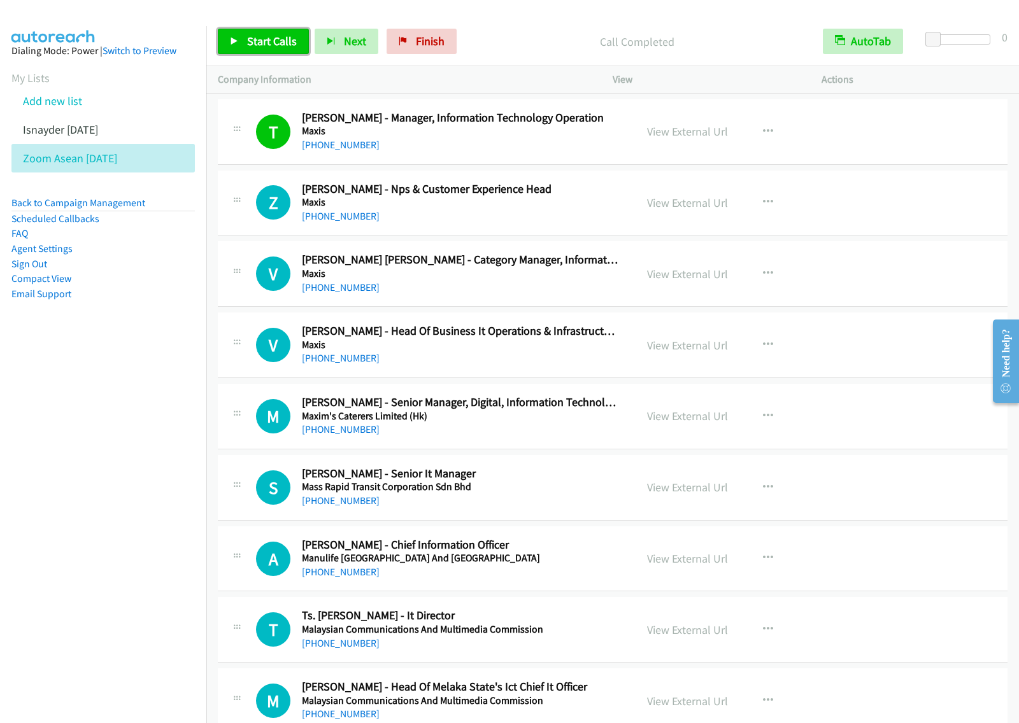
click at [271, 49] on link "Start Calls" at bounding box center [263, 41] width 91 height 25
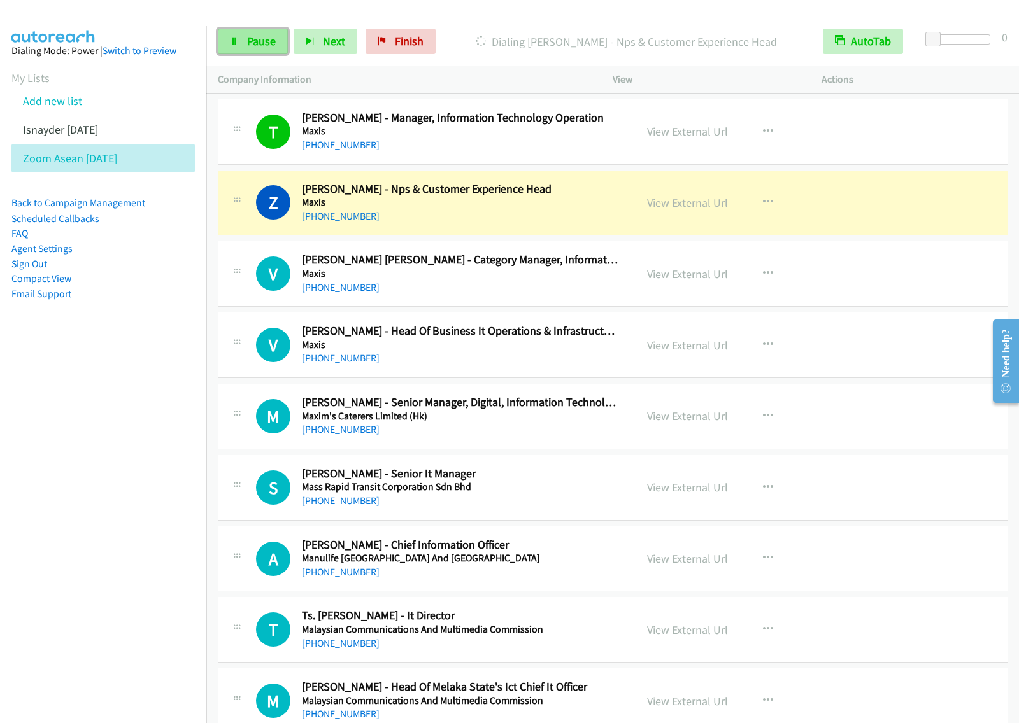
drag, startPoint x: 243, startPoint y: 45, endPoint x: 278, endPoint y: 48, distance: 35.1
click at [243, 45] on link "Pause" at bounding box center [253, 41] width 70 height 25
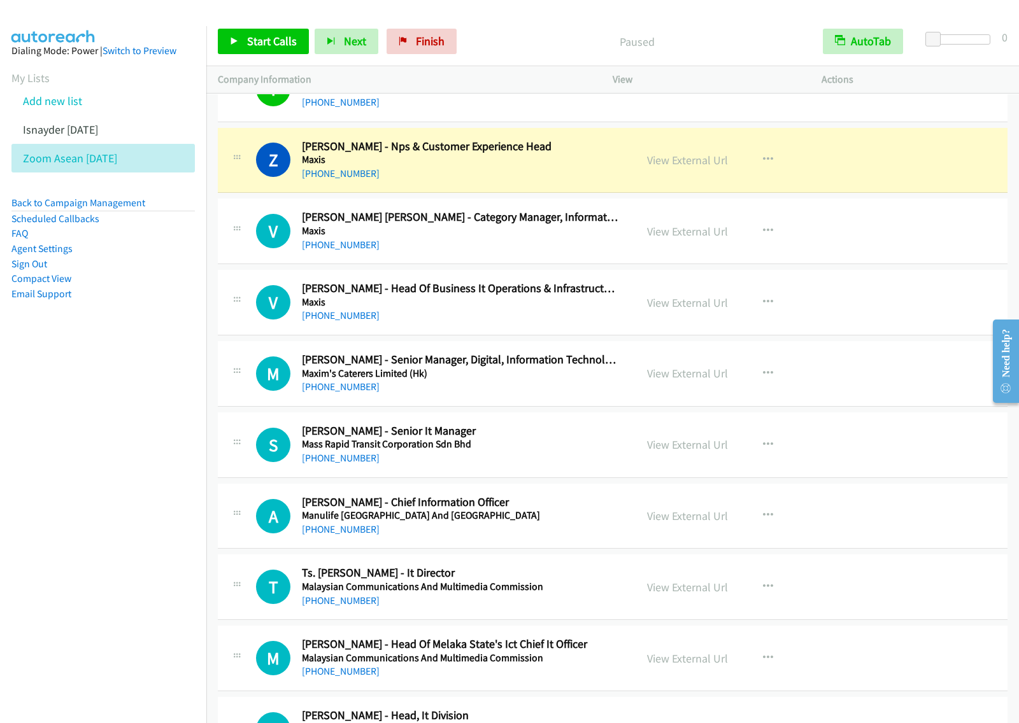
scroll to position [7480, 0]
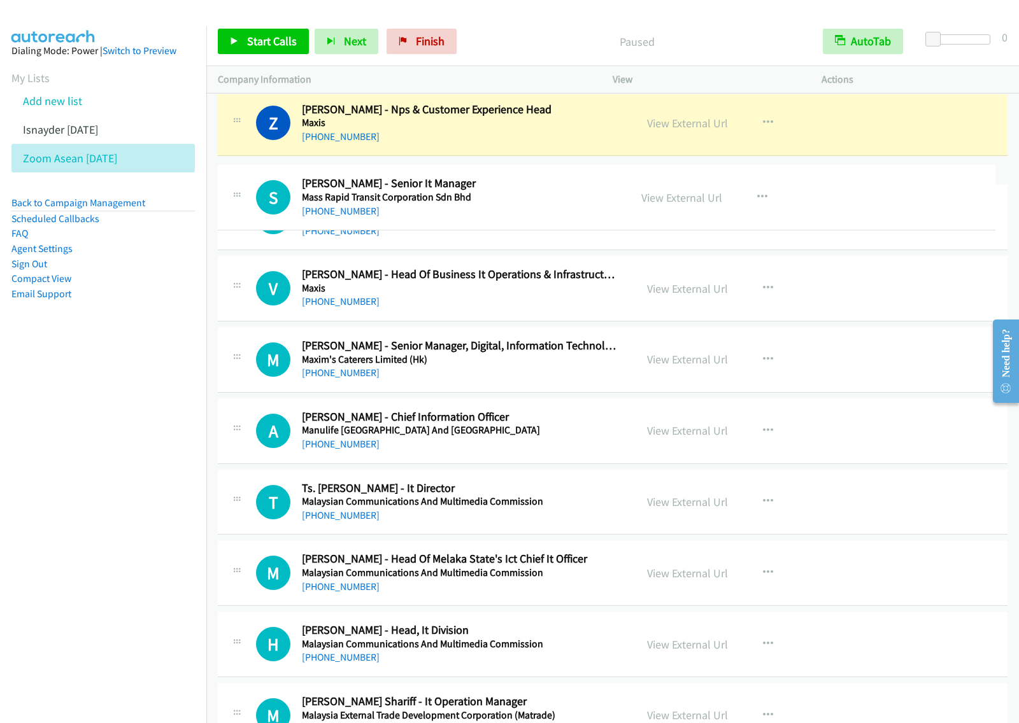
drag, startPoint x: 535, startPoint y: 309, endPoint x: 556, endPoint y: 204, distance: 106.5
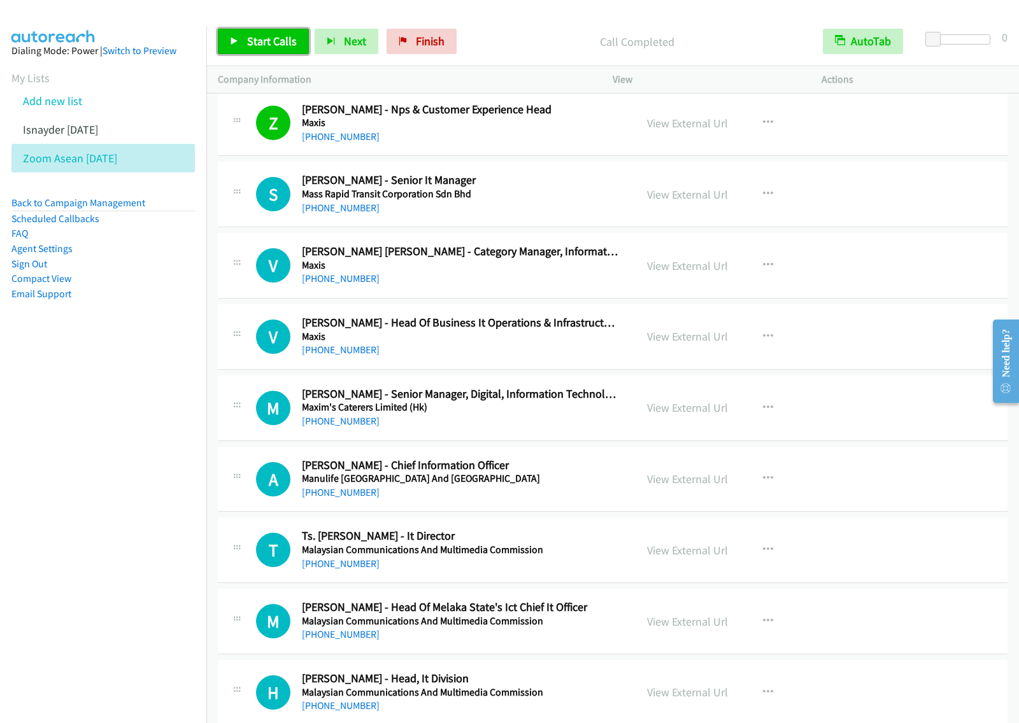
click at [277, 43] on span "Start Calls" at bounding box center [272, 41] width 50 height 15
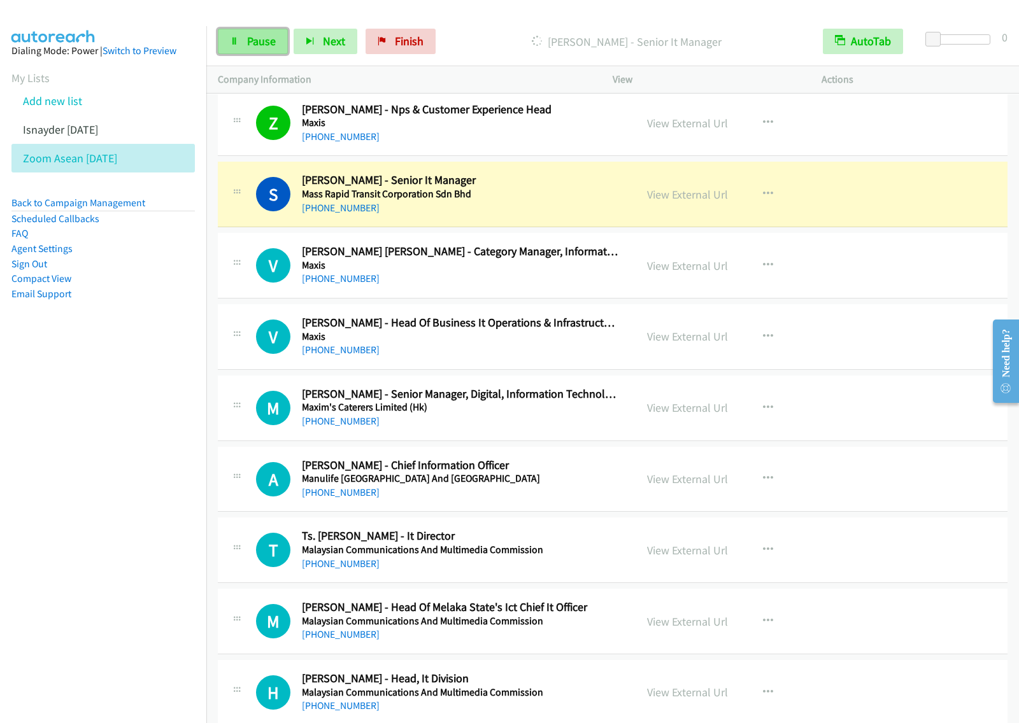
click at [261, 42] on span "Pause" at bounding box center [261, 41] width 29 height 15
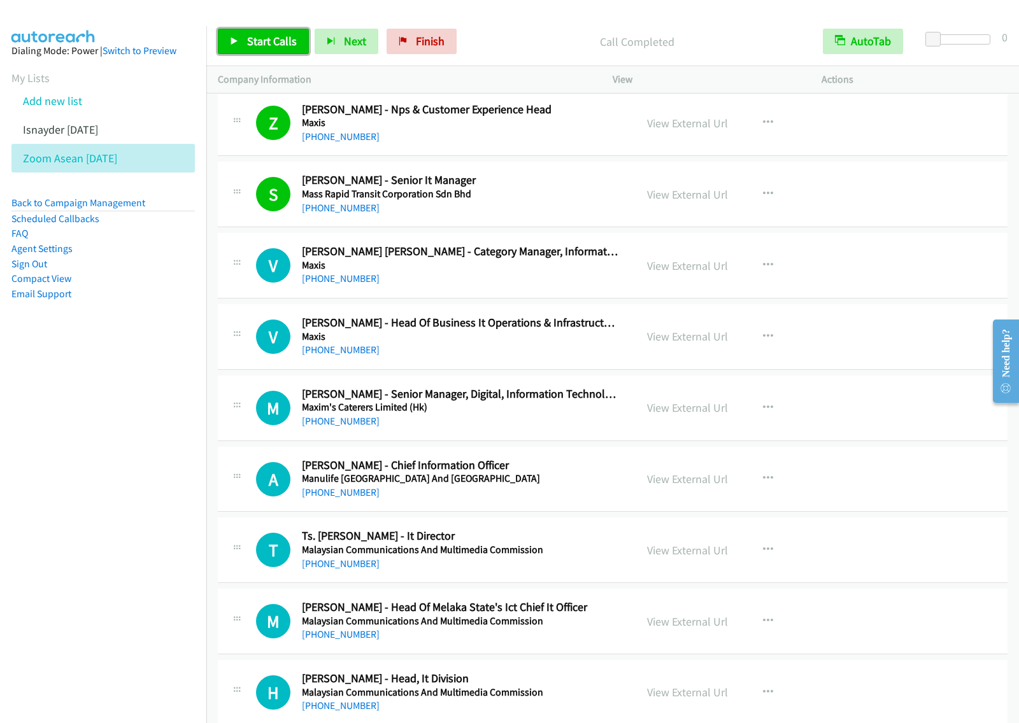
click at [260, 32] on link "Start Calls" at bounding box center [263, 41] width 91 height 25
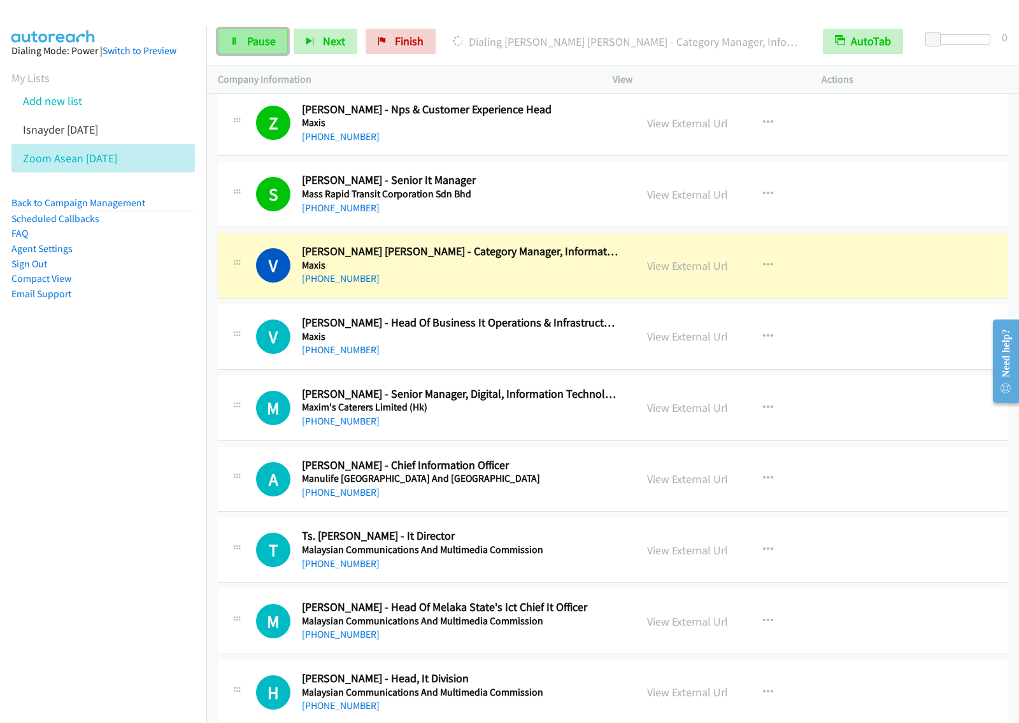
click at [259, 36] on span "Pause" at bounding box center [261, 41] width 29 height 15
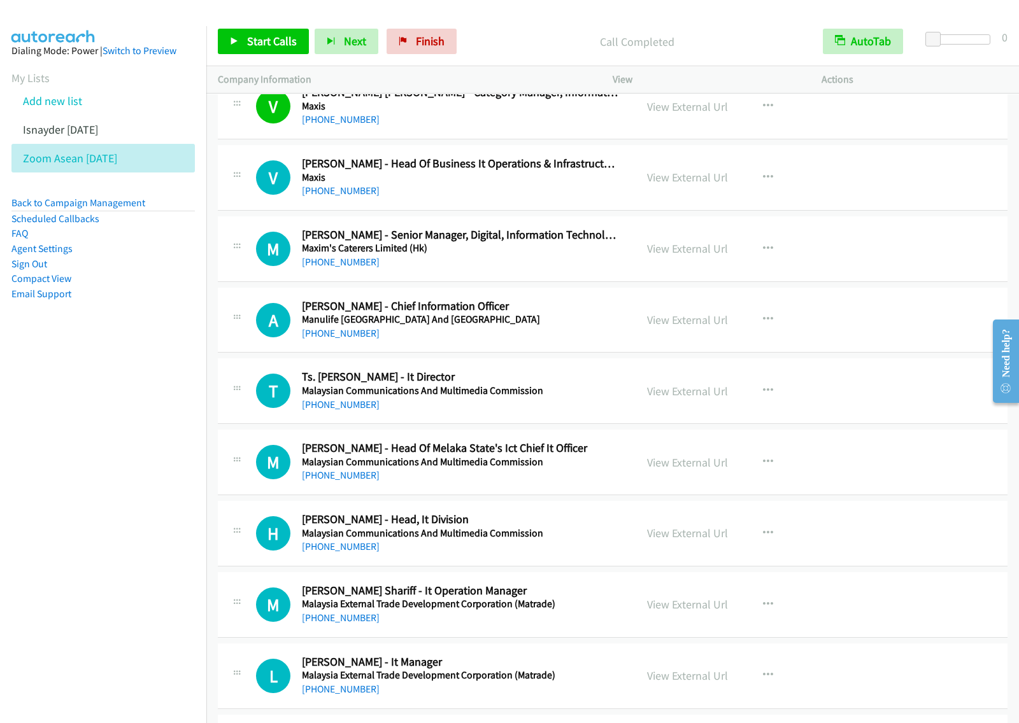
scroll to position [7719, 0]
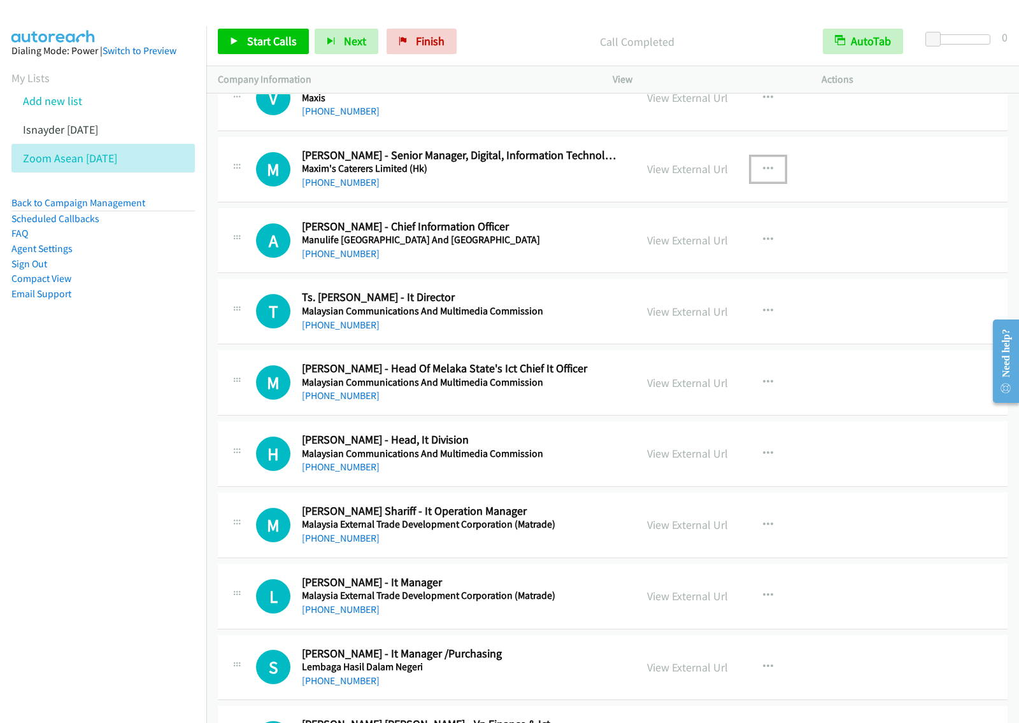
click at [765, 174] on icon "button" at bounding box center [768, 169] width 10 height 10
click at [707, 265] on link "Start Calls Here" at bounding box center [699, 251] width 169 height 25
click at [768, 182] on button "button" at bounding box center [768, 169] width 34 height 25
click at [714, 265] on link "Start Calls Here" at bounding box center [699, 251] width 169 height 25
click at [282, 38] on span "Start Calls" at bounding box center [272, 41] width 50 height 15
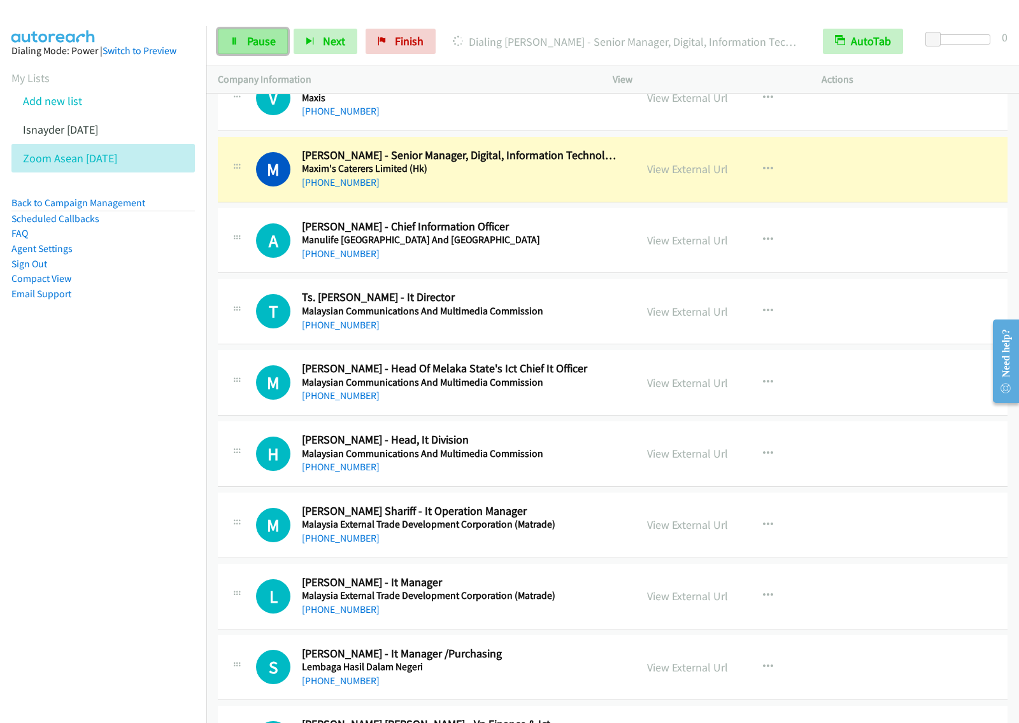
click at [264, 45] on span "Pause" at bounding box center [261, 41] width 29 height 15
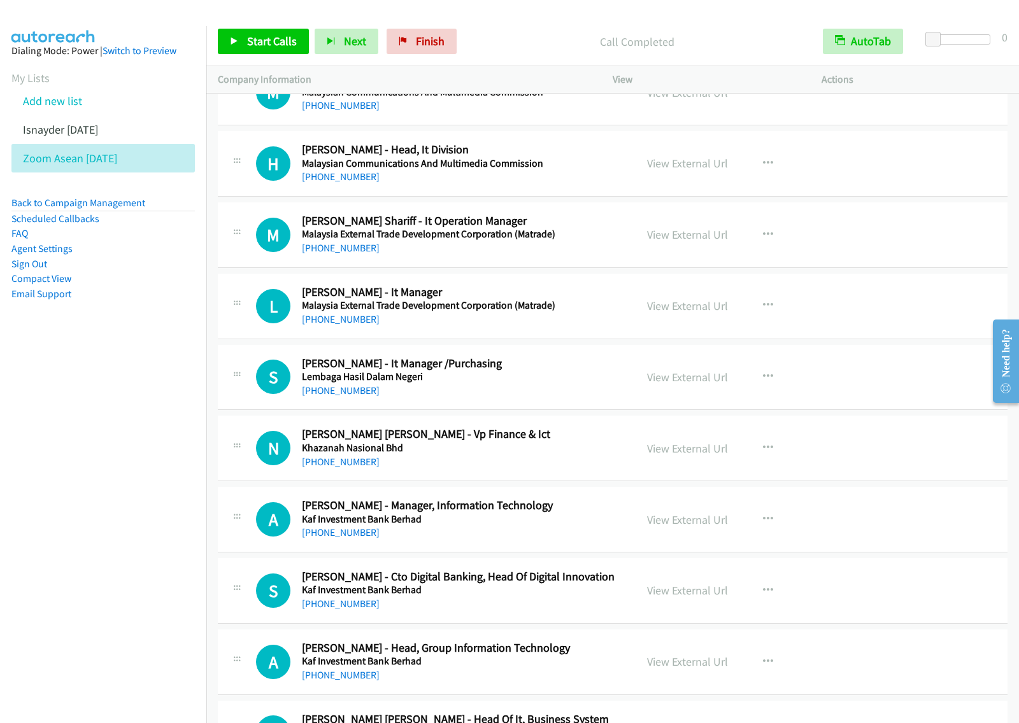
scroll to position [8037, 0]
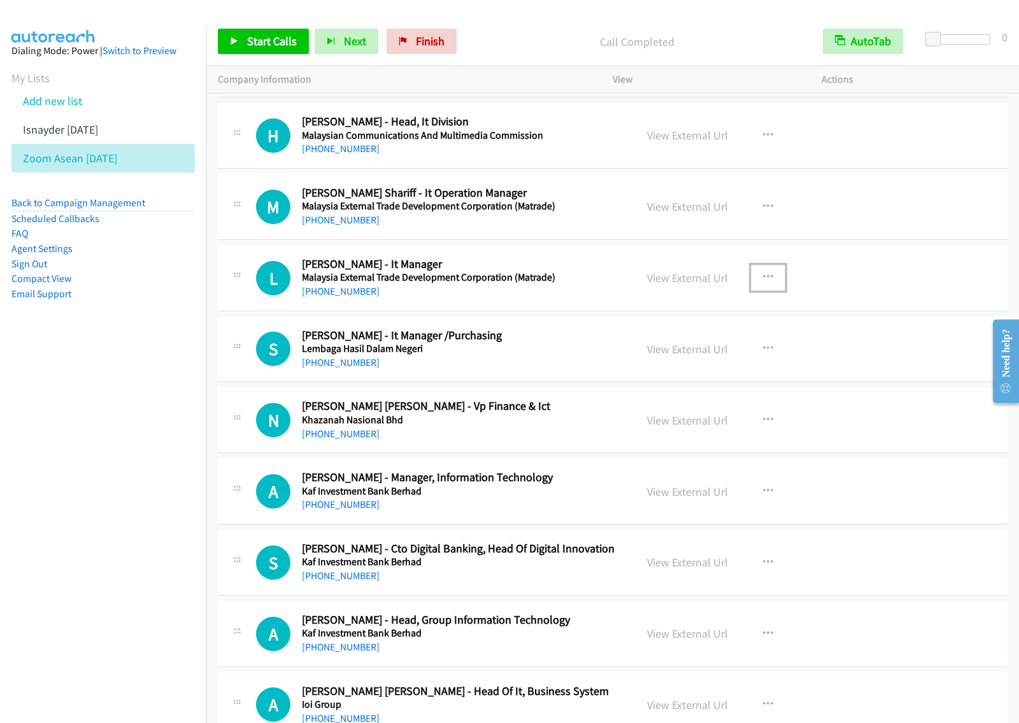
click at [764, 284] on button "button" at bounding box center [768, 277] width 34 height 25
click at [700, 374] on link "Start Calls Here" at bounding box center [699, 360] width 169 height 25
click at [768, 290] on button "button" at bounding box center [768, 277] width 34 height 25
click at [720, 374] on link "Start Calls Here" at bounding box center [699, 360] width 169 height 25
click at [259, 41] on span "Start Calls" at bounding box center [272, 41] width 50 height 15
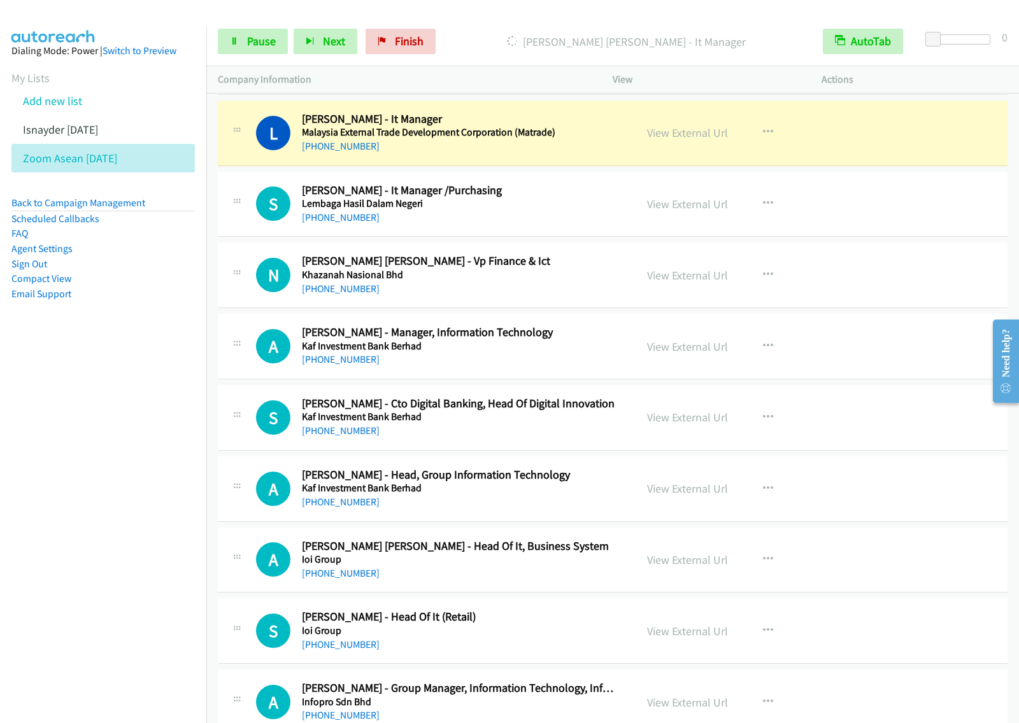
scroll to position [8196, 0]
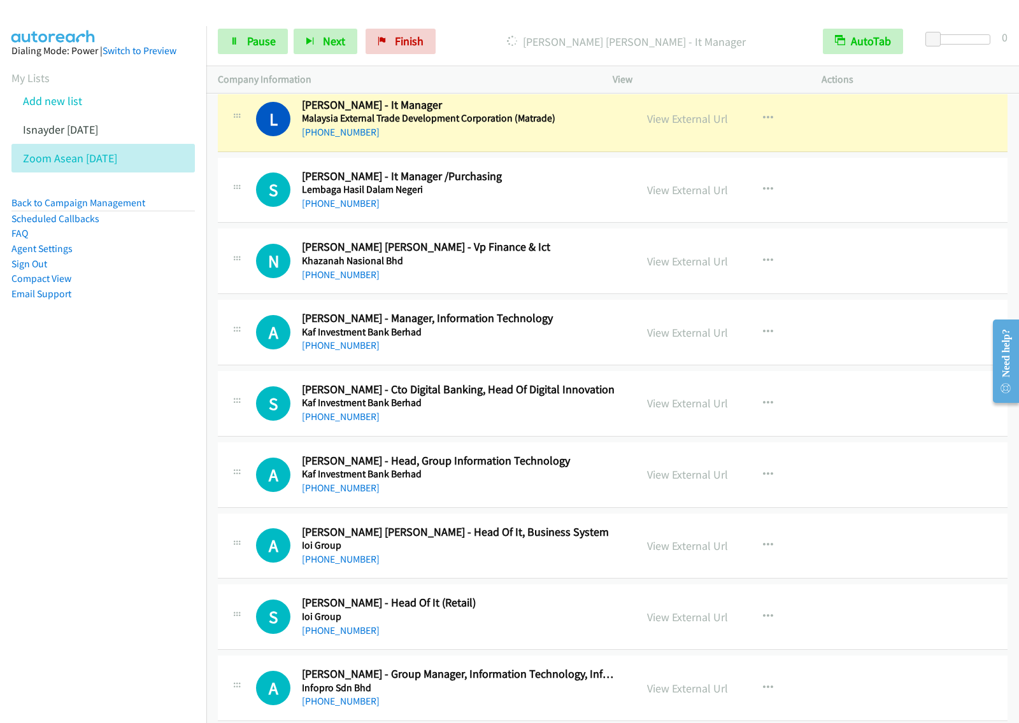
click at [60, 437] on nav "Dialing Mode: Power | Switch to Preview My Lists Add new list Isnayder Aug18 Zo…" at bounding box center [103, 387] width 207 height 723
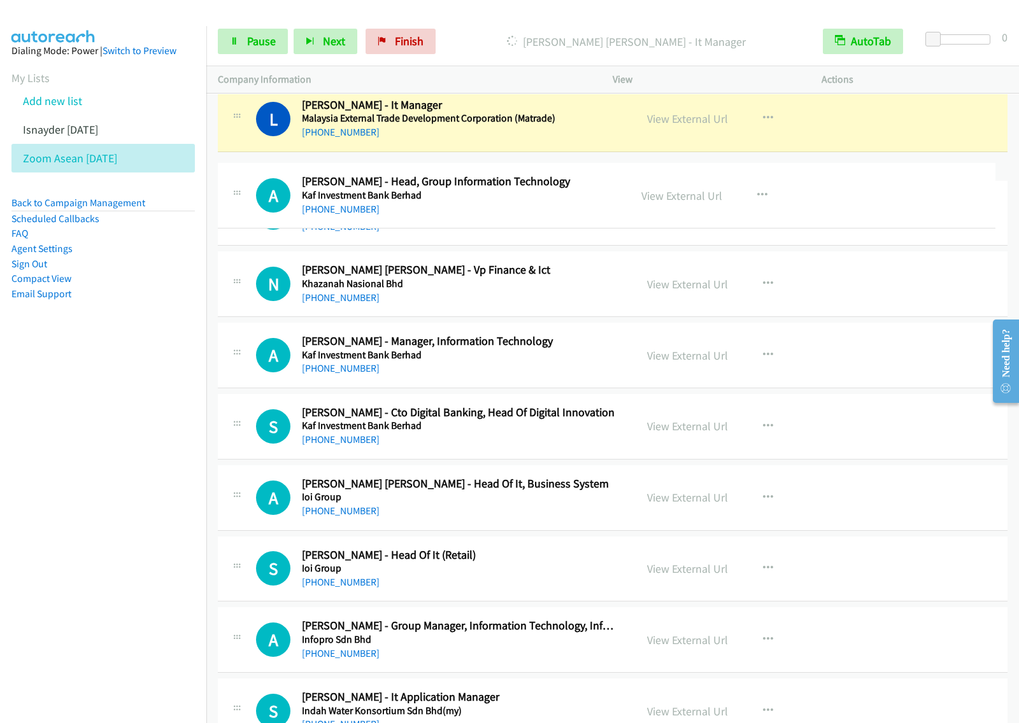
drag, startPoint x: 630, startPoint y: 484, endPoint x: 632, endPoint y: 191, distance: 292.8
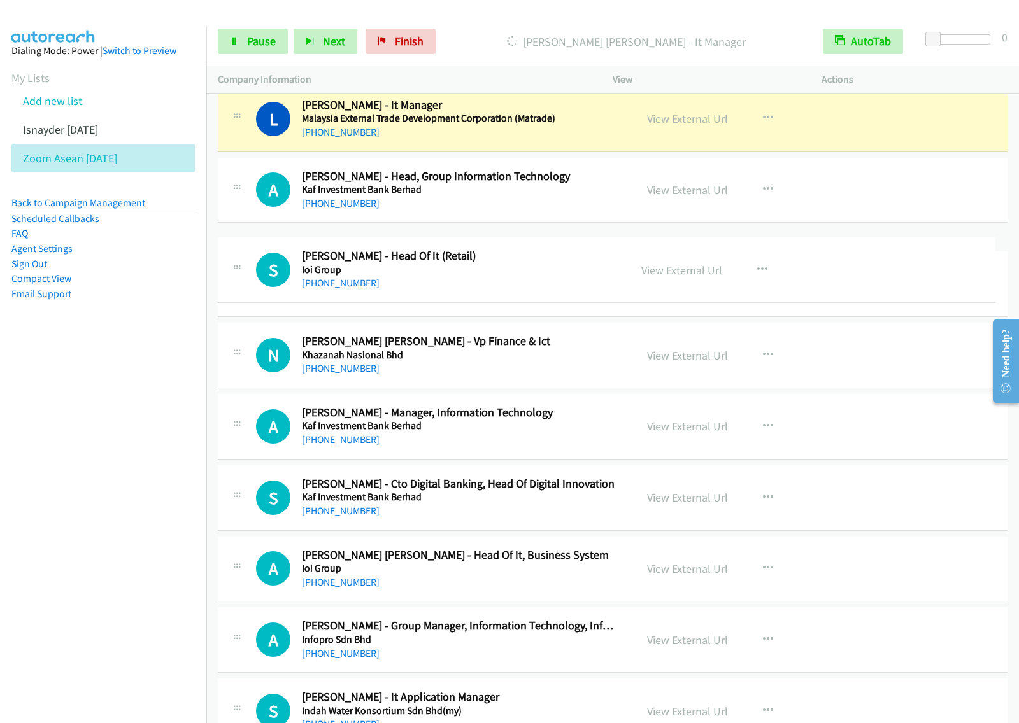
drag, startPoint x: 577, startPoint y: 546, endPoint x: 584, endPoint y: 255, distance: 291.7
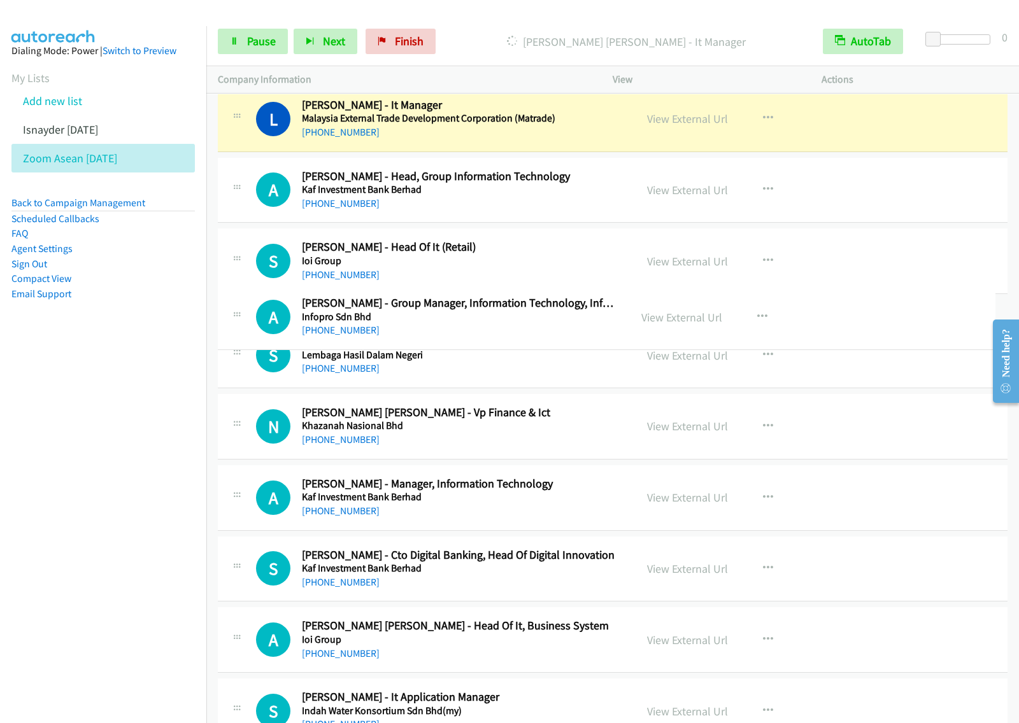
drag, startPoint x: 571, startPoint y: 692, endPoint x: 604, endPoint y: 307, distance: 386.5
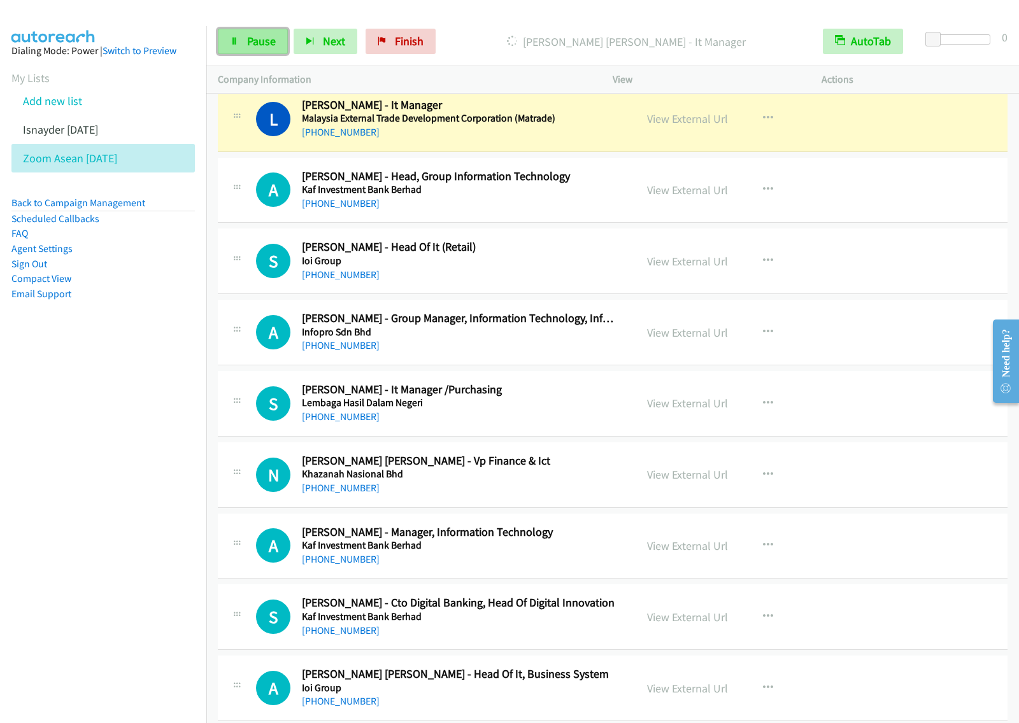
click at [265, 43] on span "Pause" at bounding box center [261, 41] width 29 height 15
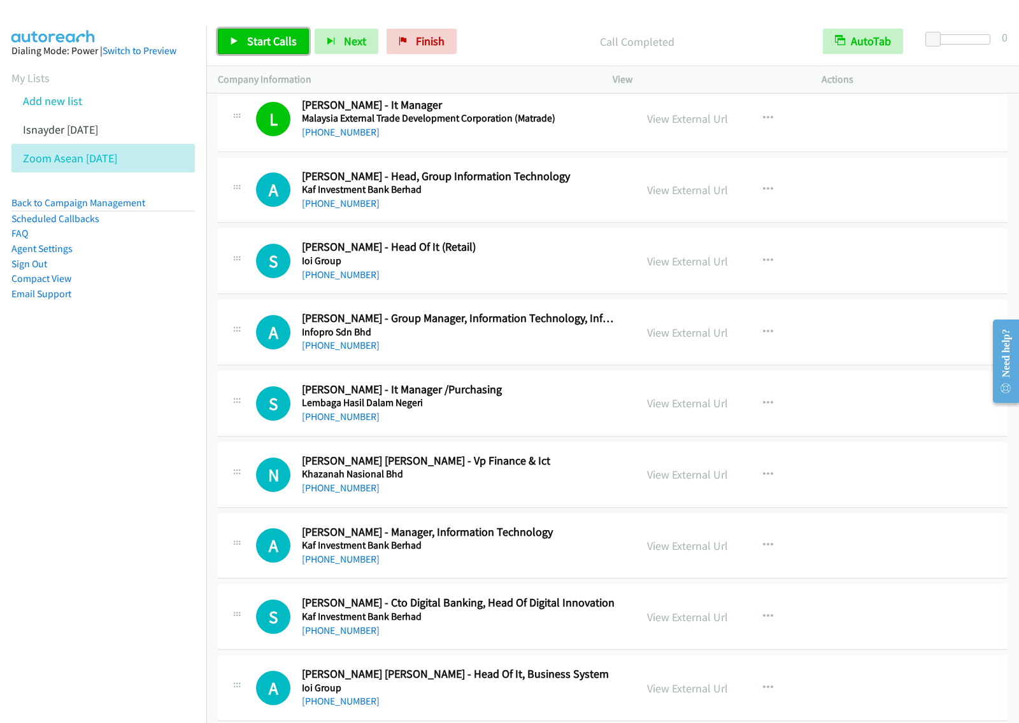
click at [253, 39] on span "Start Calls" at bounding box center [272, 41] width 50 height 15
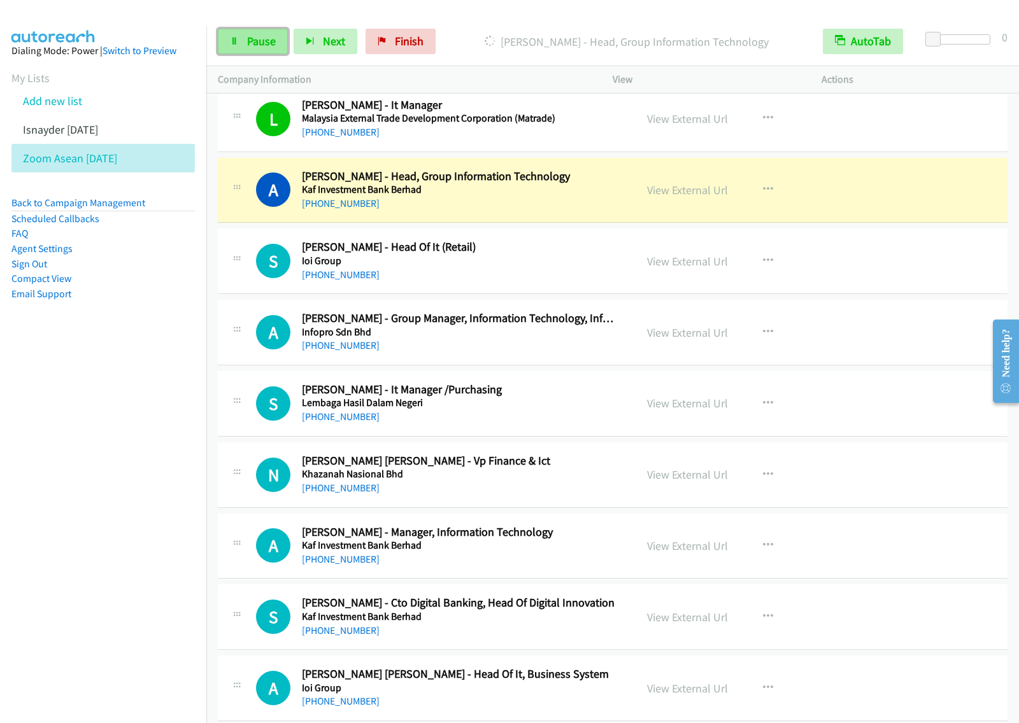
drag, startPoint x: 258, startPoint y: 43, endPoint x: 285, endPoint y: 48, distance: 27.7
click at [258, 43] on span "Pause" at bounding box center [261, 41] width 29 height 15
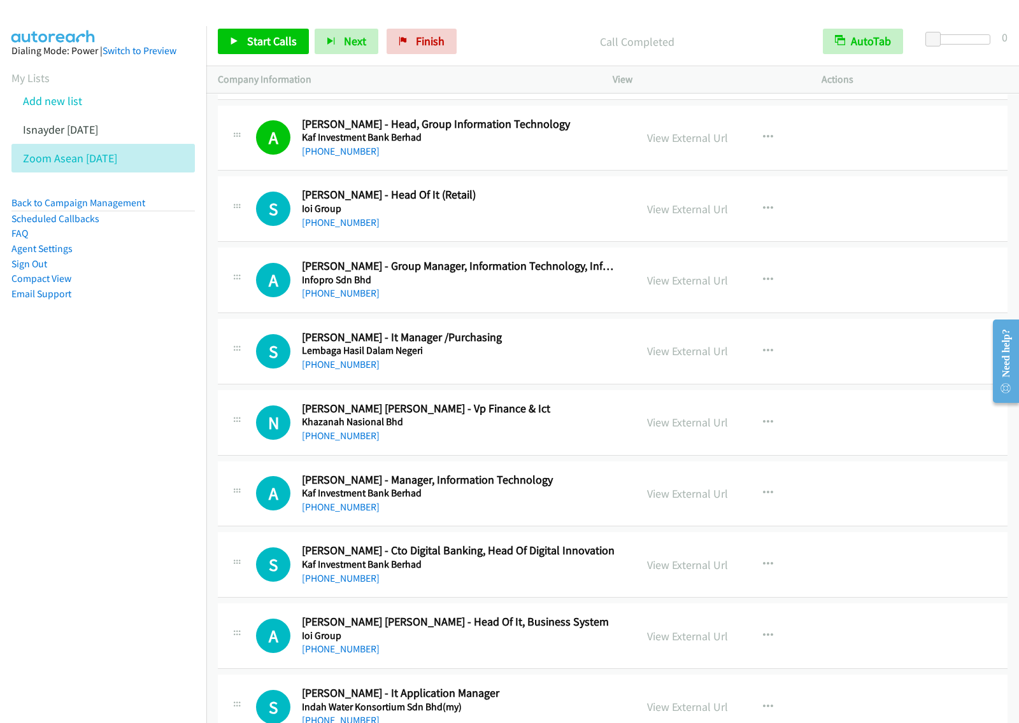
scroll to position [8276, 0]
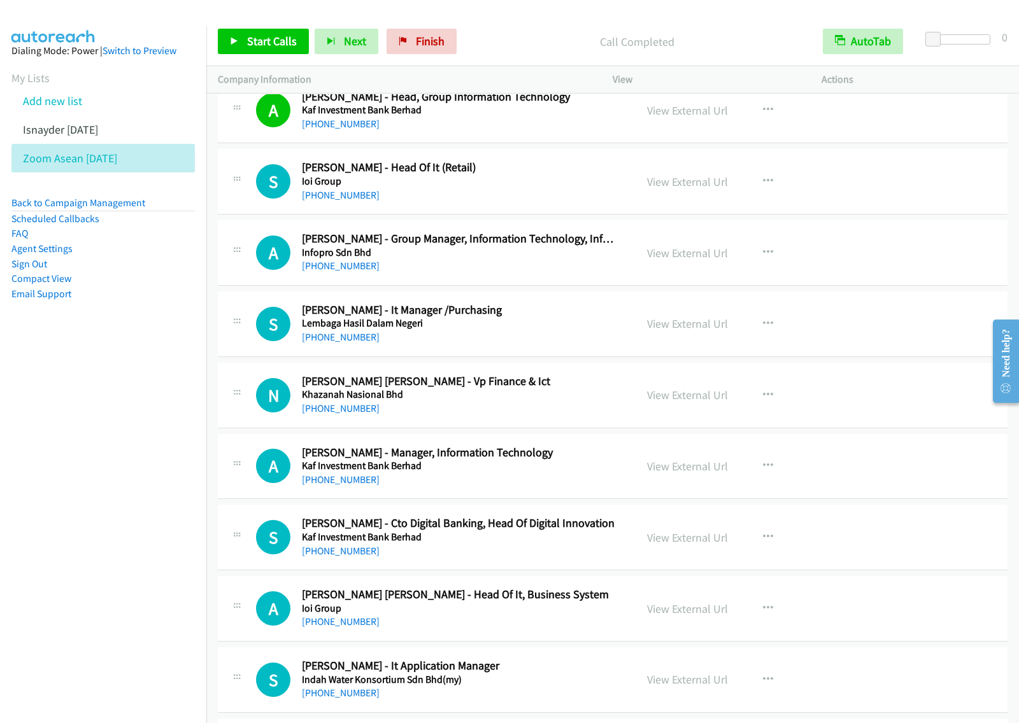
click at [506, 330] on h5 "Lembaga Hasil Dalam Negeri" at bounding box center [460, 323] width 316 height 13
click at [260, 39] on span "Start Calls" at bounding box center [272, 41] width 50 height 15
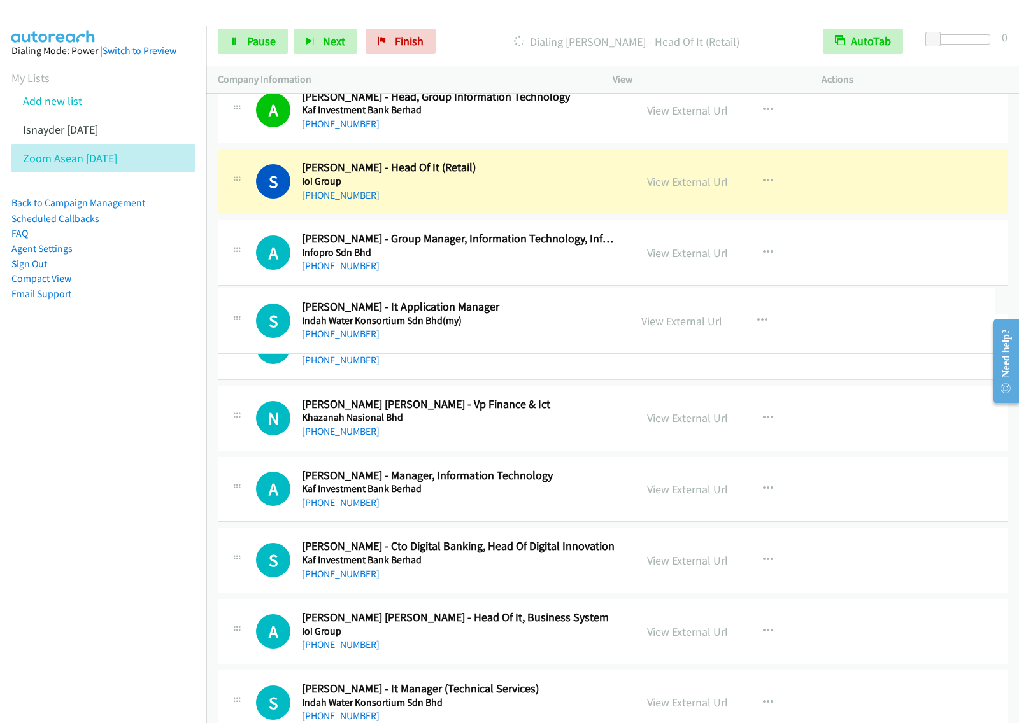
drag, startPoint x: 561, startPoint y: 682, endPoint x: 626, endPoint y: 293, distance: 393.6
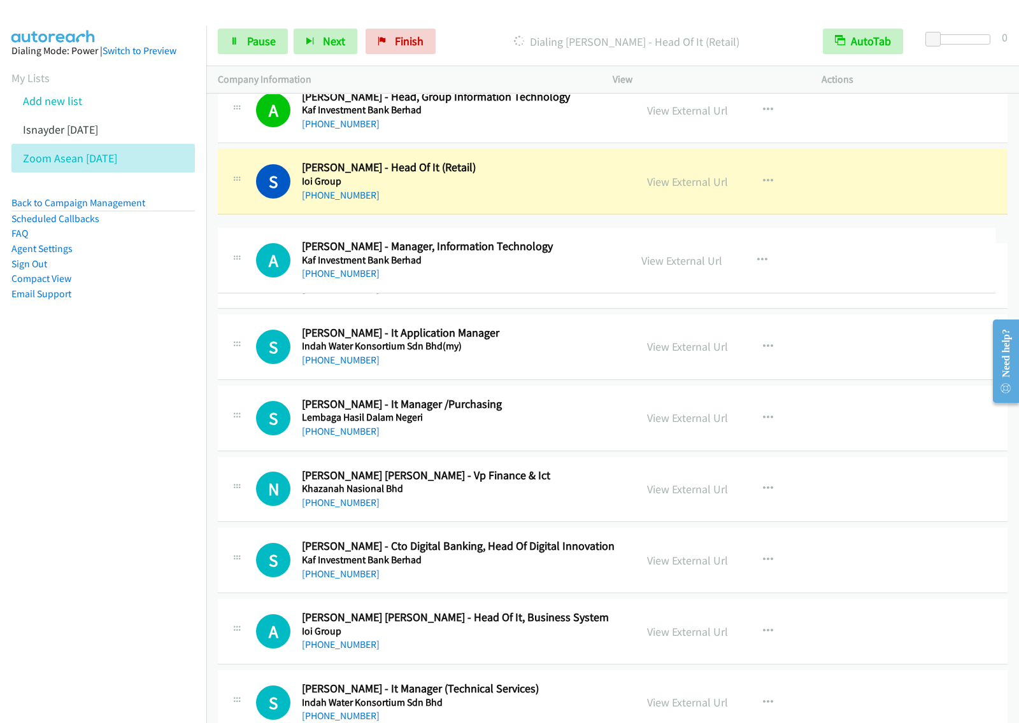
drag, startPoint x: 583, startPoint y: 541, endPoint x: 602, endPoint y: 278, distance: 263.7
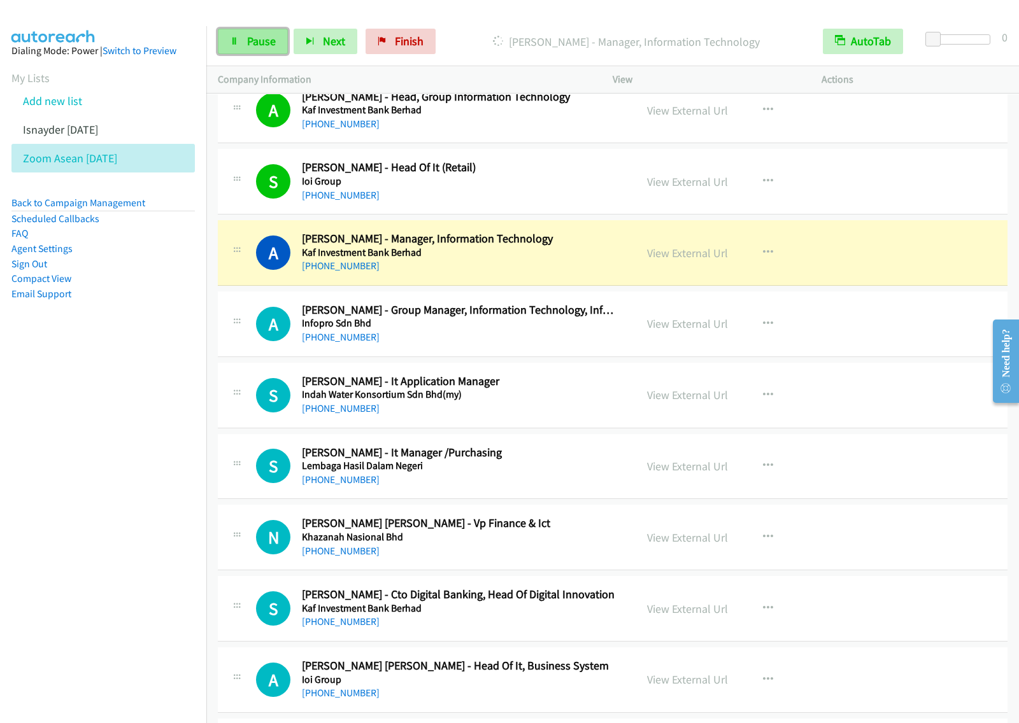
click at [263, 45] on span "Pause" at bounding box center [261, 41] width 29 height 15
